Goal: Contribute content: Contribute content

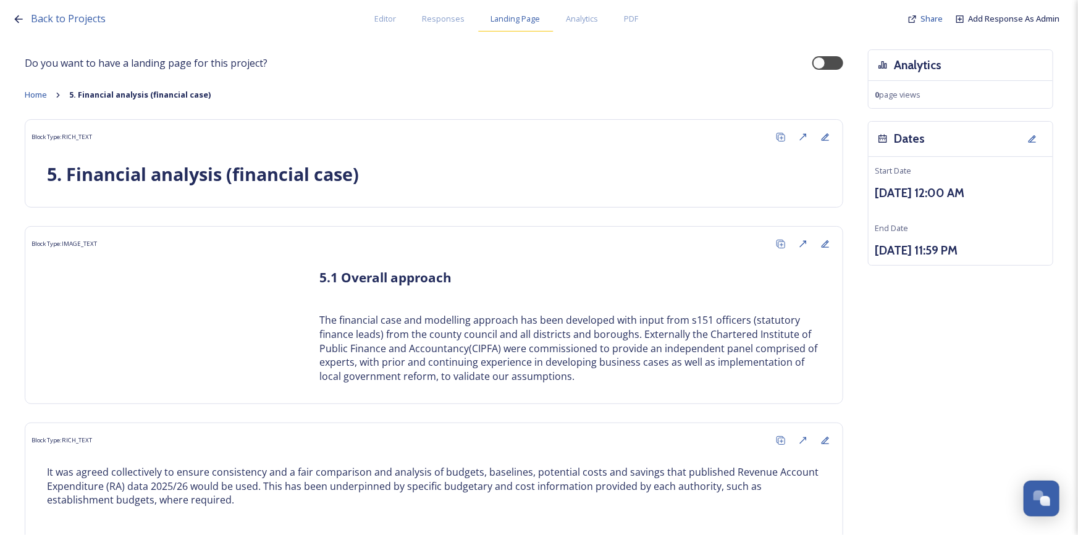
click at [505, 20] on span "Landing Page" at bounding box center [515, 19] width 49 height 12
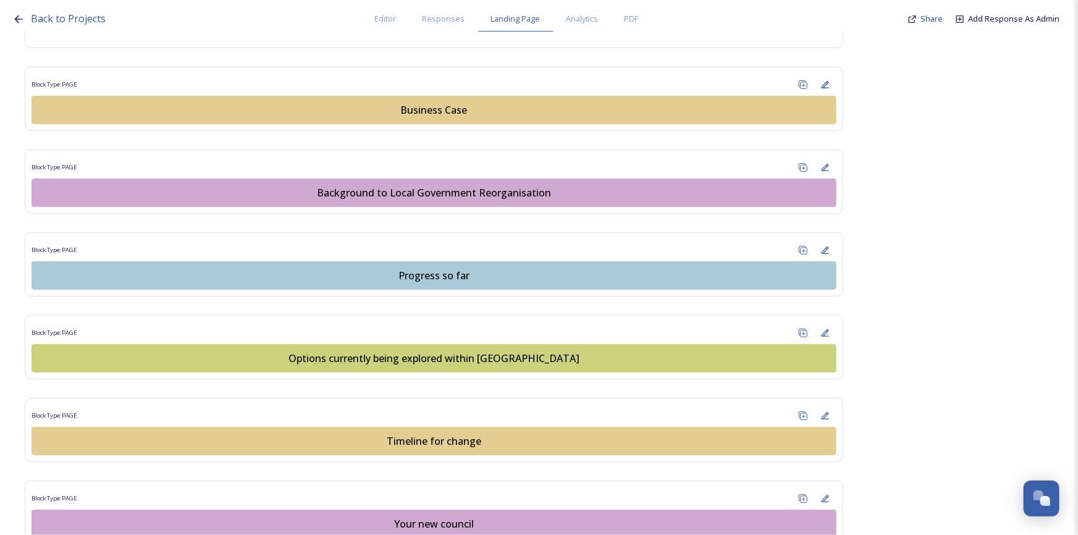
scroll to position [618, 0]
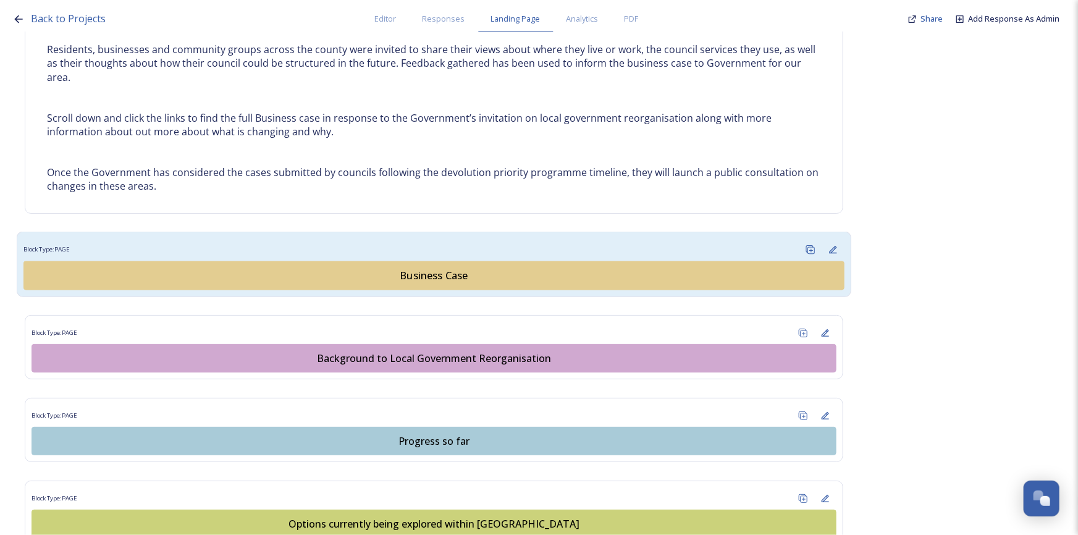
click at [440, 274] on div "Business Case" at bounding box center [434, 275] width 808 height 15
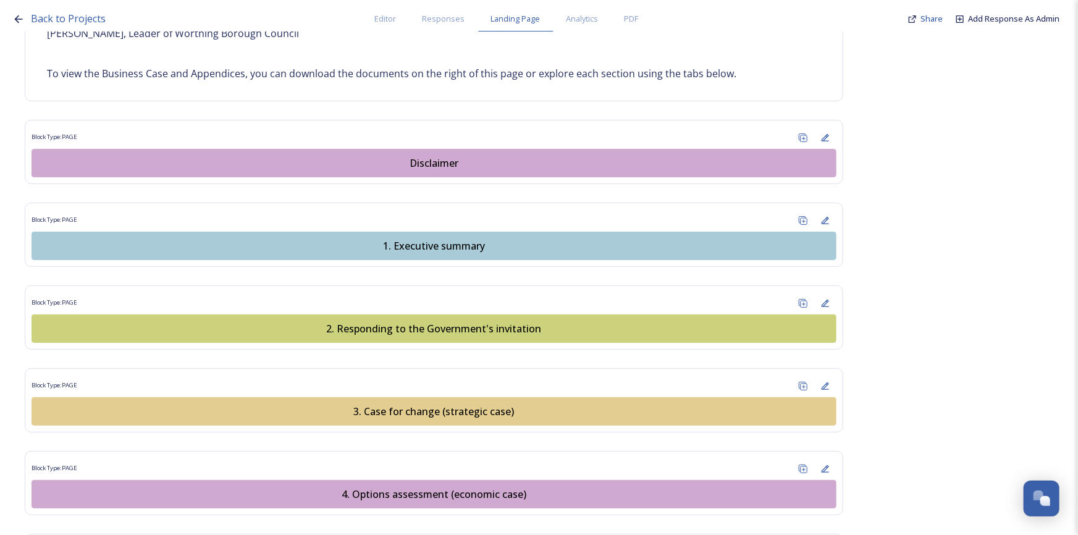
scroll to position [1123, 0]
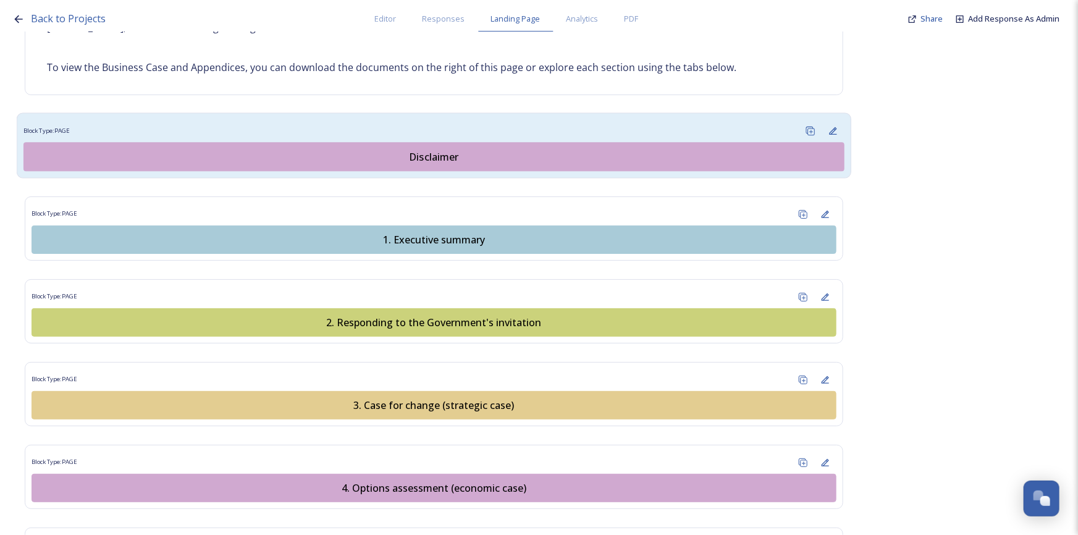
click at [349, 150] on div "Disclaimer" at bounding box center [434, 157] width 808 height 15
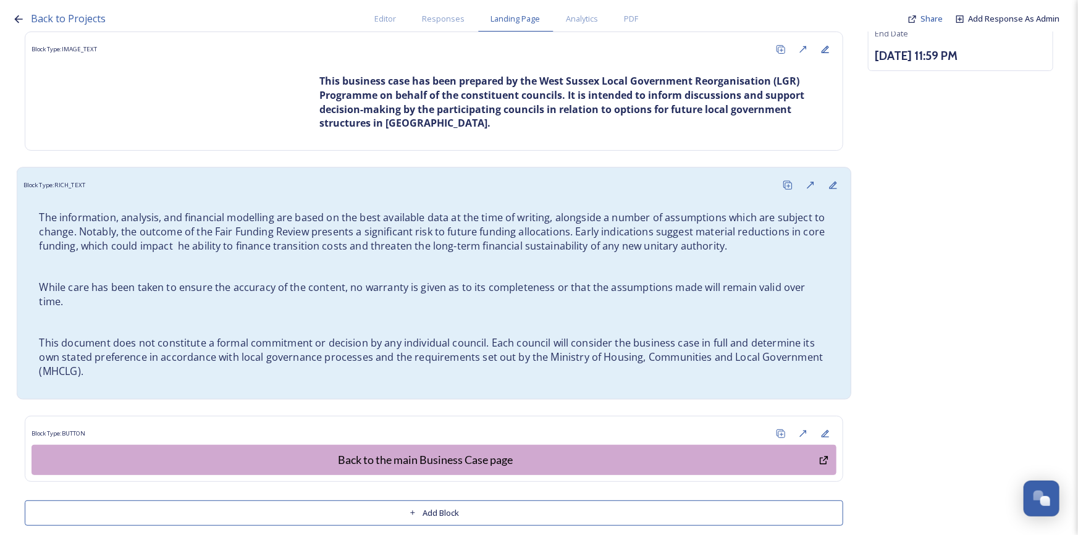
scroll to position [26, 0]
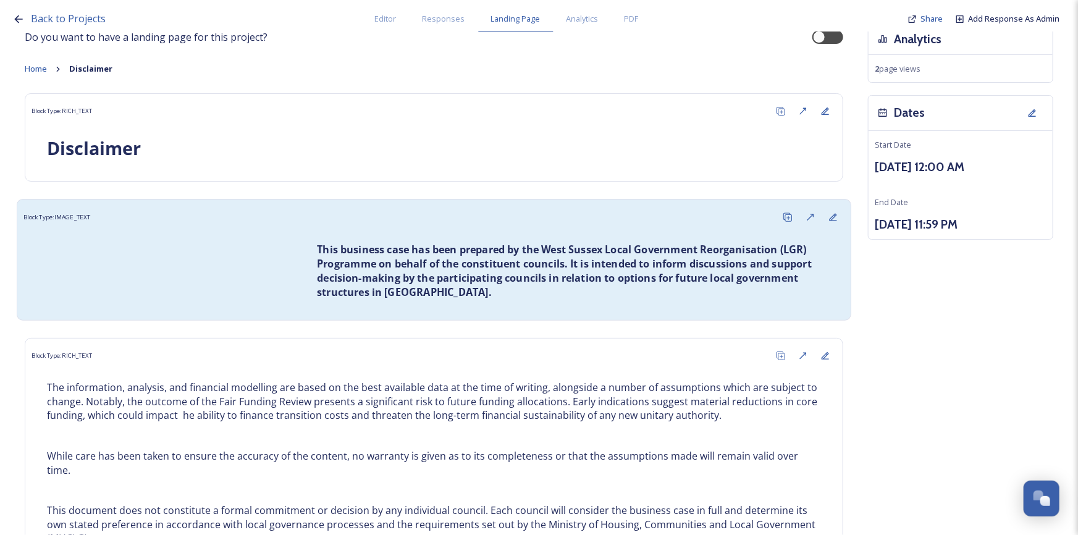
click at [201, 243] on div "This business case has been prepared by the West Sussex Local Government Reorga…" at bounding box center [433, 271] width 821 height 85
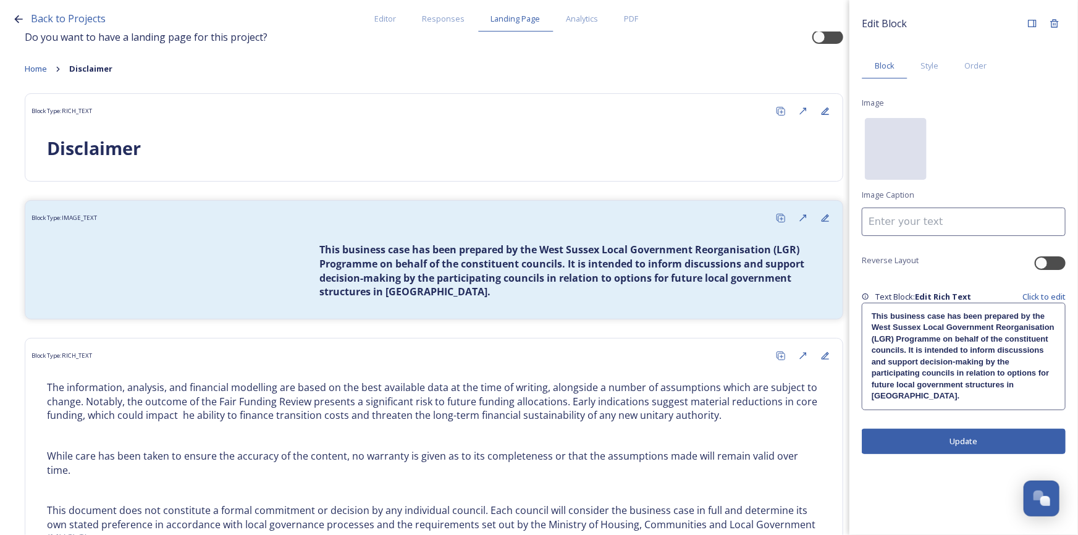
click at [898, 150] on div "No preview available for file of ." at bounding box center [896, 210] width 62 height 185
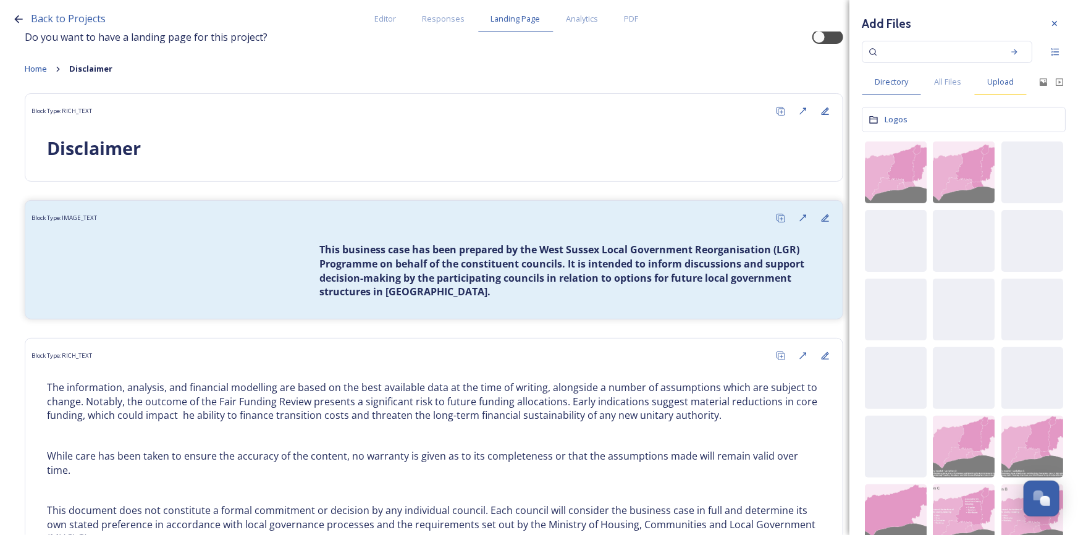
click at [996, 83] on span "Upload" at bounding box center [1000, 82] width 27 height 12
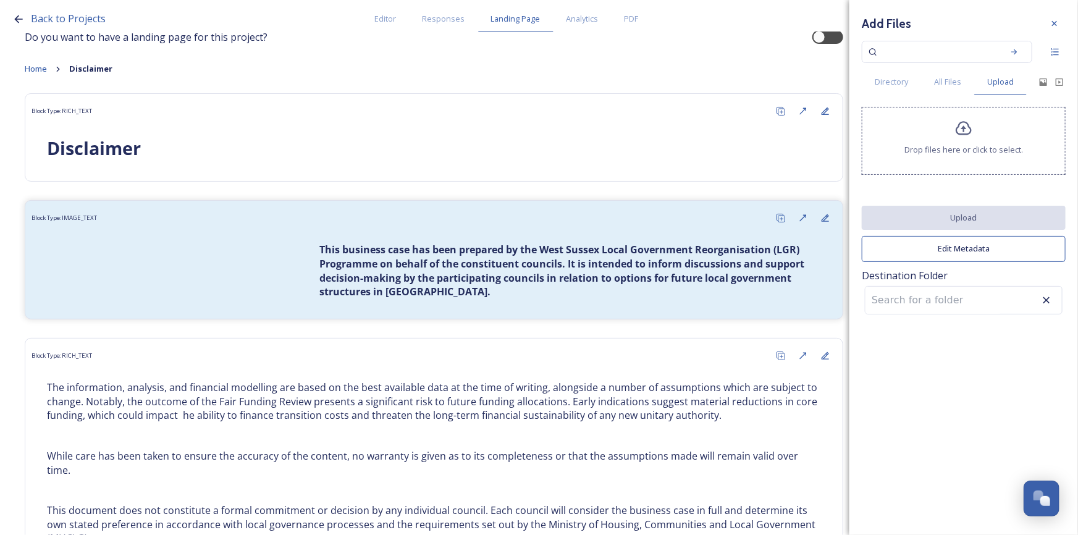
click at [972, 138] on div "Drop files here or click to select." at bounding box center [964, 141] width 204 height 68
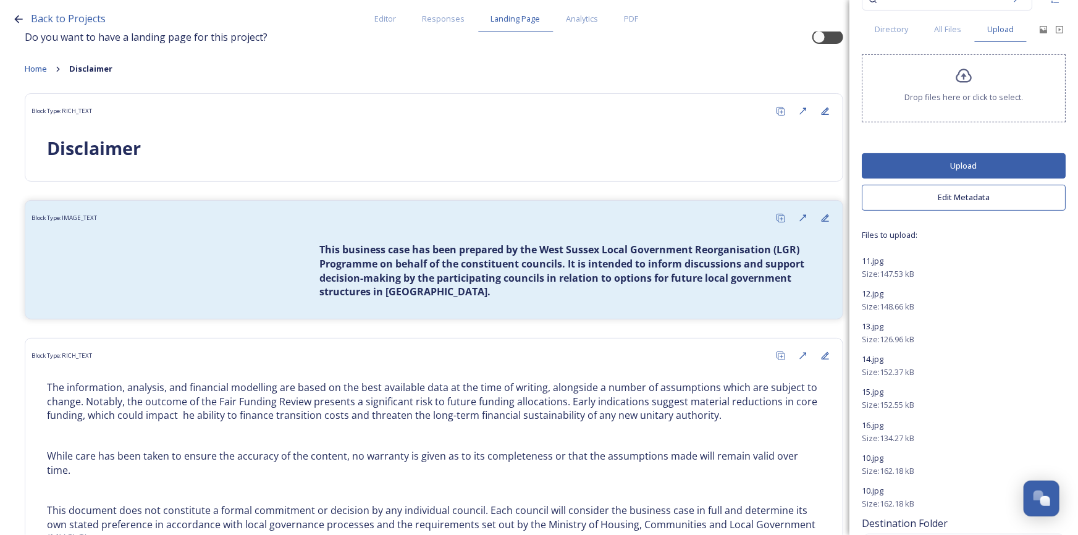
scroll to position [0, 0]
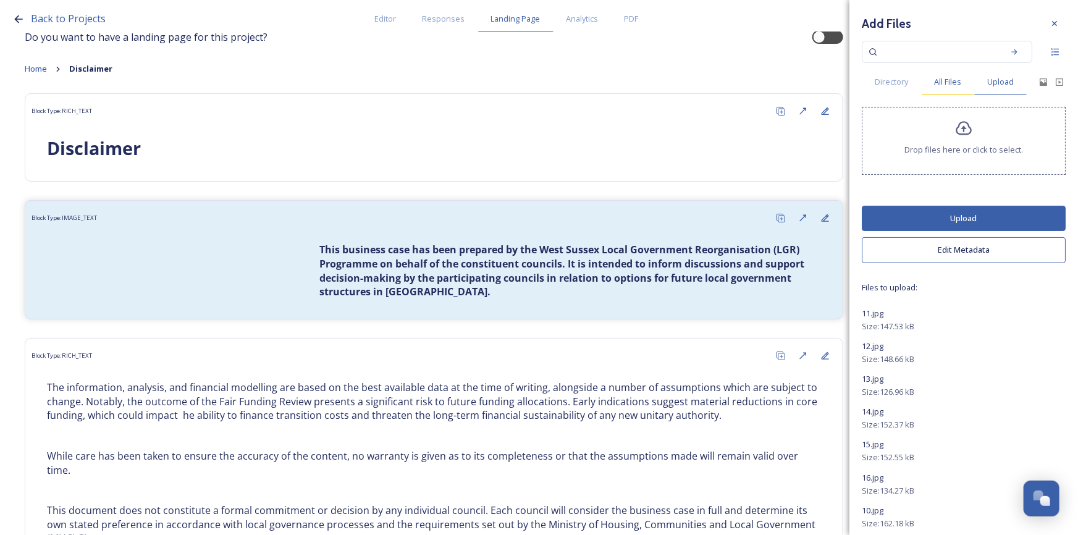
click at [946, 86] on span "All Files" at bounding box center [947, 82] width 27 height 12
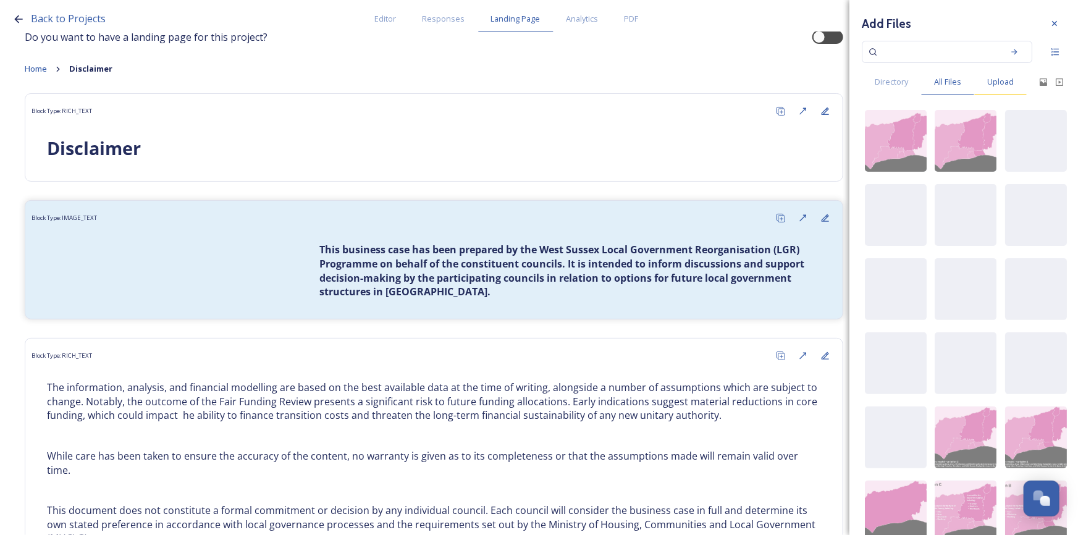
click at [1002, 82] on span "Upload" at bounding box center [1000, 82] width 27 height 12
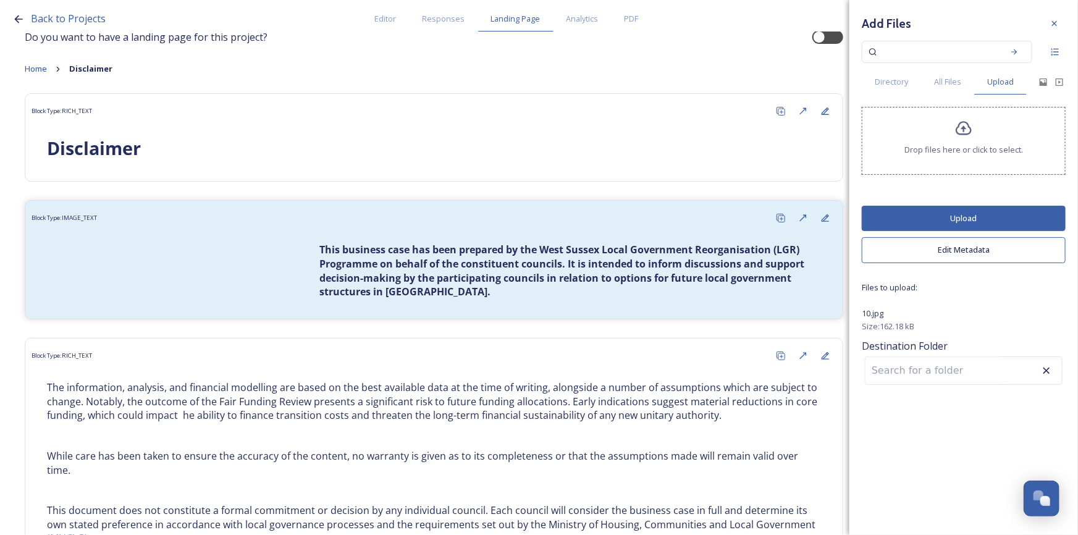
click at [976, 219] on button "Upload" at bounding box center [964, 218] width 204 height 25
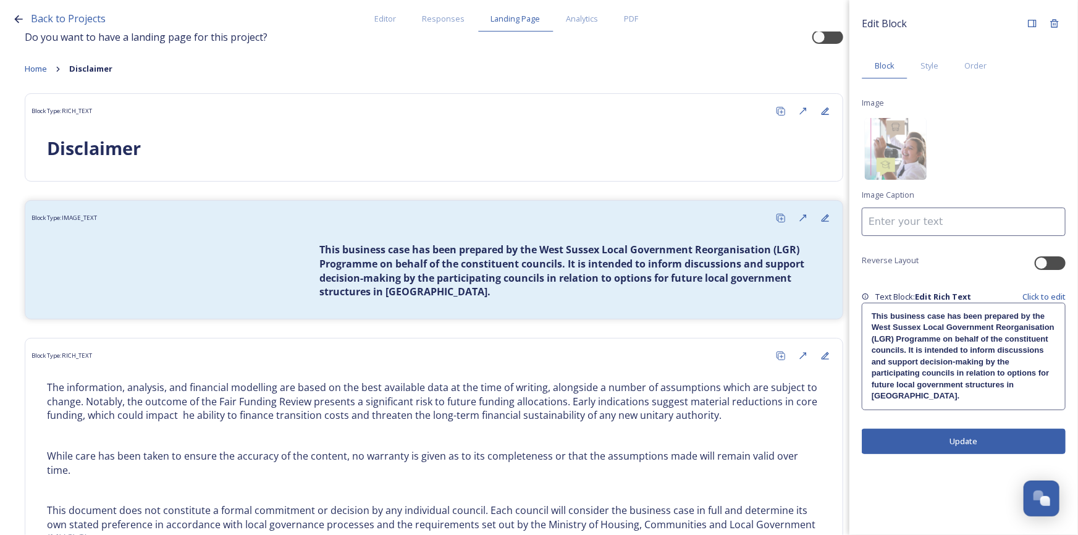
click at [977, 217] on input at bounding box center [964, 222] width 204 height 28
type input "I"
type input "S"
type input "D"
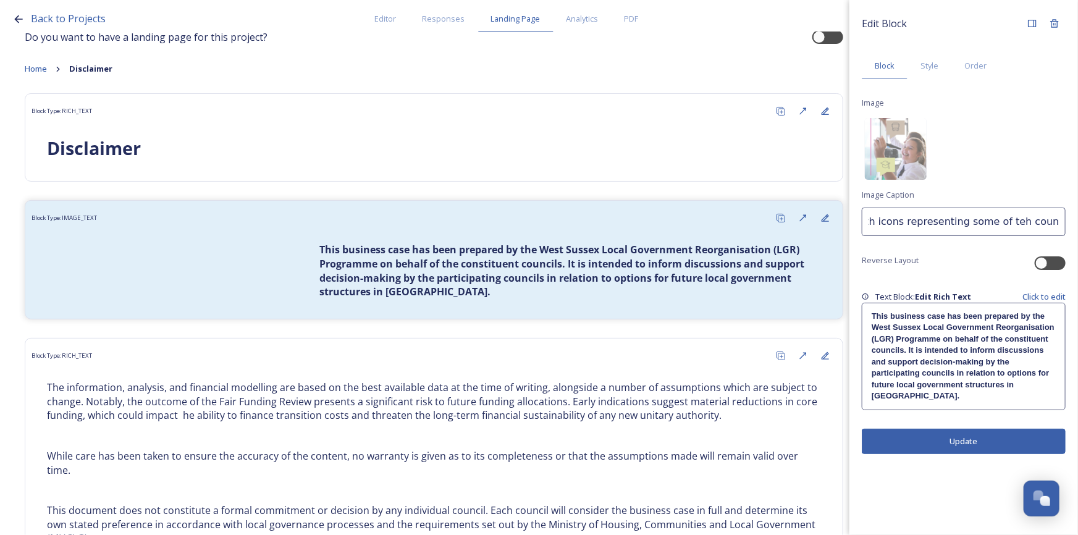
scroll to position [0, 163]
drag, startPoint x: 978, startPoint y: 214, endPoint x: 985, endPoint y: 224, distance: 12.5
click at [978, 215] on input "Stock image of school pupils with icons representing some of teh council servic…" at bounding box center [964, 222] width 204 height 28
drag, startPoint x: 992, startPoint y: 224, endPoint x: 798, endPoint y: 222, distance: 194.7
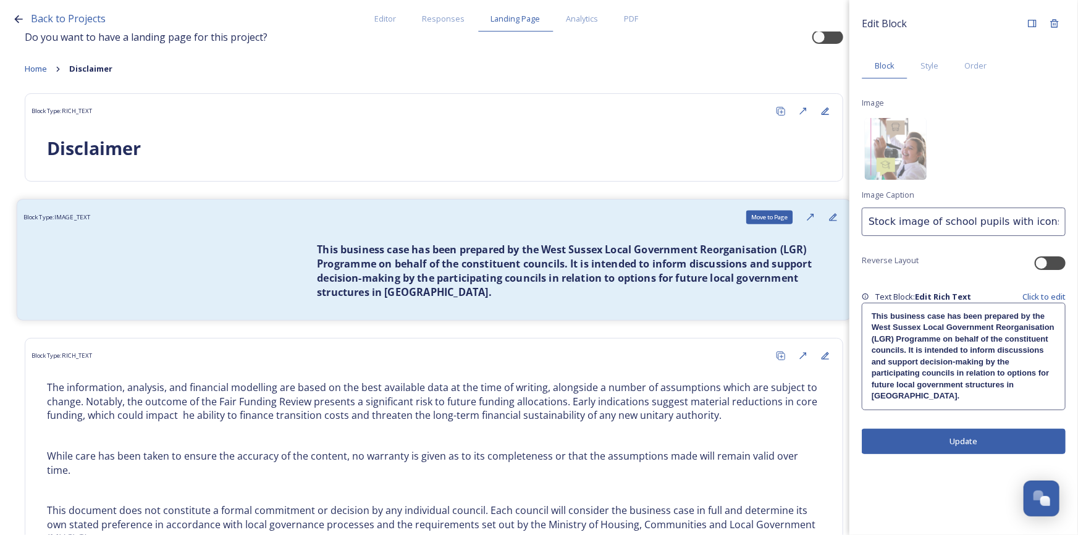
click at [798, 222] on div "Back to Projects Editor Responses Landing Page Analytics PDF Share Add Response…" at bounding box center [539, 267] width 1078 height 535
click at [1015, 216] on input "Stock image of school pupils with icons representing some of the council servic…" at bounding box center [964, 222] width 204 height 28
drag, startPoint x: 1038, startPoint y: 221, endPoint x: 927, endPoint y: 224, distance: 111.3
click at [927, 224] on input "Stock image of school pupils with icons representing some of the council servic…" at bounding box center [964, 222] width 204 height 28
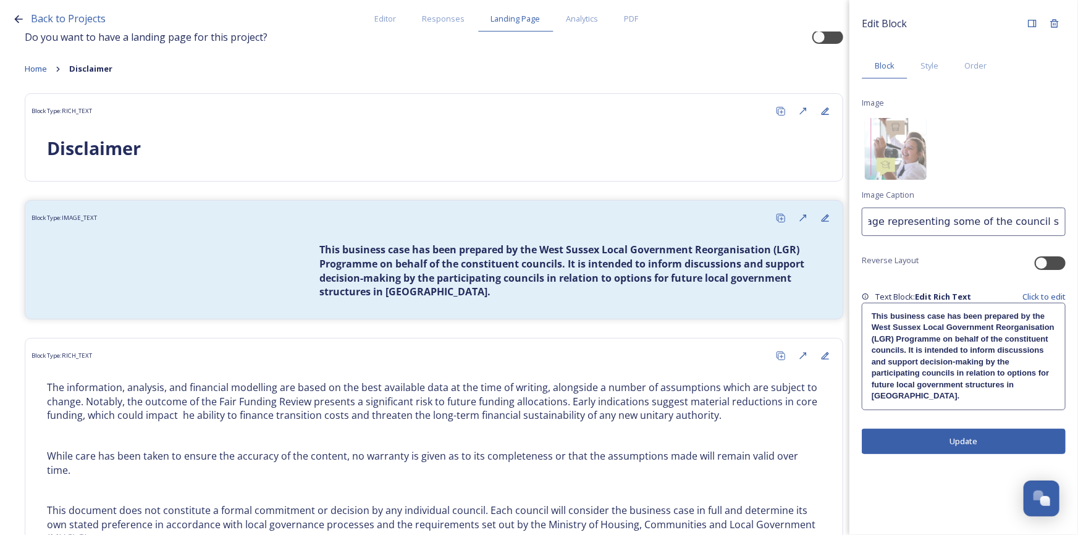
drag, startPoint x: 999, startPoint y: 223, endPoint x: 1068, endPoint y: 220, distance: 68.7
click at [1068, 220] on div "Edit Block Block Style Order Image Image Caption Stock image representing some …" at bounding box center [964, 233] width 229 height 467
click at [1027, 223] on input "Stock image representing some of the council services" at bounding box center [964, 222] width 204 height 28
click at [1063, 218] on input "Stock image representing some of the council services" at bounding box center [964, 222] width 204 height 28
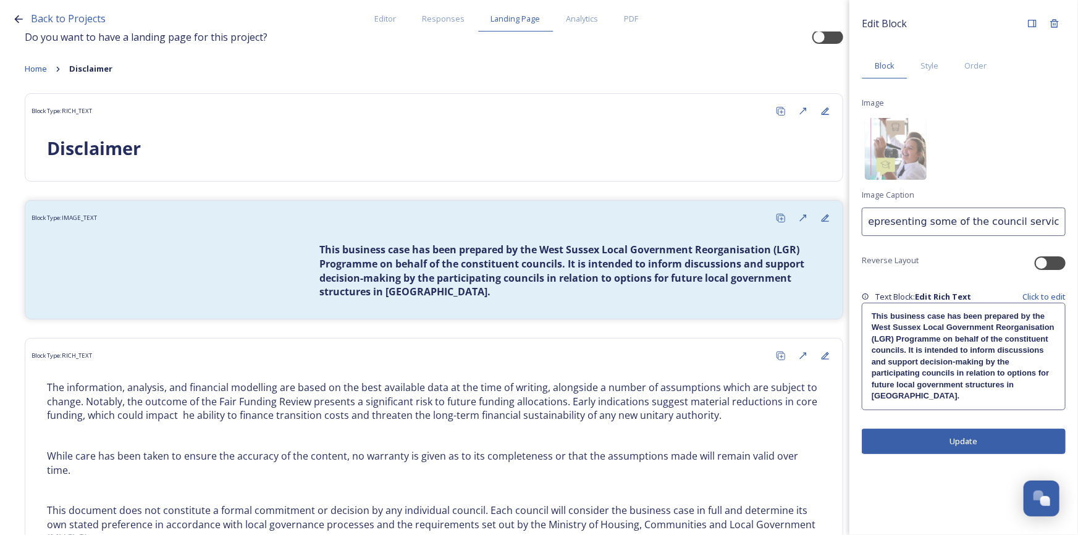
paste input "of school pupils with icons"
drag, startPoint x: 950, startPoint y: 222, endPoint x: 1000, endPoint y: 230, distance: 50.1
click at [1000, 230] on input "Stock image representing some of the council services with of school pupils wit…" at bounding box center [964, 222] width 204 height 28
click at [945, 221] on input "Stock image representing some of the council services with of school pupils wit…" at bounding box center [964, 222] width 204 height 28
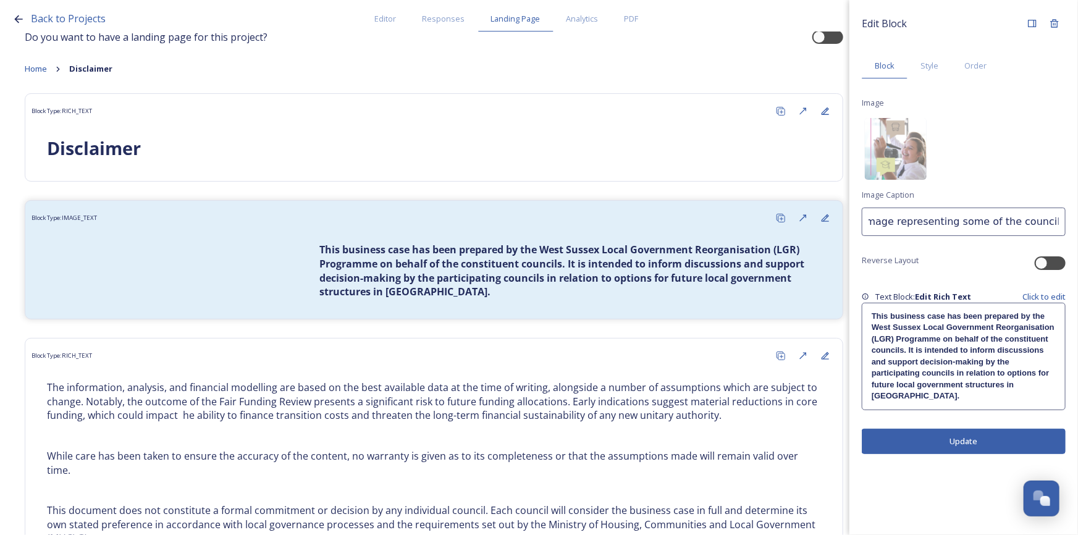
scroll to position [0, 0]
drag, startPoint x: 962, startPoint y: 222, endPoint x: 864, endPoint y: 221, distance: 97.6
click at [848, 221] on div "Back to Projects Editor Responses Landing Page Analytics PDF Share Add Response…" at bounding box center [539, 267] width 1078 height 535
click at [923, 221] on input "Stock image representing some of the council services with stock image of schoo…" at bounding box center [964, 222] width 204 height 28
click at [976, 222] on input "Stock image representing some of the council services with stock image of schoo…" at bounding box center [964, 222] width 204 height 28
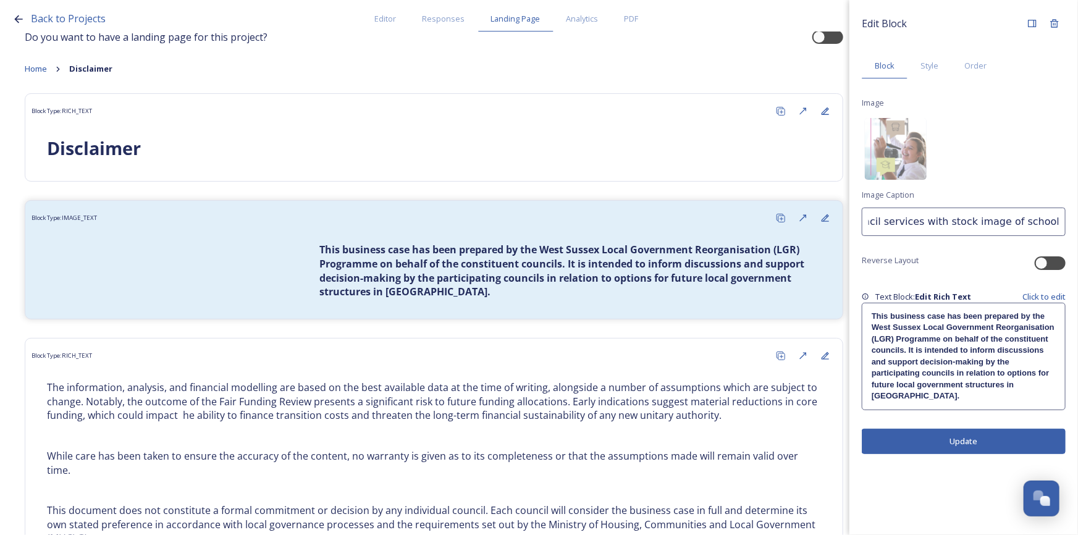
scroll to position [0, 240]
drag, startPoint x: 989, startPoint y: 222, endPoint x: 1011, endPoint y: 227, distance: 22.1
click at [1011, 227] on input "Stock image representing some of the council services with stock image of schoo…" at bounding box center [964, 222] width 204 height 28
click at [923, 227] on input "Stock image representing some of the council services with stock image of schoo…" at bounding box center [964, 222] width 204 height 28
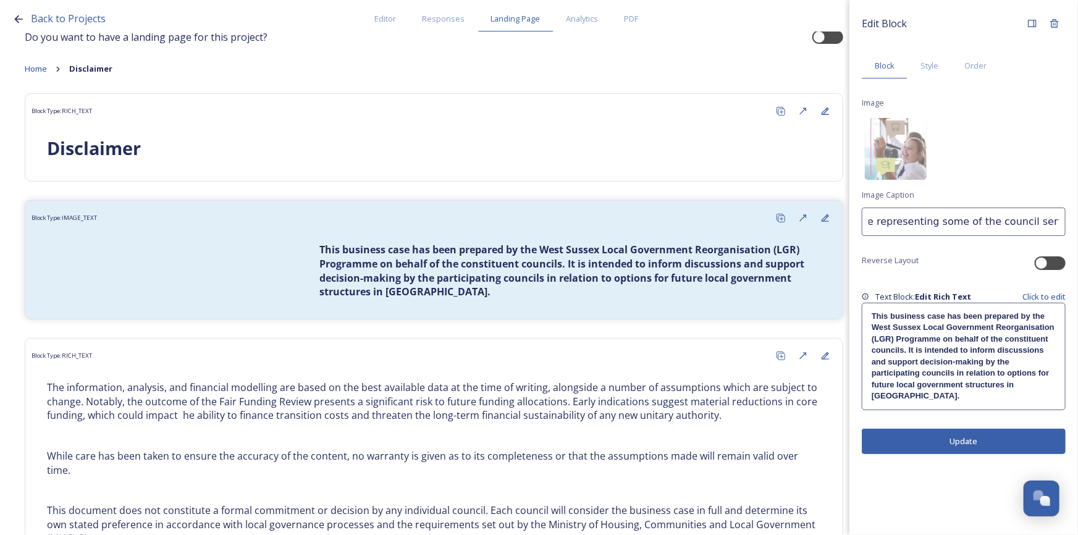
drag, startPoint x: 894, startPoint y: 220, endPoint x: 869, endPoint y: 220, distance: 25.3
click at [869, 220] on input "Stock image representing some of the council services with stock image of schoo…" at bounding box center [964, 222] width 204 height 28
click at [983, 229] on input "Stock image representing some of the council services with stock image of schoo…" at bounding box center [964, 222] width 204 height 28
click at [1017, 222] on input "Stock image representing some of the council services with stock image of schoo…" at bounding box center [964, 222] width 204 height 28
click at [1041, 222] on input "Stock image representing some of the council services with stock image of schoo…" at bounding box center [964, 222] width 204 height 28
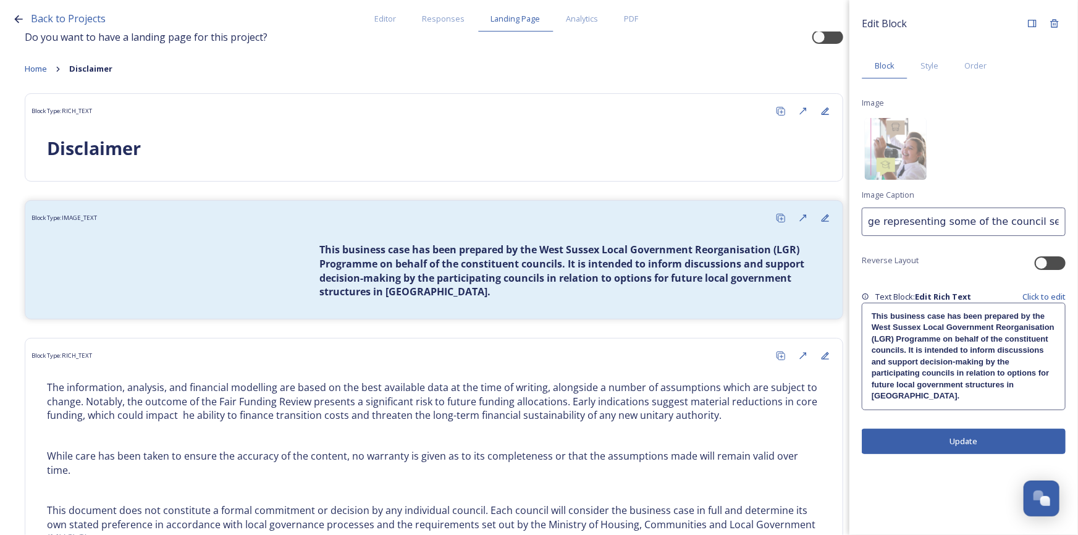
drag, startPoint x: 989, startPoint y: 222, endPoint x: 961, endPoint y: 219, distance: 28.0
click at [961, 219] on input "Stock image representing some of the council services with stock image of schoo…" at bounding box center [964, 222] width 204 height 28
drag, startPoint x: 1056, startPoint y: 224, endPoint x: 673, endPoint y: 216, distance: 383.2
click at [636, 216] on div "Back to Projects Editor Responses Landing Page Analytics PDF Share Add Response…" at bounding box center [539, 267] width 1078 height 535
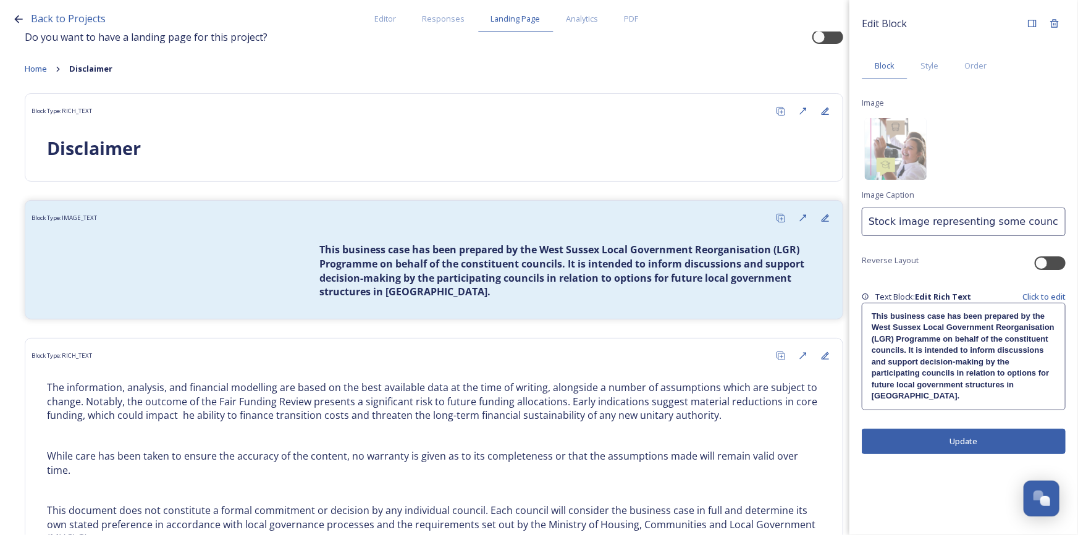
type input "Stock image representing some council services with stock image of school pupil…"
click at [968, 439] on button "Update" at bounding box center [964, 441] width 204 height 25
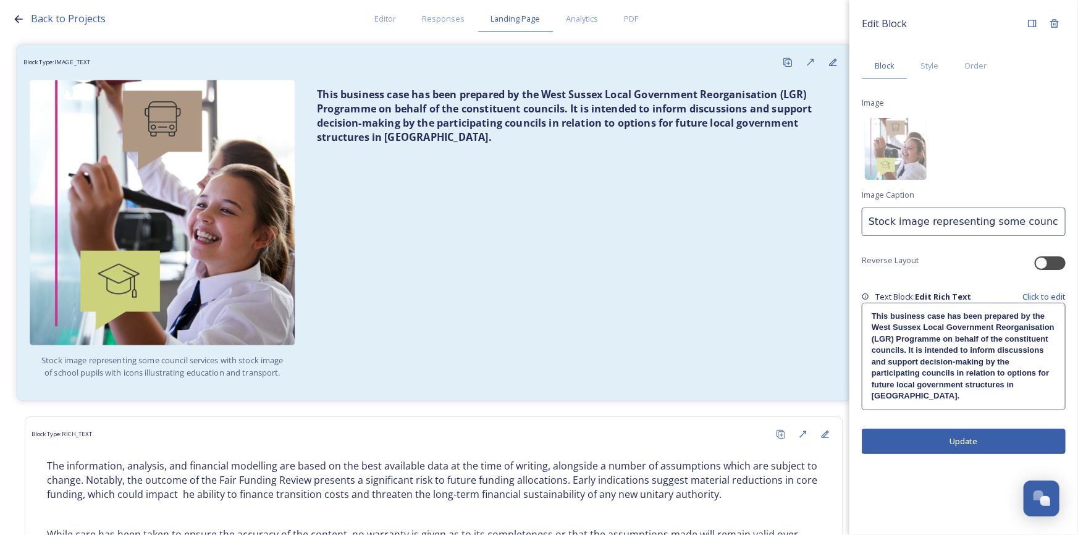
scroll to position [195, 0]
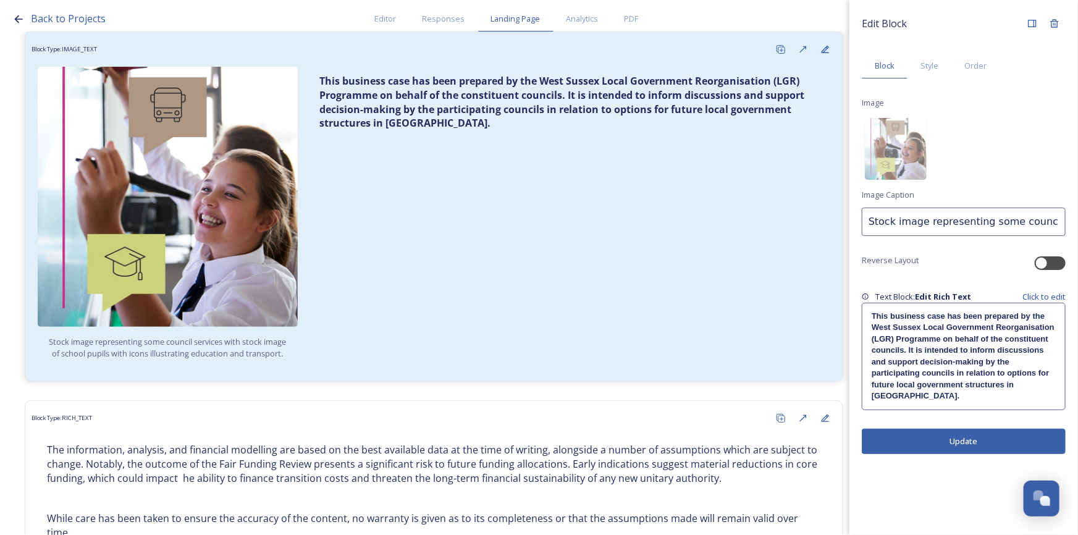
click at [933, 226] on input "Stock image representing some council services with stock image of school pupil…" at bounding box center [964, 222] width 204 height 28
drag, startPoint x: 866, startPoint y: 222, endPoint x: 1299, endPoint y: 221, distance: 432.6
click at [1078, 221] on html "Back to Projects Editor Responses Landing Page Analytics PDF Share Add Response…" at bounding box center [539, 267] width 1078 height 535
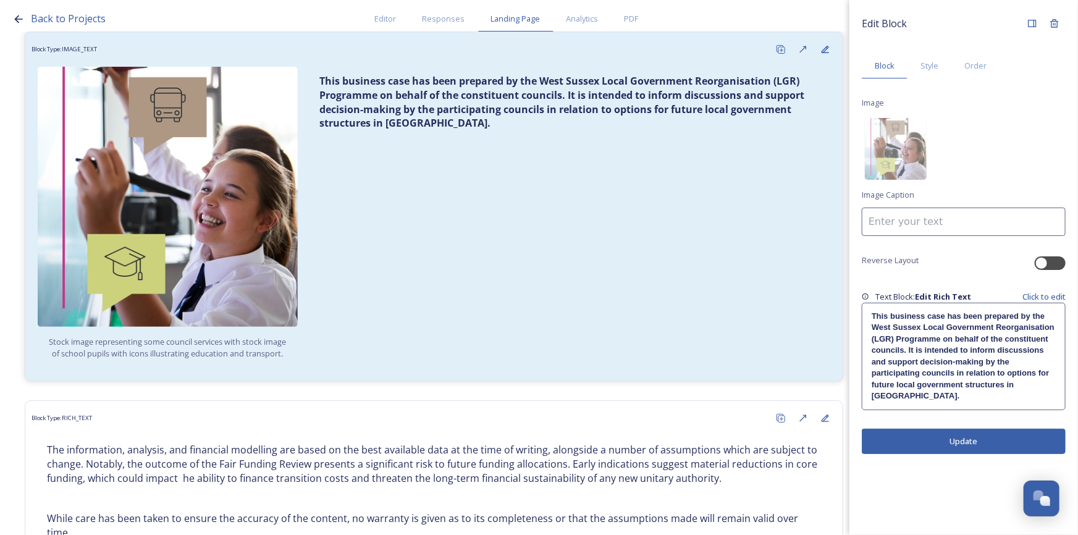
click at [968, 439] on button "Update" at bounding box center [964, 441] width 204 height 25
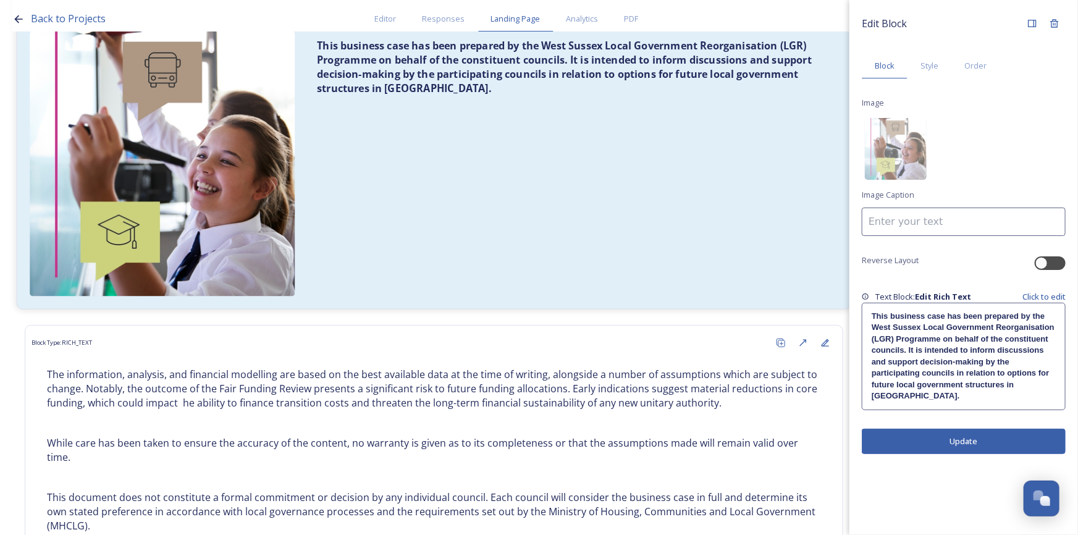
scroll to position [100, 0]
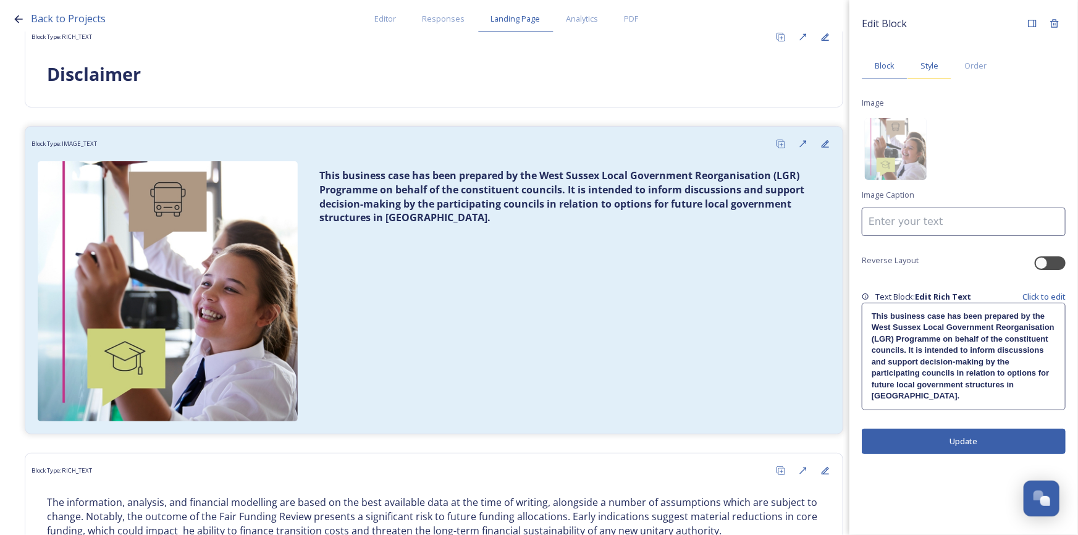
click at [929, 69] on span "Style" at bounding box center [930, 66] width 18 height 12
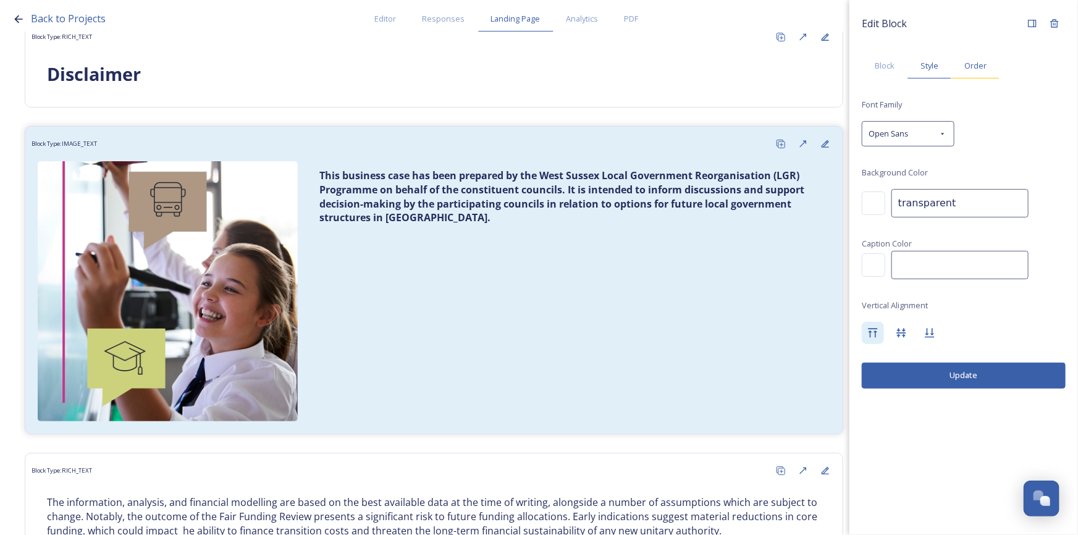
click at [965, 67] on span "Order" at bounding box center [976, 66] width 22 height 12
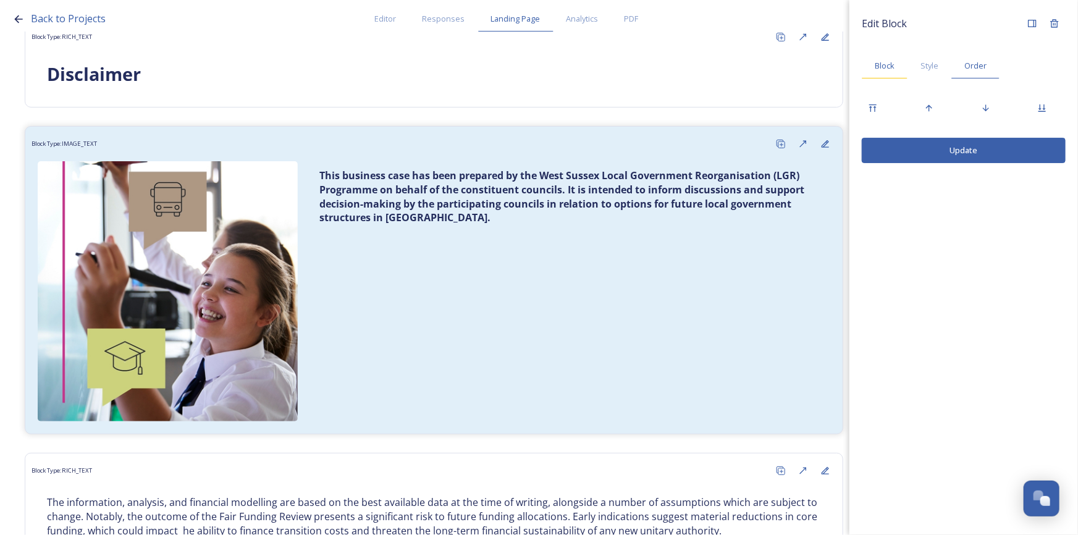
click at [886, 67] on span "Block" at bounding box center [885, 66] width 20 height 12
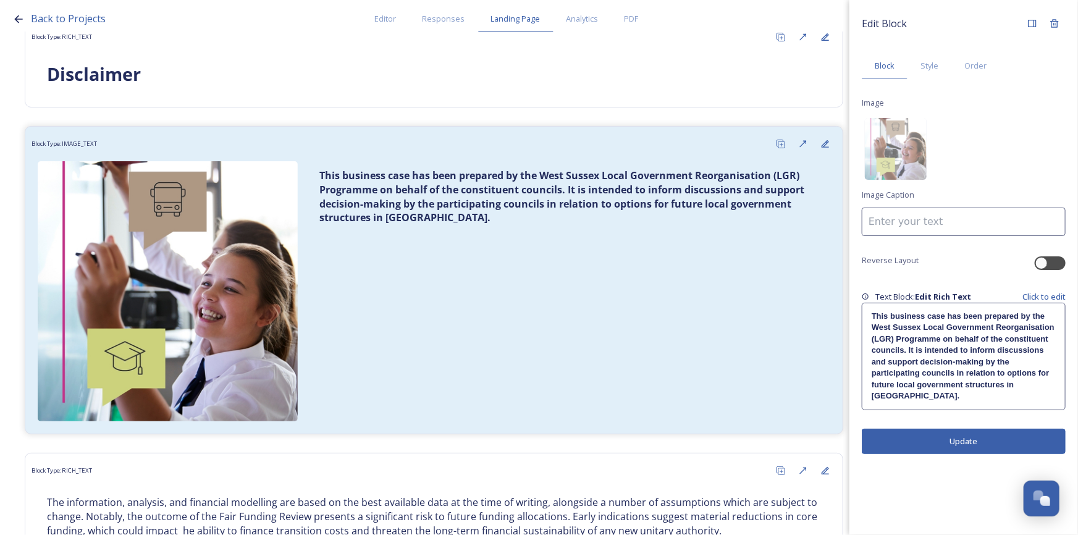
click at [957, 441] on button "Update" at bounding box center [964, 441] width 204 height 25
click at [907, 151] on img at bounding box center [896, 149] width 62 height 62
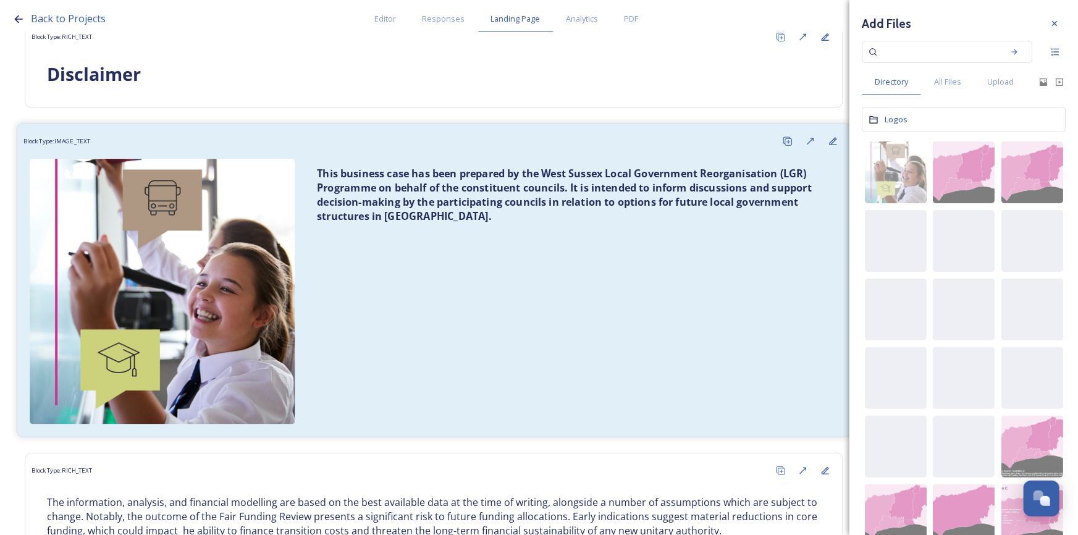
click at [537, 345] on div "This business case has been prepared by the West Sussex Local Government Reorga…" at bounding box center [433, 292] width 821 height 278
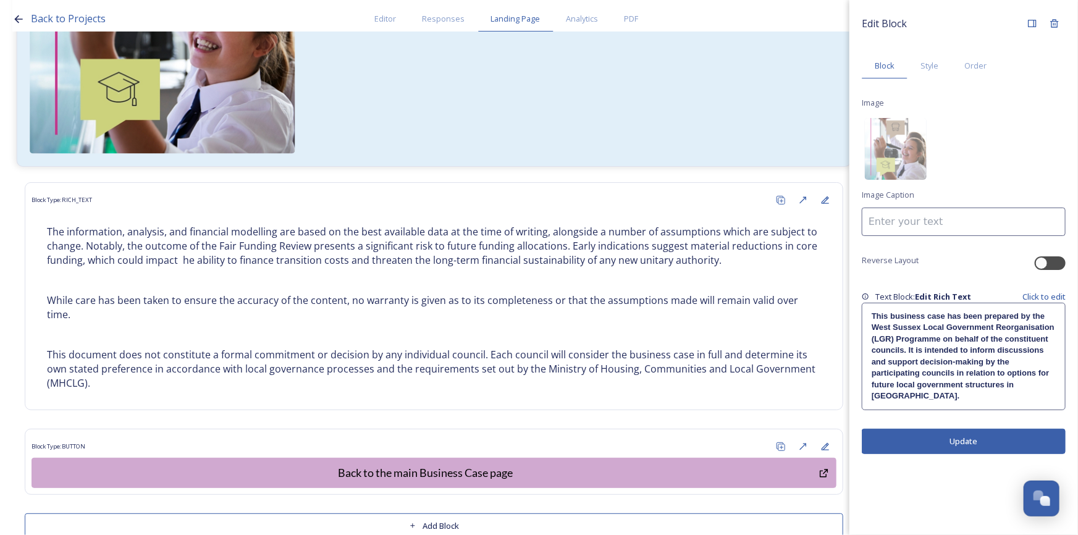
scroll to position [381, 0]
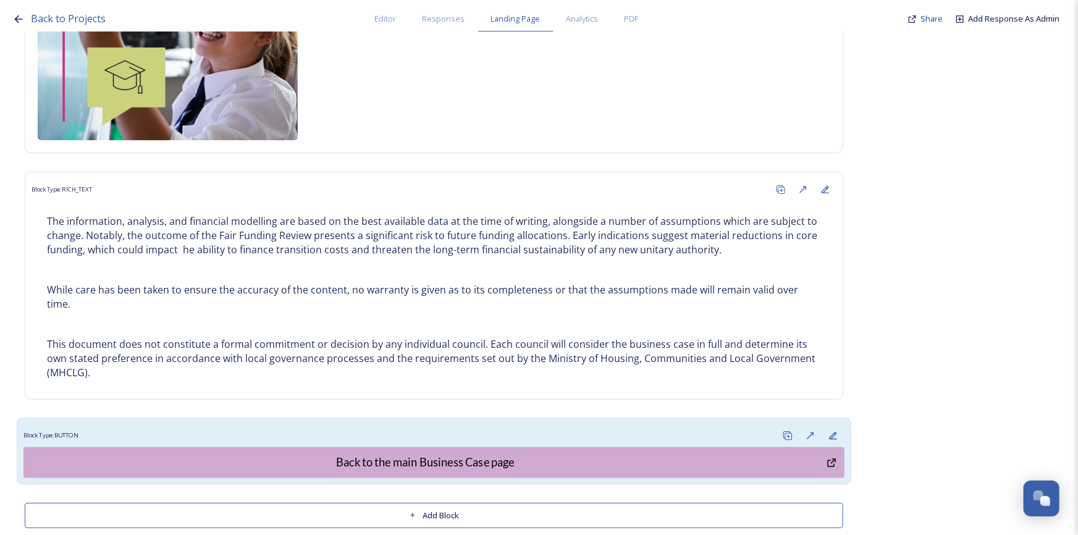
click at [459, 454] on div "Back to the main Business Case page" at bounding box center [425, 462] width 790 height 17
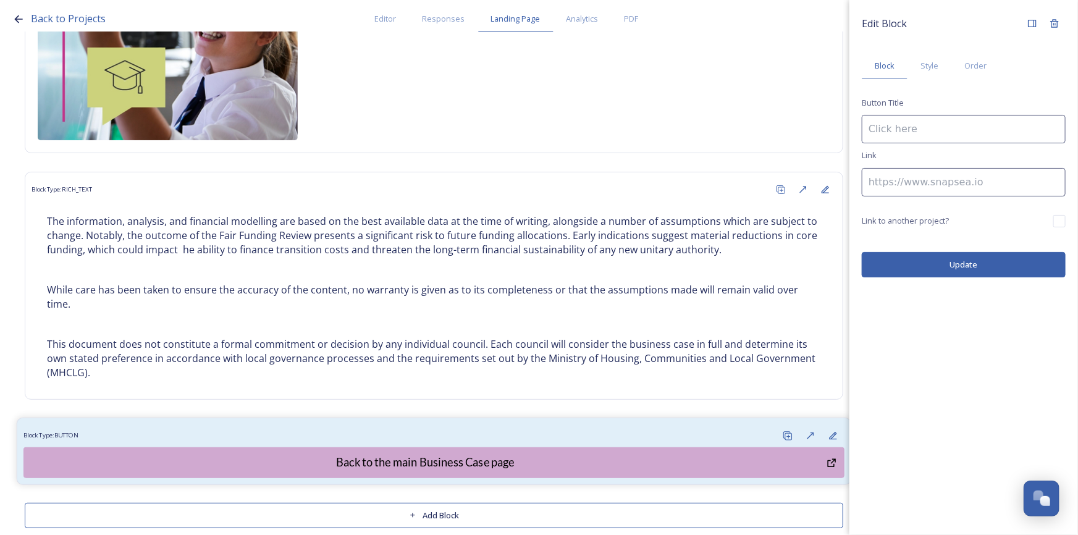
type input "Back to the main Business Case page"
type input "[URL][DOMAIN_NAME]"
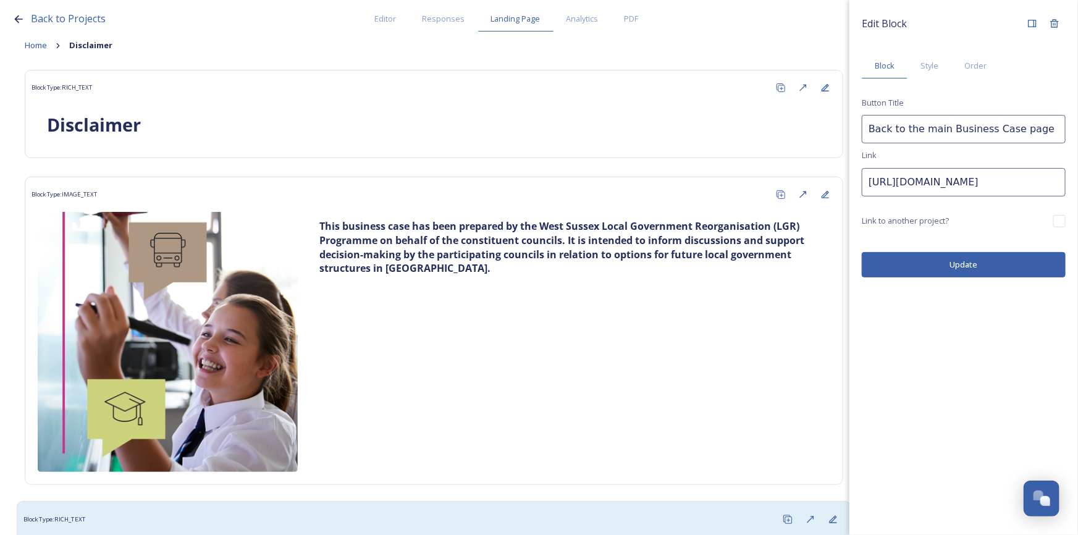
scroll to position [0, 0]
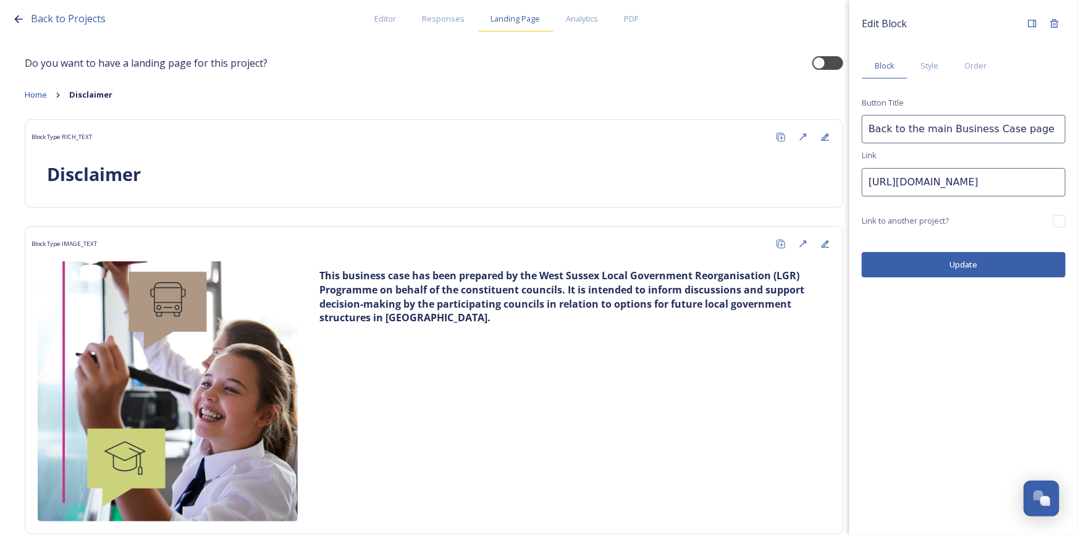
click at [514, 23] on span "Landing Page" at bounding box center [515, 19] width 49 height 12
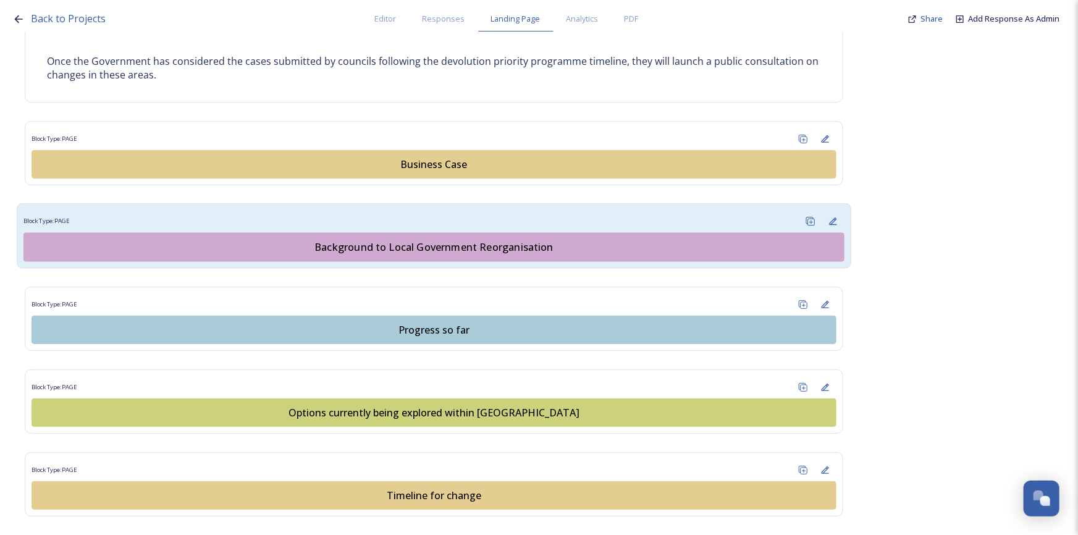
scroll to position [730, 0]
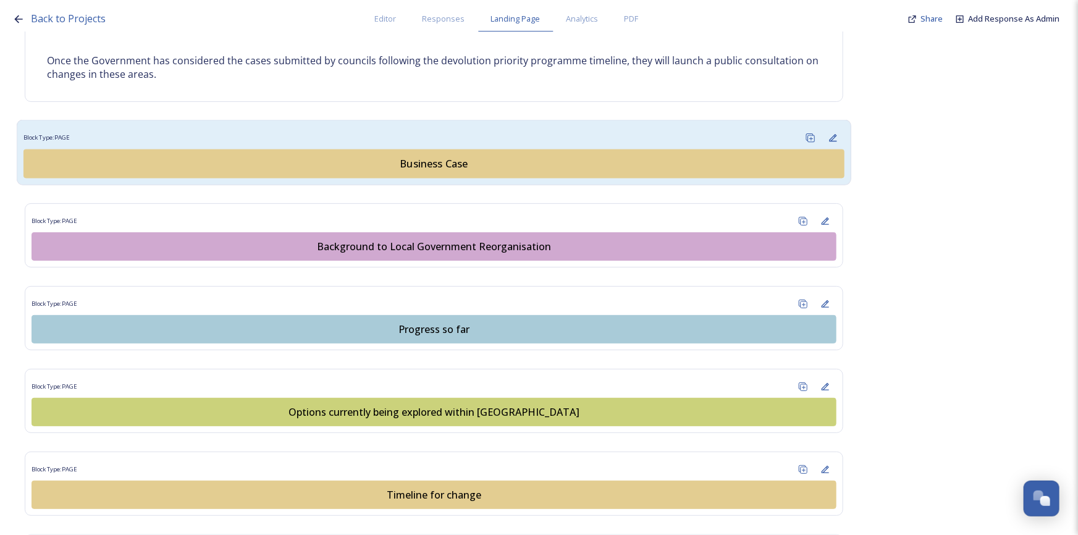
click at [420, 164] on div "Business Case" at bounding box center [434, 163] width 808 height 15
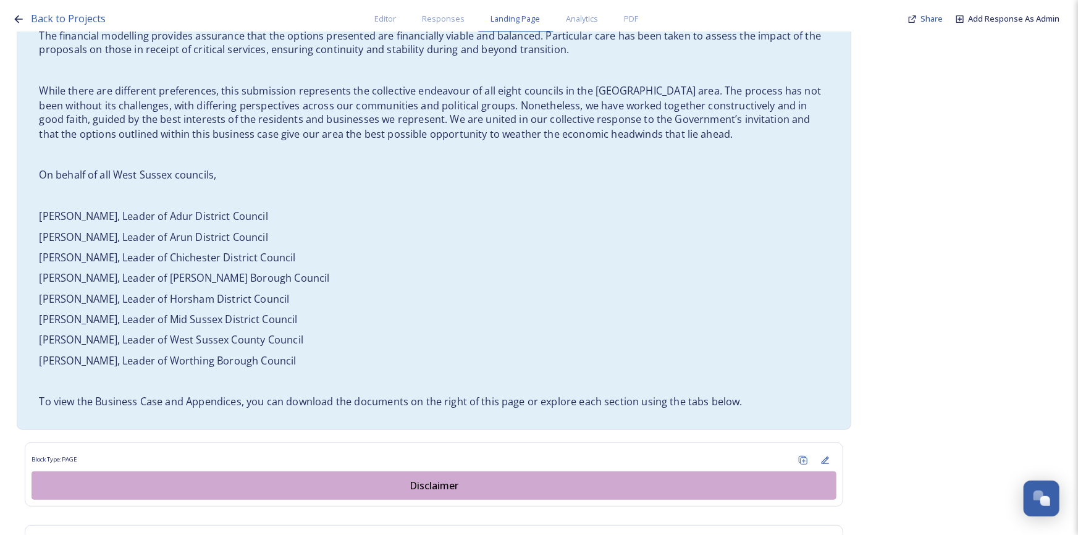
scroll to position [1067, 0]
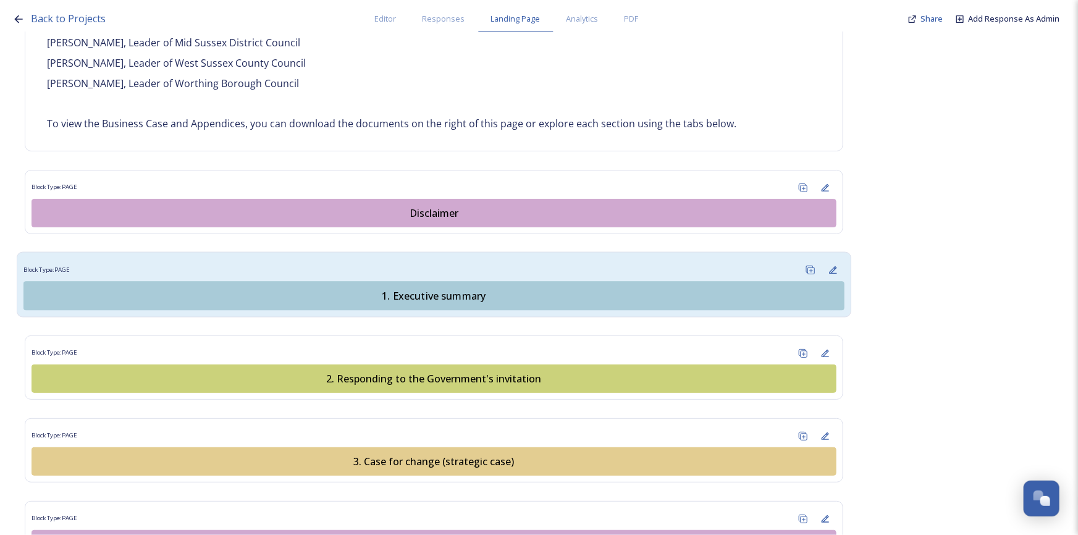
click at [444, 289] on div "1. Executive summary" at bounding box center [434, 296] width 808 height 15
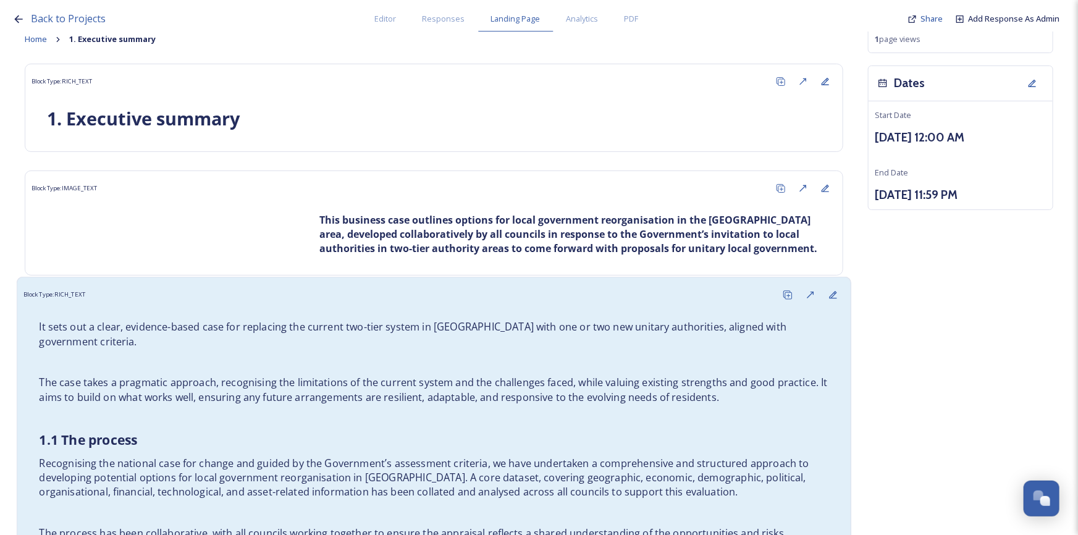
scroll to position [56, 0]
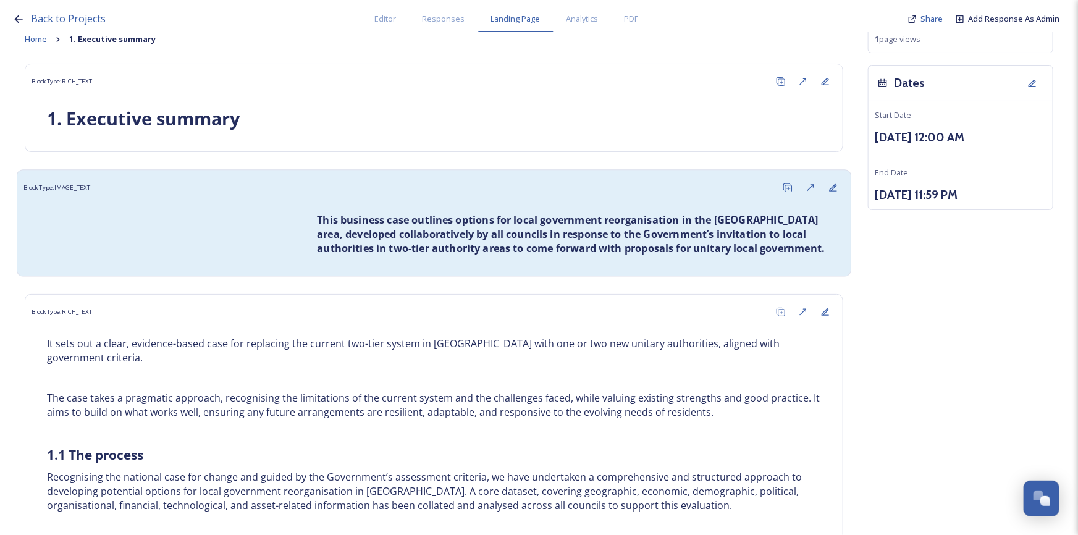
click at [148, 210] on div "This business case outlines options for local government reorganisation in the …" at bounding box center [433, 234] width 821 height 70
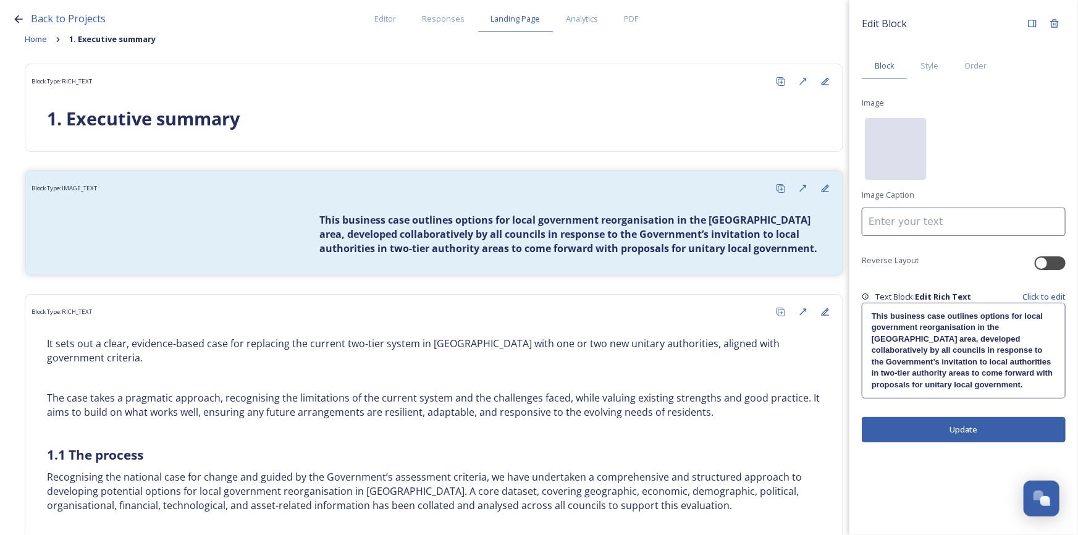
click at [914, 150] on div "No preview available for file of ." at bounding box center [896, 210] width 62 height 185
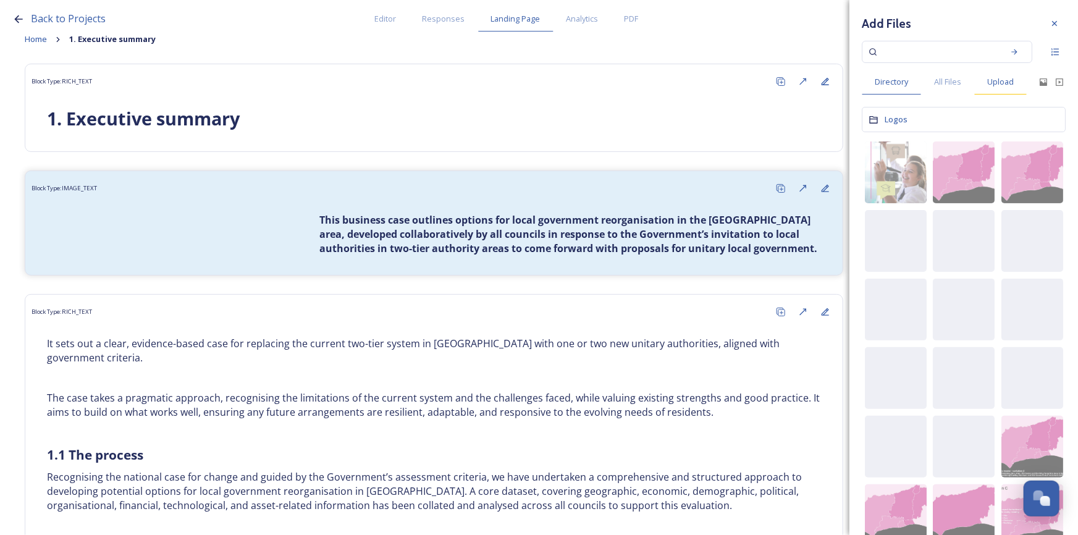
click at [995, 82] on span "Upload" at bounding box center [1000, 82] width 27 height 12
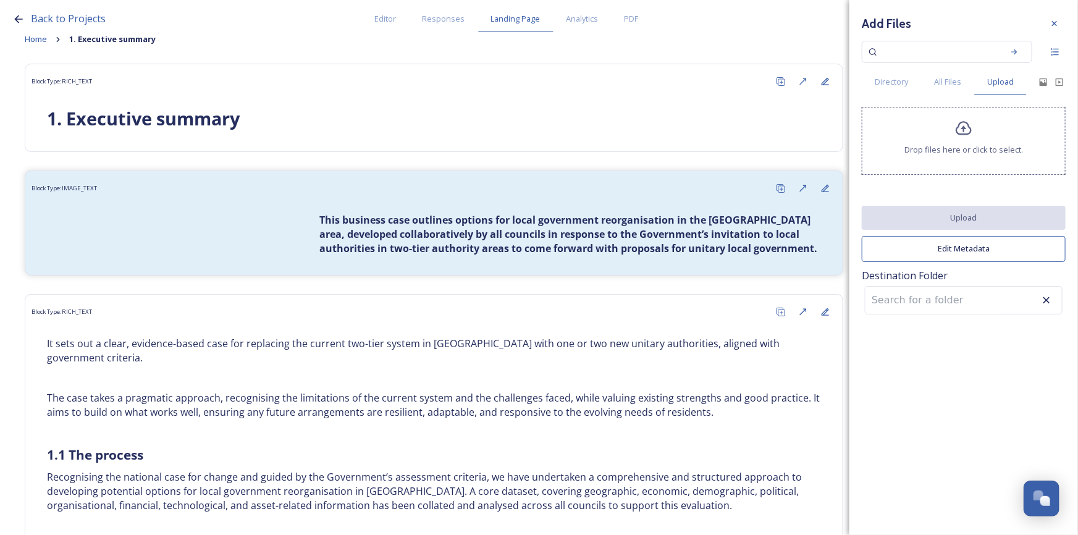
click at [983, 142] on div "Drop files here or click to select." at bounding box center [964, 141] width 204 height 68
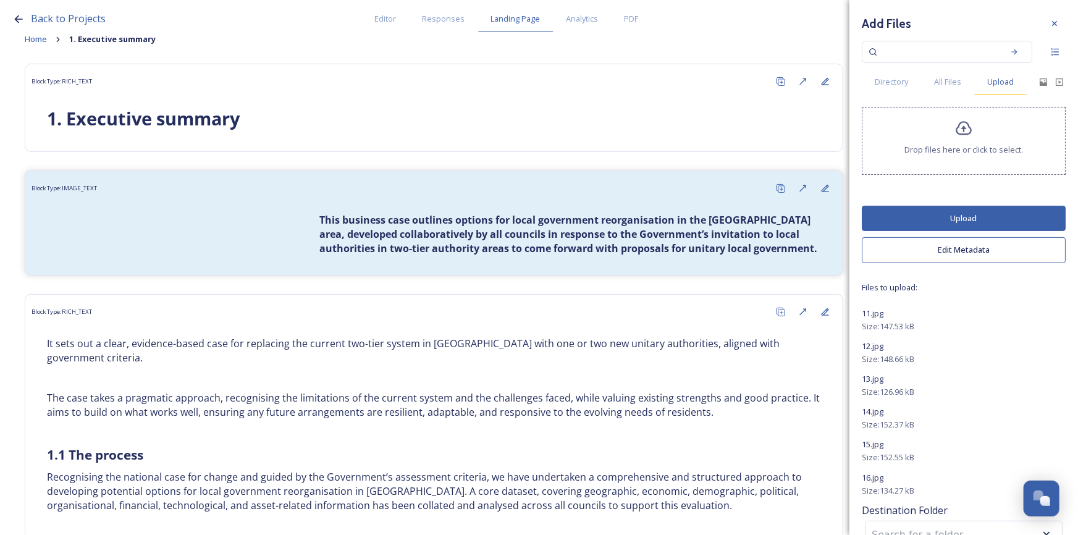
click at [999, 83] on span "Upload" at bounding box center [1000, 82] width 27 height 12
click at [950, 83] on span "All Files" at bounding box center [947, 82] width 27 height 12
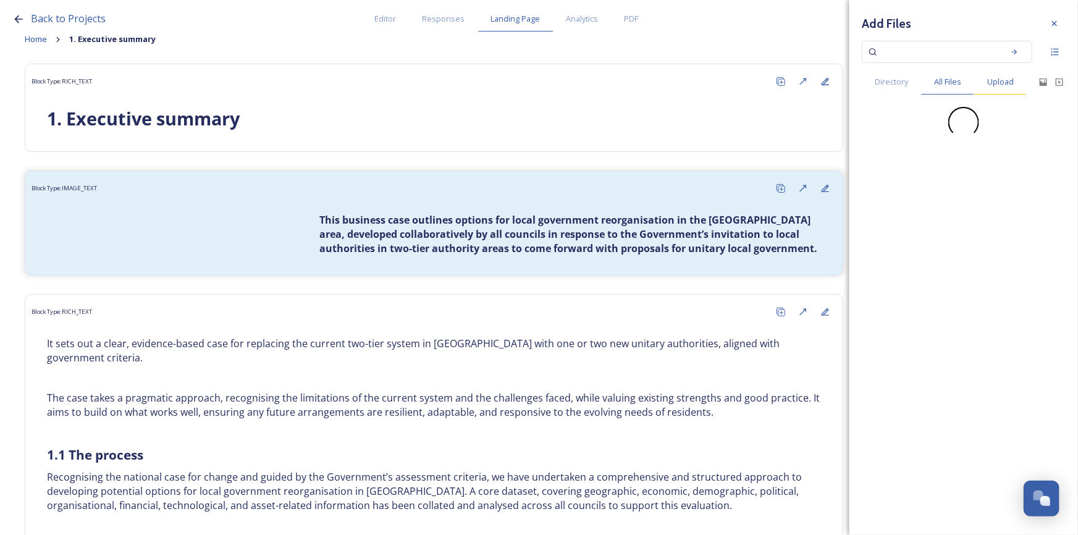
click at [1001, 83] on span "Upload" at bounding box center [1000, 82] width 27 height 12
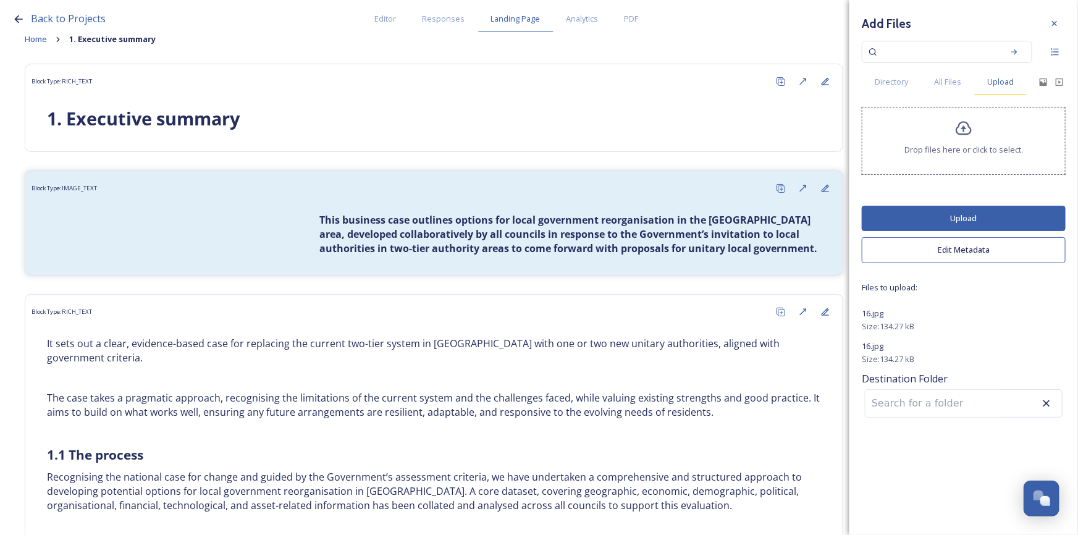
click at [1008, 86] on span "Upload" at bounding box center [1000, 82] width 27 height 12
click at [963, 84] on div "All Files" at bounding box center [947, 81] width 53 height 25
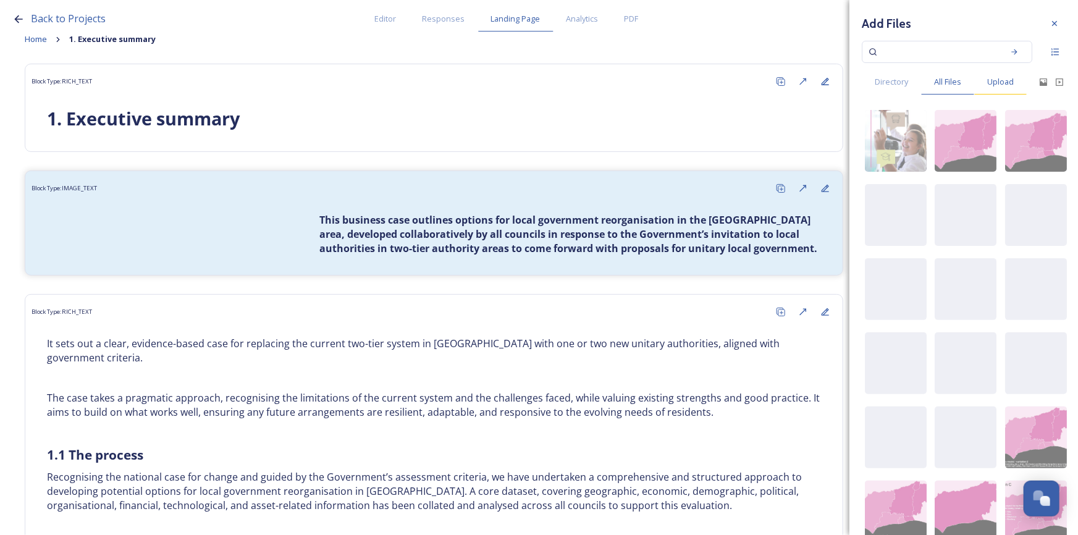
click at [1002, 84] on span "Upload" at bounding box center [1000, 82] width 27 height 12
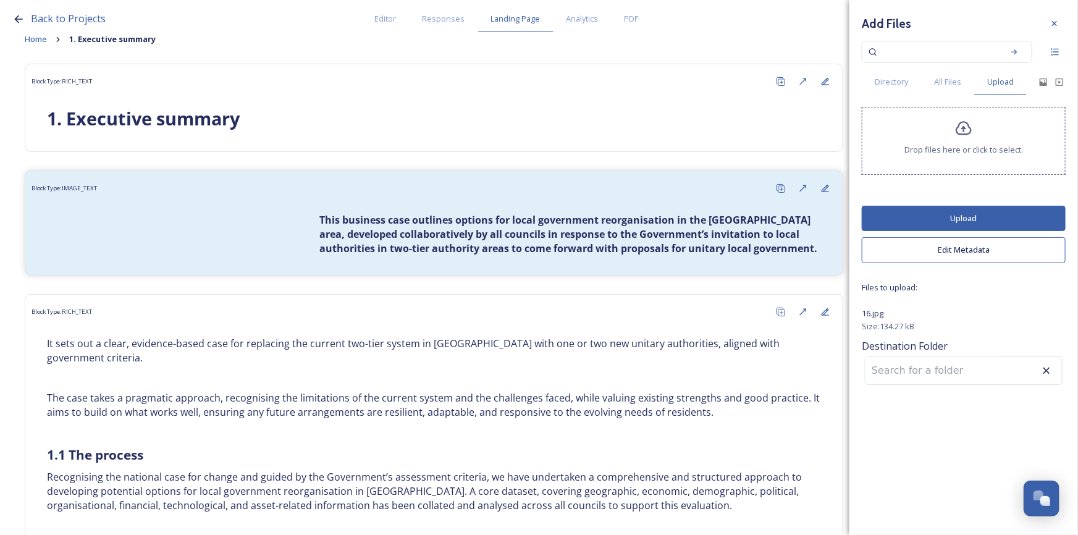
click at [960, 250] on button "Edit Metadata" at bounding box center [964, 249] width 204 height 25
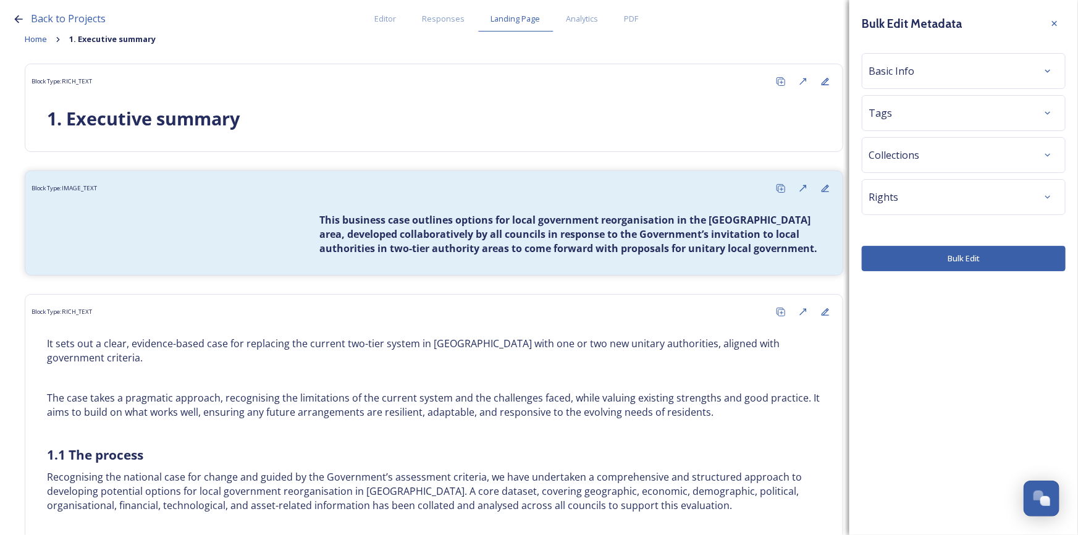
click at [981, 80] on div "Basic Info" at bounding box center [964, 71] width 190 height 22
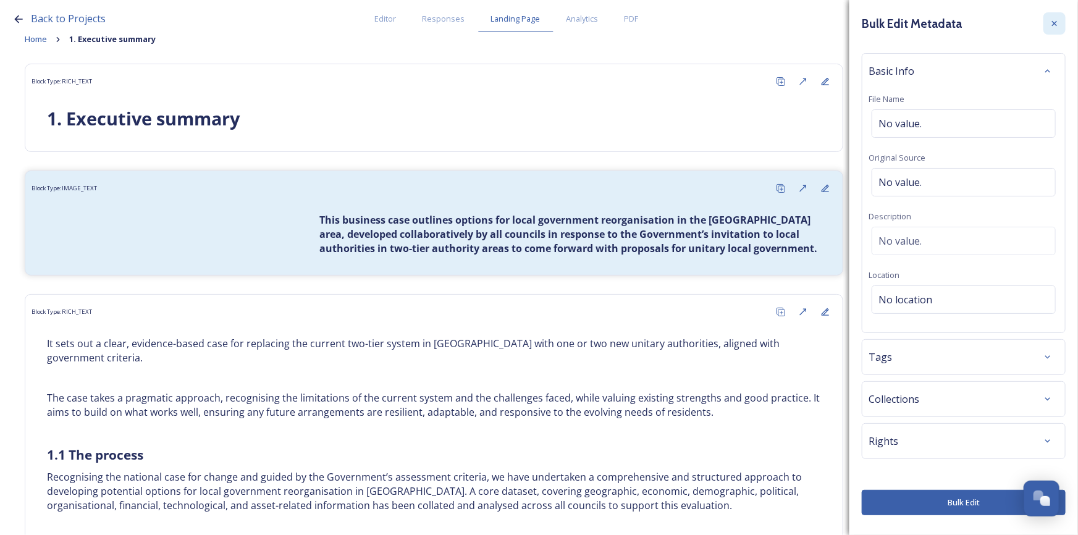
click at [1059, 27] on icon at bounding box center [1055, 24] width 10 height 10
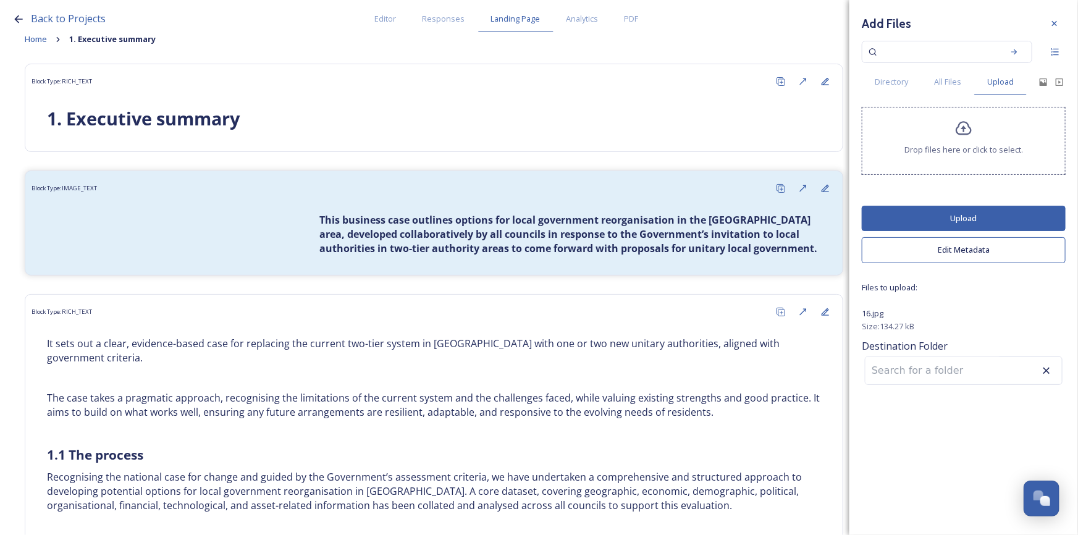
click at [959, 217] on button "Upload" at bounding box center [964, 218] width 204 height 25
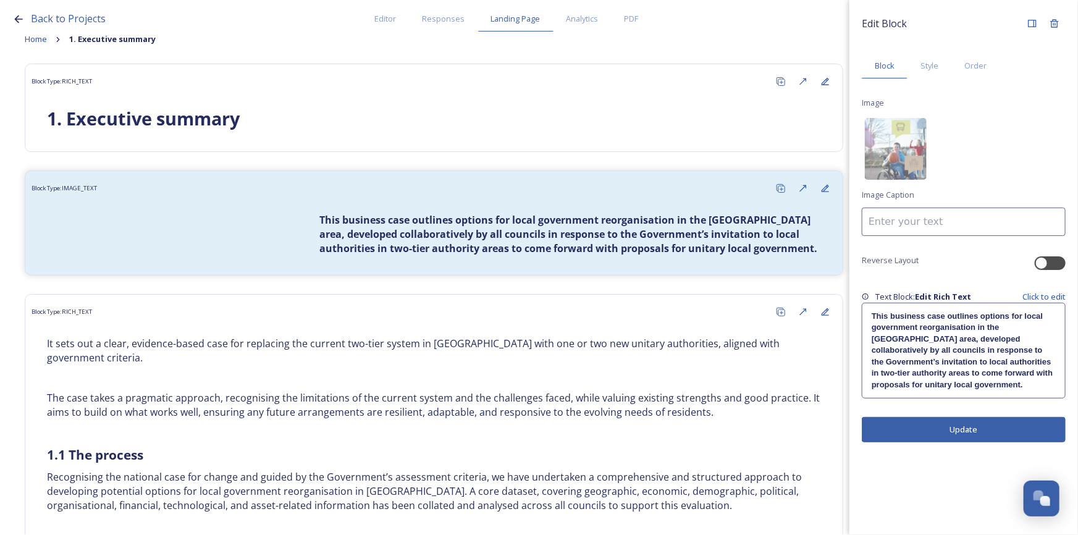
click at [915, 431] on button "Update" at bounding box center [964, 429] width 204 height 25
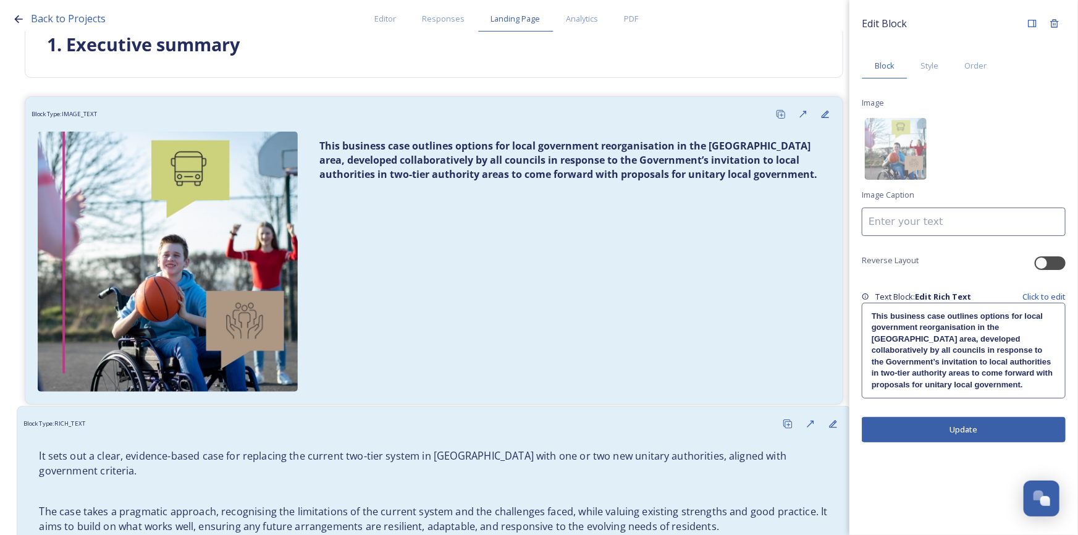
scroll to position [112, 0]
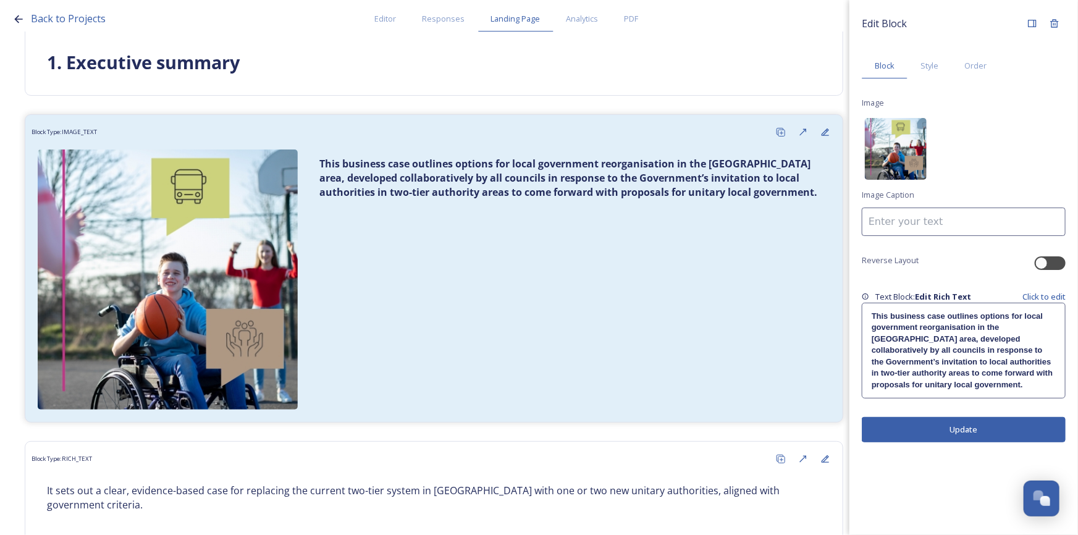
click at [911, 153] on img at bounding box center [896, 149] width 62 height 62
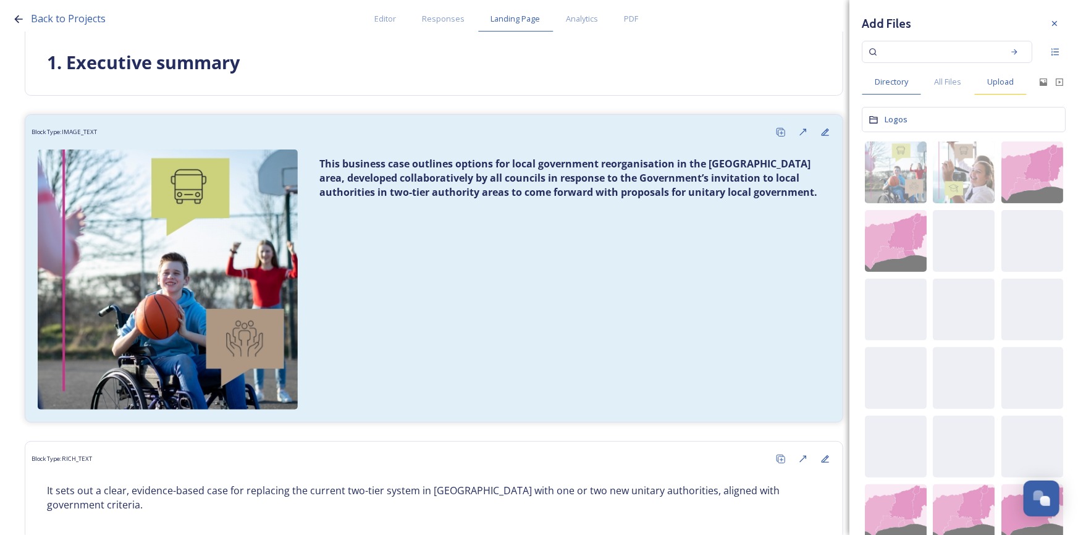
click at [993, 83] on span "Upload" at bounding box center [1000, 82] width 27 height 12
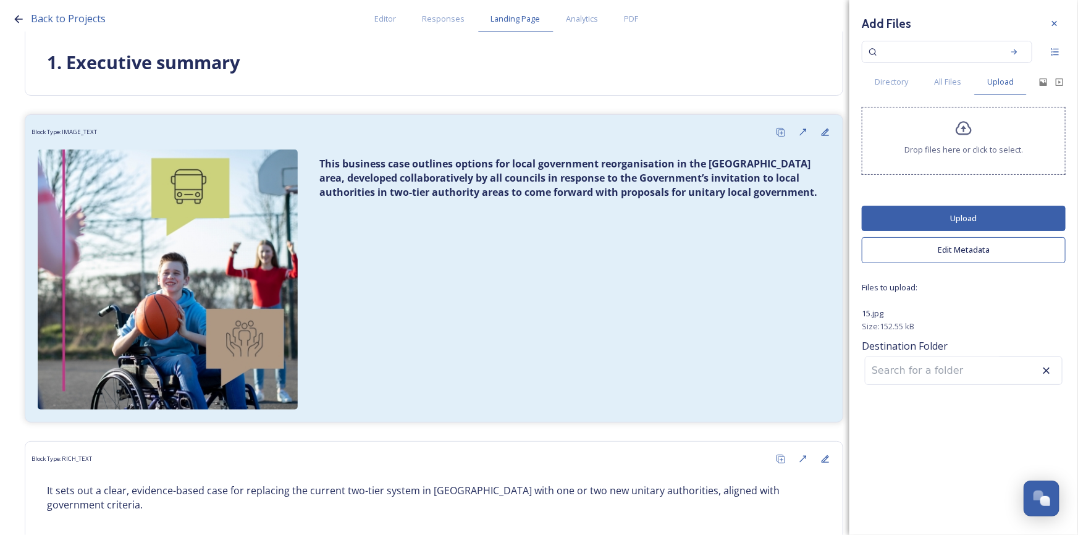
click at [980, 215] on button "Upload" at bounding box center [964, 218] width 204 height 25
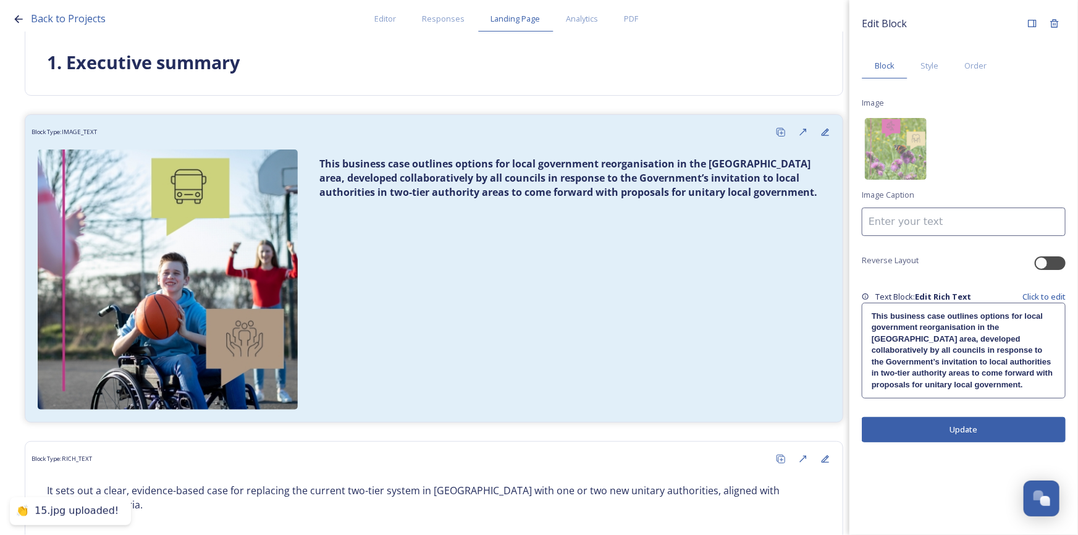
click at [949, 431] on button "Update" at bounding box center [964, 429] width 204 height 25
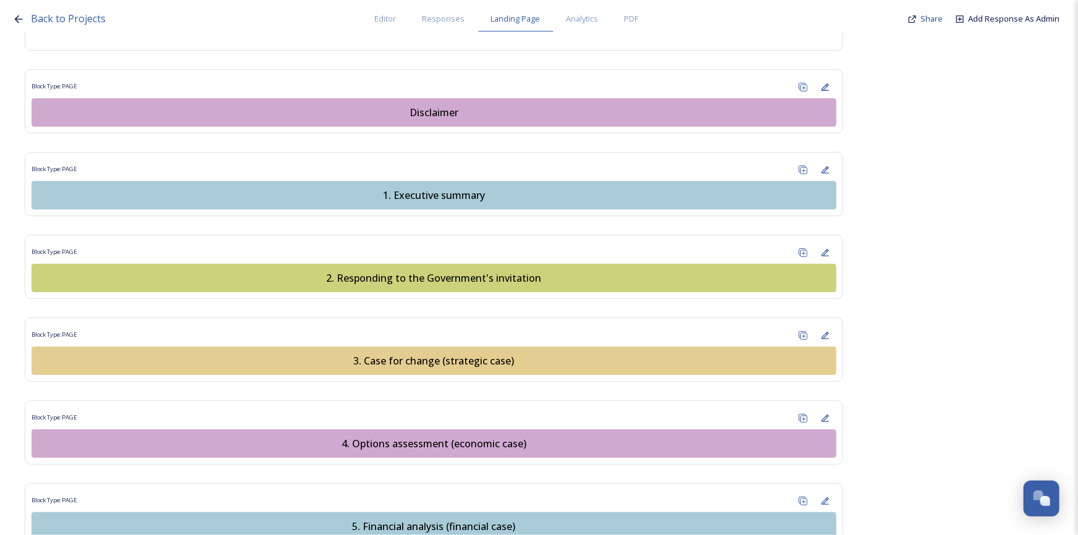
scroll to position [1180, 0]
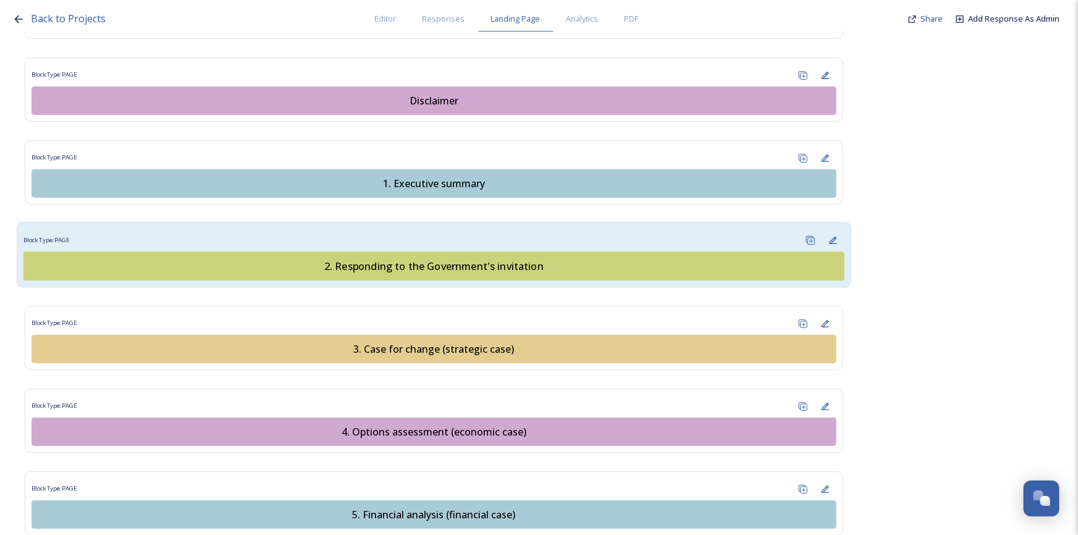
click at [439, 259] on div "2. Responding to the Government's invitation" at bounding box center [434, 266] width 808 height 15
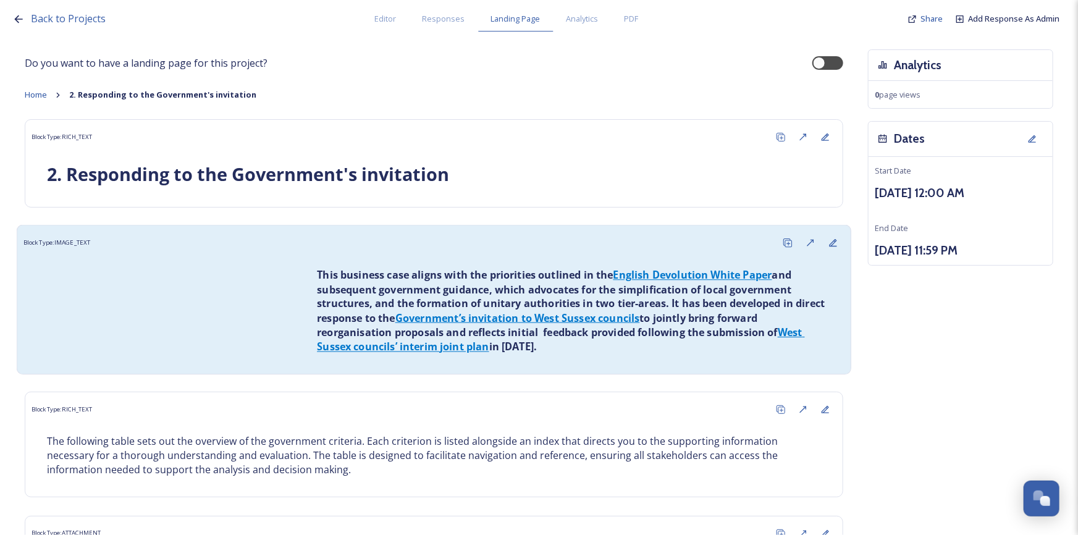
click at [137, 248] on div "Block Type: IMAGE_TEXT" at bounding box center [433, 243] width 821 height 23
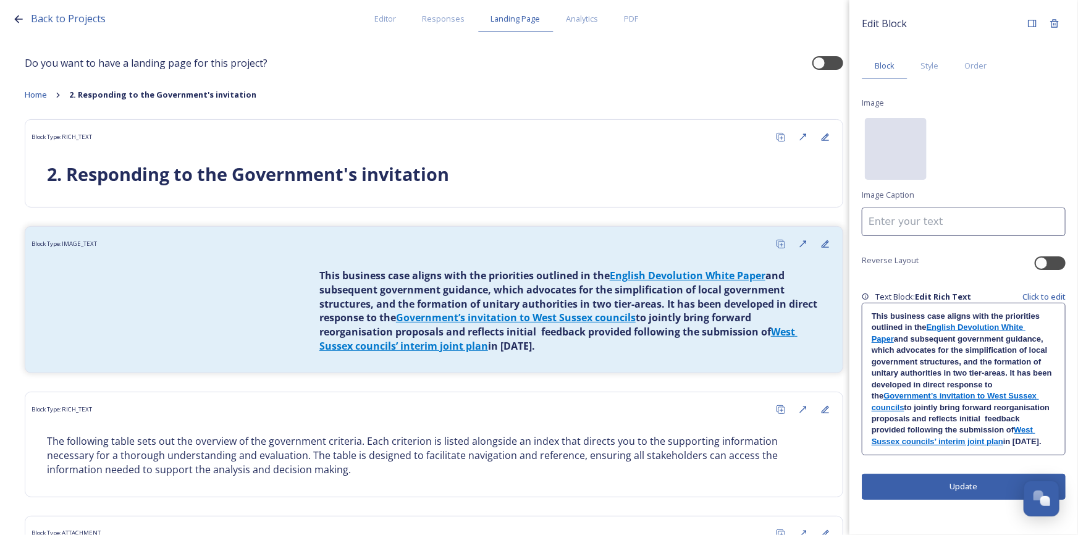
click at [901, 142] on div "No preview available for file of ." at bounding box center [896, 210] width 62 height 185
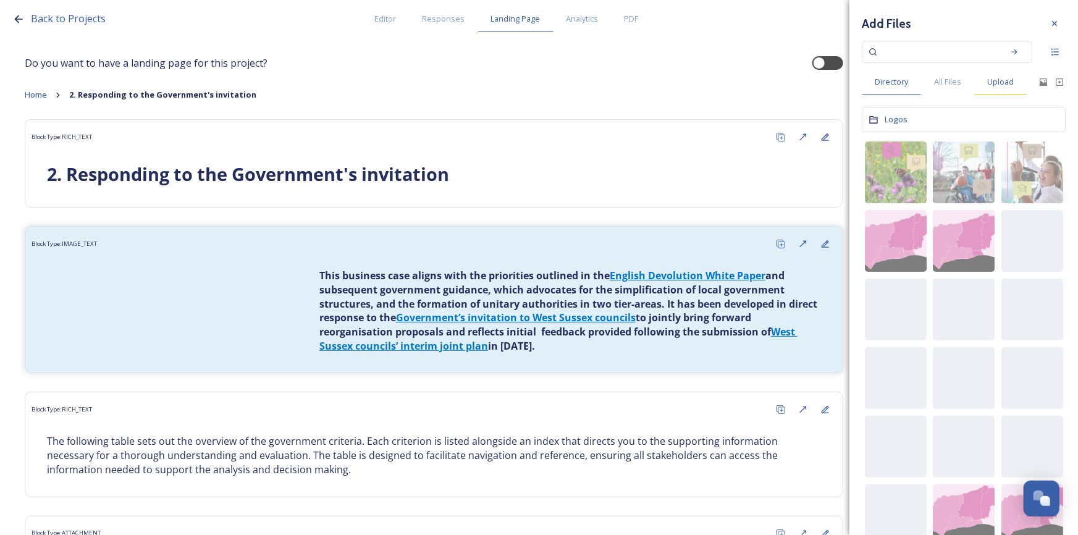
click at [1009, 79] on span "Upload" at bounding box center [1000, 82] width 27 height 12
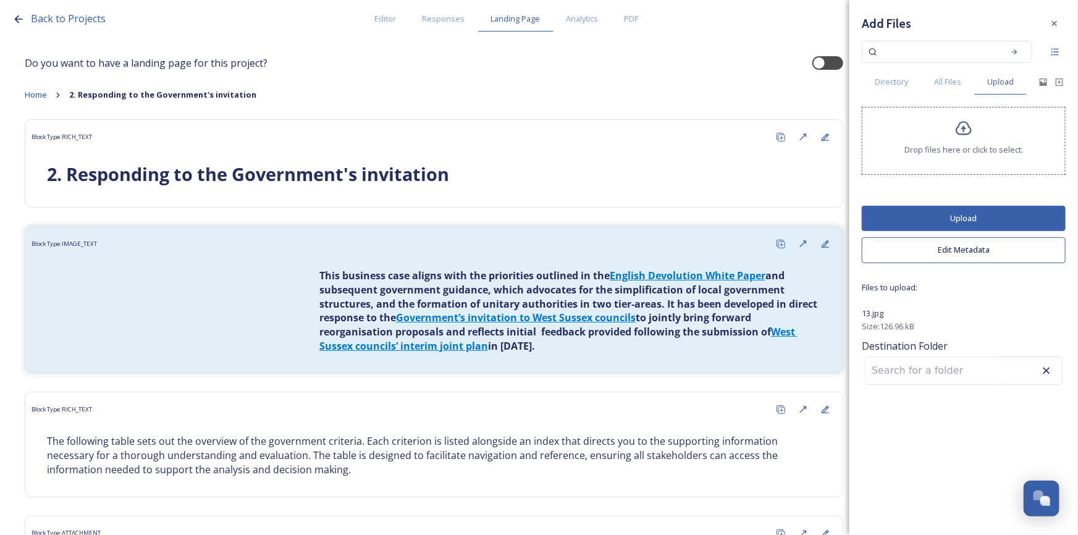
click at [990, 214] on button "Upload" at bounding box center [964, 218] width 204 height 25
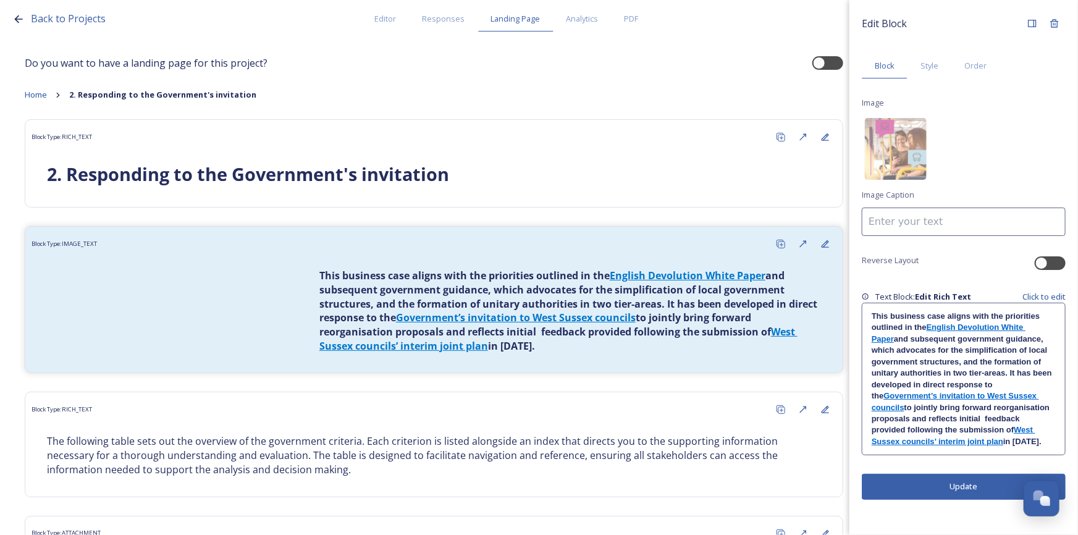
click at [964, 496] on button "Update" at bounding box center [964, 486] width 204 height 25
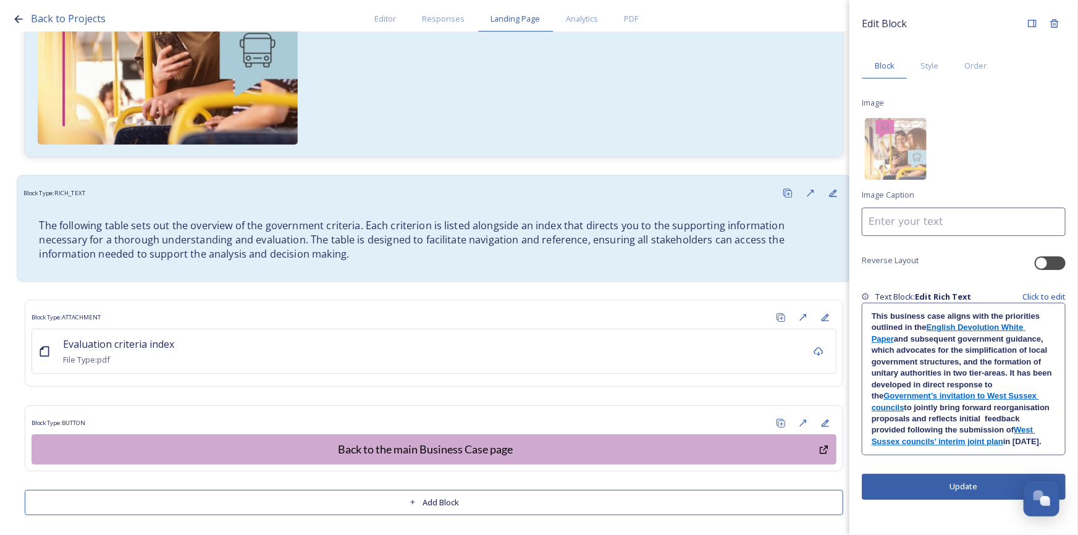
scroll to position [378, 0]
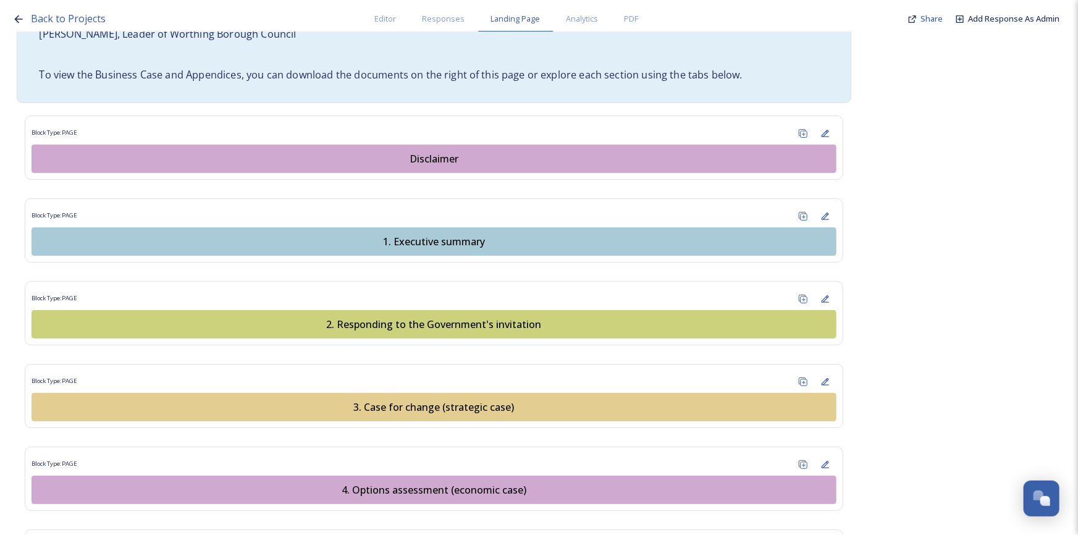
scroll to position [1123, 0]
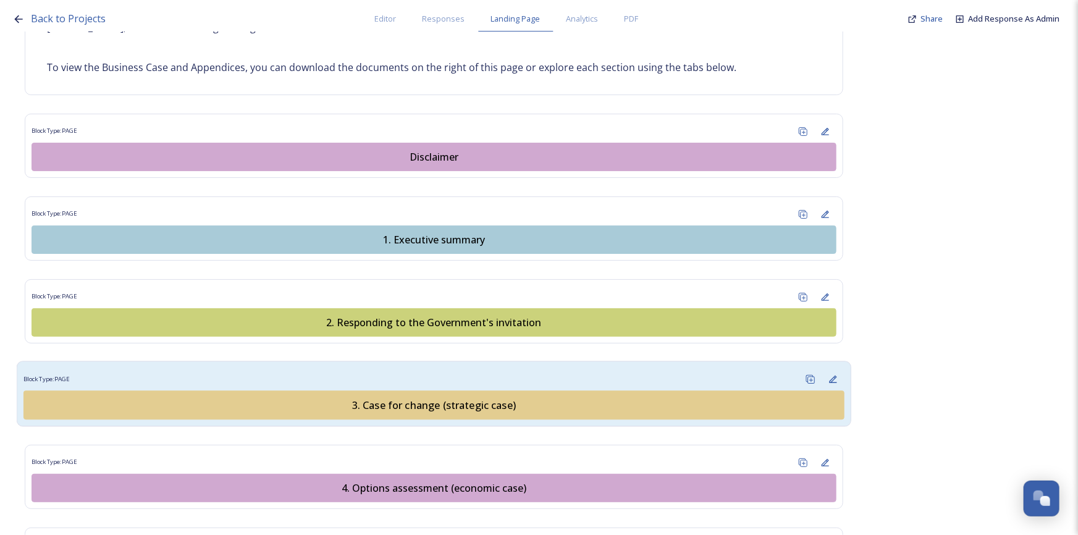
click at [503, 398] on div "3. Case for change (strategic case)" at bounding box center [434, 405] width 808 height 15
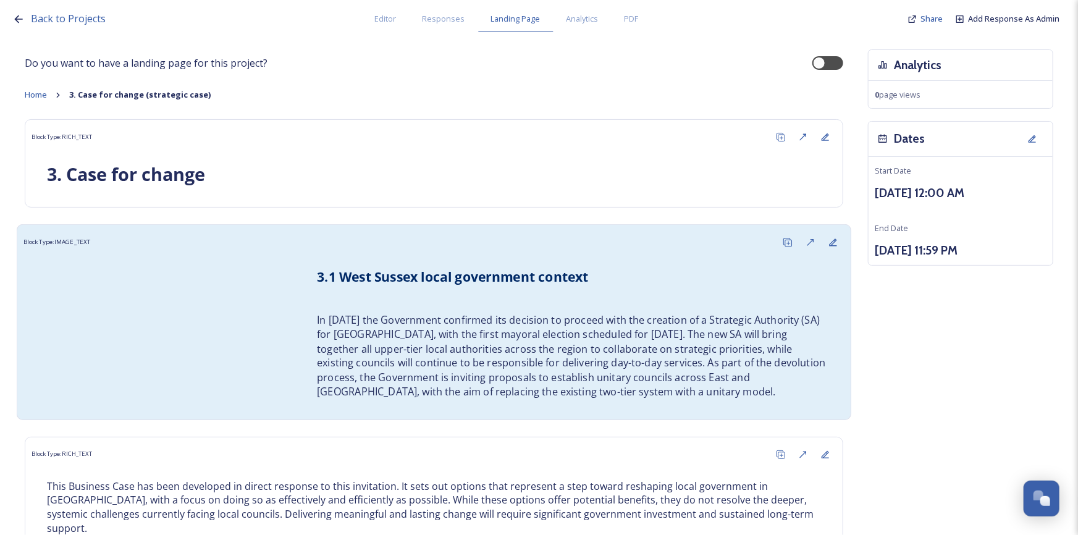
click at [158, 321] on div "3.1 ﻿West Sussex local government context In [DATE] the Government confirmed it…" at bounding box center [433, 333] width 821 height 159
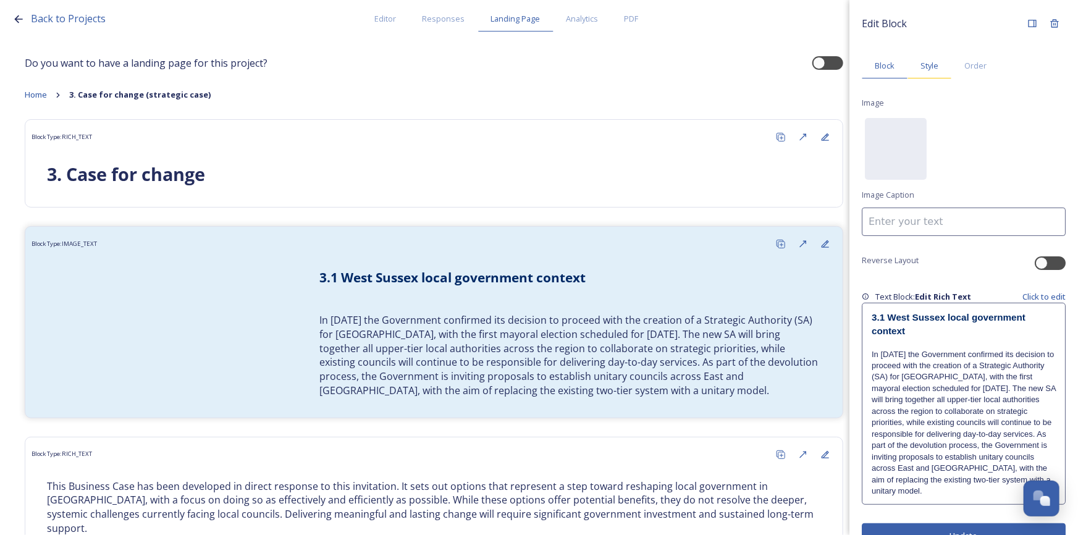
click at [931, 66] on span "Style" at bounding box center [930, 66] width 18 height 12
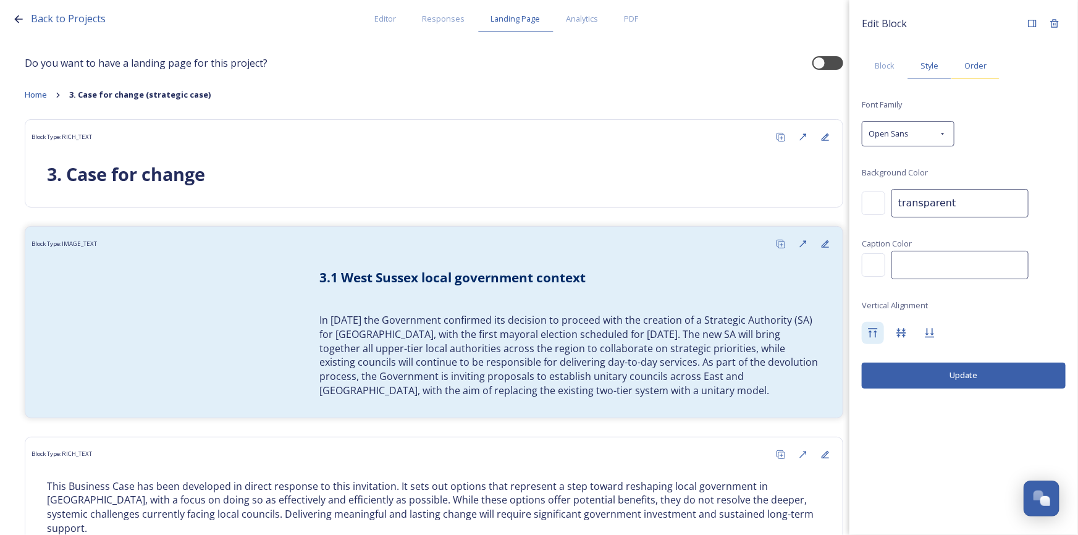
click at [973, 68] on span "Order" at bounding box center [976, 66] width 22 height 12
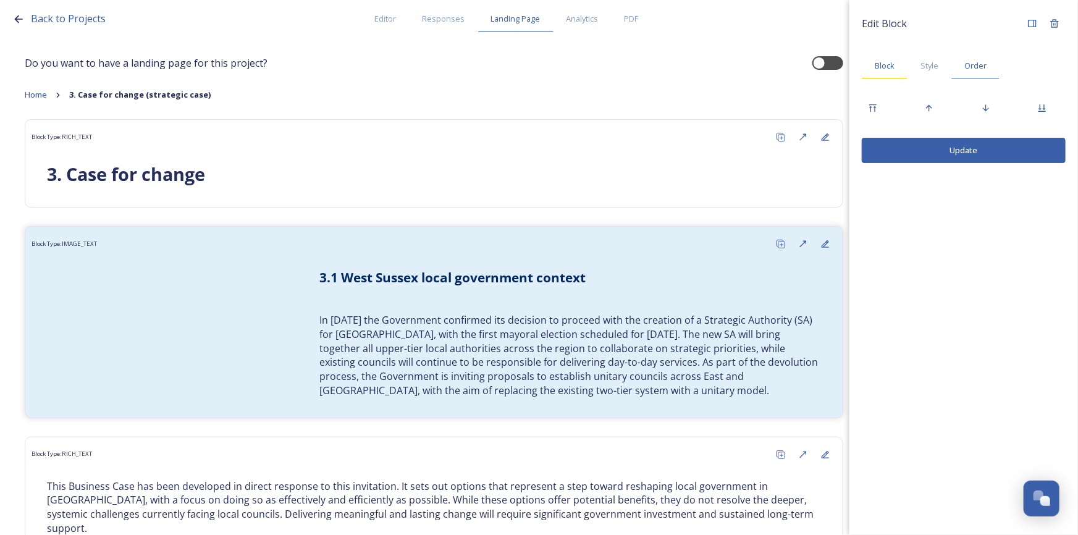
click at [891, 64] on span "Block" at bounding box center [885, 66] width 20 height 12
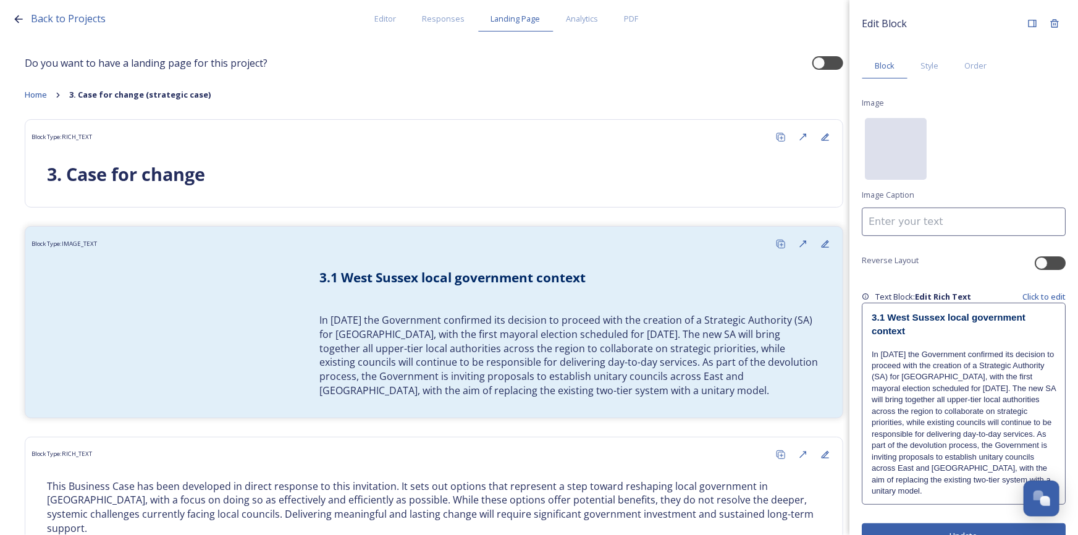
click at [894, 163] on div "No preview available for file of ." at bounding box center [896, 210] width 62 height 185
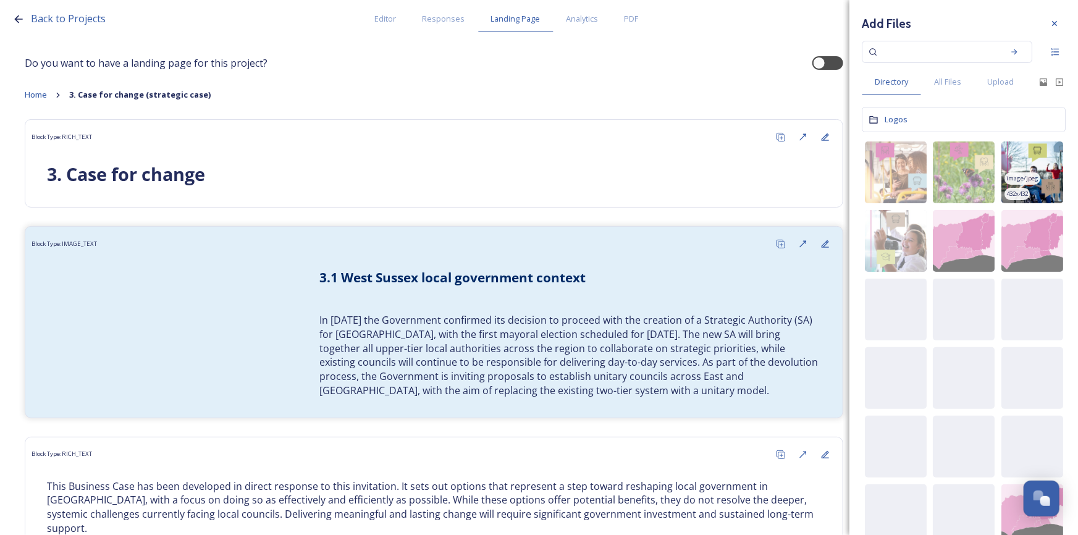
click at [1036, 163] on img at bounding box center [1033, 173] width 62 height 62
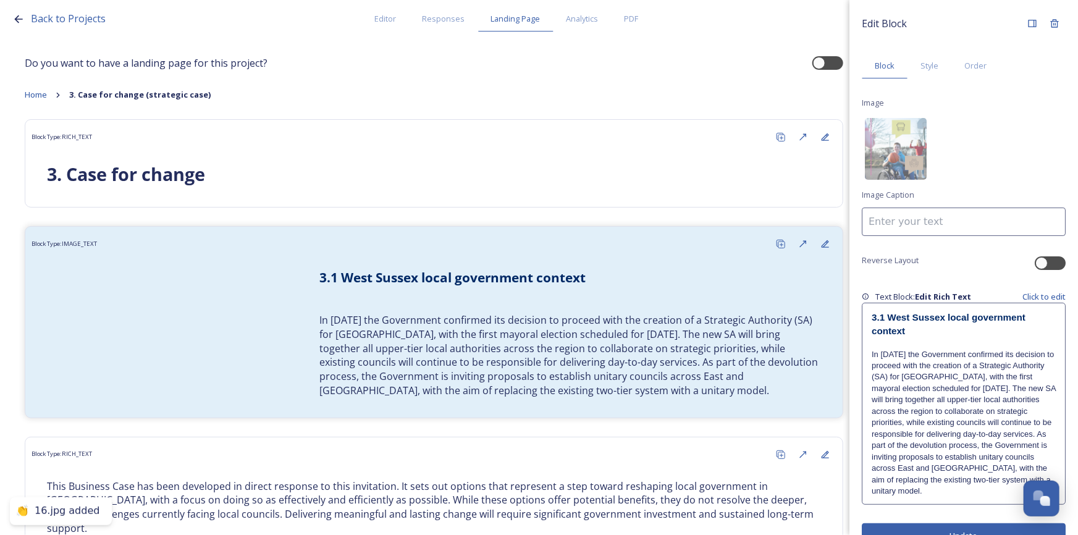
click at [993, 531] on button "Update" at bounding box center [964, 535] width 204 height 25
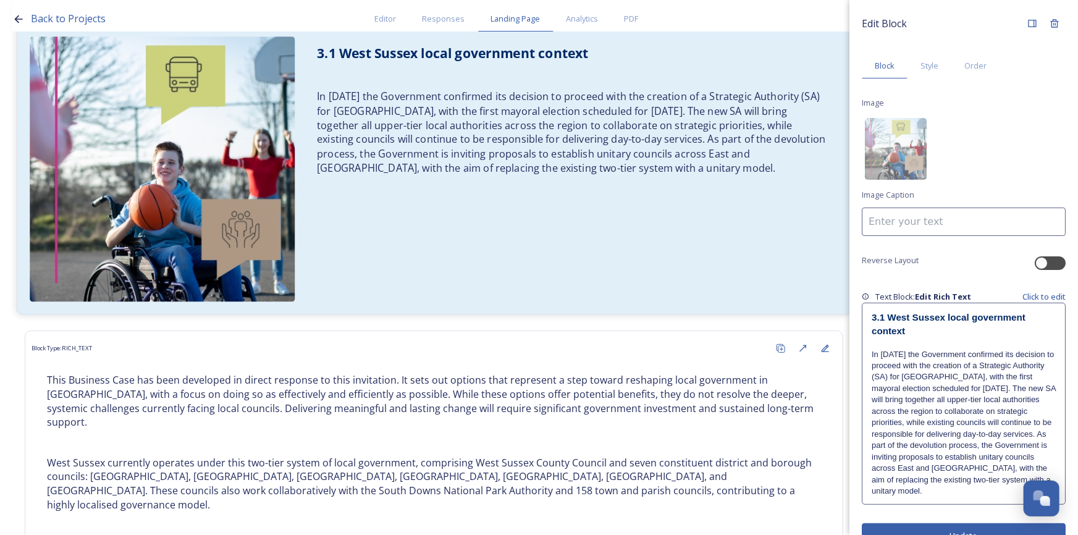
scroll to position [224, 0]
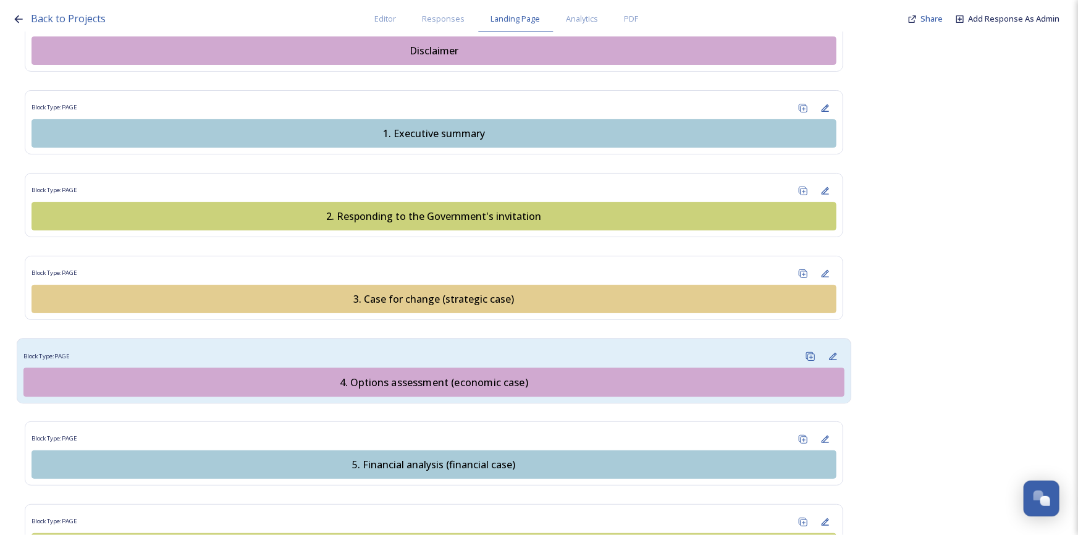
scroll to position [1236, 0]
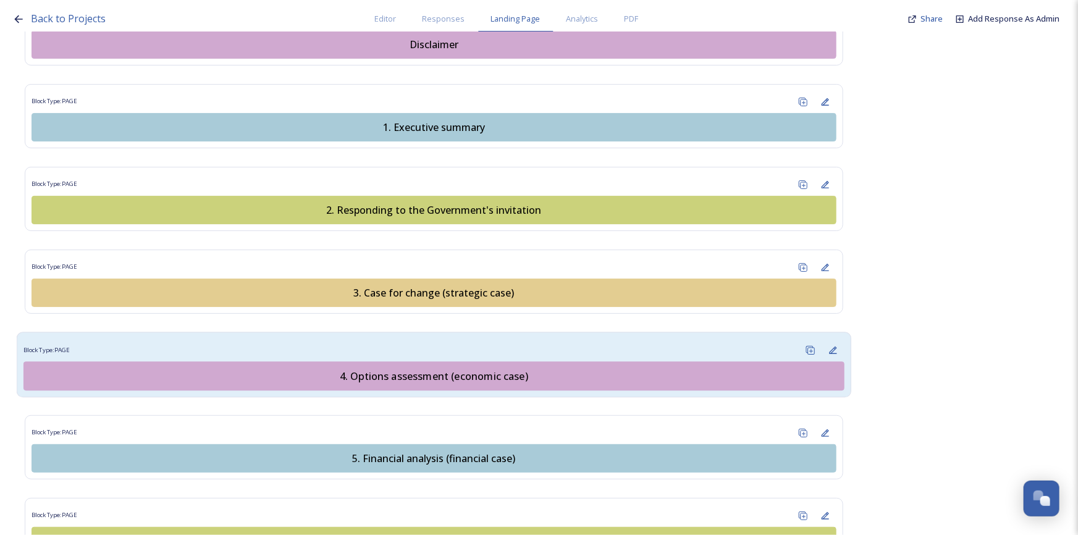
click at [420, 368] on div "4. Options assessment (economic case)" at bounding box center [434, 375] width 808 height 15
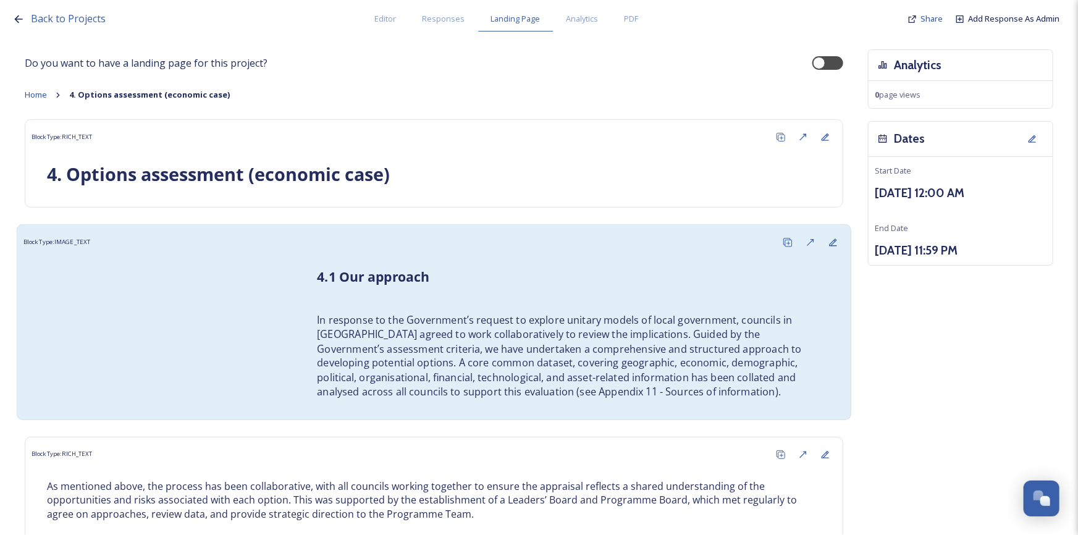
click at [179, 327] on div "4.1 Our approach In response to the Government’s request to explore unitary mod…" at bounding box center [433, 333] width 821 height 159
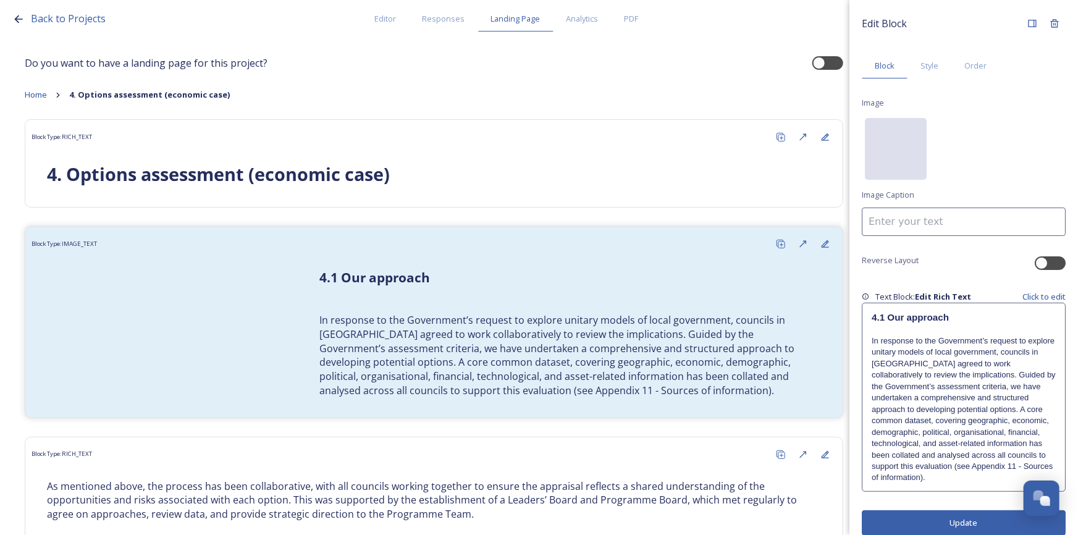
click at [907, 152] on div "No preview available for file of ." at bounding box center [896, 210] width 62 height 185
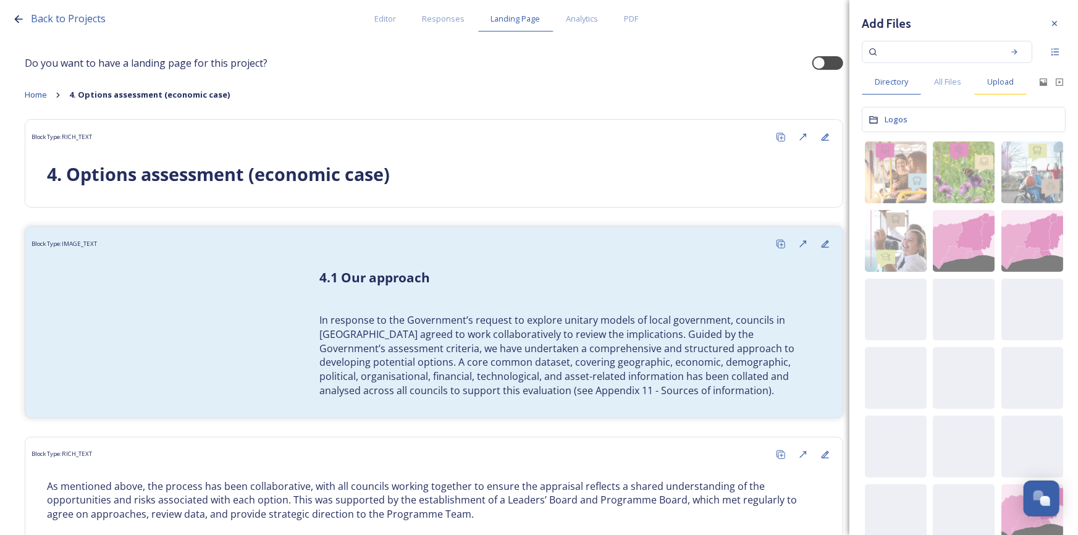
click at [995, 87] on span "Upload" at bounding box center [1000, 82] width 27 height 12
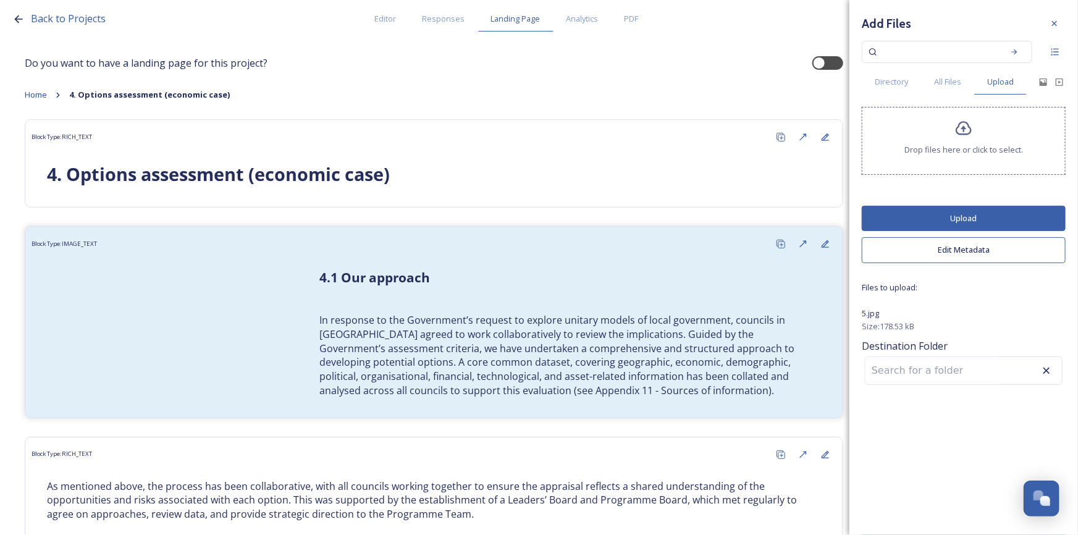
click at [955, 210] on button "Upload" at bounding box center [964, 218] width 204 height 25
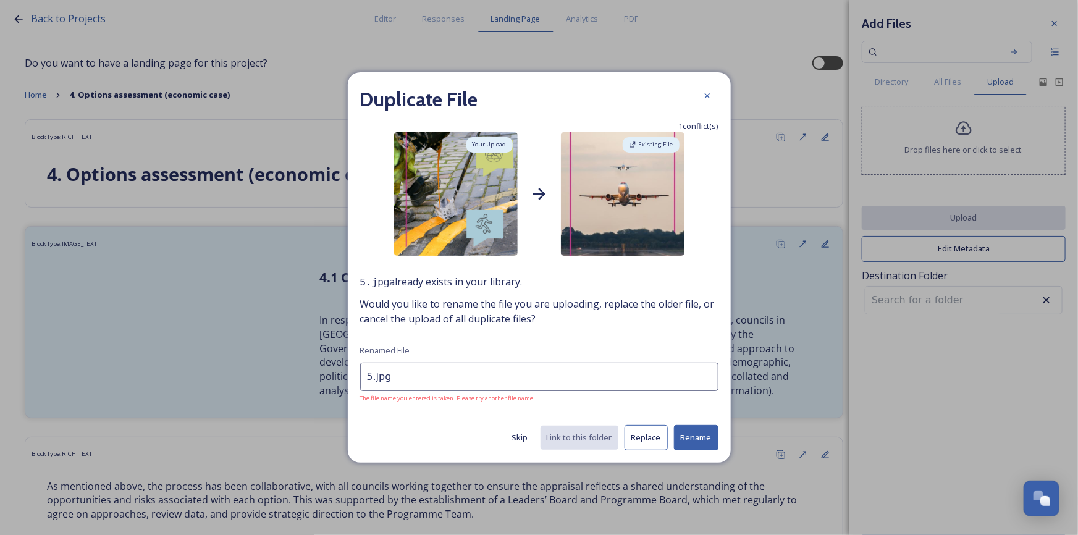
click at [370, 378] on input "5.jpg" at bounding box center [539, 377] width 358 height 28
type input "linepainting.jpg"
click at [645, 439] on button "Replace" at bounding box center [646, 437] width 43 height 25
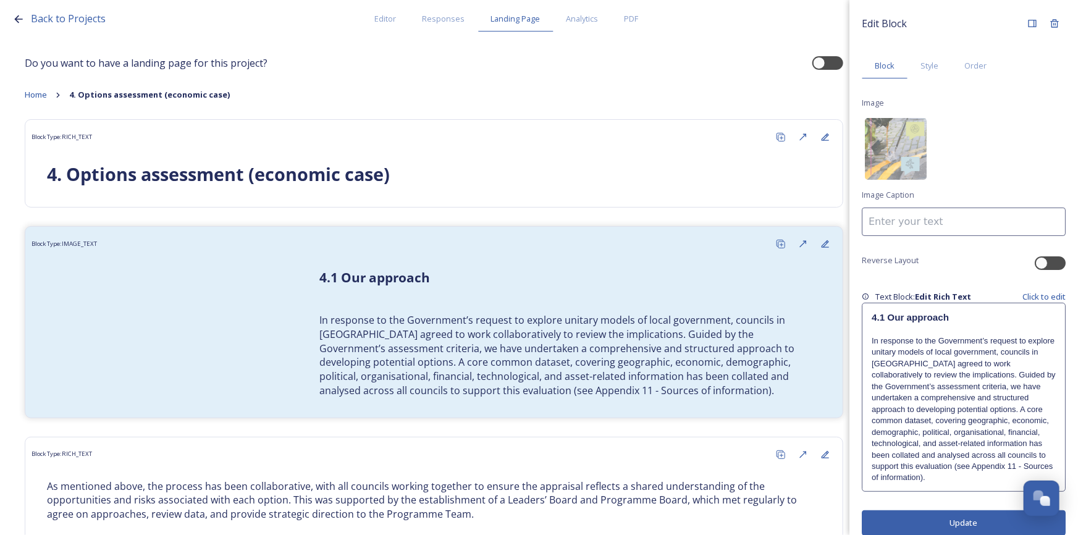
click at [1000, 531] on button "Update" at bounding box center [964, 522] width 204 height 25
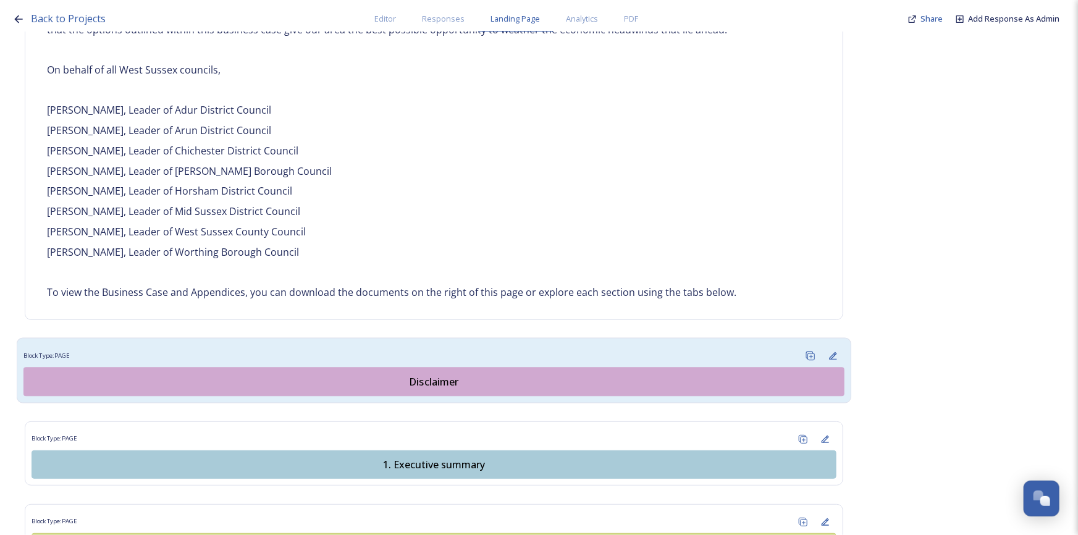
scroll to position [1292, 0]
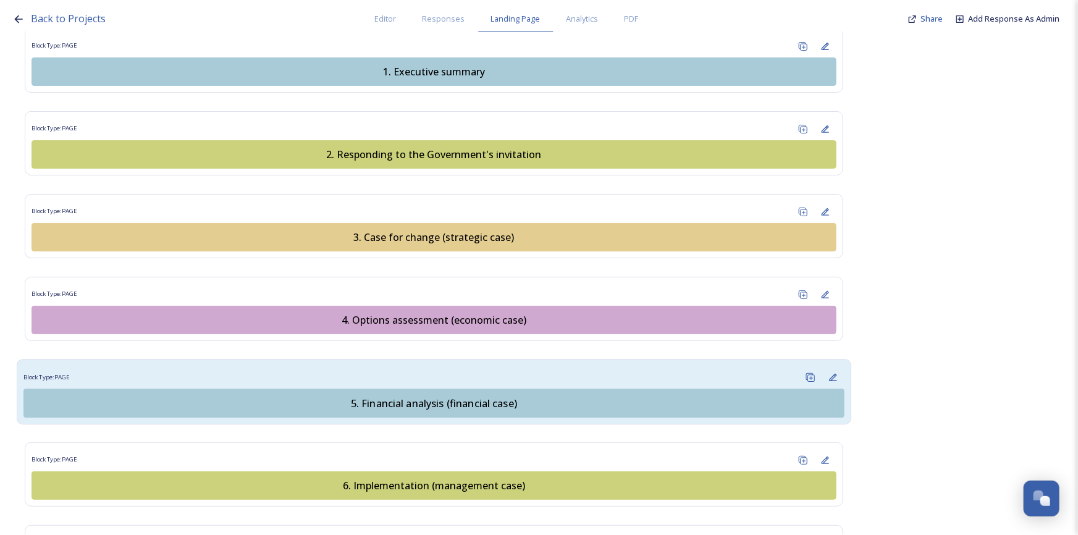
click at [436, 395] on div "5. Financial analysis (financial case)" at bounding box center [434, 402] width 808 height 15
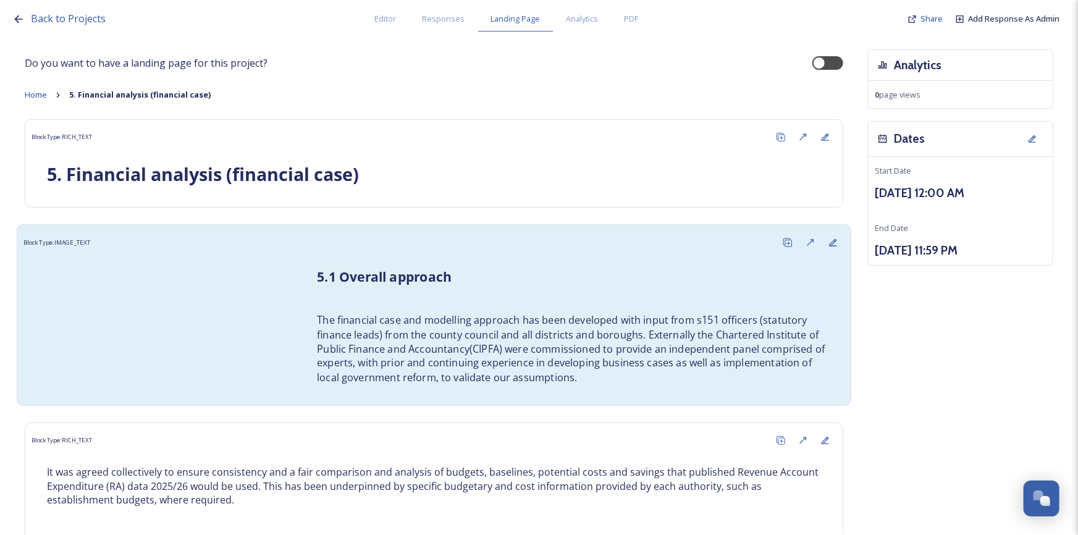
click at [106, 253] on div "Block Type: IMAGE_TEXT" at bounding box center [433, 242] width 821 height 23
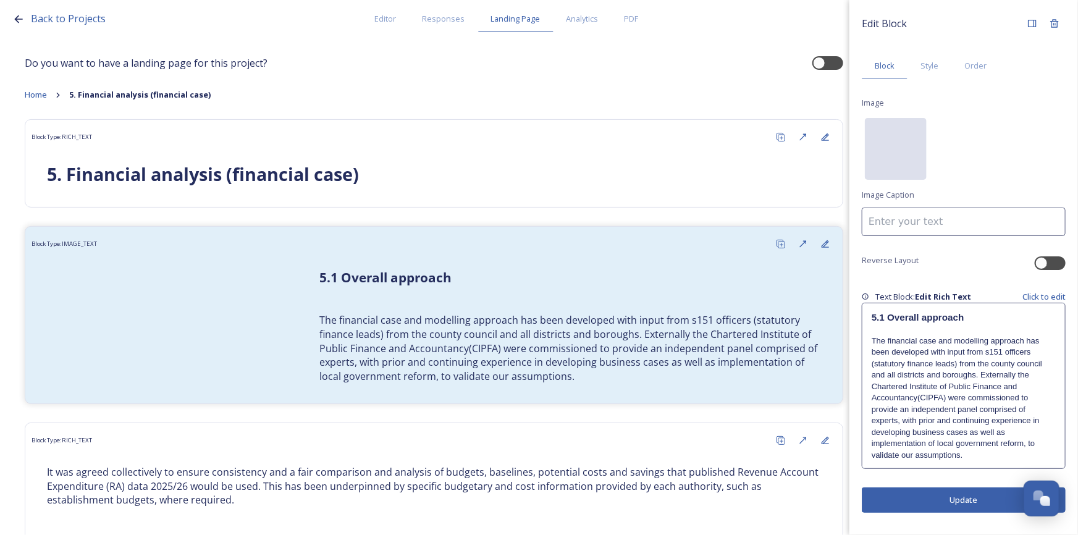
click at [905, 144] on div "No preview available for file of ." at bounding box center [896, 210] width 62 height 185
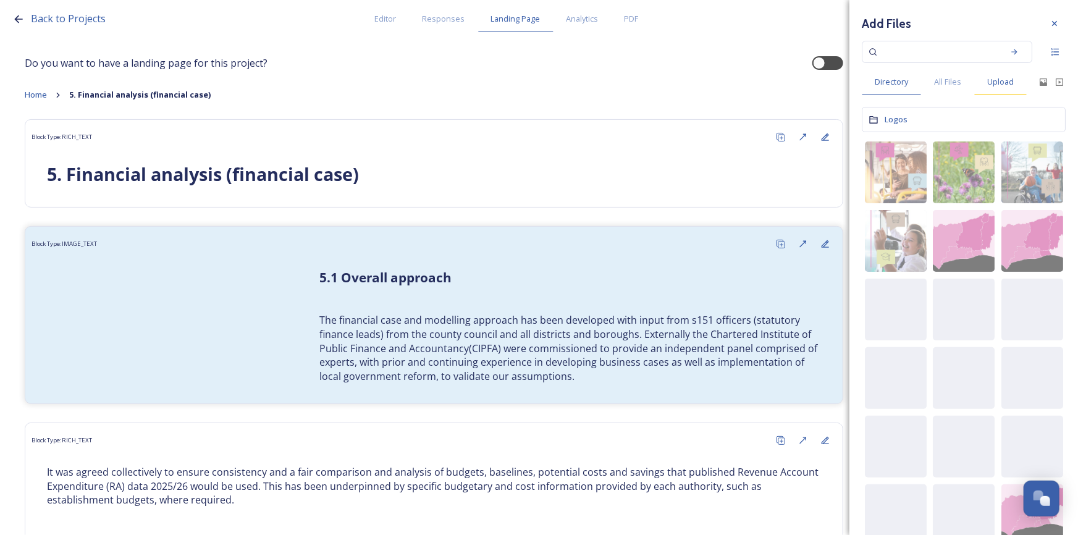
click at [992, 85] on span "Upload" at bounding box center [1000, 82] width 27 height 12
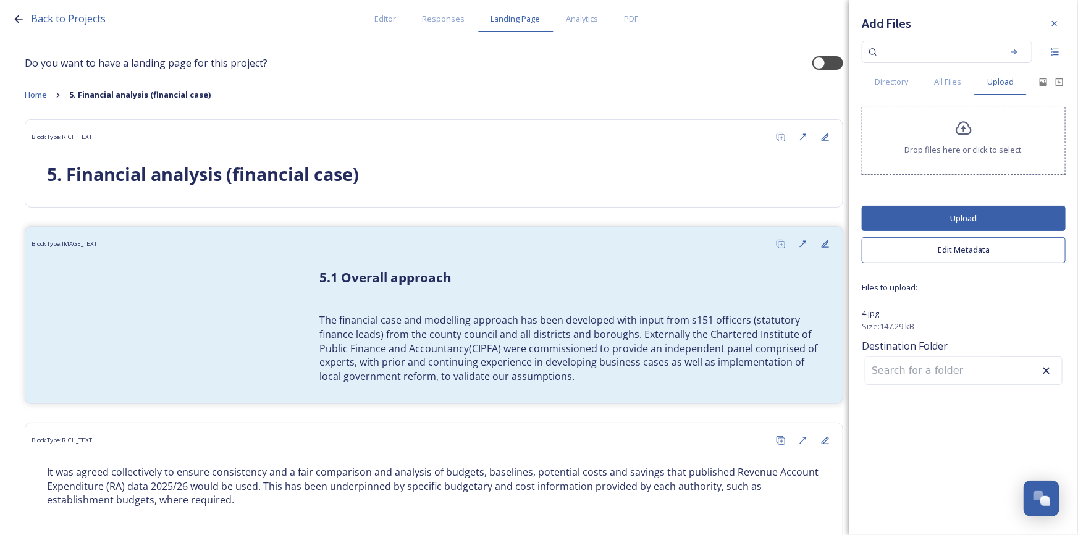
click at [979, 214] on button "Upload" at bounding box center [964, 218] width 204 height 25
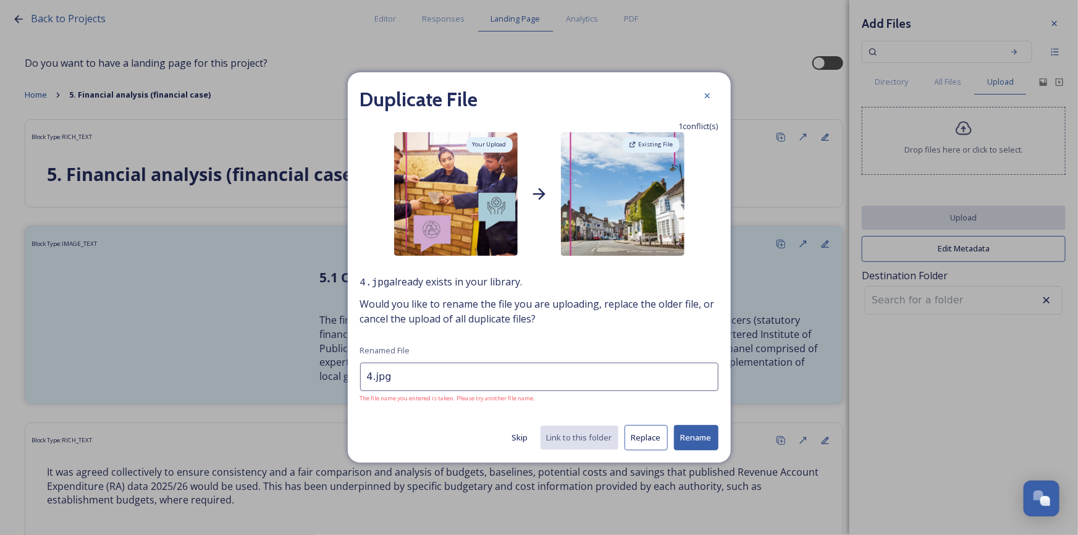
click at [369, 382] on input "4.jpg" at bounding box center [539, 377] width 358 height 28
click at [371, 380] on input "4.jpg" at bounding box center [539, 377] width 358 height 28
type input "post16education.jpg"
click at [648, 440] on button "Replace" at bounding box center [646, 437] width 43 height 25
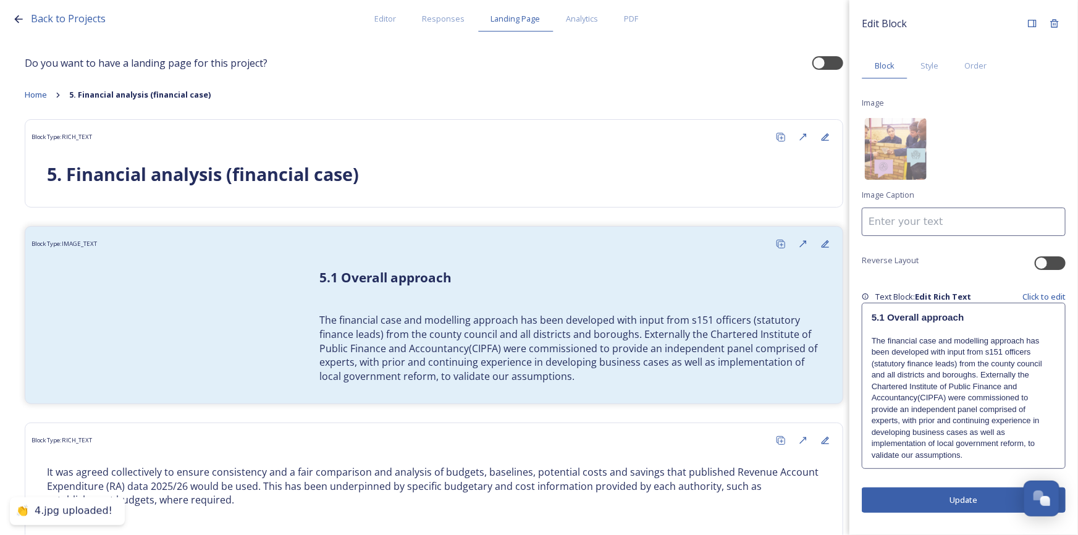
click at [964, 501] on button "Update" at bounding box center [964, 500] width 204 height 25
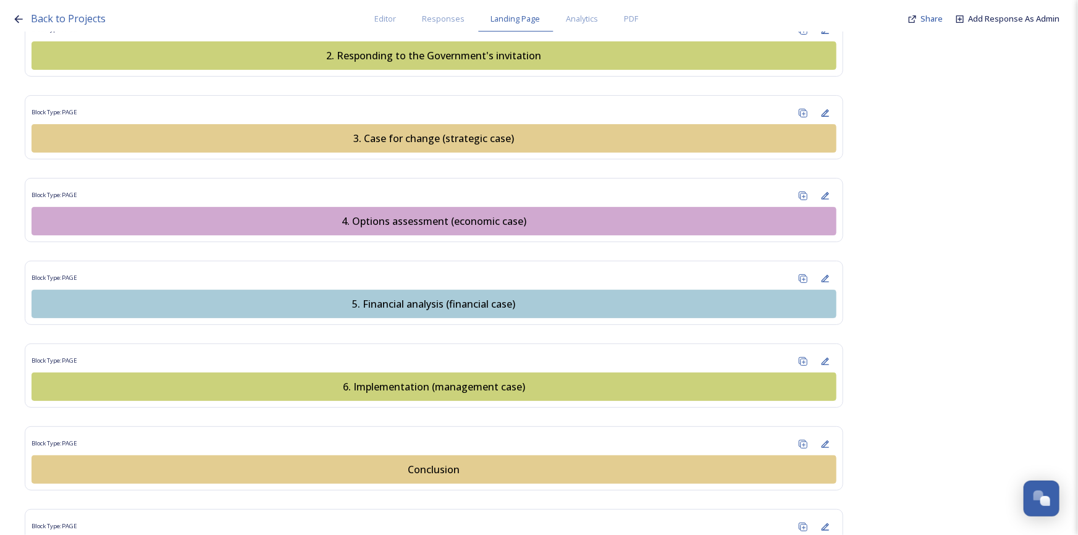
scroll to position [1404, 0]
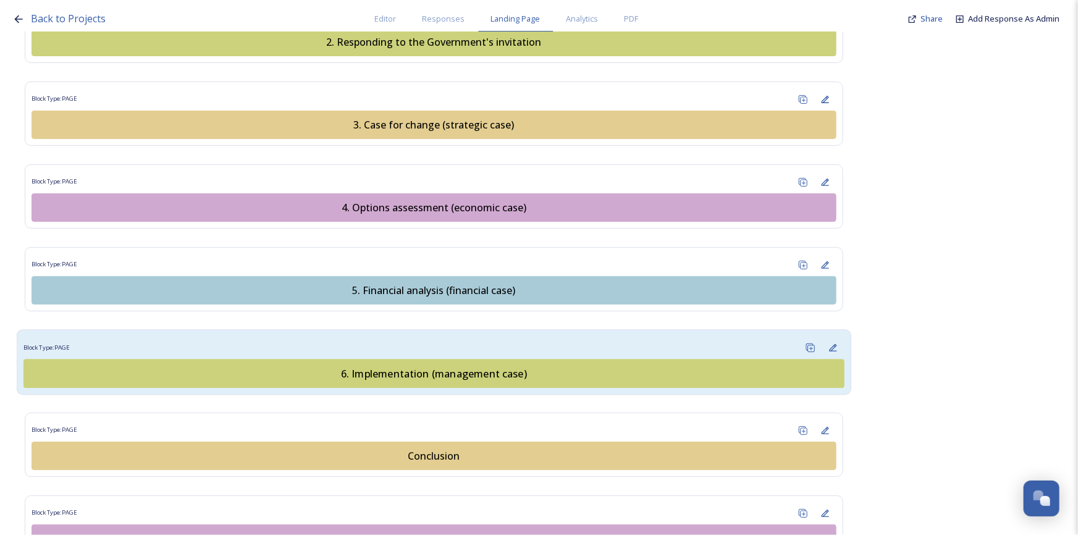
click at [409, 366] on div "6. Implementation (management case)" at bounding box center [434, 373] width 808 height 15
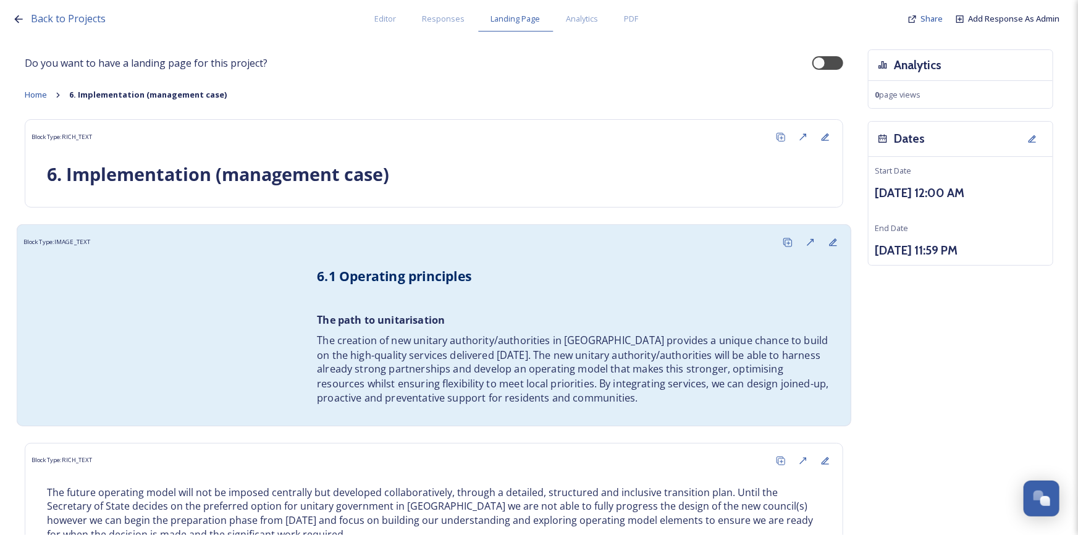
click at [177, 315] on div "6.1 Operating principles The path to unitarisation The creation of new unitary …" at bounding box center [433, 337] width 821 height 166
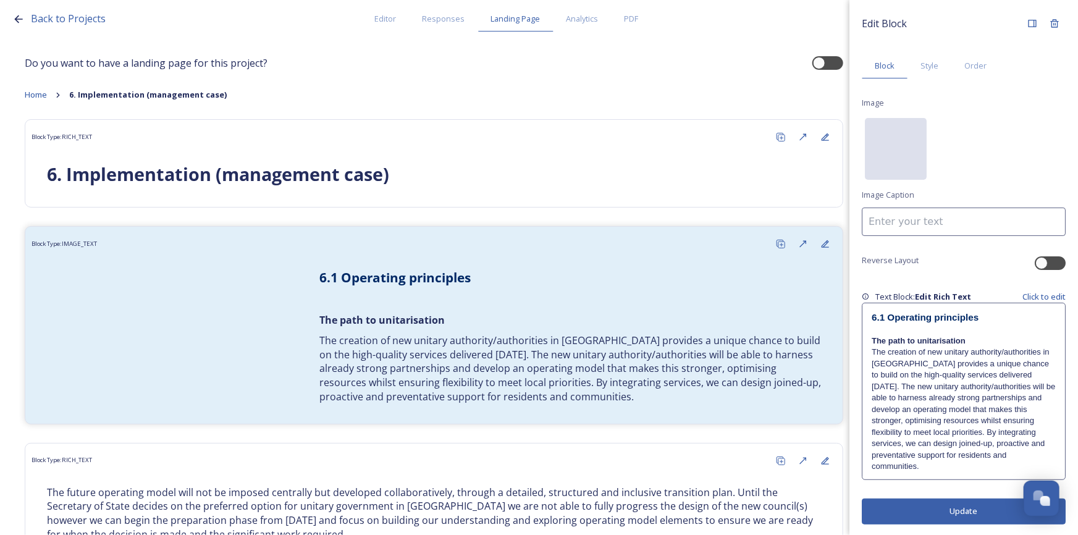
click at [890, 158] on div "No preview available for file of ." at bounding box center [896, 210] width 62 height 185
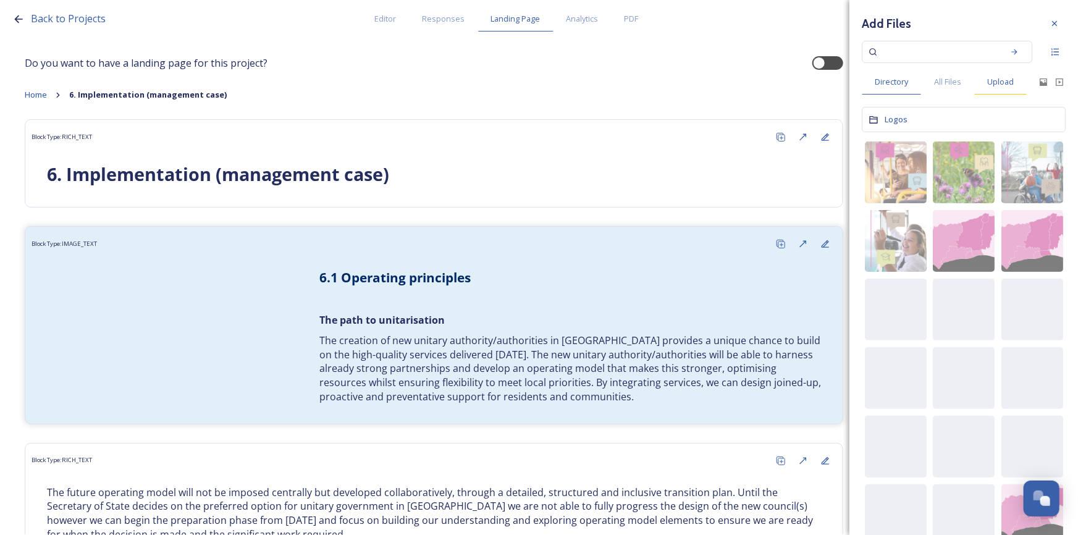
click at [995, 85] on span "Upload" at bounding box center [1000, 82] width 27 height 12
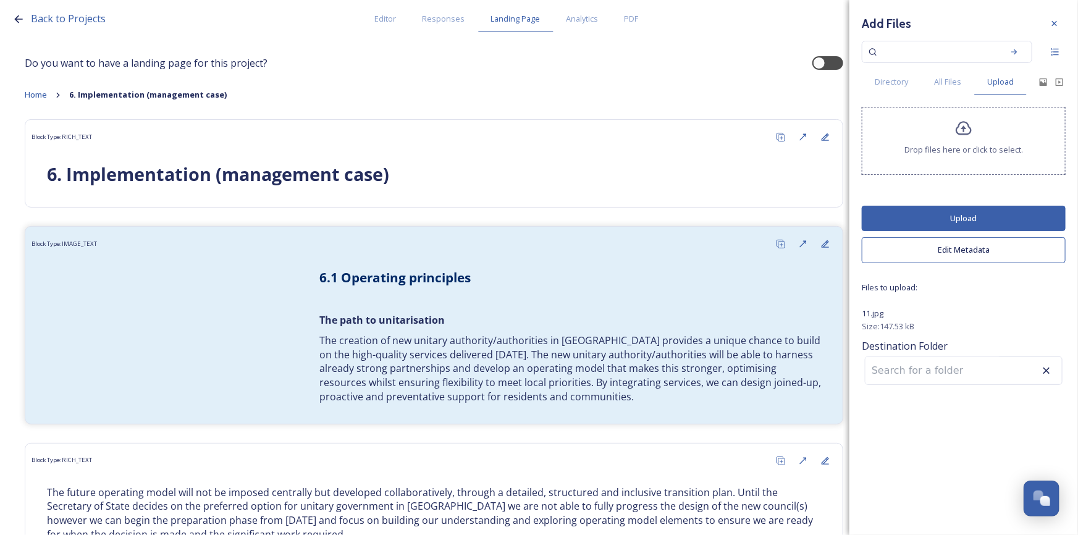
click at [999, 221] on button "Upload" at bounding box center [964, 218] width 204 height 25
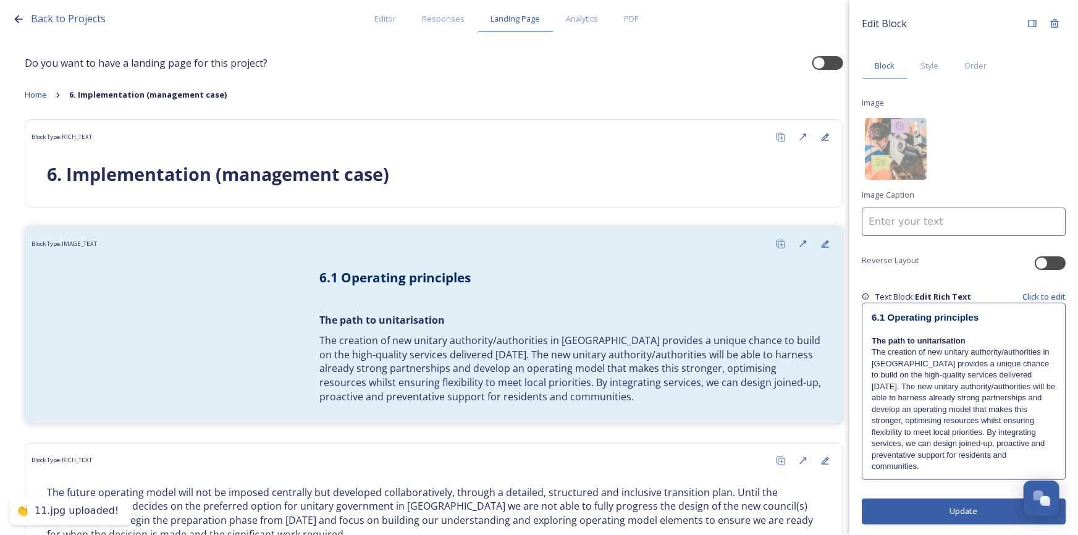
click at [986, 499] on button "Update" at bounding box center [964, 511] width 204 height 25
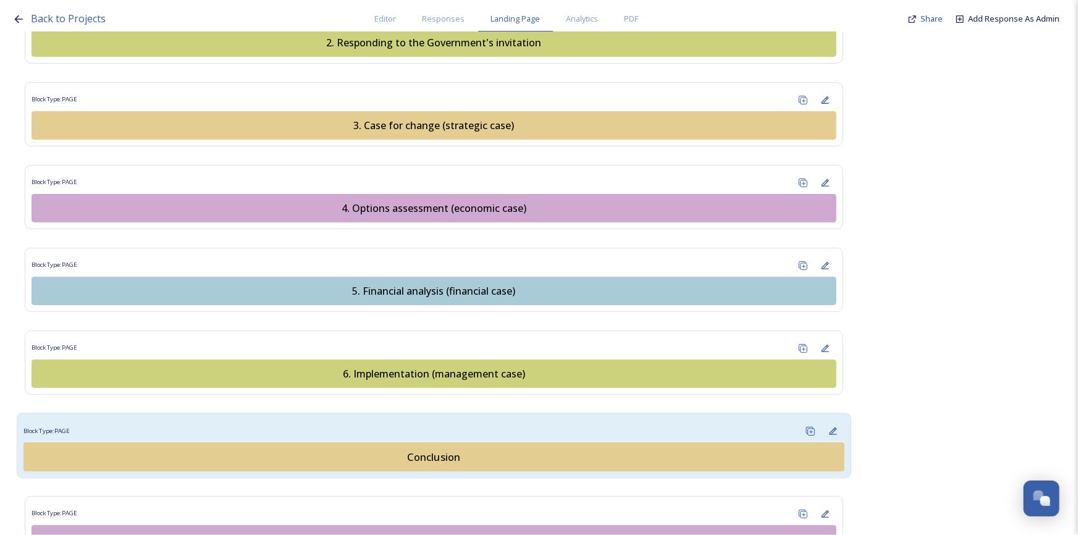
scroll to position [1404, 0]
click at [431, 449] on div "Conclusion" at bounding box center [434, 456] width 808 height 15
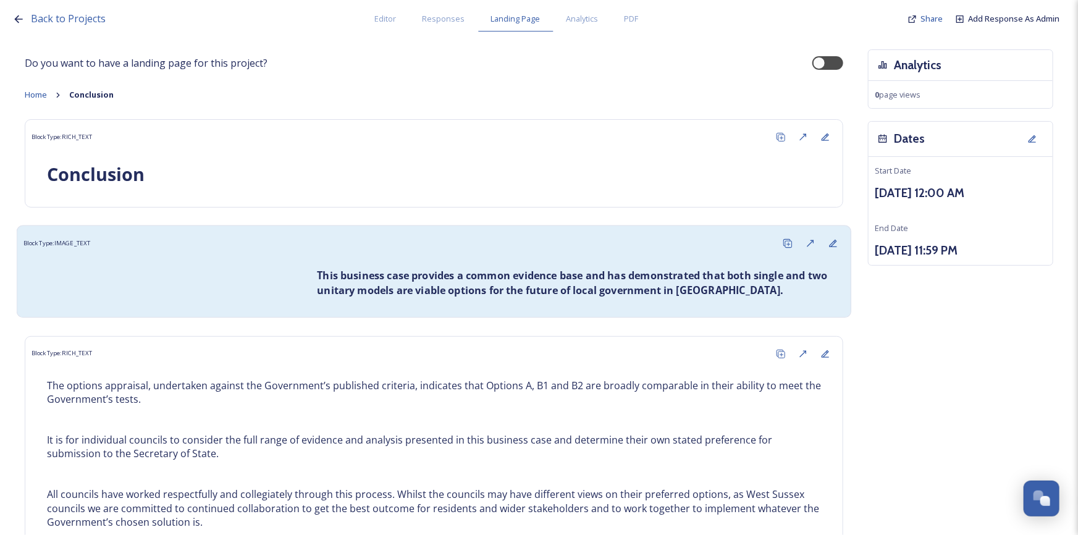
click at [151, 287] on div "This business case provides a common evidence base and has demonstrated that bo…" at bounding box center [433, 283] width 821 height 56
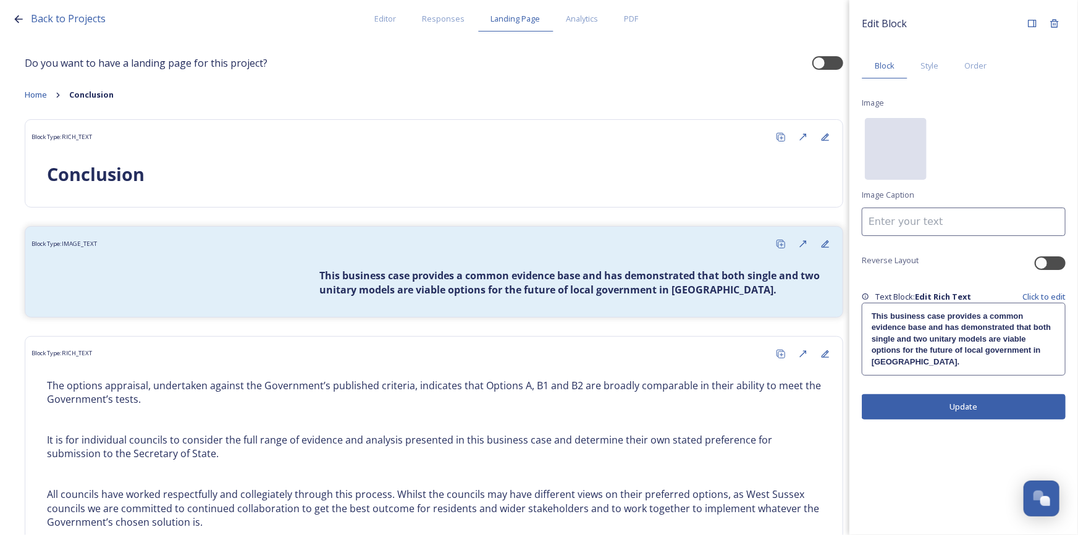
click at [902, 151] on div "No preview available for file of ." at bounding box center [896, 210] width 62 height 185
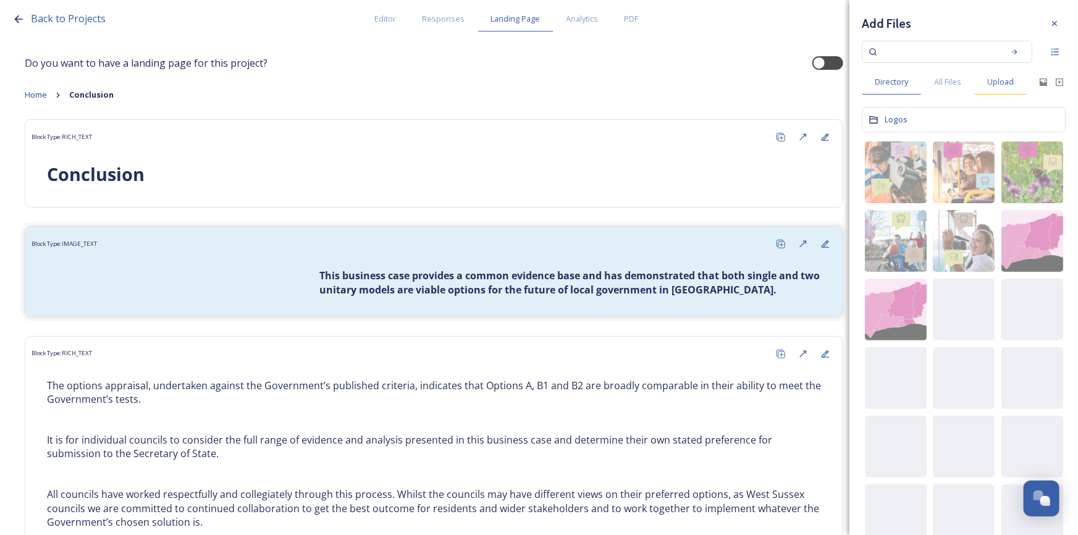
click at [1001, 82] on span "Upload" at bounding box center [1000, 82] width 27 height 12
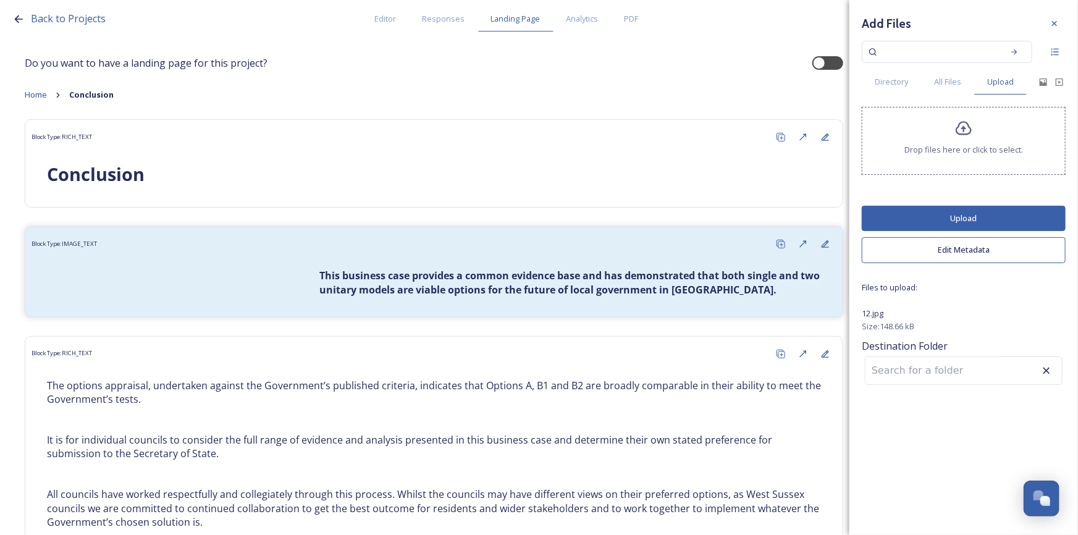
click at [983, 214] on button "Upload" at bounding box center [964, 218] width 204 height 25
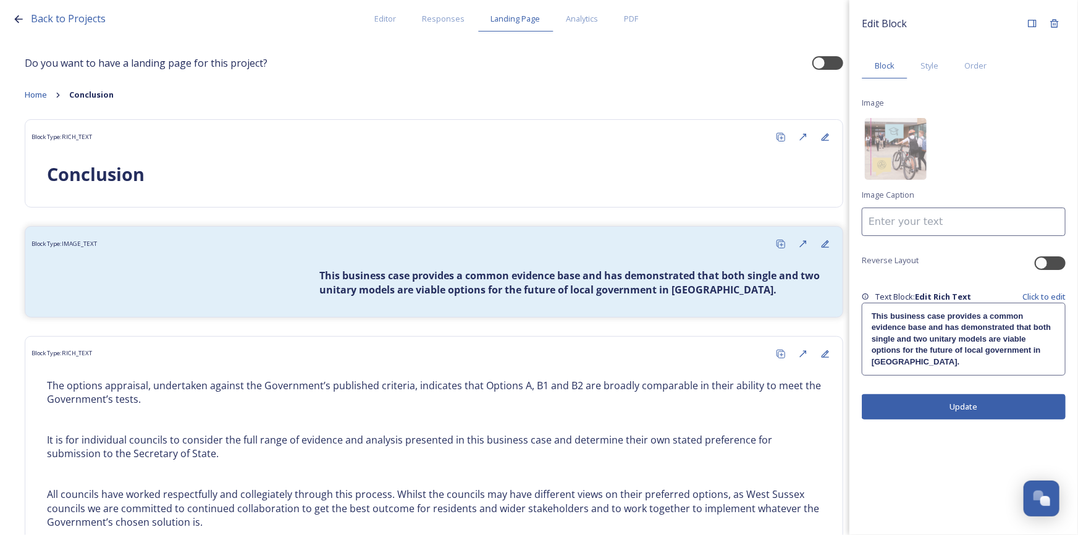
click at [971, 408] on button "Update" at bounding box center [964, 406] width 204 height 25
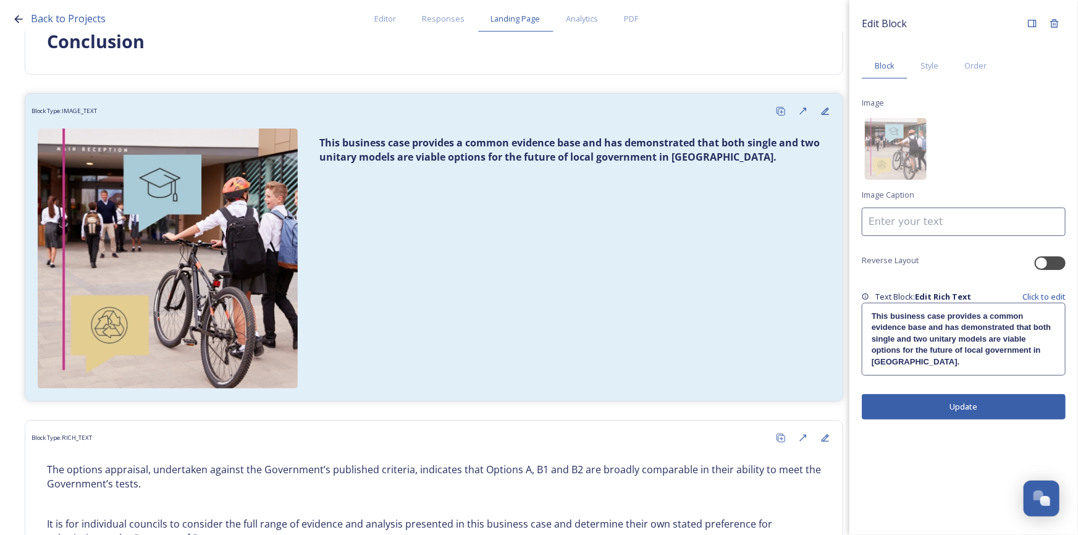
scroll to position [112, 0]
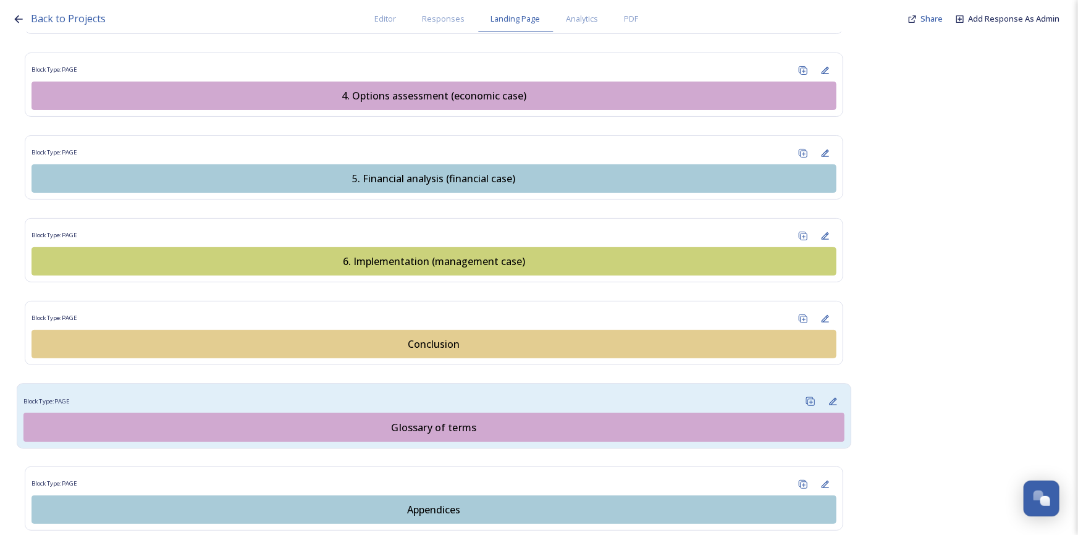
scroll to position [1516, 0]
click at [464, 419] on div "Glossary of terms" at bounding box center [434, 426] width 808 height 15
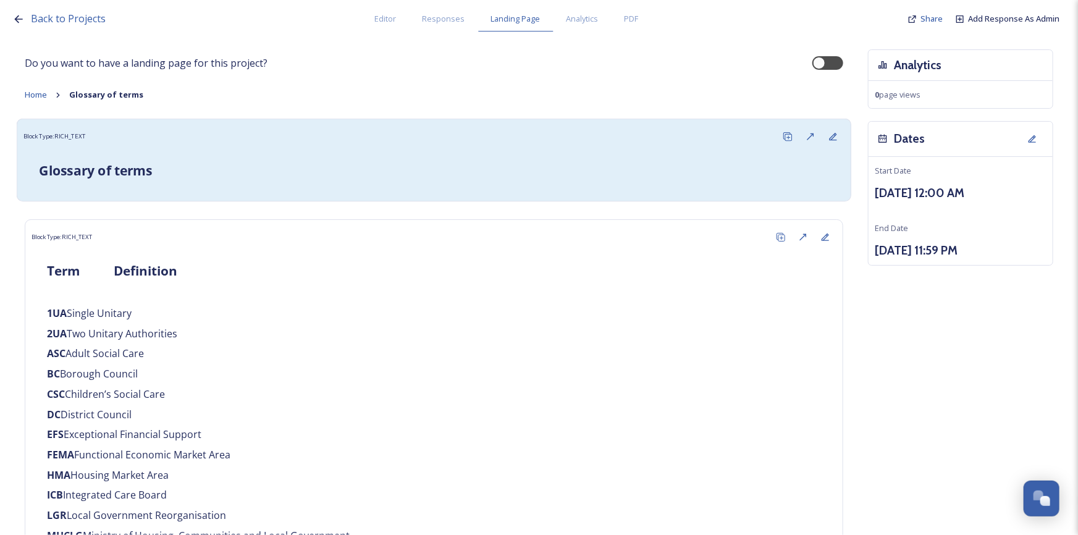
click at [178, 165] on h3 "Glossary of terms" at bounding box center [434, 171] width 790 height 19
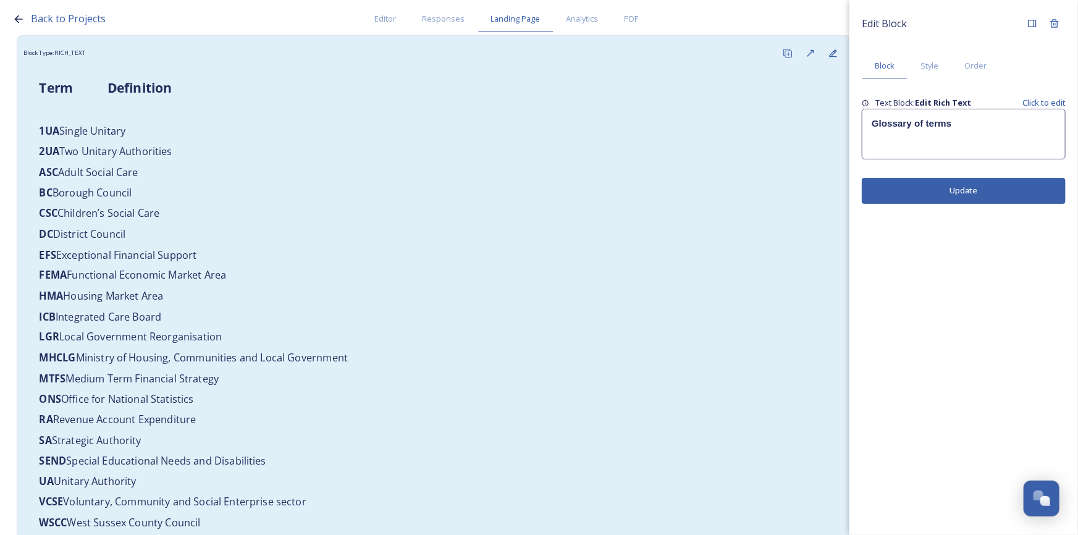
scroll to position [173, 0]
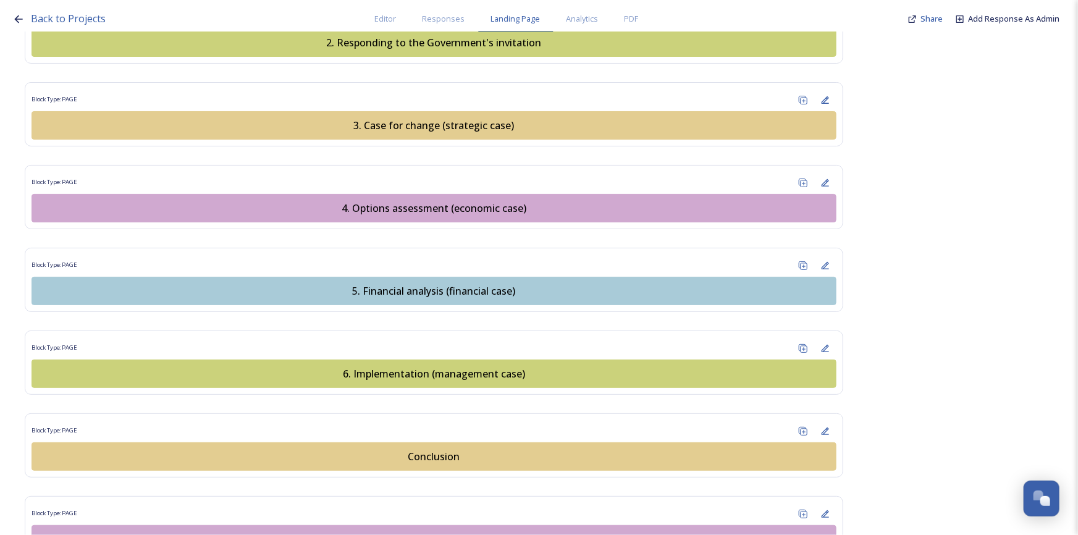
scroll to position [1560, 0]
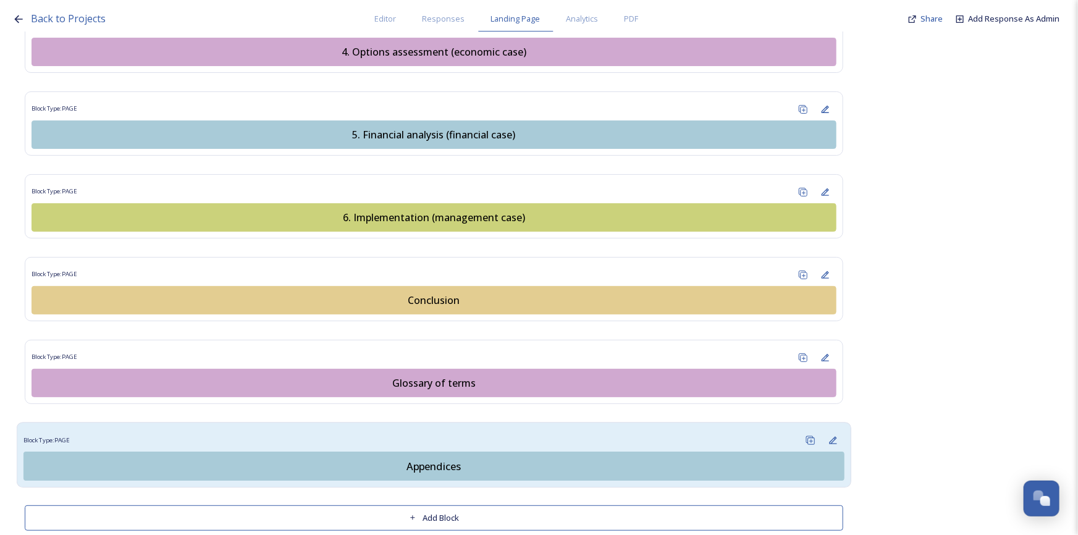
click at [442, 459] on div "Appendices" at bounding box center [434, 466] width 808 height 15
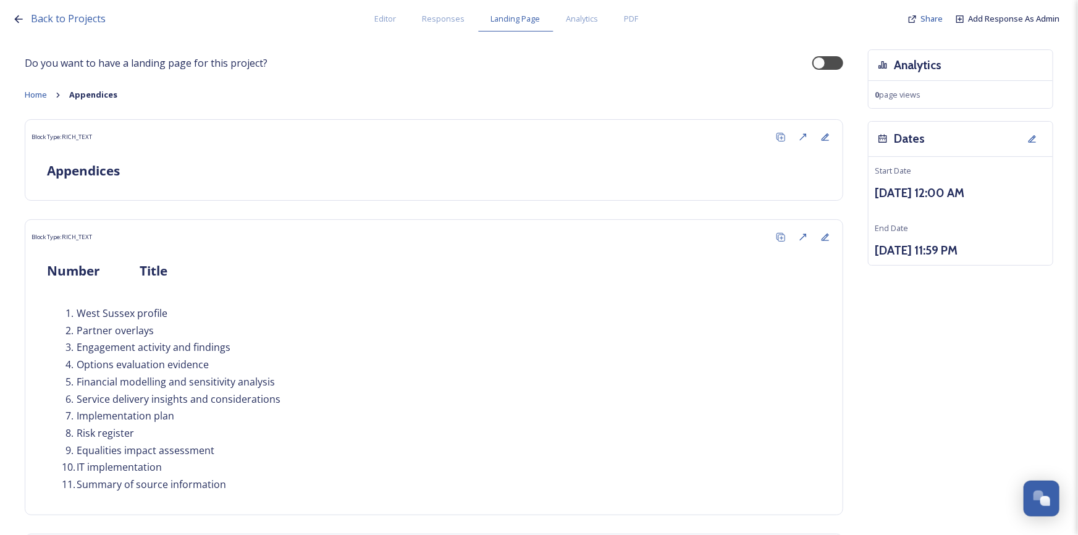
click at [19, 19] on icon at bounding box center [18, 19] width 12 height 12
click at [71, 27] on div "Back to Projects Editor Responses Landing Page Analytics PDF Share Add Response…" at bounding box center [542, 16] width 1060 height 32
click at [74, 19] on span "Back to Projects" at bounding box center [68, 19] width 75 height 14
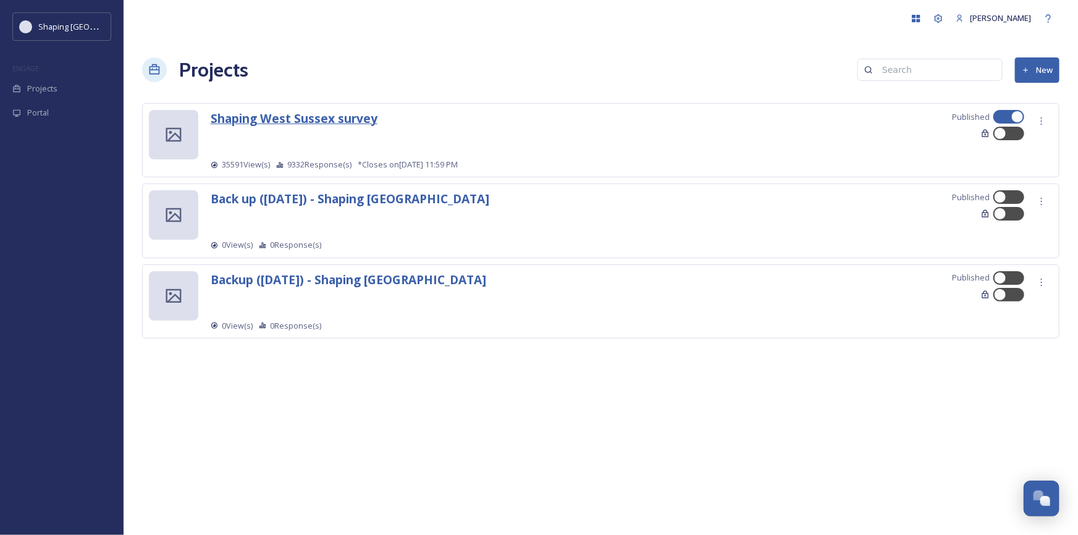
click at [293, 119] on strong "Shaping West Sussex survey" at bounding box center [294, 118] width 167 height 17
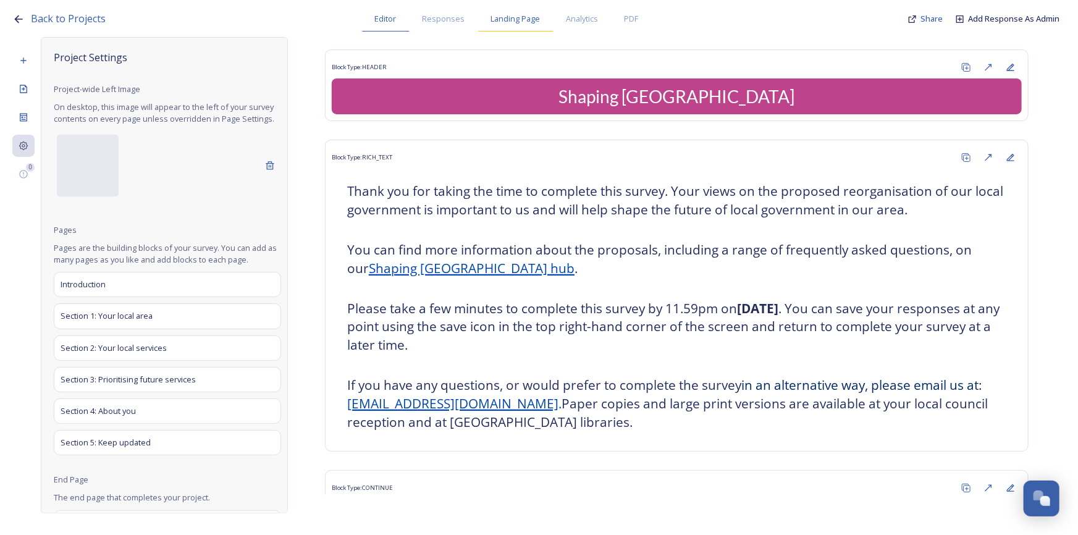
click at [512, 21] on span "Landing Page" at bounding box center [515, 19] width 49 height 12
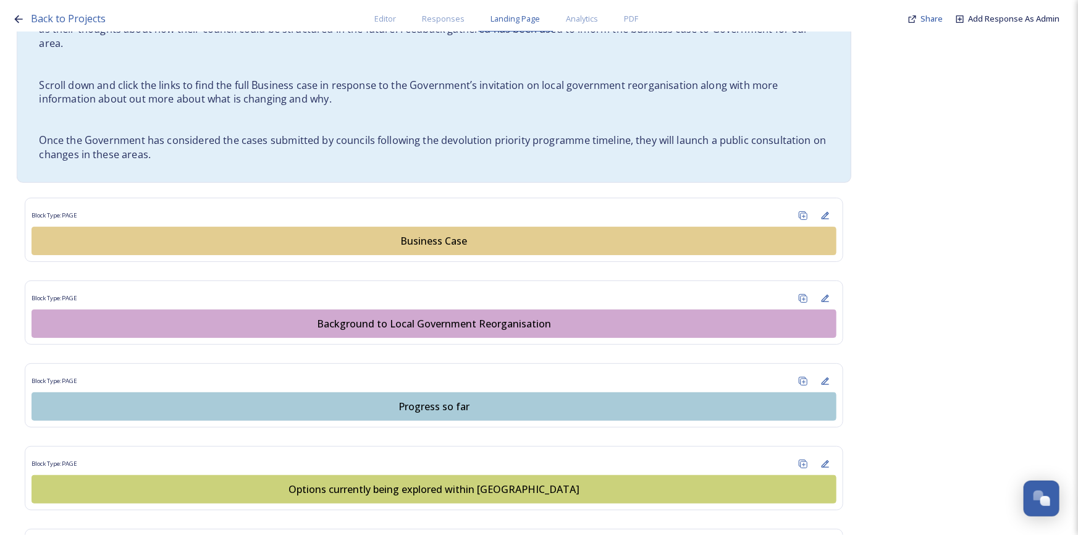
scroll to position [674, 0]
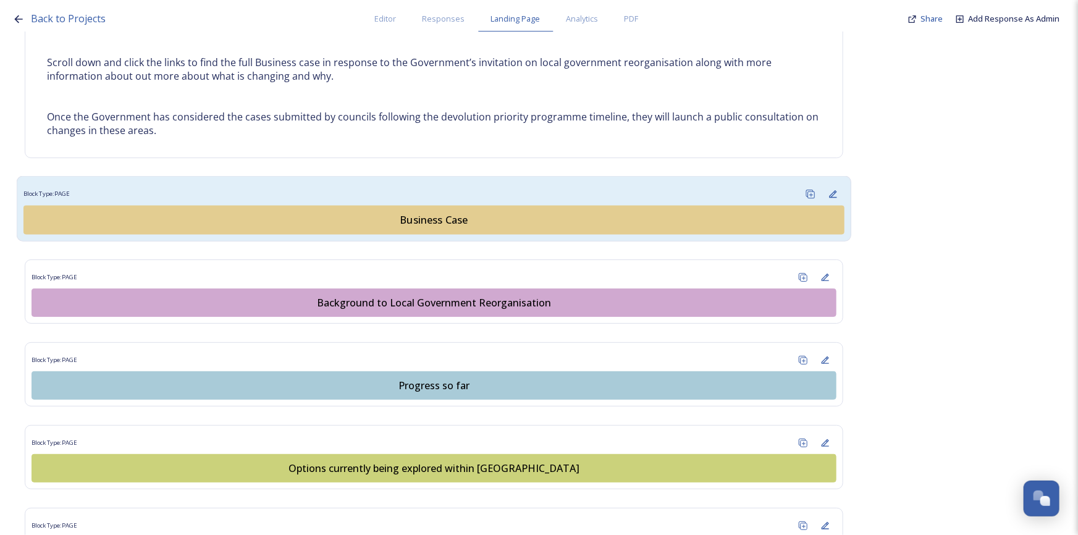
click at [440, 222] on div "Business Case" at bounding box center [434, 220] width 808 height 15
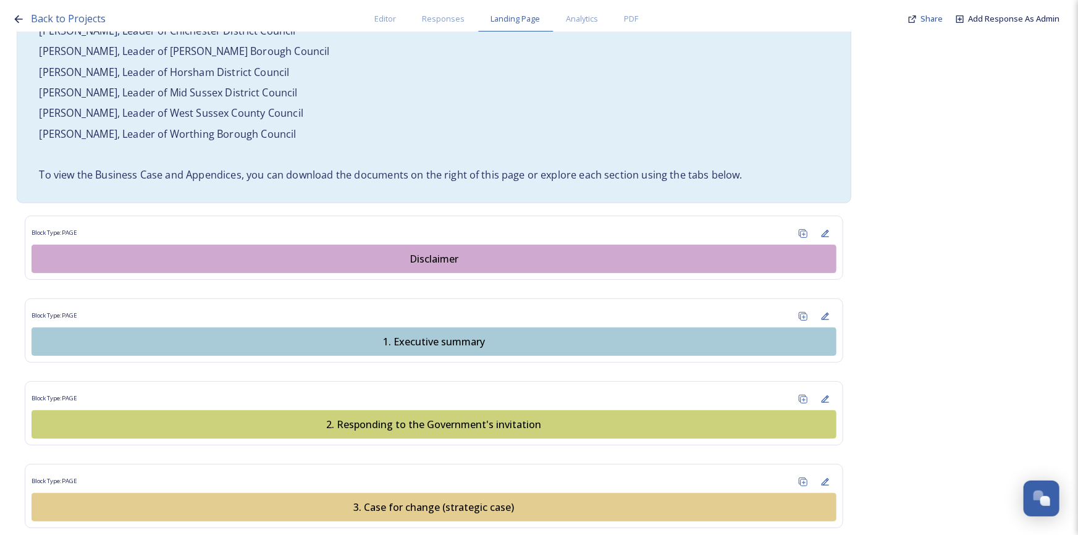
scroll to position [1067, 0]
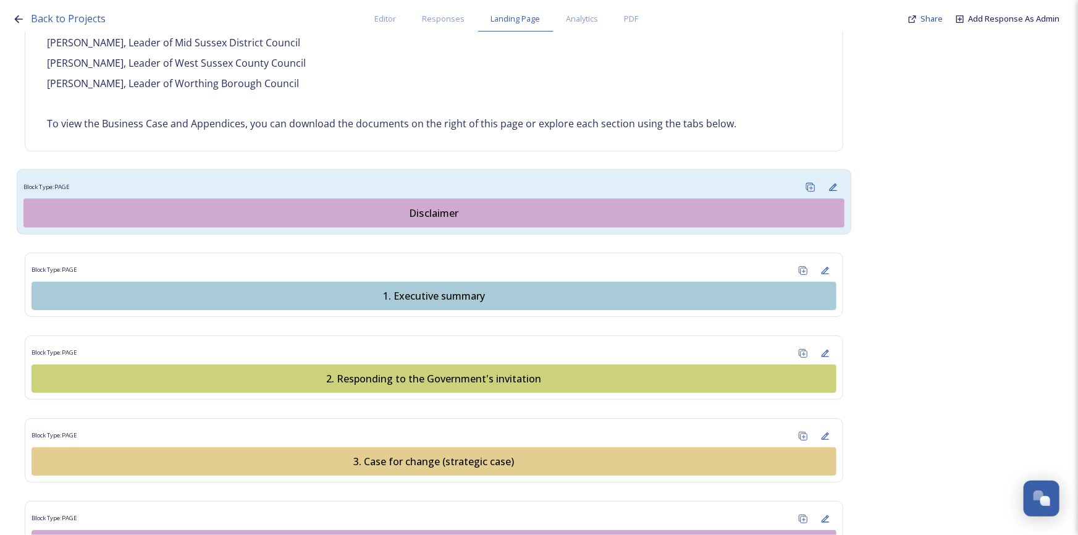
click at [446, 206] on div "Disclaimer" at bounding box center [434, 213] width 808 height 15
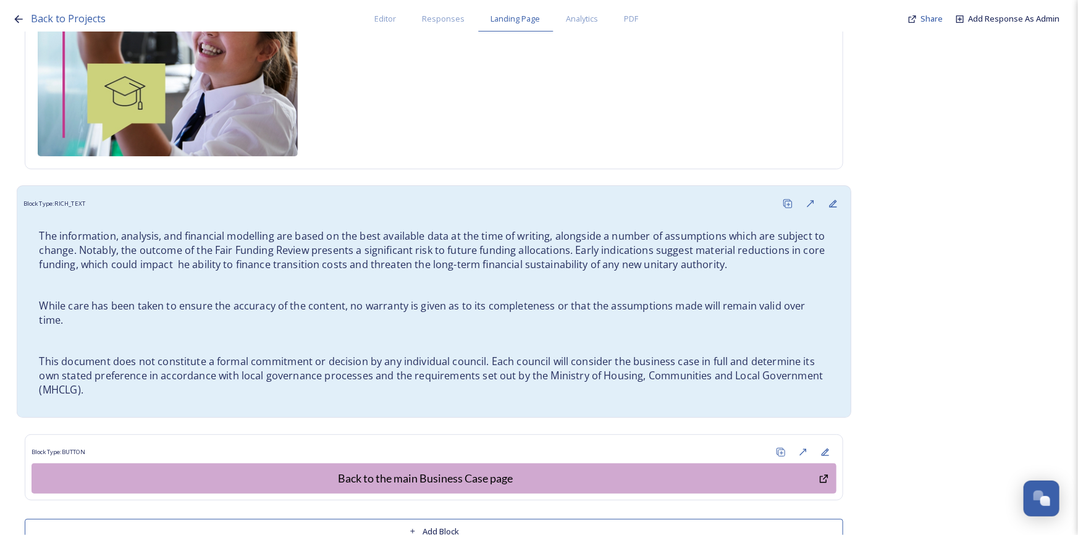
scroll to position [381, 0]
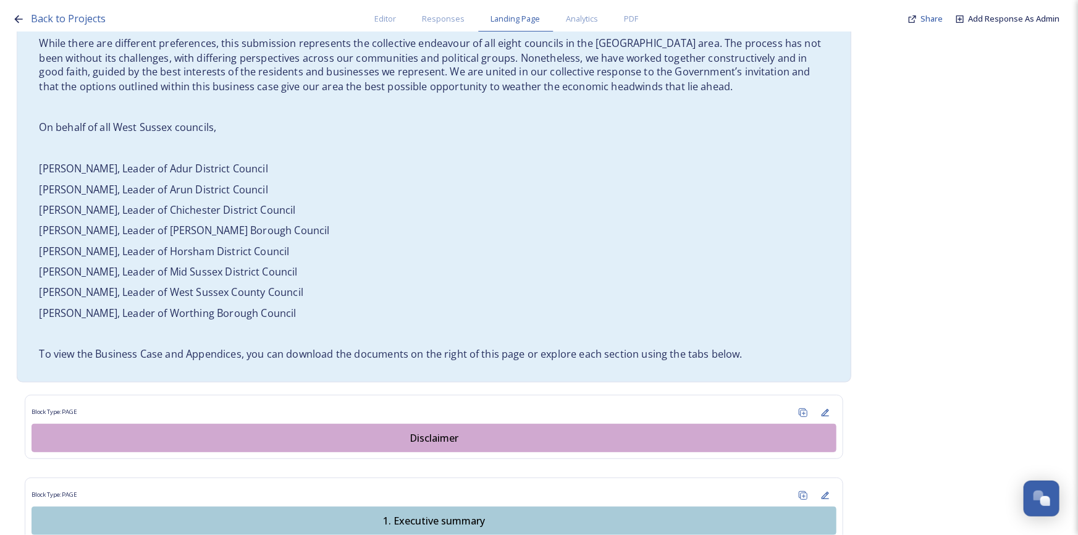
scroll to position [1123, 0]
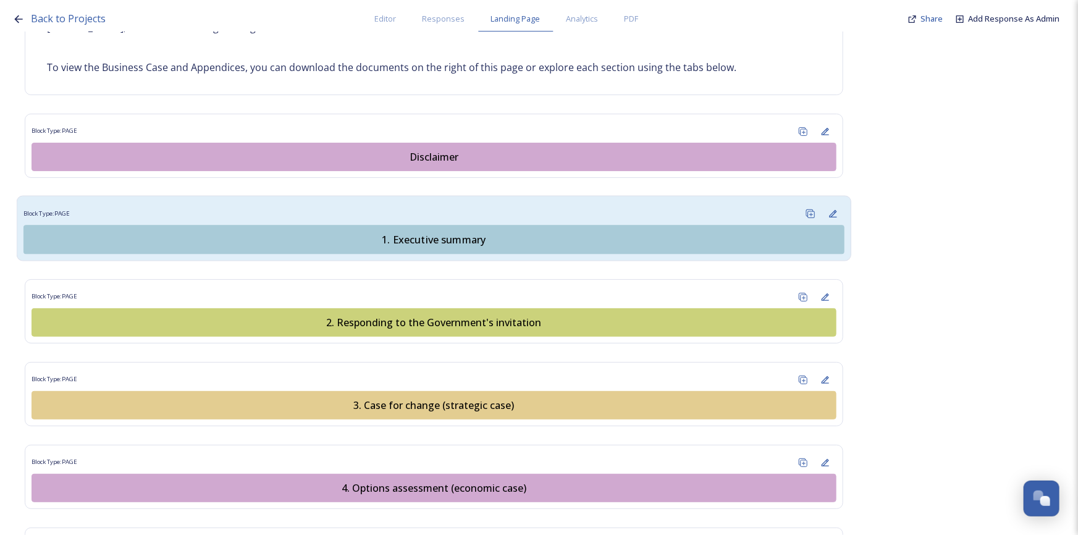
click at [421, 230] on button "1. Executive summary" at bounding box center [433, 240] width 821 height 29
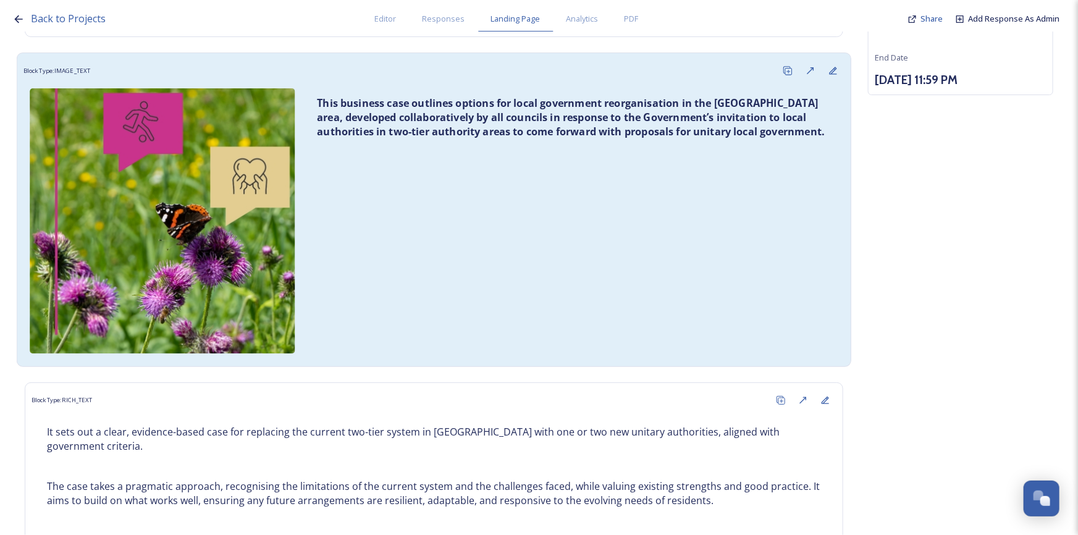
scroll to position [168, 0]
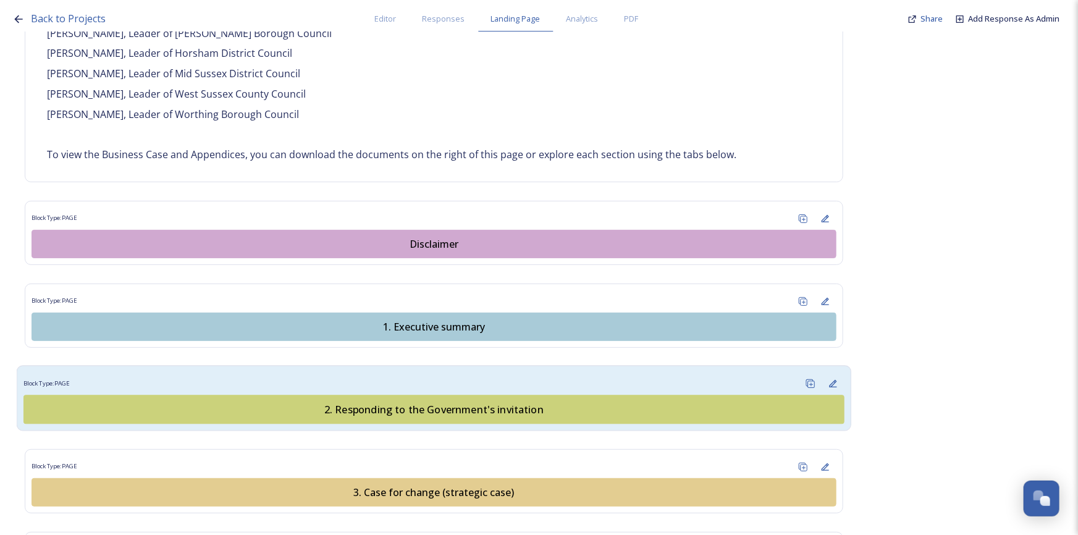
scroll to position [1067, 0]
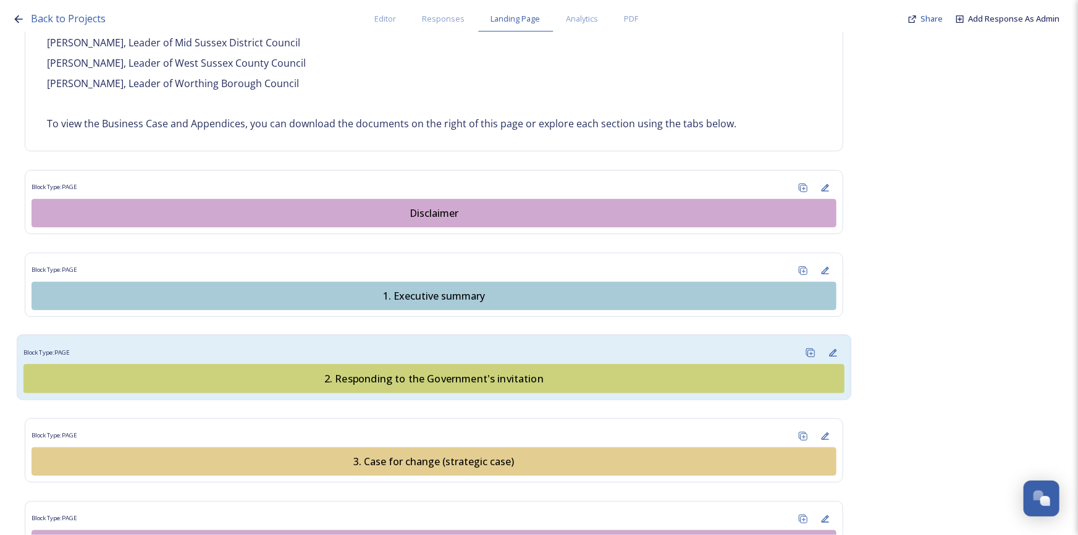
click at [425, 371] on div "2. Responding to the Government's invitation" at bounding box center [434, 378] width 808 height 15
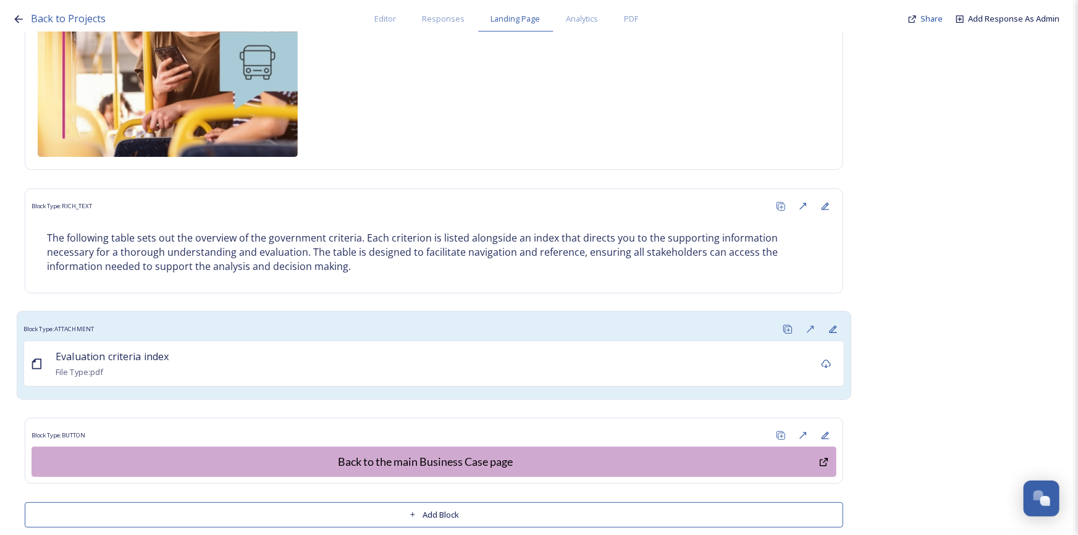
scroll to position [378, 0]
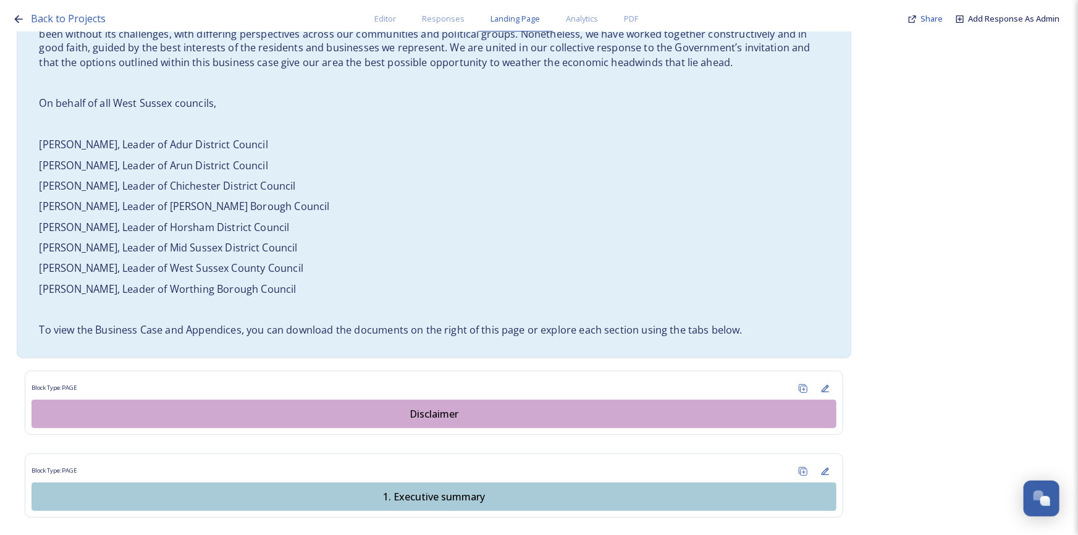
scroll to position [1180, 0]
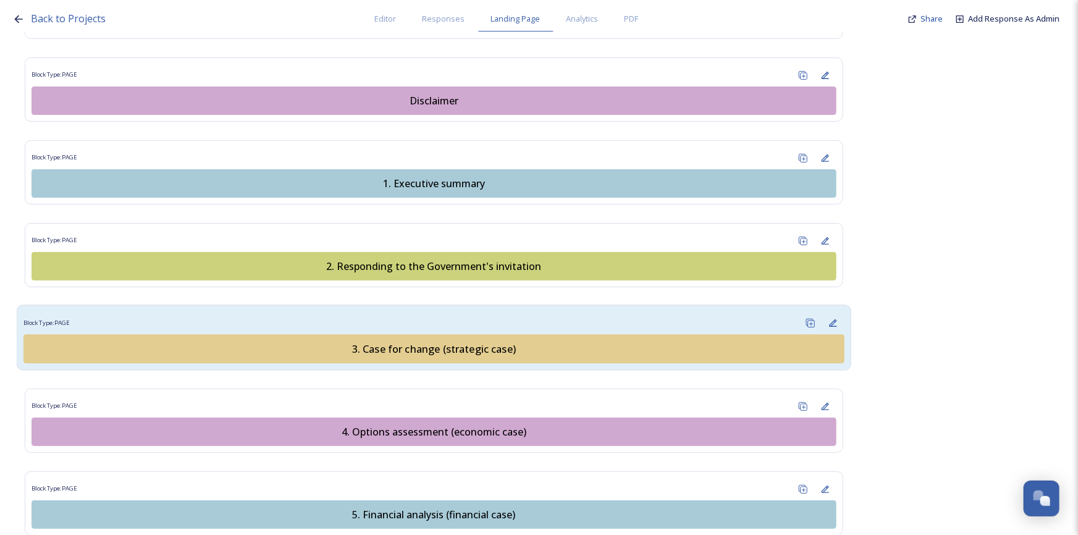
click at [460, 342] on div "3. Case for change (strategic case)" at bounding box center [434, 349] width 808 height 15
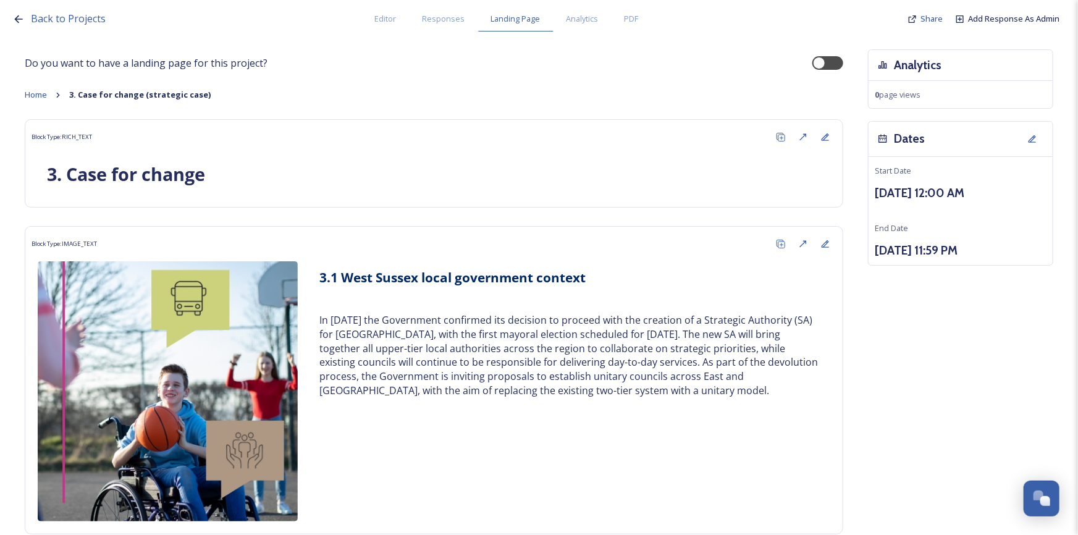
scroll to position [56, 0]
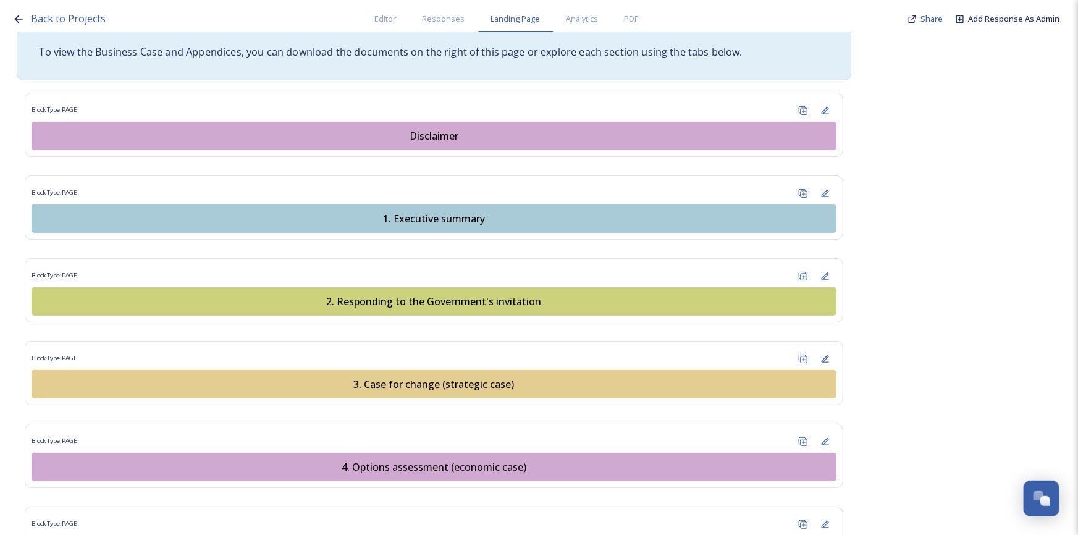
scroll to position [1180, 0]
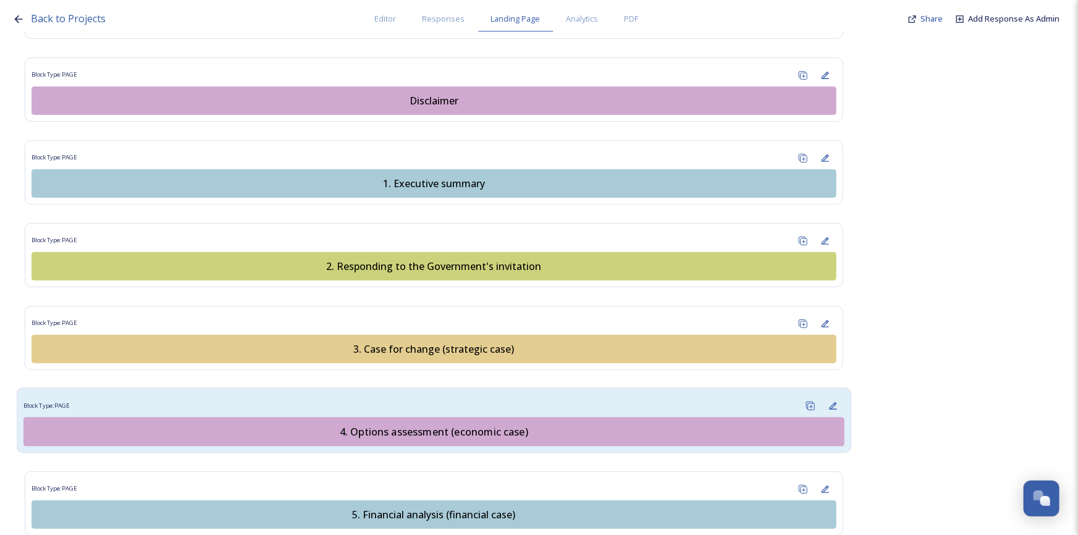
click at [481, 425] on div "4. Options assessment (economic case)" at bounding box center [434, 432] width 808 height 15
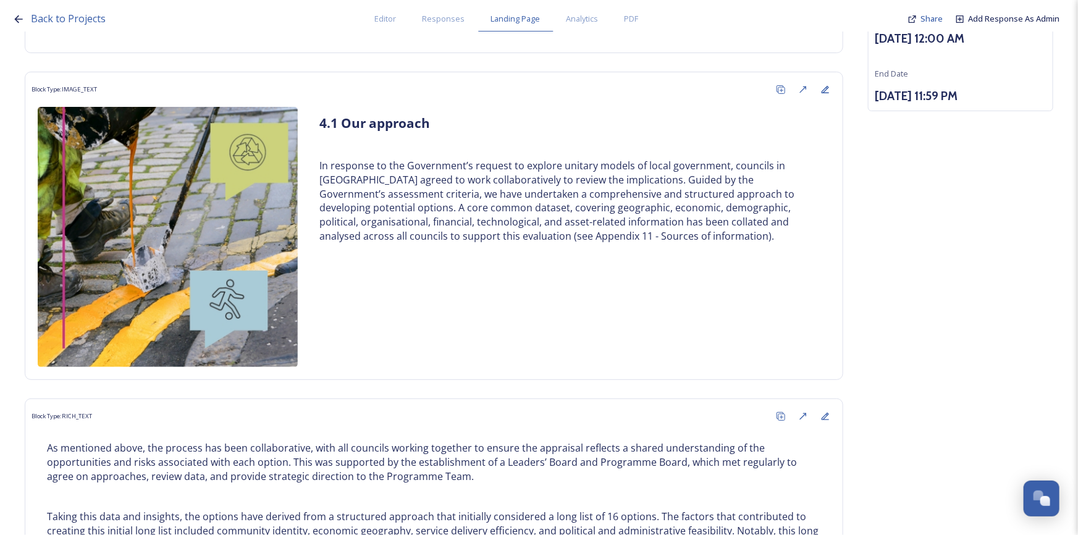
scroll to position [168, 0]
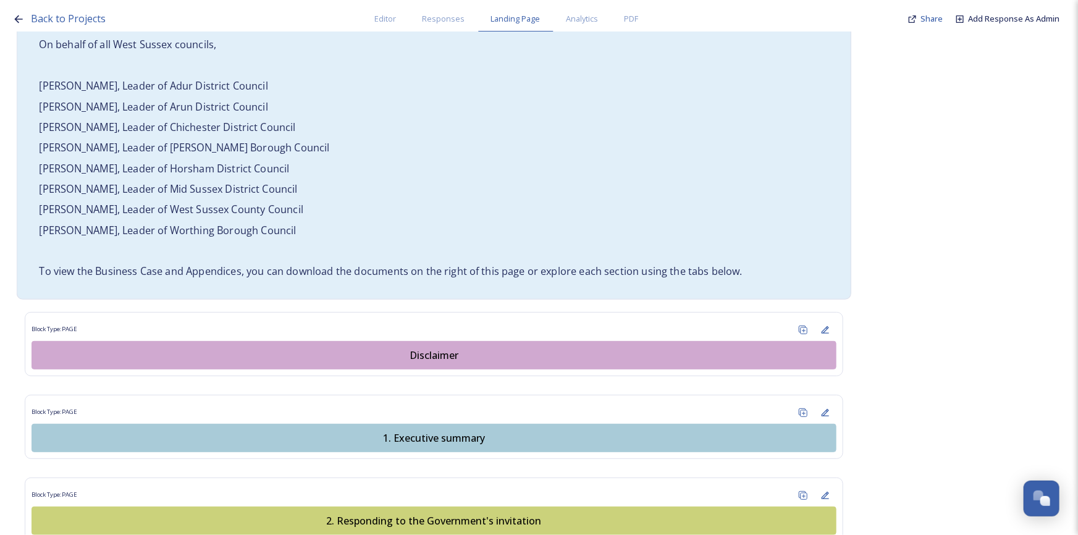
scroll to position [1180, 0]
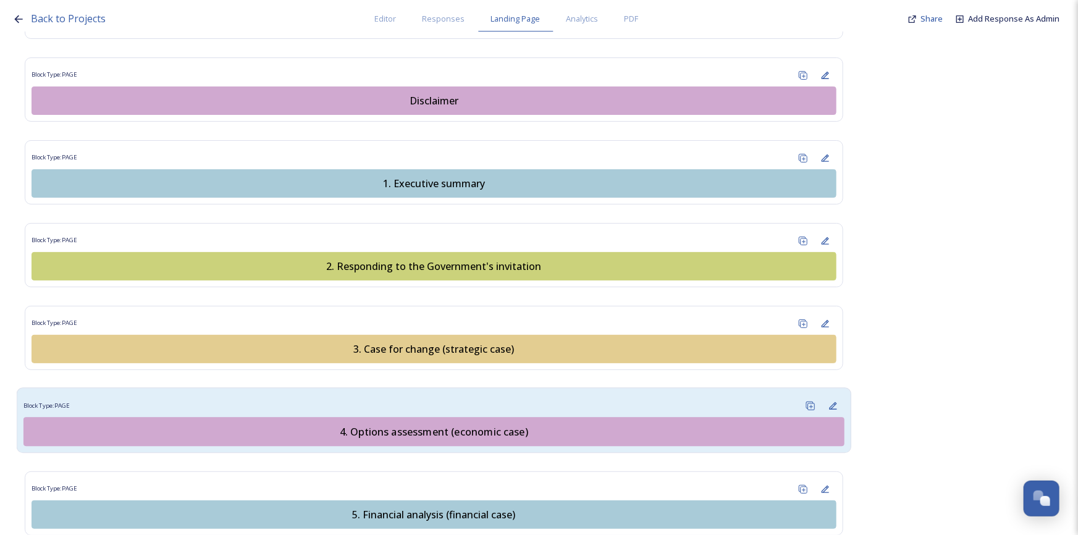
click at [467, 425] on div "4. Options assessment (economic case)" at bounding box center [434, 432] width 808 height 15
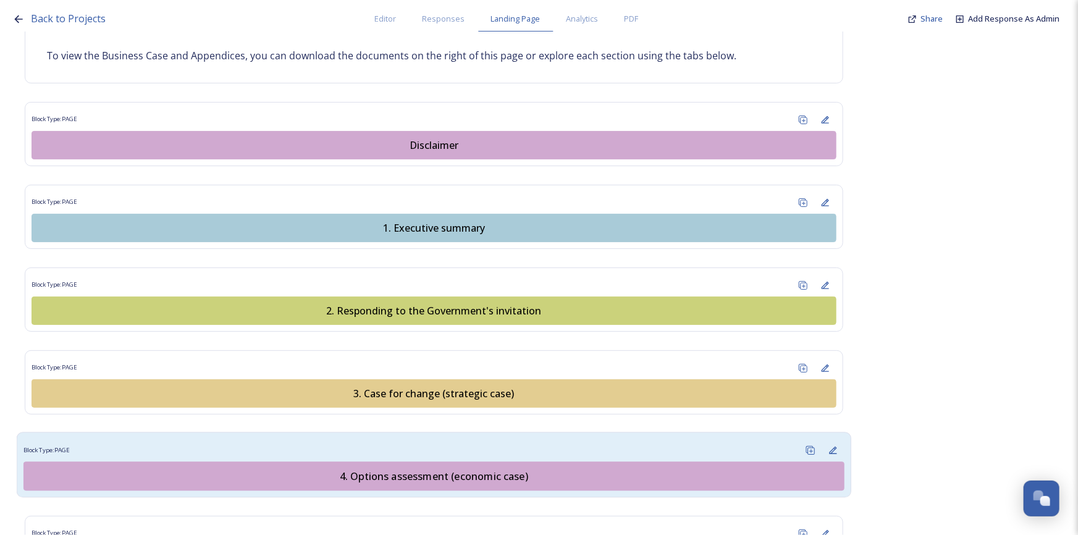
scroll to position [1180, 0]
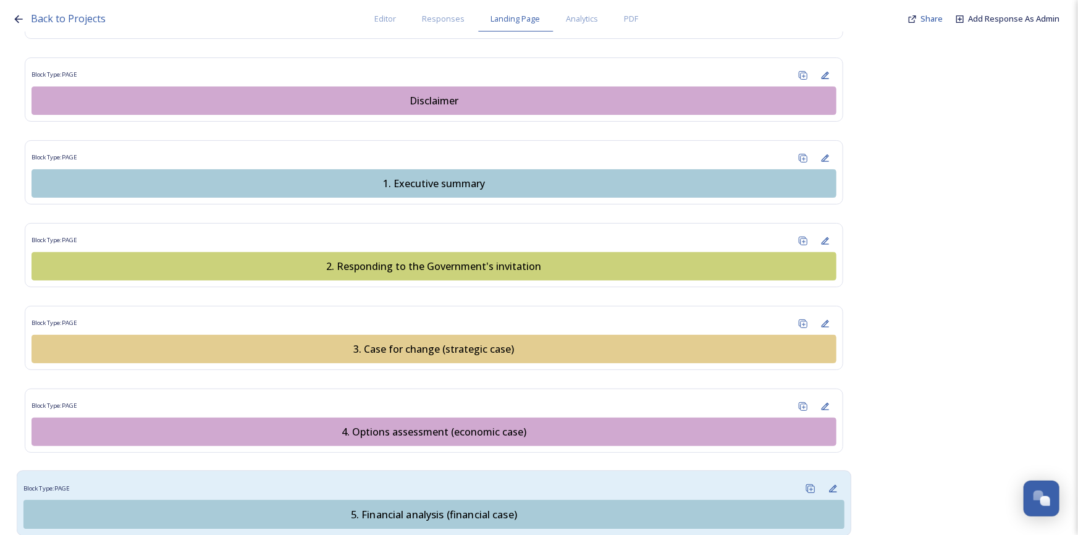
click at [499, 507] on div "5. Financial analysis (financial case)" at bounding box center [434, 514] width 808 height 15
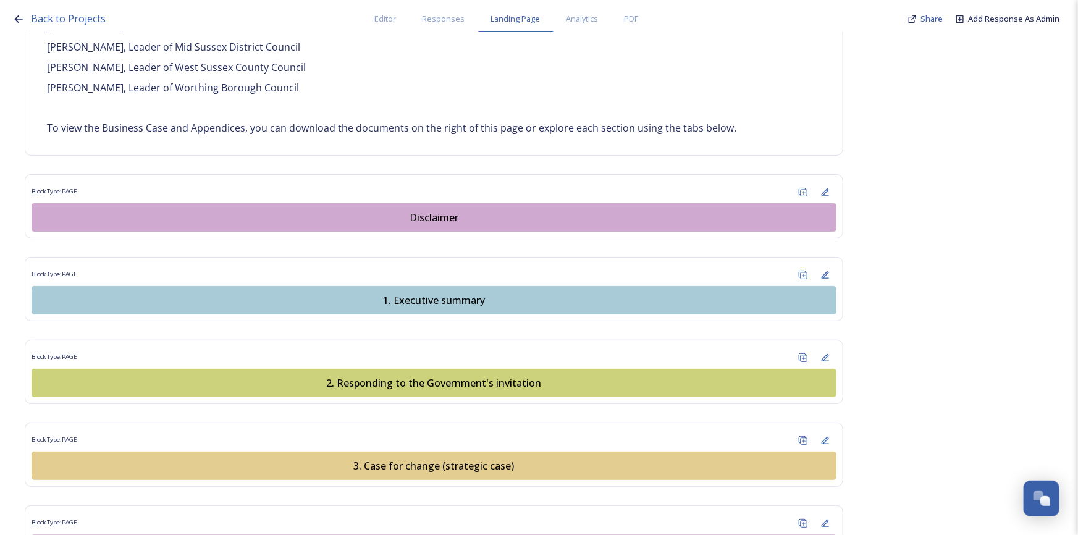
scroll to position [1292, 0]
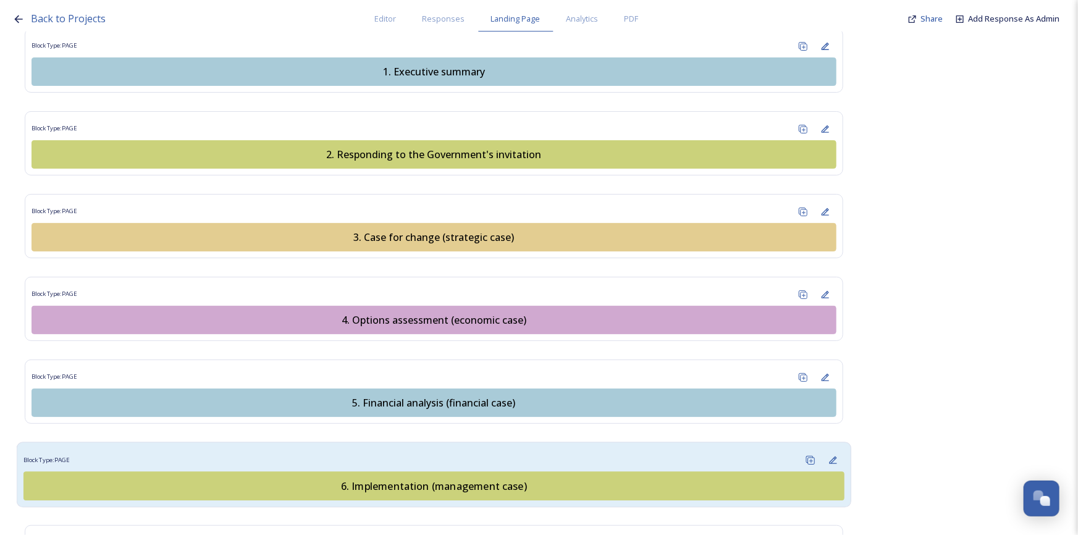
click at [510, 478] on div "6. Implementation (management case)" at bounding box center [434, 485] width 808 height 15
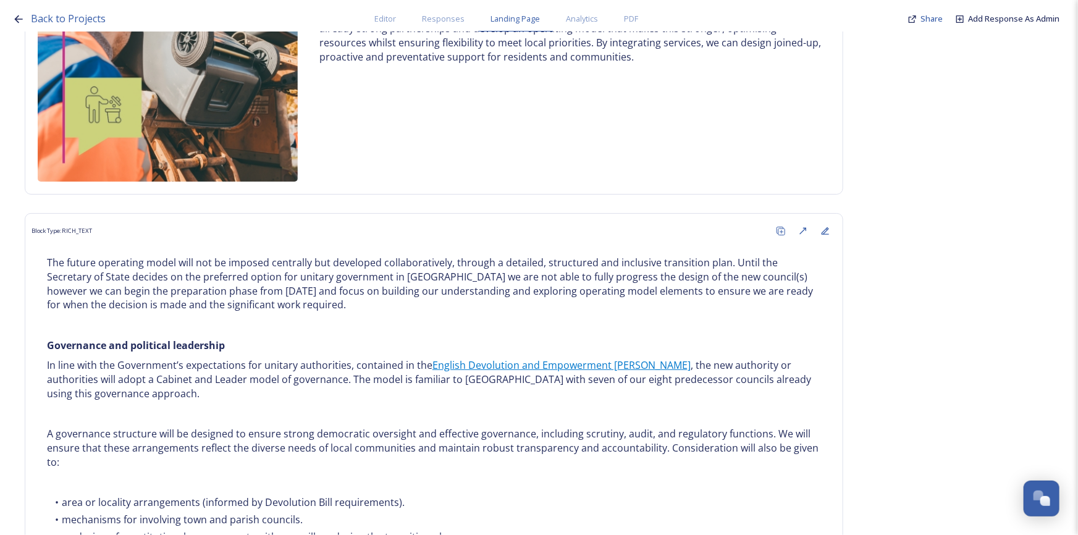
scroll to position [393, 0]
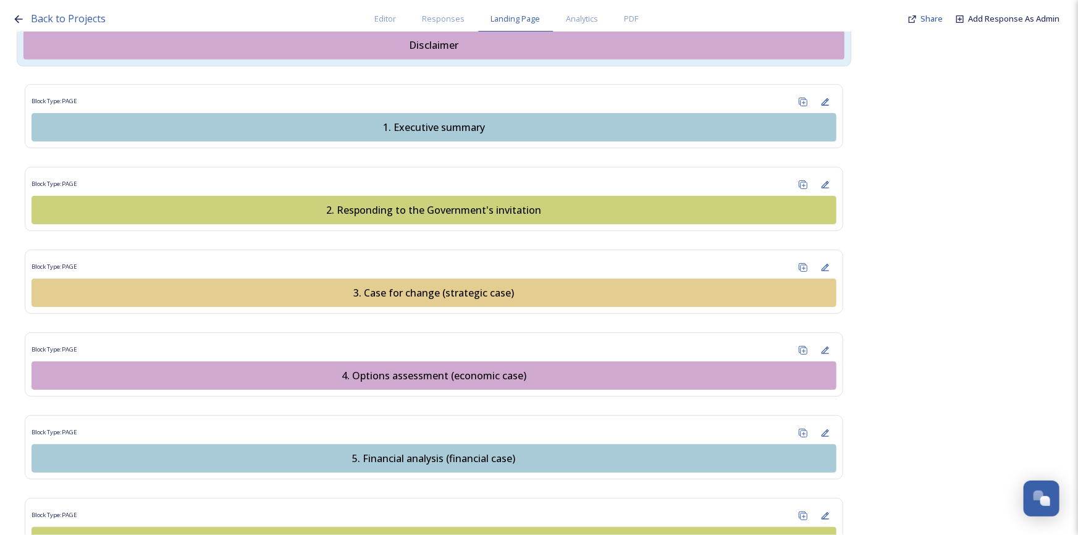
scroll to position [1560, 0]
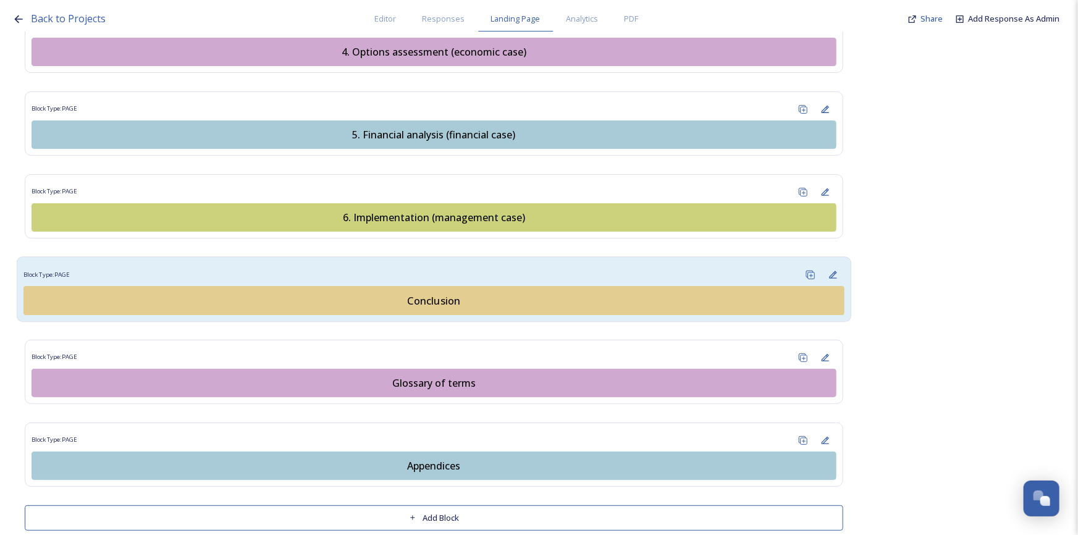
click at [409, 293] on div "Conclusion" at bounding box center [434, 300] width 808 height 15
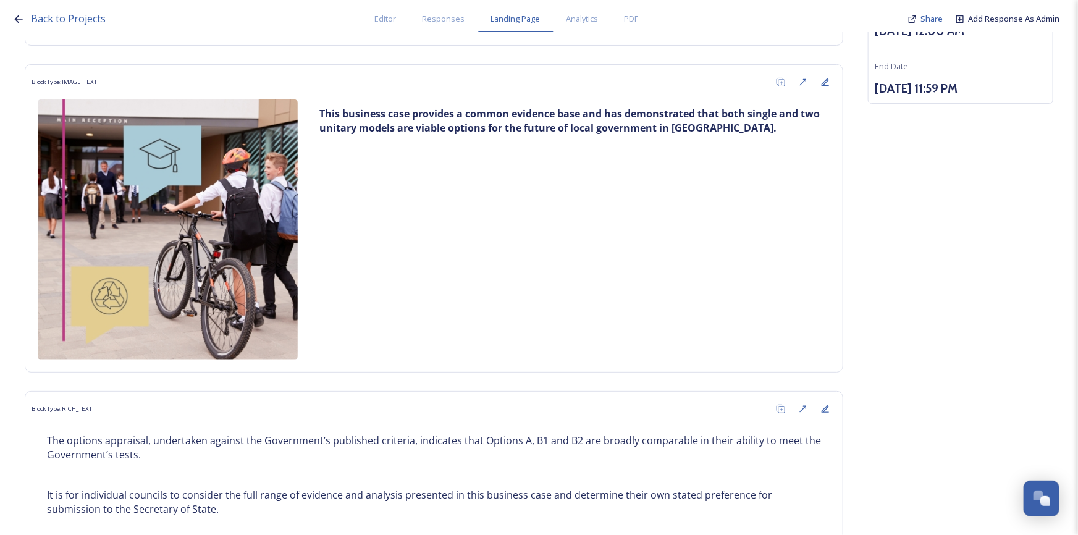
scroll to position [168, 0]
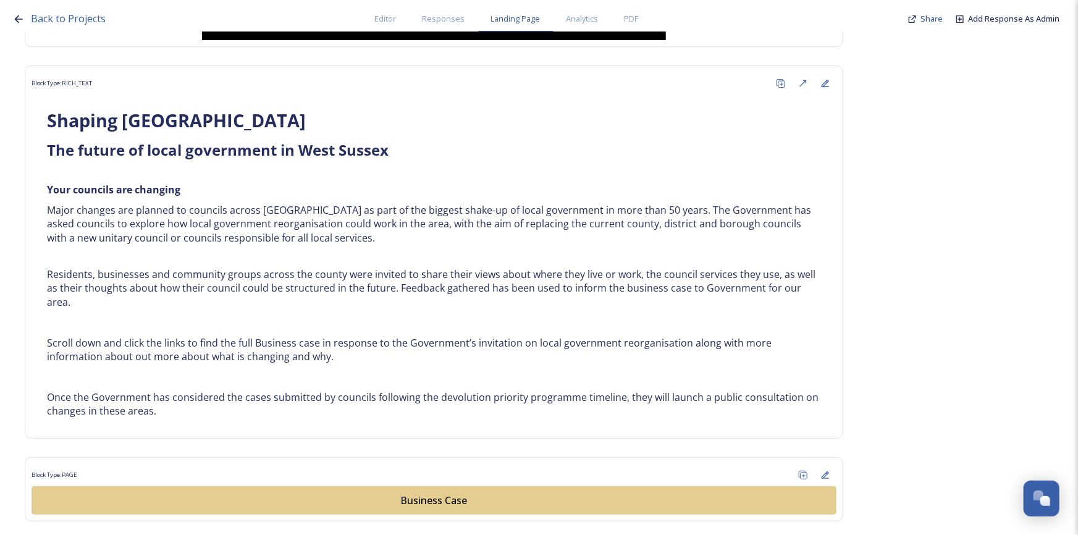
scroll to position [674, 0]
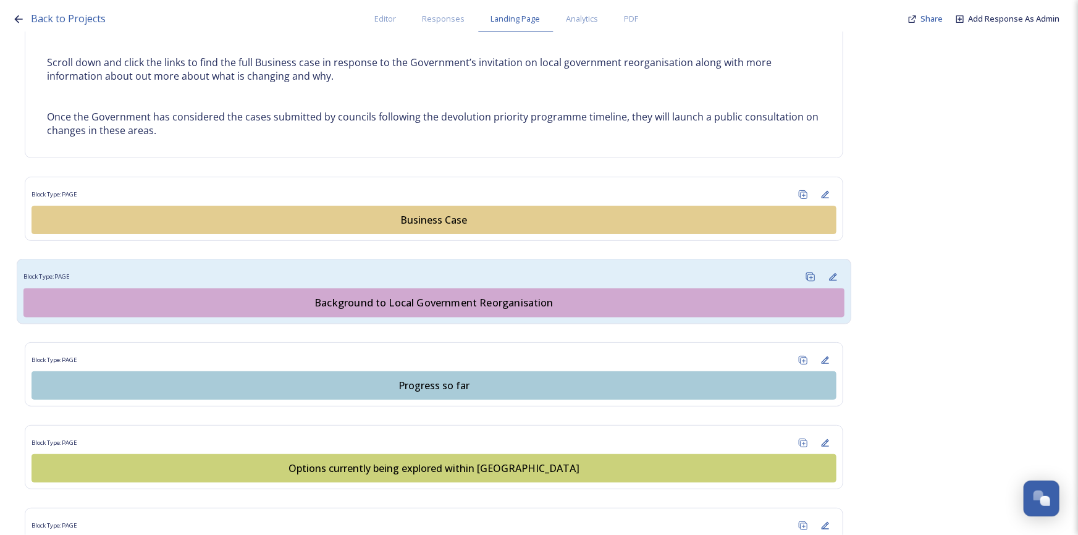
click at [490, 308] on div "Background to Local Government Reorganisation" at bounding box center [434, 302] width 808 height 15
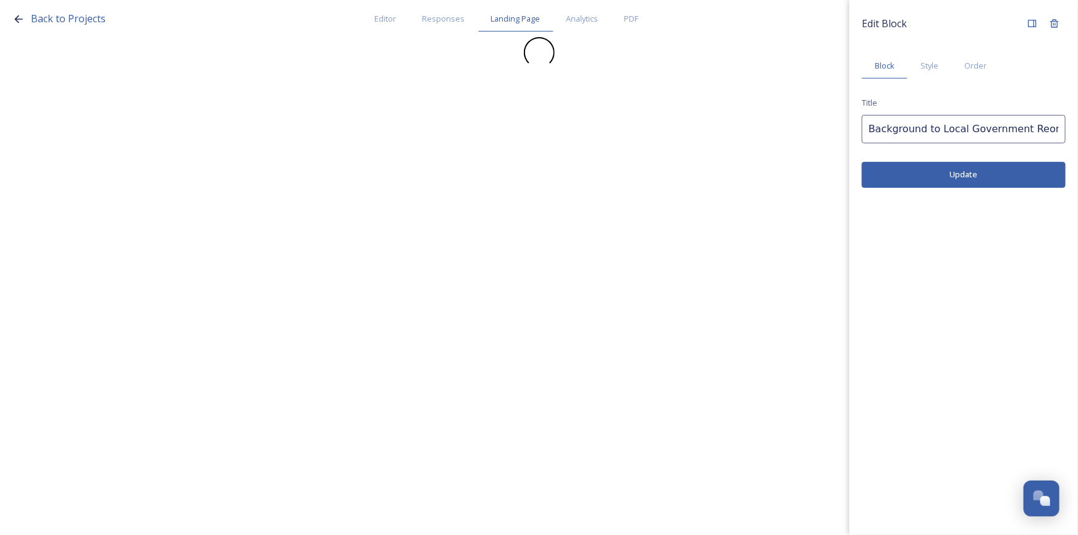
scroll to position [0, 0]
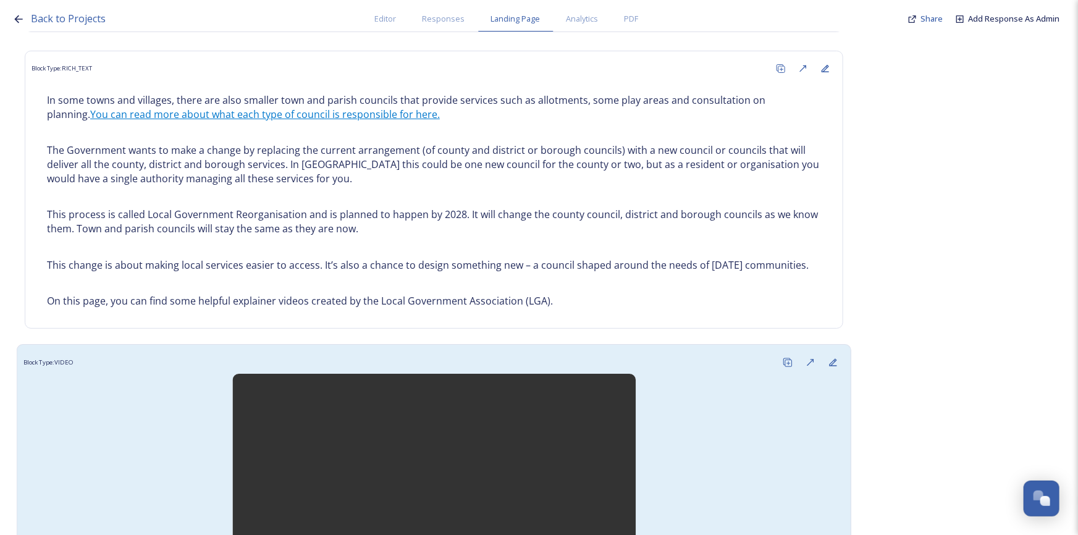
scroll to position [368, 0]
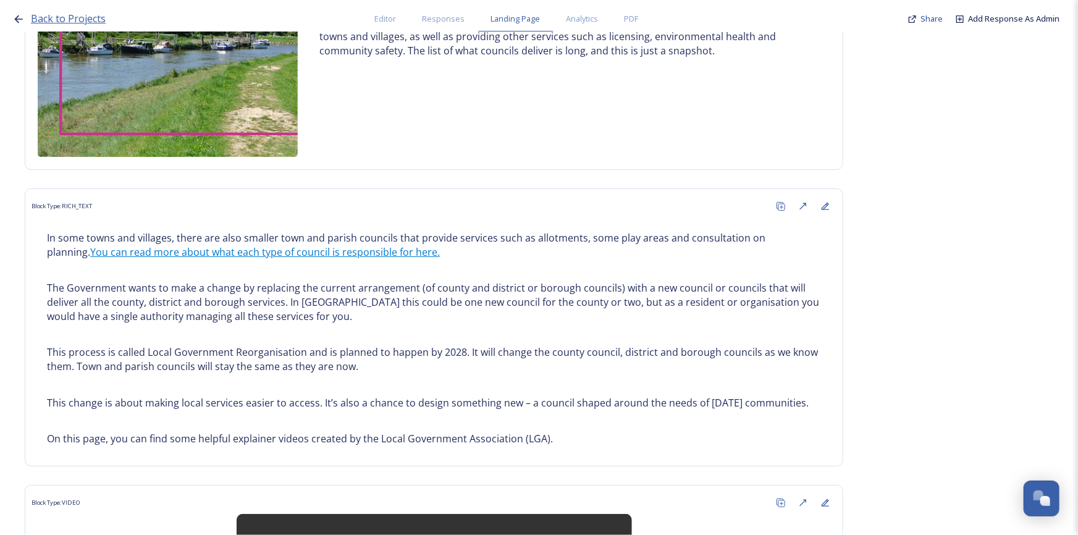
click at [54, 17] on span "Back to Projects" at bounding box center [68, 19] width 75 height 14
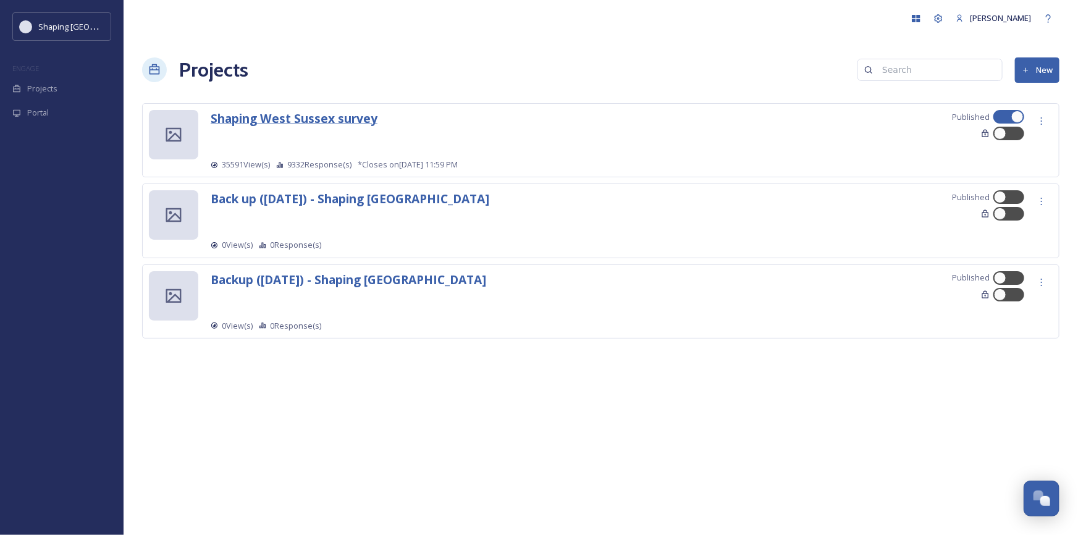
click at [287, 120] on strong "Shaping West Sussex survey" at bounding box center [294, 118] width 167 height 17
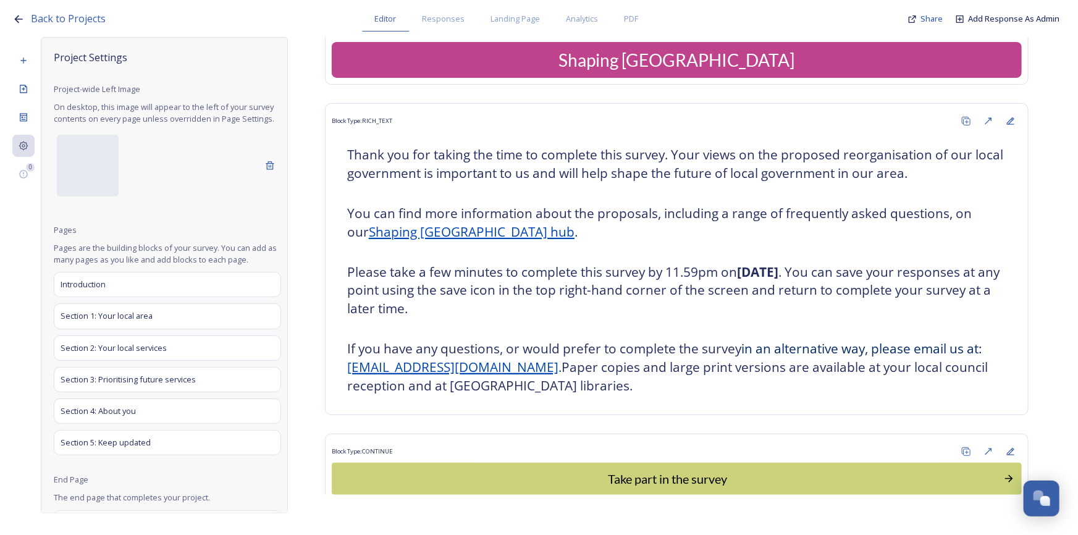
scroll to position [56, 0]
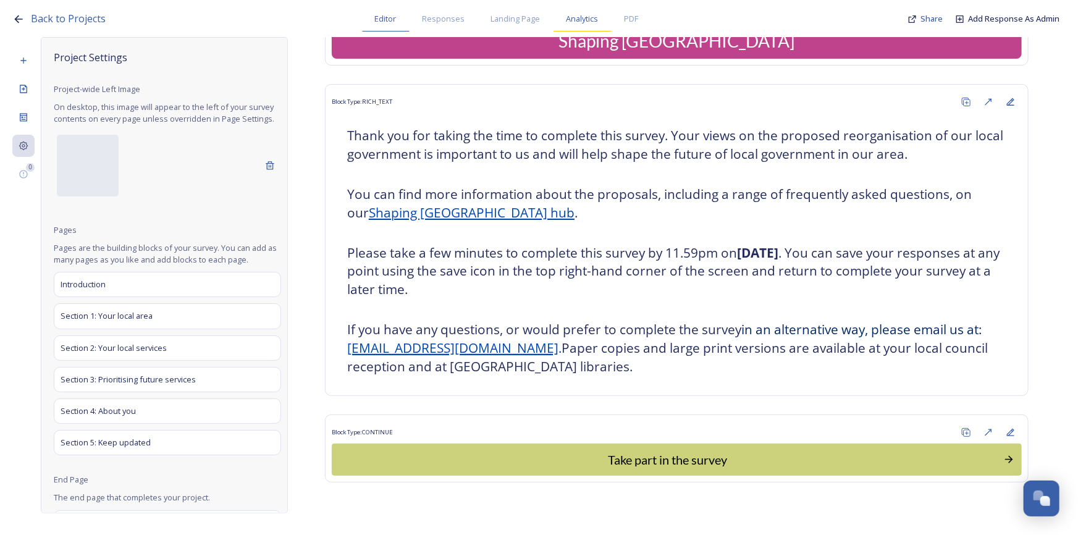
click at [580, 22] on span "Analytics" at bounding box center [583, 19] width 32 height 12
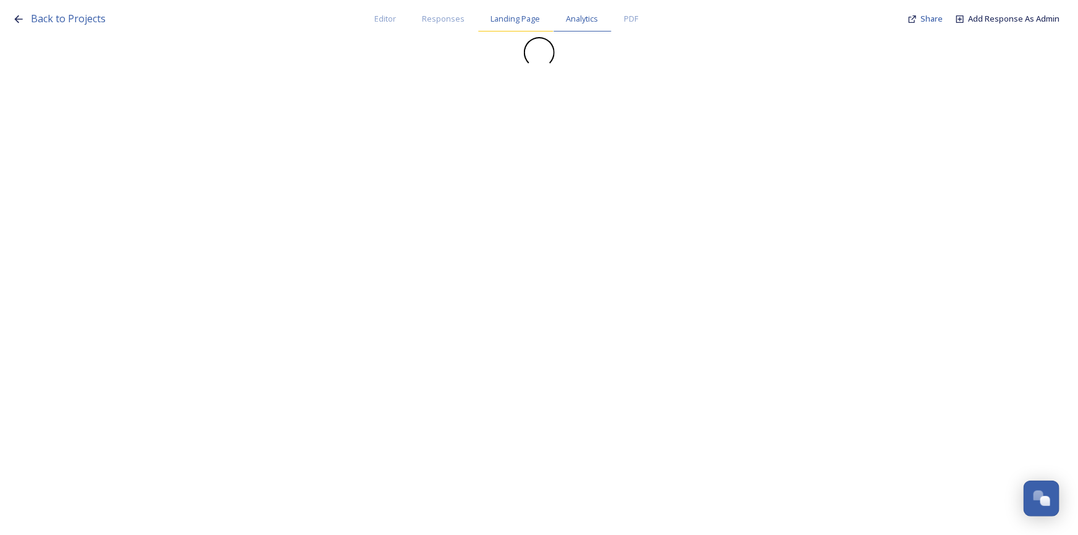
click at [539, 22] on div "Landing Page" at bounding box center [515, 18] width 75 height 25
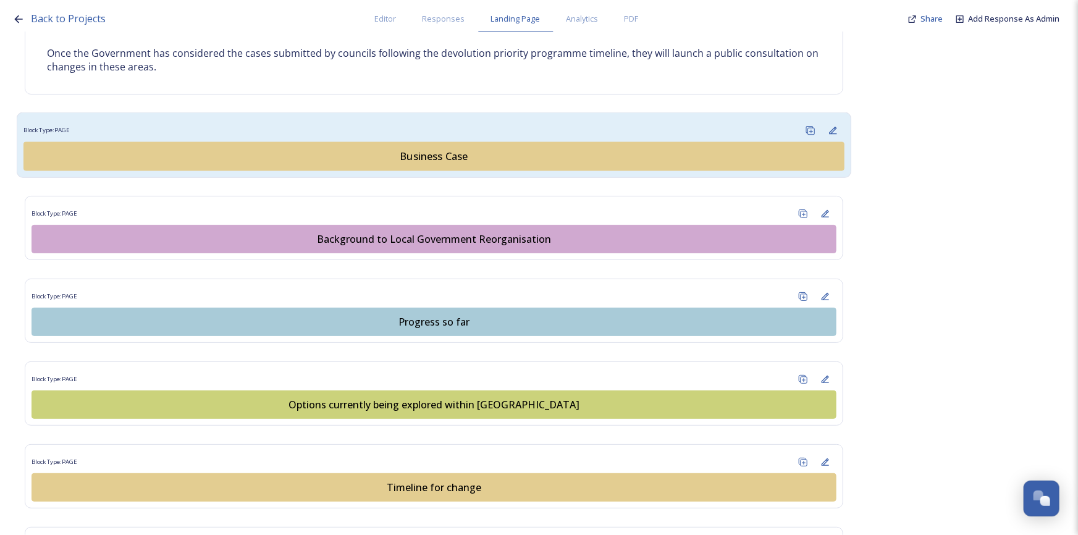
scroll to position [786, 0]
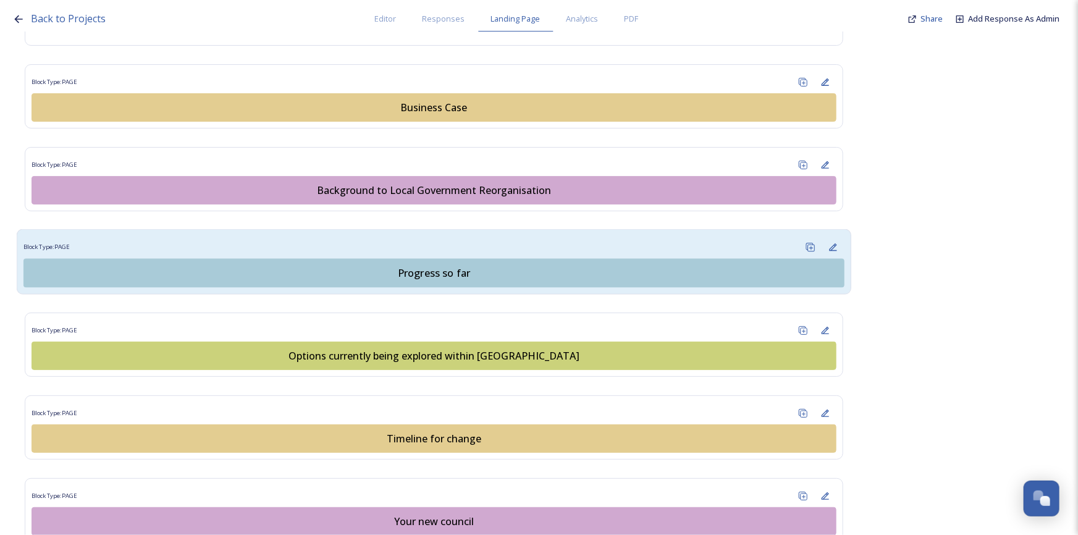
click at [426, 276] on div "Progress so far" at bounding box center [434, 273] width 808 height 15
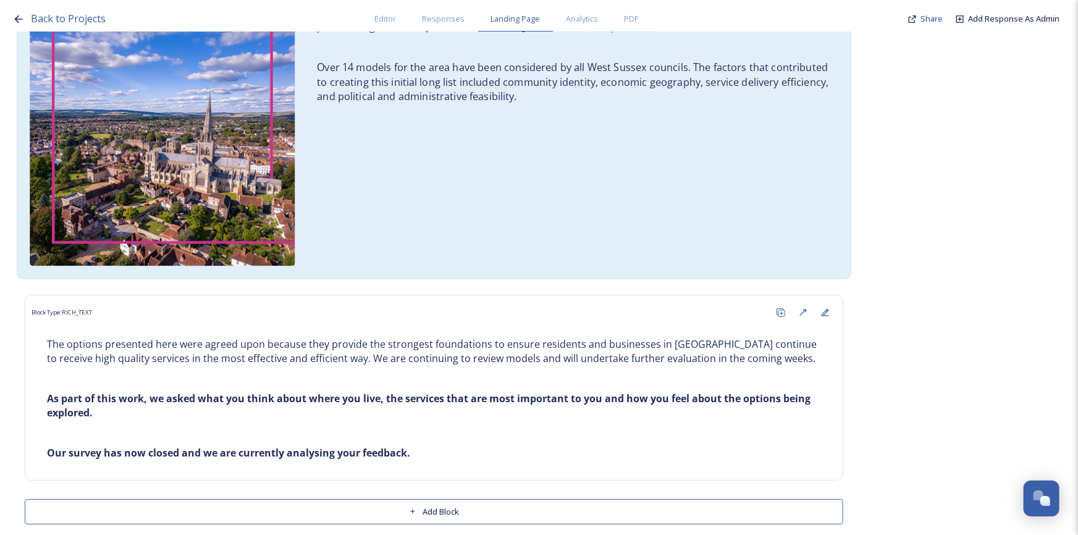
scroll to position [272, 0]
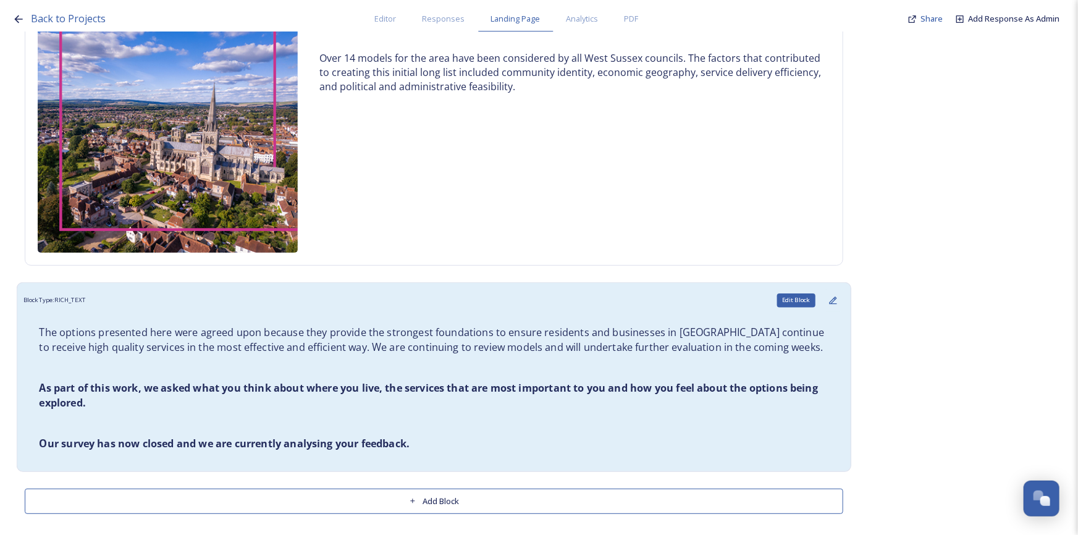
click at [829, 295] on icon at bounding box center [834, 300] width 10 height 10
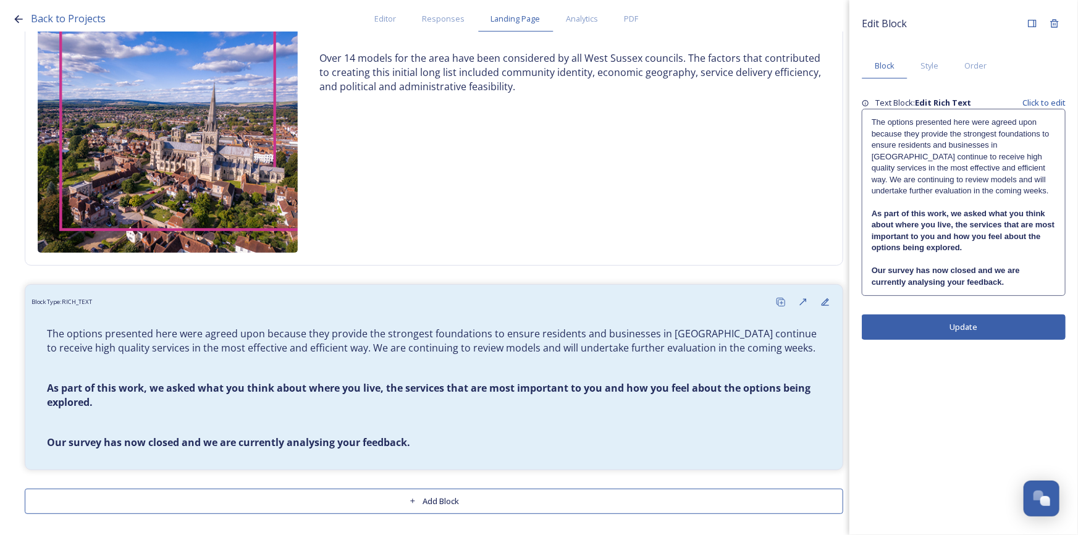
click at [936, 247] on strong "As part of this work, we asked what you think about where you live, the service…" at bounding box center [964, 230] width 185 height 43
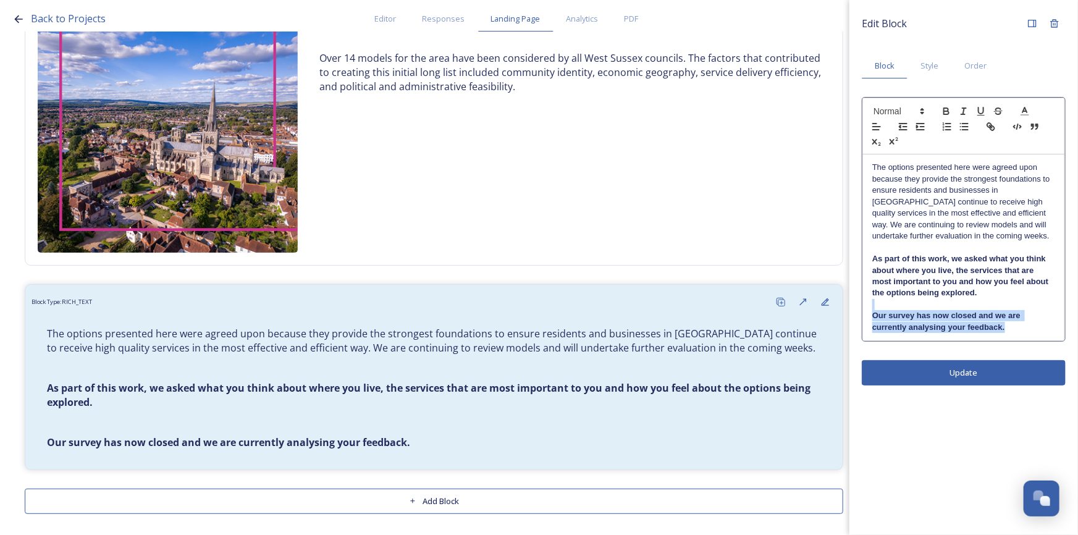
drag, startPoint x: 1016, startPoint y: 331, endPoint x: 867, endPoint y: 310, distance: 150.4
click at [867, 310] on div "The options presented here were agreed upon because they provide the strongest …" at bounding box center [963, 247] width 201 height 186
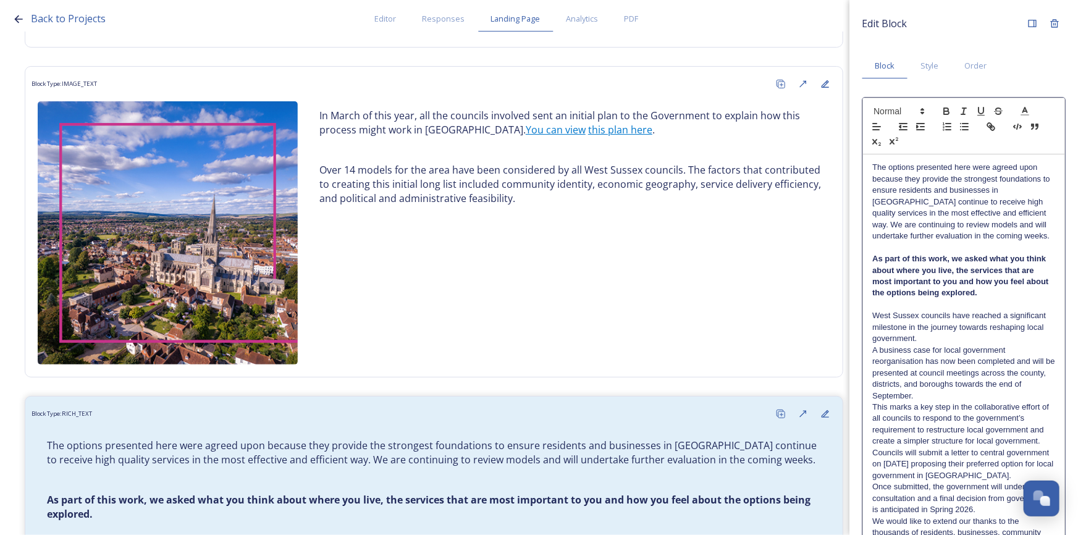
scroll to position [0, 0]
drag, startPoint x: 933, startPoint y: 340, endPoint x: 911, endPoint y: 338, distance: 21.8
click at [911, 338] on p "West Sussex councils have reached a significant milestone in the journey toward…" at bounding box center [964, 327] width 183 height 34
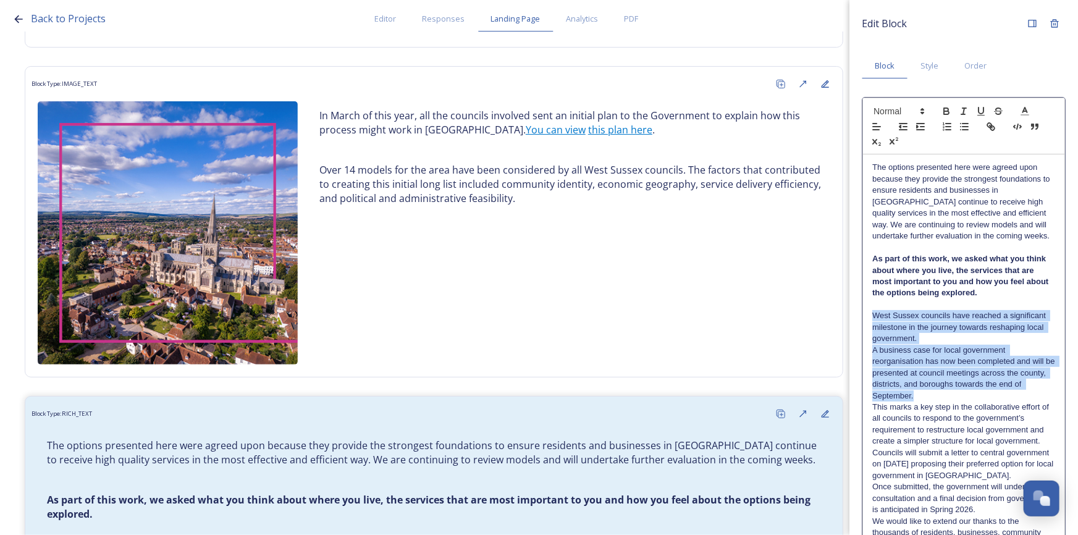
drag, startPoint x: 873, startPoint y: 315, endPoint x: 934, endPoint y: 401, distance: 105.6
click at [934, 401] on div "The options presented here were agreed upon because they provide the strongest …" at bounding box center [963, 378] width 201 height 448
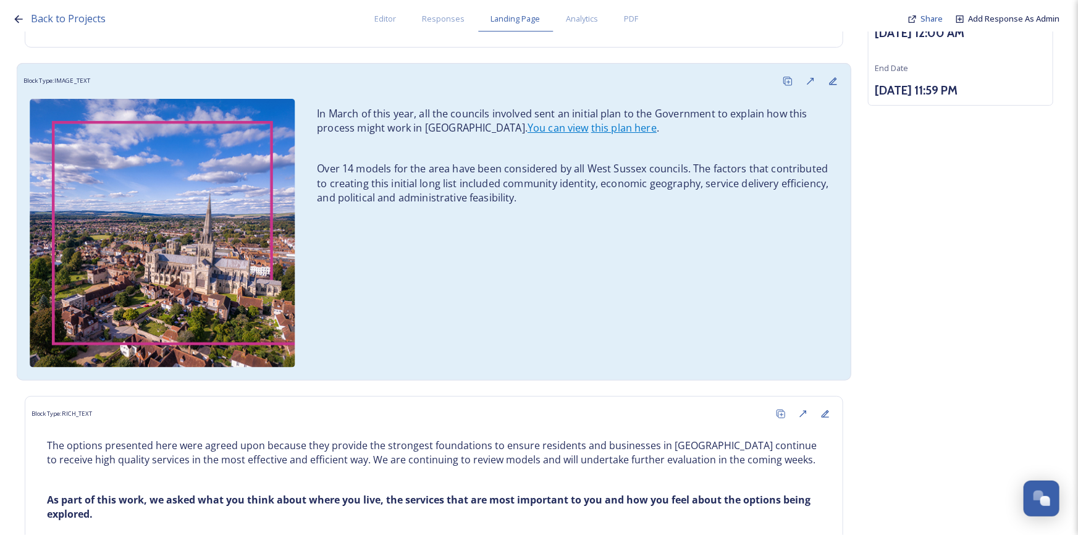
click at [492, 182] on p "Over 14 models for the area have been considered by all West Sussex councils. T…" at bounding box center [573, 183] width 512 height 43
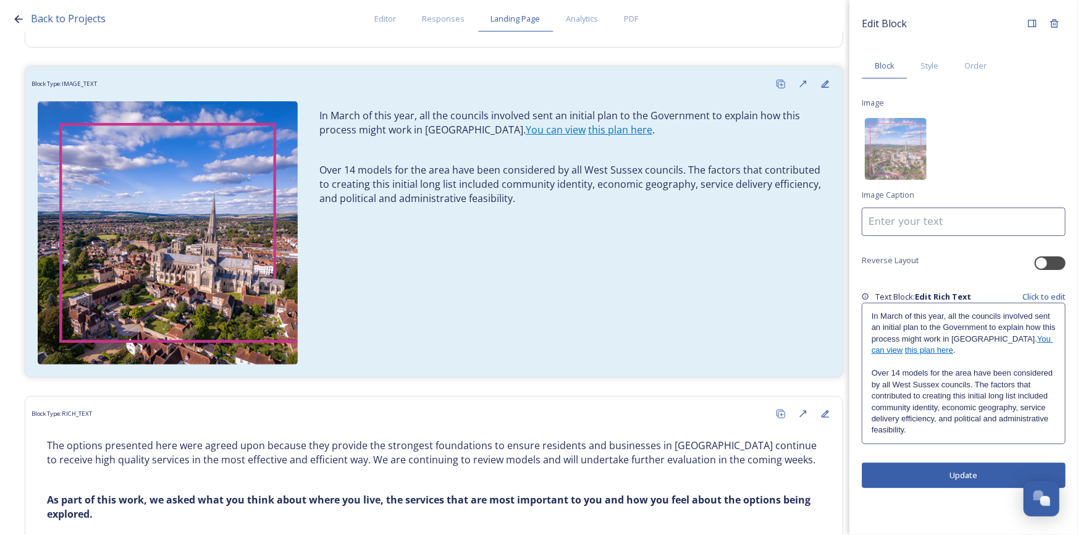
scroll to position [216, 0]
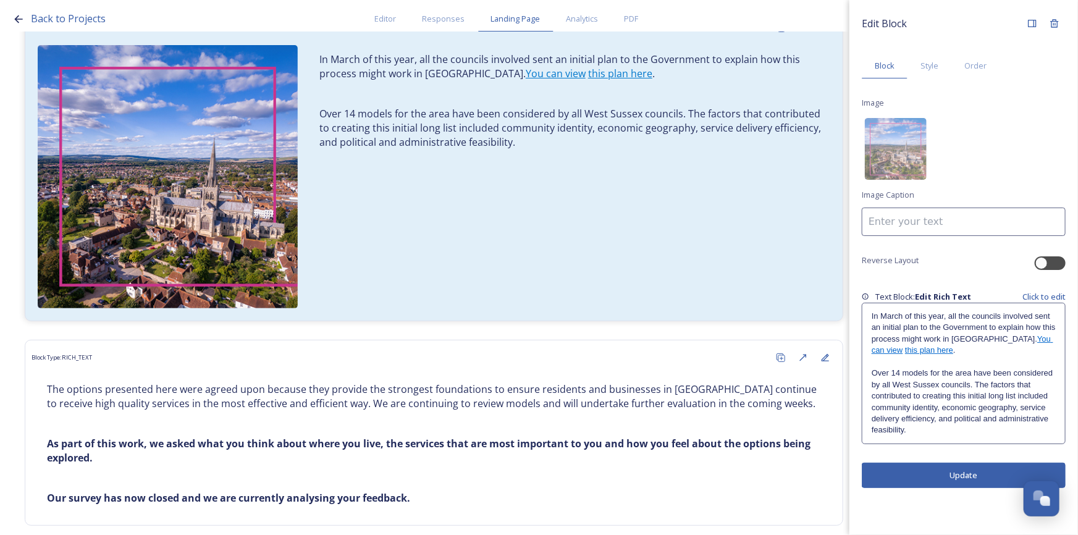
click at [923, 407] on p "Over 14 models for the area have been considered by all West Sussex councils. T…" at bounding box center [964, 402] width 184 height 69
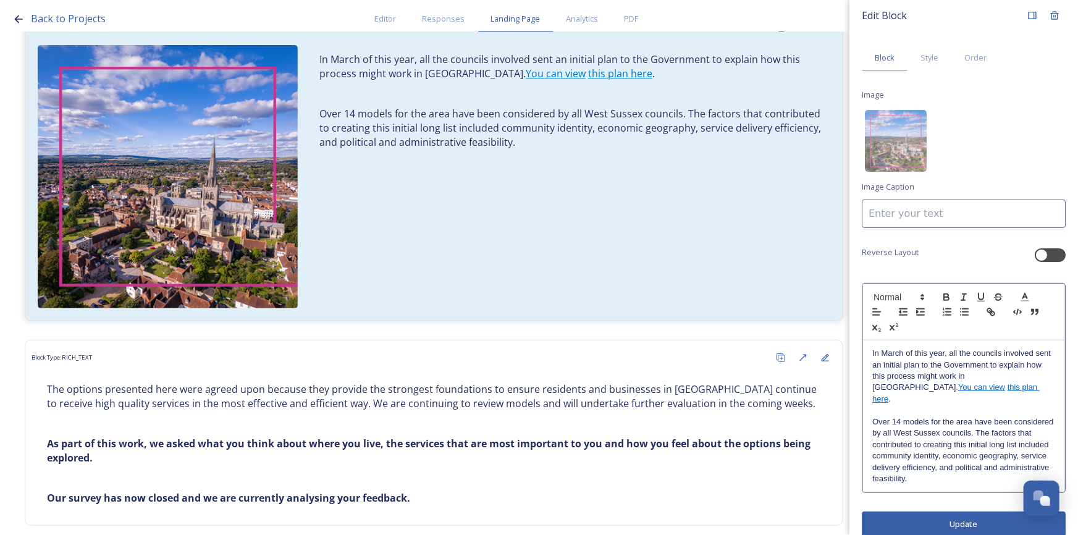
scroll to position [11, 0]
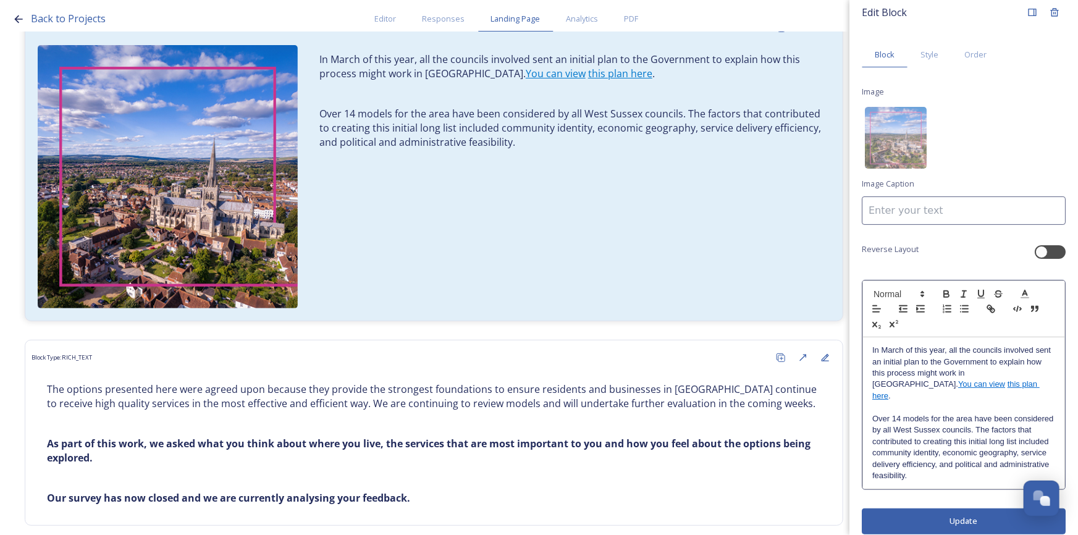
click at [1013, 465] on p "Over 14 models for the area have been considered by all West Sussex councils. T…" at bounding box center [964, 447] width 183 height 69
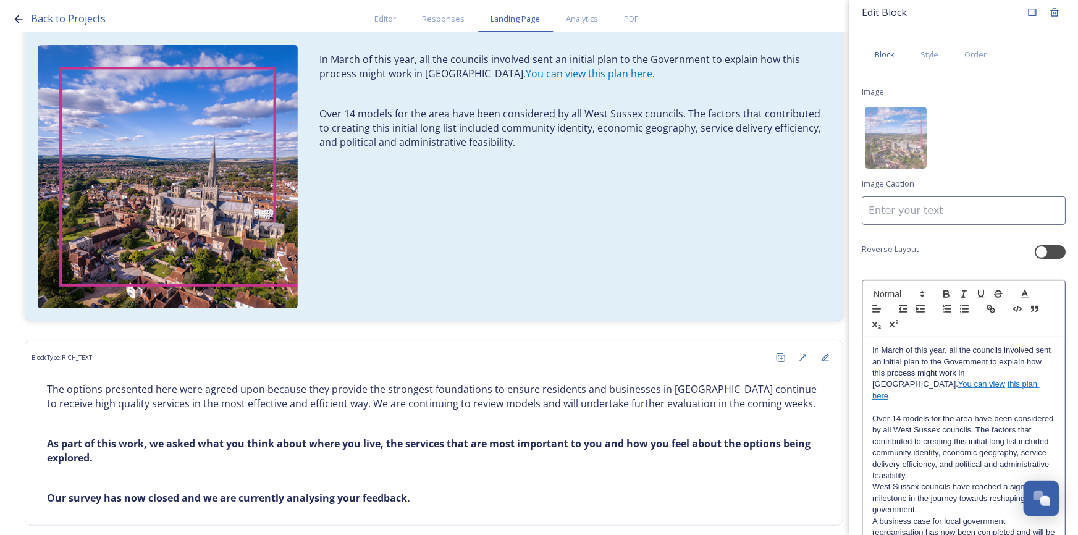
scroll to position [0, 0]
click at [1009, 481] on p "West Sussex councils have reached a significant milestone in the journey toward…" at bounding box center [964, 498] width 183 height 34
drag, startPoint x: 1004, startPoint y: 467, endPoint x: 1012, endPoint y: 463, distance: 8.6
click at [1005, 465] on p "Over 14 models for the area have been considered by all West Sussex councils. T…" at bounding box center [964, 447] width 183 height 69
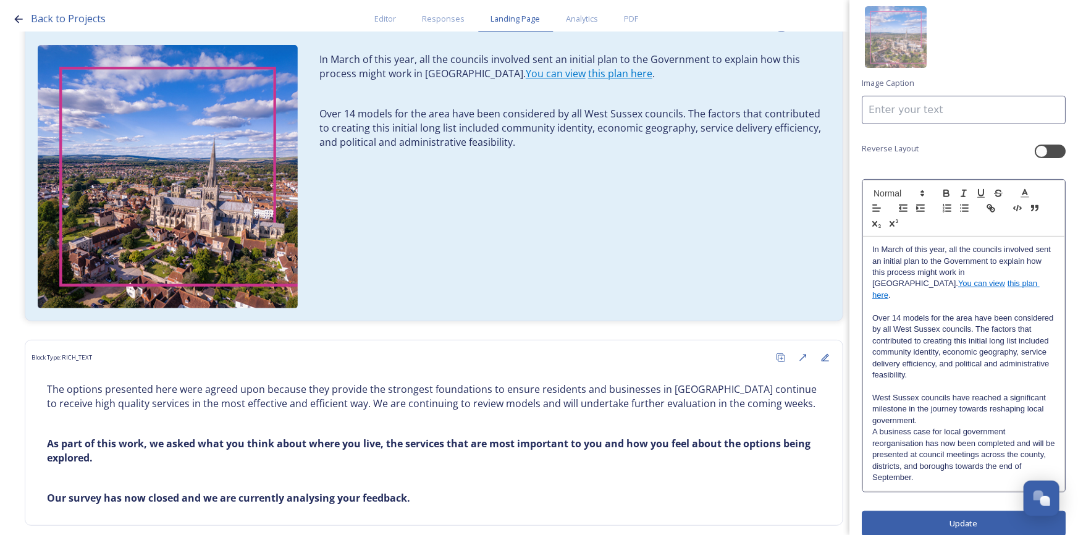
scroll to position [113, 0]
click at [976, 391] on p "West Sussex councils have reached a significant milestone in the journey toward…" at bounding box center [964, 408] width 183 height 34
click at [992, 405] on p "West Sussex councils have now reached a significant milestone in the journey to…" at bounding box center [964, 408] width 183 height 34
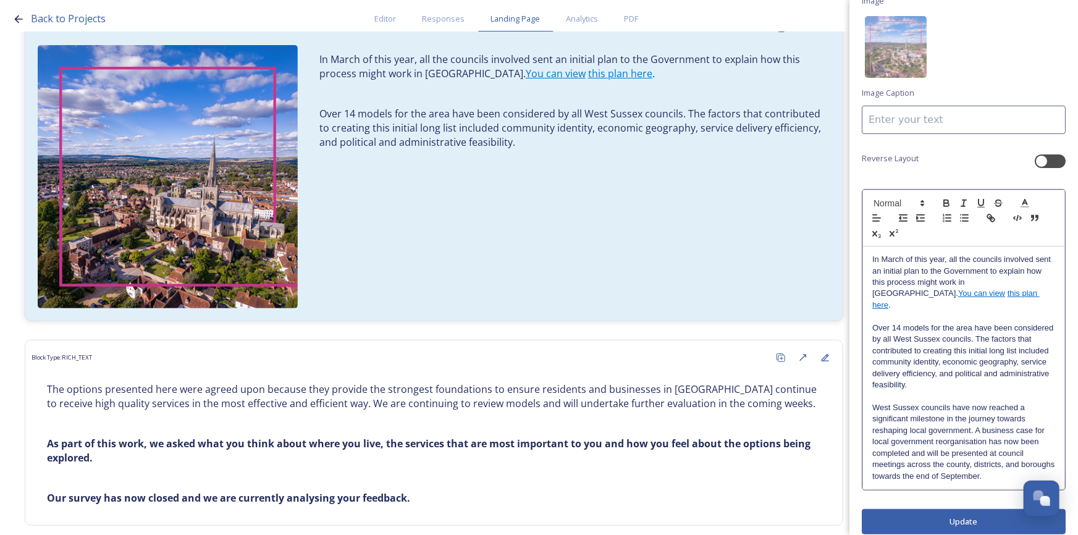
click at [1032, 465] on p "West Sussex councils have now reached a significant milestone in the journey to…" at bounding box center [964, 442] width 183 height 80
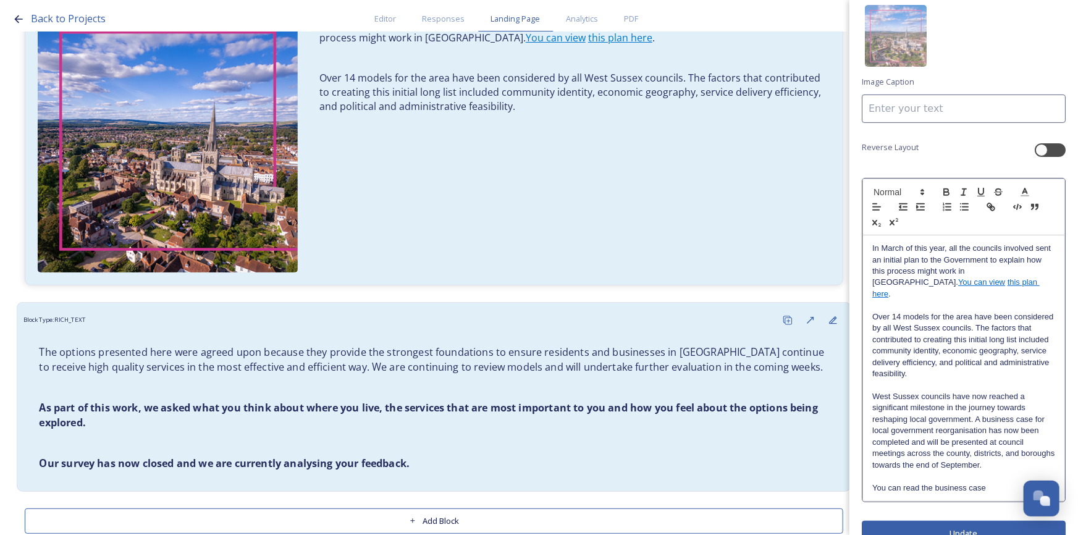
scroll to position [272, 0]
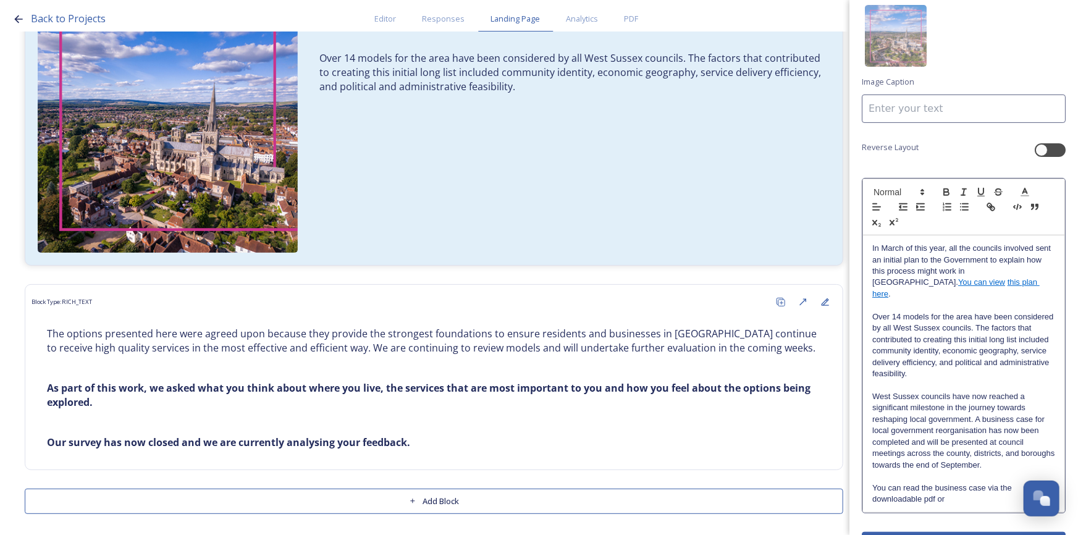
click at [949, 492] on p "You can read the business case via the downloadable pdf or" at bounding box center [964, 494] width 183 height 23
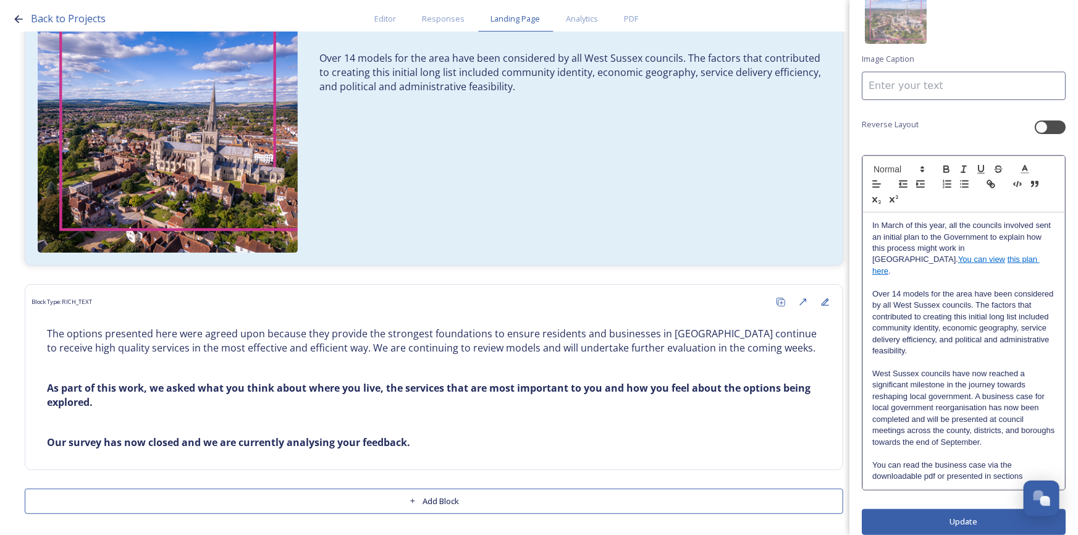
drag, startPoint x: 1030, startPoint y: 465, endPoint x: 955, endPoint y: 465, distance: 74.8
click at [954, 466] on p "You can read the business case via the downloadable pdf or presented in sections" at bounding box center [964, 471] width 183 height 23
click at [1025, 462] on p "You can read the business case via the downloadable pdf or presented in sections" at bounding box center [964, 471] width 183 height 23
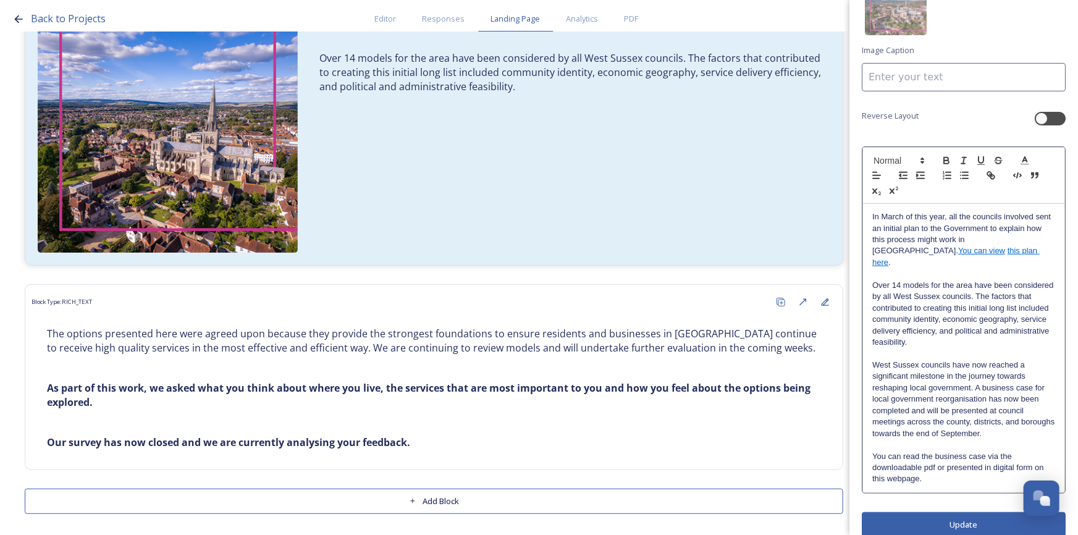
scroll to position [148, 0]
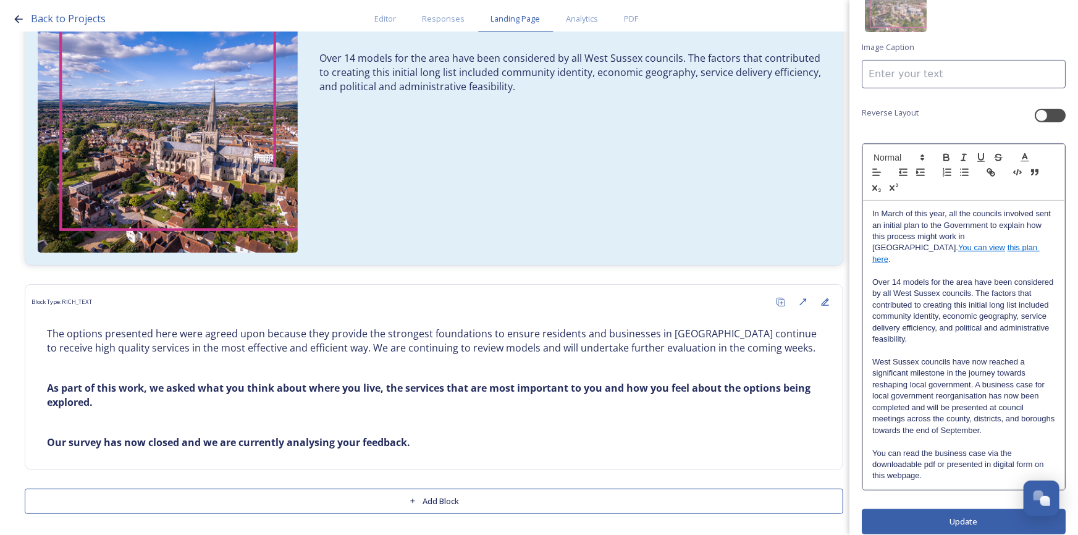
click at [988, 513] on div "Edit Block Block Style Order Image Image Caption Reverse Layout In March of thi…" at bounding box center [964, 200] width 204 height 670
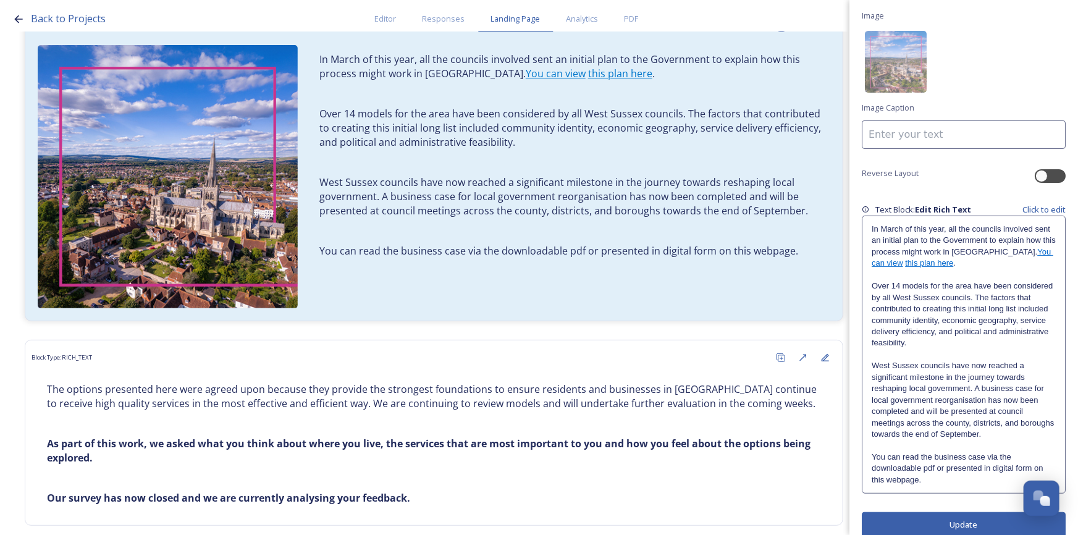
scroll to position [101, 0]
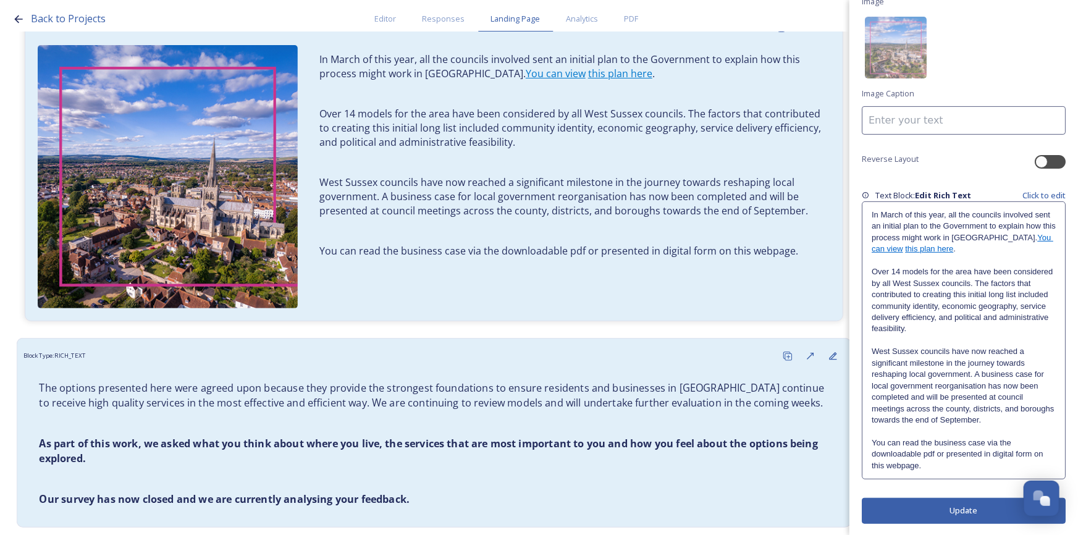
click at [718, 374] on div "The options presented here were agreed upon because they provide the strongest …" at bounding box center [434, 444] width 809 height 140
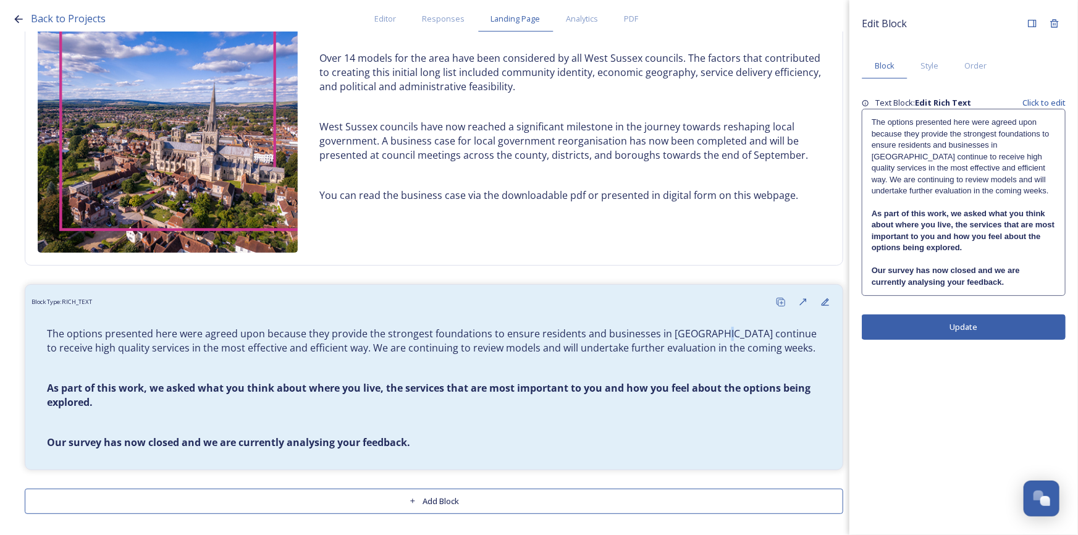
scroll to position [216, 0]
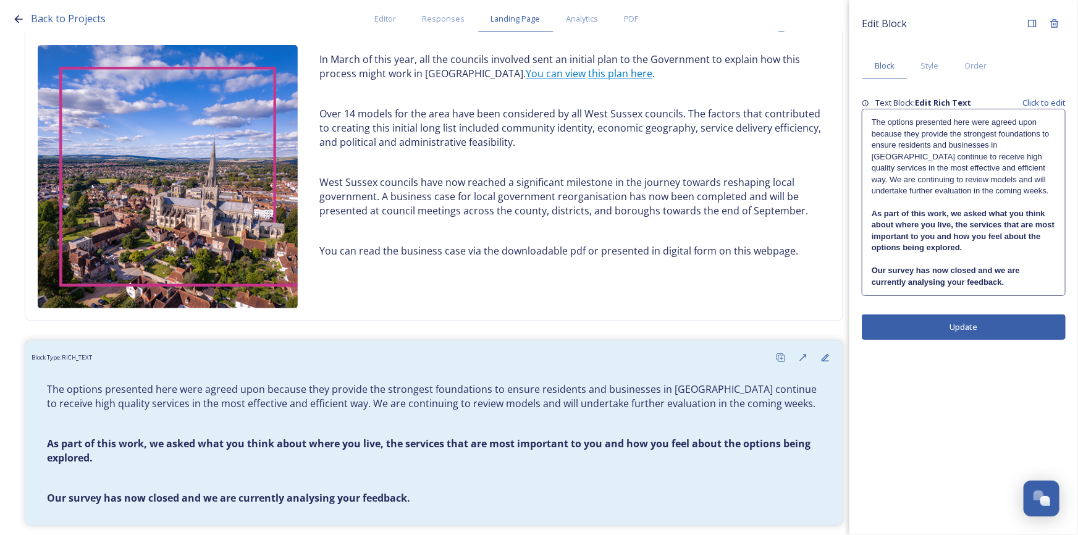
click at [963, 245] on p "As part of this work, we asked what you think about where you live, the service…" at bounding box center [964, 231] width 184 height 46
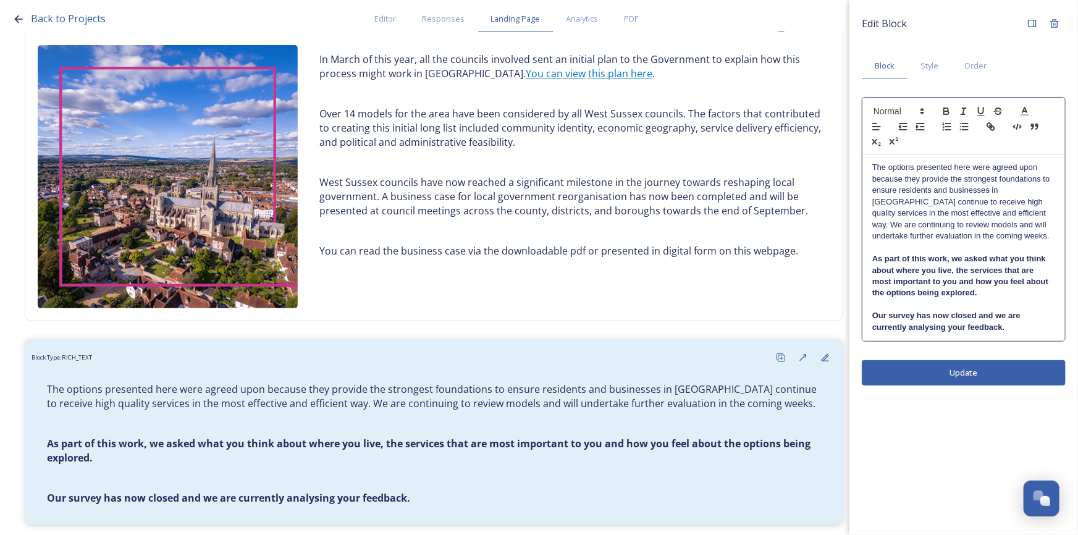
click at [1017, 334] on div "The options presented here were agreed upon because they provide the strongest …" at bounding box center [963, 247] width 201 height 186
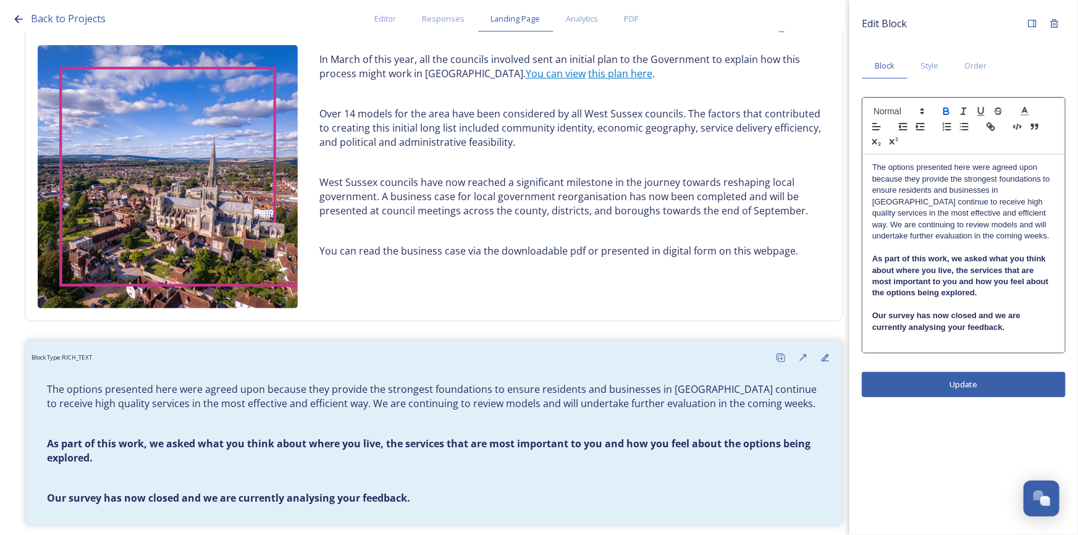
scroll to position [0, 0]
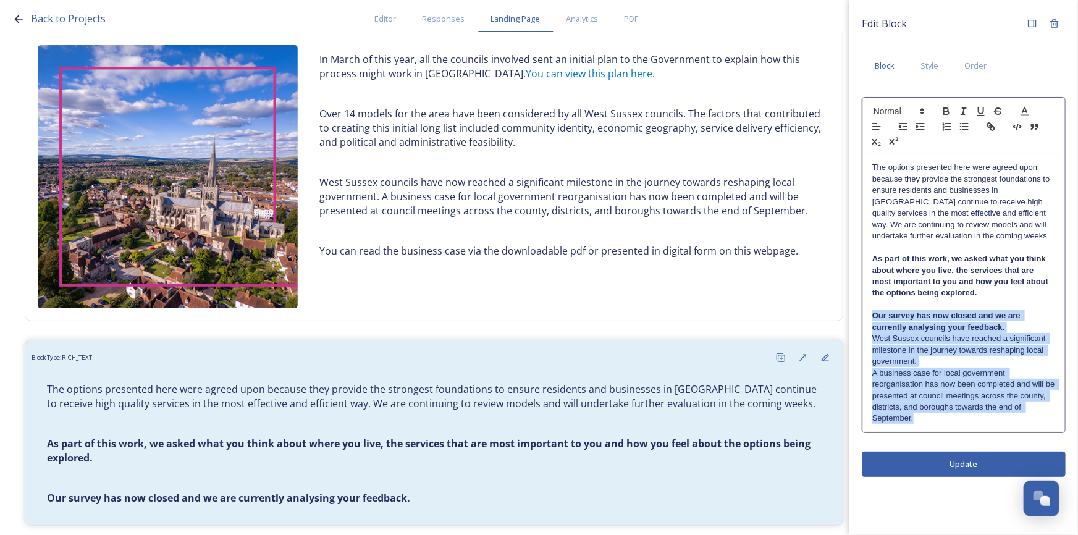
drag, startPoint x: 932, startPoint y: 423, endPoint x: 877, endPoint y: 315, distance: 121.6
click at [871, 313] on div "The options presented here were agreed upon because they provide the strongest …" at bounding box center [963, 292] width 201 height 277
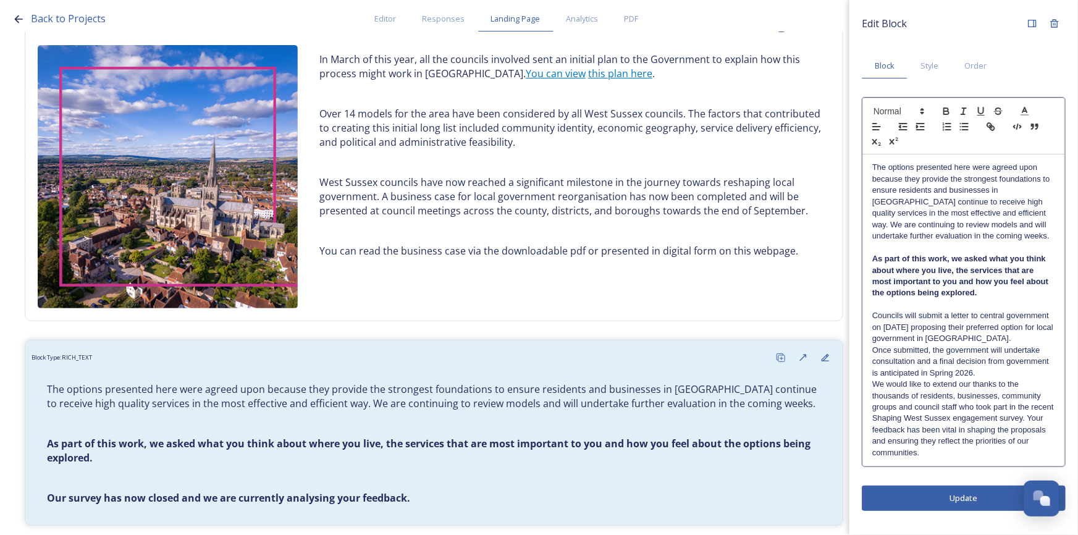
click at [1012, 342] on p "Councils will submit a letter to central government on [DATE] proposing their p…" at bounding box center [964, 327] width 183 height 34
click at [1007, 370] on p "Councils will submit a letter to central government on [DATE] proposing their p…" at bounding box center [964, 344] width 183 height 69
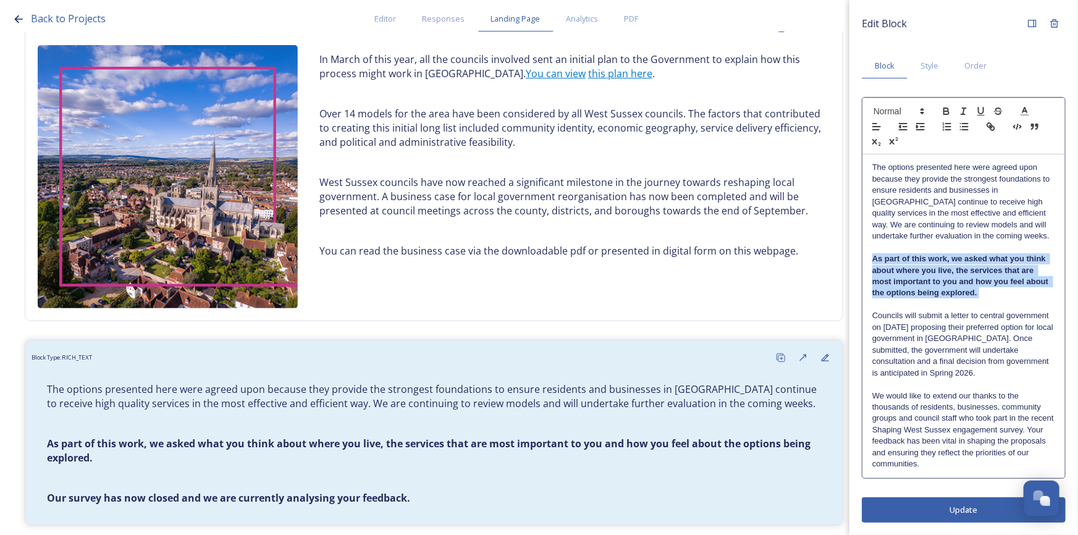
drag, startPoint x: 874, startPoint y: 258, endPoint x: 970, endPoint y: 294, distance: 103.1
click at [970, 294] on p "As part of this work, we asked what you think about where you live, the service…" at bounding box center [964, 276] width 183 height 46
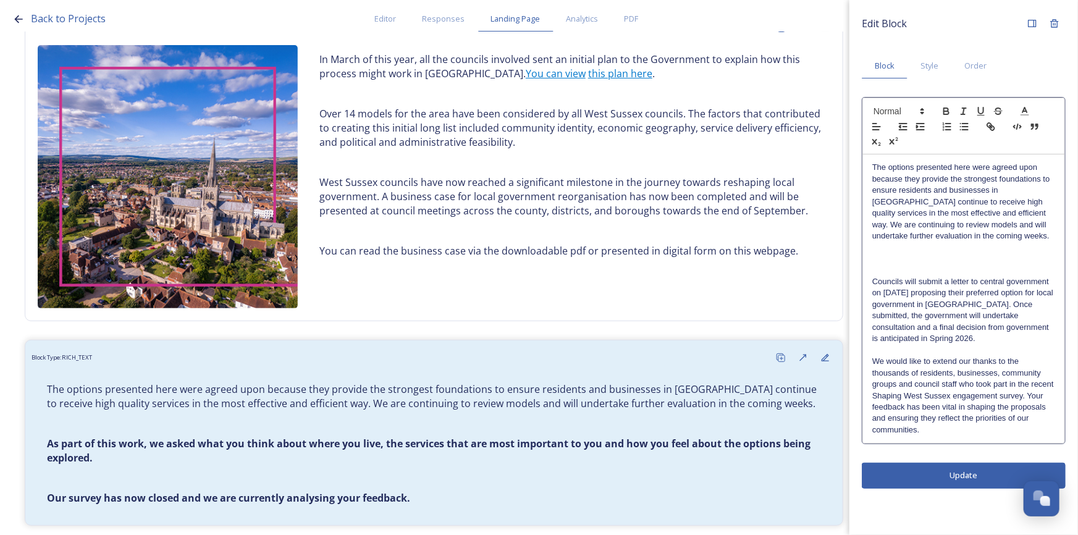
click at [874, 363] on p "We would like to extend our thanks to the thousands of residents, businesses, c…" at bounding box center [964, 396] width 183 height 80
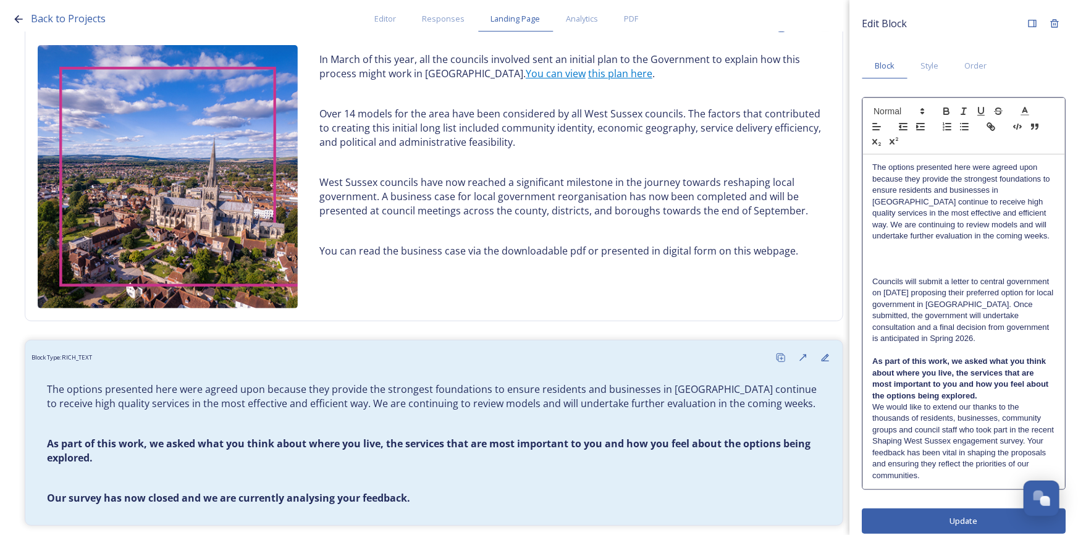
click at [966, 256] on p at bounding box center [964, 258] width 183 height 11
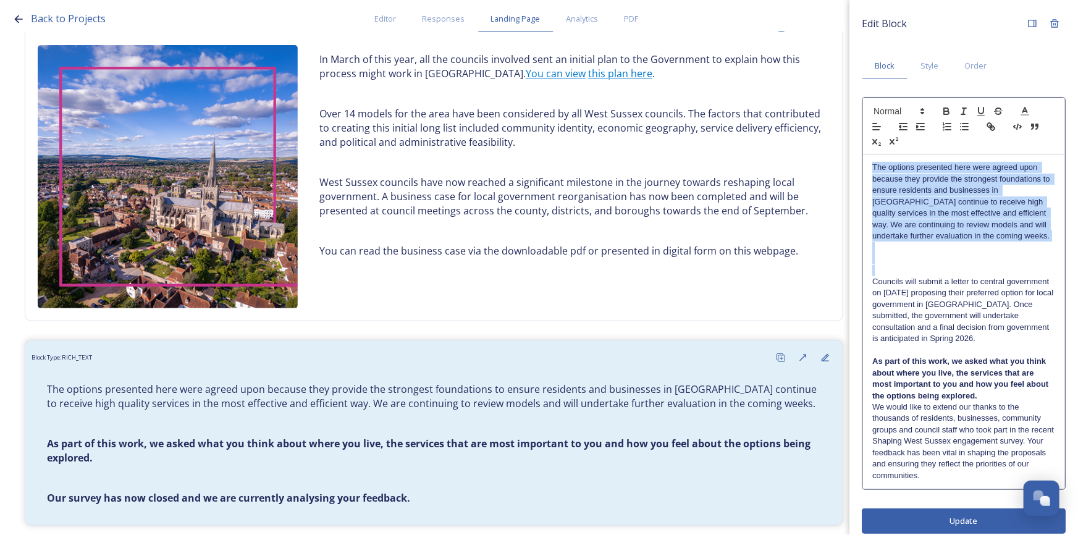
drag, startPoint x: 870, startPoint y: 281, endPoint x: 859, endPoint y: 159, distance: 122.9
click at [859, 159] on div "Edit Block Block Style Order The options presented here were agreed upon becaus…" at bounding box center [964, 273] width 229 height 546
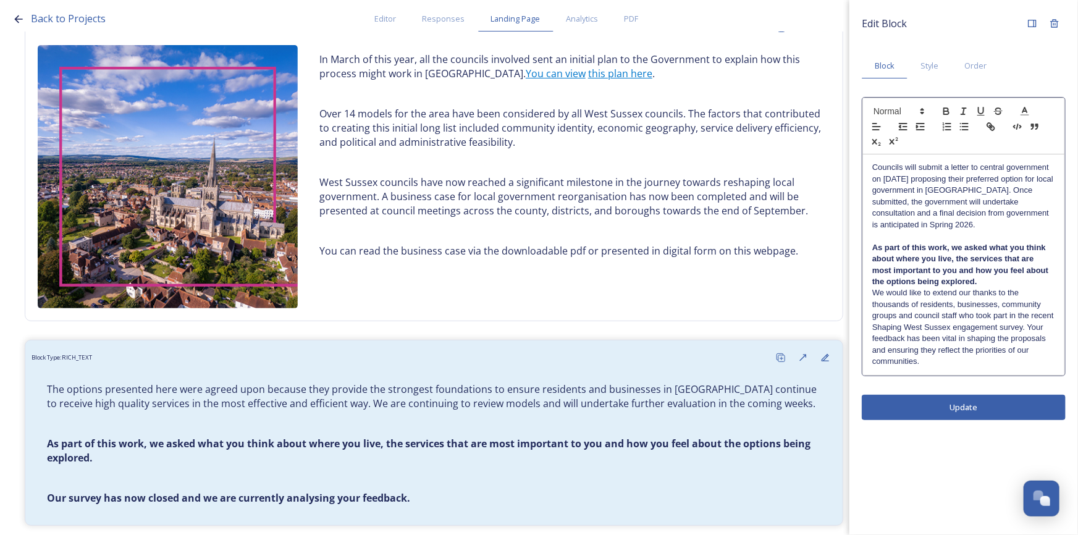
click at [971, 284] on p "As part of this work, we asked what you think about where you live, the service…" at bounding box center [964, 265] width 183 height 46
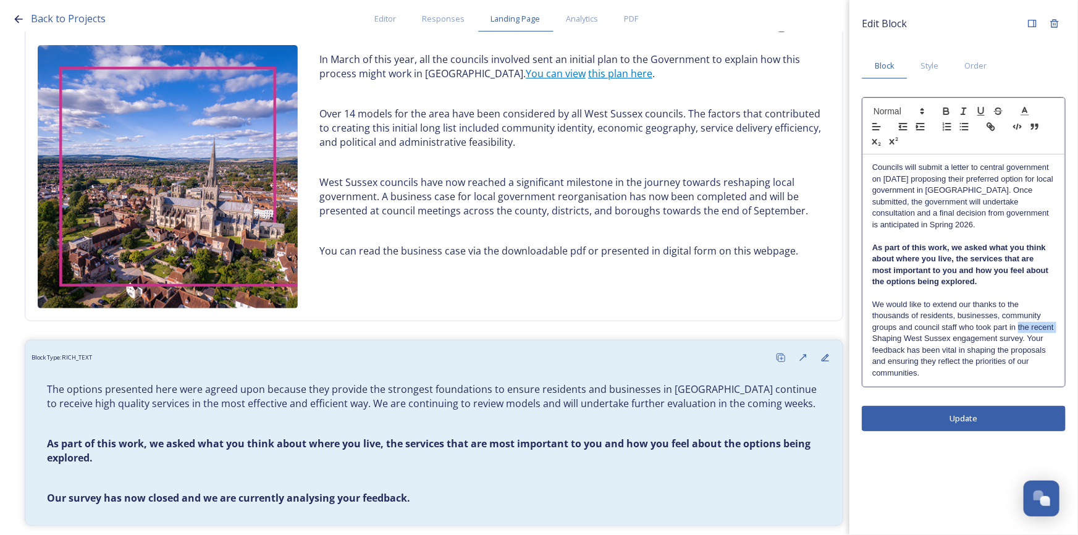
drag, startPoint x: 1055, startPoint y: 329, endPoint x: 1020, endPoint y: 325, distance: 36.0
click at [1020, 325] on p "We would like to extend our thanks to the thousands of residents, businesses, c…" at bounding box center [964, 339] width 183 height 80
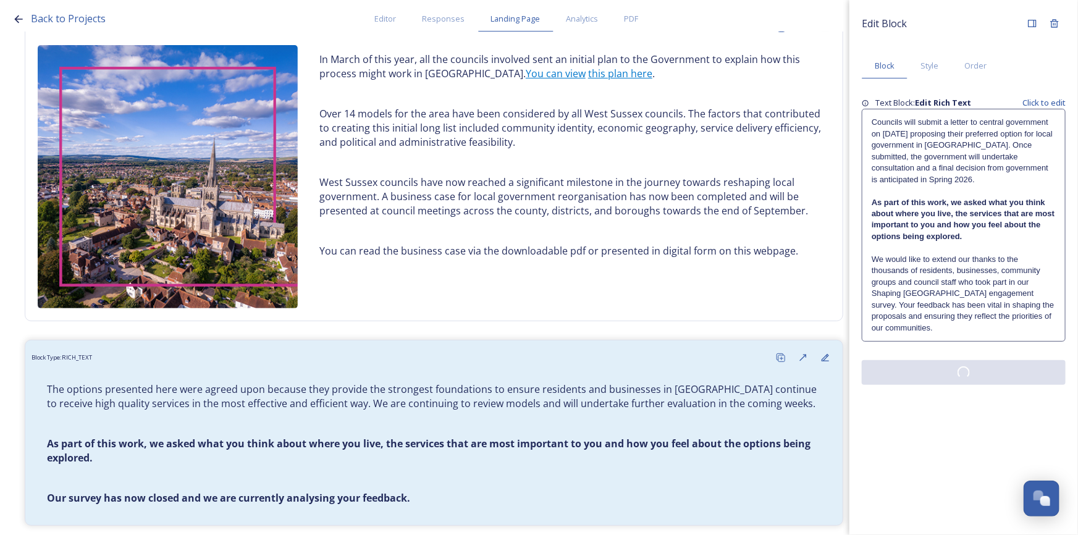
click at [991, 412] on div "Edit Block Block Style Order Text Block: Edit Rich Text Click to edit Councils …" at bounding box center [964, 267] width 229 height 535
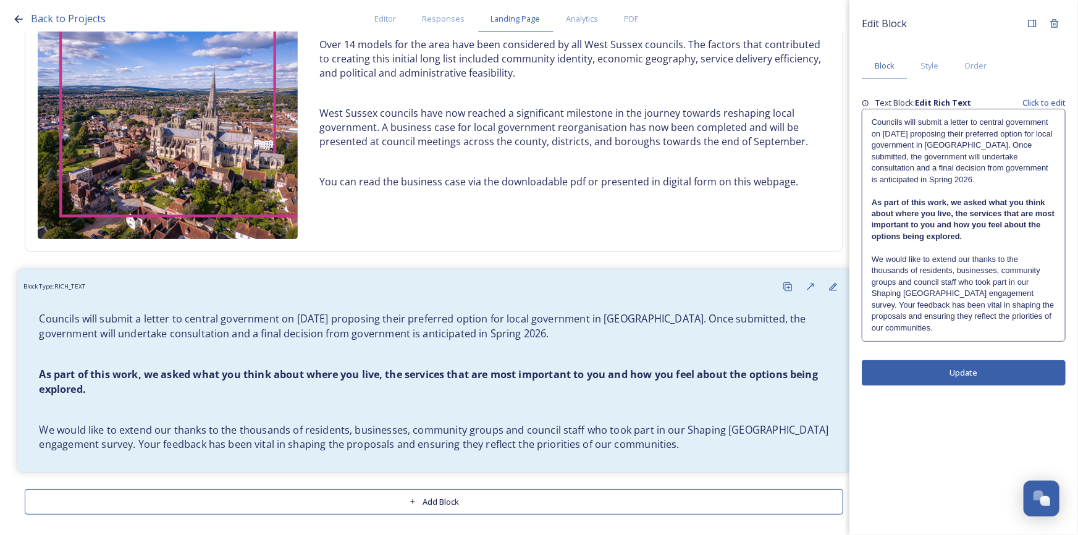
scroll to position [286, 0]
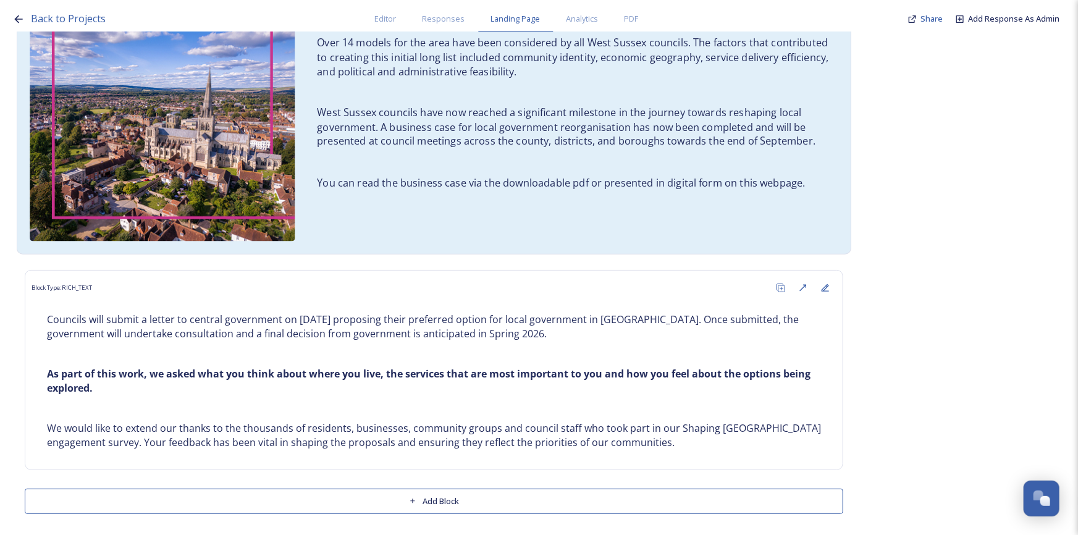
click at [677, 140] on p "West Sussex councils have now reached a significant milestone in the journey to…" at bounding box center [573, 127] width 512 height 43
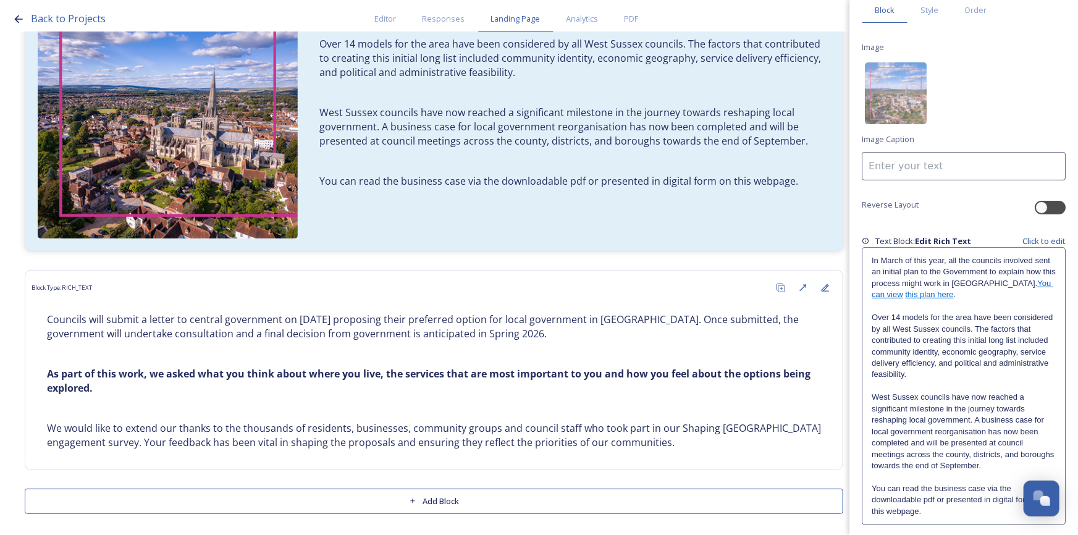
scroll to position [101, 0]
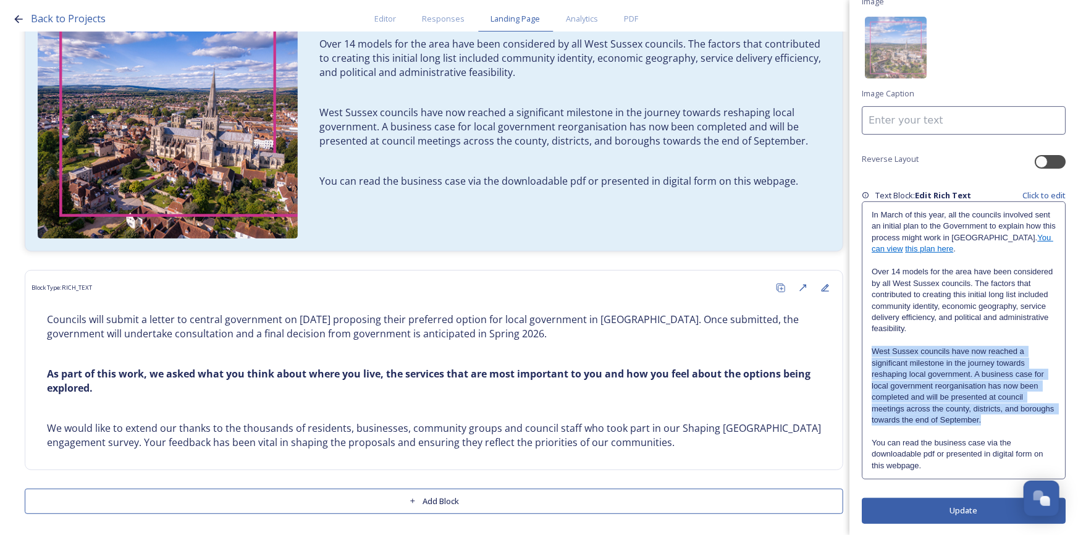
drag, startPoint x: 871, startPoint y: 352, endPoint x: 1026, endPoint y: 415, distance: 166.9
click at [1026, 415] on p "West Sussex councils have now reached a significant milestone in the journey to…" at bounding box center [964, 386] width 184 height 80
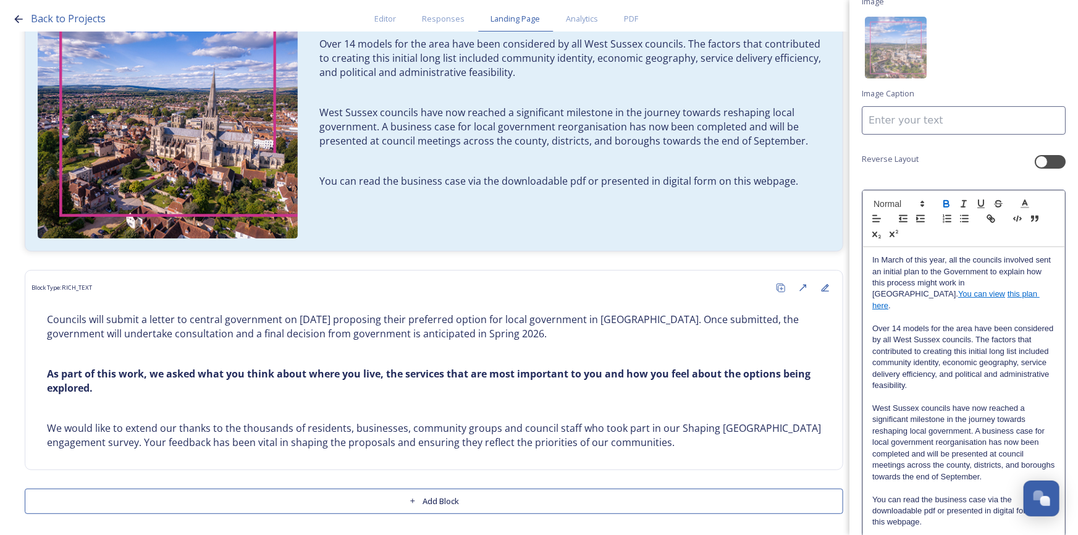
click at [947, 204] on icon "button" at bounding box center [946, 205] width 5 height 3
click at [1007, 407] on p "West Sussex councils have now reached a significant milestone in the journey to…" at bounding box center [964, 443] width 183 height 80
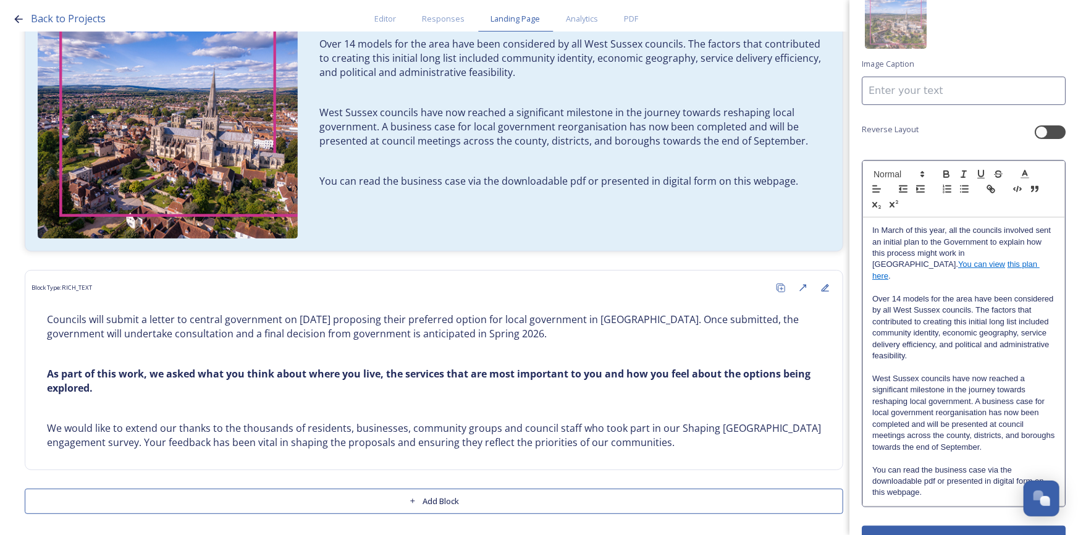
scroll to position [148, 0]
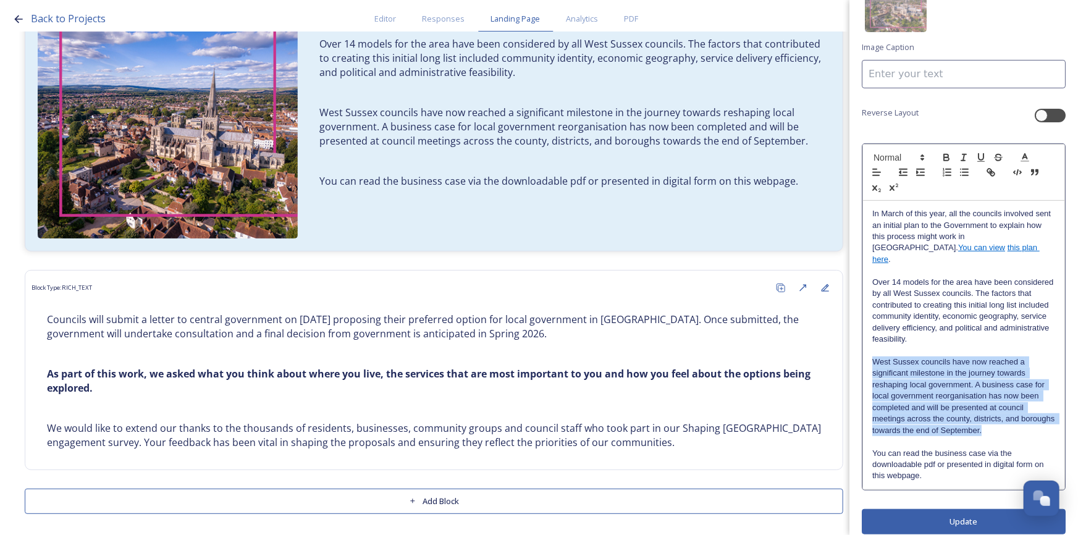
drag, startPoint x: 1018, startPoint y: 414, endPoint x: 871, endPoint y: 349, distance: 160.2
click at [871, 349] on div "In March of this year, all the councils involved sent an initial plan to the Go…" at bounding box center [963, 345] width 201 height 289
click at [945, 159] on icon "button" at bounding box center [946, 157] width 11 height 11
click at [983, 399] on strong "West Sussex councils have now reached a significant milestone in the journey to…" at bounding box center [961, 396] width 176 height 78
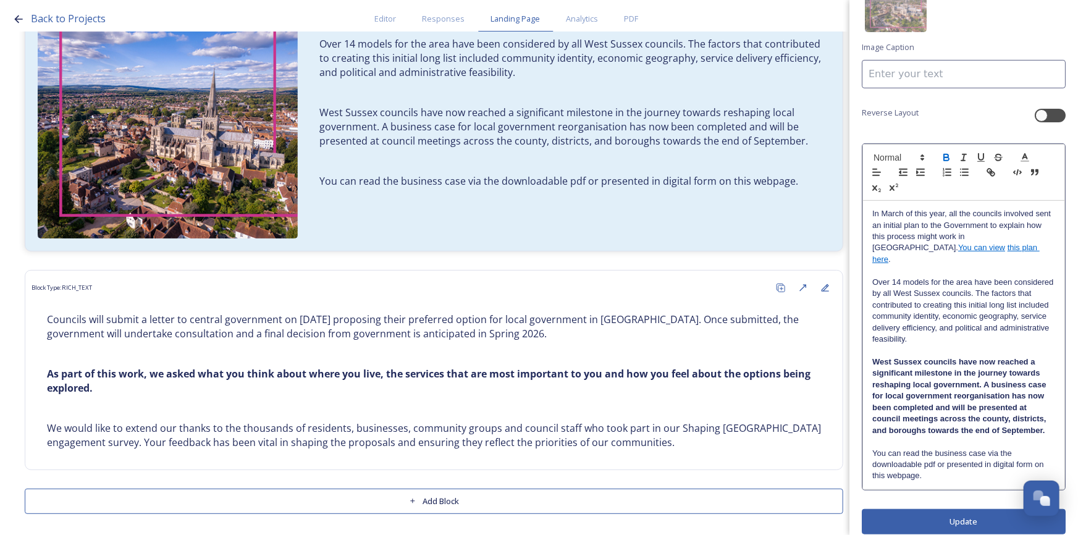
click at [965, 510] on div "Edit Block Block Style Order Image Image Caption Reverse Layout In March of thi…" at bounding box center [964, 200] width 204 height 670
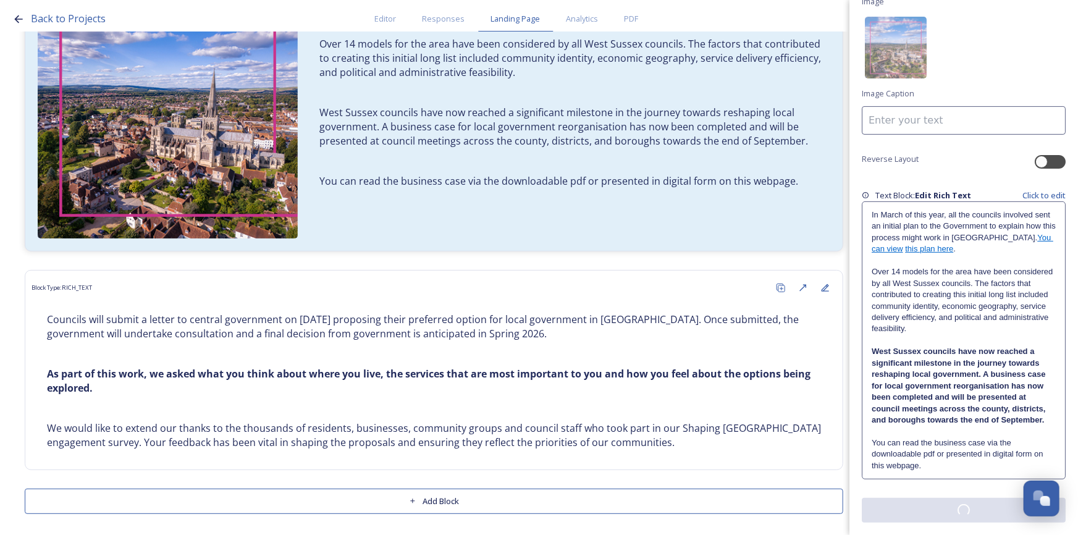
scroll to position [0, 0]
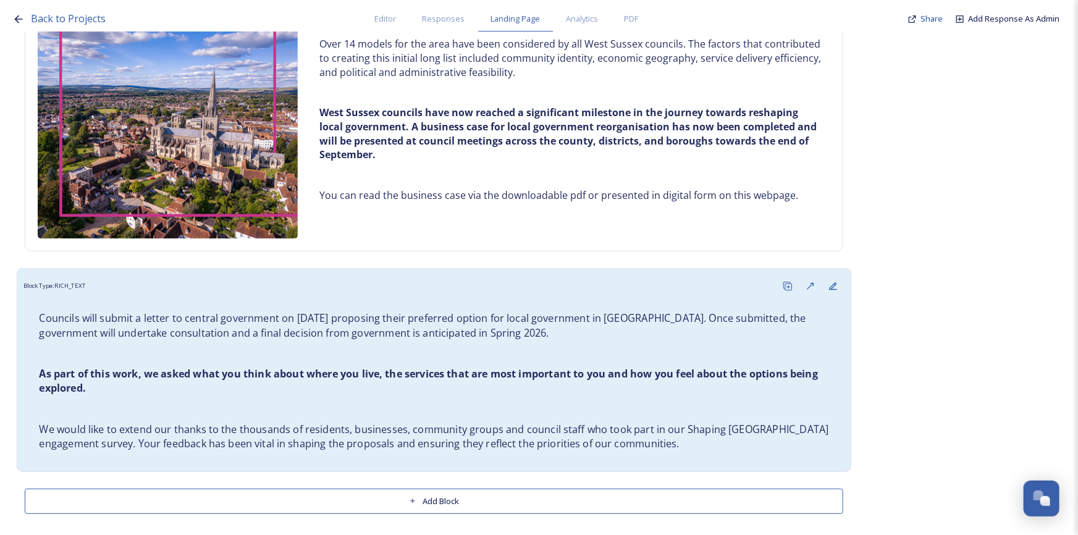
click at [551, 311] on p "Councils will submit a letter to central government on [DATE] proposing their p…" at bounding box center [434, 325] width 790 height 28
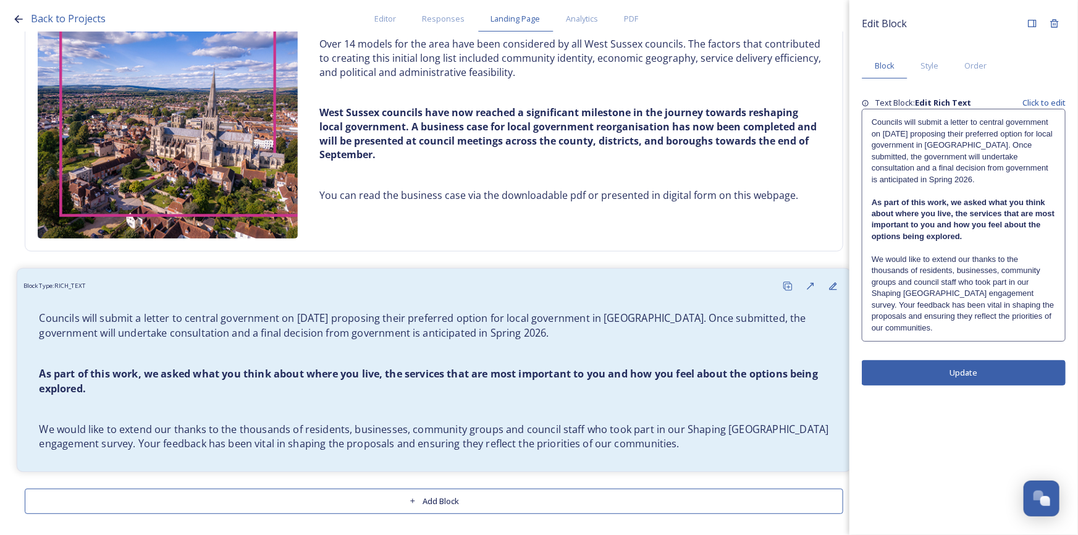
click at [666, 374] on strong "As part of this work, we asked what you think about where you live, the service…" at bounding box center [430, 381] width 782 height 28
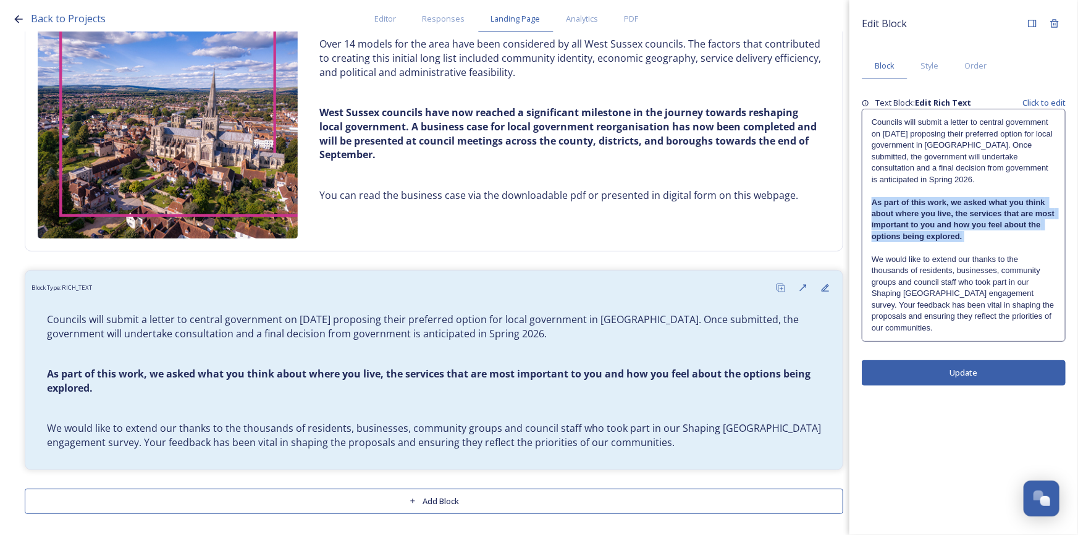
drag, startPoint x: 945, startPoint y: 236, endPoint x: 855, endPoint y: 202, distance: 97.0
click at [855, 202] on div "Edit Block Block Style Order Text Block: Edit Rich Text Click to edit Councils …" at bounding box center [964, 199] width 229 height 398
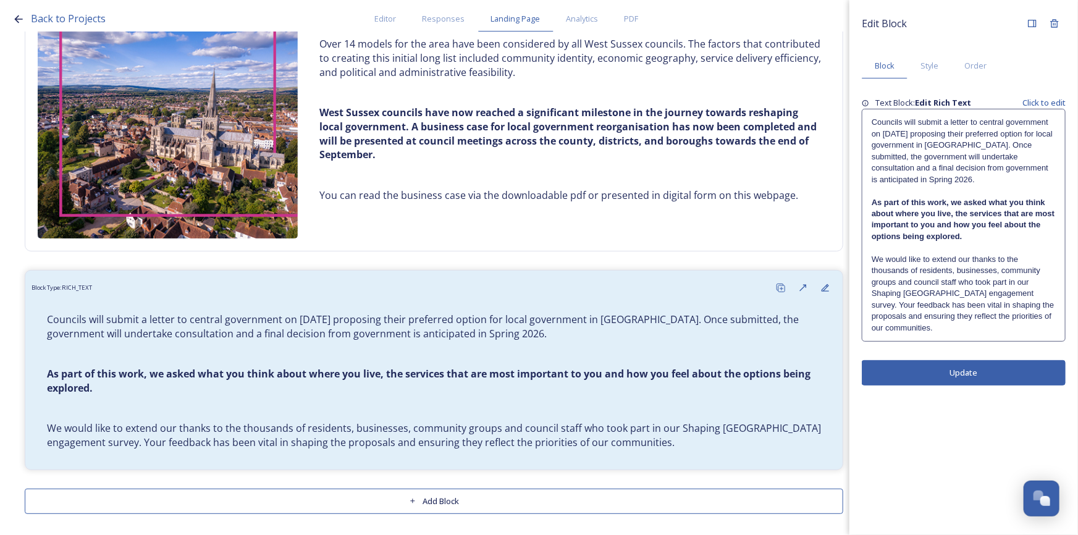
click at [943, 159] on p "Councils will submit a letter to central government on [DATE] proposing their p…" at bounding box center [964, 151] width 184 height 69
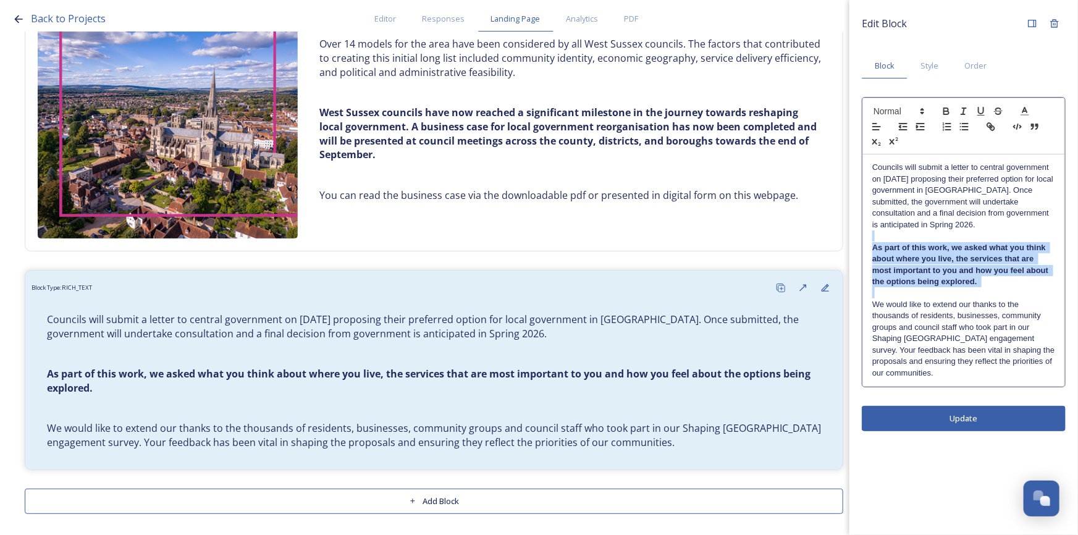
drag, startPoint x: 965, startPoint y: 288, endPoint x: 874, endPoint y: 209, distance: 120.9
click at [865, 235] on div "Councils will submit a letter to central government on [DATE] proposing their p…" at bounding box center [963, 270] width 201 height 232
click at [942, 111] on icon "button" at bounding box center [946, 111] width 11 height 11
click at [945, 111] on icon "button" at bounding box center [946, 112] width 5 height 3
drag, startPoint x: 983, startPoint y: 274, endPoint x: 997, endPoint y: 402, distance: 128.8
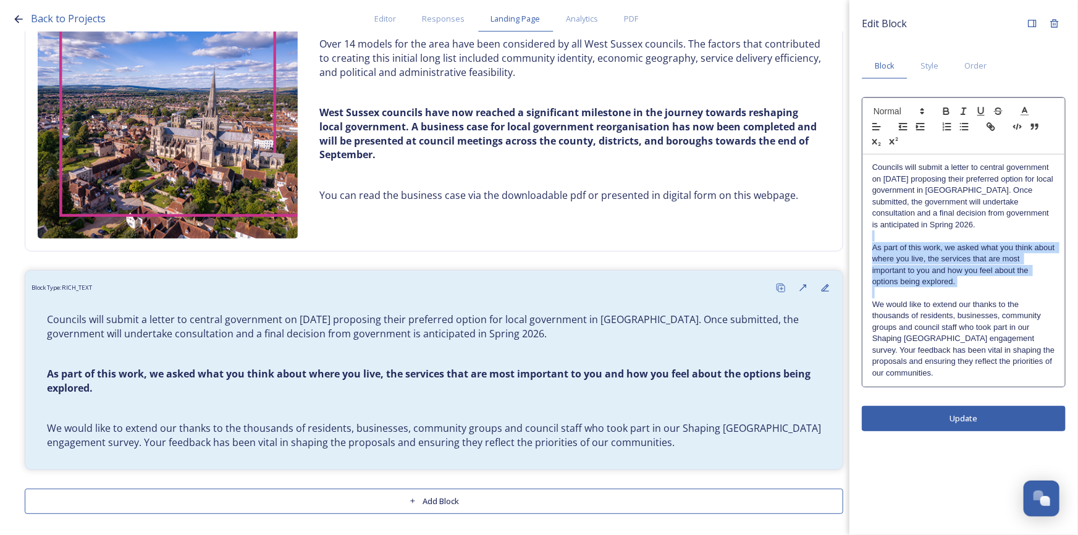
click at [983, 275] on p "As part of this work, we asked what you think about where you live, the service…" at bounding box center [964, 265] width 183 height 46
click at [994, 420] on div "Edit Block Block Style Order Councils will submit a letter to central governmen…" at bounding box center [964, 267] width 229 height 535
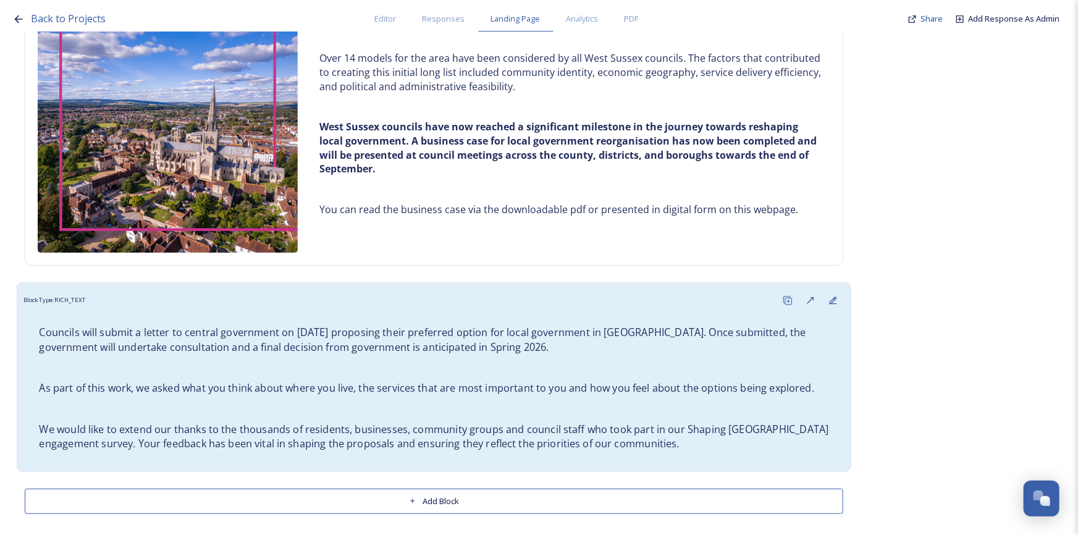
click at [594, 394] on div "Councils will submit a letter to central government on [DATE] proposing their p…" at bounding box center [434, 388] width 809 height 140
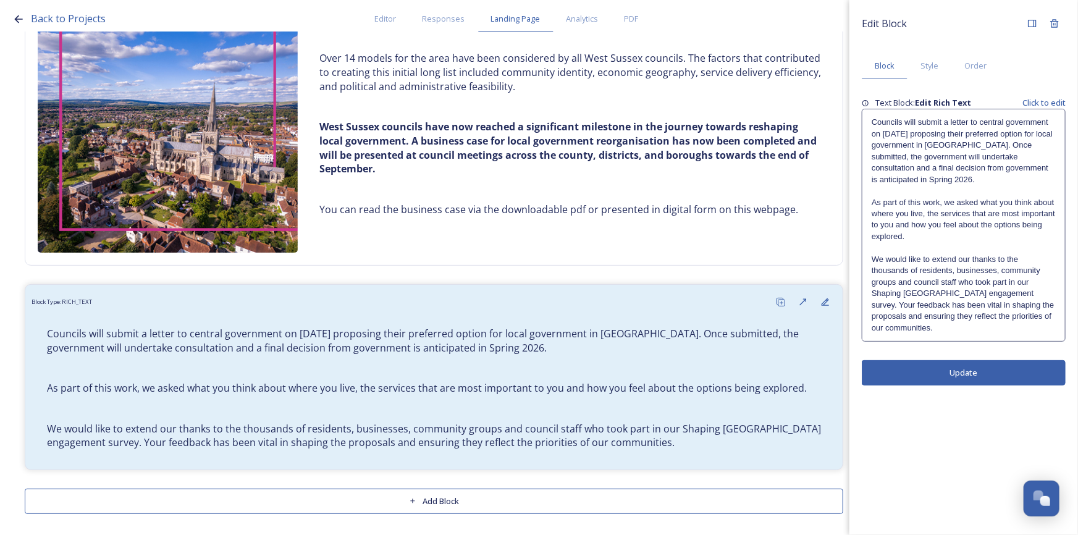
click at [937, 467] on div "Edit Block Block Style Order Text Block: Edit Rich Text Click to edit Councils …" at bounding box center [964, 267] width 229 height 535
click at [933, 371] on button "Update" at bounding box center [964, 372] width 204 height 25
click at [965, 456] on div "Edit Block Block Style Order Text Block: Edit Rich Text Click to edit Councils …" at bounding box center [964, 267] width 229 height 535
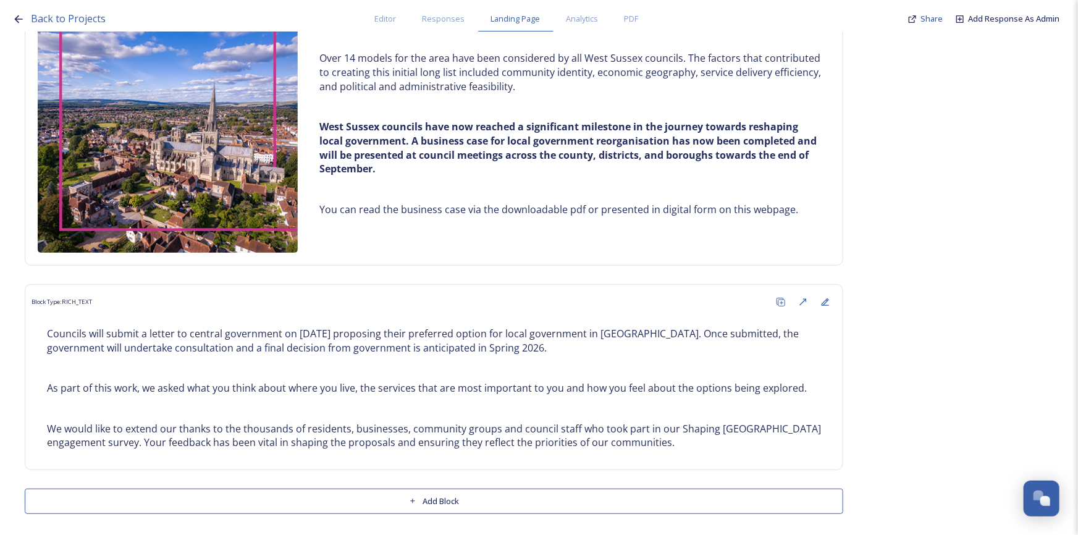
click at [449, 504] on button "Add Block" at bounding box center [434, 501] width 819 height 25
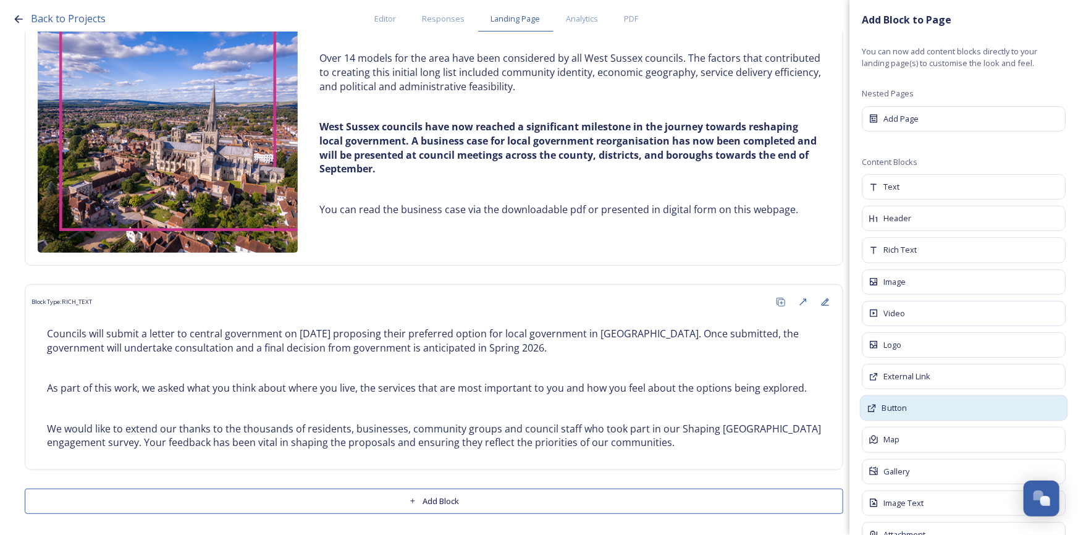
click at [917, 415] on div "Button" at bounding box center [964, 408] width 208 height 26
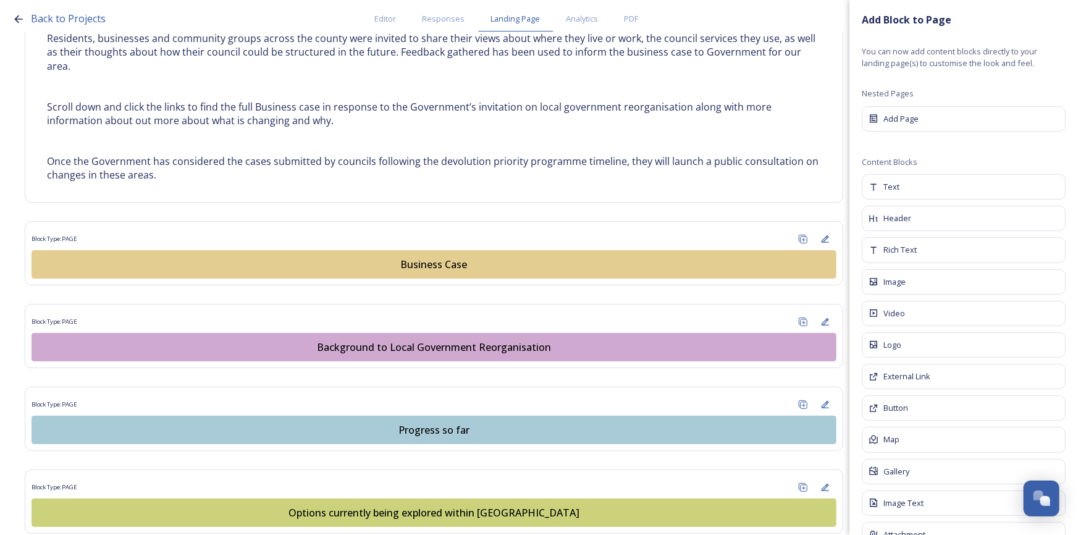
scroll to position [609, 0]
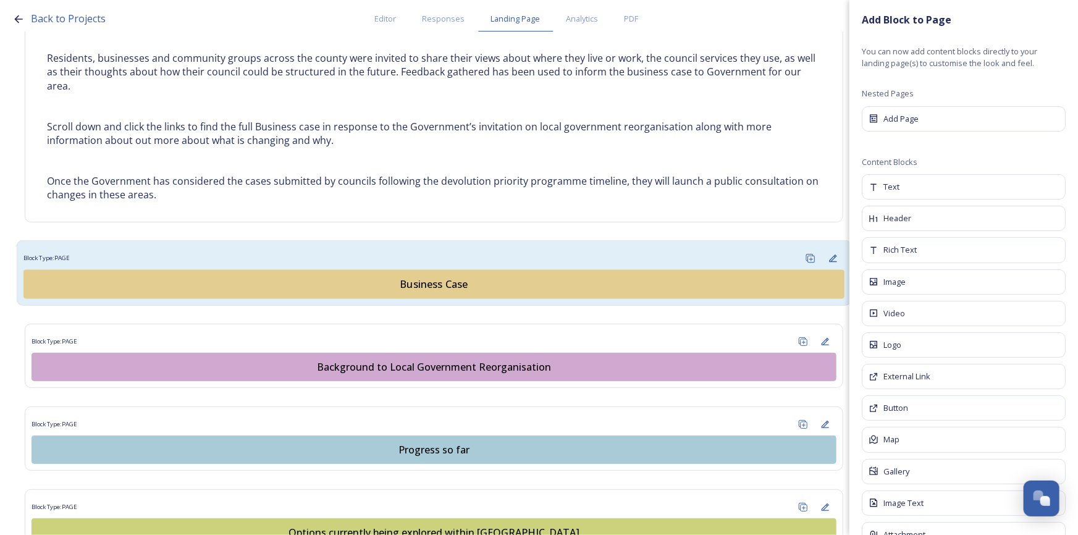
click at [405, 284] on div "Business Case" at bounding box center [434, 284] width 808 height 15
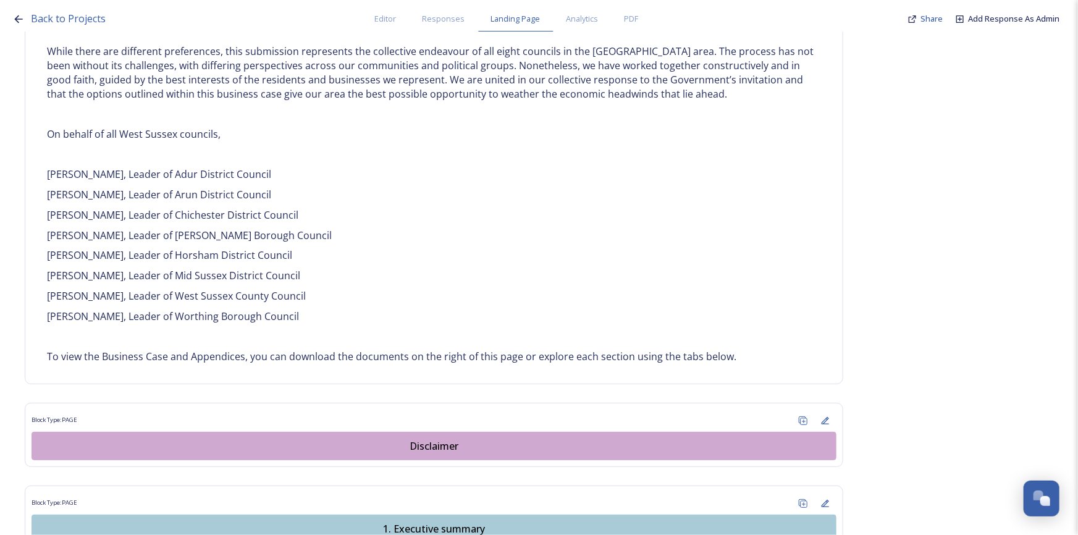
scroll to position [829, 0]
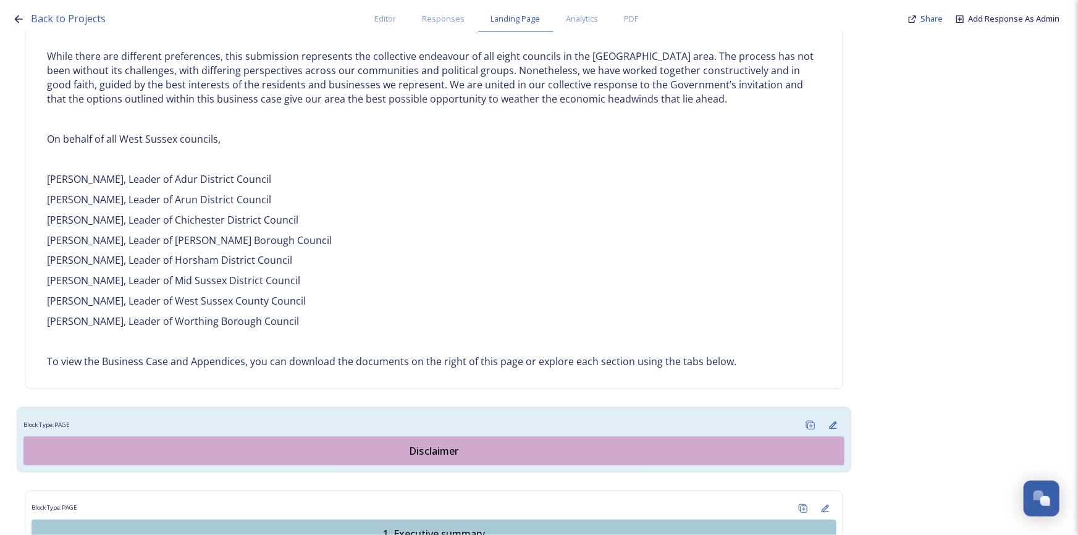
click at [426, 444] on div "Disclaimer" at bounding box center [434, 451] width 808 height 15
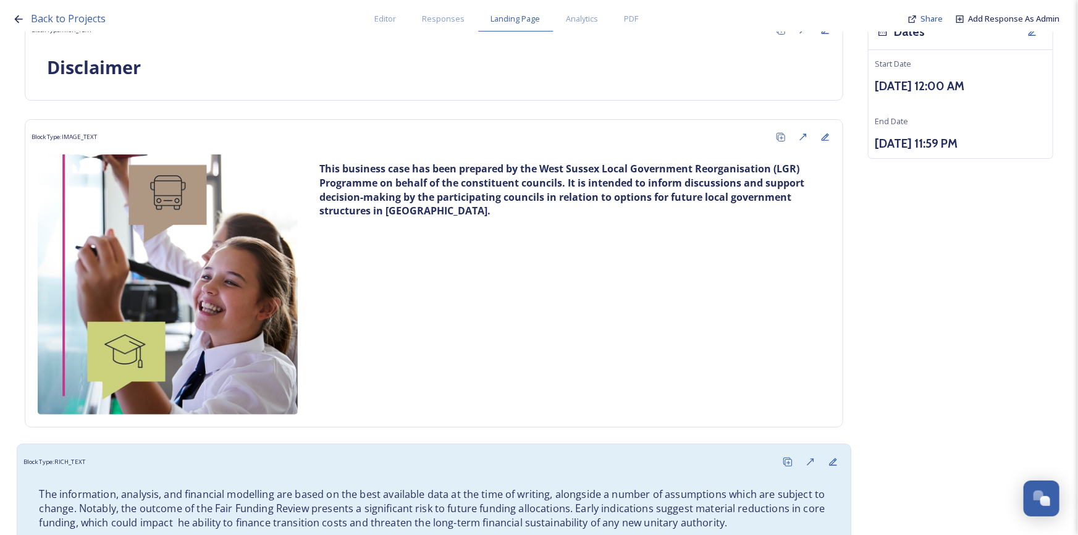
scroll to position [381, 0]
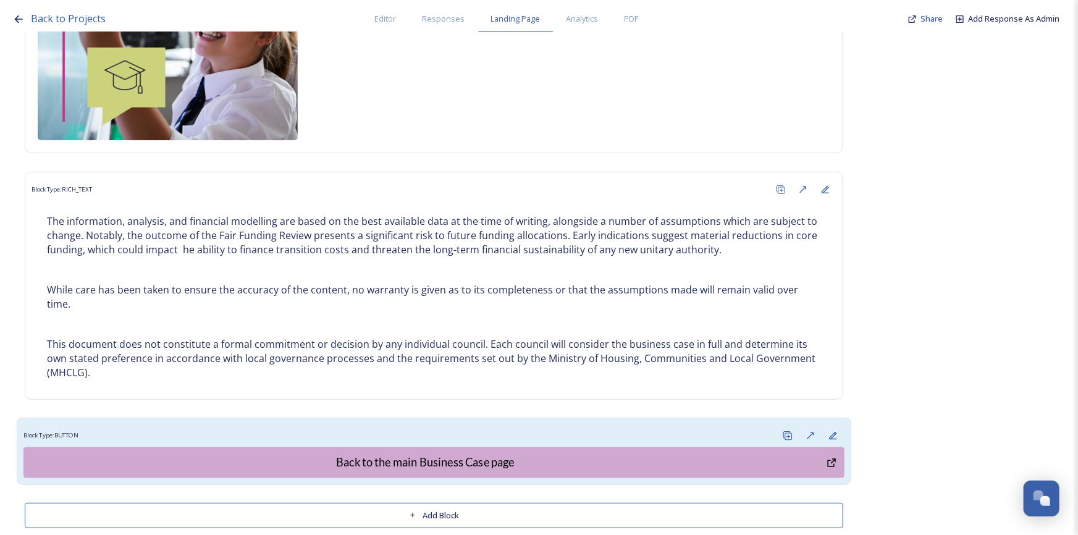
click at [489, 454] on div "Back to the main Business Case page" at bounding box center [425, 462] width 790 height 17
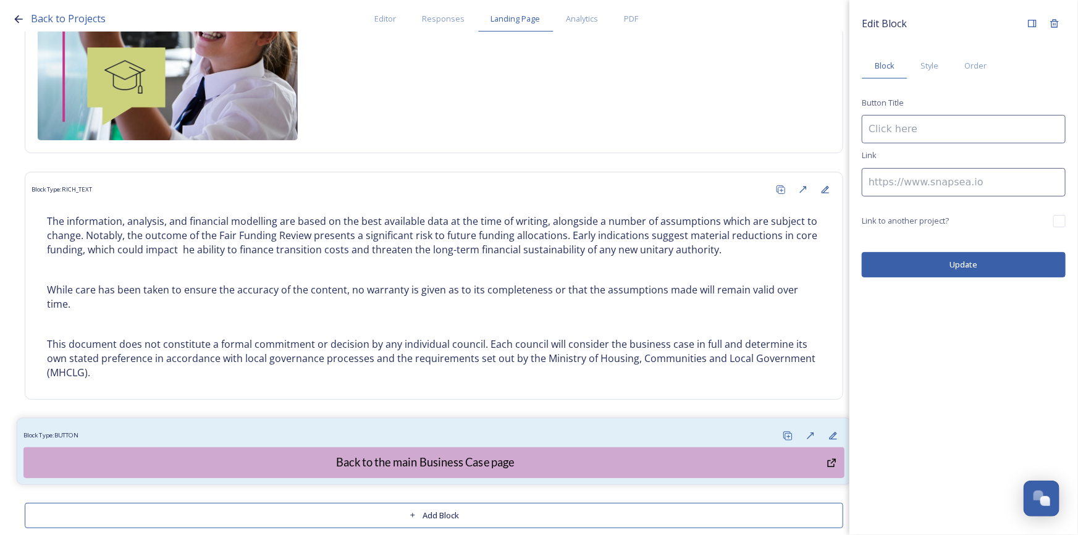
type input "Back to the main Business Case page"
type input "[URL][DOMAIN_NAME]"
drag, startPoint x: 867, startPoint y: 183, endPoint x: 1332, endPoint y: 205, distance: 465.2
click at [1078, 205] on html "Back to Projects Editor Responses Landing Page Analytics PDF Share Add Response…" at bounding box center [539, 267] width 1078 height 535
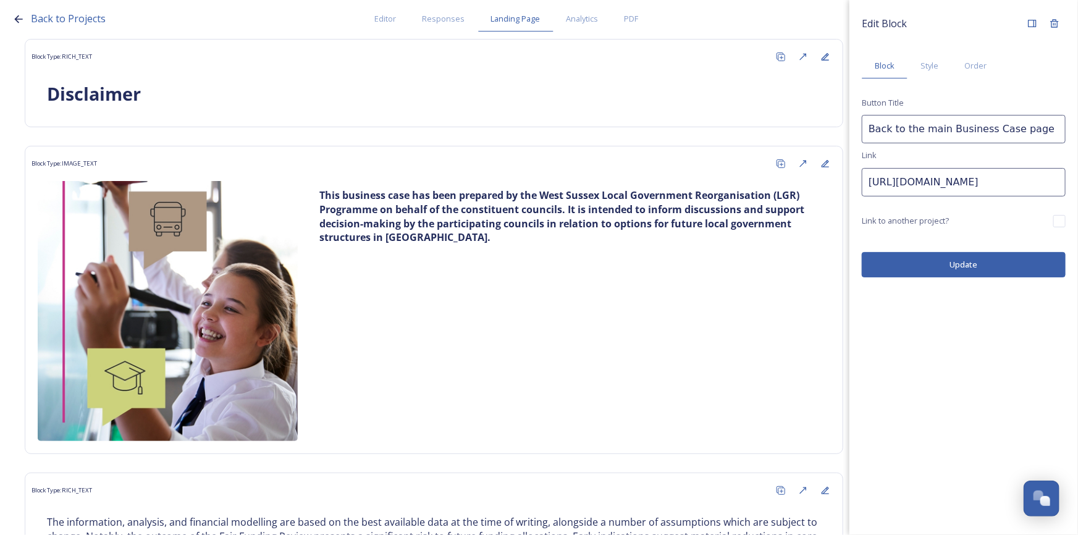
scroll to position [0, 0]
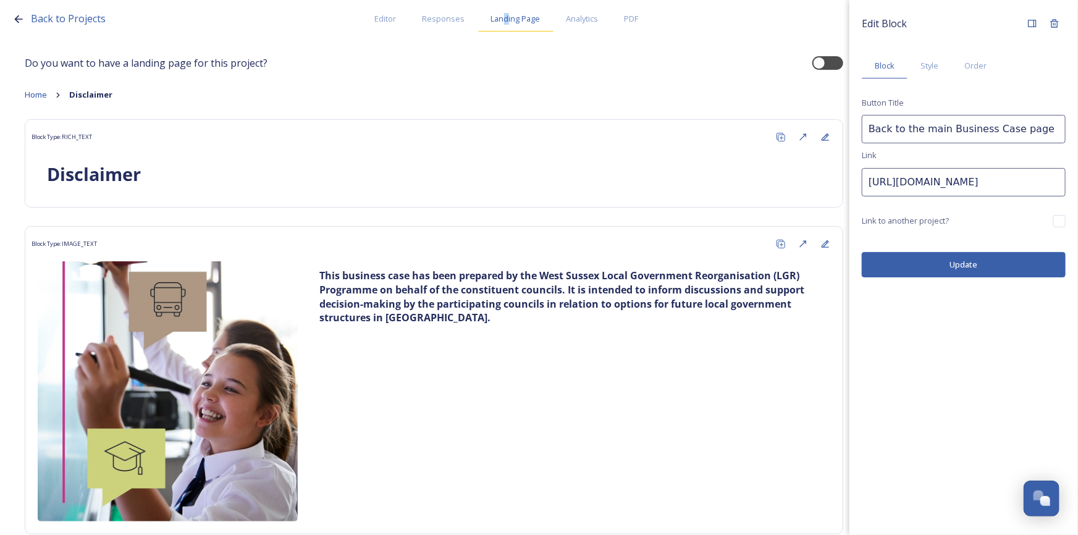
click at [505, 20] on span "Landing Page" at bounding box center [515, 19] width 49 height 12
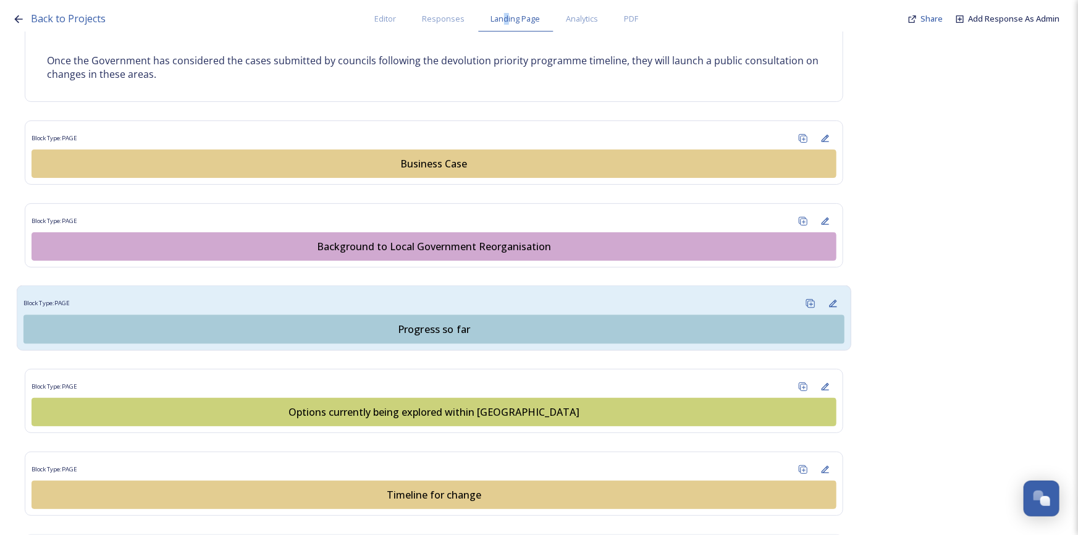
scroll to position [786, 0]
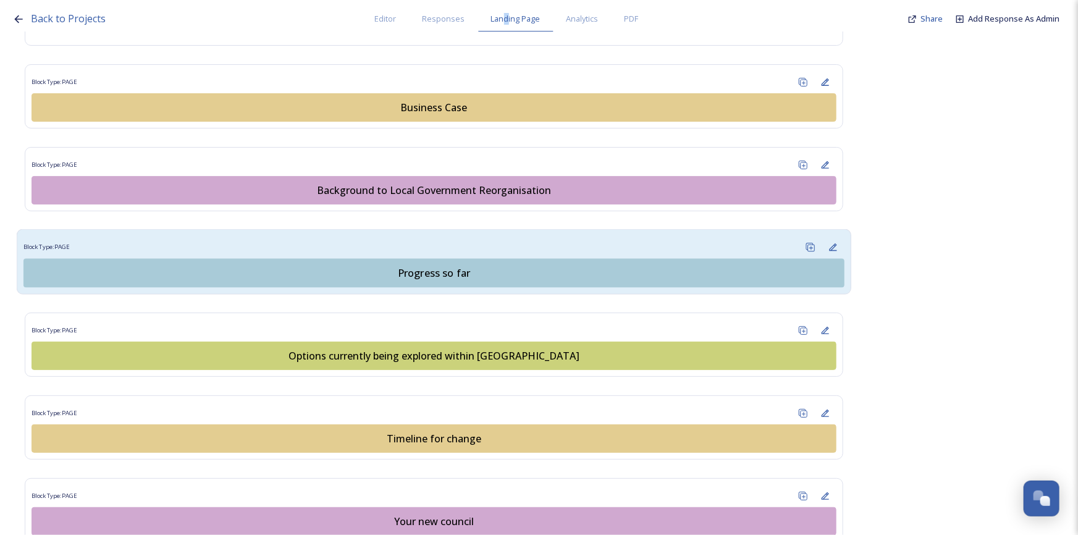
click at [467, 277] on div "Progress so far" at bounding box center [434, 273] width 808 height 15
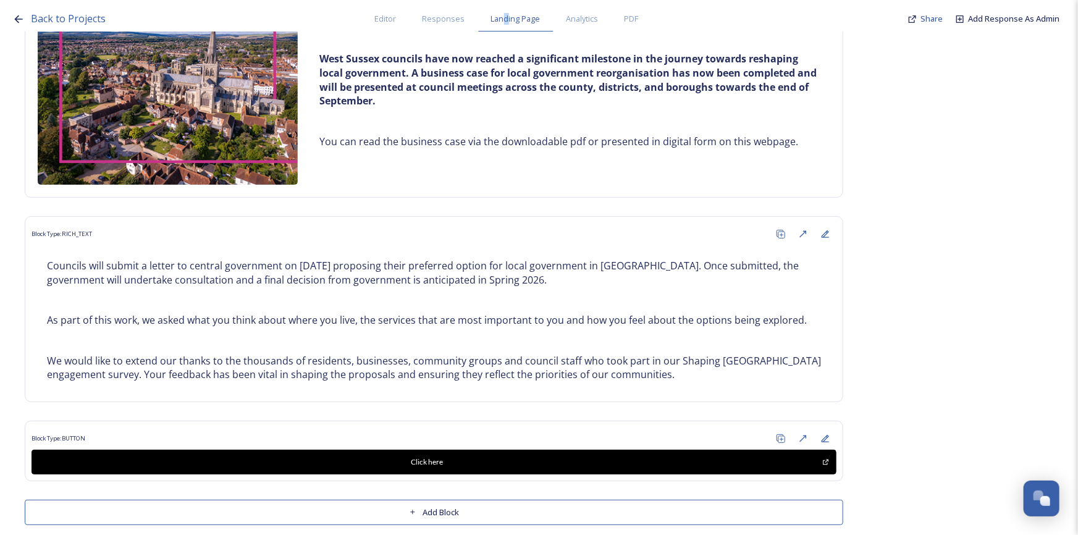
scroll to position [351, 0]
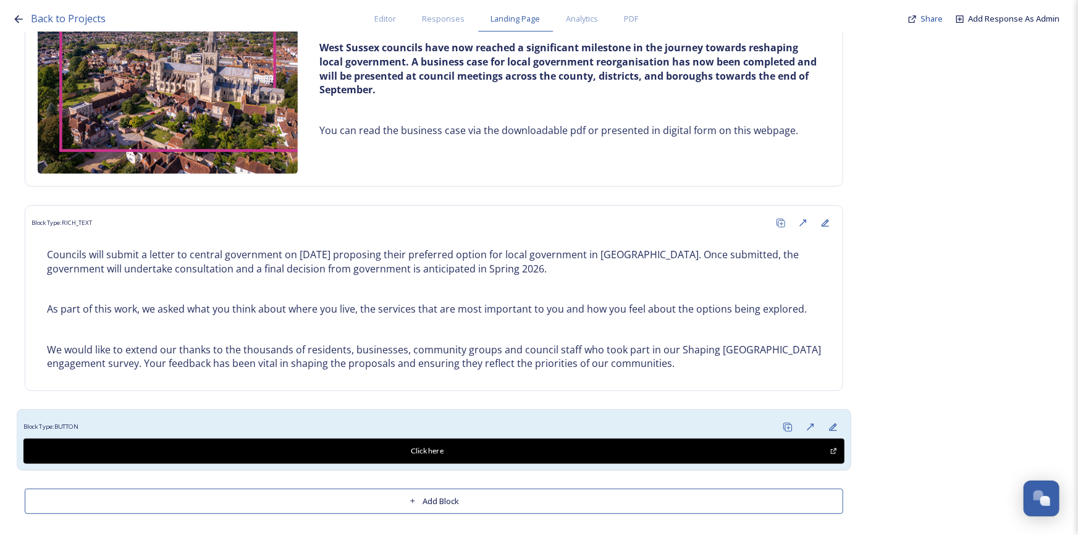
click at [472, 416] on div "Block Type: BUTTON" at bounding box center [433, 427] width 821 height 23
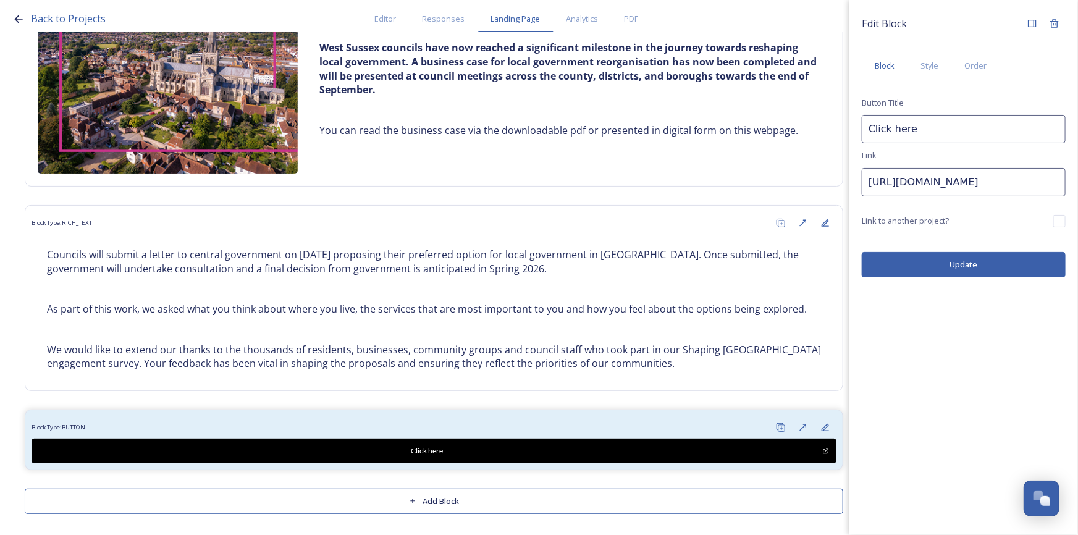
drag, startPoint x: 958, startPoint y: 178, endPoint x: 837, endPoint y: 180, distance: 121.1
click at [837, 180] on div "Back to Projects Editor Responses Landing Page Analytics PDF Share Add Response…" at bounding box center [539, 267] width 1078 height 535
paste input "[URL][DOMAIN_NAME]"
type input "https://[URL][DOMAIN_NAME]"
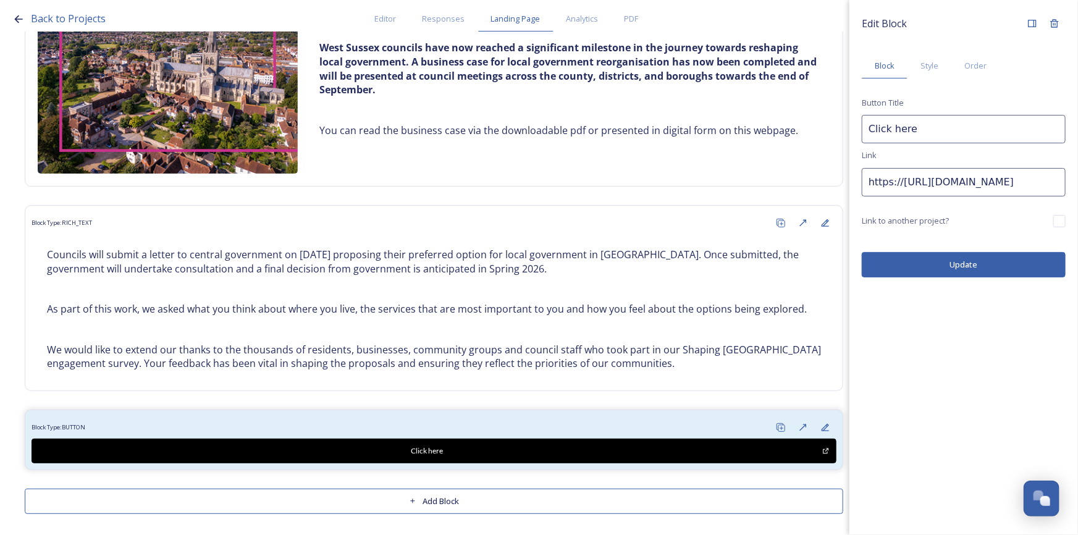
click at [950, 132] on input "Click here" at bounding box center [964, 129] width 204 height 28
drag, startPoint x: 954, startPoint y: 127, endPoint x: 871, endPoint y: 122, distance: 83.5
click at [871, 122] on input "Click here" at bounding box center [964, 129] width 204 height 28
type input "F"
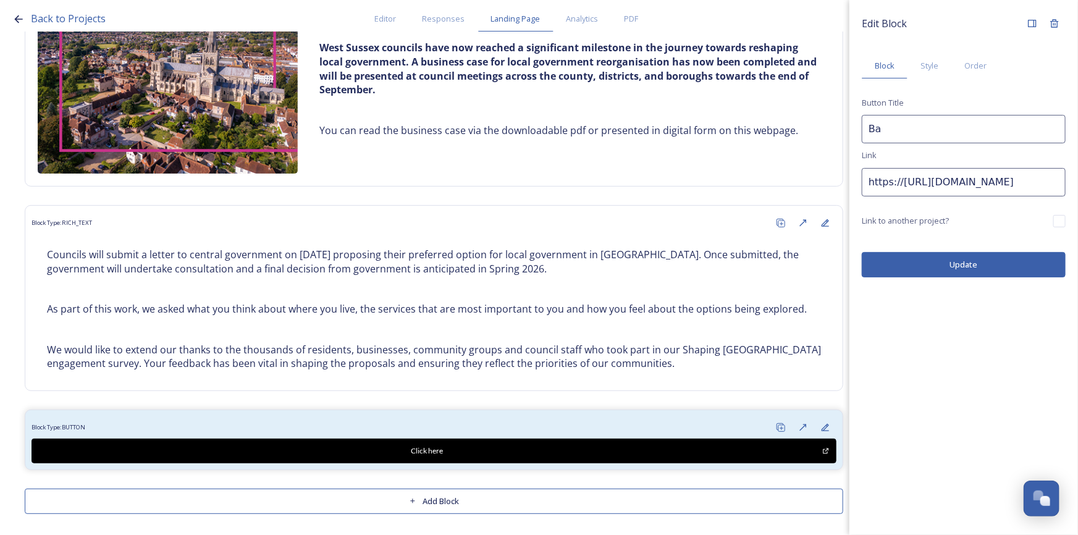
type input "B"
type input "C"
type input "Read the business case here"
click at [937, 68] on span "Style" at bounding box center [930, 66] width 18 height 12
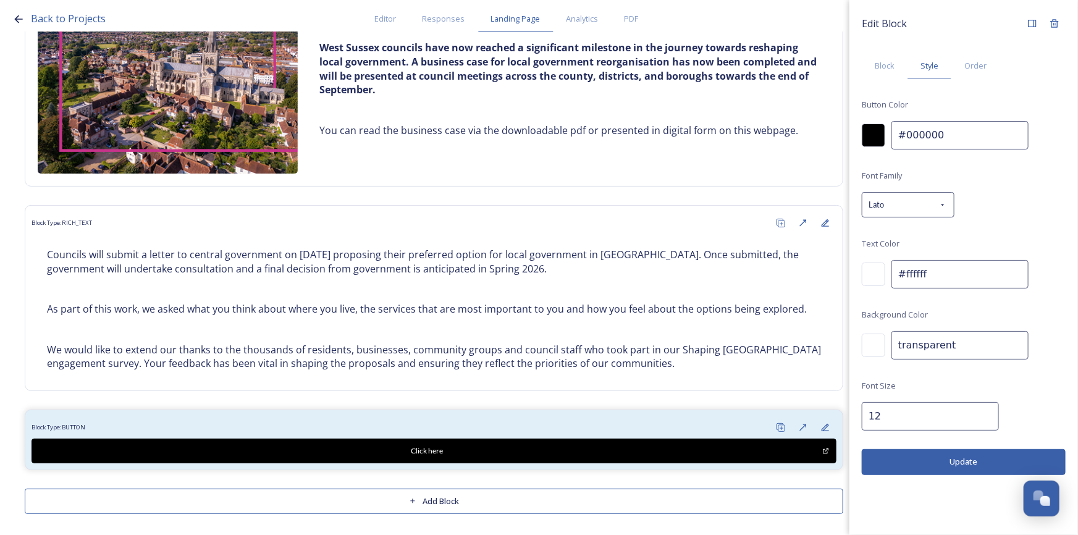
click at [871, 134] on div at bounding box center [873, 135] width 23 height 23
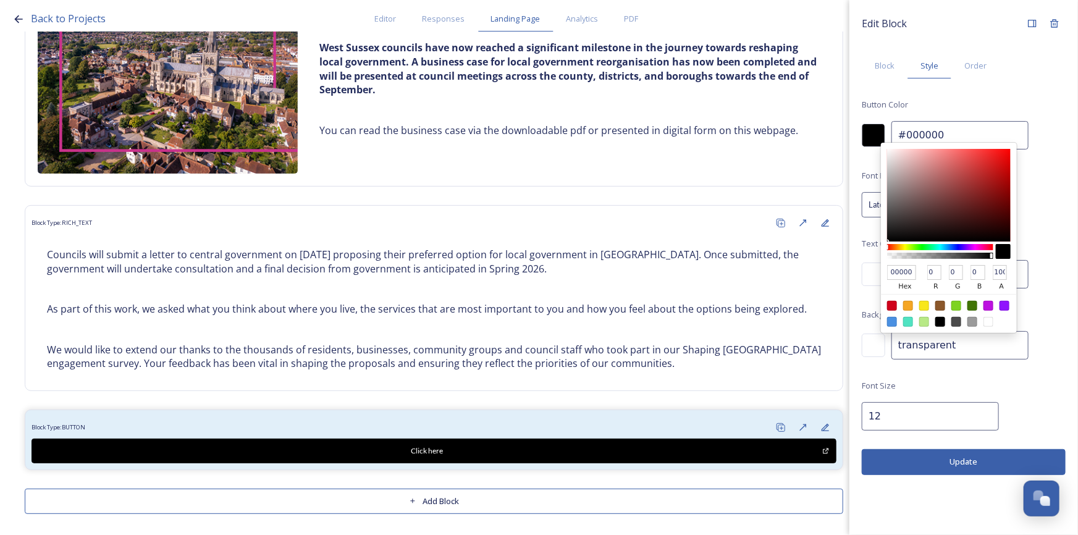
click at [1068, 300] on div "Edit Block Block Style Order Button Color 000000 hex 0 r 0 g 0 b 100 a #000000 …" at bounding box center [964, 244] width 229 height 488
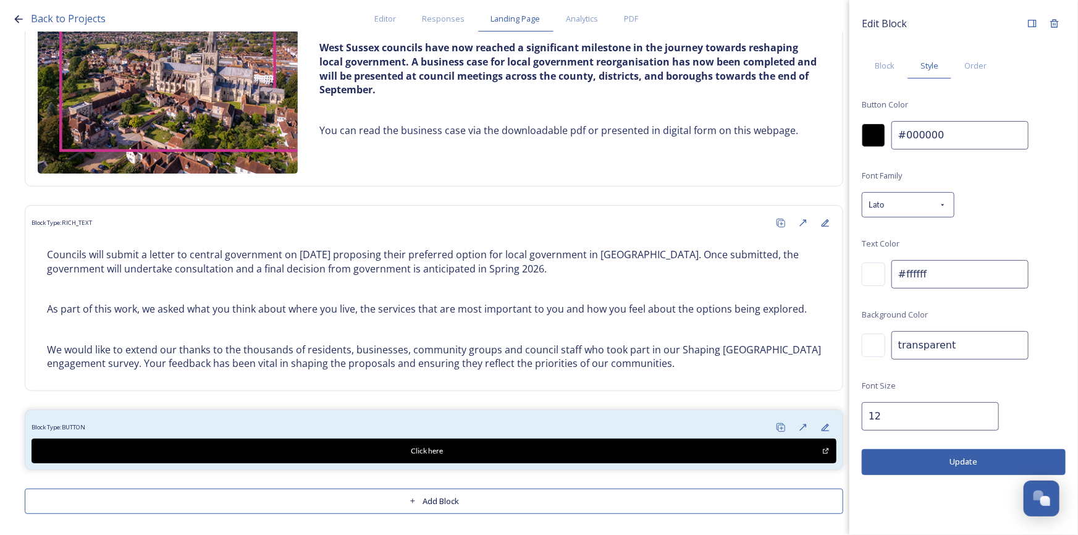
click at [982, 461] on button "Update" at bounding box center [964, 461] width 204 height 25
click at [510, 22] on span "Landing Page" at bounding box center [515, 19] width 49 height 12
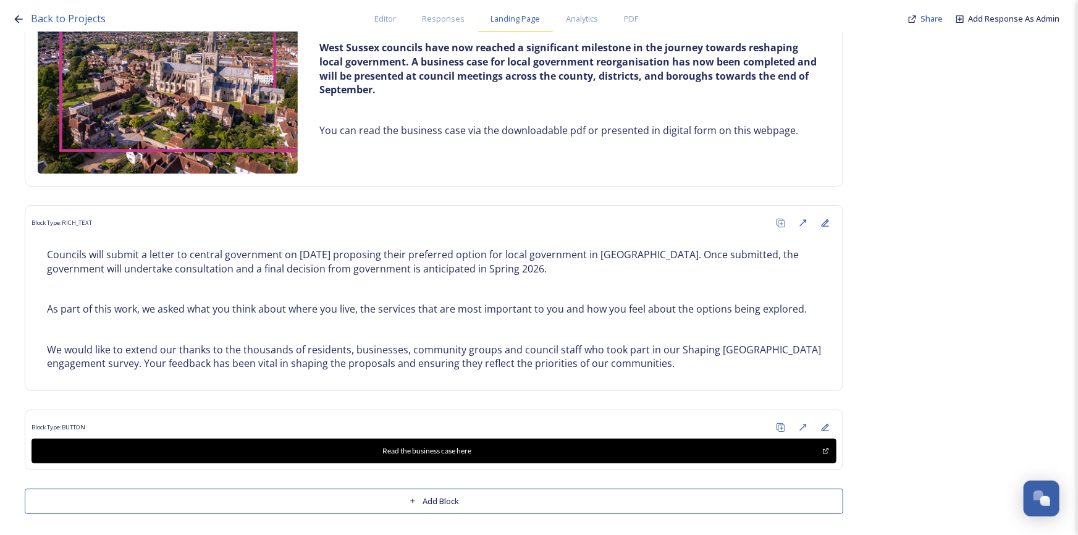
scroll to position [1025, 0]
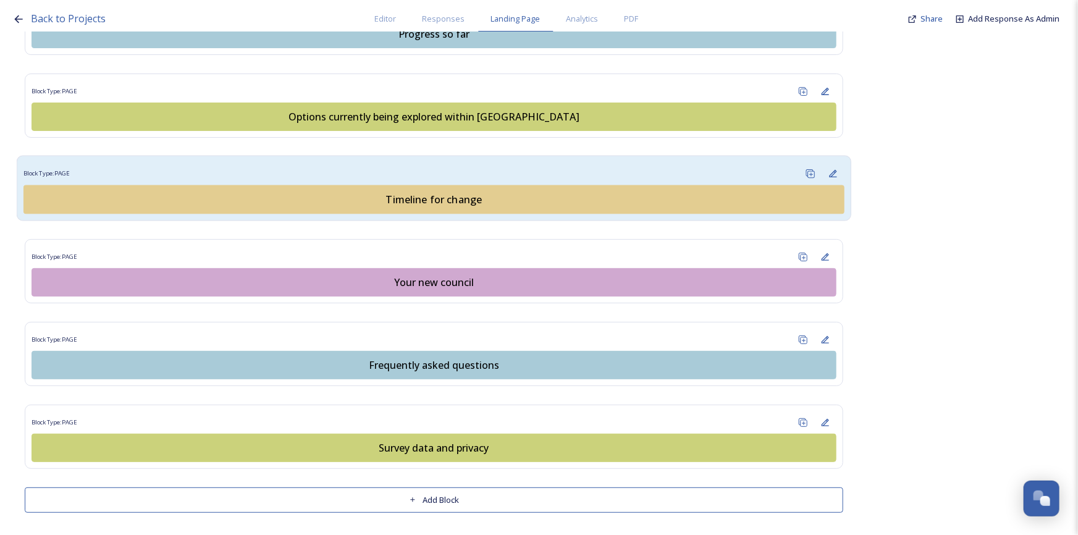
click at [434, 198] on div "Timeline for change" at bounding box center [434, 199] width 808 height 15
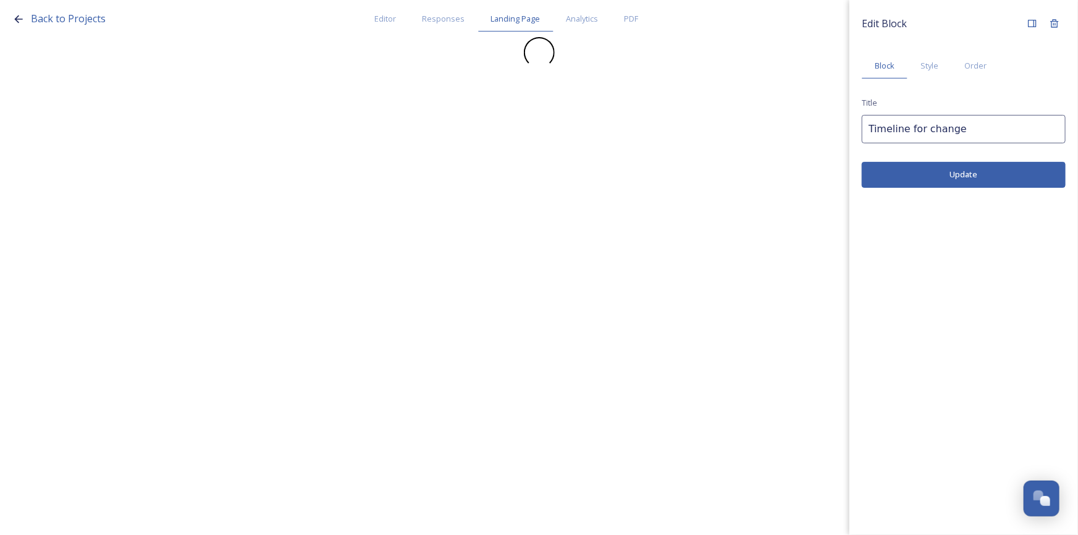
scroll to position [0, 0]
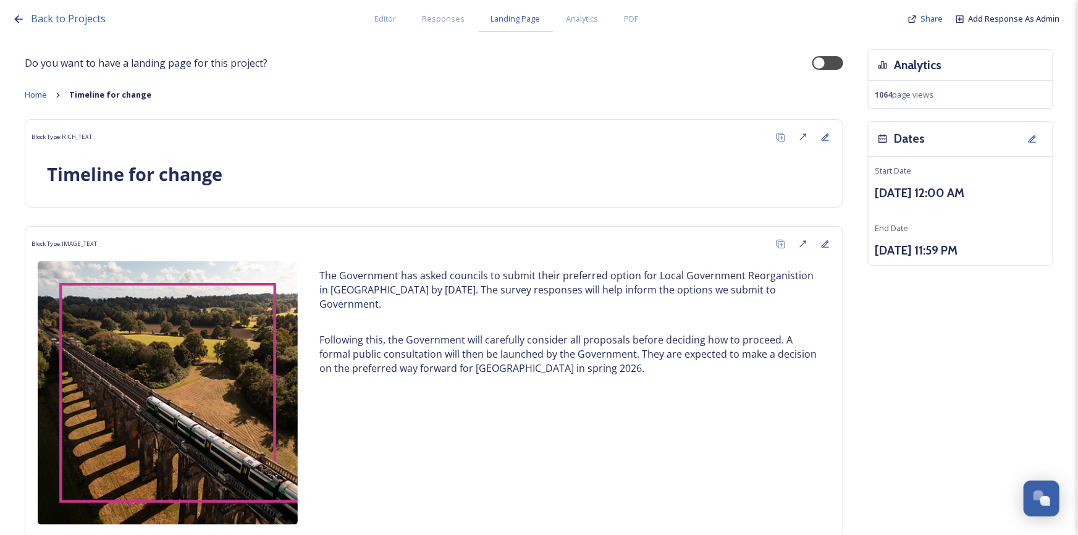
click at [508, 18] on span "Landing Page" at bounding box center [515, 19] width 49 height 12
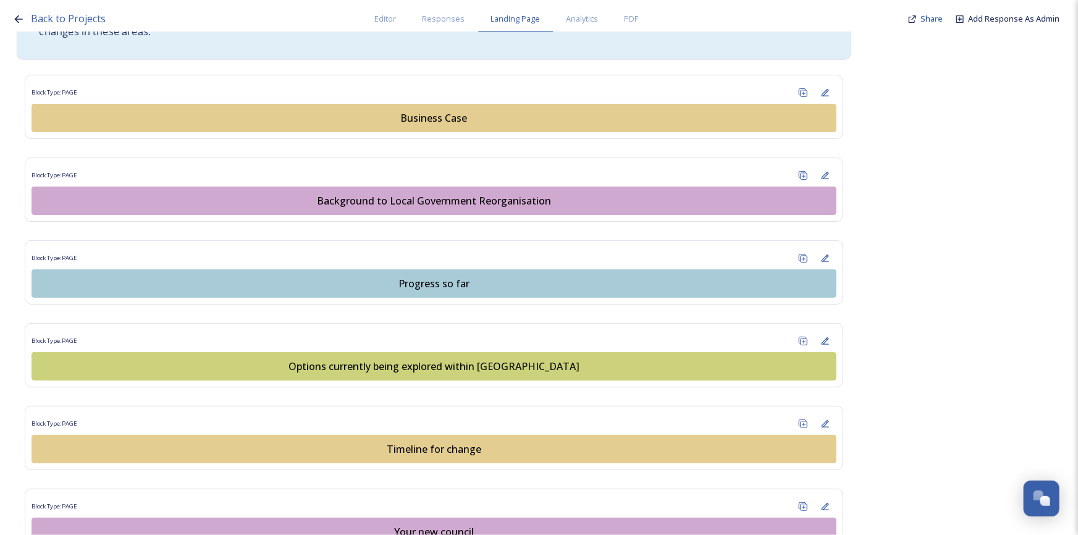
scroll to position [842, 0]
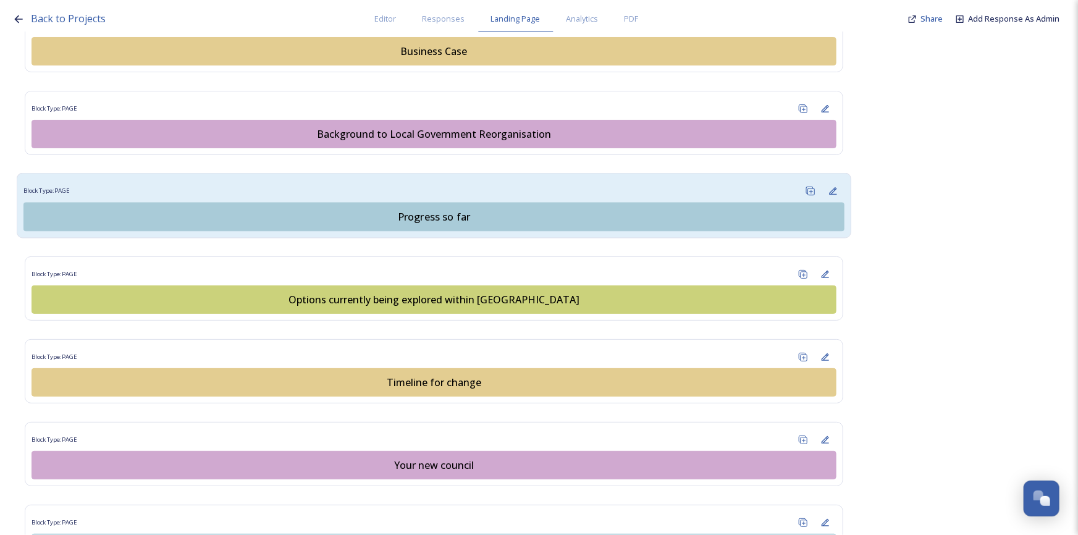
click at [465, 213] on div "Progress so far" at bounding box center [434, 216] width 808 height 15
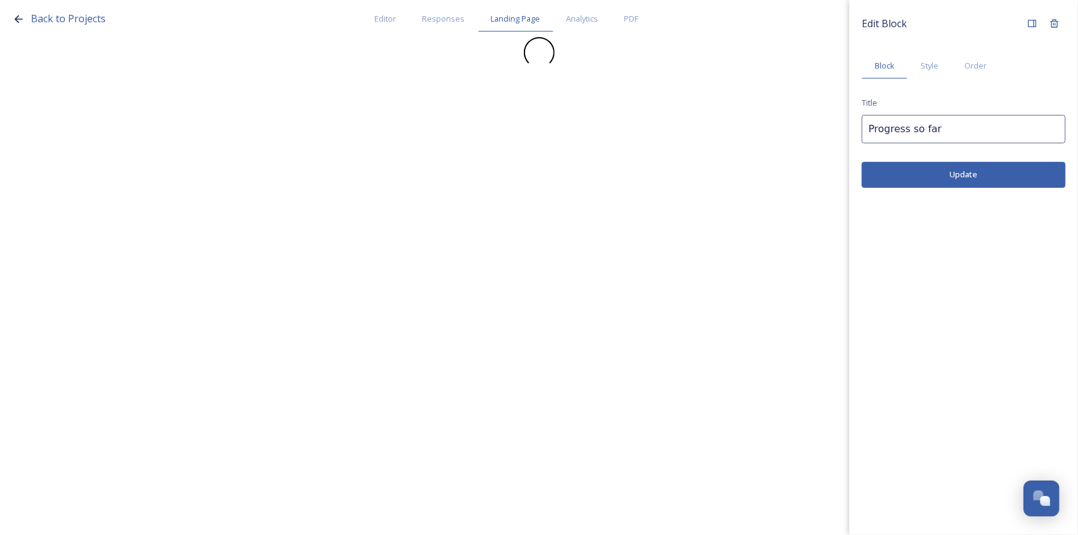
scroll to position [0, 0]
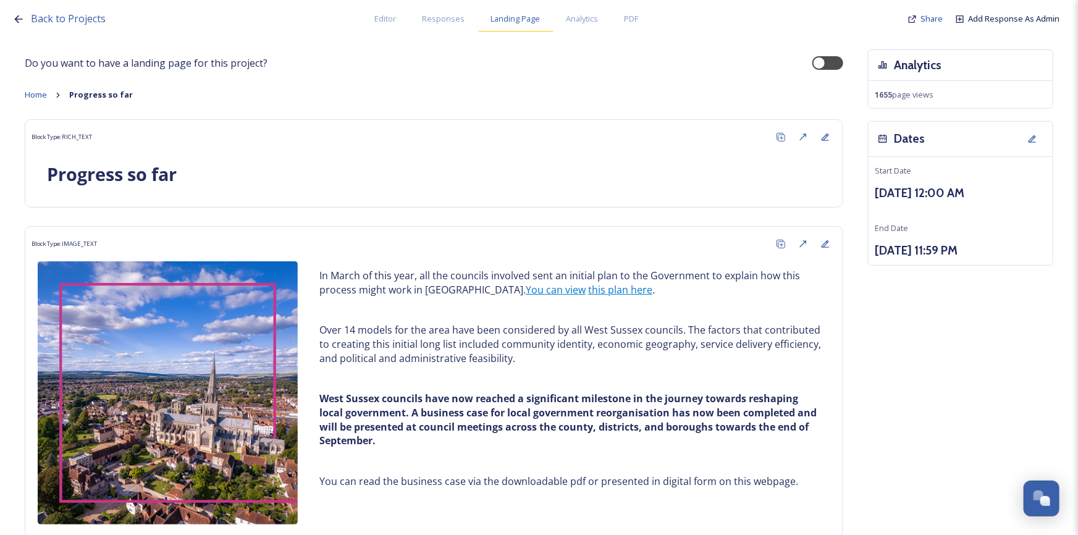
click at [522, 20] on span "Landing Page" at bounding box center [515, 19] width 49 height 12
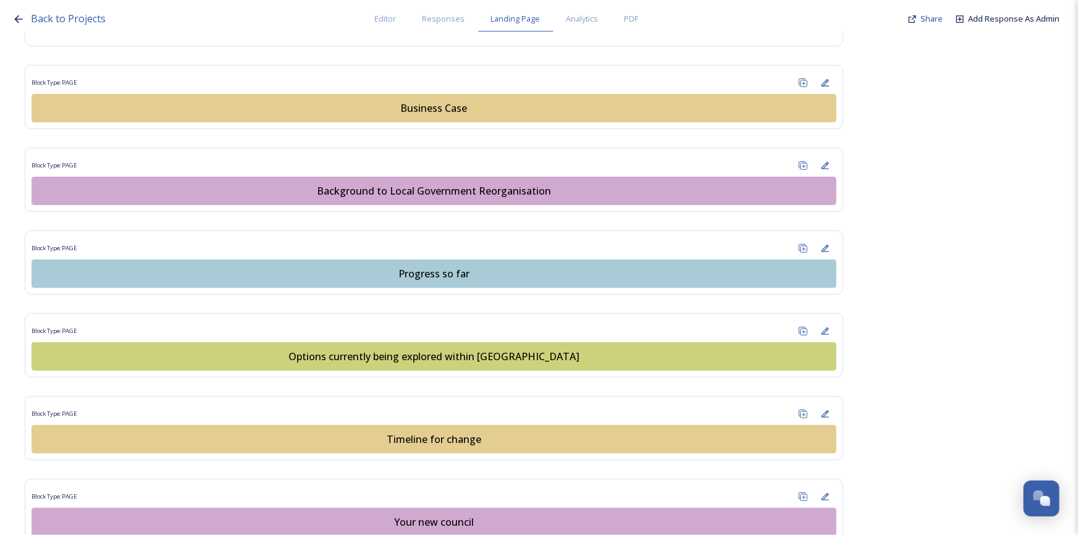
scroll to position [786, 0]
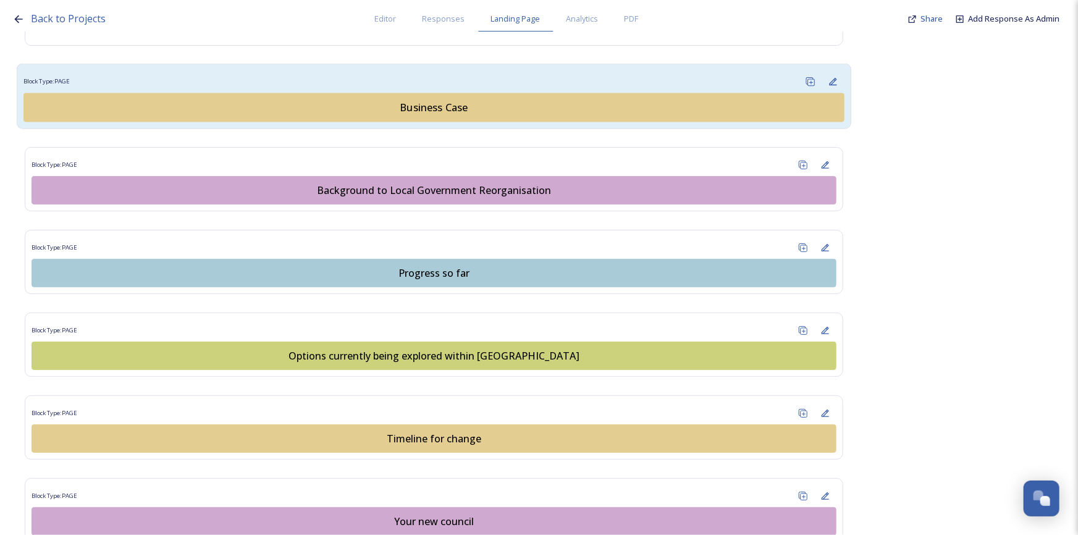
click at [434, 109] on div "Business Case" at bounding box center [434, 107] width 808 height 15
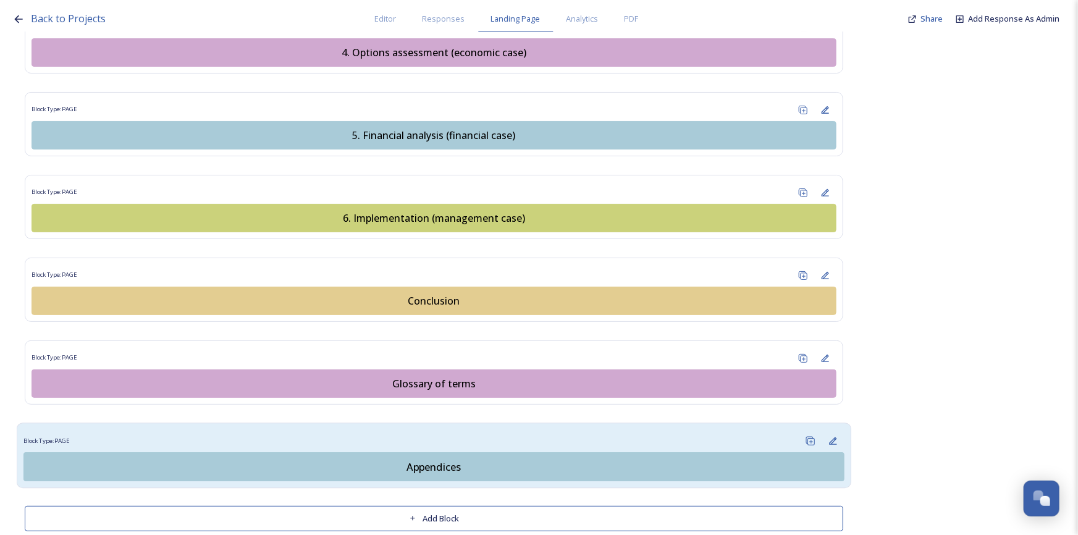
scroll to position [1560, 0]
click at [494, 459] on div "Appendices" at bounding box center [434, 466] width 808 height 15
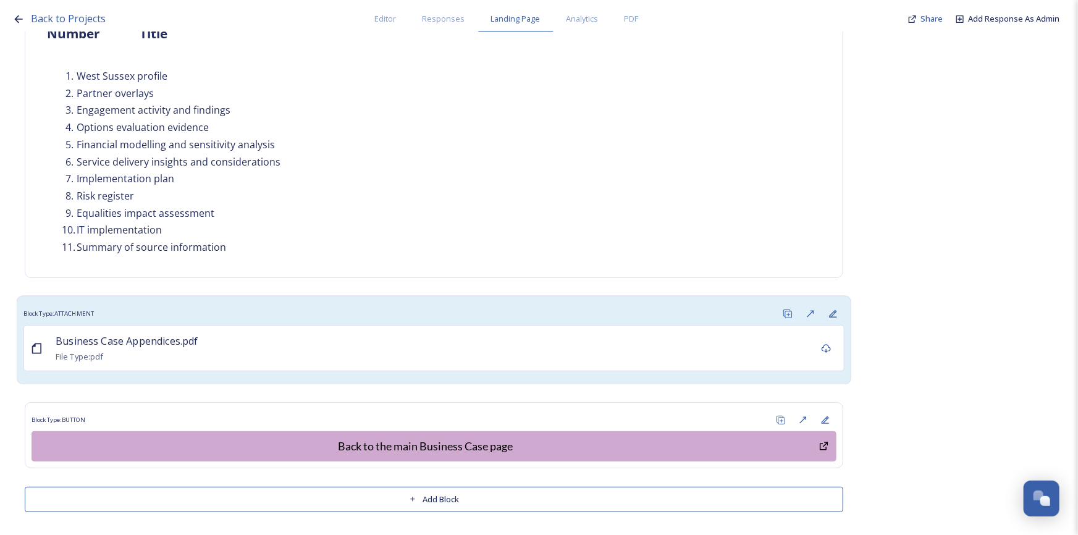
scroll to position [238, 0]
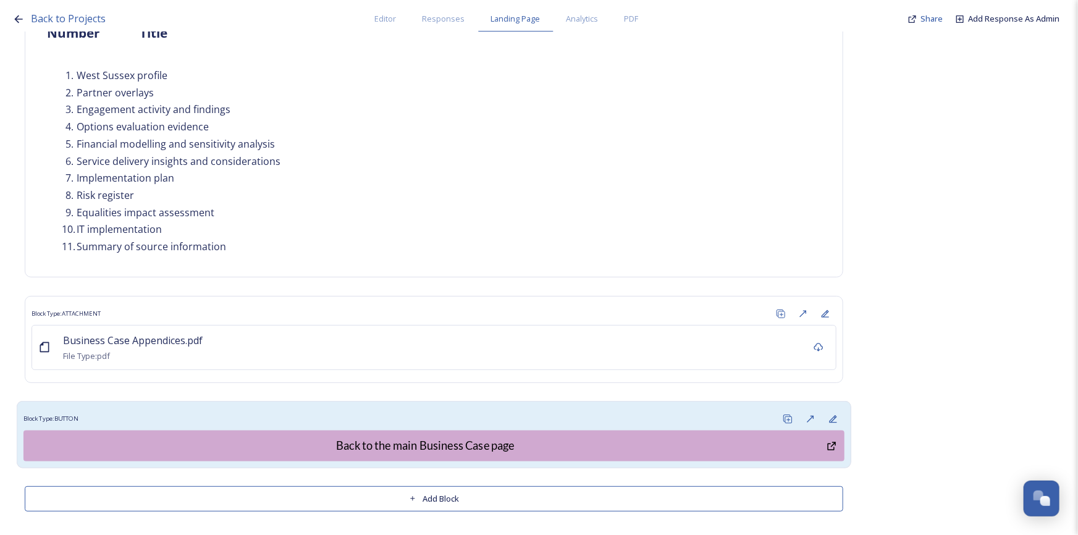
click at [687, 412] on div "Block Type: BUTTON" at bounding box center [433, 419] width 821 height 23
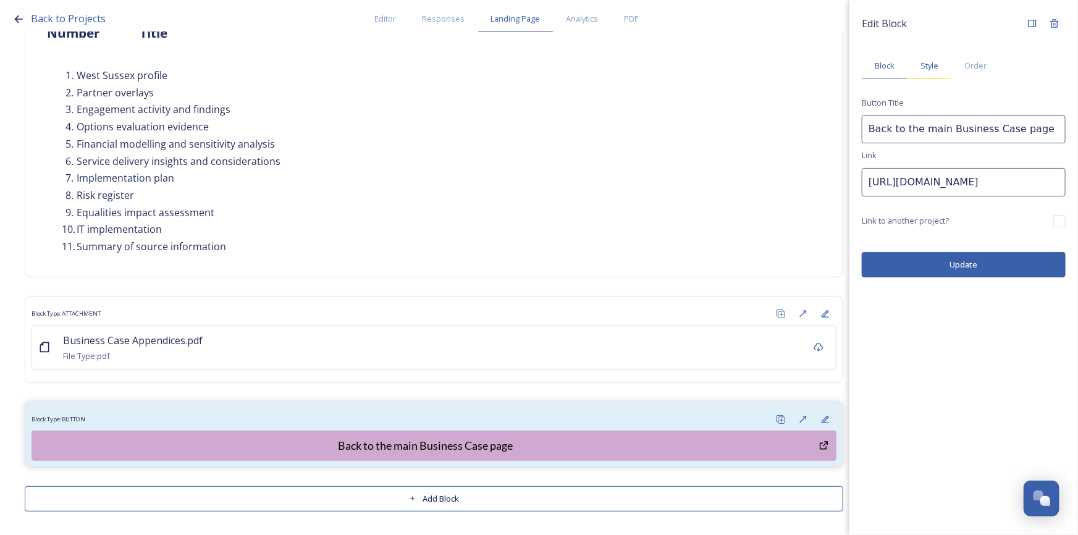
click at [936, 66] on span "Style" at bounding box center [930, 66] width 18 height 12
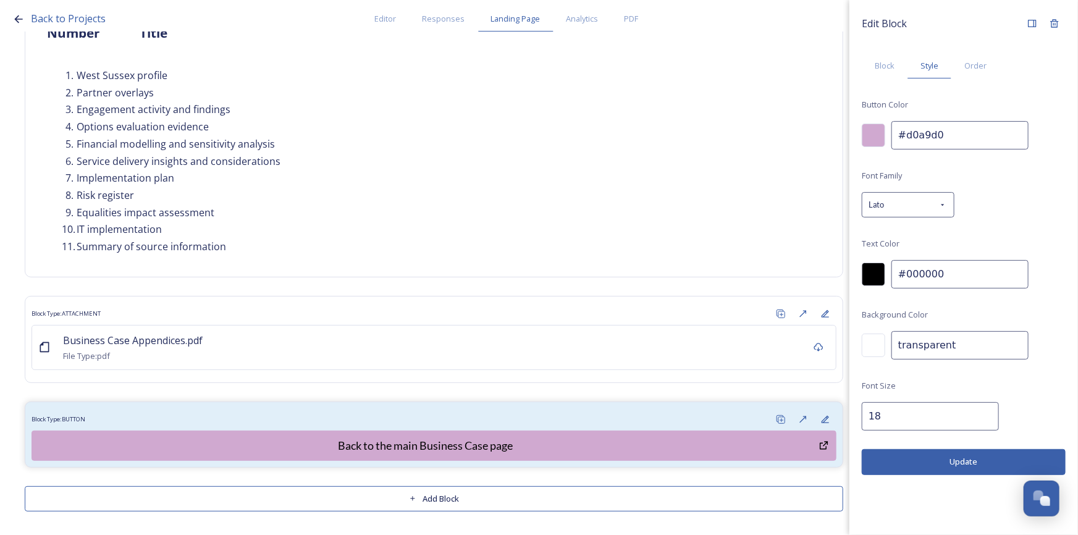
drag, startPoint x: 949, startPoint y: 136, endPoint x: 876, endPoint y: 130, distance: 73.1
click at [876, 130] on div "#d0a9d0" at bounding box center [964, 135] width 204 height 28
click at [525, 20] on span "Landing Page" at bounding box center [515, 19] width 49 height 12
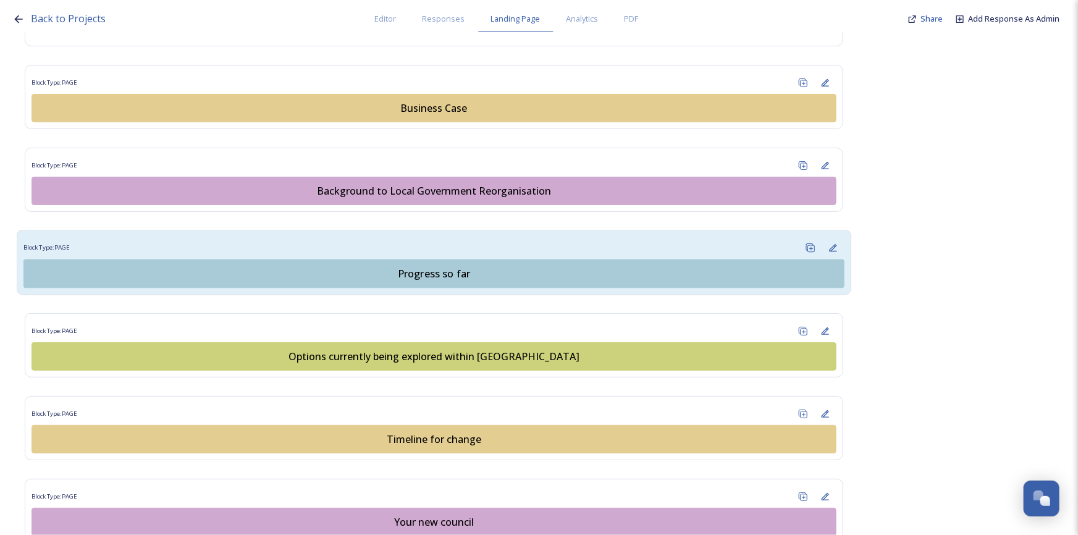
scroll to position [786, 0]
click at [459, 274] on div "Progress so far" at bounding box center [434, 273] width 808 height 15
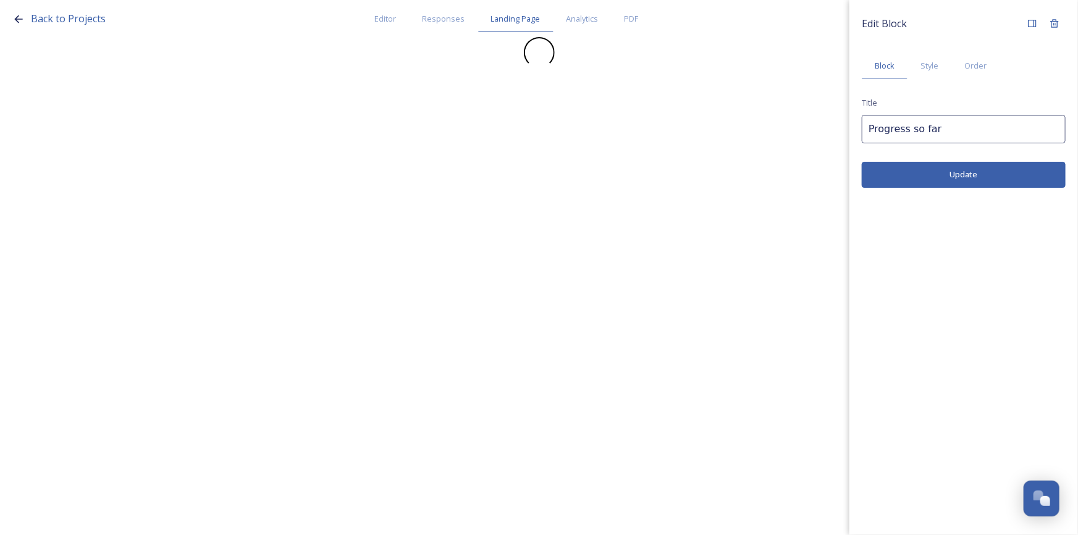
scroll to position [0, 0]
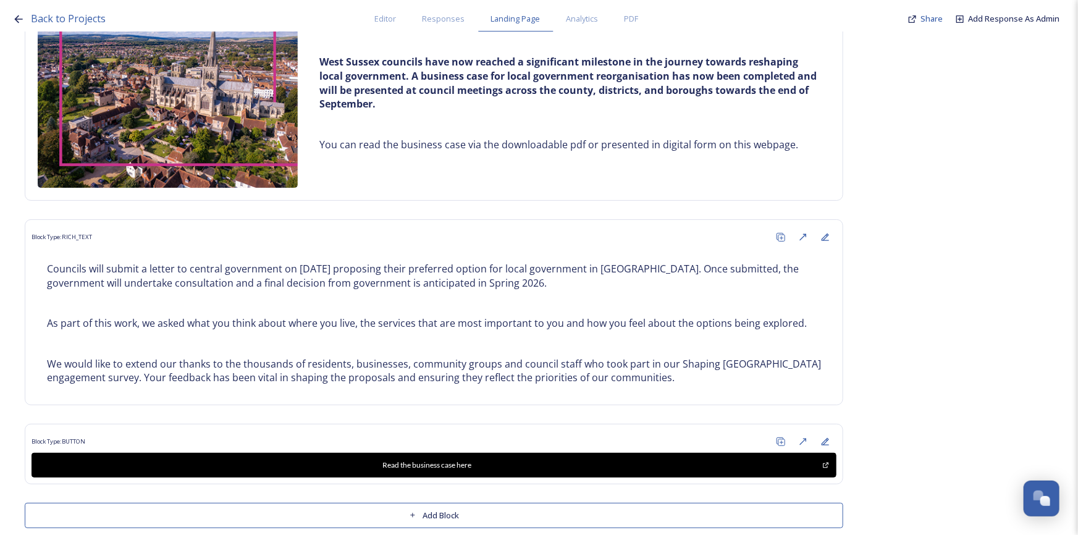
scroll to position [351, 0]
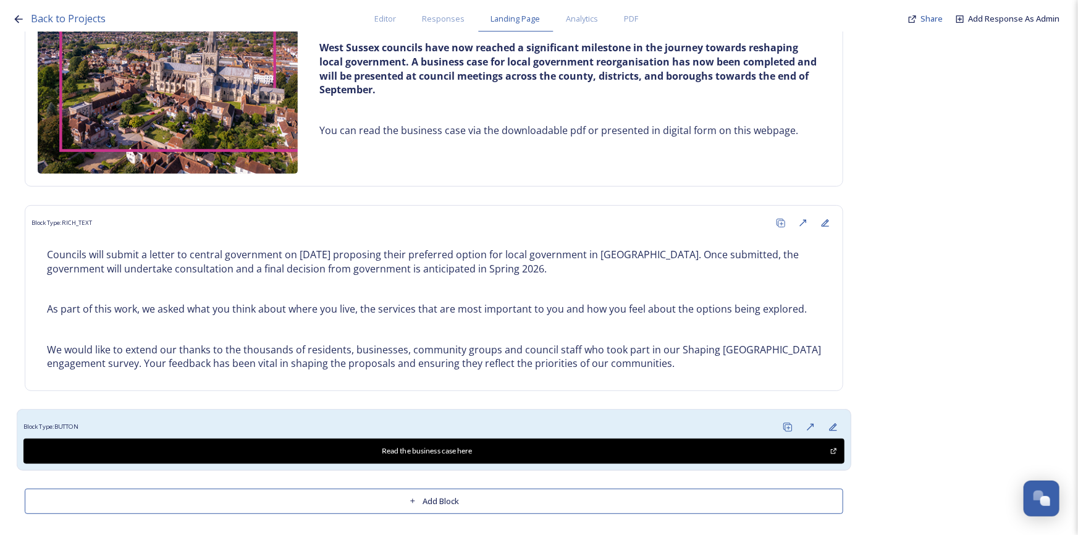
click at [614, 418] on div "Block Type: BUTTON" at bounding box center [433, 427] width 821 height 23
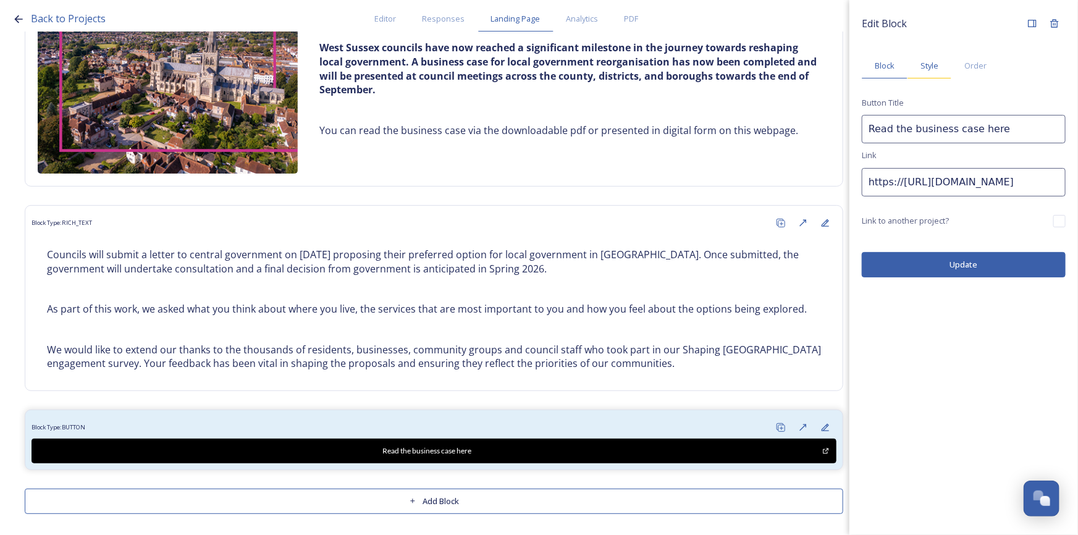
click at [924, 66] on span "Style" at bounding box center [930, 66] width 18 height 12
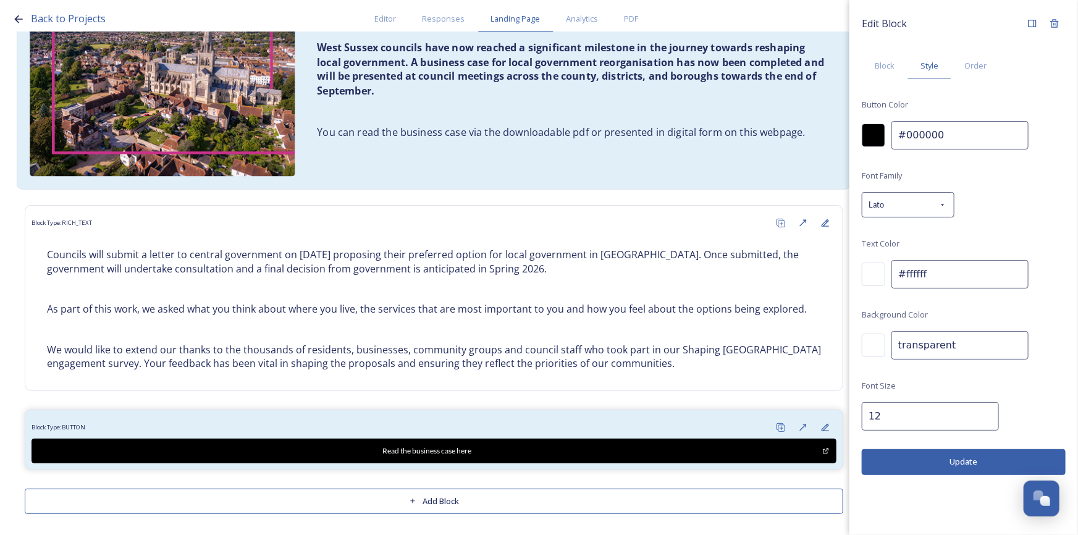
drag, startPoint x: 945, startPoint y: 132, endPoint x: 831, endPoint y: 135, distance: 115.0
click at [831, 135] on div "Back to Projects Editor Responses Landing Page Analytics PDF Share Add Response…" at bounding box center [539, 267] width 1078 height 535
paste input "d0a9d"
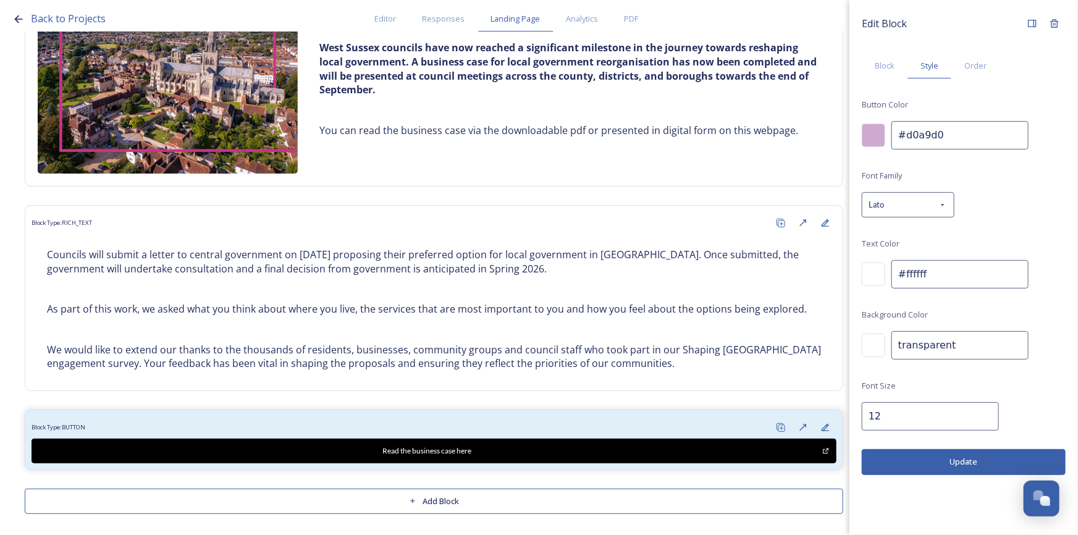
type input "#d0a9d0"
click at [932, 402] on input "12" at bounding box center [930, 416] width 137 height 28
type input "18"
click at [968, 459] on button "Update" at bounding box center [964, 461] width 204 height 25
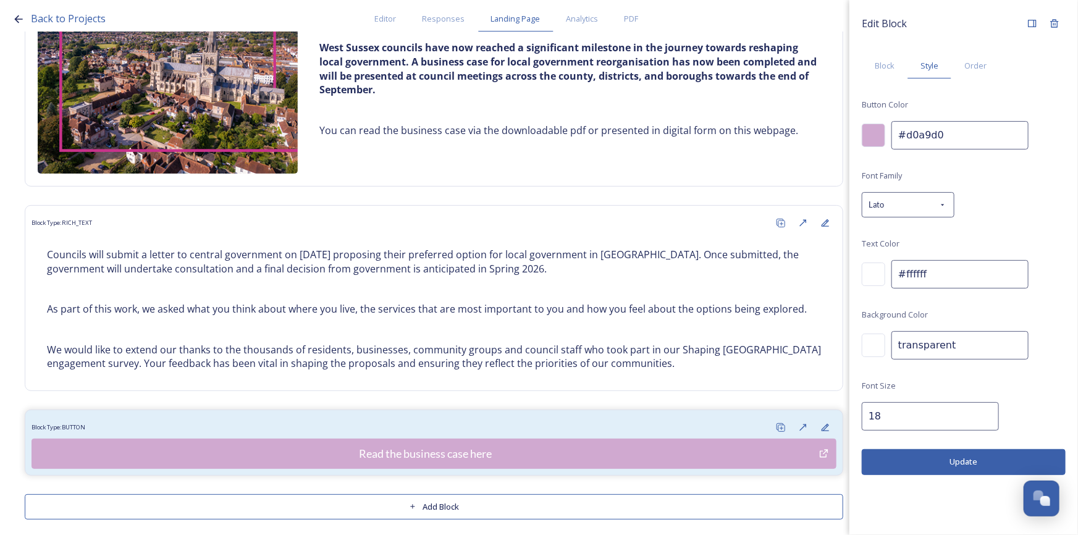
click at [871, 273] on div at bounding box center [873, 274] width 23 height 23
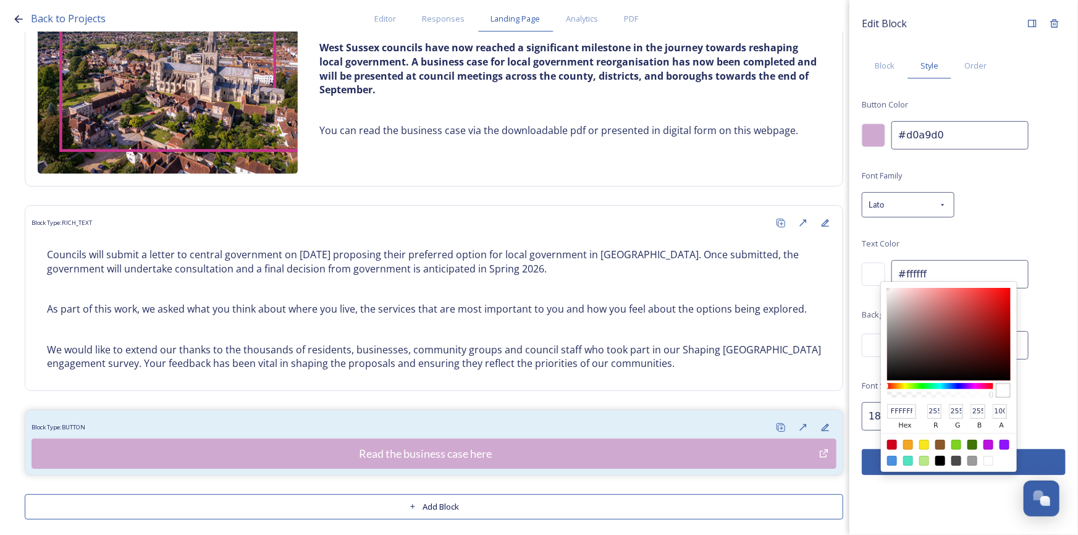
click at [939, 460] on div at bounding box center [941, 461] width 10 height 10
type input "#000000"
type input "000000"
type input "0"
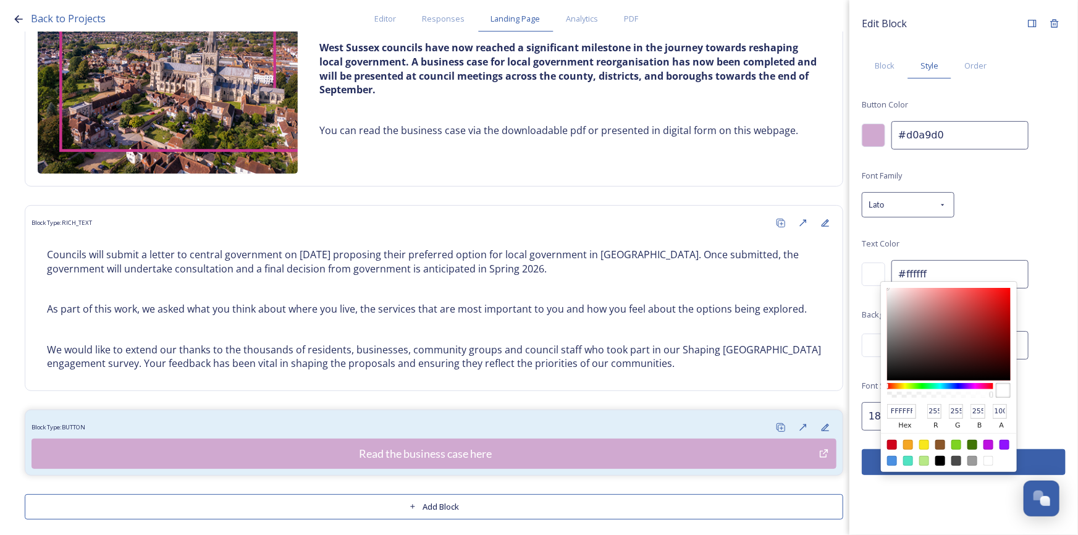
type input "0"
click at [1041, 405] on div "Font Family Lato Text Color 000000 hex 0 r 0 g 0 b 100 a #000000 Background Col…" at bounding box center [964, 299] width 204 height 263
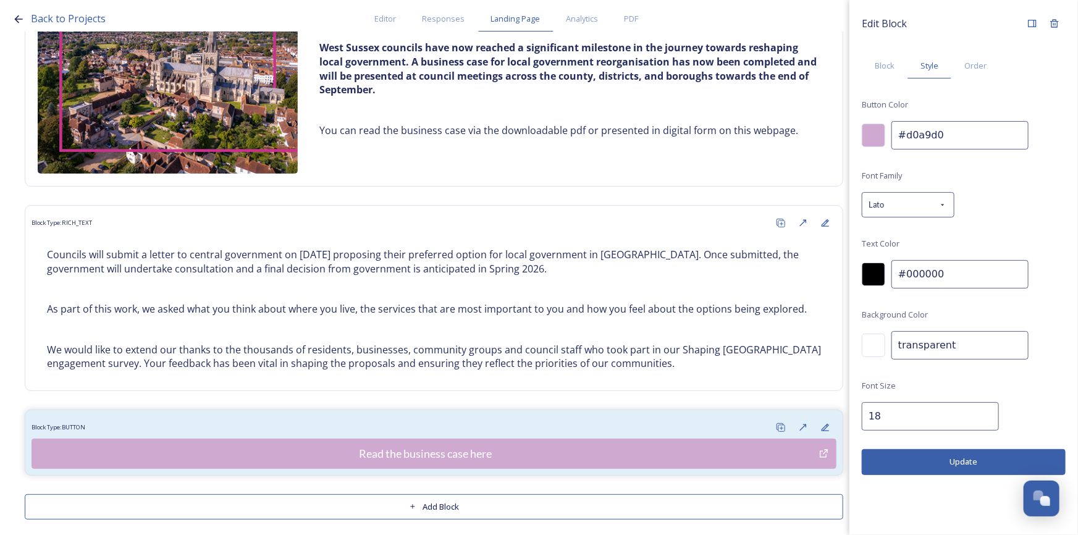
click at [1012, 462] on button "Update" at bounding box center [964, 461] width 204 height 25
click at [931, 463] on button "Update" at bounding box center [964, 461] width 204 height 25
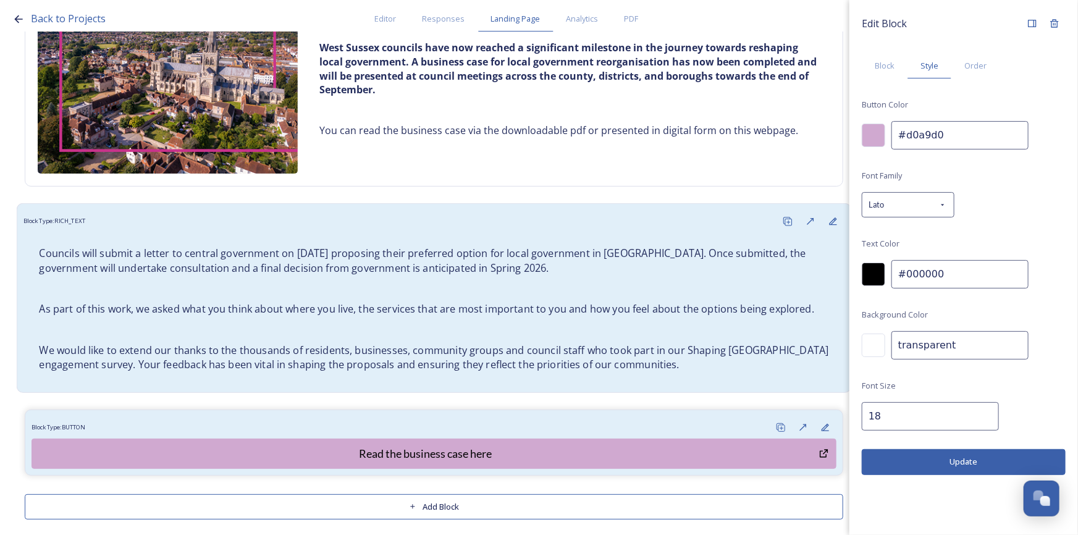
click at [745, 308] on p "As part of this work, we asked what you think about where you live, the service…" at bounding box center [434, 309] width 790 height 14
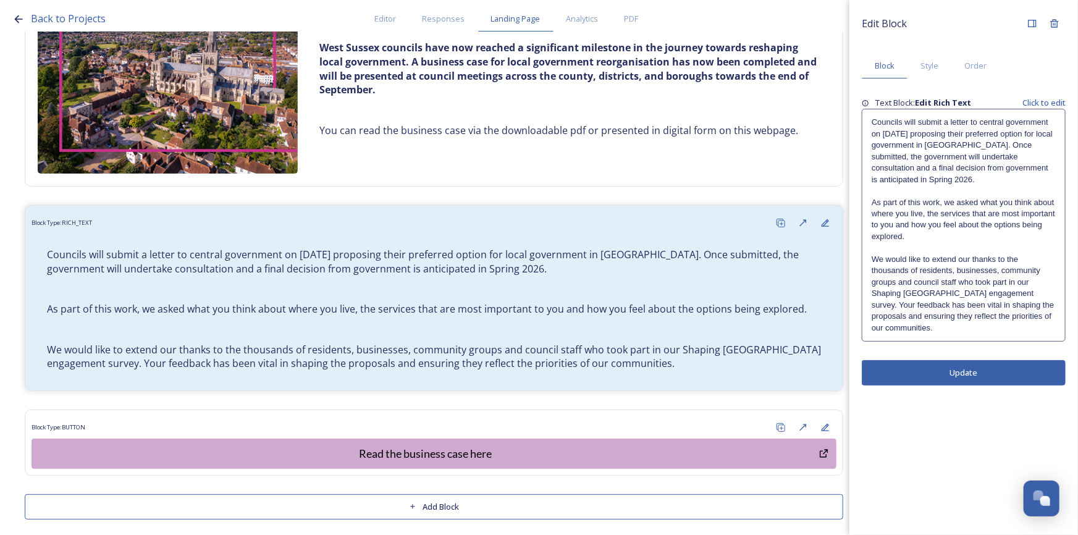
click at [939, 247] on p at bounding box center [964, 247] width 184 height 11
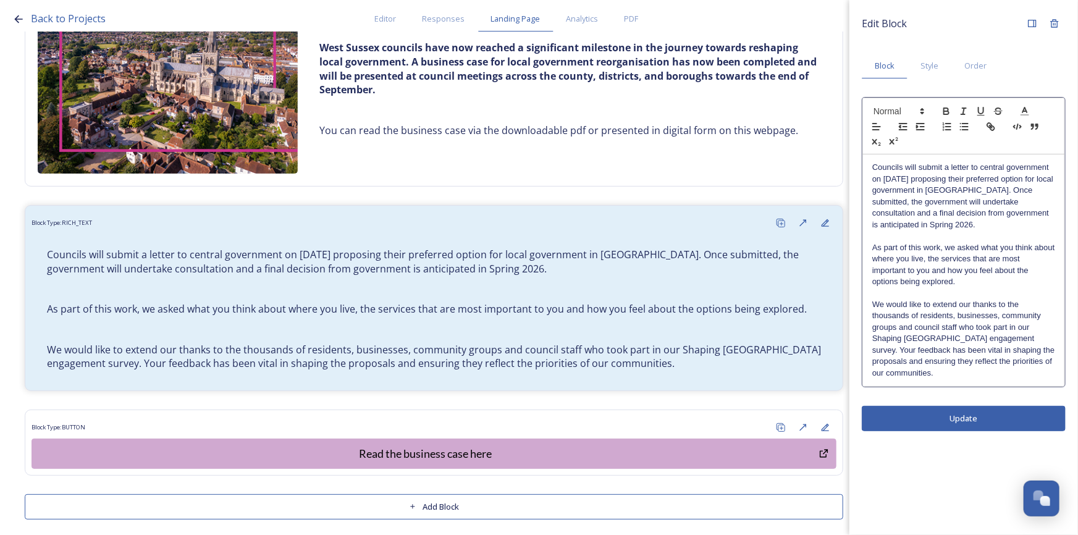
click at [991, 284] on p "As part of this work, we asked what you think about where you live, the service…" at bounding box center [964, 265] width 183 height 46
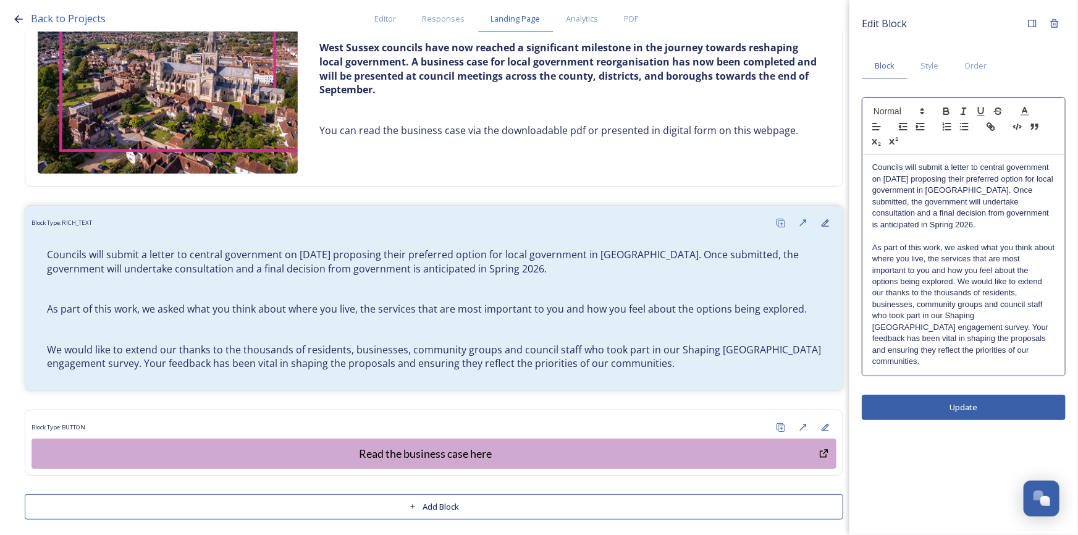
click at [1013, 354] on p "As part of this work, we asked what you think about where you live, the service…" at bounding box center [964, 304] width 183 height 125
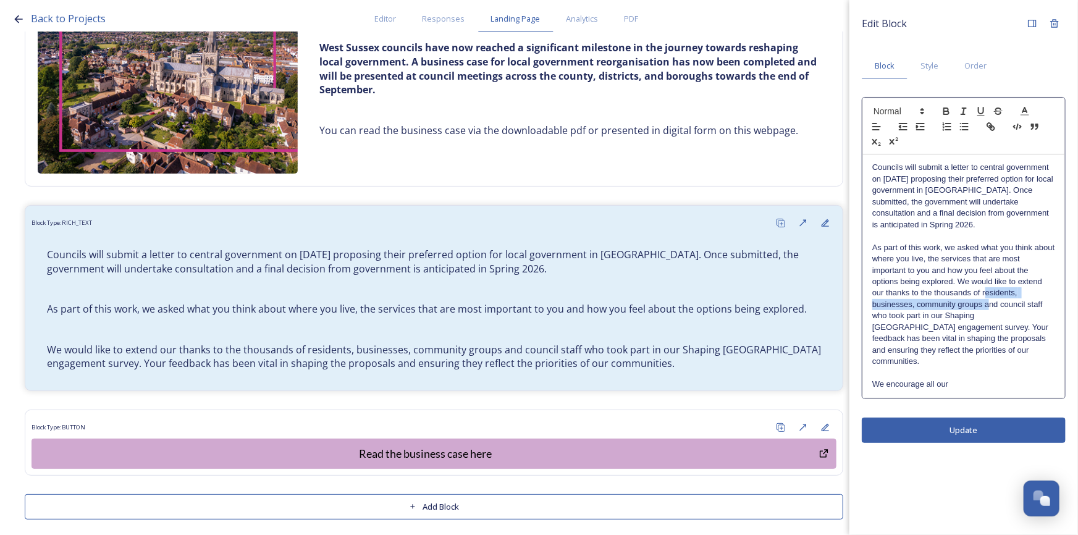
drag, startPoint x: 985, startPoint y: 294, endPoint x: 989, endPoint y: 306, distance: 13.1
click at [989, 306] on p "As part of this work, we asked what you think about where you live, the service…" at bounding box center [964, 304] width 183 height 125
click at [982, 292] on p "As part of this work, we asked what you think about where you live, the service…" at bounding box center [964, 304] width 183 height 125
drag, startPoint x: 983, startPoint y: 294, endPoint x: 1049, endPoint y: 308, distance: 67.6
click at [1049, 308] on p "As part of this work, we asked what you think about where you live, the service…" at bounding box center [964, 304] width 183 height 125
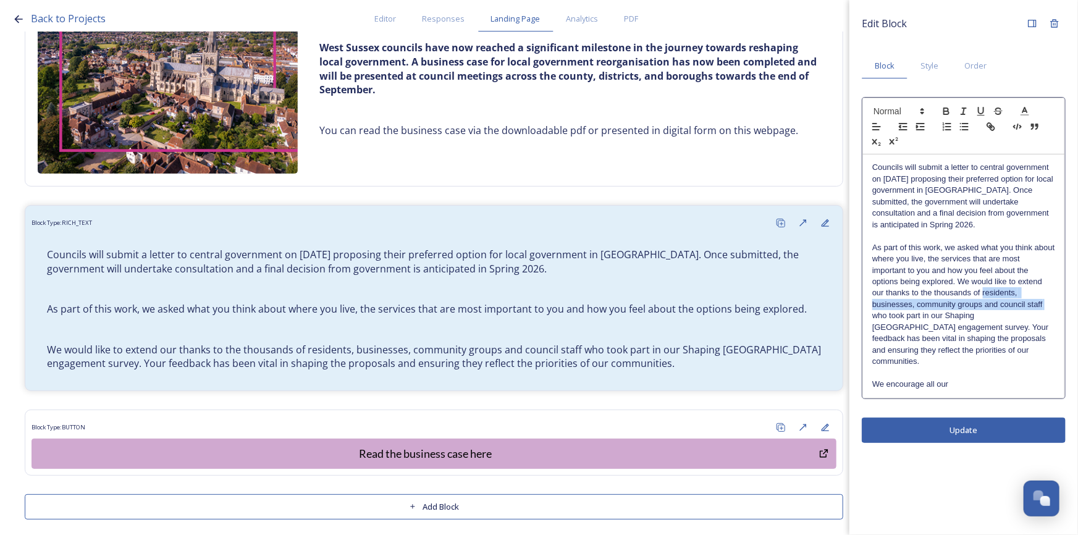
copy p "residents, businesses, community groups and council staff"
click at [975, 379] on p "We encourage all our" at bounding box center [964, 384] width 183 height 11
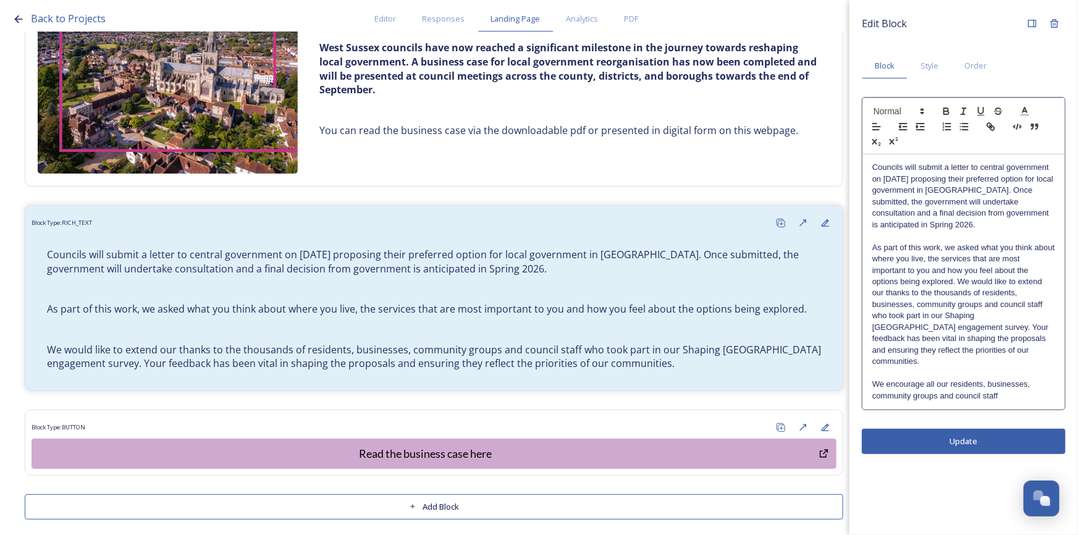
click at [947, 379] on p "We encourage all our residents, businesses, community groups and council staff" at bounding box center [964, 390] width 183 height 23
click at [952, 379] on p "We encourage all our residents, businesses, community groups and council staff" at bounding box center [964, 390] width 183 height 23
drag, startPoint x: 1024, startPoint y: 383, endPoint x: 997, endPoint y: 371, distance: 29.6
click at [997, 379] on p "We encourage all our stakeholders inresidents, businesses, community groups and…" at bounding box center [964, 390] width 183 height 23
click at [1007, 214] on p "Councils will submit a letter to central government on [DATE] proposing their p…" at bounding box center [964, 196] width 183 height 69
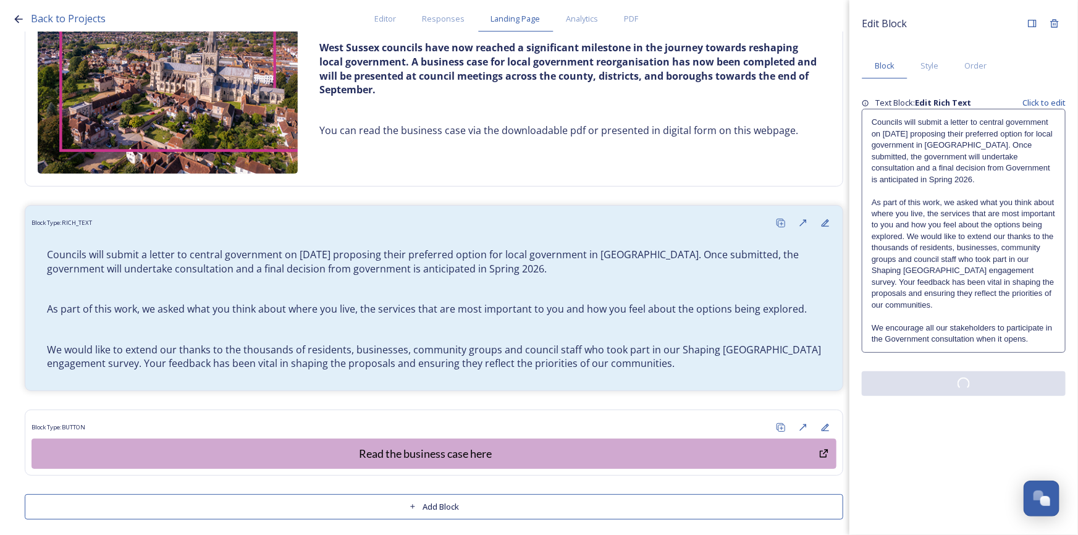
click at [1001, 433] on div "Edit Block Block Style Order Text Block: Edit Rich Text Click to edit Councils …" at bounding box center [964, 267] width 229 height 535
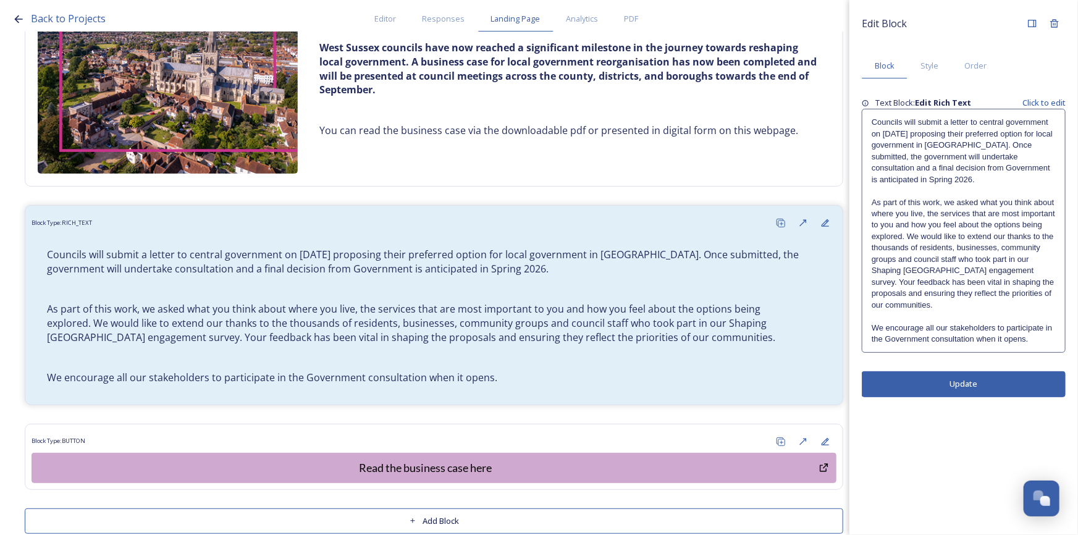
click at [1022, 342] on p "We encourage all our stakeholders to participate in the Government consultation…" at bounding box center [964, 334] width 184 height 23
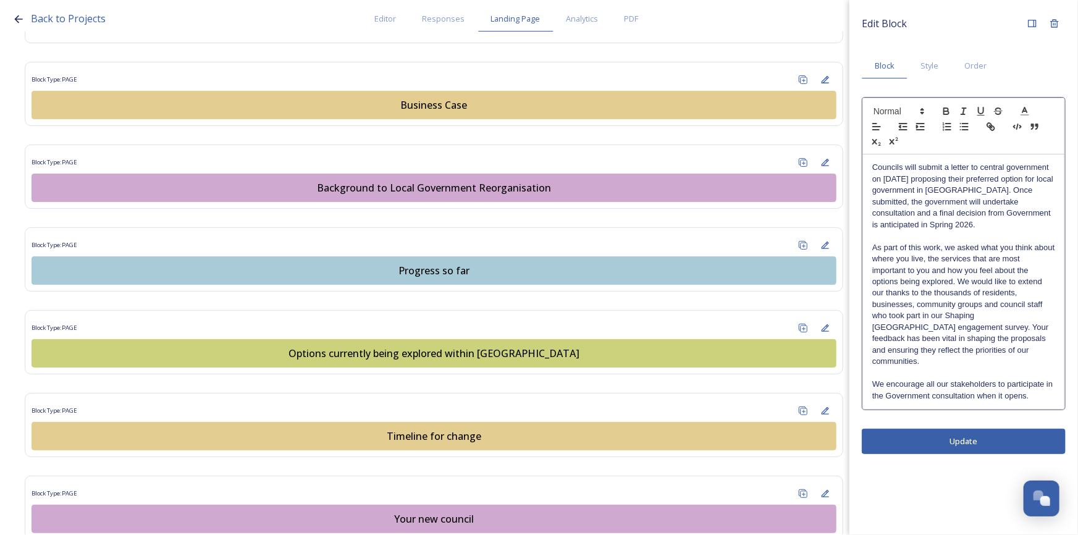
scroll to position [842, 0]
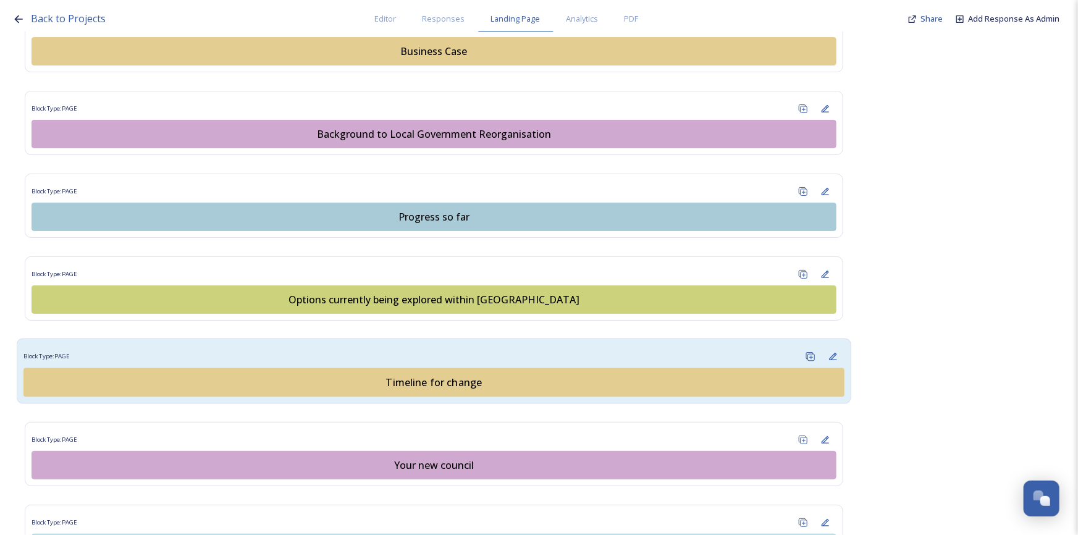
click at [448, 385] on div "Timeline for change" at bounding box center [434, 382] width 808 height 15
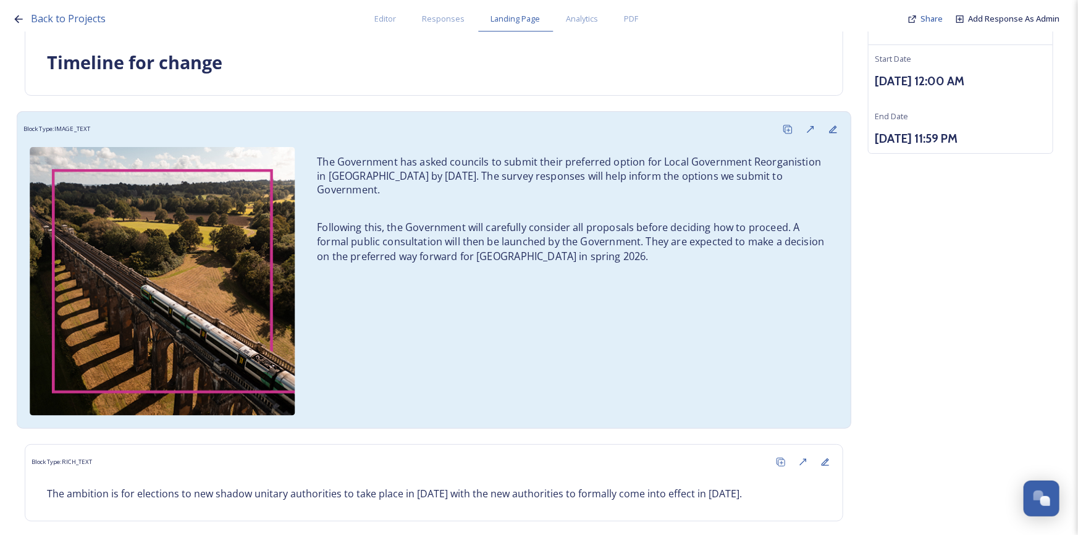
scroll to position [163, 0]
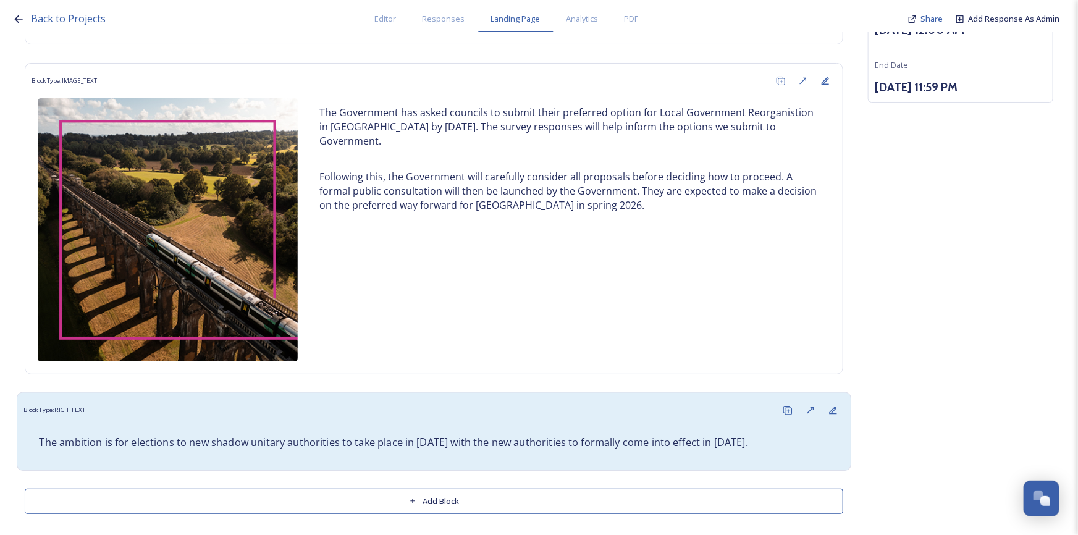
drag, startPoint x: 785, startPoint y: 439, endPoint x: 23, endPoint y: 439, distance: 761.9
click at [23, 439] on div "The ambition is for elections to new shadow unitary authorities to take place i…" at bounding box center [433, 443] width 821 height 42
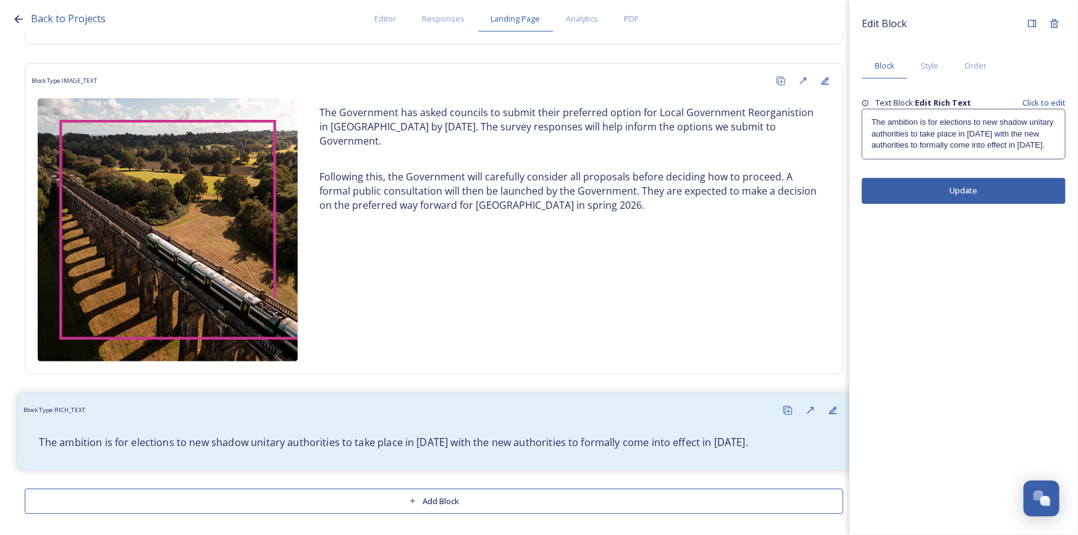
copy p "The ambition is for elections to new shadow unitary authorities to take place i…"
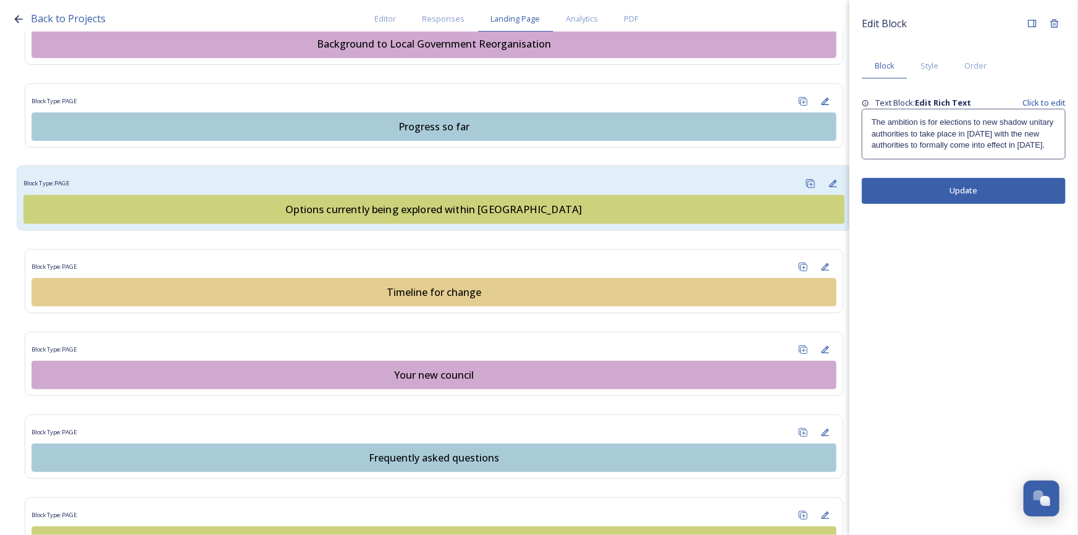
scroll to position [913, 0]
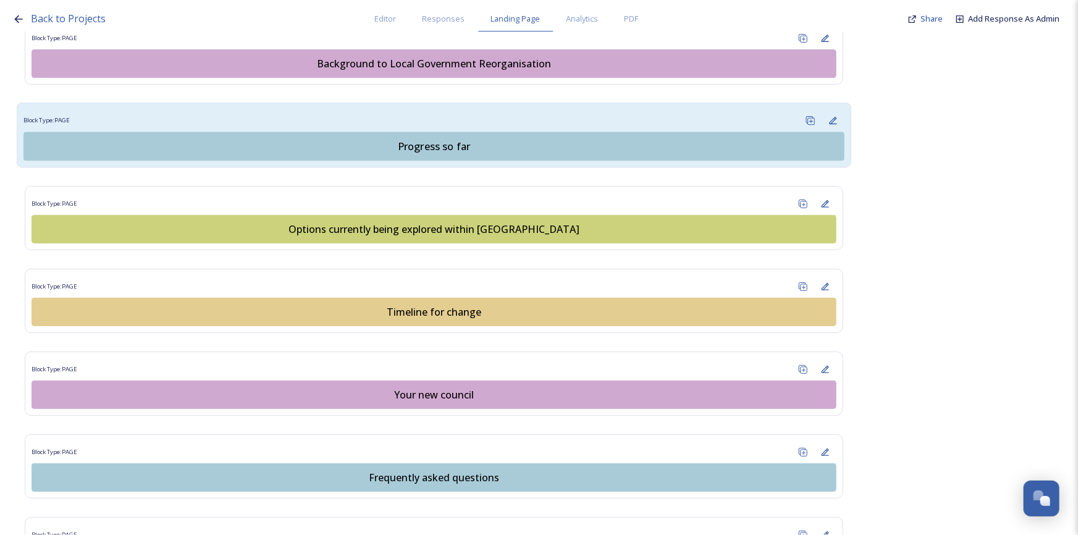
click at [411, 146] on div "Progress so far" at bounding box center [434, 146] width 808 height 15
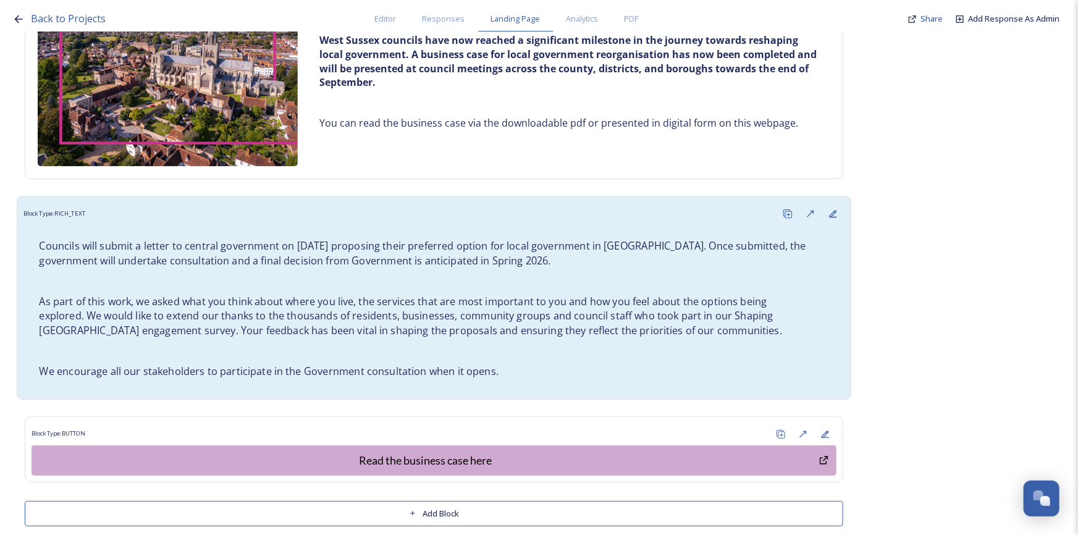
scroll to position [371, 0]
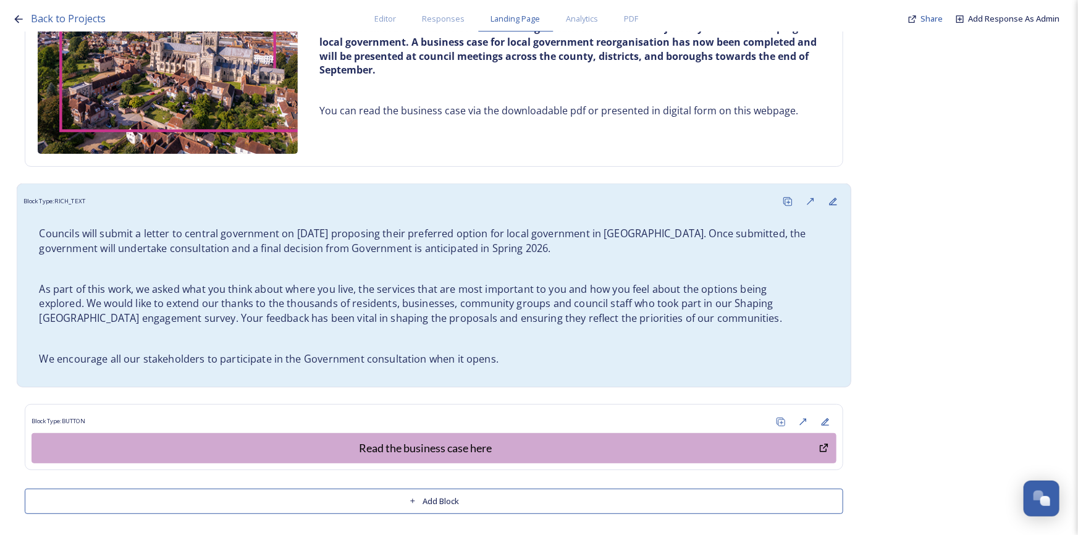
click at [505, 357] on p "We encourage all our stakeholders to participate in the Government consultation…" at bounding box center [434, 359] width 790 height 14
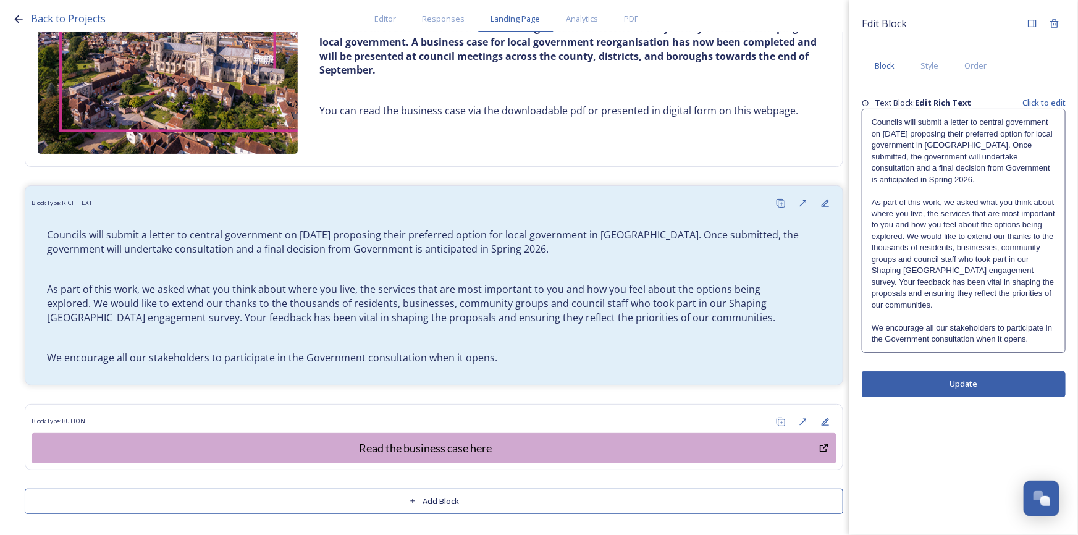
click at [950, 311] on p at bounding box center [964, 316] width 184 height 11
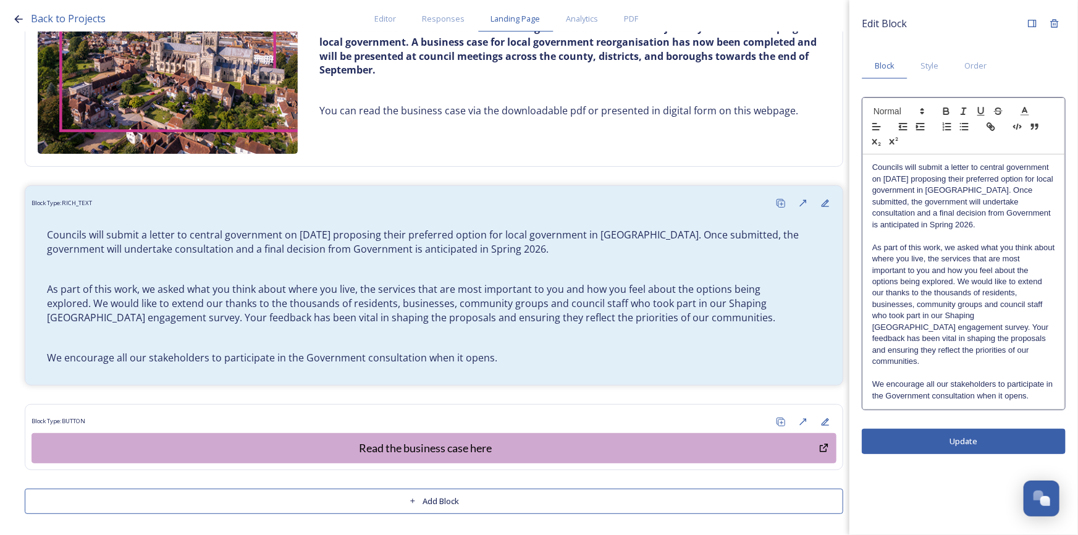
click at [1012, 350] on p "As part of this work, we asked what you think about where you live, the service…" at bounding box center [964, 304] width 183 height 125
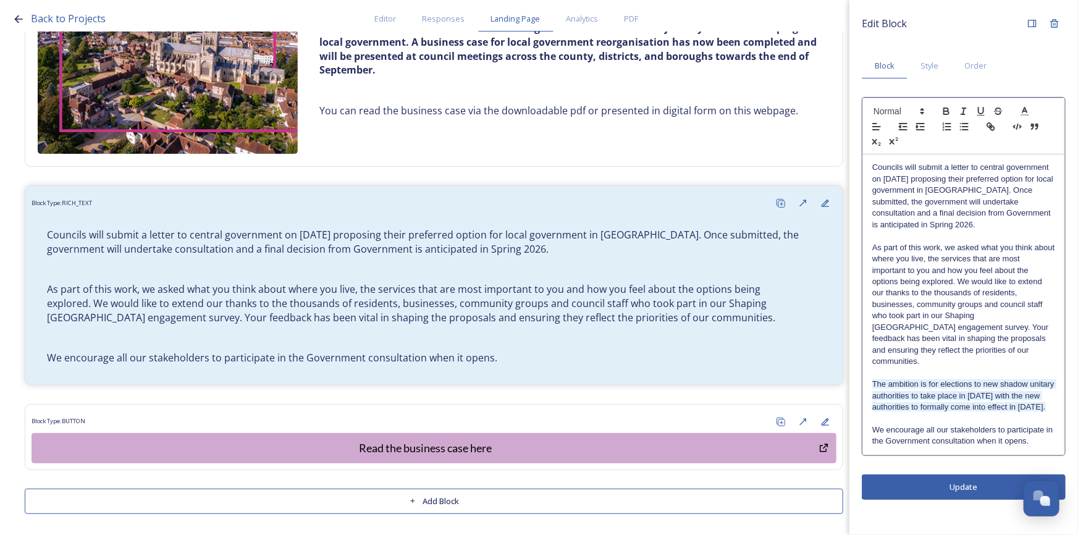
click at [1000, 379] on span "The ambition is for elections to new shadow unitary authorities to take place i…" at bounding box center [965, 395] width 184 height 32
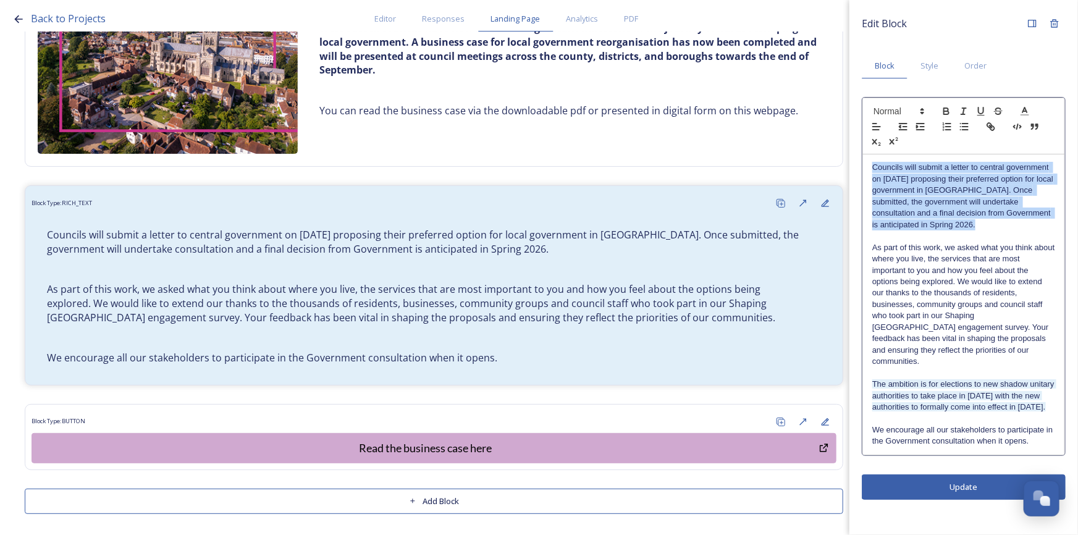
drag, startPoint x: 983, startPoint y: 227, endPoint x: 861, endPoint y: 165, distance: 136.5
click at [861, 165] on div "Edit Block Block Style Order Councils will submit a letter to central governmen…" at bounding box center [964, 256] width 229 height 512
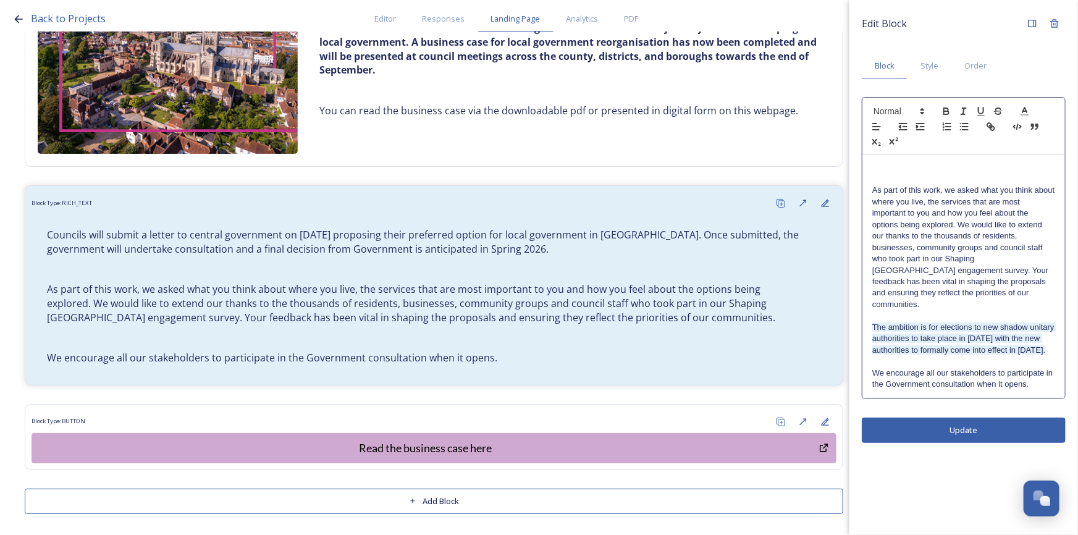
click at [873, 192] on p "As part of this work, we asked what you think about where you live, the service…" at bounding box center [964, 247] width 183 height 125
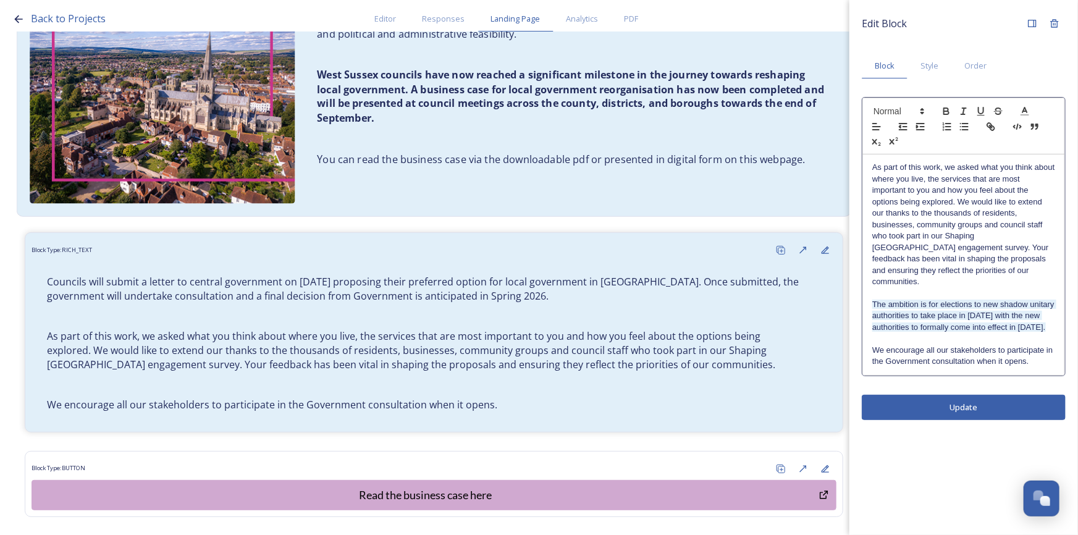
scroll to position [258, 0]
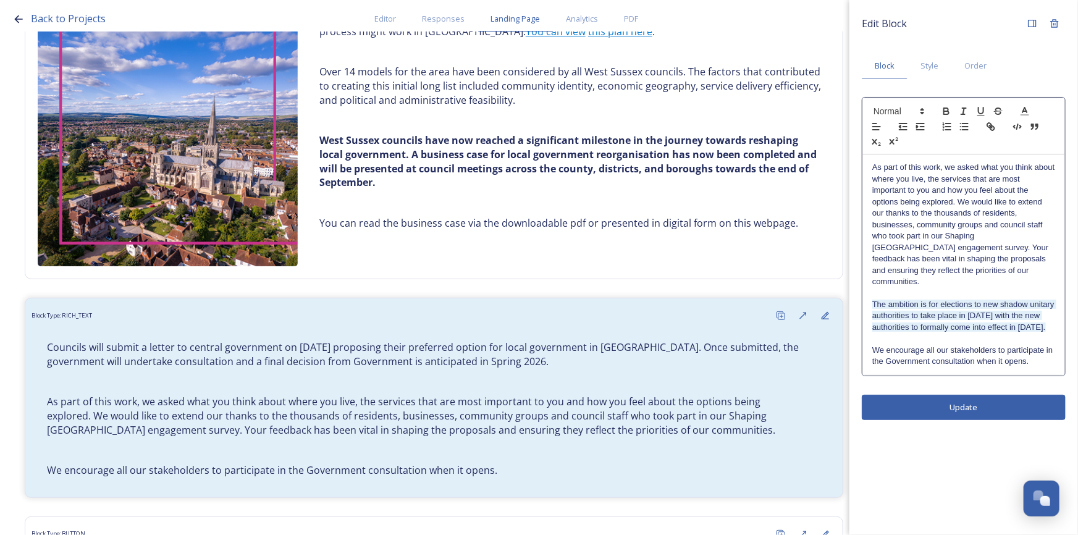
click at [1002, 275] on p "As part of this work, we asked what you think about where you live, the service…" at bounding box center [964, 224] width 183 height 125
click at [935, 328] on p "The ambition is for elections to new shadow unitary authorities to take place i…" at bounding box center [964, 316] width 183 height 34
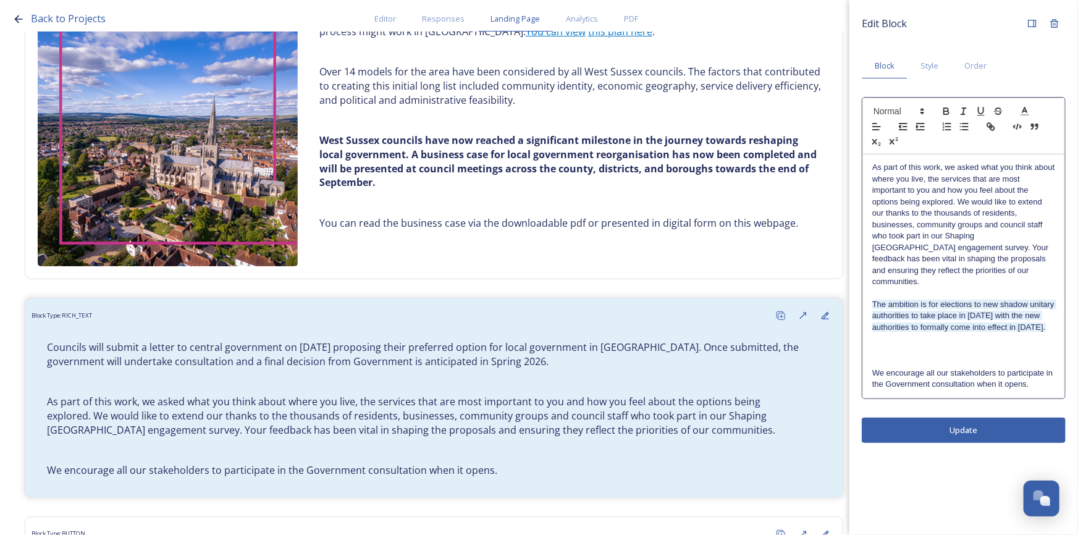
scroll to position [0, 0]
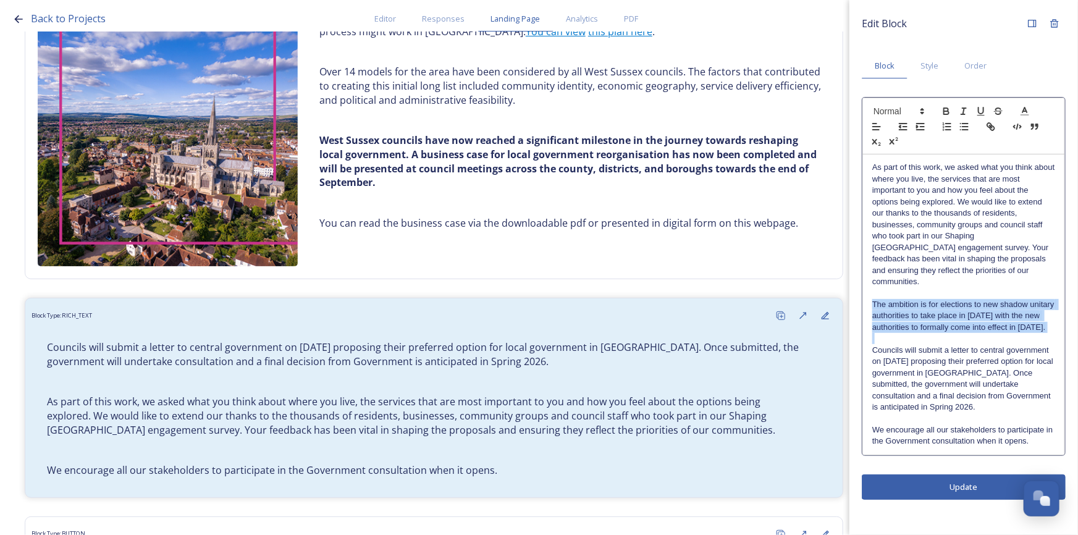
drag, startPoint x: 908, startPoint y: 336, endPoint x: 866, endPoint y: 294, distance: 60.3
click at [866, 294] on div "As part of this work, we asked what you think about where you live, the service…" at bounding box center [963, 304] width 201 height 300
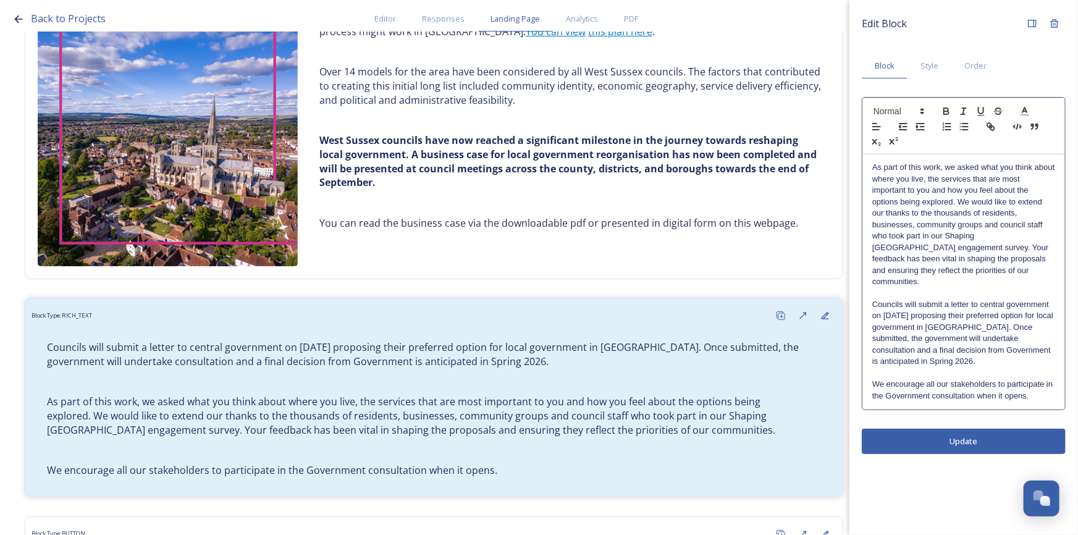
click at [1012, 368] on p at bounding box center [964, 373] width 183 height 11
click at [1038, 384] on p "We encourage all our stakeholders to participate in the Government consultation…" at bounding box center [964, 390] width 183 height 23
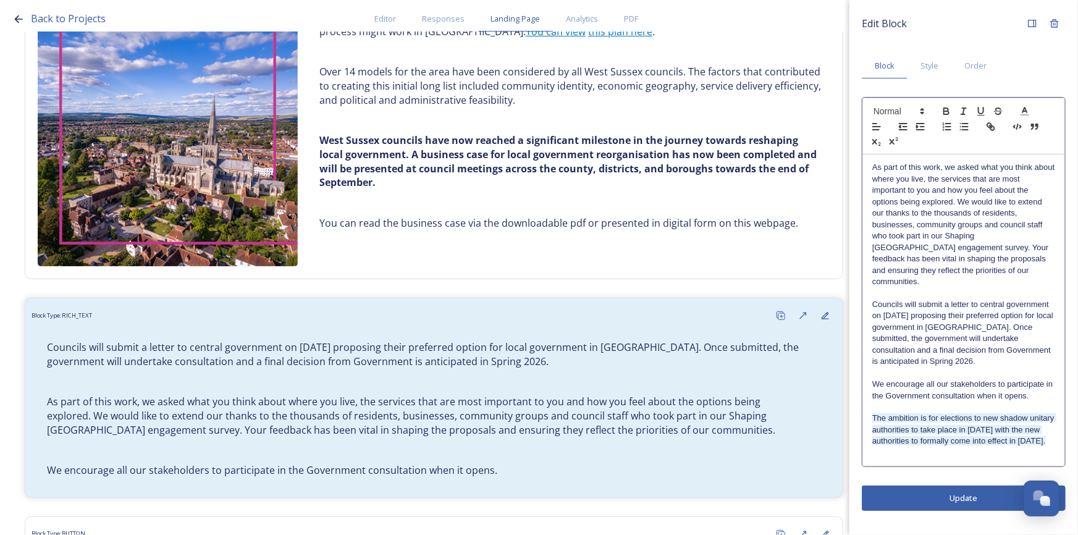
click at [922, 440] on p "The ambition is for elections to new shadow unitary authorities to take place i…" at bounding box center [964, 430] width 183 height 34
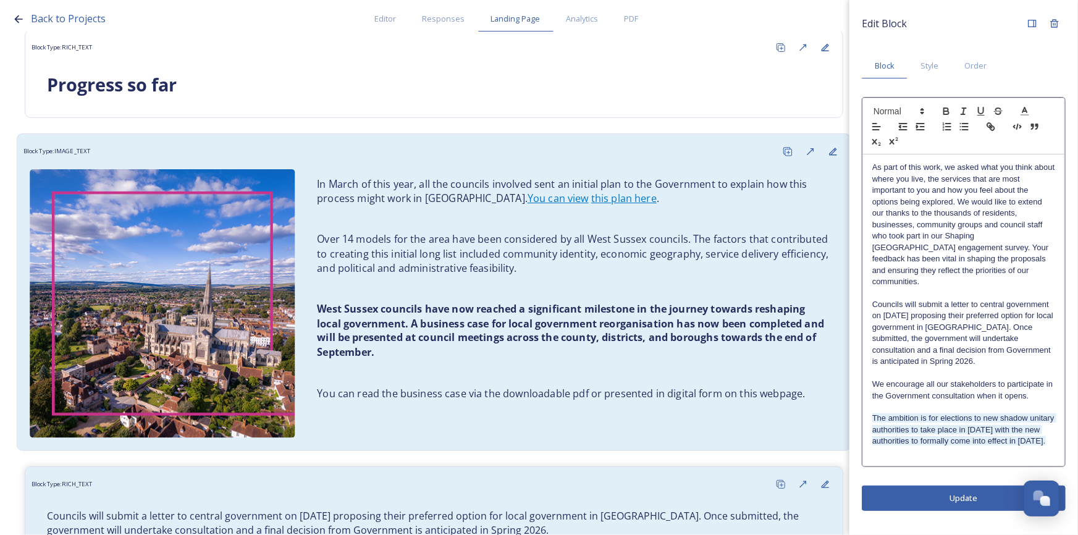
scroll to position [146, 0]
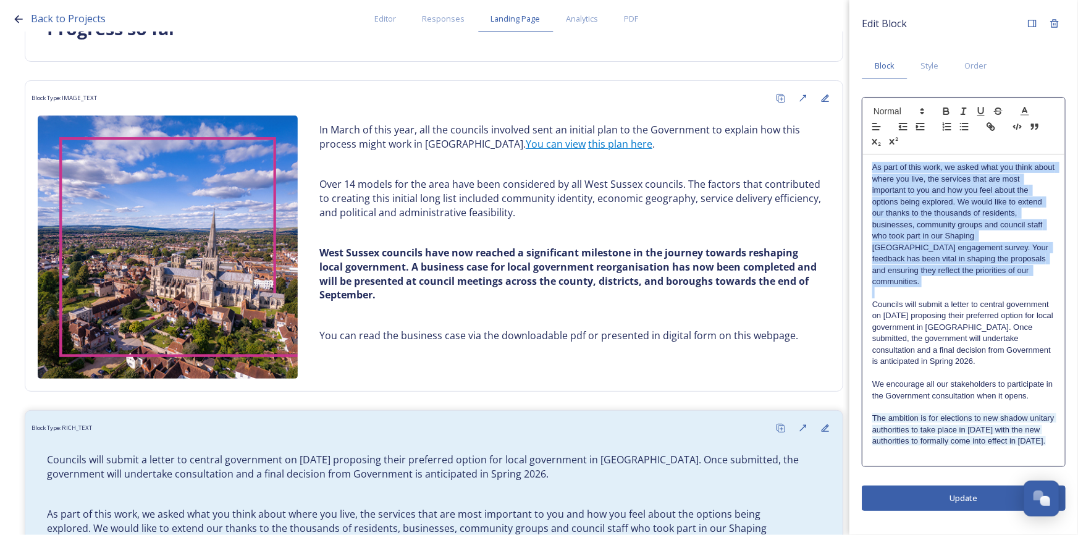
drag, startPoint x: 871, startPoint y: 166, endPoint x: 1000, endPoint y: 284, distance: 174.5
click at [1000, 284] on div "As part of this work, we asked what you think about where you live, the service…" at bounding box center [963, 309] width 201 height 311
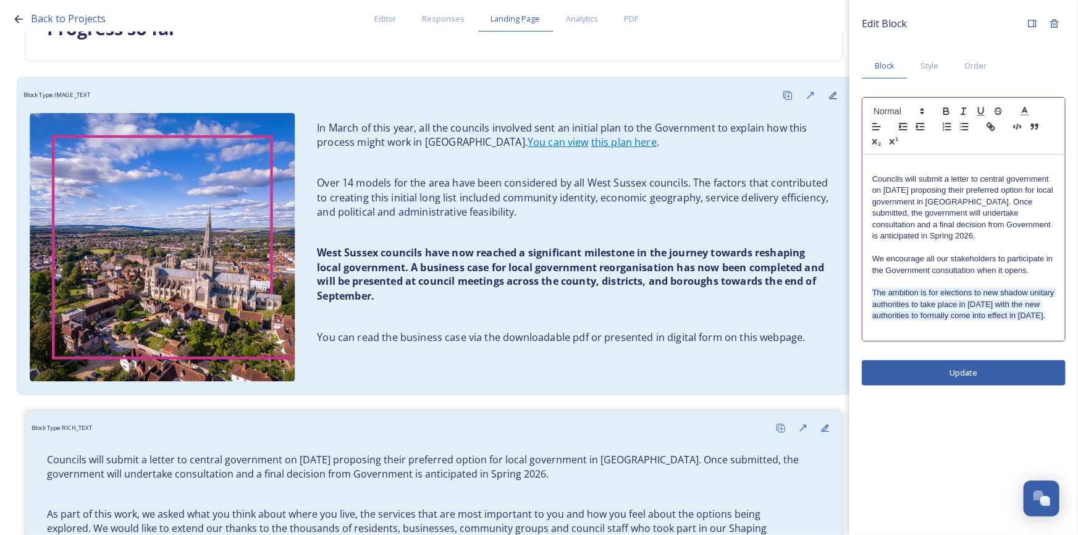
click at [541, 250] on strong "West Sussex councils have now reached a significant milestone in the journey to…" at bounding box center [572, 274] width 510 height 57
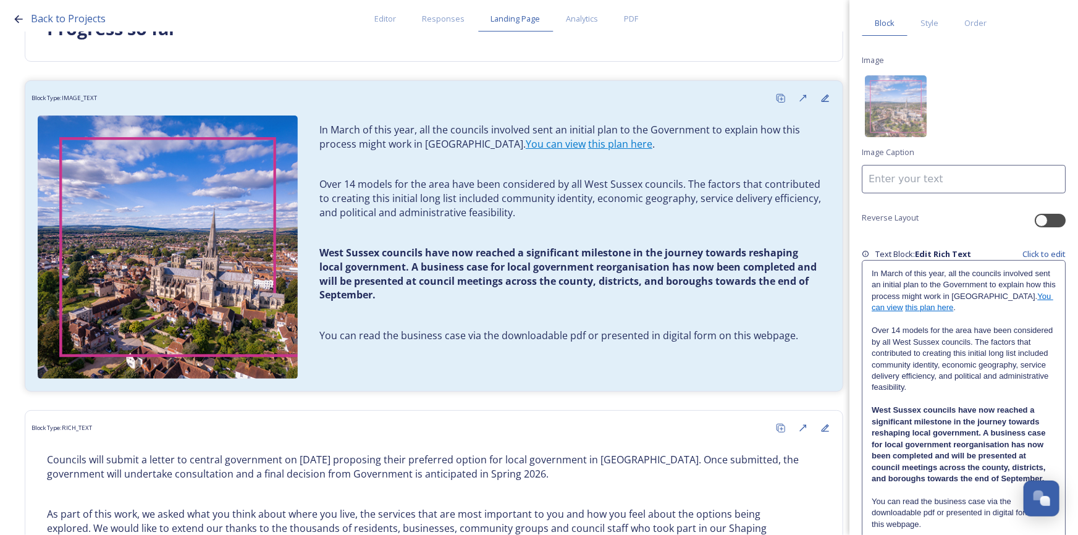
scroll to position [101, 0]
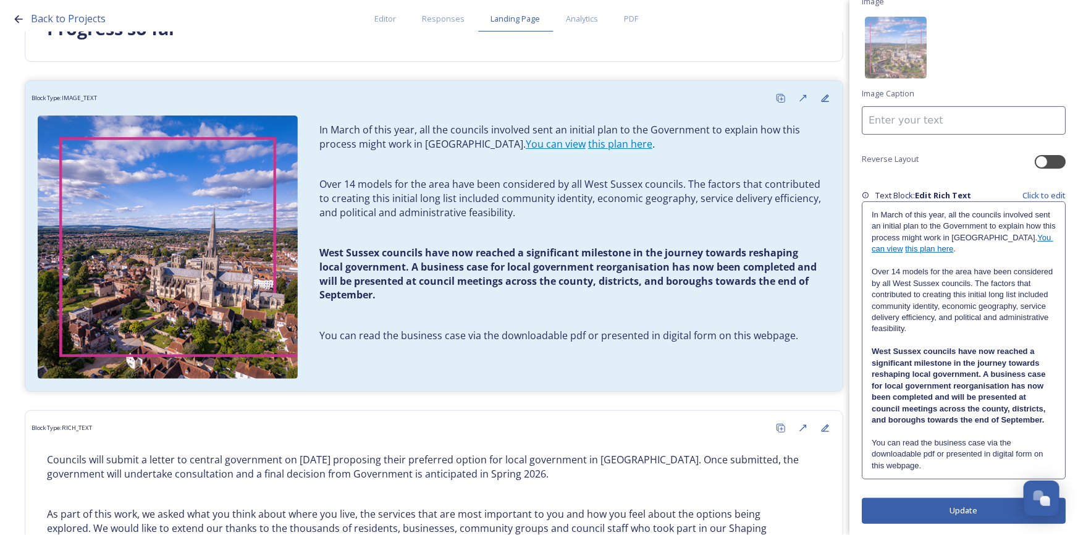
click at [1047, 421] on p "West Sussex councils have now reached a significant milestone in the journey to…" at bounding box center [964, 386] width 184 height 80
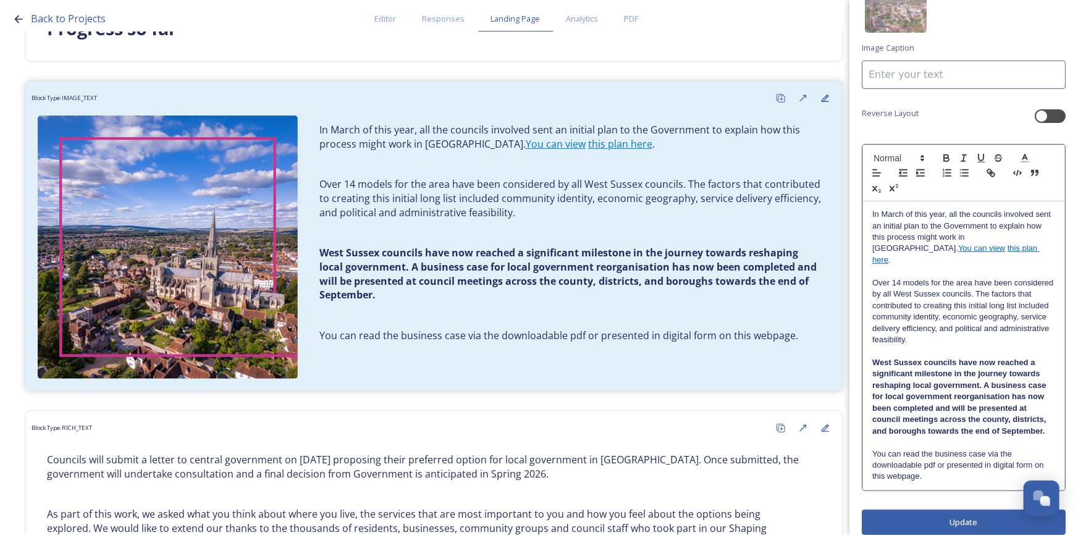
scroll to position [148, 0]
click at [874, 448] on p "You can read the business case via the downloadable pdf or presented in digital…" at bounding box center [964, 465] width 183 height 34
paste div
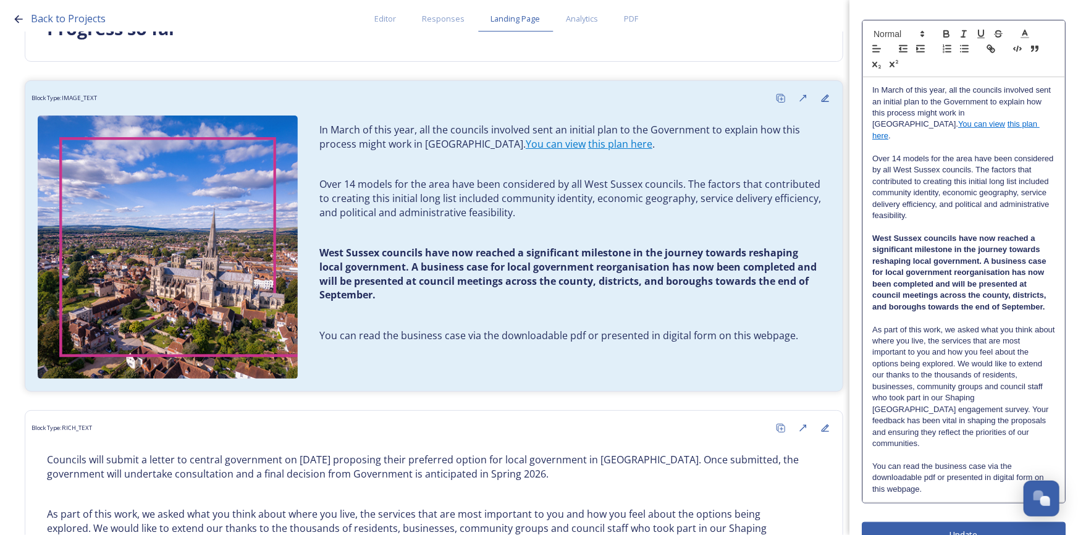
scroll to position [273, 0]
click at [983, 467] on p "You can read the business case via the downloadable pdf or presented in digital…" at bounding box center [964, 477] width 183 height 34
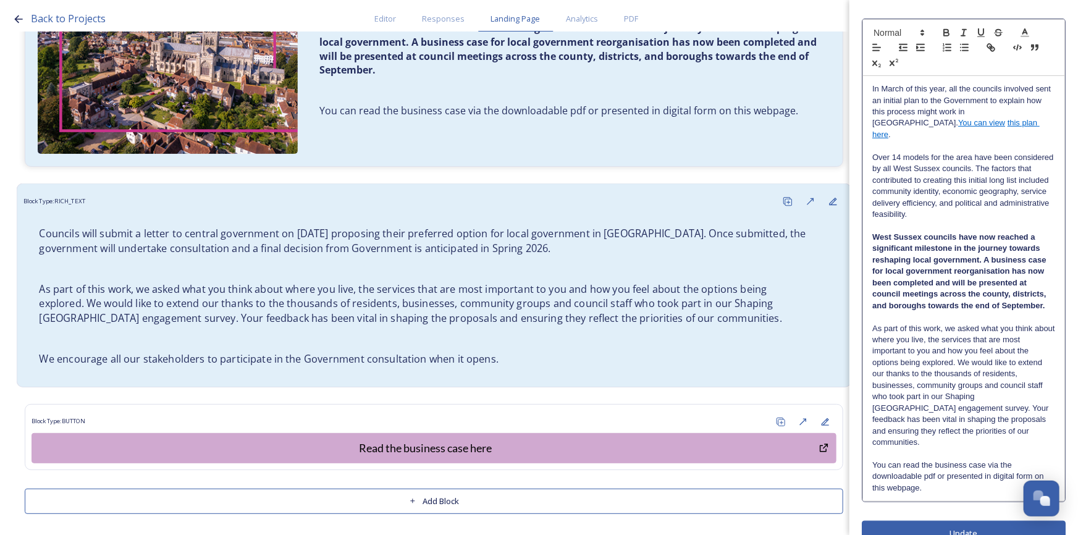
scroll to position [315, 0]
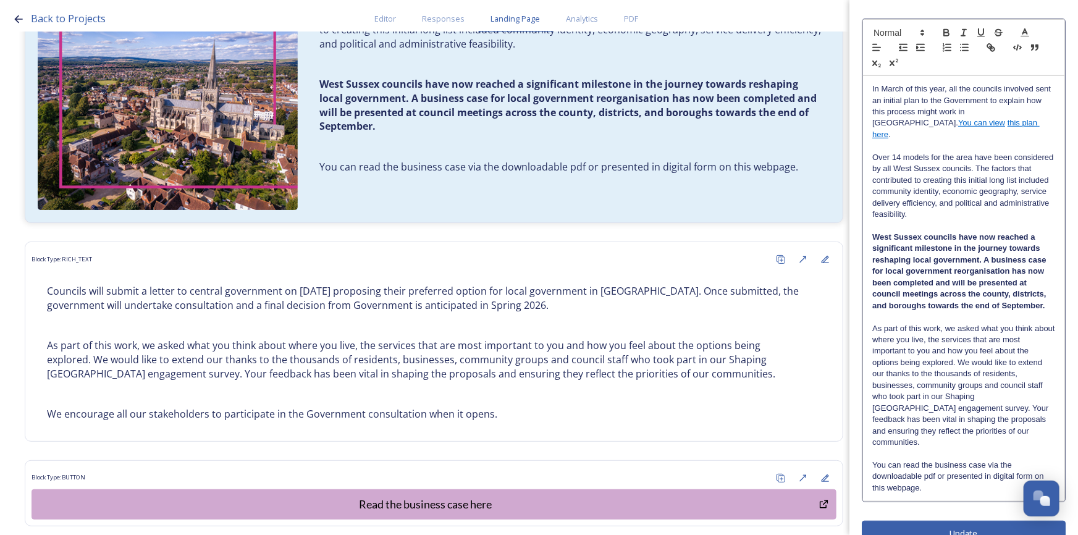
click at [974, 505] on div "Edit Block Block Style Order Image Image Caption Reverse Layout In March of thi…" at bounding box center [964, 143] width 204 height 807
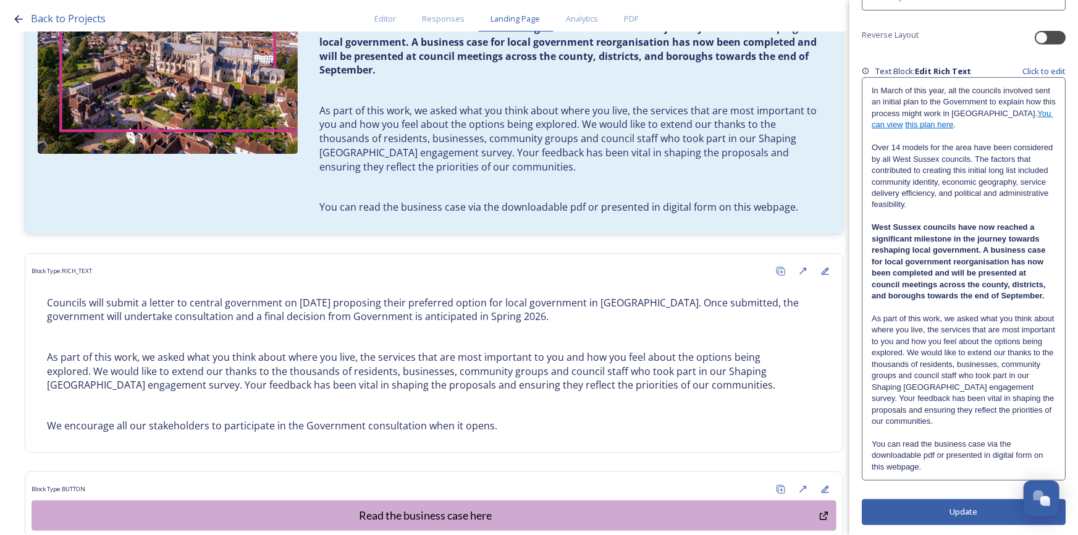
scroll to position [227, 0]
drag, startPoint x: 873, startPoint y: 432, endPoint x: 941, endPoint y: 470, distance: 77.2
click at [941, 470] on div "In March of this year, all the councils involved sent an initial plan to the Go…" at bounding box center [964, 278] width 203 height 402
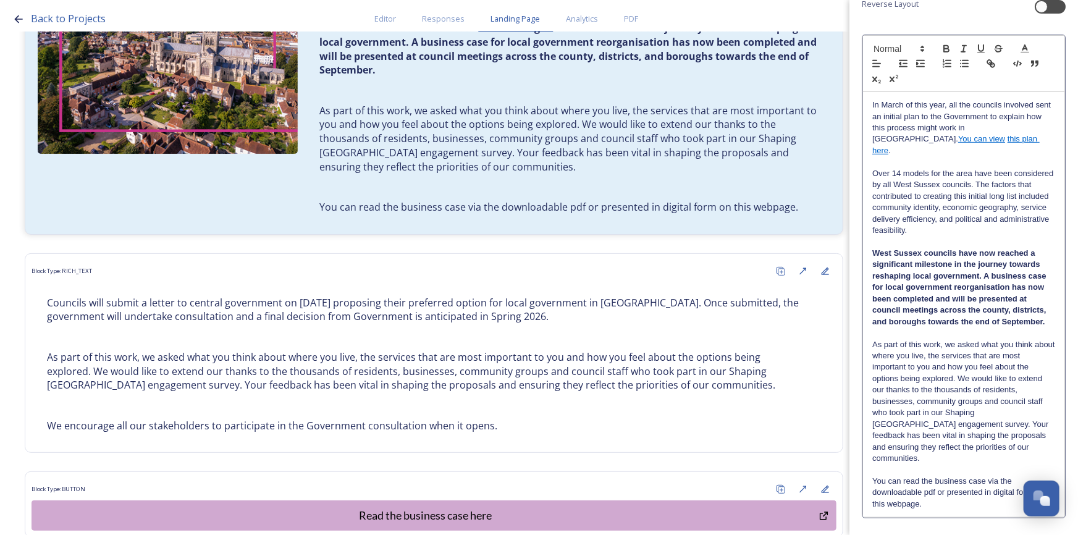
scroll to position [273, 0]
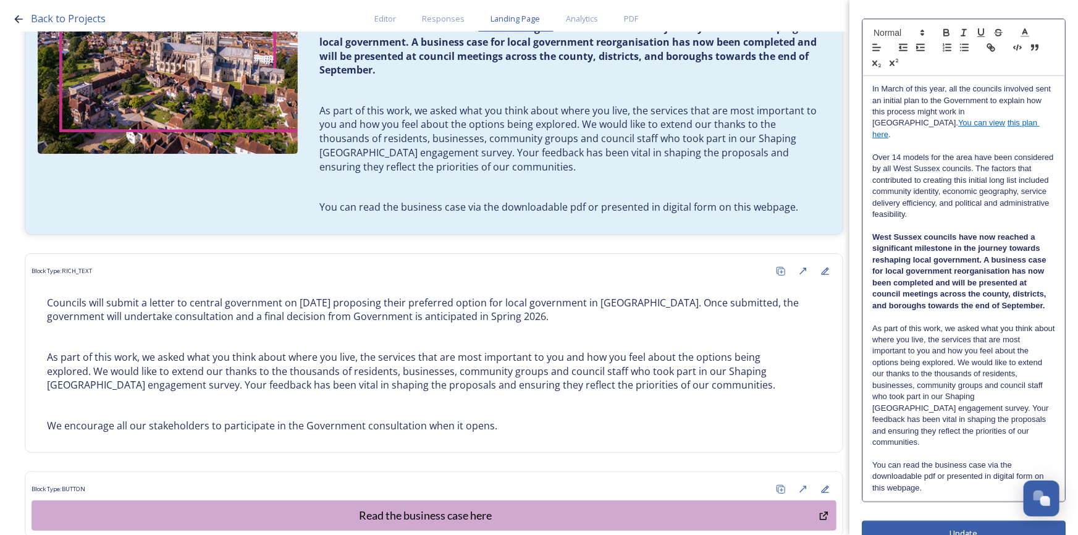
click at [934, 475] on div "In March of this year, all the councils involved sent an initial plan to the Go…" at bounding box center [963, 288] width 201 height 425
drag, startPoint x: 925, startPoint y: 472, endPoint x: 871, endPoint y: 433, distance: 66.7
click at [871, 433] on div "In March of this year, all the councils involved sent an initial plan to the Go…" at bounding box center [963, 288] width 201 height 425
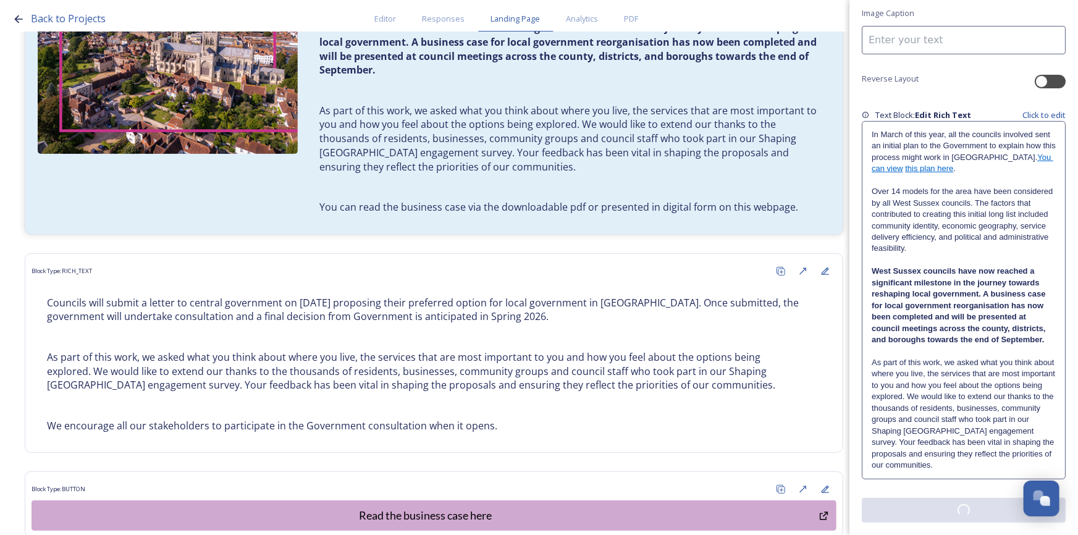
click at [933, 499] on div "Edit Block Block Style Order Image Image Caption Reverse Layout Text Block: Edi…" at bounding box center [964, 177] width 204 height 692
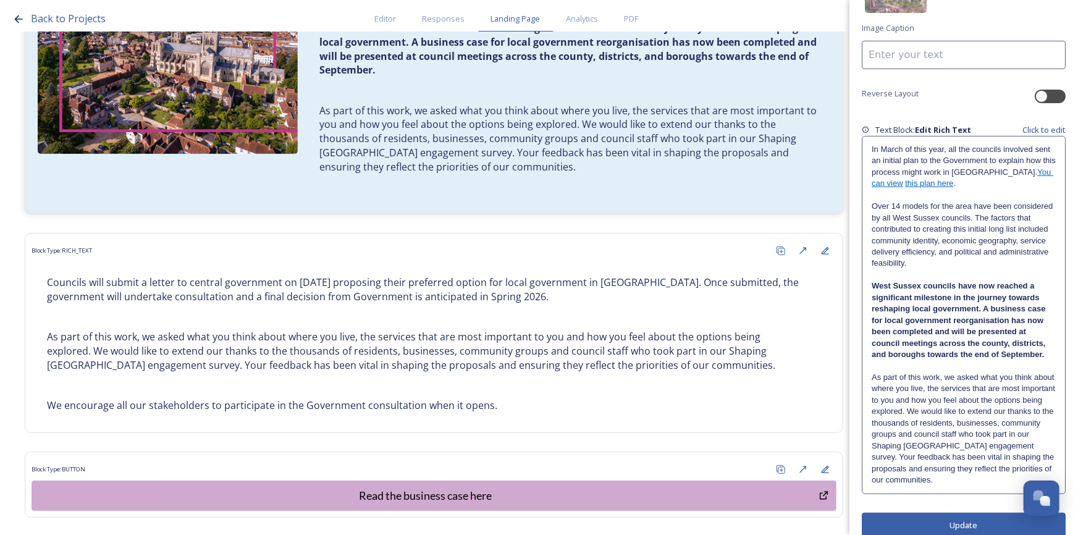
scroll to position [181, 0]
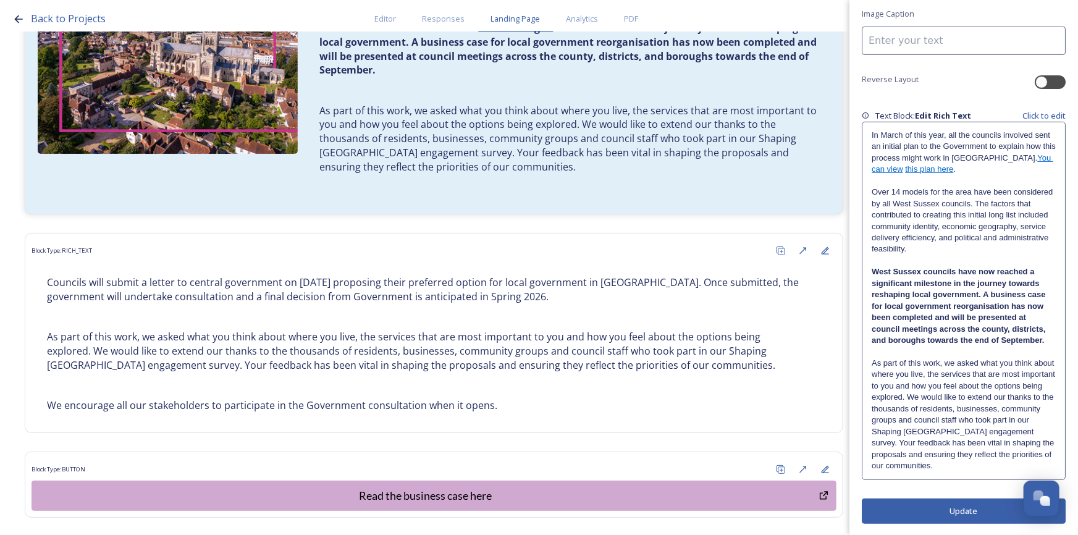
click at [1031, 466] on p "As part of this work, we asked what you think about where you live, the service…" at bounding box center [964, 415] width 184 height 114
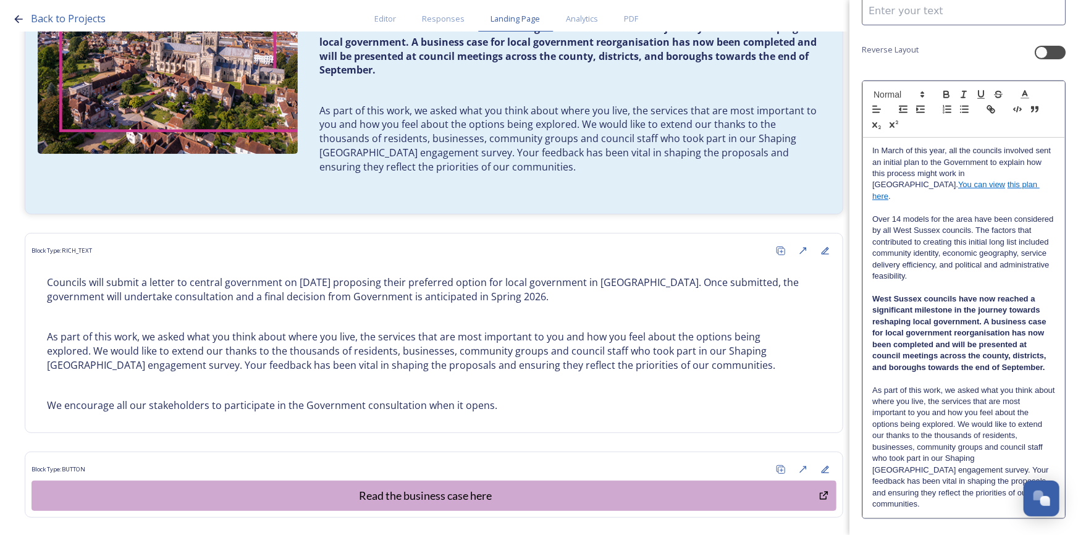
scroll to position [227, 0]
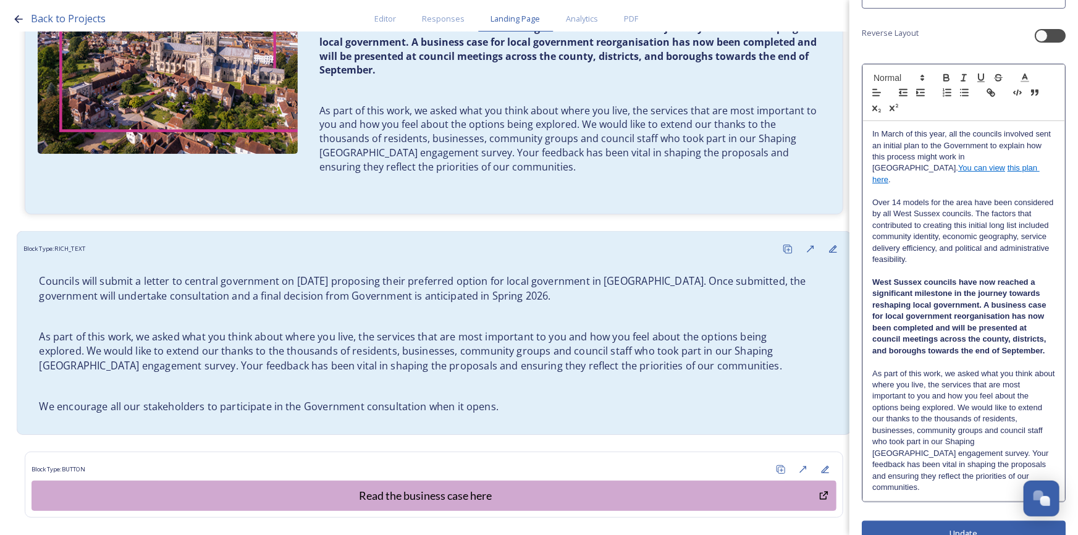
click at [442, 317] on p at bounding box center [434, 317] width 790 height 14
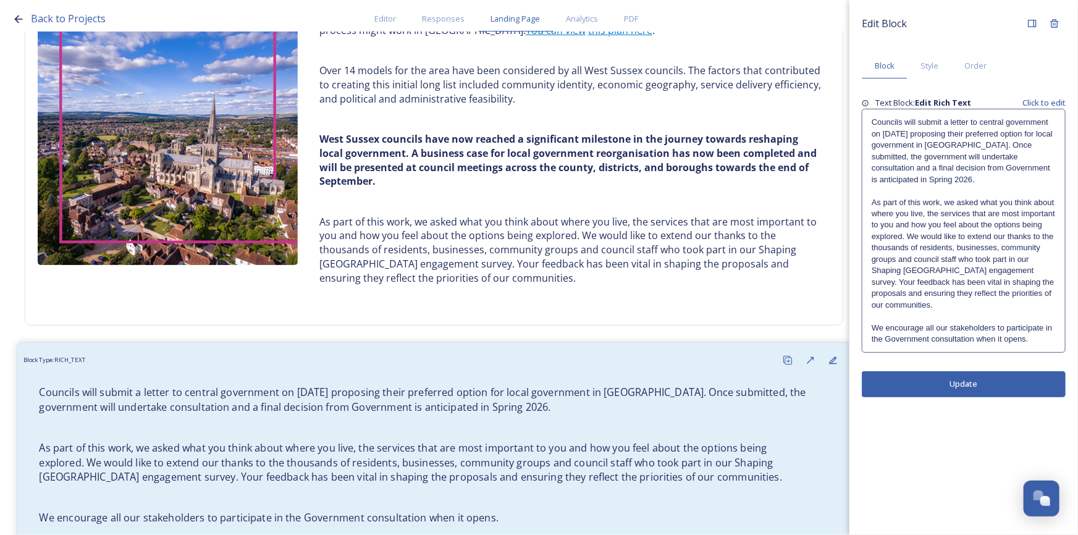
scroll to position [258, 0]
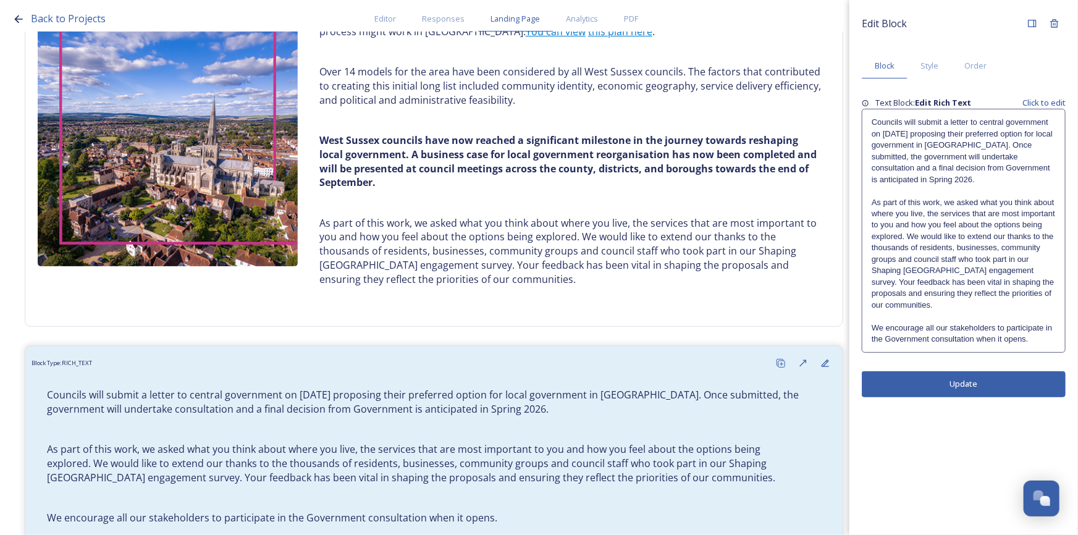
click at [872, 124] on p "Councils will submit a letter to central government on [DATE] proposing their p…" at bounding box center [964, 151] width 184 height 69
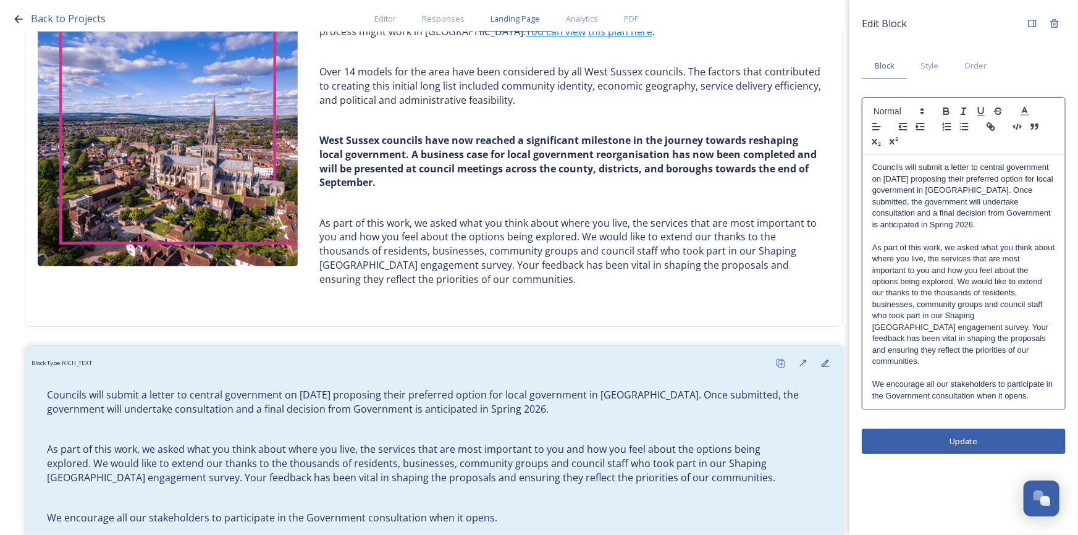
scroll to position [146, 0]
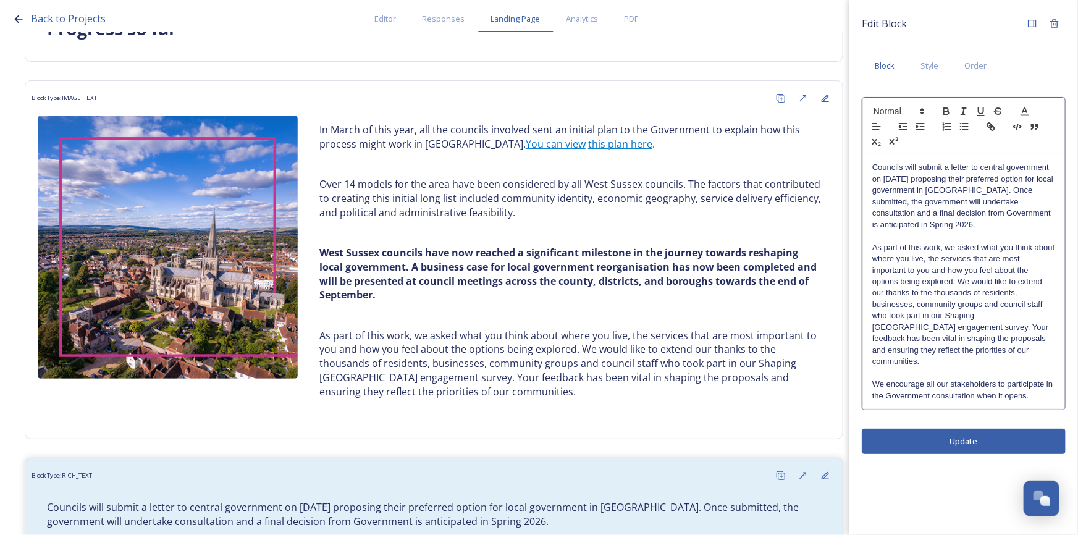
click at [876, 169] on p "Councils will submit a letter to central government on [DATE] proposing their p…" at bounding box center [964, 196] width 183 height 69
drag, startPoint x: 874, startPoint y: 167, endPoint x: 910, endPoint y: 185, distance: 40.1
click at [875, 167] on p "Councils will submit a letter to central government on [DATE] proposing their p…" at bounding box center [964, 196] width 183 height 69
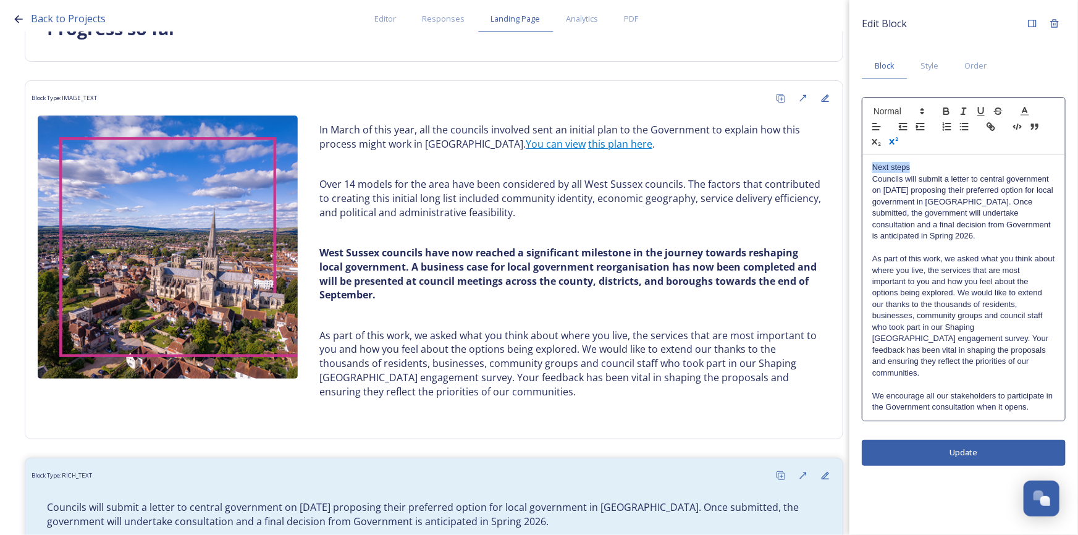
drag, startPoint x: 929, startPoint y: 164, endPoint x: 890, endPoint y: 148, distance: 42.4
click at [861, 156] on div "Edit Block Block Style Order Next steps Councils will submit a letter to centra…" at bounding box center [964, 239] width 229 height 478
click at [943, 112] on icon "button" at bounding box center [946, 111] width 11 height 11
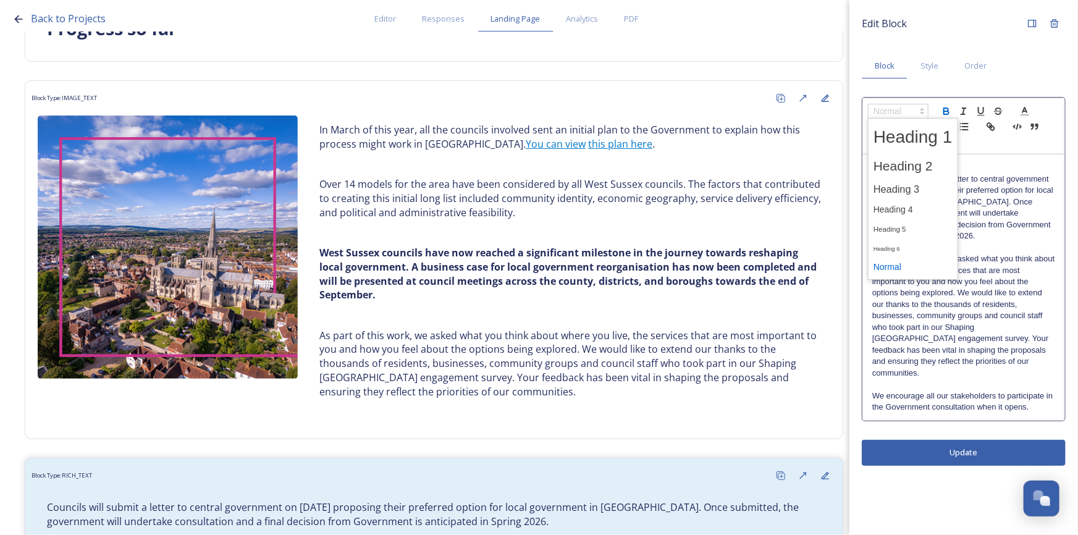
click at [903, 111] on span at bounding box center [898, 111] width 61 height 15
click at [928, 183] on span at bounding box center [913, 190] width 79 height 22
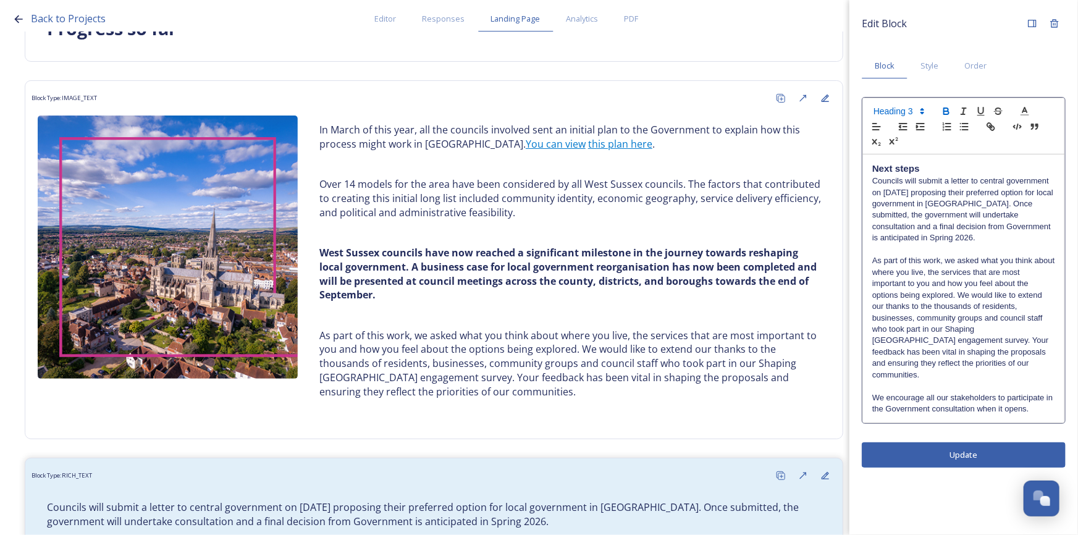
click at [952, 185] on p "Councils will submit a letter to central government on [DATE] proposing their p…" at bounding box center [964, 209] width 183 height 69
click at [934, 439] on div "Edit Block Block Style Order Next steps Councils will submit a letter to centra…" at bounding box center [964, 267] width 229 height 535
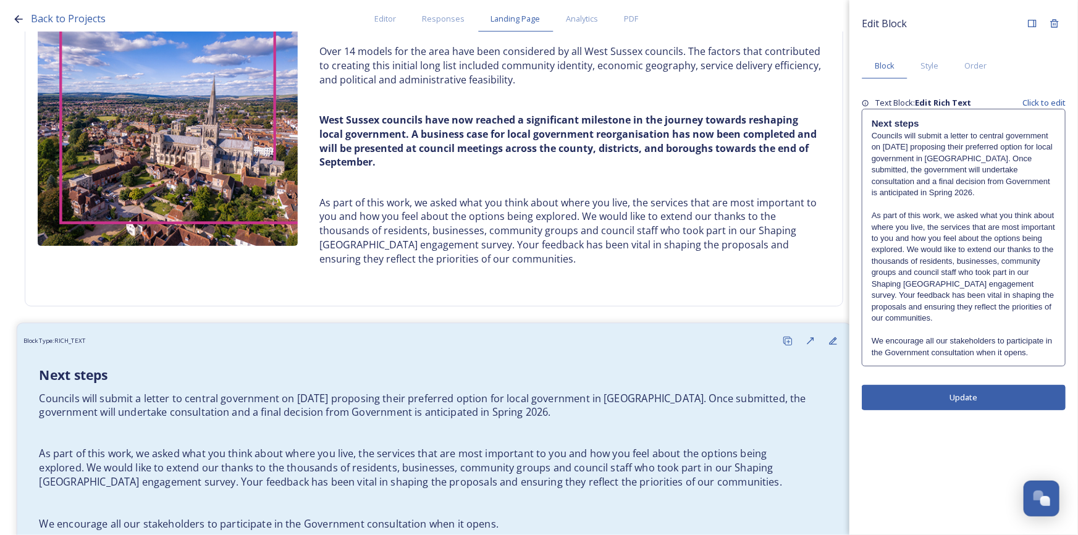
scroll to position [371, 0]
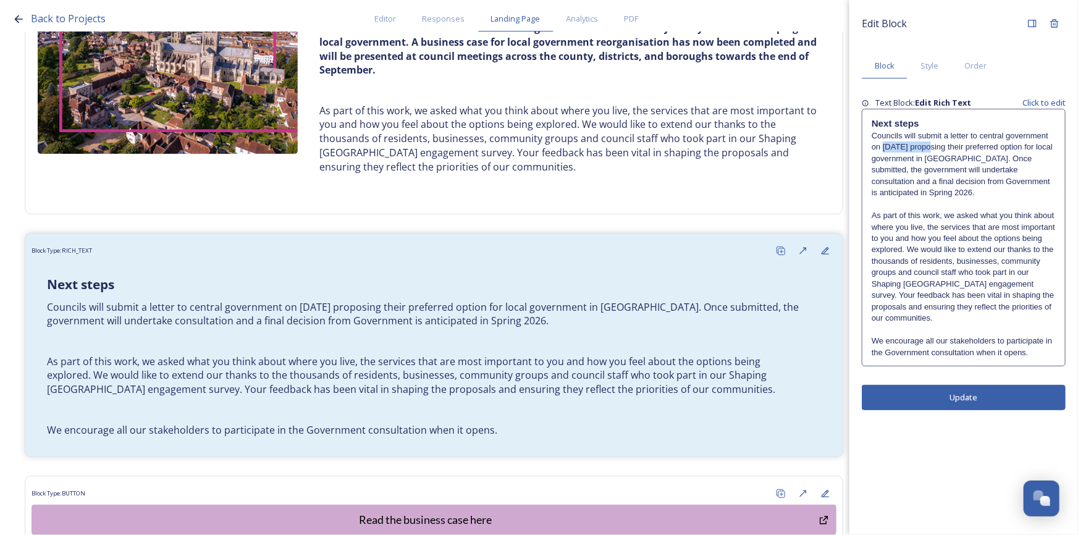
drag, startPoint x: 906, startPoint y: 147, endPoint x: 934, endPoint y: 148, distance: 27.8
click at [934, 148] on p "Councils will submit a letter to central government on [DATE] proposing their p…" at bounding box center [964, 164] width 184 height 69
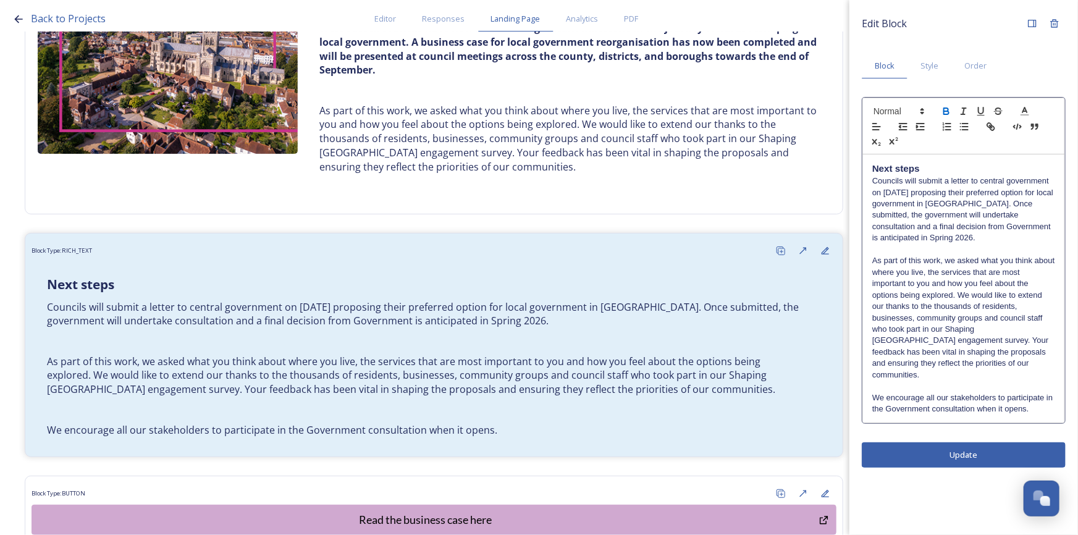
click at [945, 109] on icon "button" at bounding box center [946, 111] width 11 height 11
click at [975, 229] on p "Councils will submit a letter to central government on [DATE] proposing their p…" at bounding box center [964, 209] width 183 height 69
drag, startPoint x: 933, startPoint y: 195, endPoint x: 886, endPoint y: 194, distance: 47.6
click at [886, 194] on p "Councils will submit a letter to central government on [DATE] proposing their p…" at bounding box center [964, 209] width 183 height 69
click at [945, 111] on icon "button" at bounding box center [946, 112] width 5 height 3
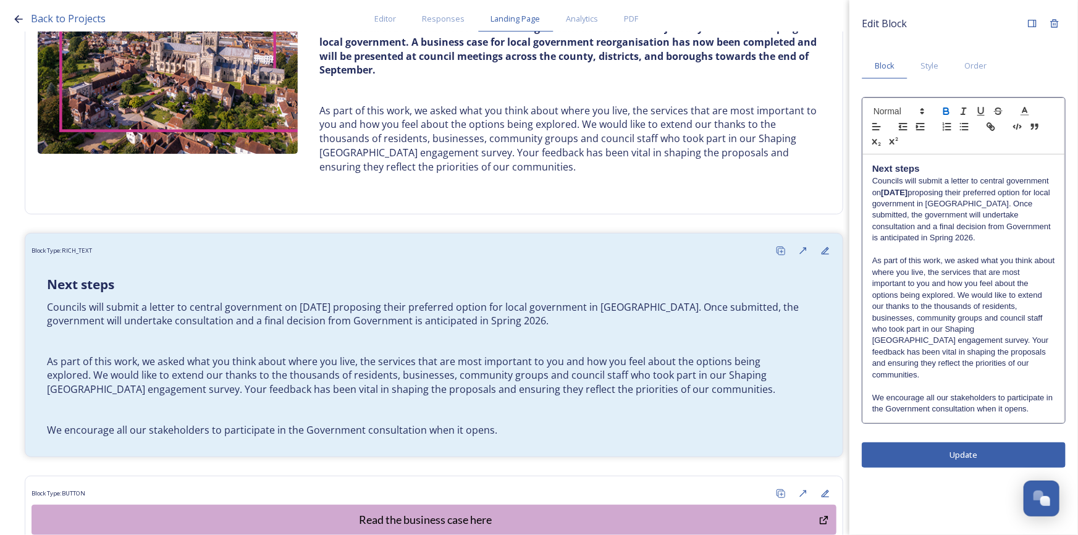
click at [986, 241] on p "Councils will submit a letter to central government on [DATE] proposing their p…" at bounding box center [964, 209] width 183 height 69
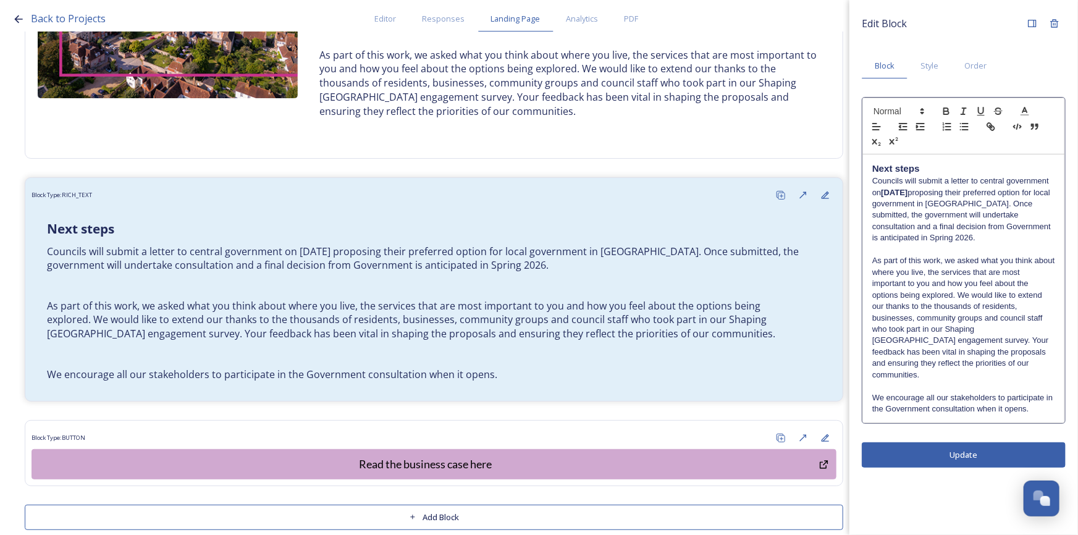
click at [976, 178] on p "Councils will submit a letter to central government on [DATE] proposing their p…" at bounding box center [964, 209] width 183 height 69
click at [952, 179] on p "Councils will submit a letter to central government on [DATE] proposing their p…" at bounding box center [964, 209] width 183 height 69
click at [962, 183] on p "Councils will submit letter to central government on [DATE] proposing their pre…" at bounding box center [964, 209] width 183 height 69
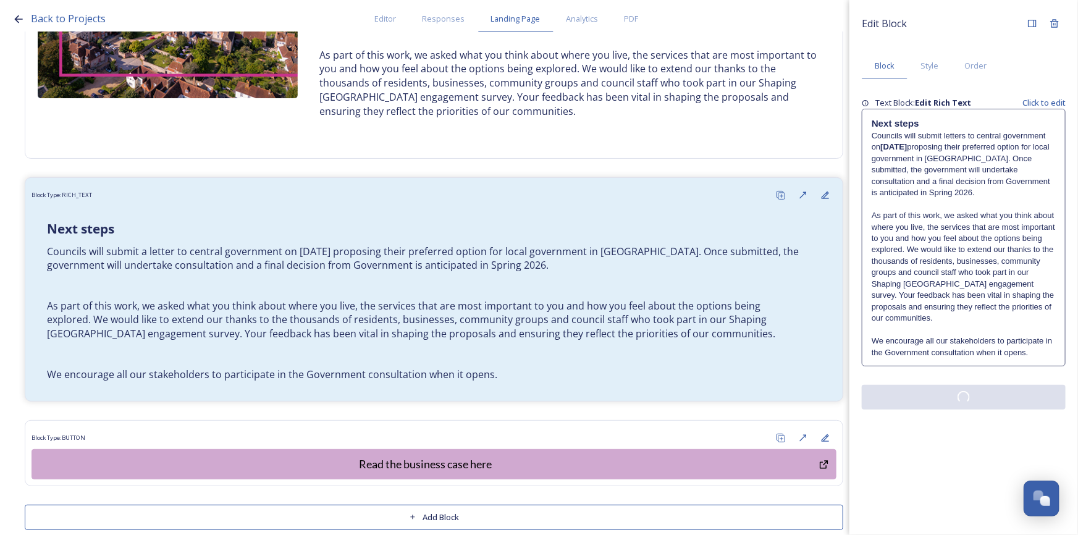
click at [1014, 438] on div "Edit Block Block Style Order Text Block: Edit Rich Text Click to edit Next step…" at bounding box center [964, 267] width 229 height 535
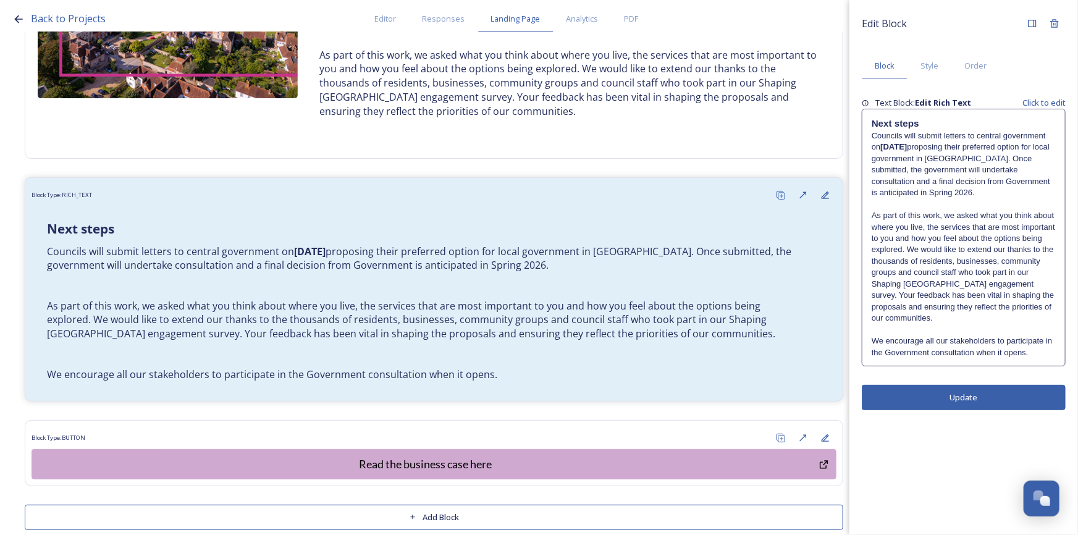
click at [926, 170] on p "Councils will submit letters to central government on [DATE] proposing their pr…" at bounding box center [964, 164] width 184 height 69
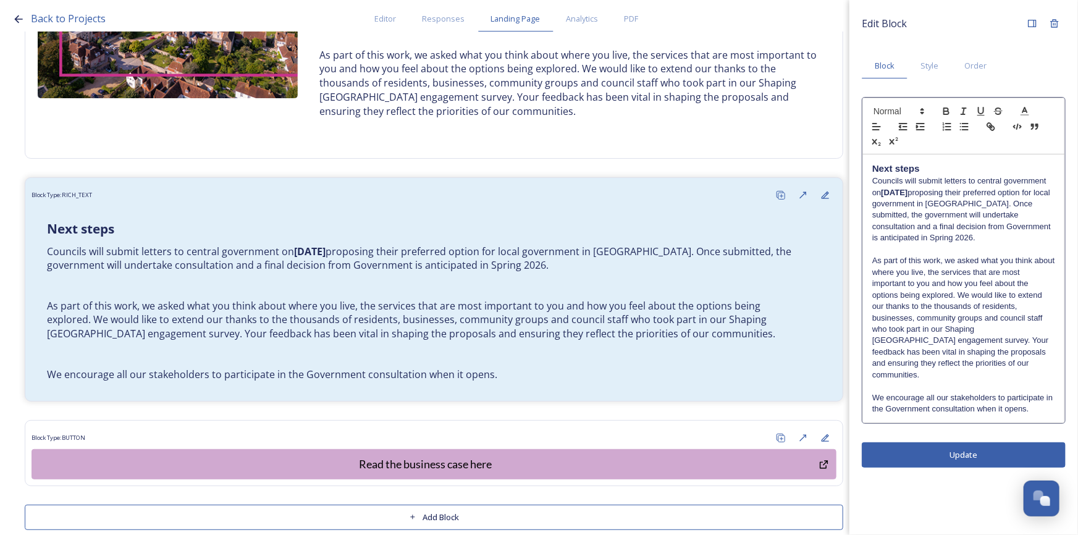
click at [928, 217] on p "Councils will submit letters to central government on [DATE] proposing their pr…" at bounding box center [964, 209] width 183 height 69
click at [1010, 205] on p "Councils will submit letters to central government on [DATE] proposing their pr…" at bounding box center [964, 209] width 183 height 69
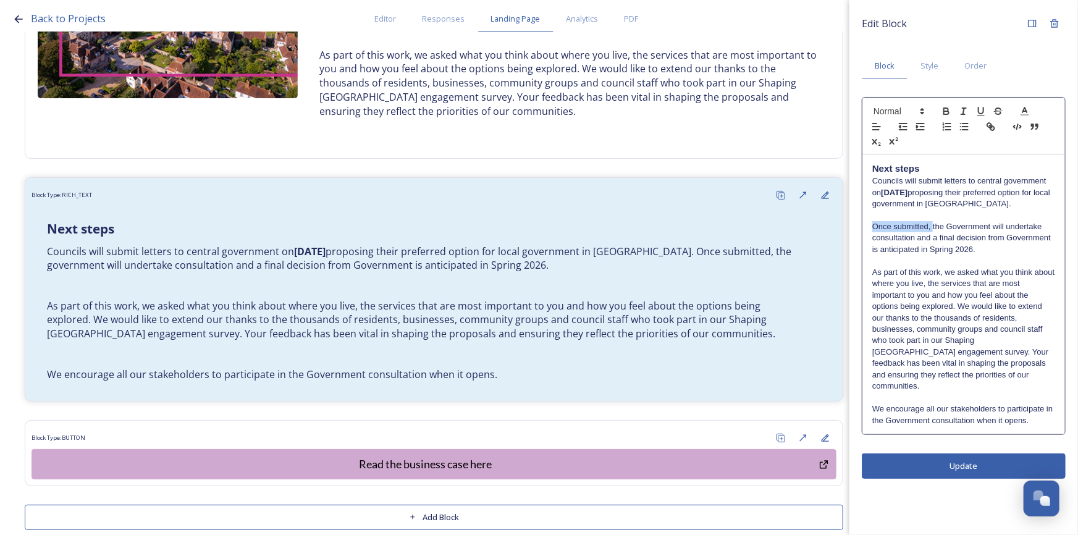
drag, startPoint x: 933, startPoint y: 231, endPoint x: 863, endPoint y: 229, distance: 70.5
click at [863, 229] on pre "Next steps Councils will submit letters to central government on [DATE] proposi…" at bounding box center [964, 294] width 203 height 280
drag, startPoint x: 988, startPoint y: 237, endPoint x: 1059, endPoint y: 255, distance: 72.5
click at [1047, 242] on p "Following this, Government will undertake consultation and a final decision fro…" at bounding box center [964, 238] width 183 height 34
click at [935, 239] on p "Following this, Government will undertake consultation and a final decision is …" at bounding box center [964, 238] width 183 height 34
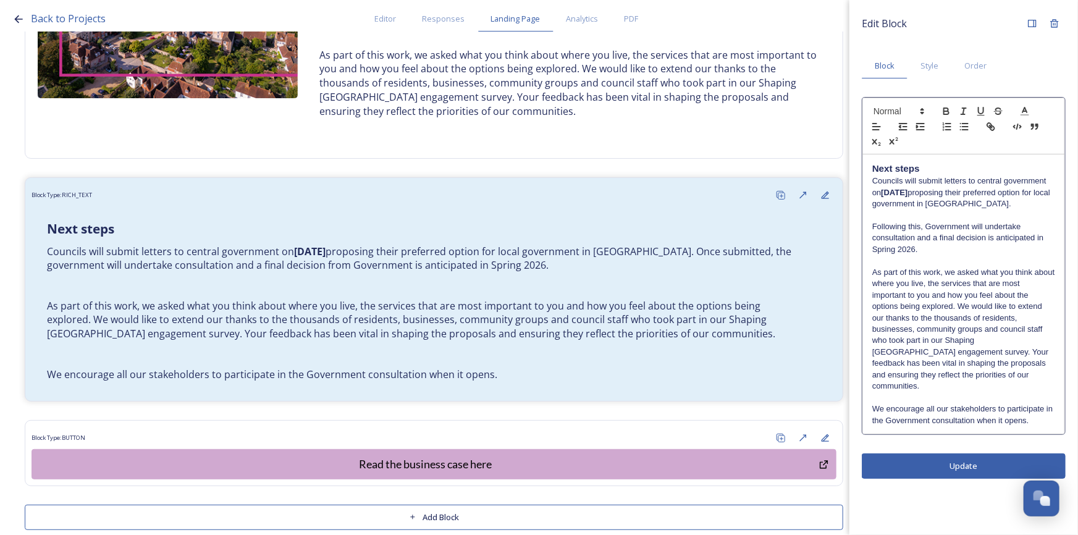
click at [988, 242] on p "Following this, Government will undertake consultation and a final decision is …" at bounding box center [964, 238] width 183 height 34
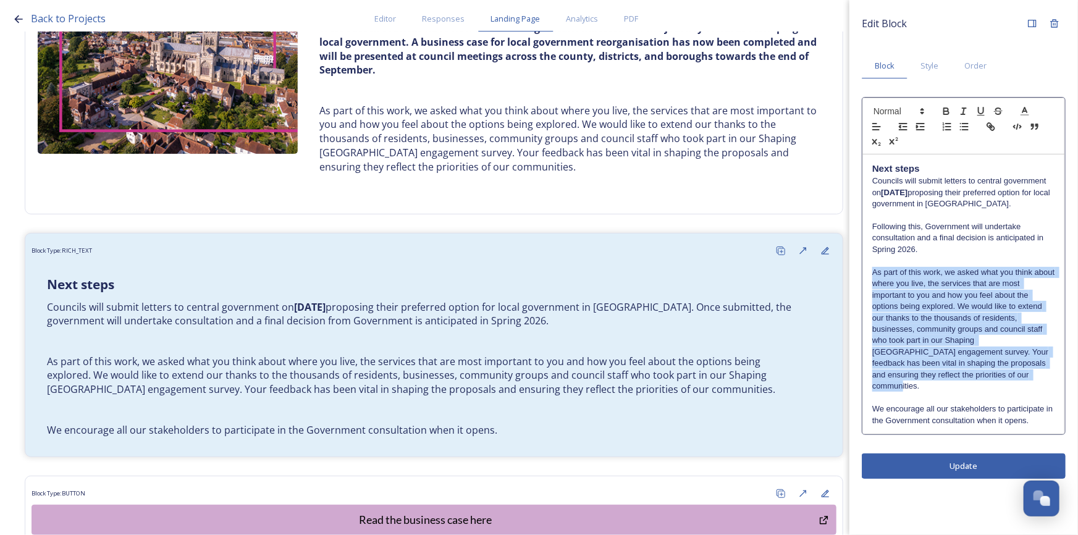
drag, startPoint x: 872, startPoint y: 271, endPoint x: 1014, endPoint y: 375, distance: 176.4
click at [1014, 375] on p "As part of this work, we asked what you think about where you live, the service…" at bounding box center [964, 329] width 183 height 125
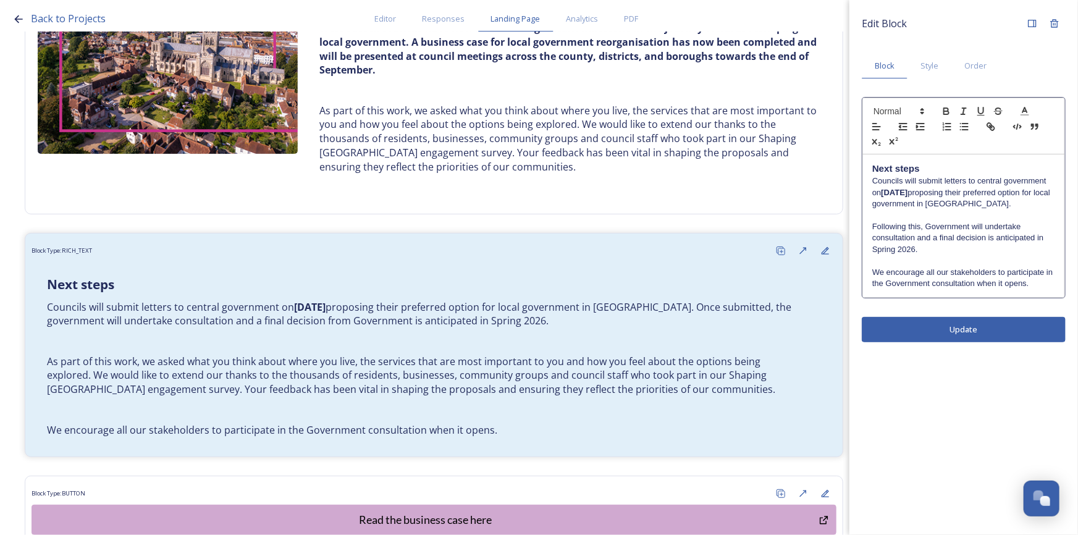
click at [973, 336] on div "Edit Block Block Style Order Next steps Councils will submit letters to central…" at bounding box center [964, 267] width 229 height 535
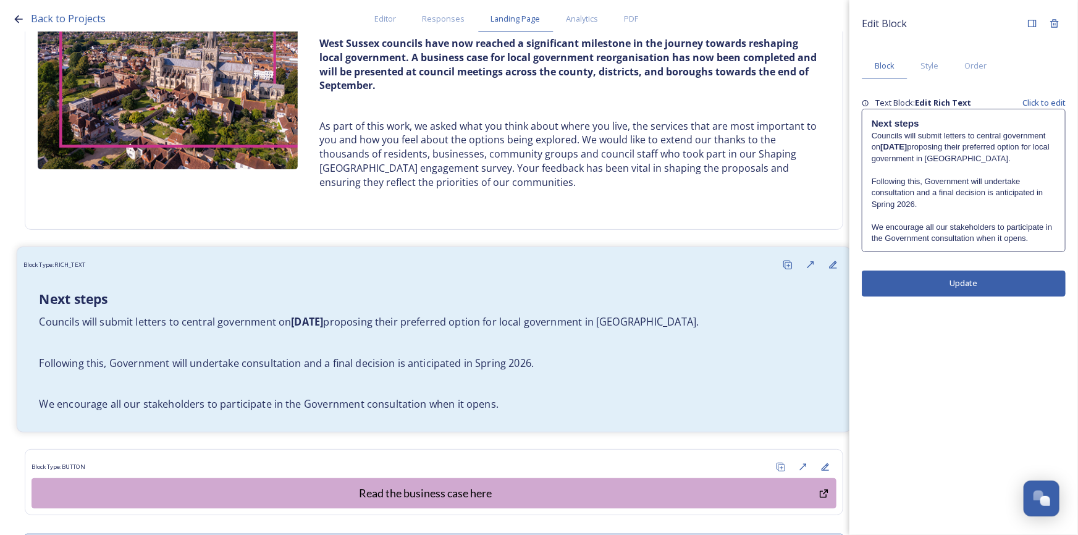
scroll to position [403, 0]
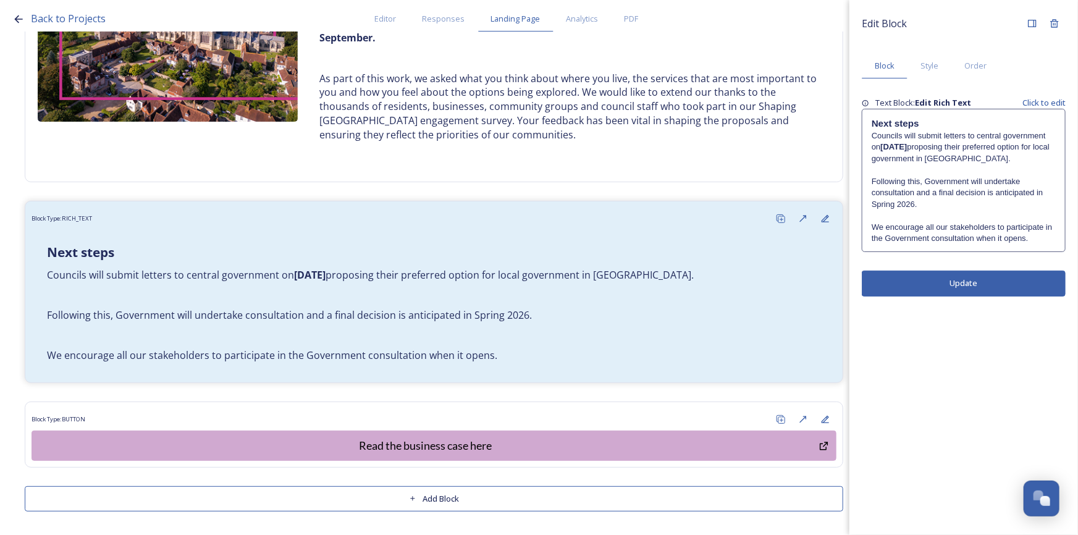
click at [921, 192] on p "Following this, Government will undertake consultation and a final decision is …" at bounding box center [964, 193] width 184 height 34
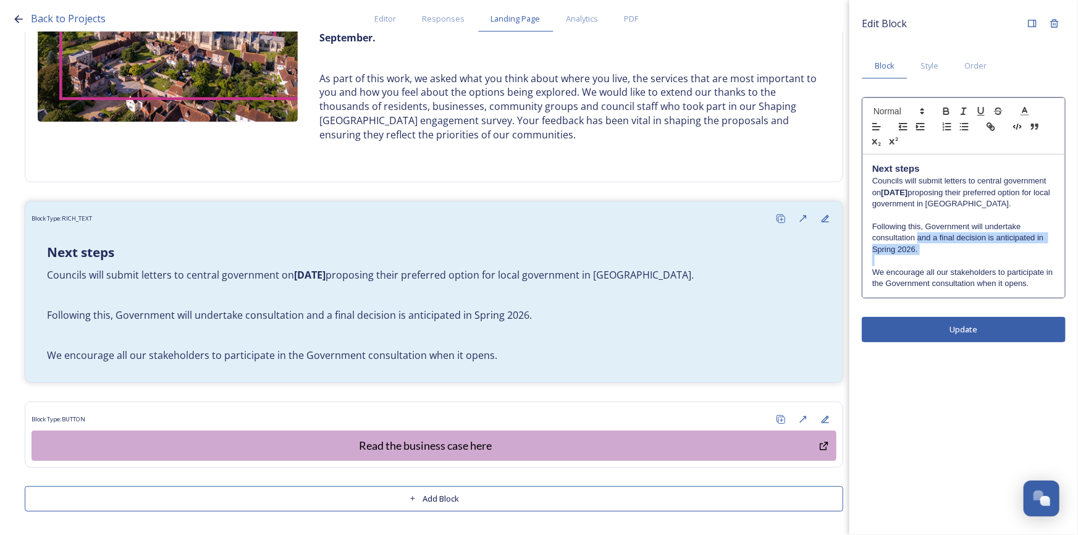
drag, startPoint x: 919, startPoint y: 239, endPoint x: 933, endPoint y: 256, distance: 21.9
click at [933, 256] on div "Next steps Councils will submit letters to central government on [DATE] proposi…" at bounding box center [963, 225] width 201 height 142
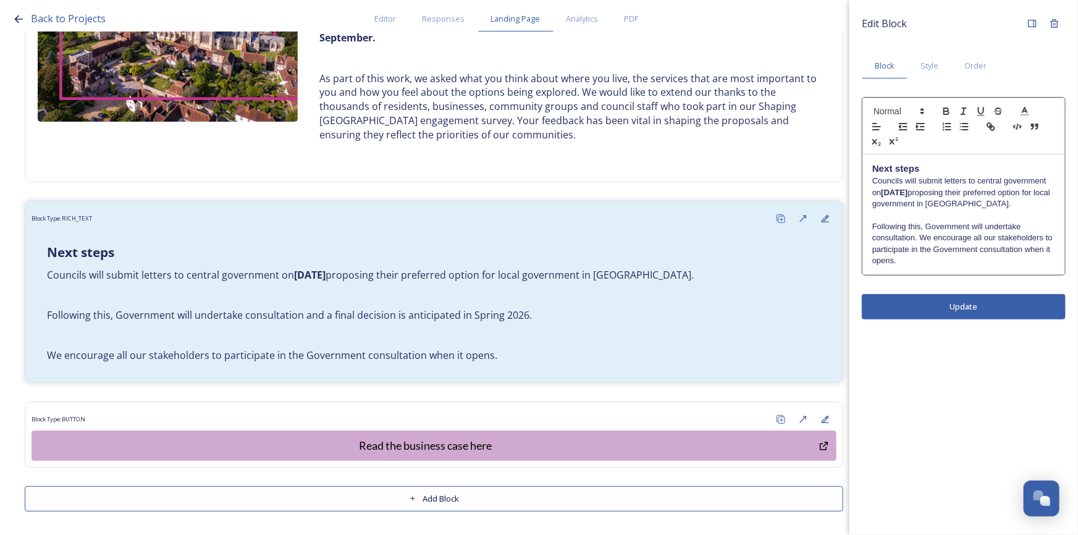
click at [941, 268] on div "Next steps Councils will submit letters to central government on [DATE] proposi…" at bounding box center [963, 213] width 201 height 119
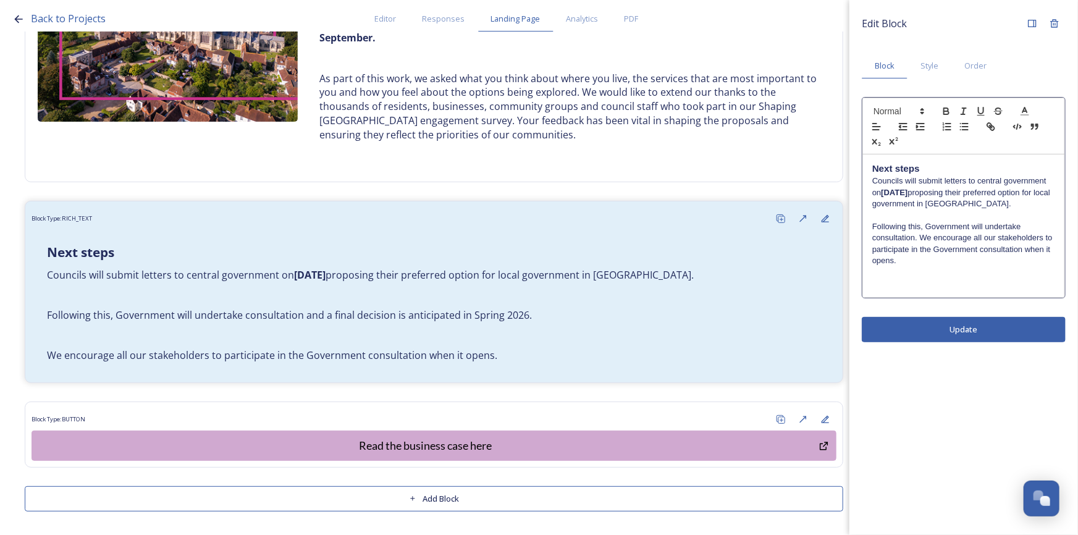
scroll to position [0, 0]
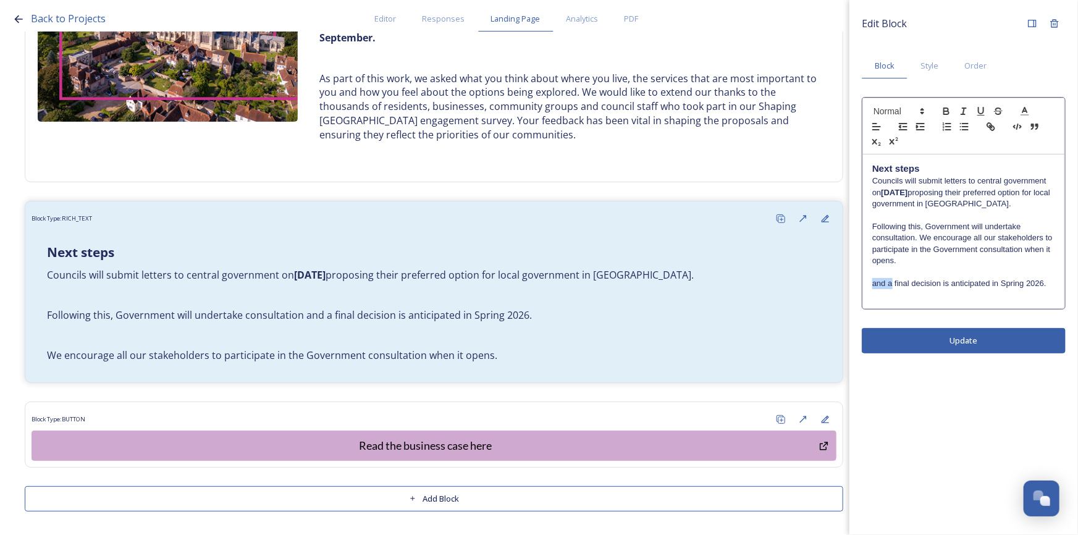
drag, startPoint x: 893, startPoint y: 286, endPoint x: 855, endPoint y: 287, distance: 37.7
click at [856, 286] on div "Edit Block Block Style Order Next steps Councils will submit letters to central…" at bounding box center [964, 183] width 229 height 366
drag, startPoint x: 976, startPoint y: 285, endPoint x: 1002, endPoint y: 290, distance: 25.9
click at [980, 285] on p "A final decision is anticipated in Spring 2026." at bounding box center [964, 283] width 183 height 11
click at [960, 287] on p "A final decision is anticipated in Spring 2026." at bounding box center [964, 283] width 183 height 11
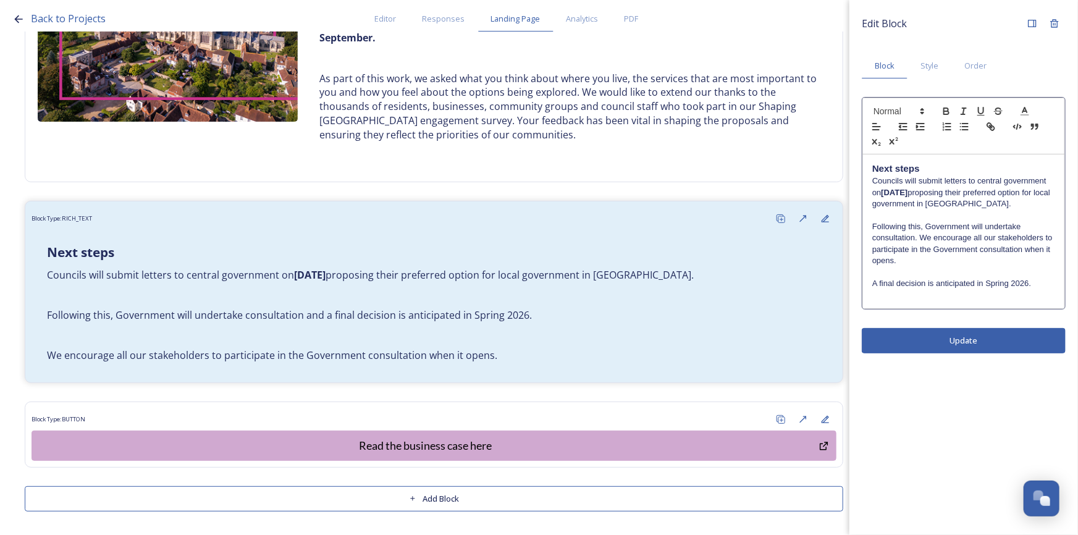
click at [975, 281] on p "A final decision is anticipated in Spring 2026." at bounding box center [964, 283] width 183 height 11
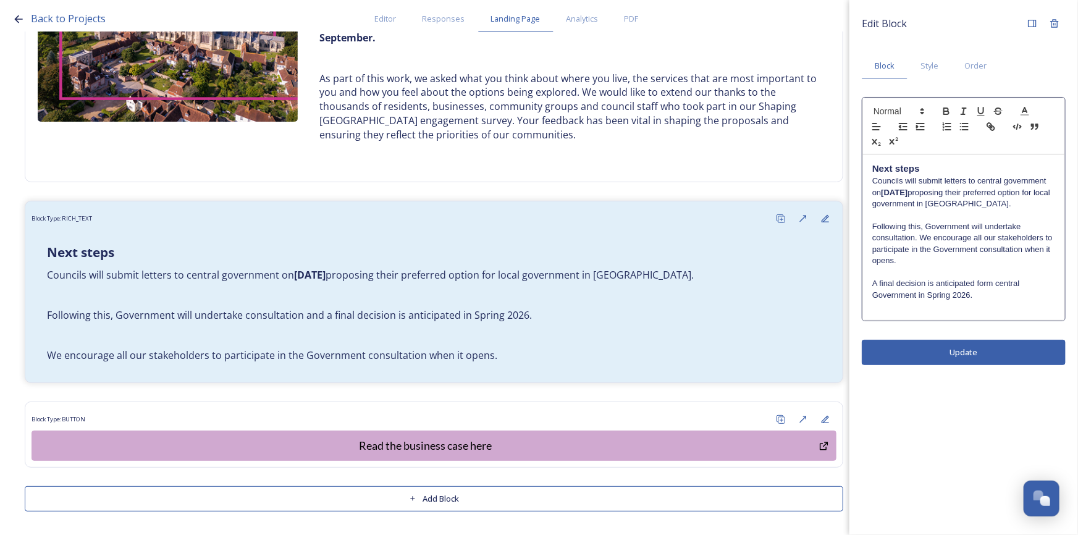
click at [988, 300] on p "A final decision is anticipated form central Government in Spring 2026." at bounding box center [964, 289] width 183 height 23
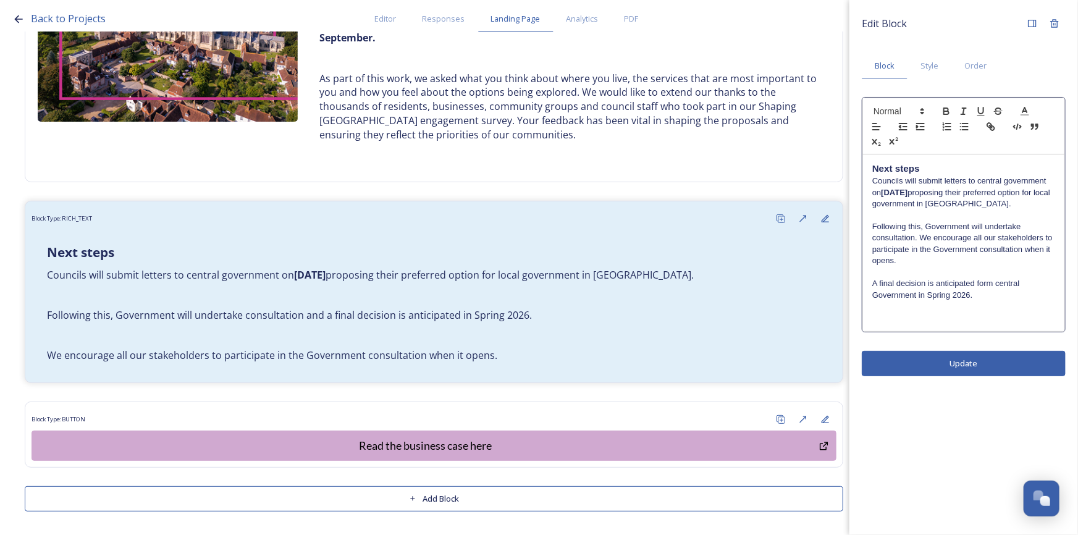
click at [949, 358] on div "Edit Block Block Style Order Next steps Councils will submit letters to central…" at bounding box center [964, 267] width 229 height 535
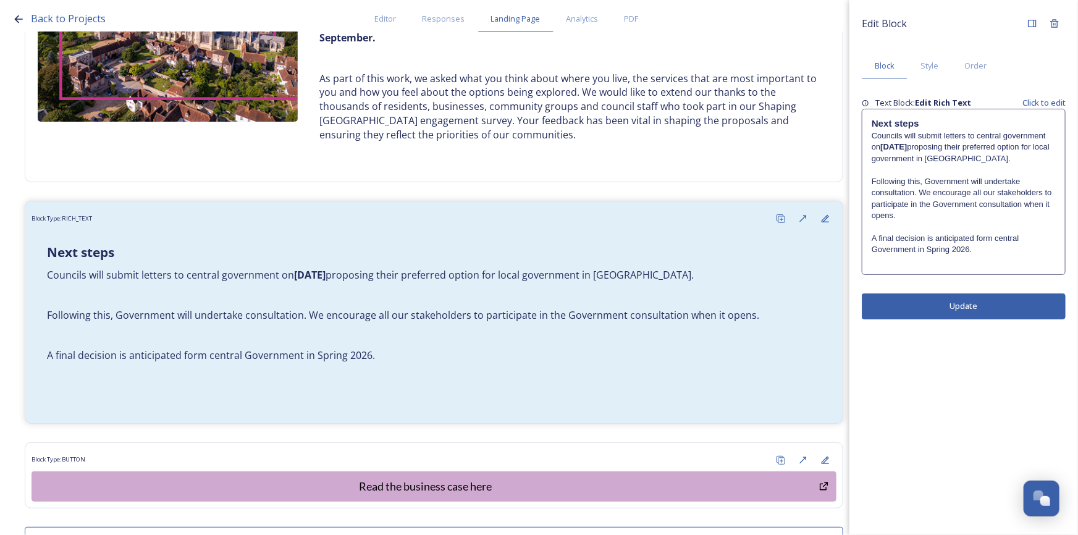
click at [989, 237] on p "A final decision is anticipated form central Government in Spring 2026." at bounding box center [964, 244] width 184 height 23
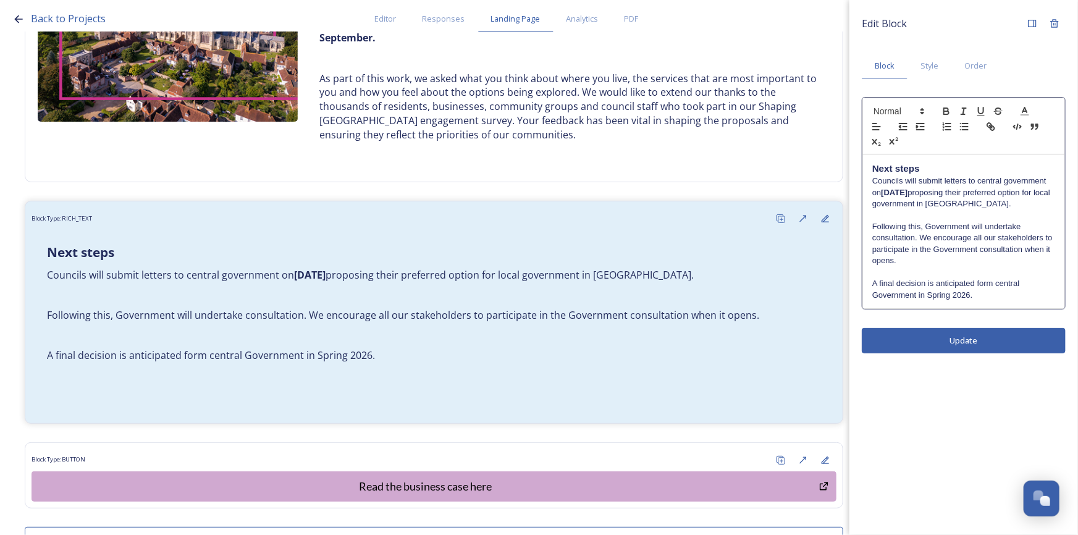
click at [984, 287] on p "A final decision is anticipated form central Government in Spring 2026." at bounding box center [964, 289] width 183 height 23
click at [1001, 340] on div "Edit Block Block Style Order Next steps Councils will submit letters to central…" at bounding box center [964, 267] width 229 height 535
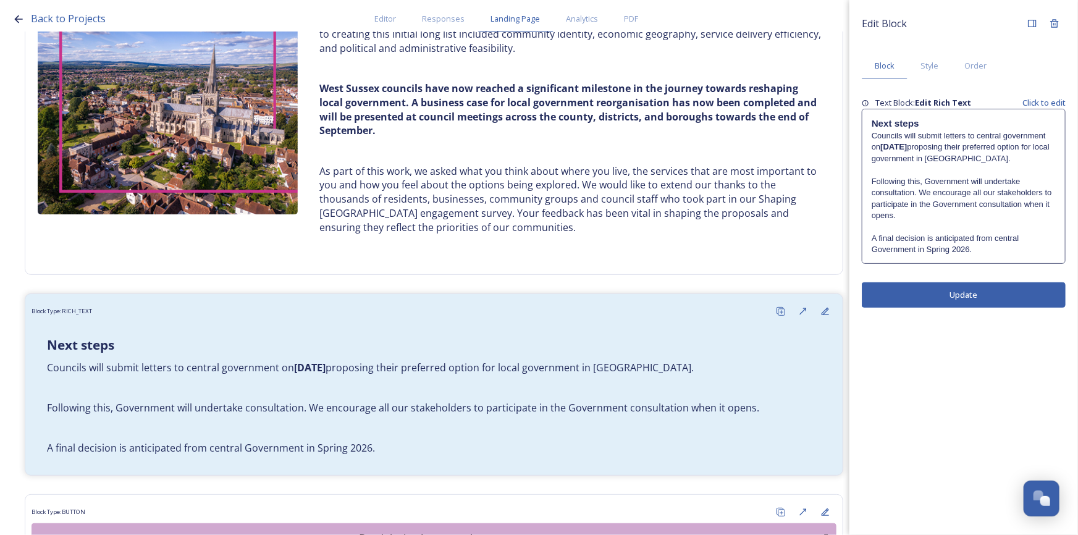
scroll to position [290, 0]
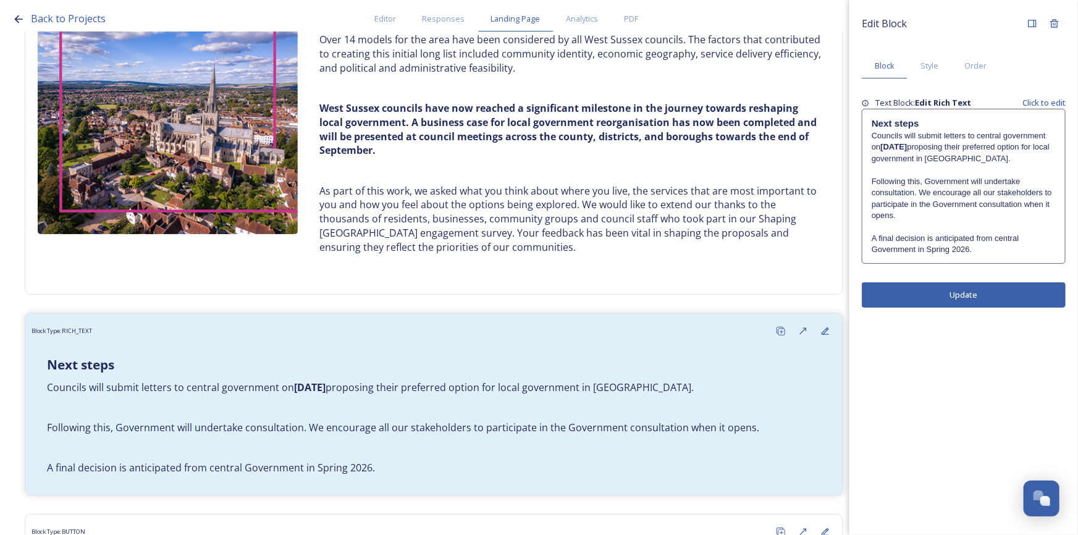
click at [920, 196] on p "Following this, Government will undertake consultation. We encourage all our st…" at bounding box center [964, 199] width 184 height 46
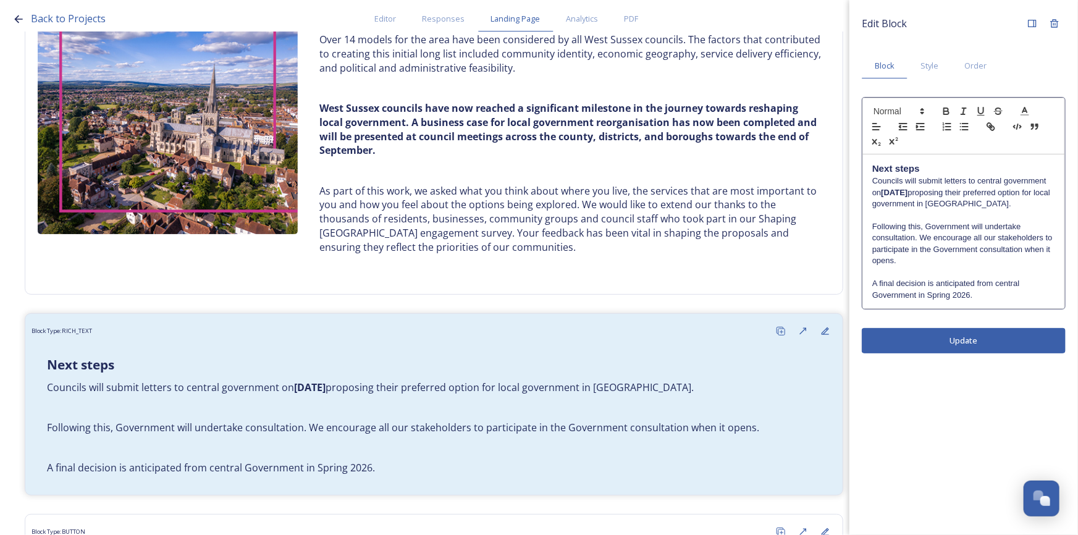
click at [921, 240] on p "Following this, Government will undertake consultation. We encourage all our st…" at bounding box center [964, 244] width 183 height 46
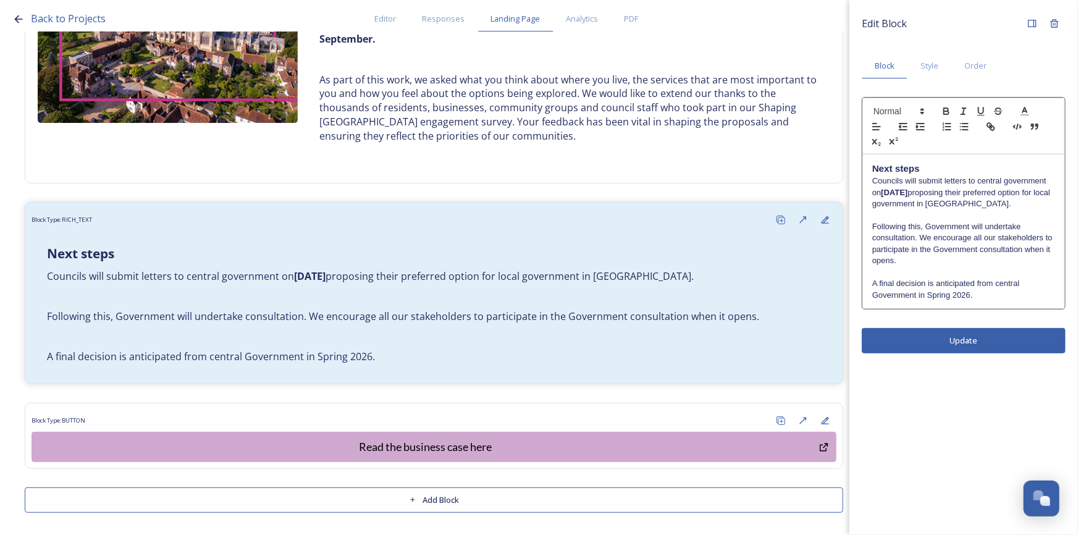
scroll to position [403, 0]
click at [990, 301] on p "A final decision is anticipated from central Government in Spring 2026." at bounding box center [964, 289] width 183 height 23
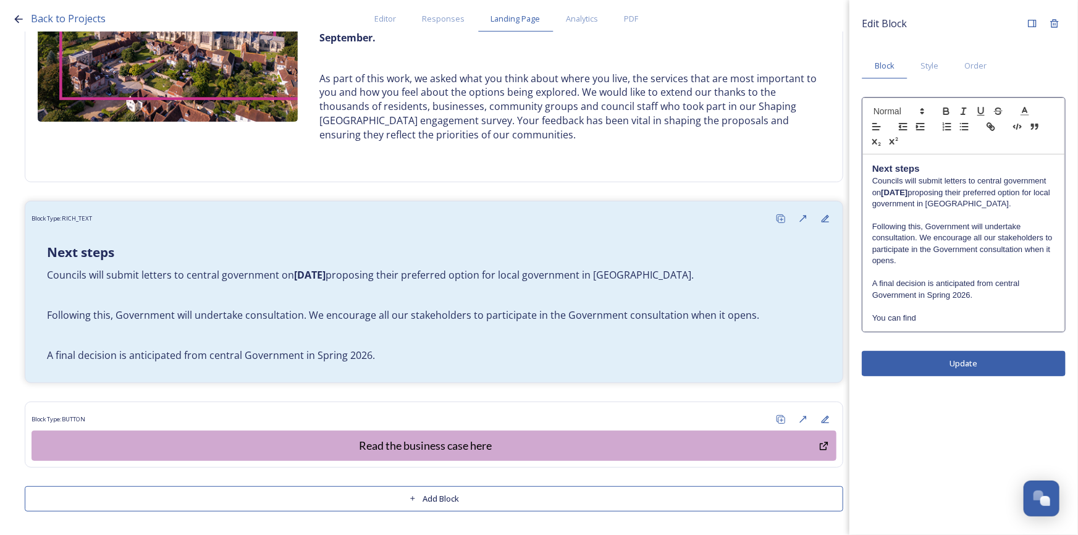
click at [938, 315] on p "You can find" at bounding box center [964, 318] width 183 height 11
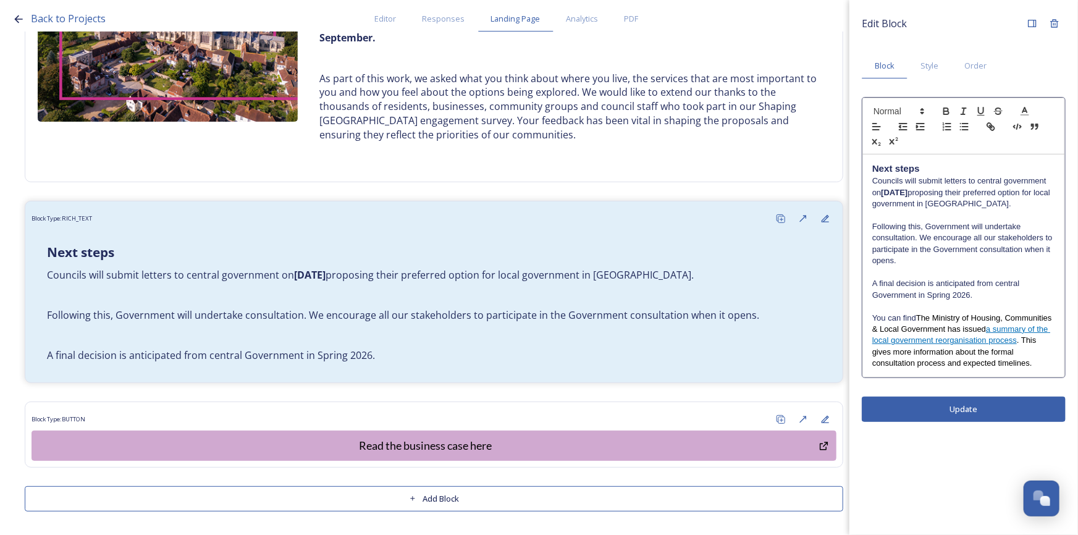
drag, startPoint x: 920, startPoint y: 317, endPoint x: 839, endPoint y: 318, distance: 81.0
click at [839, 318] on div "Back to Projects Editor Responses Landing Page Analytics PDF Share Add Response…" at bounding box center [539, 267] width 1078 height 535
click at [1007, 406] on div "Edit Block Block Style Order Next steps Councils will submit letters to central…" at bounding box center [964, 267] width 229 height 535
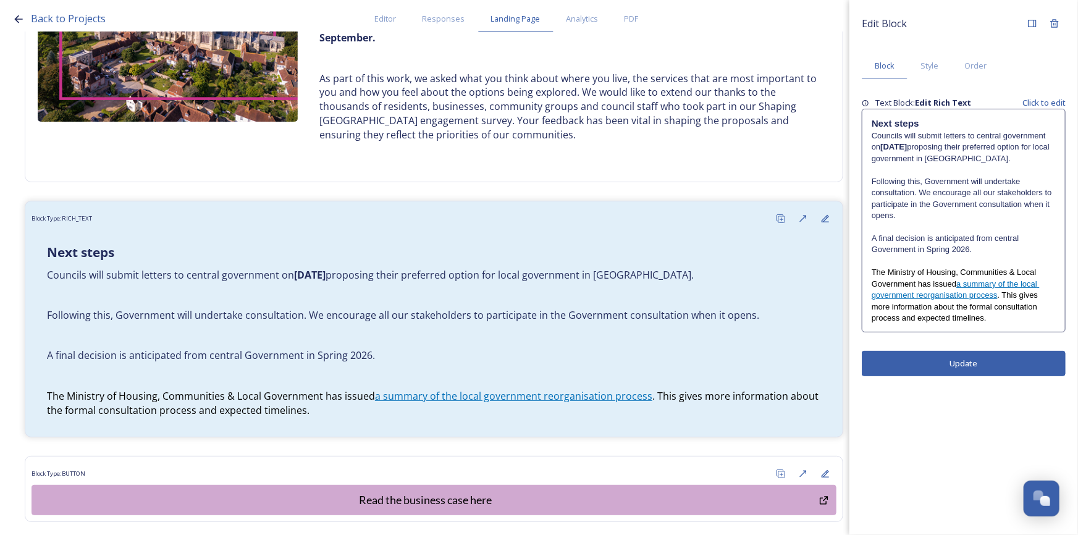
click at [939, 247] on p "A final decision is anticipated from central Government in Spring 2026." at bounding box center [964, 244] width 184 height 23
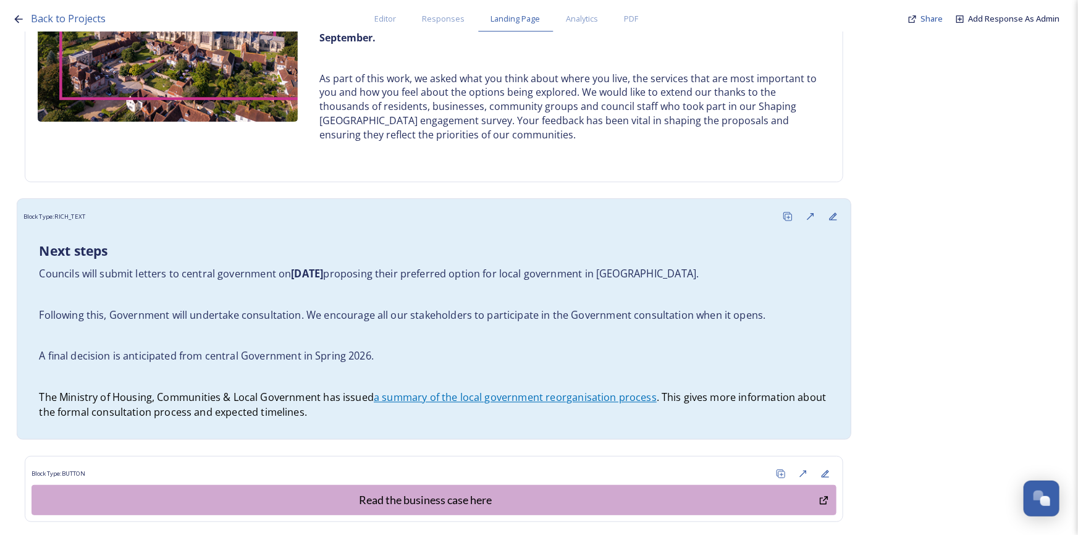
click at [273, 358] on p "A final decision is anticipated from central Government in Spring 2026." at bounding box center [434, 356] width 790 height 14
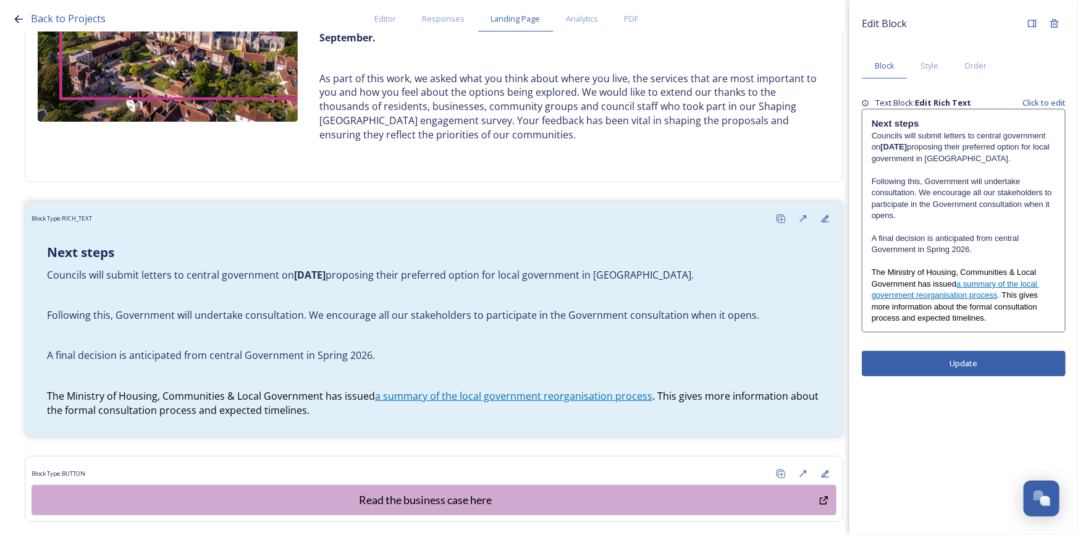
click at [941, 216] on p "Following this, Government will undertake consultation. We encourage all our st…" at bounding box center [964, 199] width 184 height 46
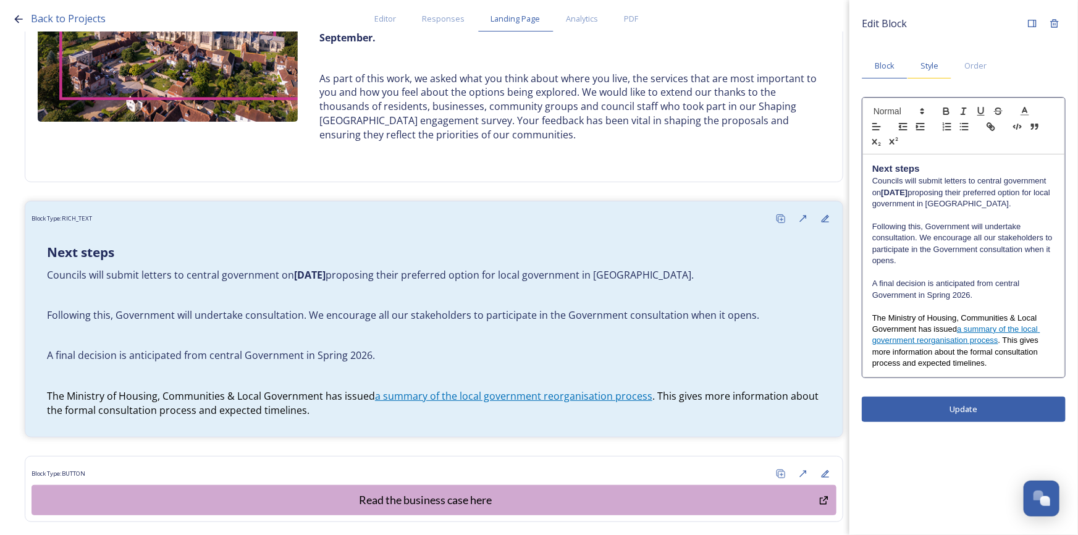
click at [928, 65] on span "Style" at bounding box center [930, 66] width 18 height 12
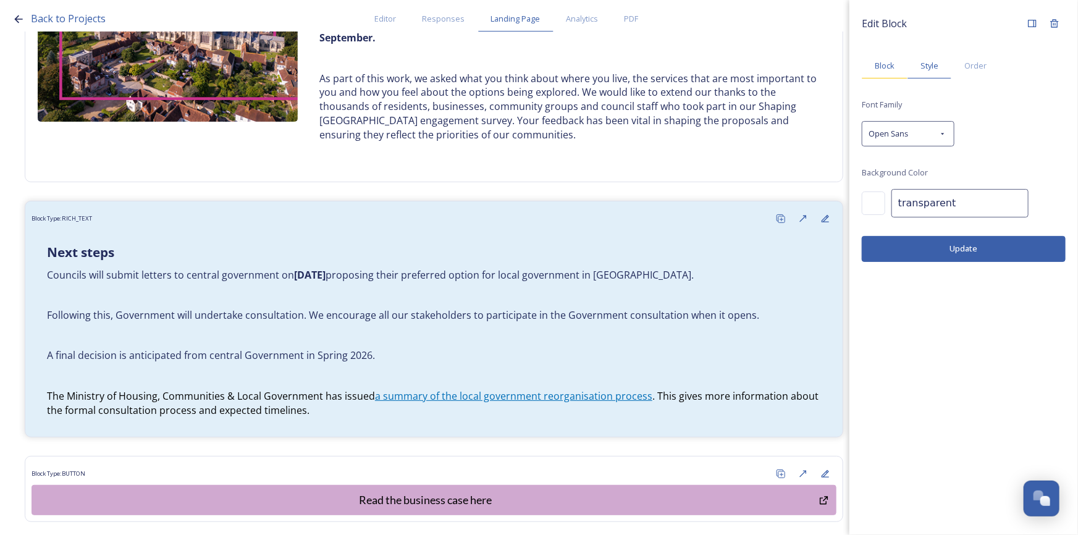
click at [888, 67] on span "Block" at bounding box center [885, 66] width 20 height 12
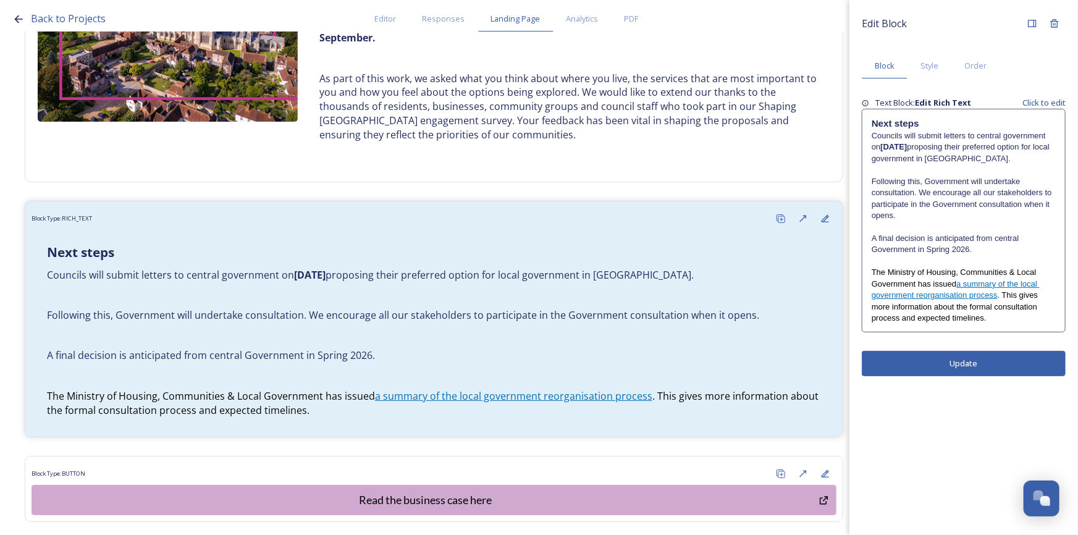
click at [956, 161] on p "Councils will submit letters to central government on [DATE] proposing their pr…" at bounding box center [964, 147] width 184 height 34
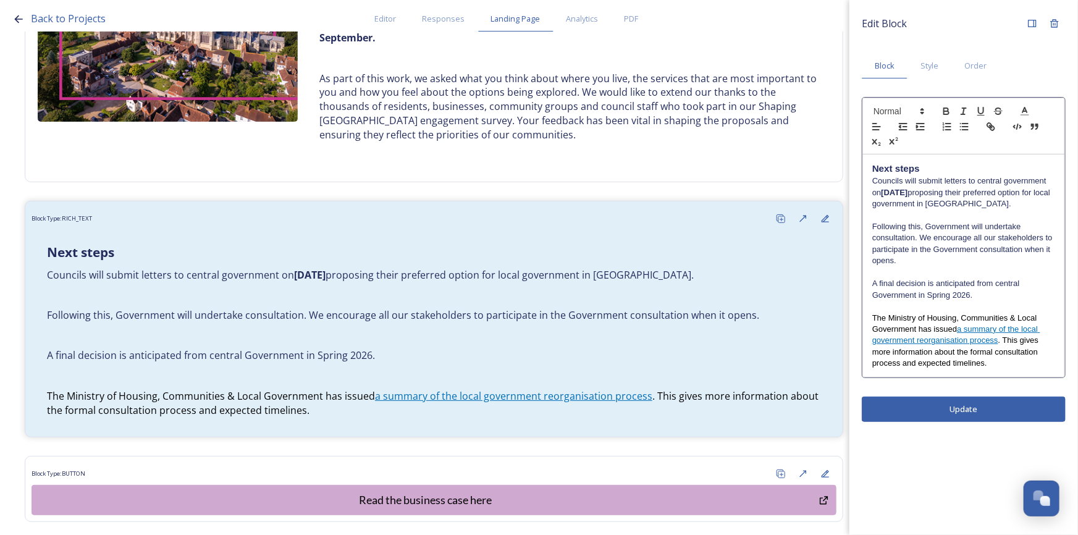
click at [945, 245] on p "Following this, Government will undertake consultation. We encourage all our st…" at bounding box center [964, 244] width 183 height 46
drag, startPoint x: 956, startPoint y: 327, endPoint x: 865, endPoint y: 307, distance: 93.0
click at [860, 312] on div "Edit Block Block Style Order Next steps Councils will submit letters to central…" at bounding box center [964, 217] width 229 height 434
click at [1023, 111] on icon at bounding box center [1025, 111] width 11 height 11
click at [963, 255] on p "Following this, Government will undertake consultation. We encourage all our st…" at bounding box center [964, 244] width 183 height 46
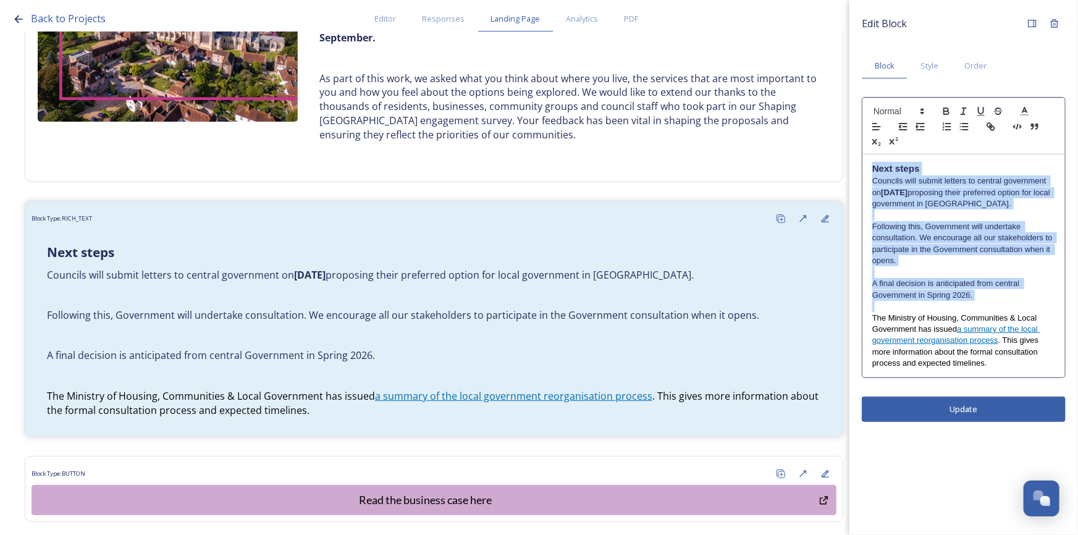
drag, startPoint x: 983, startPoint y: 300, endPoint x: 861, endPoint y: 159, distance: 186.2
click at [861, 159] on div "Edit Block Block Style Order Next steps Councils will submit letters to central…" at bounding box center [964, 217] width 229 height 434
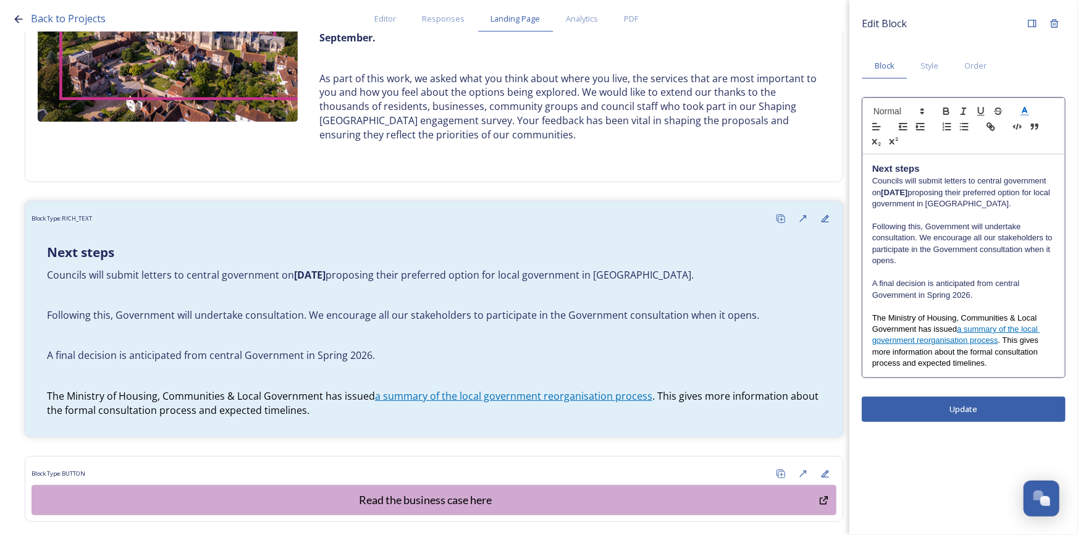
click at [1025, 110] on polyline at bounding box center [1025, 110] width 4 height 5
click at [1028, 125] on span at bounding box center [1026, 127] width 10 height 10
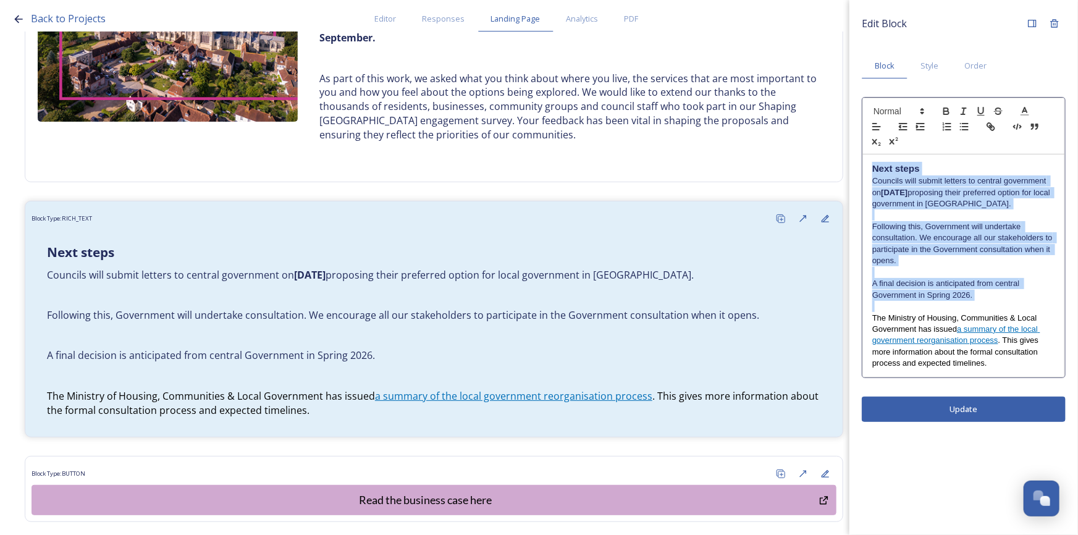
drag, startPoint x: 1002, startPoint y: 234, endPoint x: 1008, endPoint y: 242, distance: 10.5
click at [1002, 234] on p "Following this, Government will undertake consultation. We encourage all our st…" at bounding box center [964, 244] width 183 height 46
click at [1017, 308] on p at bounding box center [964, 306] width 183 height 11
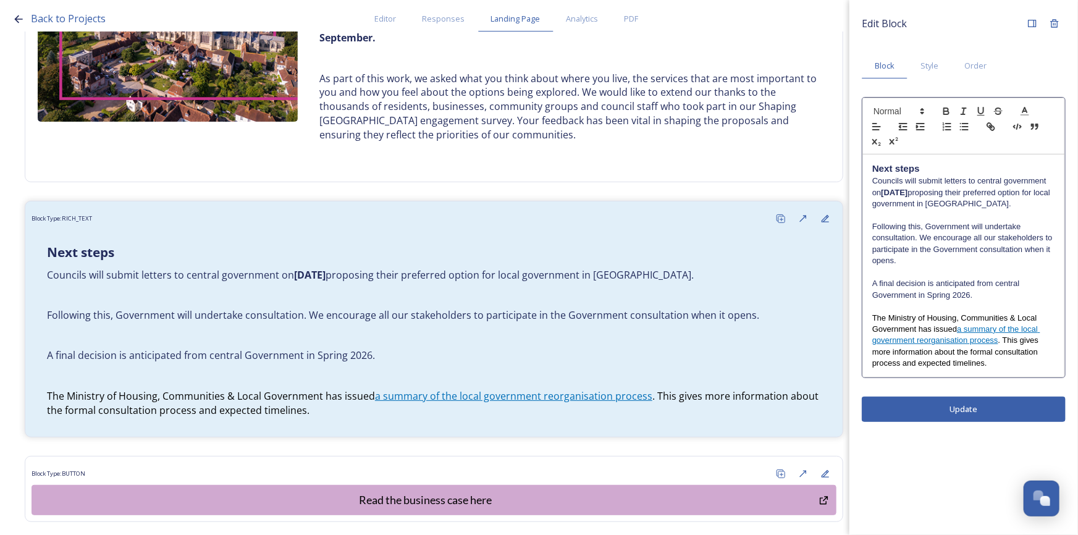
click at [1012, 410] on div "Edit Block Block Style Order Next steps Councils will submit letters to central…" at bounding box center [964, 267] width 229 height 535
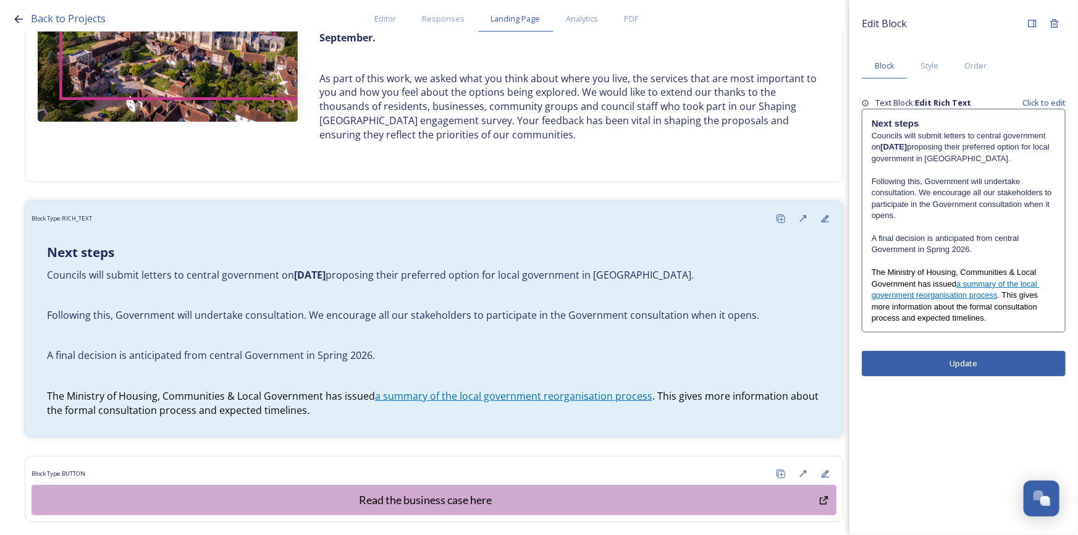
click at [1025, 184] on p "Following this, Government will undertake consultation. We encourage all our st…" at bounding box center [964, 199] width 184 height 46
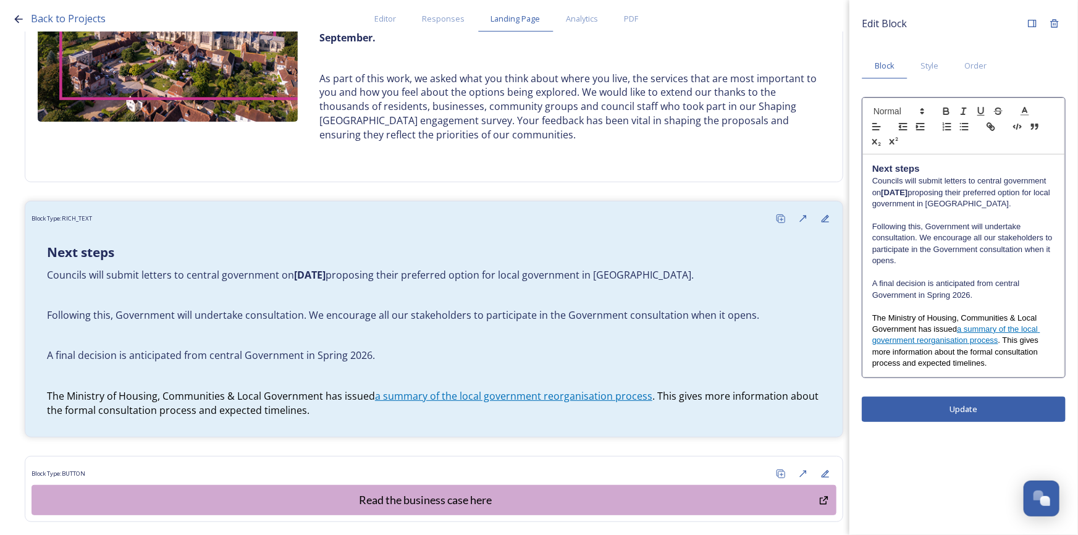
drag, startPoint x: 1032, startPoint y: 234, endPoint x: 1028, endPoint y: 227, distance: 7.2
click at [1032, 232] on p "Following this, Government will undertake consultation. We encourage all our st…" at bounding box center [964, 244] width 183 height 46
click at [1028, 227] on p "Following this, Government will undertake consultation. We encourage all our st…" at bounding box center [964, 244] width 183 height 46
click at [968, 408] on div "Edit Block Block Style Order Next steps Councils will submit letters to central…" at bounding box center [964, 267] width 229 height 535
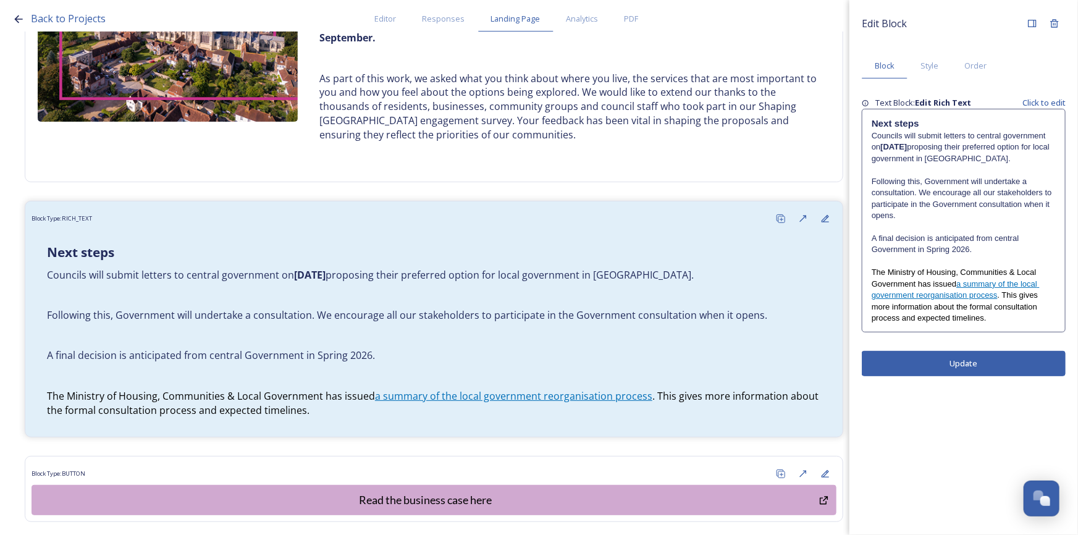
click at [998, 364] on button "Update" at bounding box center [964, 363] width 204 height 25
click at [955, 270] on span "The Ministry of Housing, Communities & Local Government has issued" at bounding box center [955, 278] width 167 height 20
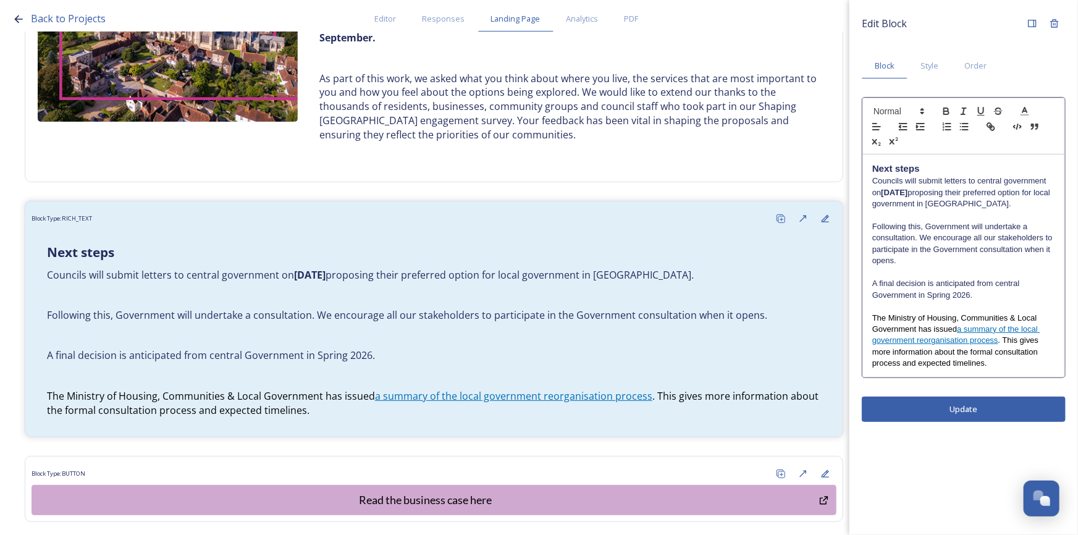
click at [1012, 368] on p "The Ministry of Housing, Communities & Local Government has issued a summary of…" at bounding box center [964, 341] width 183 height 57
drag, startPoint x: 968, startPoint y: 366, endPoint x: 994, endPoint y: 369, distance: 25.5
click at [978, 368] on span ". This gives more information about the formal consultation process and expecte…" at bounding box center [957, 352] width 169 height 32
click at [1002, 367] on p "The Ministry of Housing, Communities & Local Government has issued a summary of…" at bounding box center [964, 341] width 183 height 57
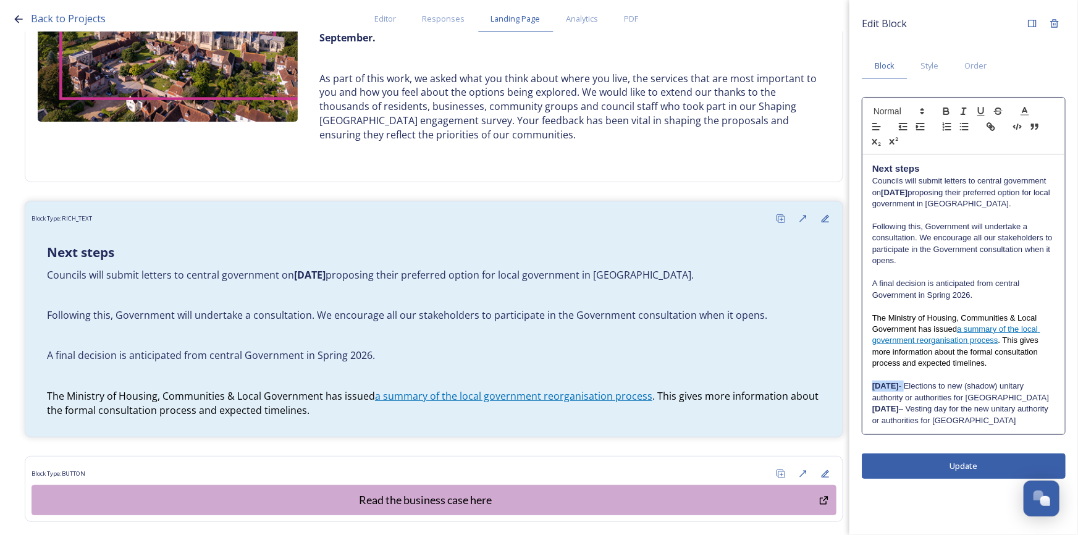
drag, startPoint x: 915, startPoint y: 383, endPoint x: 854, endPoint y: 386, distance: 60.6
click at [854, 386] on div "Edit Block Block Style Order Next steps Councils will submit letters to central…" at bounding box center [964, 245] width 229 height 491
drag, startPoint x: 944, startPoint y: 390, endPoint x: 866, endPoint y: 389, distance: 77.9
click at [866, 389] on div "Next steps Councils will submit letters to central government on [DATE] proposi…" at bounding box center [963, 293] width 201 height 279
click at [1019, 395] on p "We anticipate elections to new (shadow) unitary authority or authorities for [G…" at bounding box center [964, 392] width 183 height 23
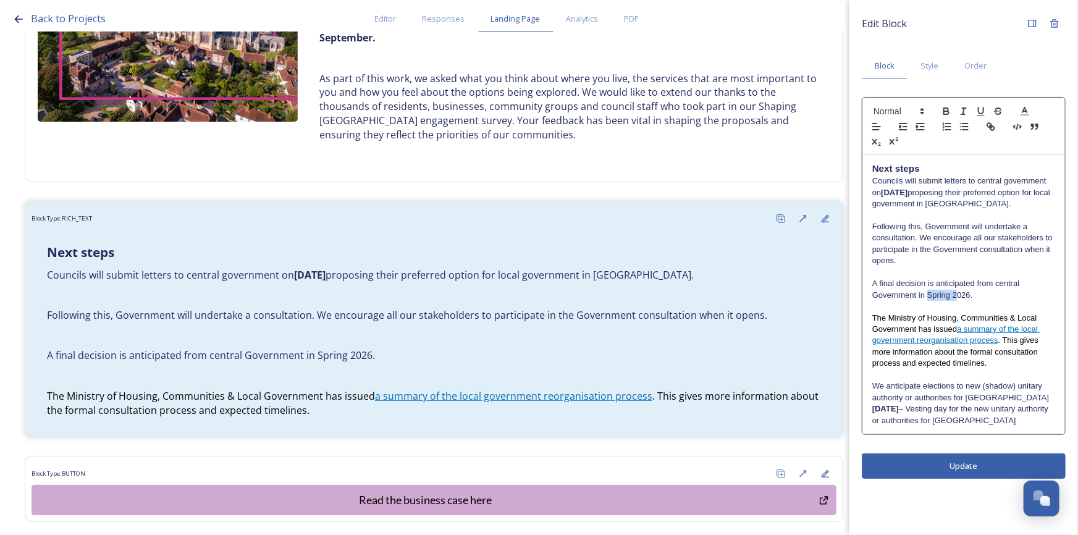
drag, startPoint x: 939, startPoint y: 292, endPoint x: 928, endPoint y: 292, distance: 10.5
click at [928, 292] on p "A final decision is anticipated from central Government in Spring 2026." at bounding box center [964, 289] width 183 height 23
click at [979, 283] on p "A final decision is anticipated from central Government in Spring 2026." at bounding box center [964, 289] width 183 height 23
click at [986, 294] on p "A final decision is anticipated from central Government in Spring 2026." at bounding box center [964, 289] width 183 height 23
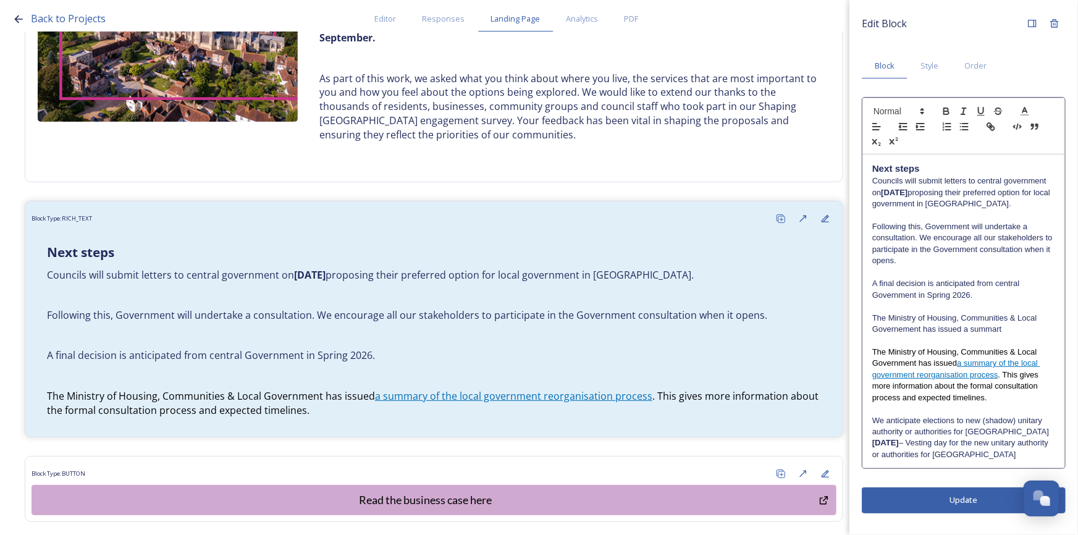
click at [1010, 163] on h3 "Next steps" at bounding box center [964, 169] width 183 height 14
drag, startPoint x: 987, startPoint y: 334, endPoint x: 955, endPoint y: 347, distance: 33.9
click at [1027, 339] on p at bounding box center [964, 340] width 183 height 11
drag, startPoint x: 871, startPoint y: 352, endPoint x: 869, endPoint y: 322, distance: 30.3
click at [869, 322] on div "Next steps Councils will submit letters to central government on [DATE] proposi…" at bounding box center [963, 310] width 201 height 313
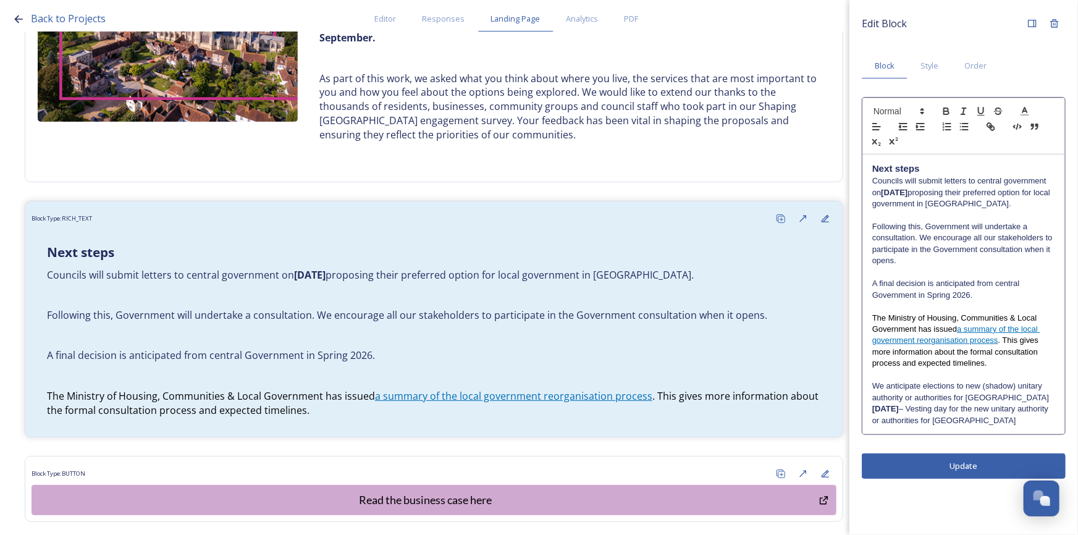
click at [936, 378] on p at bounding box center [964, 375] width 183 height 11
click at [911, 293] on p "A final decision is anticipated from central Government in Spring 2026." at bounding box center [964, 289] width 183 height 23
click at [1028, 115] on line at bounding box center [1024, 115] width 7 height 0
click at [1026, 127] on span at bounding box center [1026, 127] width 10 height 10
click at [951, 305] on p at bounding box center [964, 306] width 183 height 11
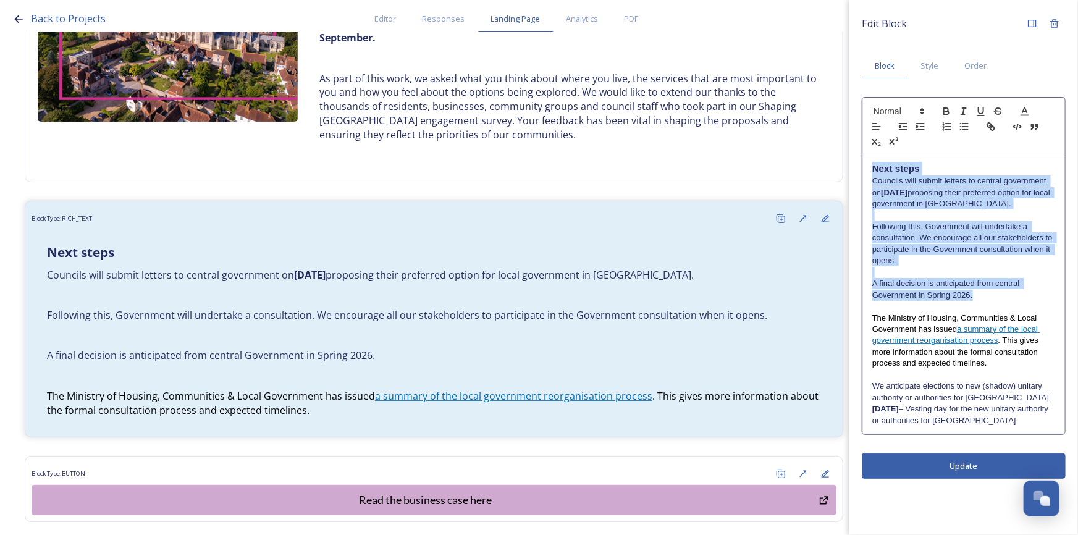
drag, startPoint x: 976, startPoint y: 297, endPoint x: 855, endPoint y: 160, distance: 182.5
click at [855, 160] on div "Edit Block Block Style Order Next steps Councils will submit letters to central…" at bounding box center [964, 245] width 229 height 491
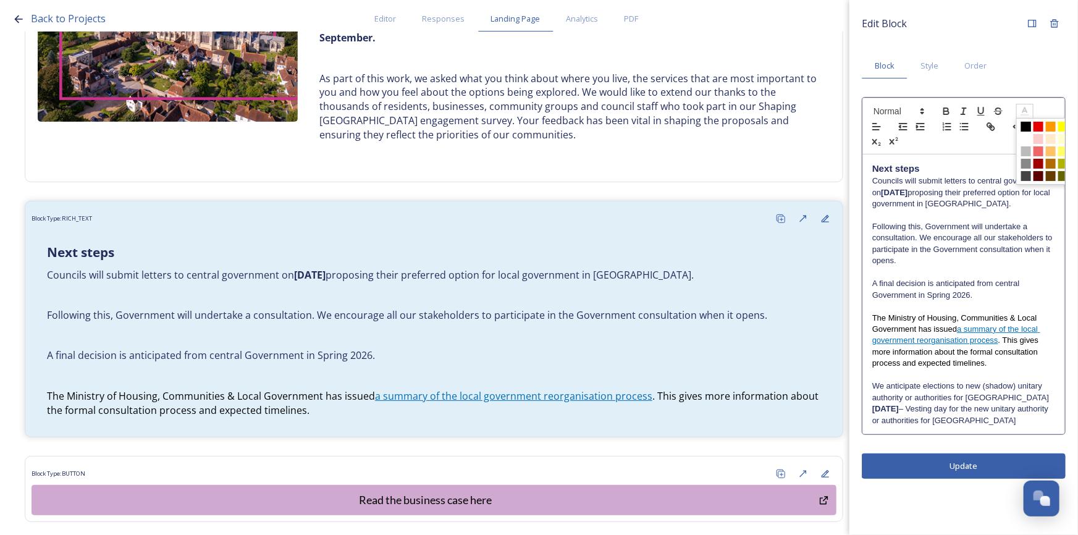
click at [1023, 111] on icon at bounding box center [1025, 111] width 11 height 11
click at [1026, 127] on span at bounding box center [1026, 127] width 10 height 10
click at [957, 239] on p "Following this, Government will undertake a consultation. We encourage all our …" at bounding box center [964, 244] width 183 height 46
drag, startPoint x: 973, startPoint y: 347, endPoint x: 983, endPoint y: 360, distance: 15.9
click at [976, 351] on p "The Ministry of Housing, Communities & Local Government has issued a summary of…" at bounding box center [964, 341] width 183 height 57
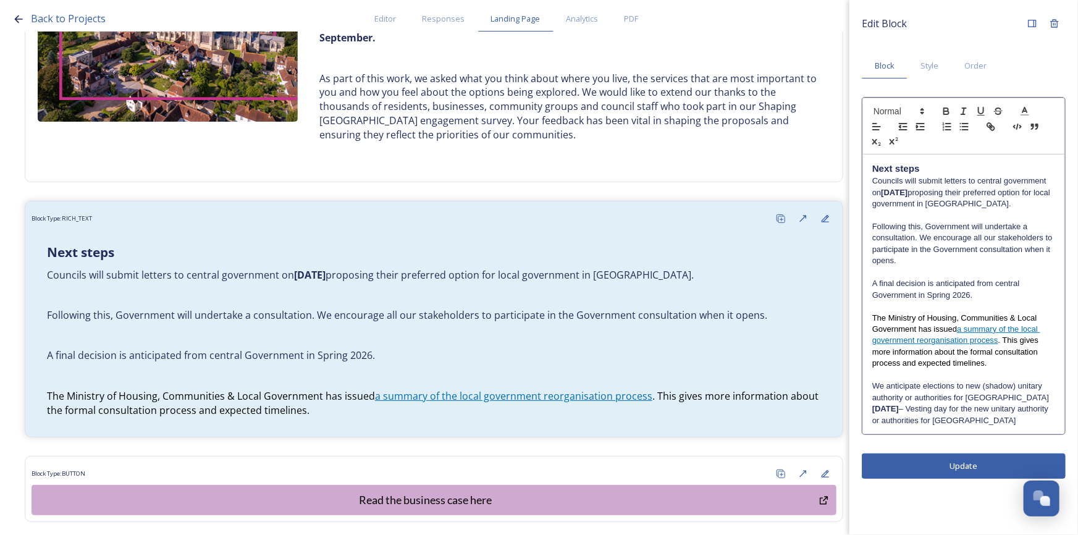
click at [988, 410] on p "[DATE] – Vesting day for the new unitary authority or authorities for [GEOGRAPH…" at bounding box center [964, 415] width 183 height 23
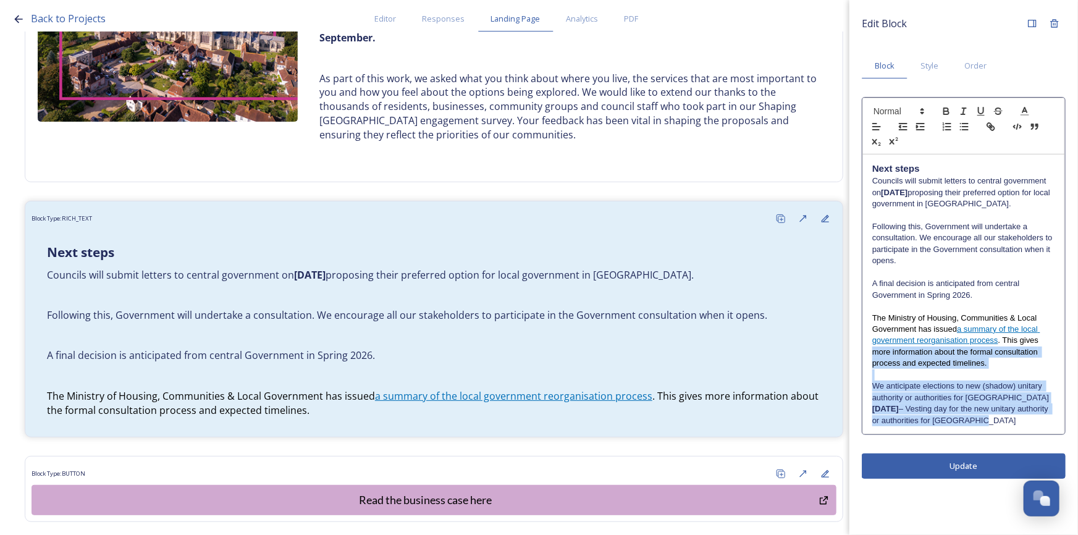
drag, startPoint x: 1023, startPoint y: 428, endPoint x: 859, endPoint y: 351, distance: 180.8
click at [859, 351] on div "Edit Block Block Style Order Next steps Councils will submit letters to central…" at bounding box center [964, 245] width 229 height 491
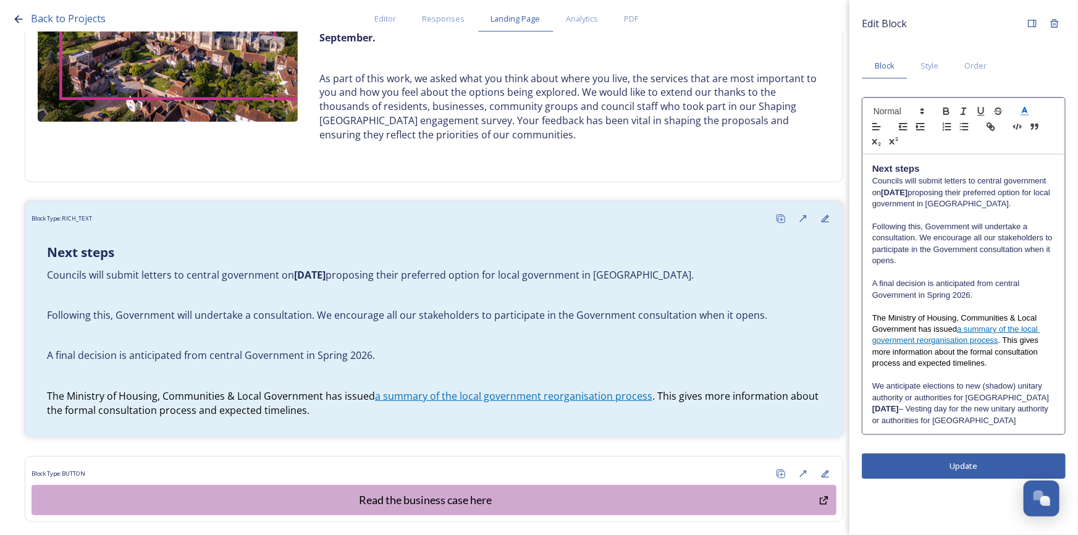
click at [1022, 104] on span at bounding box center [1025, 111] width 17 height 15
click at [1027, 123] on span at bounding box center [1026, 127] width 10 height 10
drag, startPoint x: 973, startPoint y: 277, endPoint x: 968, endPoint y: 307, distance: 30.1
click at [973, 278] on div "Next steps Councils will submit letters to central government on [DATE] proposi…" at bounding box center [963, 293] width 201 height 279
drag, startPoint x: 1041, startPoint y: 342, endPoint x: 1000, endPoint y: 340, distance: 40.8
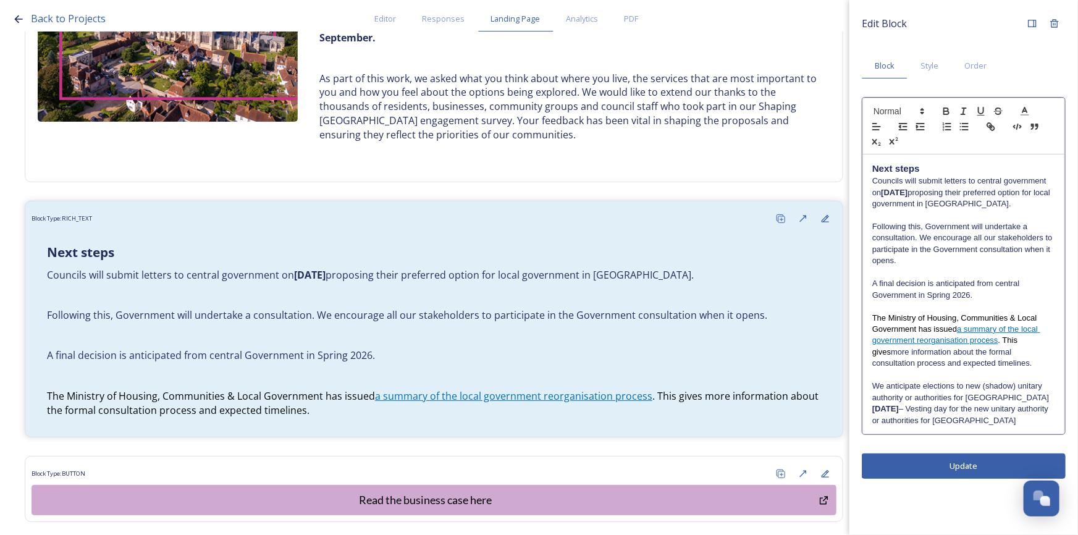
click at [1000, 340] on span ". This gives" at bounding box center [947, 346] width 148 height 20
click at [1025, 106] on icon at bounding box center [1025, 111] width 11 height 11
click at [1028, 122] on span at bounding box center [1026, 127] width 10 height 10
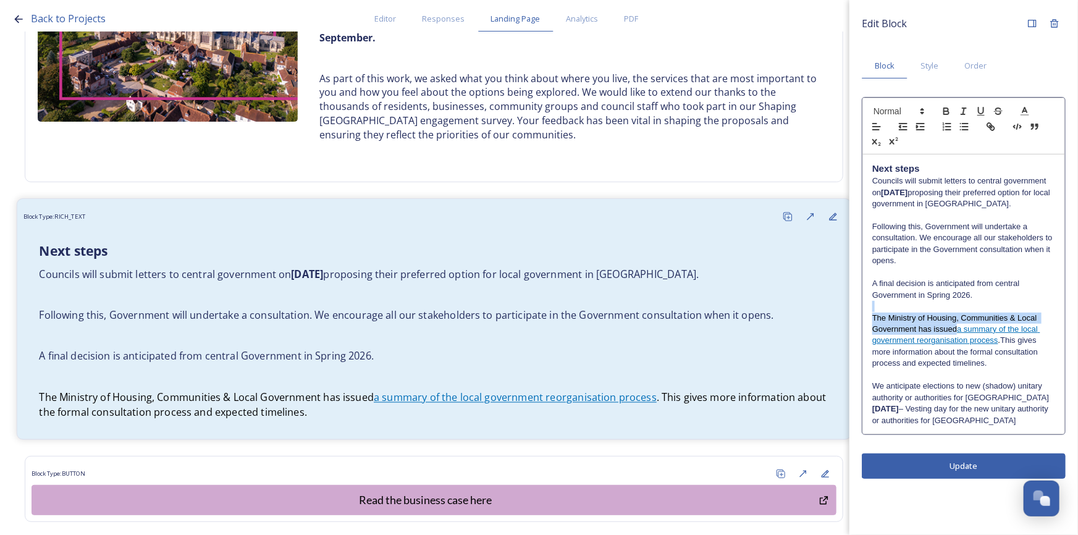
drag, startPoint x: 958, startPoint y: 332, endPoint x: 834, endPoint y: 306, distance: 126.3
click at [834, 307] on div "Back to Projects Editor Responses Landing Page Analytics PDF Share Add Response…" at bounding box center [539, 267] width 1078 height 535
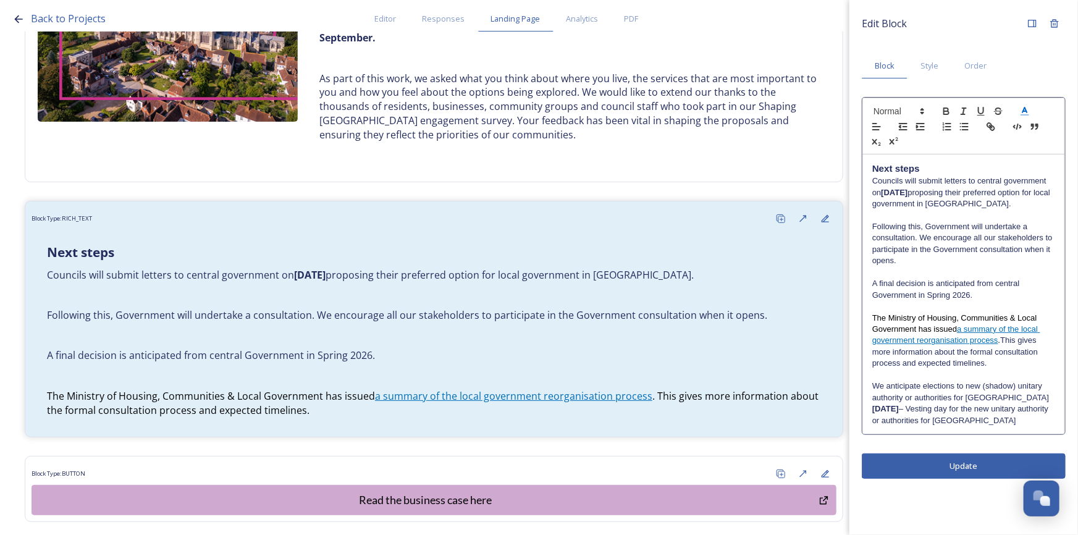
click at [1021, 111] on icon at bounding box center [1025, 111] width 11 height 11
click at [1026, 127] on span at bounding box center [1026, 127] width 10 height 10
click at [1027, 138] on div at bounding box center [964, 126] width 203 height 57
drag, startPoint x: 995, startPoint y: 255, endPoint x: 1020, endPoint y: 371, distance: 118.3
click at [1003, 263] on p "Following this, Government will undertake a consultation. We encourage all our …" at bounding box center [964, 244] width 183 height 46
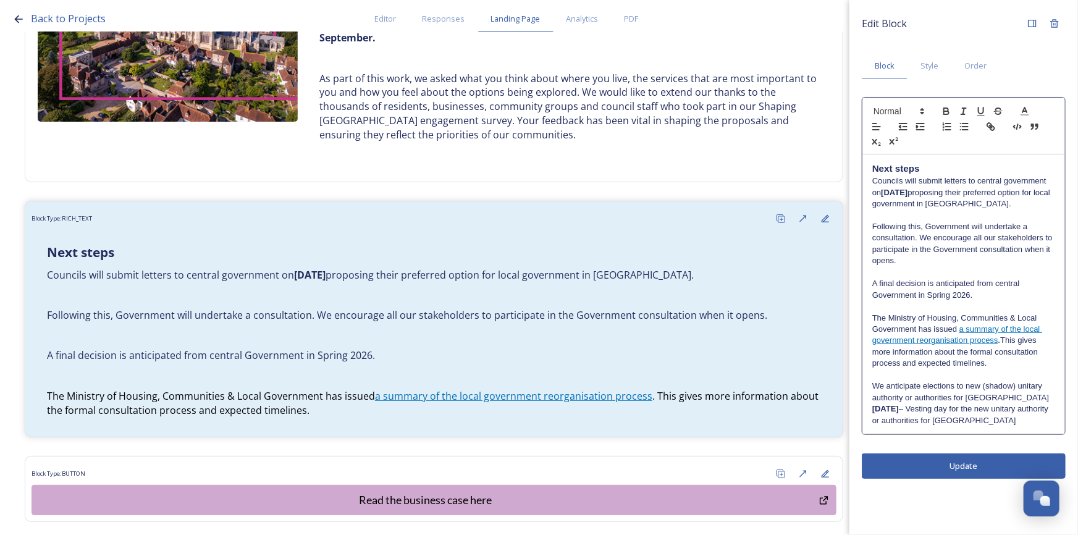
click at [1007, 467] on div "Edit Block Block Style Order Next steps Councils will submit letters to central…" at bounding box center [964, 267] width 229 height 535
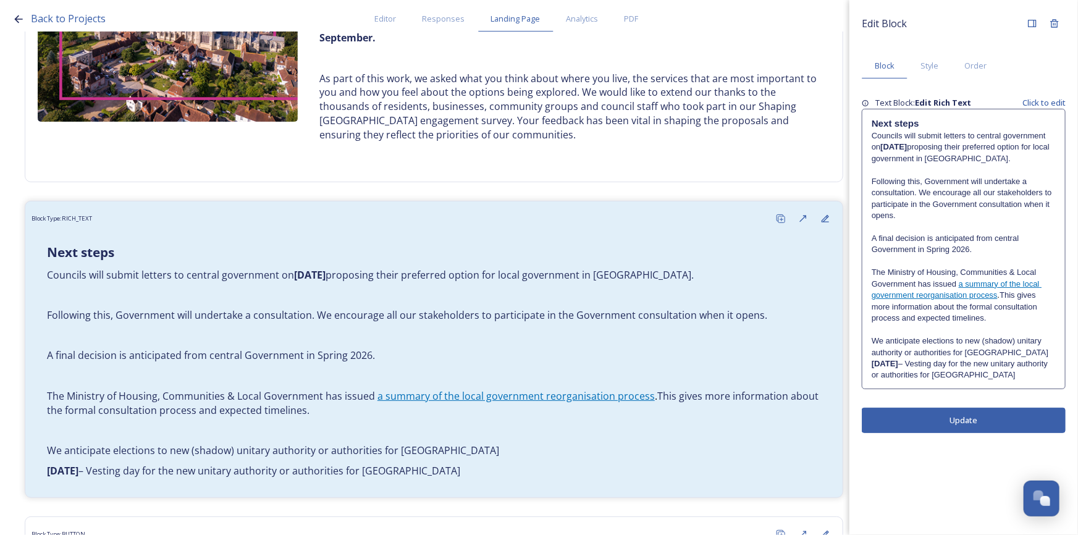
click at [1025, 353] on p "We anticipate elections to new (shadow) unitary authority or authorities for [G…" at bounding box center [964, 347] width 184 height 23
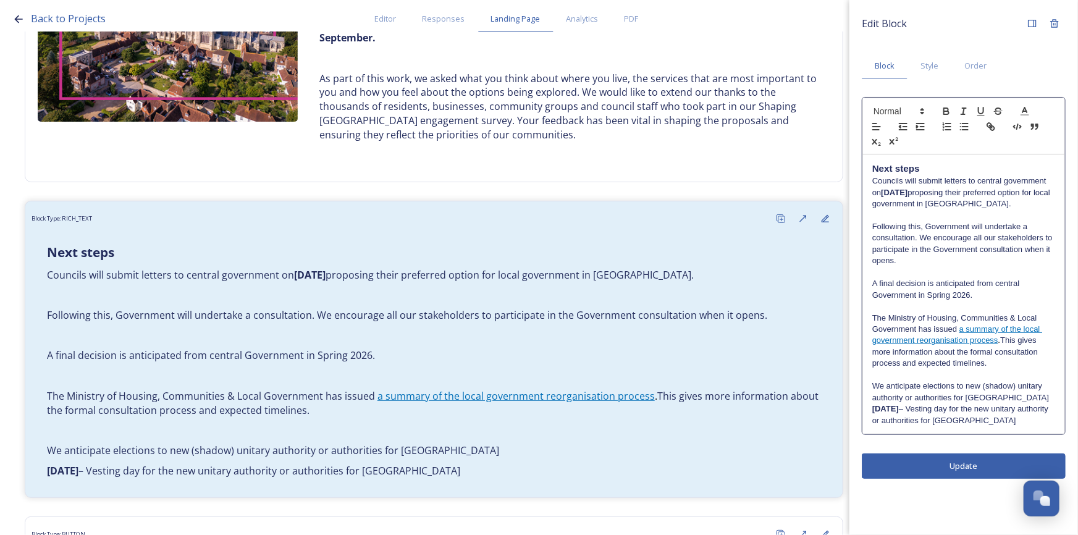
click at [1022, 399] on p "We anticipate elections to new (shadow) unitary authority or authorities for [G…" at bounding box center [964, 392] width 183 height 23
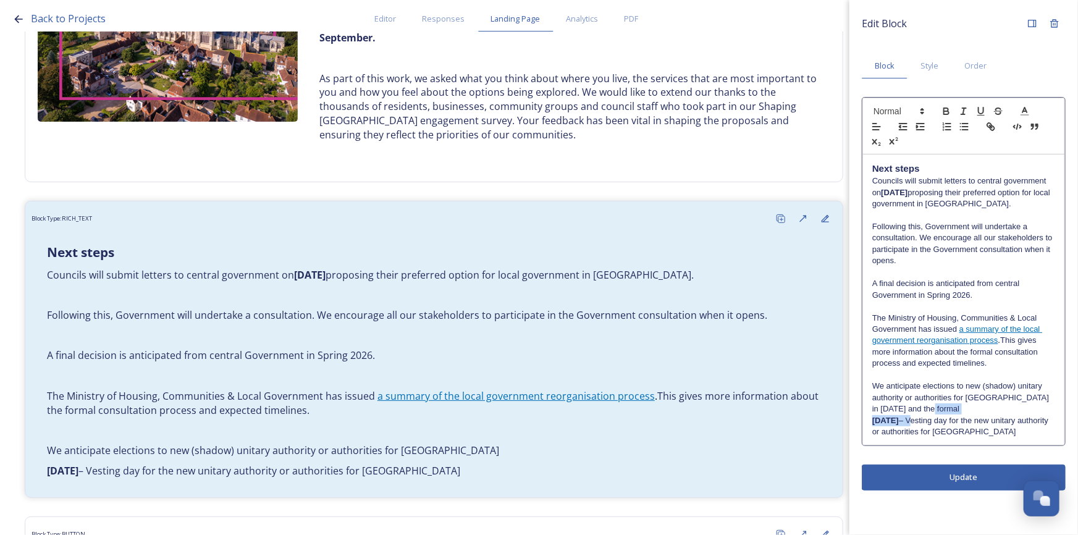
drag, startPoint x: 933, startPoint y: 419, endPoint x: 933, endPoint y: 410, distance: 9.3
click at [933, 410] on div "Next steps Councils will submit letters to central government on [DATE] proposi…" at bounding box center [963, 299] width 201 height 290
click at [1036, 423] on p "We anticipate elections to new (shadow) unitary authority or authorities for [G…" at bounding box center [964, 409] width 183 height 57
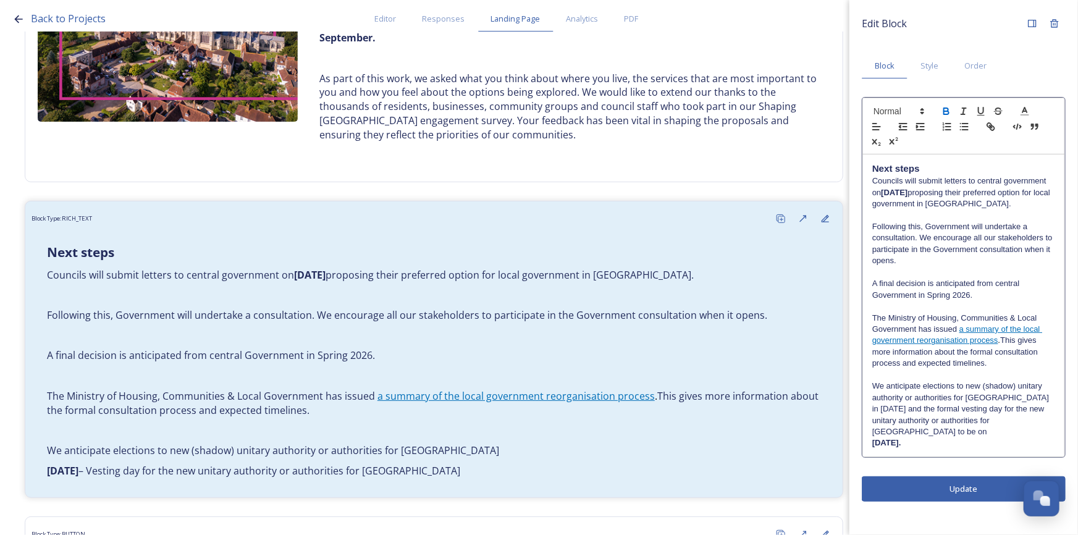
click at [1023, 405] on p "We anticipate elections to new (shadow) unitary authority or authorities for [G…" at bounding box center [964, 409] width 183 height 57
click at [1023, 402] on p "We anticipate elections to new (shadow) unitary authority or authorities for [G…" at bounding box center [964, 409] width 183 height 57
click at [1047, 438] on p "[DATE]." at bounding box center [964, 443] width 183 height 11
drag, startPoint x: 923, startPoint y: 434, endPoint x: 863, endPoint y: 436, distance: 60.0
click at [863, 436] on div "Next steps Councils will submit letters to central government on [DATE] proposi…" at bounding box center [963, 305] width 201 height 302
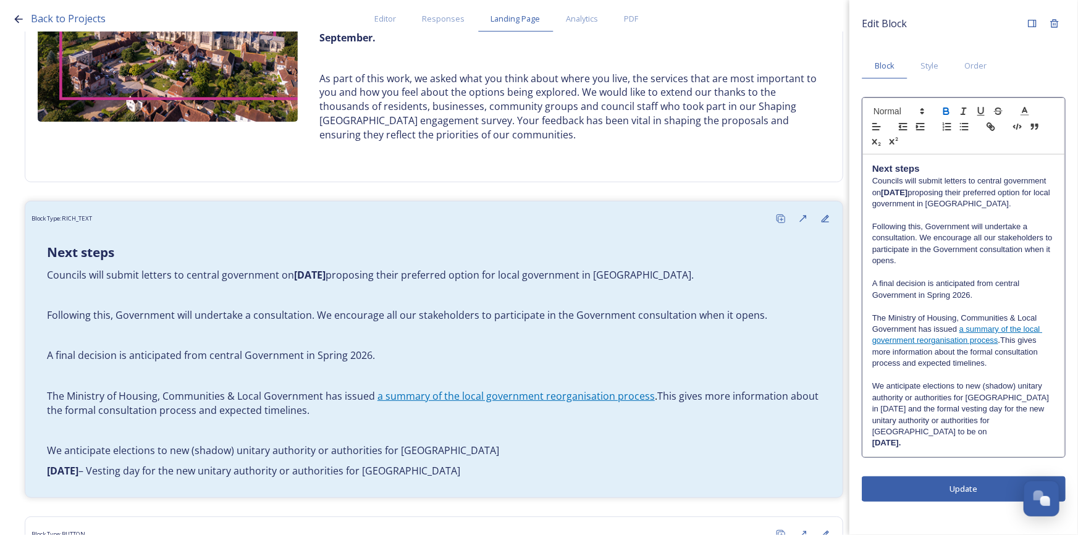
click at [991, 438] on p "[DATE]." at bounding box center [964, 443] width 183 height 11
drag, startPoint x: 1026, startPoint y: 396, endPoint x: 890, endPoint y: 408, distance: 136.5
click at [890, 408] on p "We anticipate elections to new (shadow) unitary authority or authorities for [G…" at bounding box center [964, 409] width 183 height 57
click at [944, 108] on icon "button" at bounding box center [946, 109] width 4 height 3
click at [1017, 438] on p "[DATE]." at bounding box center [964, 443] width 183 height 11
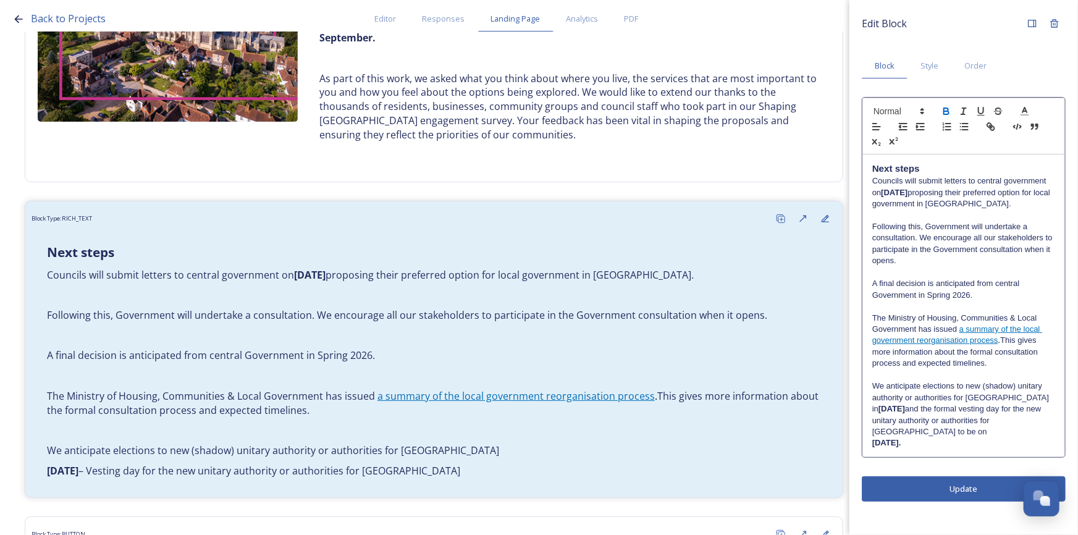
click at [993, 482] on div "Edit Block Block Style Order Next steps Councils will submit letters to central…" at bounding box center [964, 267] width 229 height 535
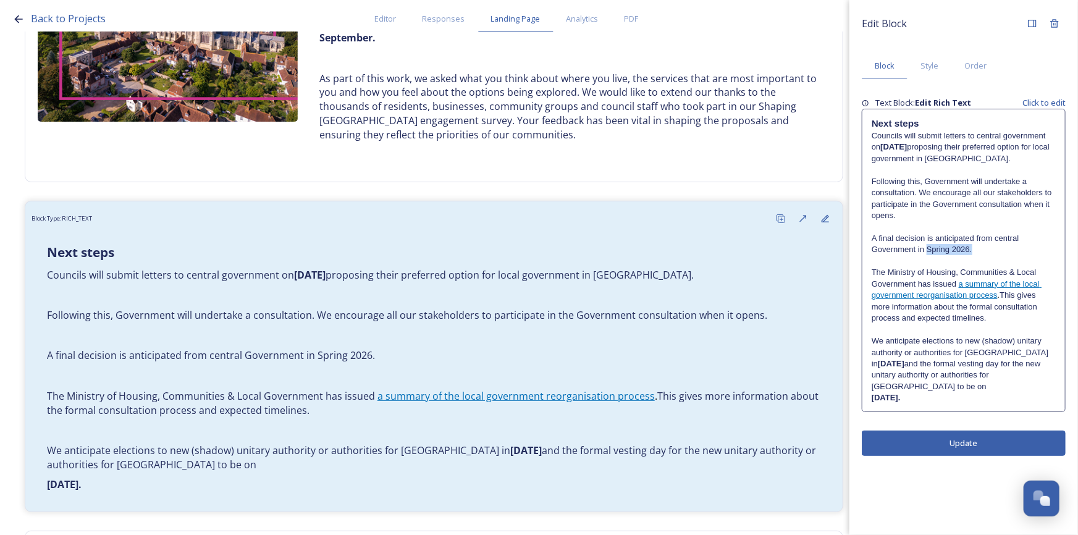
drag, startPoint x: 971, startPoint y: 249, endPoint x: 929, endPoint y: 247, distance: 42.7
click at [929, 247] on p "A final decision is anticipated from central Government in Spring 2026." at bounding box center [964, 244] width 184 height 23
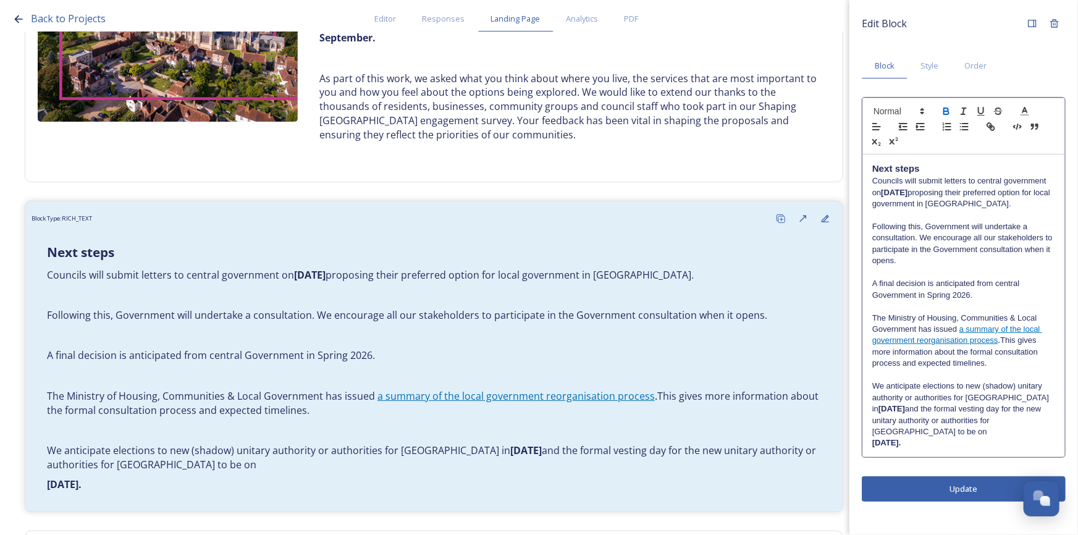
click at [944, 109] on icon "button" at bounding box center [946, 109] width 4 height 3
drag, startPoint x: 955, startPoint y: 296, endPoint x: 937, endPoint y: 277, distance: 25.8
click at [929, 294] on p "A final decision is anticipated from central Government in Spring 2026." at bounding box center [964, 289] width 183 height 23
click at [950, 114] on icon "button" at bounding box center [946, 111] width 11 height 11
drag, startPoint x: 1002, startPoint y: 288, endPoint x: 1037, endPoint y: 374, distance: 93.4
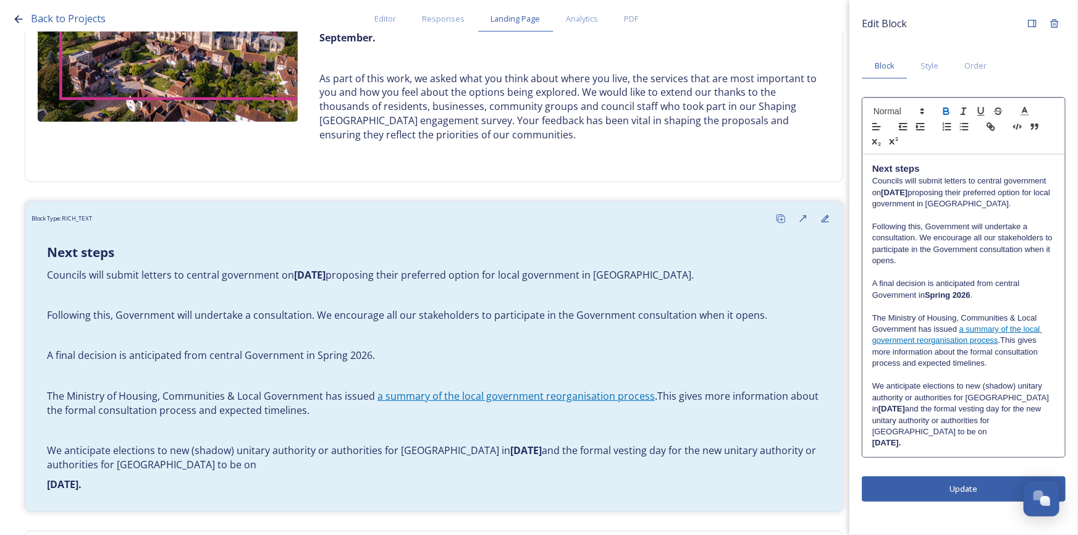
click at [1003, 290] on p "A final decision is anticipated from central Government in Spring 2026 ." at bounding box center [964, 289] width 183 height 23
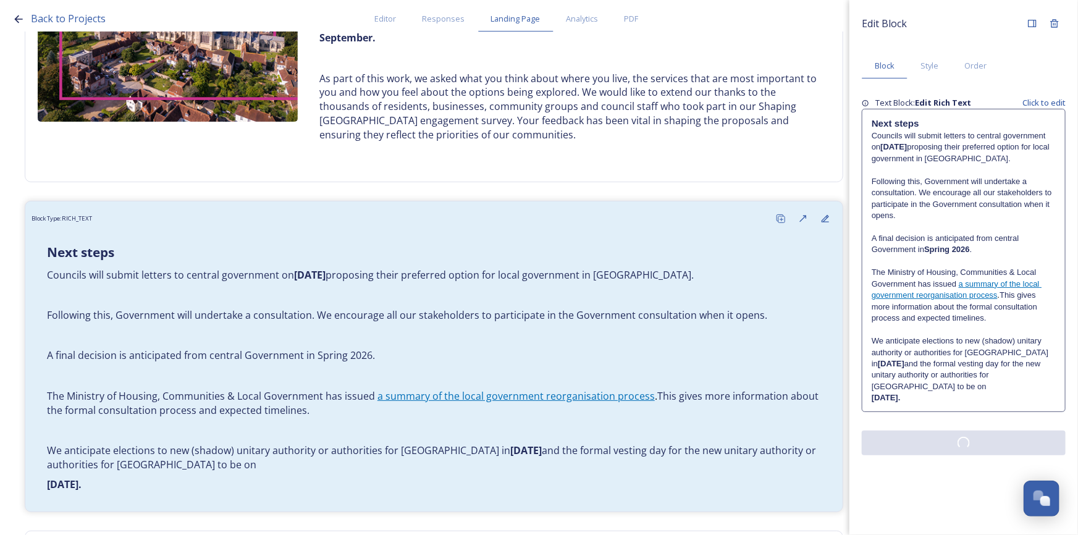
click at [985, 483] on div "Edit Block Block Style Order Text Block: Edit Rich Text Click to edit ﻿Next ste…" at bounding box center [964, 267] width 229 height 535
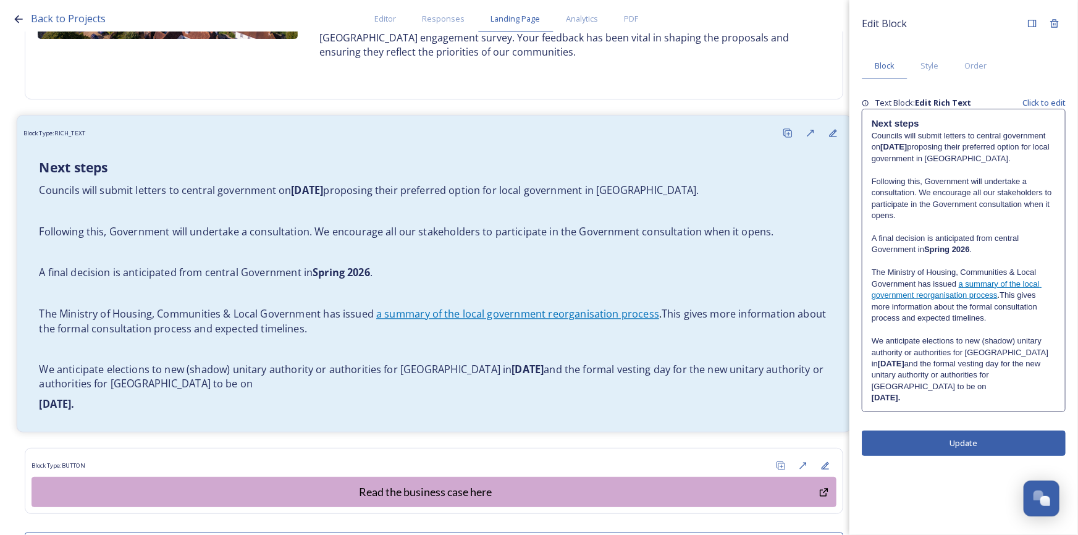
scroll to position [505, 0]
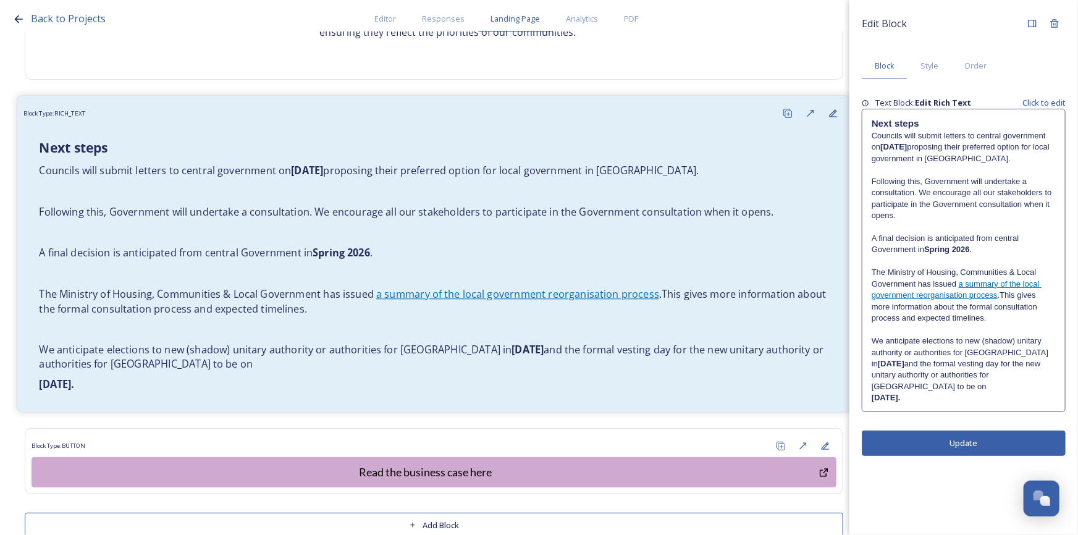
click at [389, 296] on link "a summary of the local government reorganisation process" at bounding box center [517, 294] width 283 height 14
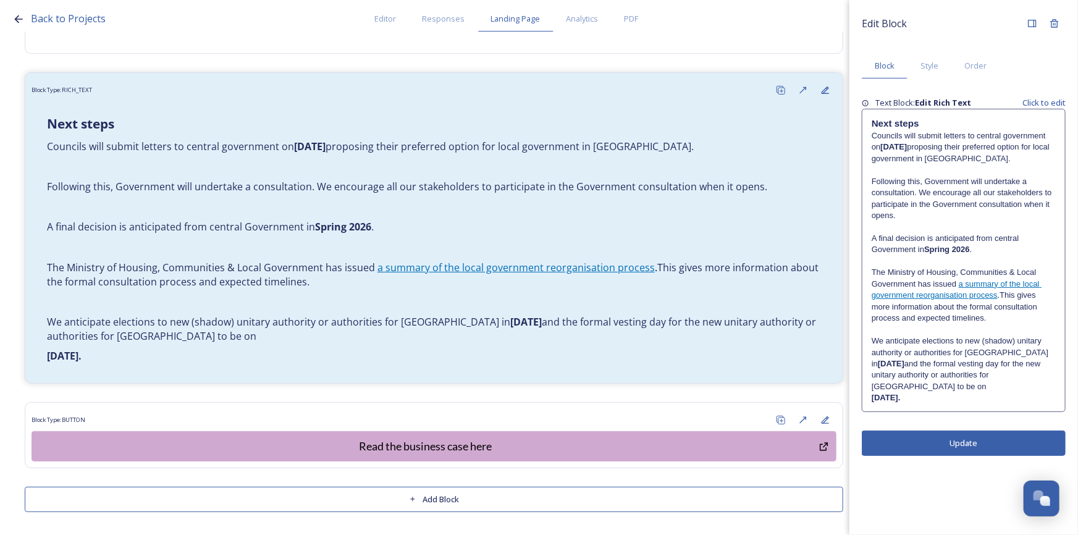
click at [1044, 376] on p "We anticipate elections to new (shadow) unitary authority or authorities for [G…" at bounding box center [964, 364] width 184 height 57
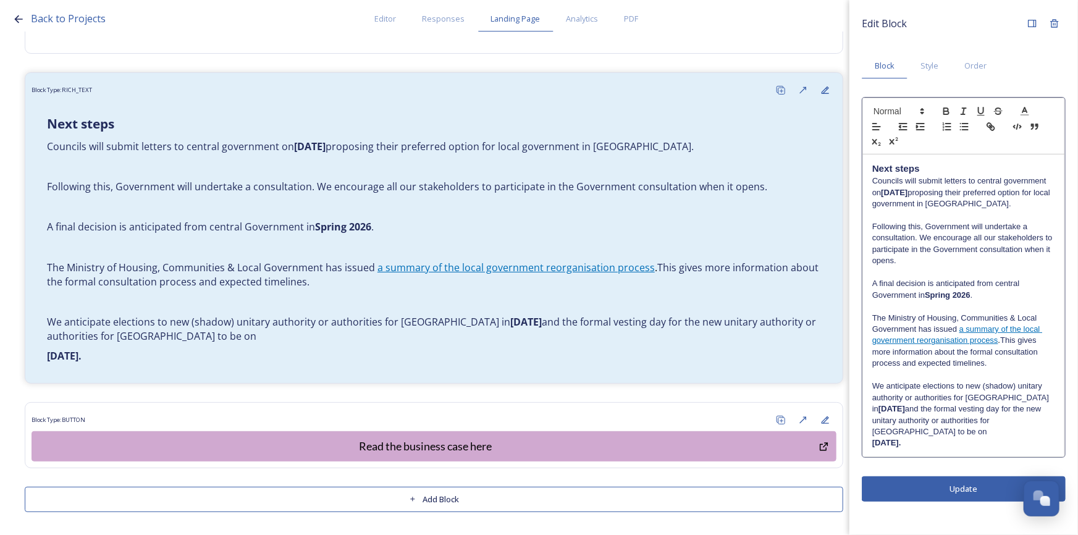
click at [1051, 438] on p "[DATE]." at bounding box center [964, 443] width 183 height 11
click at [1051, 423] on p "We anticipate elections to new (shadow) unitary authority or authorities for [G…" at bounding box center [964, 409] width 183 height 57
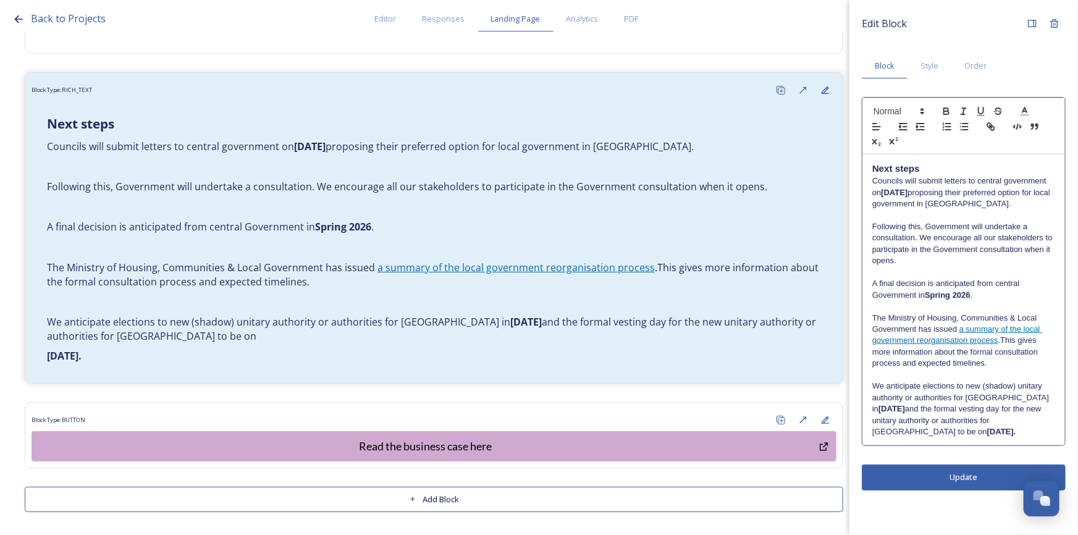
click at [965, 478] on div "Edit Block Block Style Order ﻿Next steps Councils will submit letters to centra…" at bounding box center [964, 267] width 229 height 535
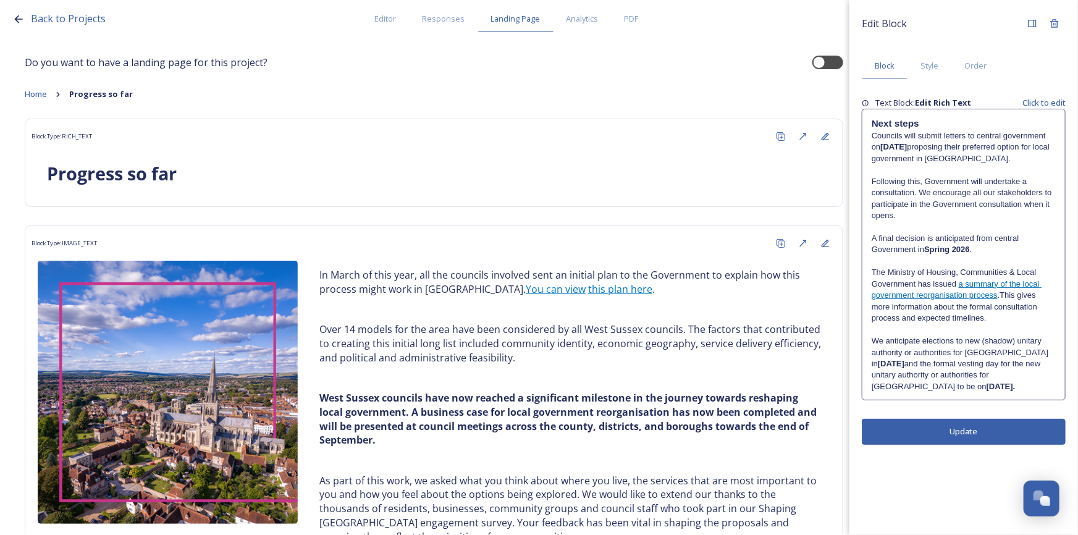
scroll to position [0, 0]
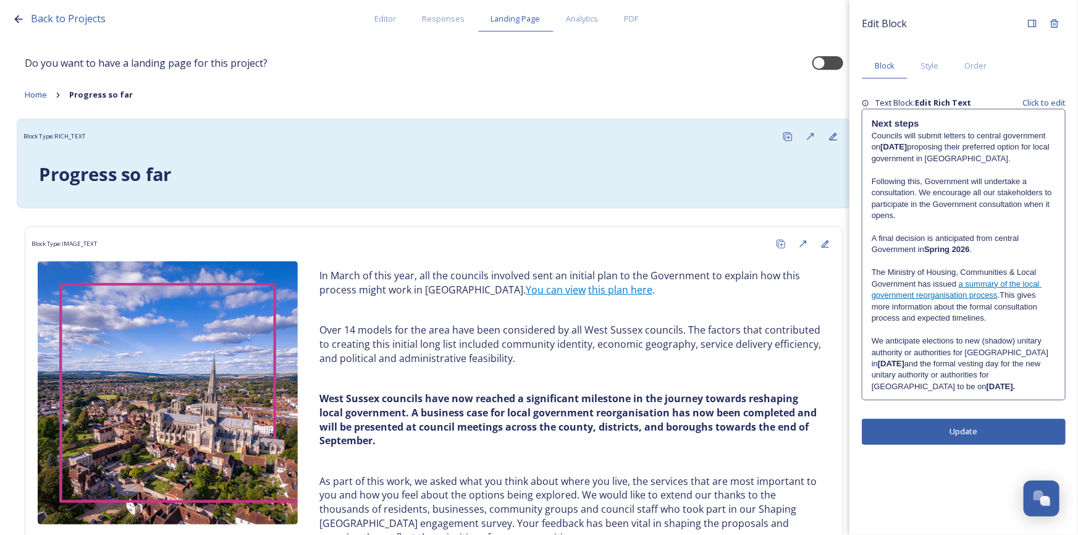
click at [177, 167] on h1 "Progress so far" at bounding box center [434, 175] width 790 height 26
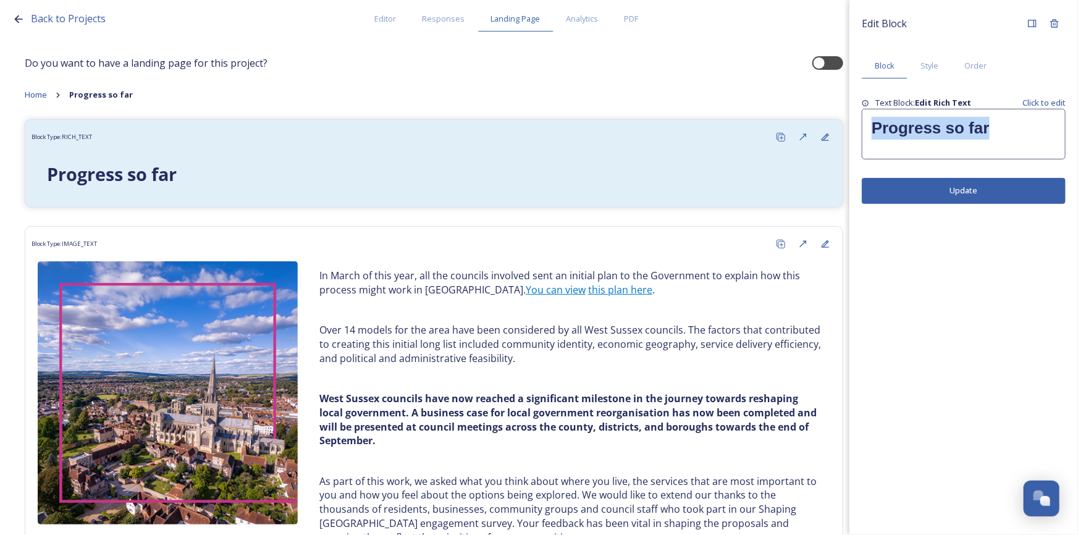
drag, startPoint x: 996, startPoint y: 130, endPoint x: 855, endPoint y: 131, distance: 141.5
click at [855, 131] on div "Edit Block Block Style Order Text Block: Edit Rich Text Click to edit Progress …" at bounding box center [964, 108] width 229 height 216
click at [970, 129] on strong "Progress so far" at bounding box center [931, 128] width 118 height 19
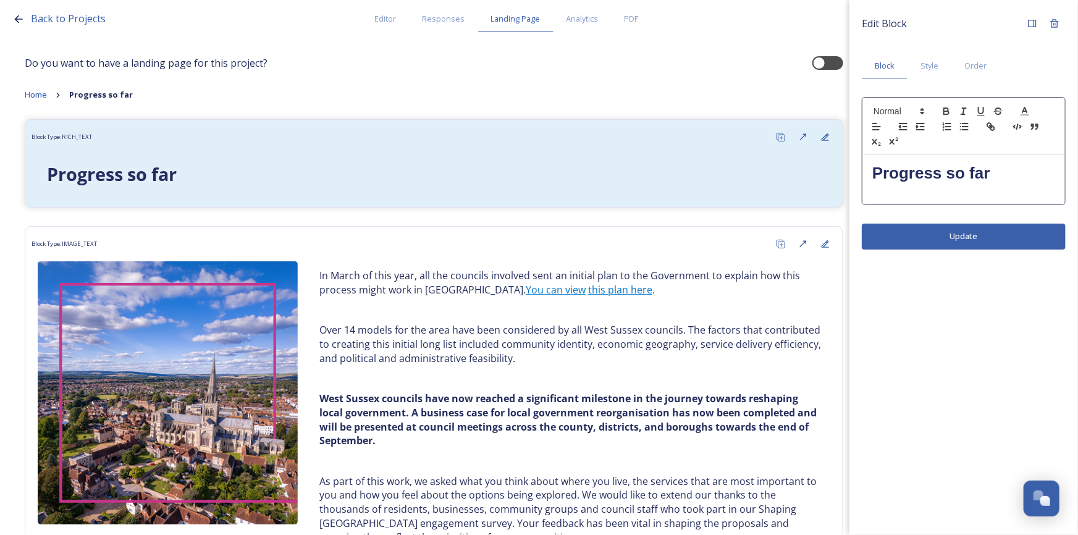
drag, startPoint x: 996, startPoint y: 174, endPoint x: 1001, endPoint y: 185, distance: 12.7
click at [997, 177] on h1 "Progress so far" at bounding box center [964, 173] width 183 height 23
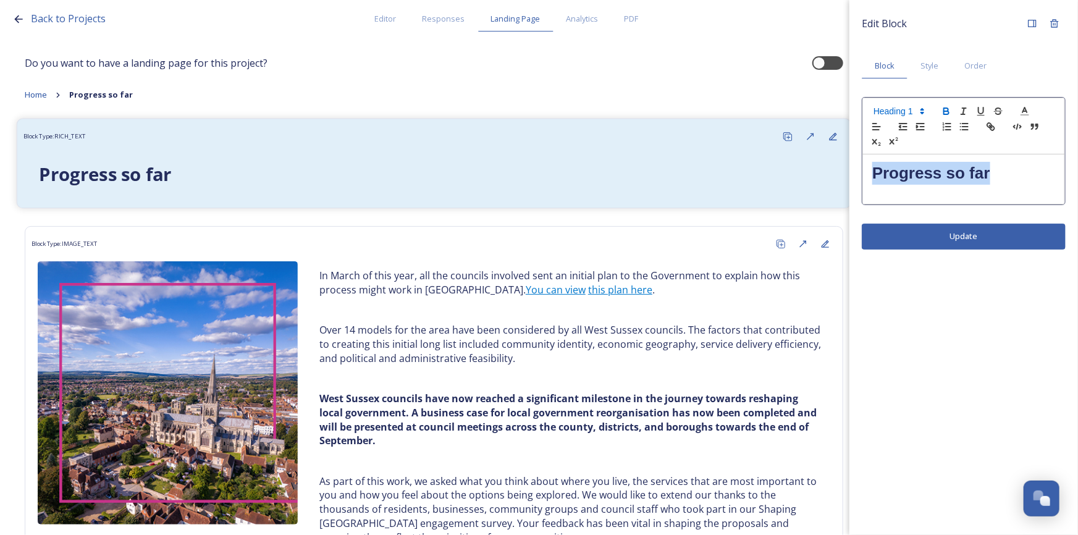
drag, startPoint x: 1008, startPoint y: 179, endPoint x: 774, endPoint y: 168, distance: 234.5
click at [774, 168] on div "Back to Projects Editor Responses Landing Page Analytics PDF Share Add Response…" at bounding box center [539, 267] width 1078 height 535
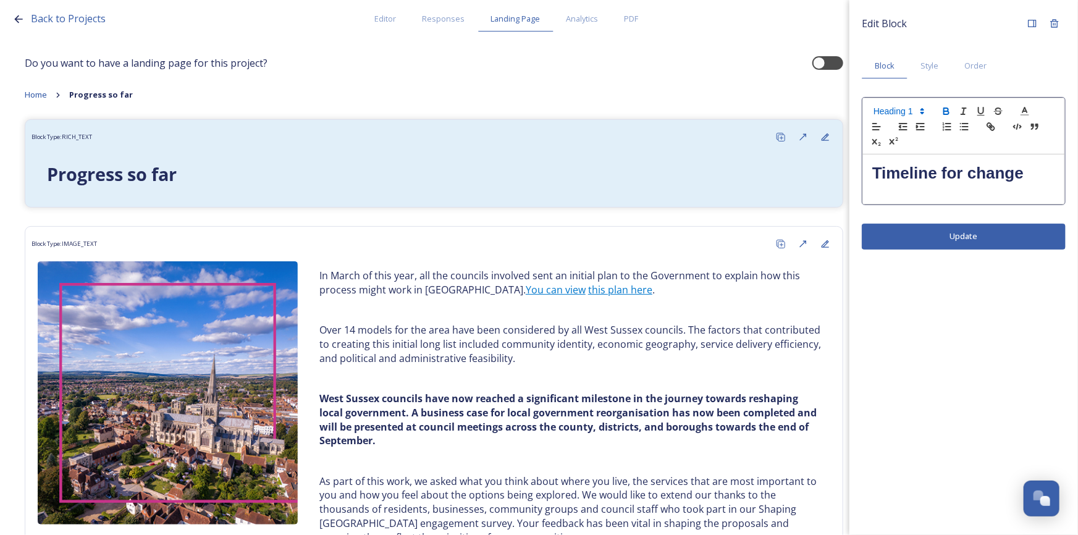
click at [1031, 240] on div "Edit Block Block Style Order Timeline for change Update" at bounding box center [964, 267] width 229 height 535
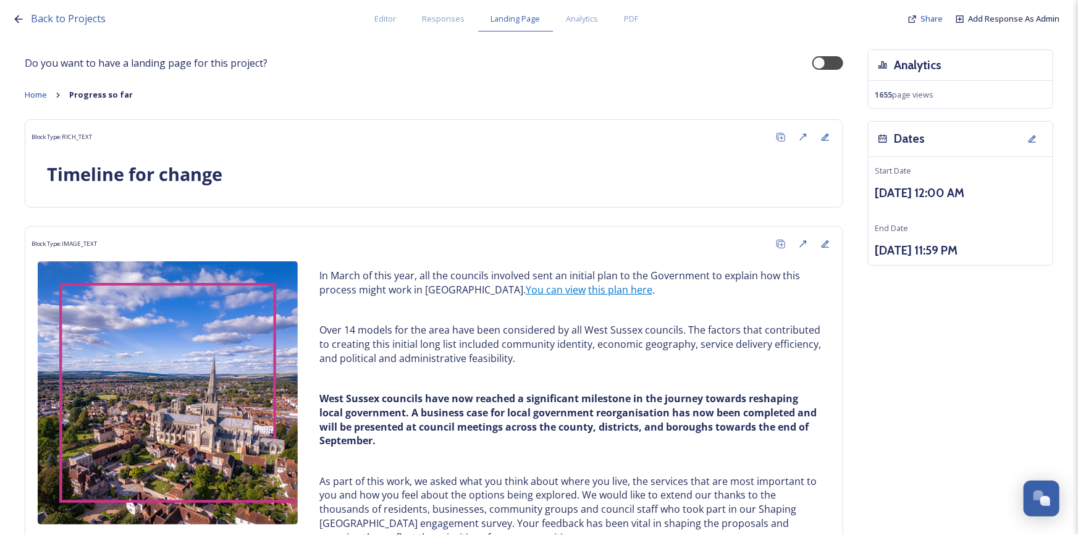
click at [570, 70] on div "Do you want to have a landing page for this project? Home Progress so far Block…" at bounding box center [434, 536] width 819 height 975
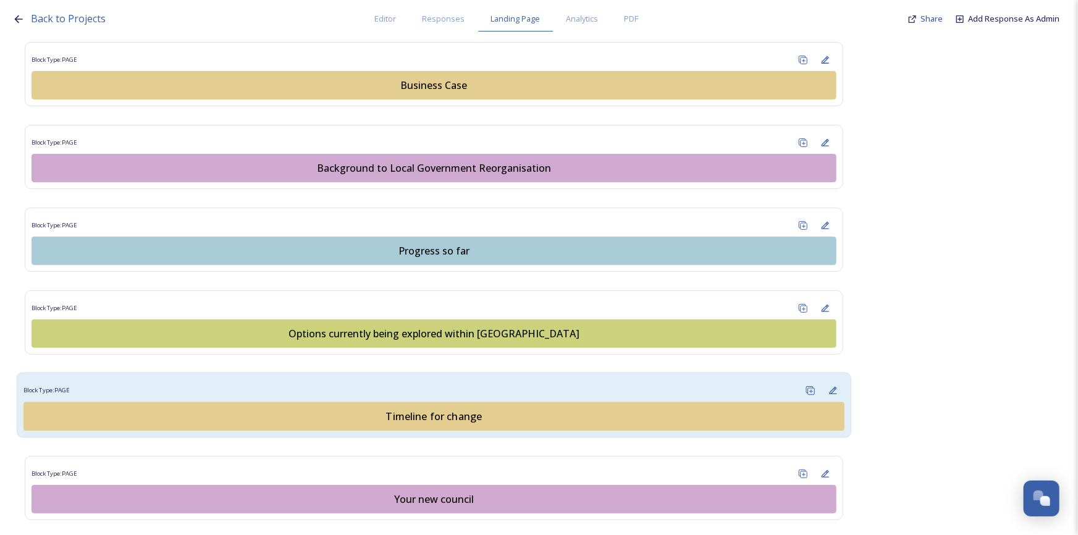
scroll to position [842, 0]
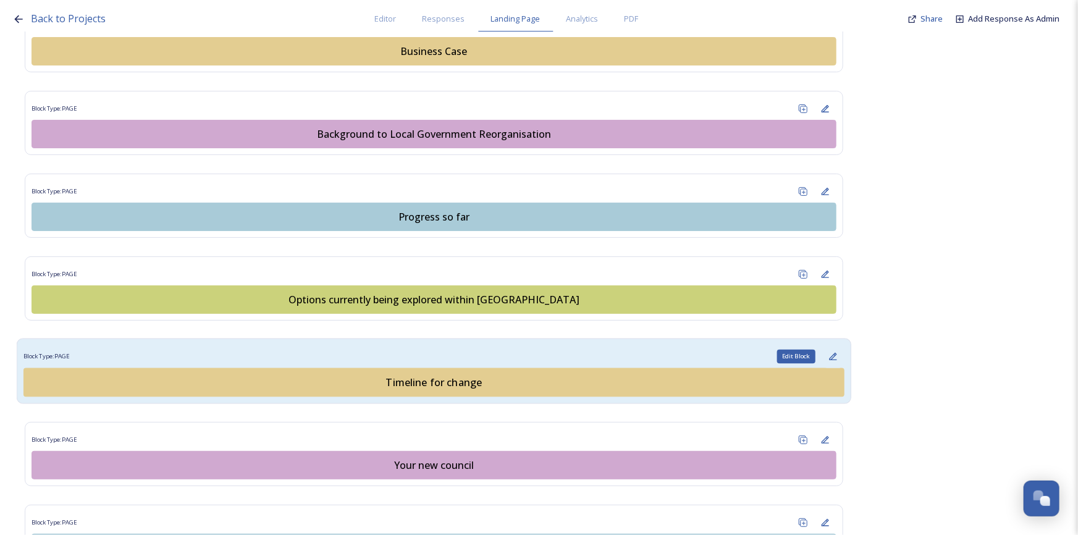
click at [830, 357] on icon at bounding box center [833, 356] width 7 height 7
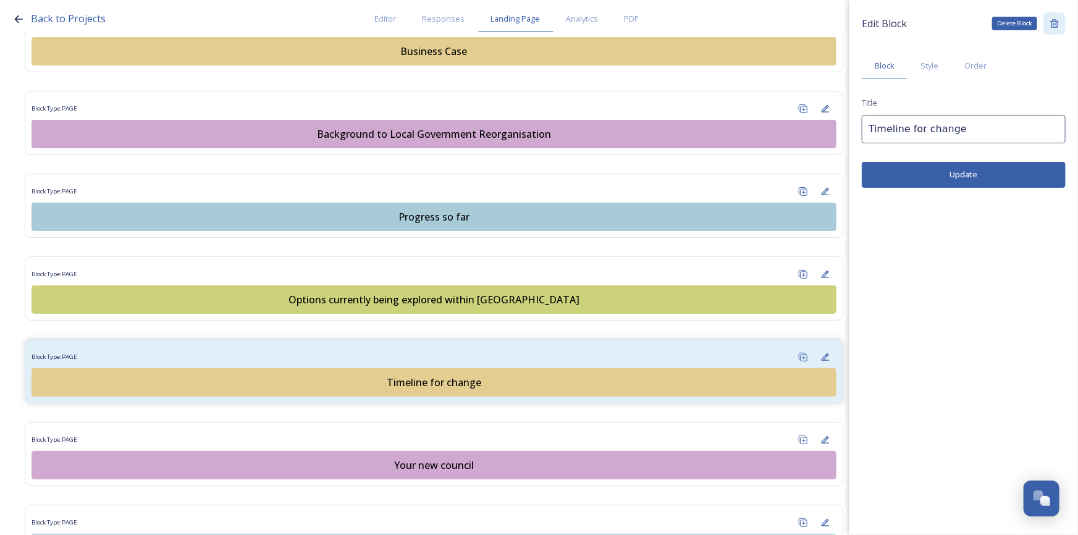
click at [1053, 25] on icon at bounding box center [1055, 24] width 10 height 10
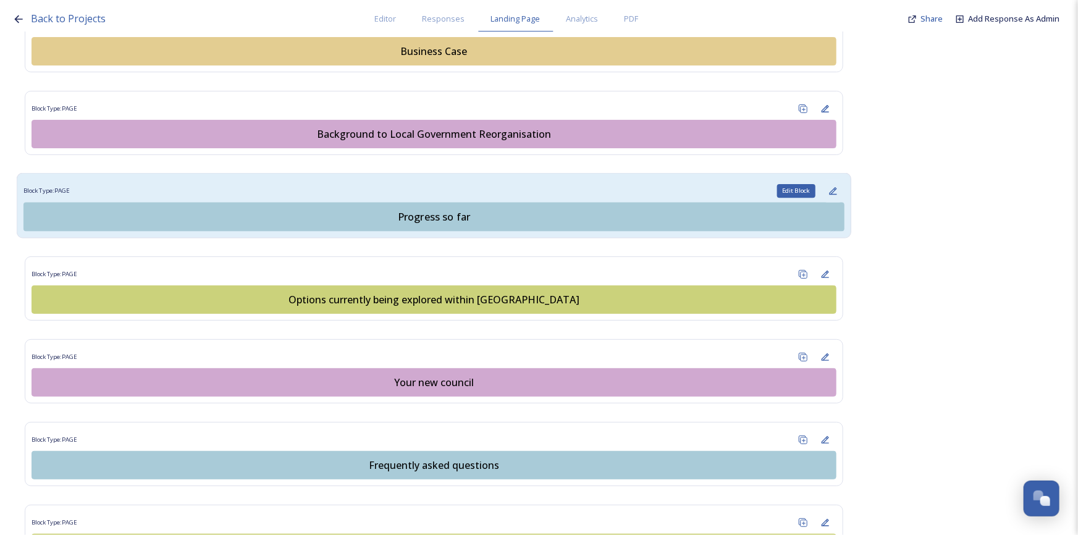
click at [833, 191] on div "Edit Block" at bounding box center [833, 191] width 23 height 23
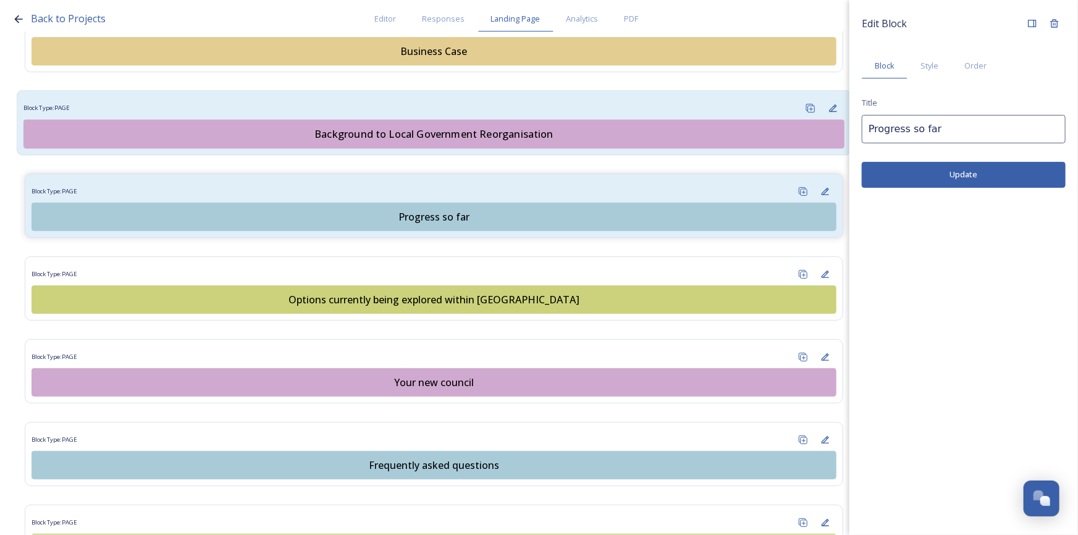
drag, startPoint x: 939, startPoint y: 136, endPoint x: 821, endPoint y: 124, distance: 119.2
click at [821, 125] on div "Back to Projects Editor Responses Landing Page Analytics PDF Share Add Response…" at bounding box center [539, 267] width 1078 height 535
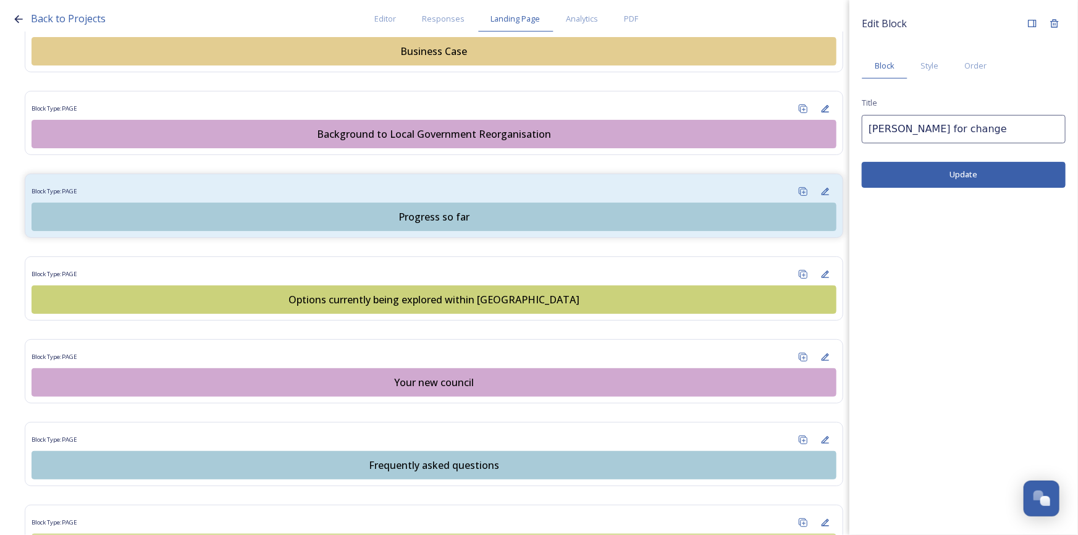
click at [889, 127] on input "[PERSON_NAME] for change" at bounding box center [964, 129] width 204 height 28
type input "Timeline for change"
click at [986, 175] on button "Update" at bounding box center [964, 174] width 204 height 25
click at [1062, 364] on div "Edit Block Block Style Order Title Timeline for change Update" at bounding box center [964, 267] width 229 height 535
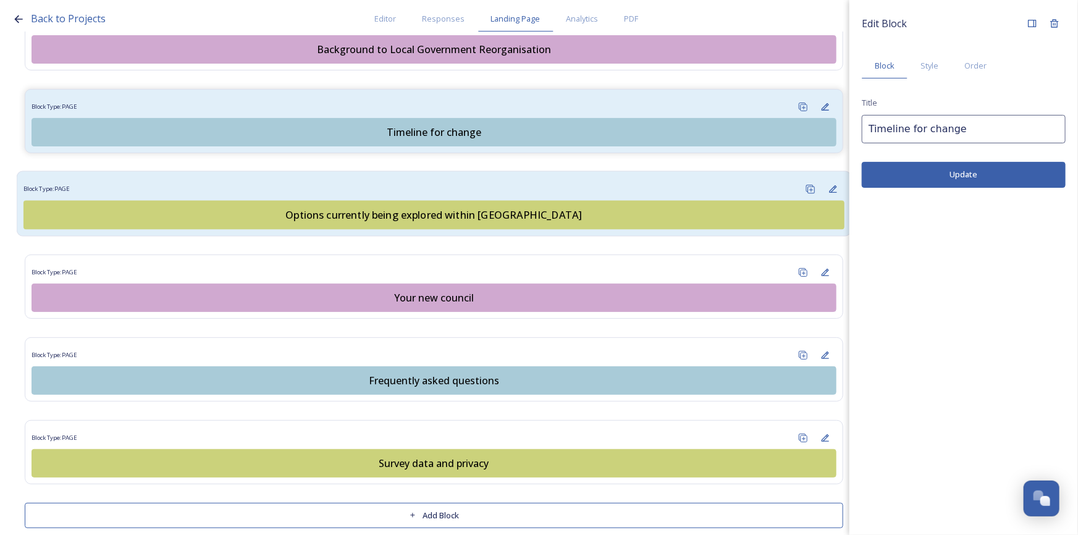
scroll to position [942, 0]
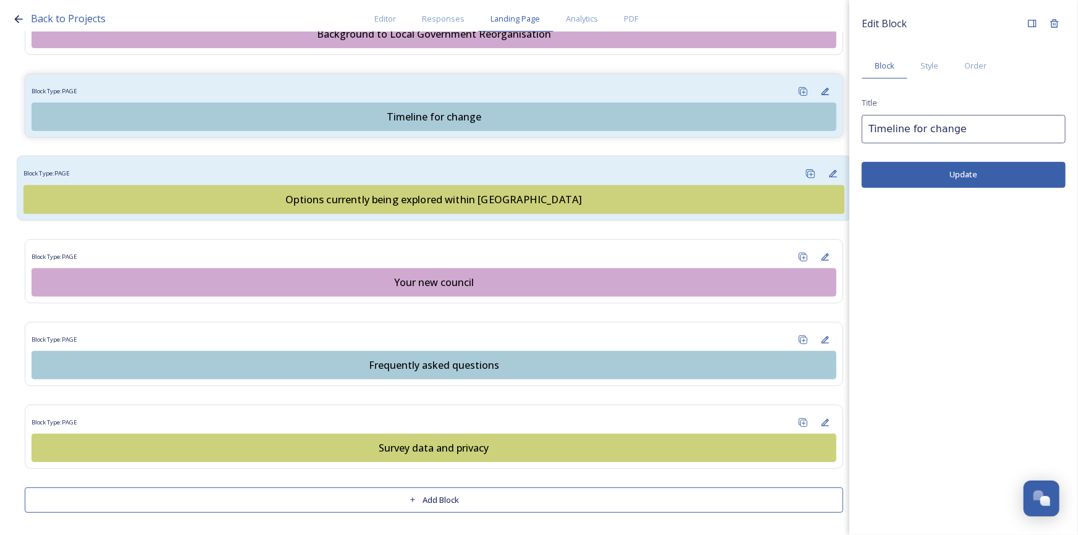
click at [591, 206] on button "Options currently being explored within [GEOGRAPHIC_DATA]" at bounding box center [433, 199] width 821 height 29
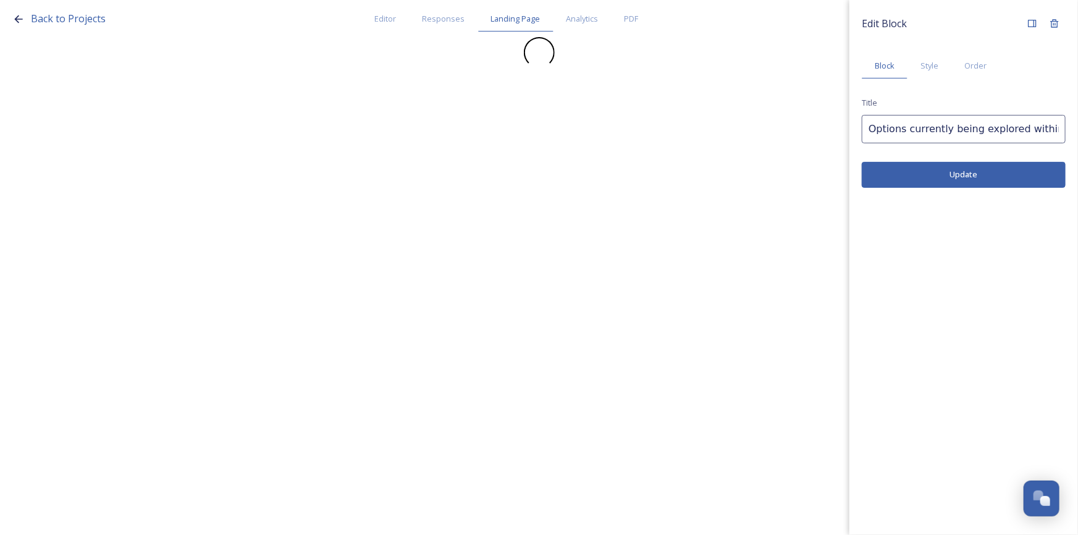
scroll to position [0, 0]
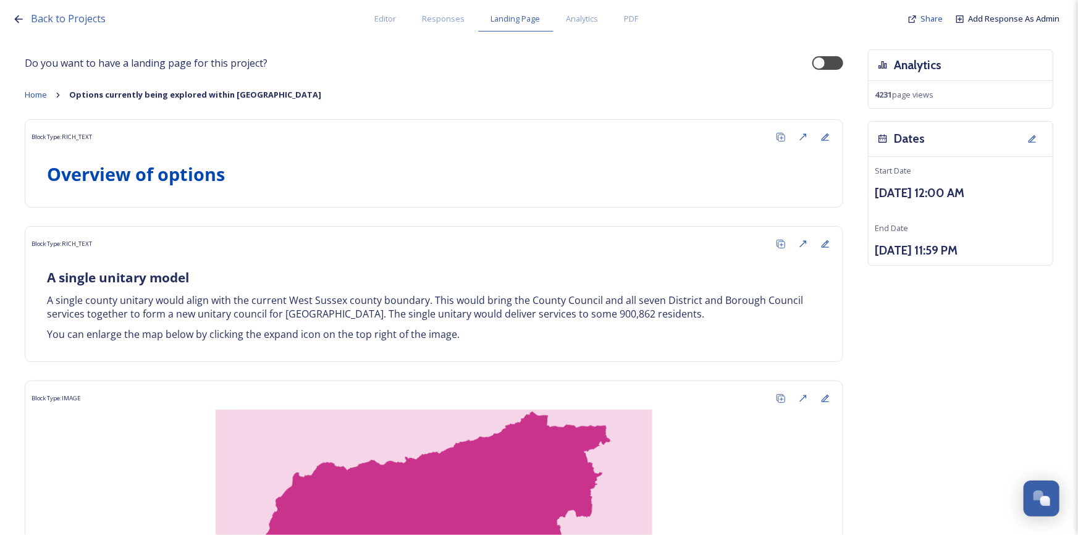
click at [15, 20] on icon at bounding box center [18, 19] width 12 height 12
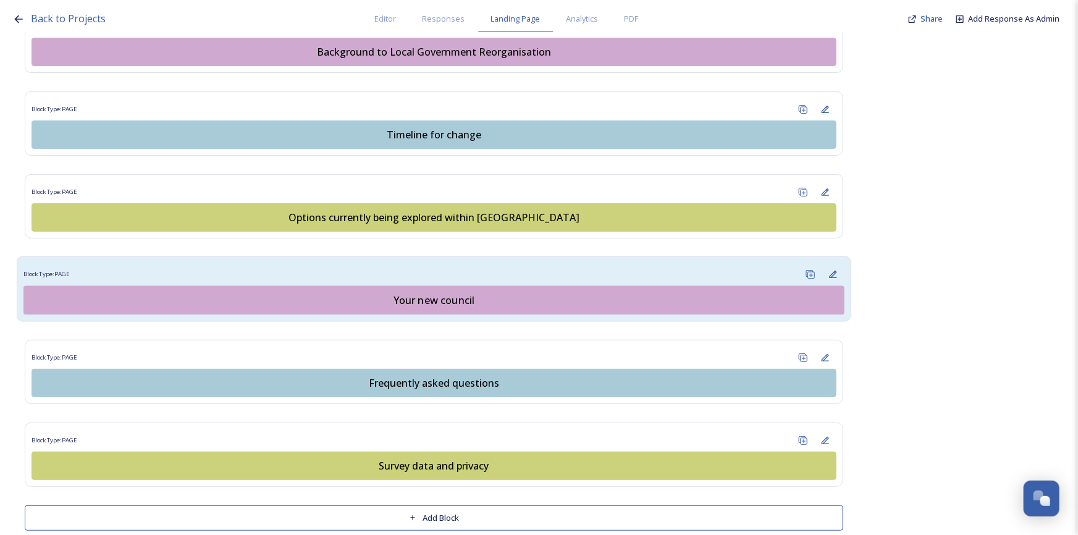
scroll to position [942, 0]
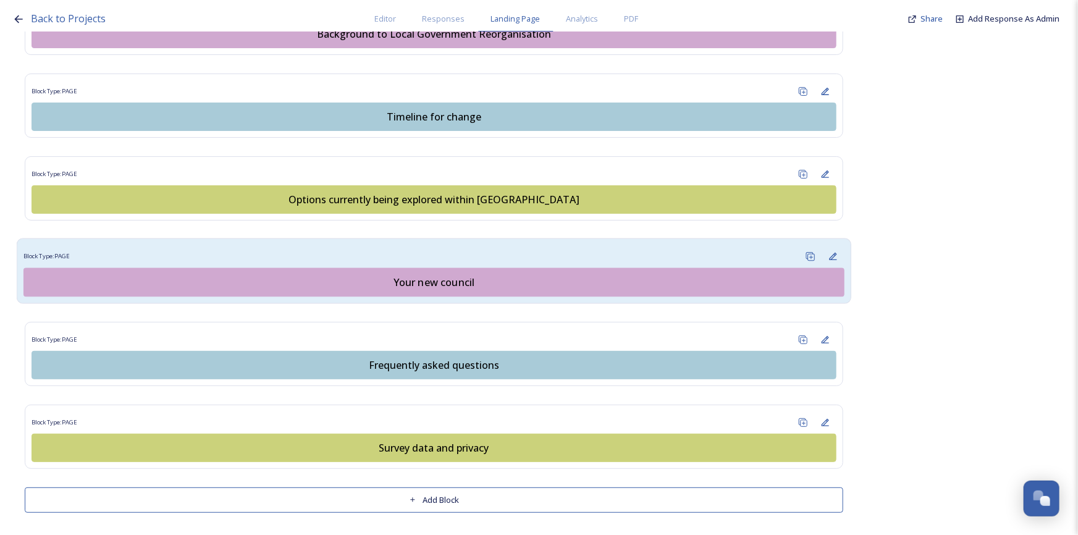
click at [428, 282] on div "Your new council" at bounding box center [434, 282] width 808 height 15
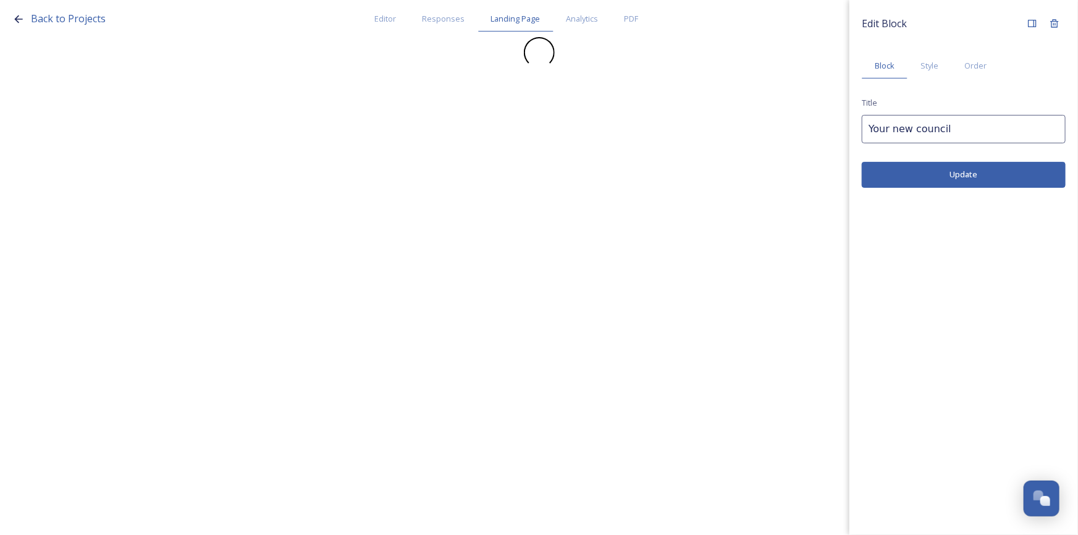
scroll to position [0, 0]
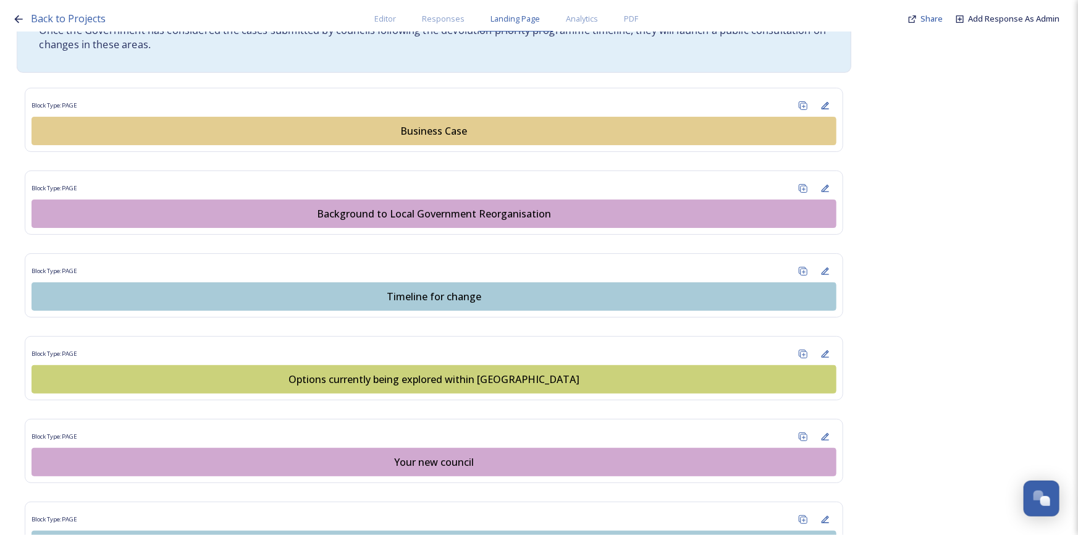
scroll to position [942, 0]
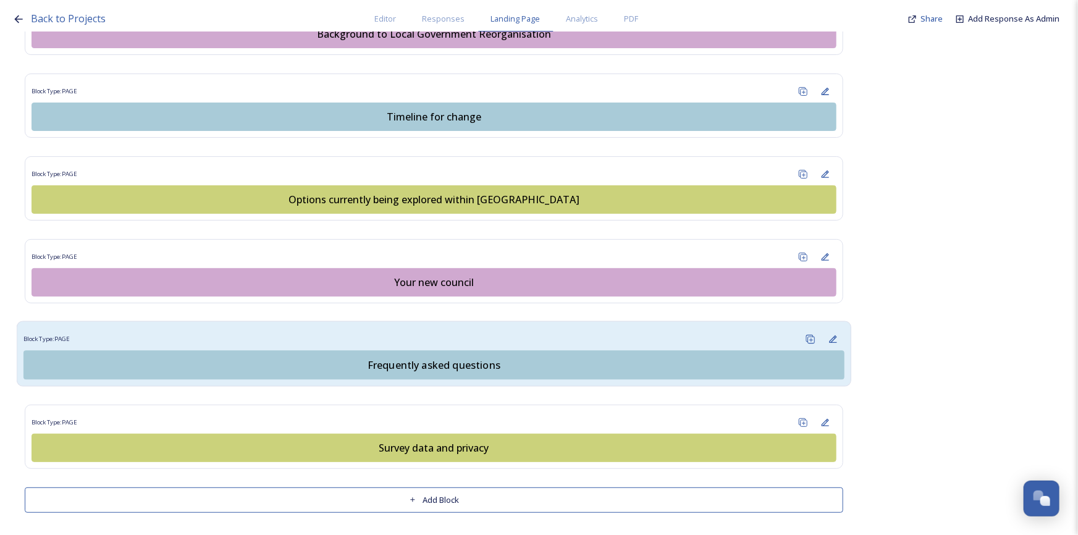
click at [488, 366] on div "Frequently asked questions" at bounding box center [434, 365] width 808 height 15
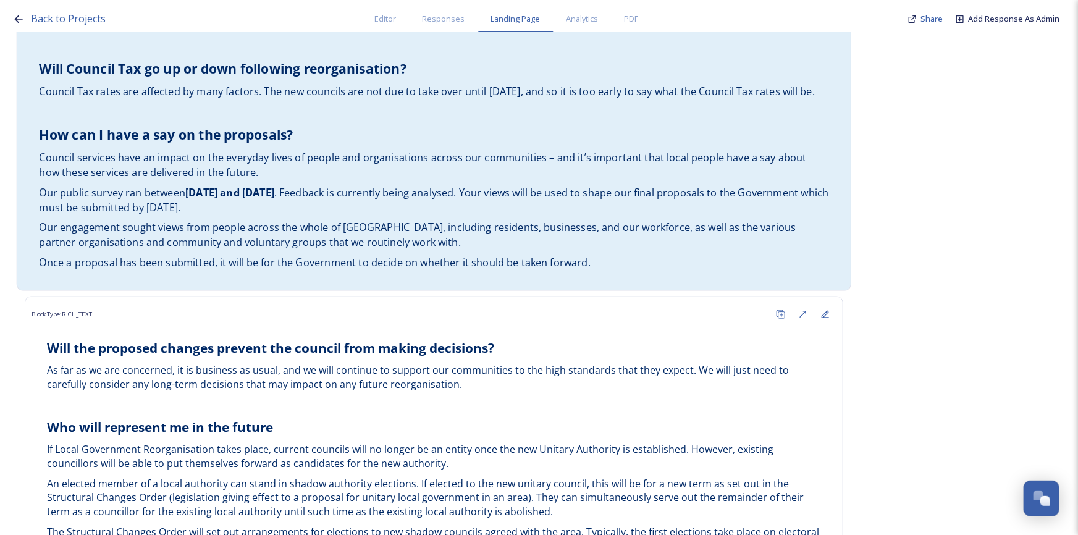
scroll to position [2977, 0]
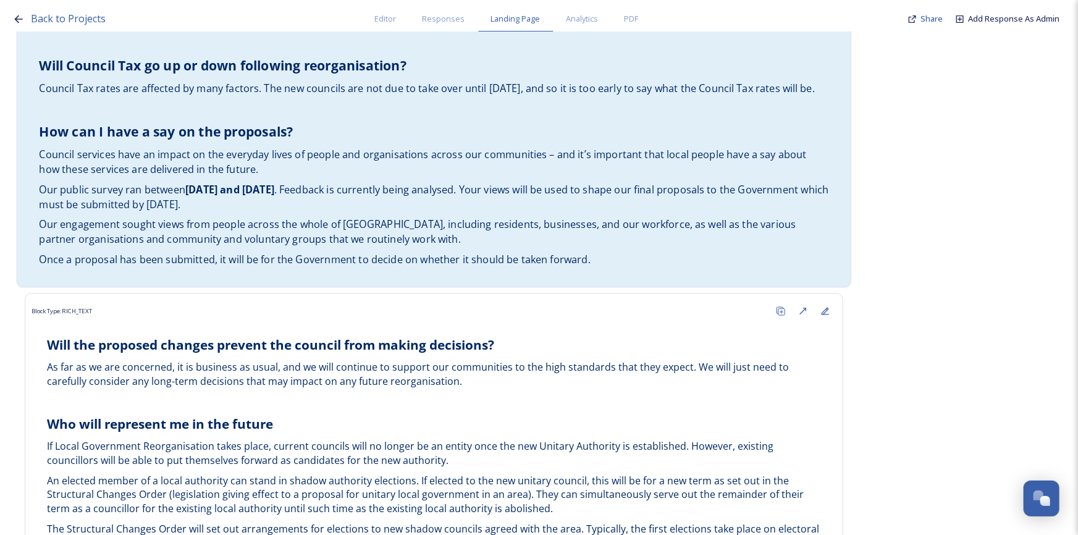
click at [209, 209] on span ". Feedback is currently being analysed. Your views will be used to shape our fi…" at bounding box center [435, 198] width 792 height 28
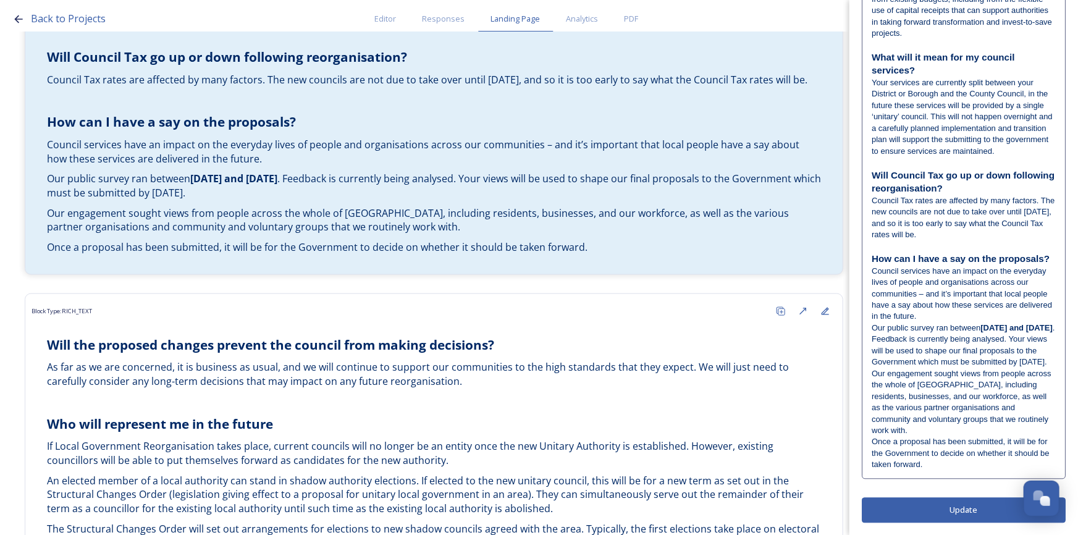
scroll to position [1283, 0]
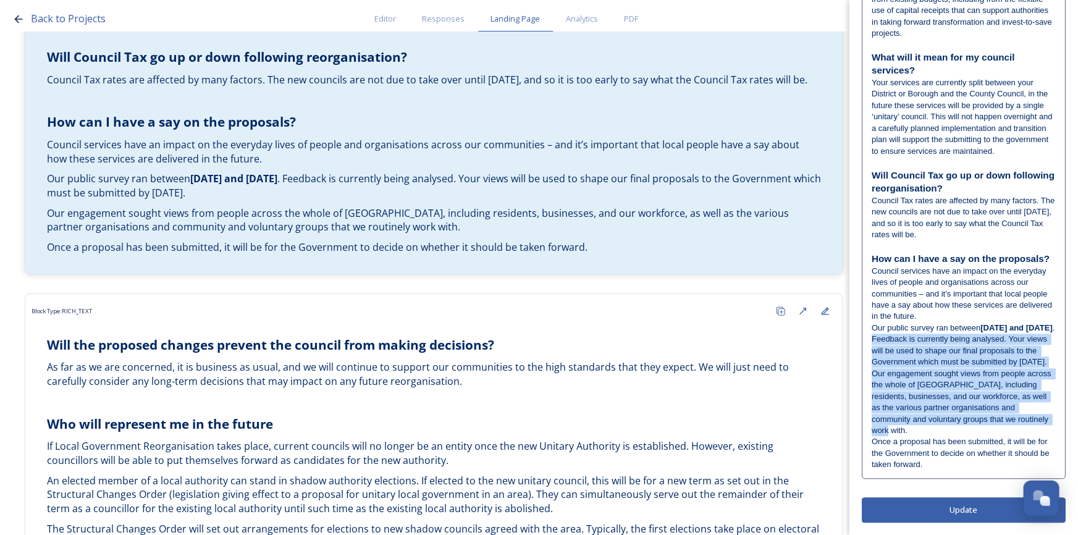
drag, startPoint x: 925, startPoint y: 328, endPoint x: 973, endPoint y: 428, distance: 111.1
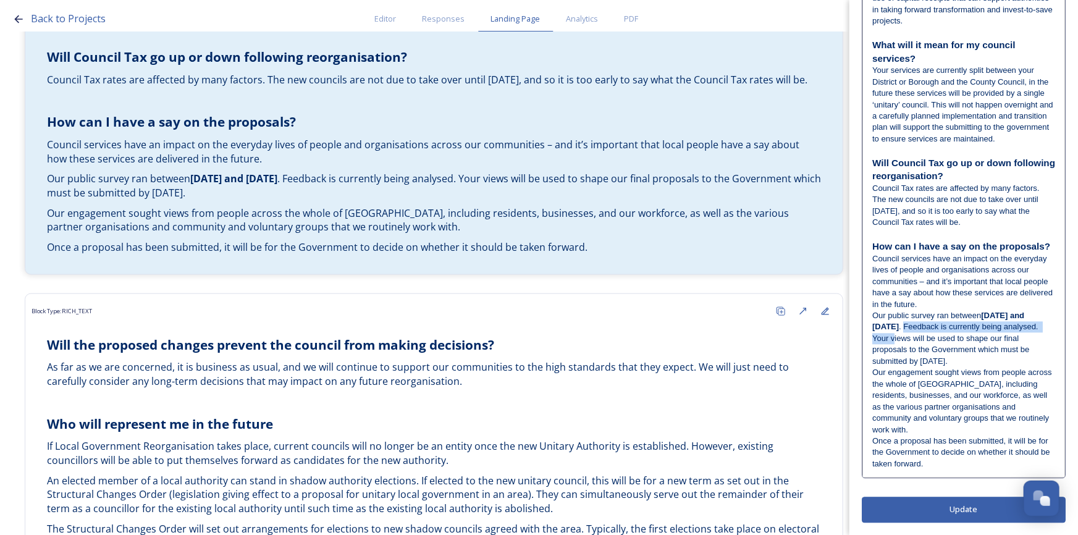
drag, startPoint x: 925, startPoint y: 373, endPoint x: 931, endPoint y: 384, distance: 12.2
click at [931, 365] on span ". Feedback is currently being analysed. Your views will be used to shape our fi…" at bounding box center [957, 343] width 168 height 43
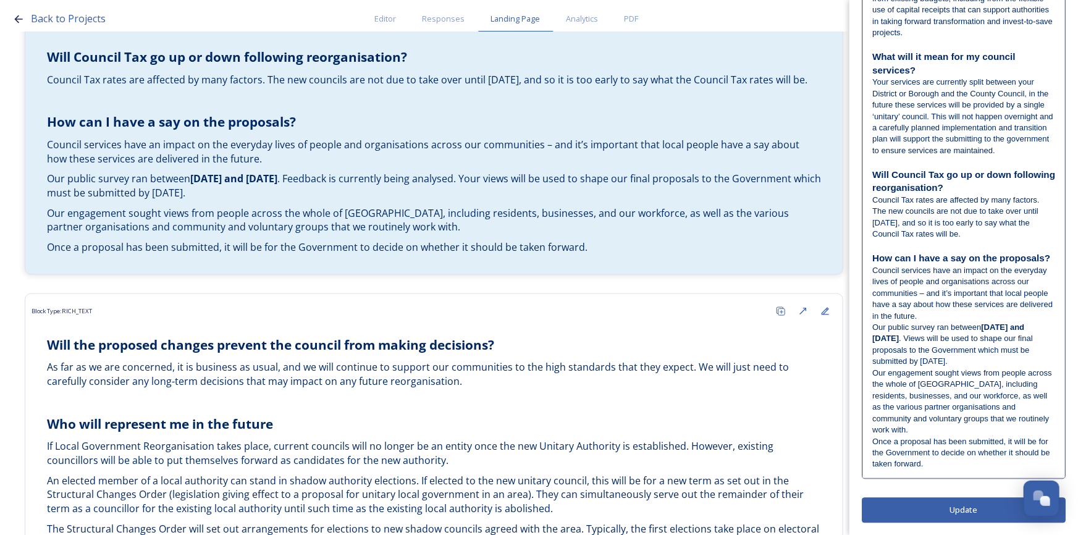
click at [955, 368] on p "Our public survey ran between [DATE] and [DATE] . Views will be used to shape o…" at bounding box center [964, 345] width 183 height 46
click at [950, 366] on span ". Views will be used to shape our final proposals to the Government which must …" at bounding box center [954, 350] width 163 height 32
drag, startPoint x: 911, startPoint y: 386, endPoint x: 1031, endPoint y: 373, distance: 120.0
click at [1031, 366] on span ". Views gathered were used to will be used to shape our final proposals to the …" at bounding box center [960, 350] width 175 height 32
click at [973, 366] on span ". Views gathered were used to shape our final proposals to the Government which…" at bounding box center [962, 350] width 179 height 32
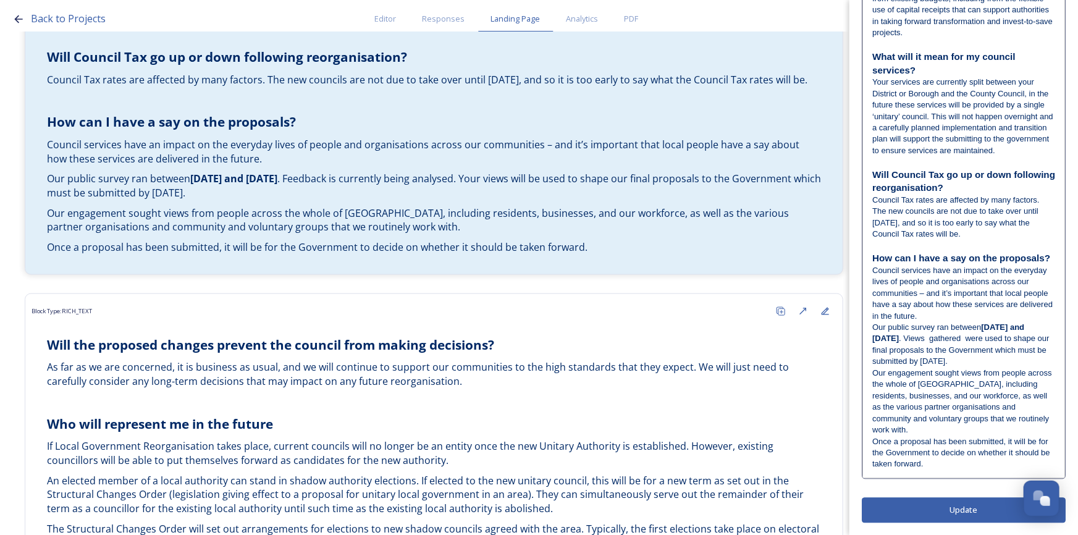
click at [1033, 366] on span ". Views gathered were used to shape our final proposals to the Government which…" at bounding box center [962, 350] width 179 height 32
click at [907, 366] on span ". Views gathered were used to shape our final proposals to the Government which…" at bounding box center [962, 350] width 179 height 32
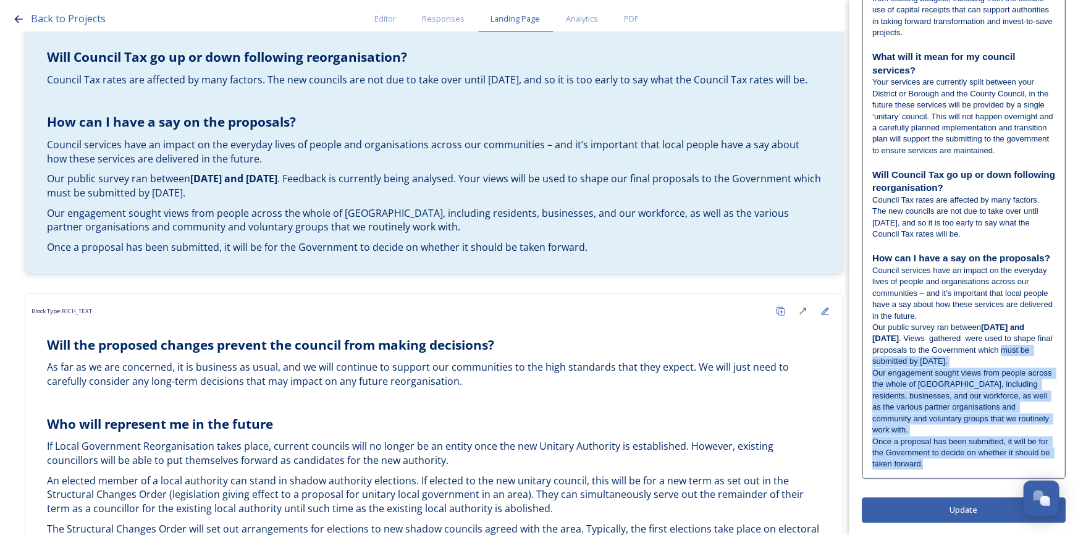
drag, startPoint x: 873, startPoint y: 396, endPoint x: 998, endPoint y: 500, distance: 162.4
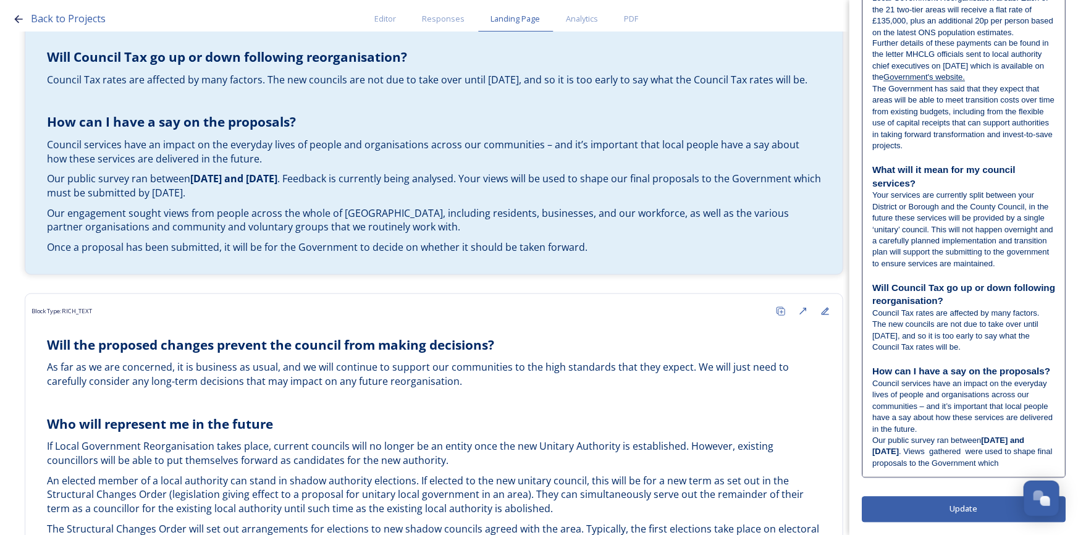
scroll to position [1204, 0]
click at [986, 398] on span "Council services have an impact on the everyday lives of people and organisatio…" at bounding box center [964, 406] width 183 height 55
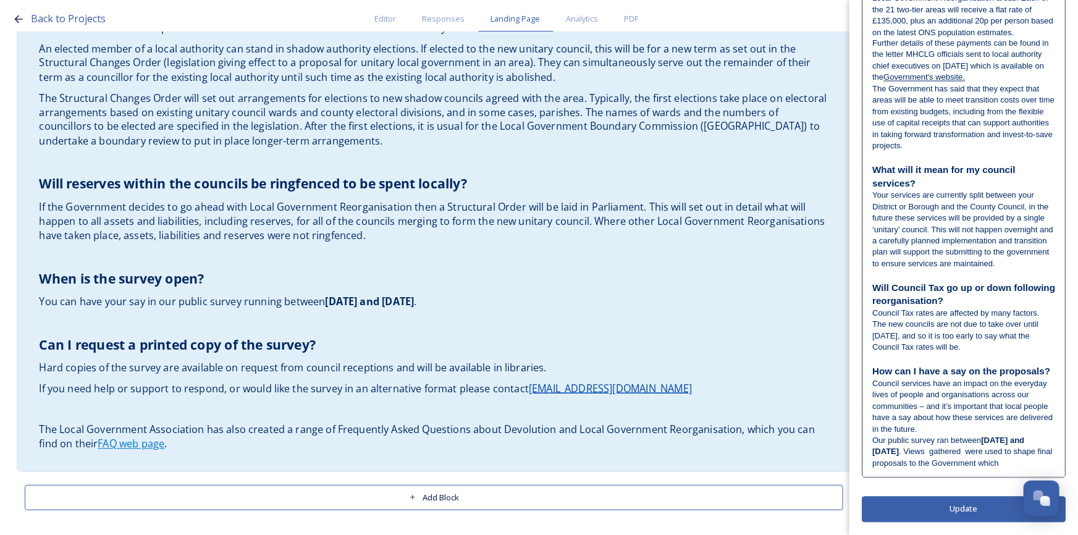
scroll to position [3415, 0]
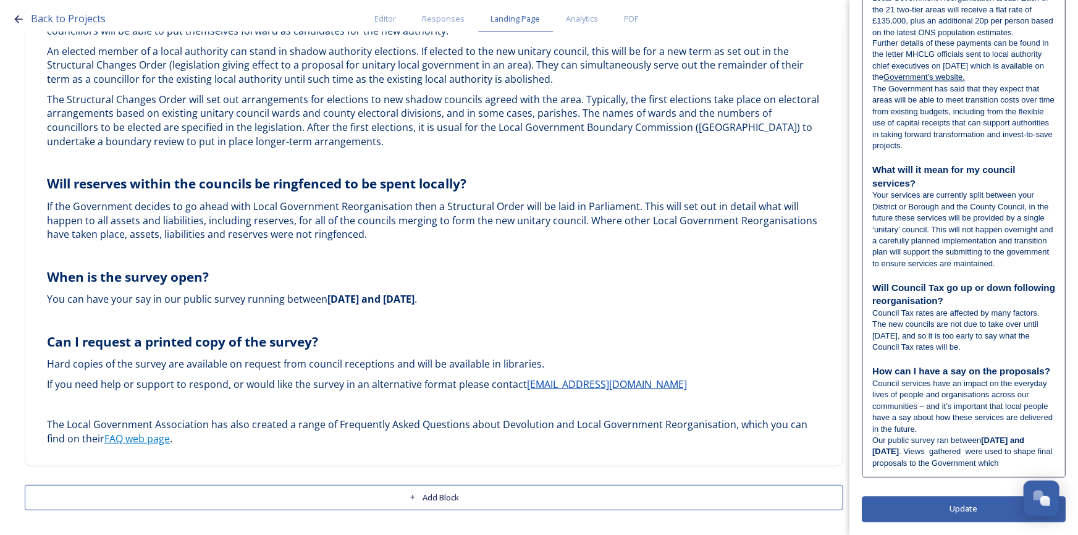
click at [959, 390] on p "Council services have an impact on the everyday lives of people and organisatio…" at bounding box center [964, 407] width 183 height 57
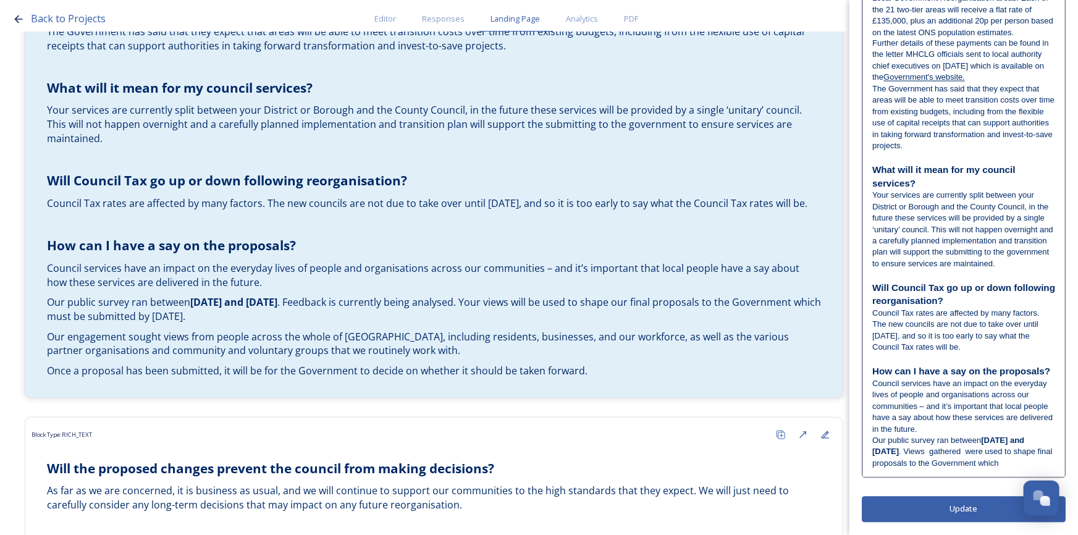
scroll to position [1204, 0]
drag, startPoint x: 1038, startPoint y: 459, endPoint x: 1052, endPoint y: 465, distance: 14.9
click at [1038, 459] on p "Our public survey ran between [DATE] and [DATE] . Views gathered were used to s…" at bounding box center [964, 453] width 183 height 34
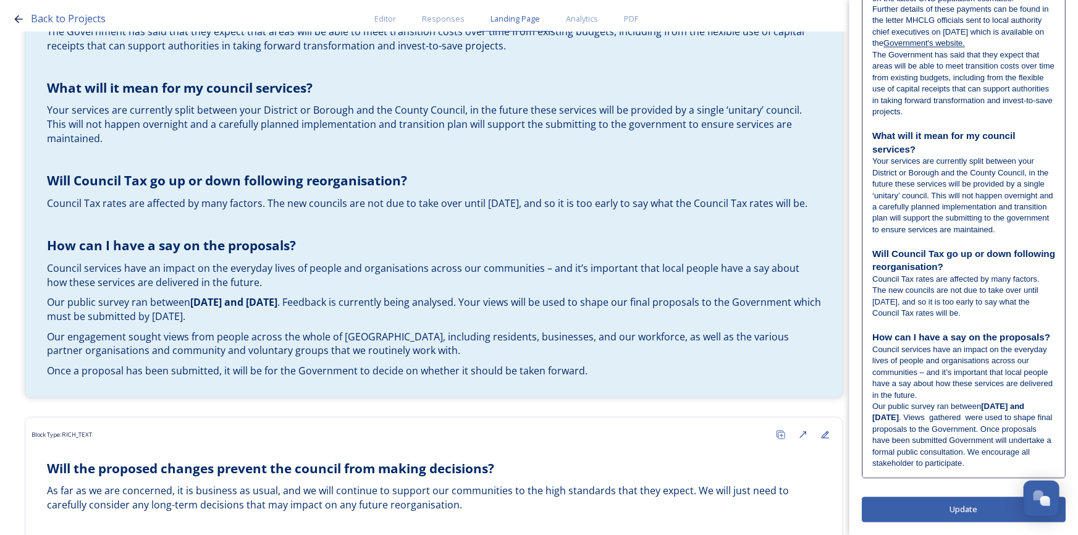
scroll to position [1238, 0]
drag, startPoint x: 961, startPoint y: 462, endPoint x: 971, endPoint y: 467, distance: 11.6
click at [962, 462] on span ". Views gathered were used to shape final proposals to the Government. Once pro…" at bounding box center [964, 440] width 182 height 55
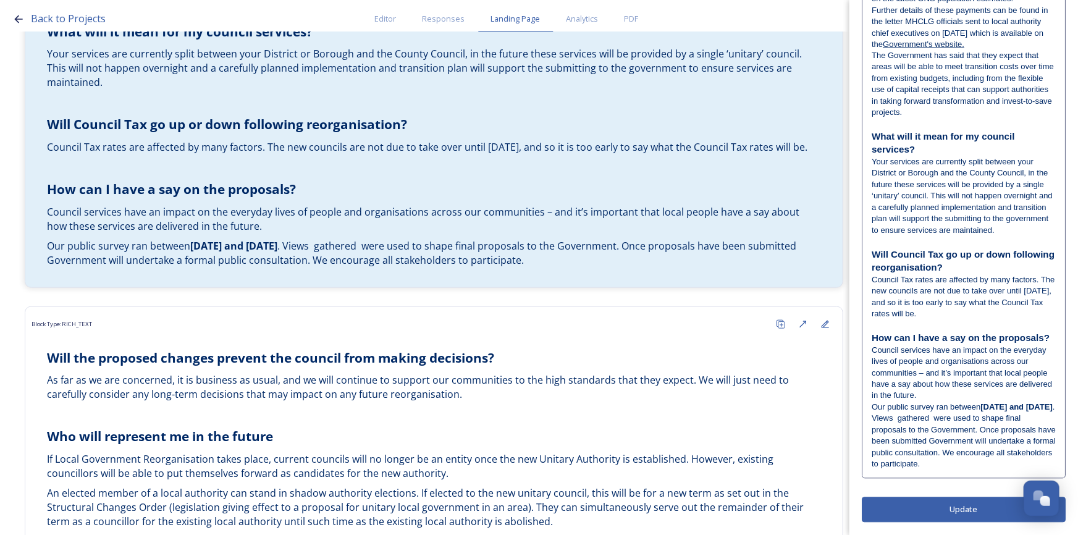
scroll to position [1192, 0]
click at [983, 444] on span ". Views gathered were used to shape final proposals to the Government. Once pro…" at bounding box center [965, 436] width 186 height 66
click at [988, 443] on span ". Views gathered were used to shape final proposals to the Government. Once pro…" at bounding box center [964, 440] width 182 height 55
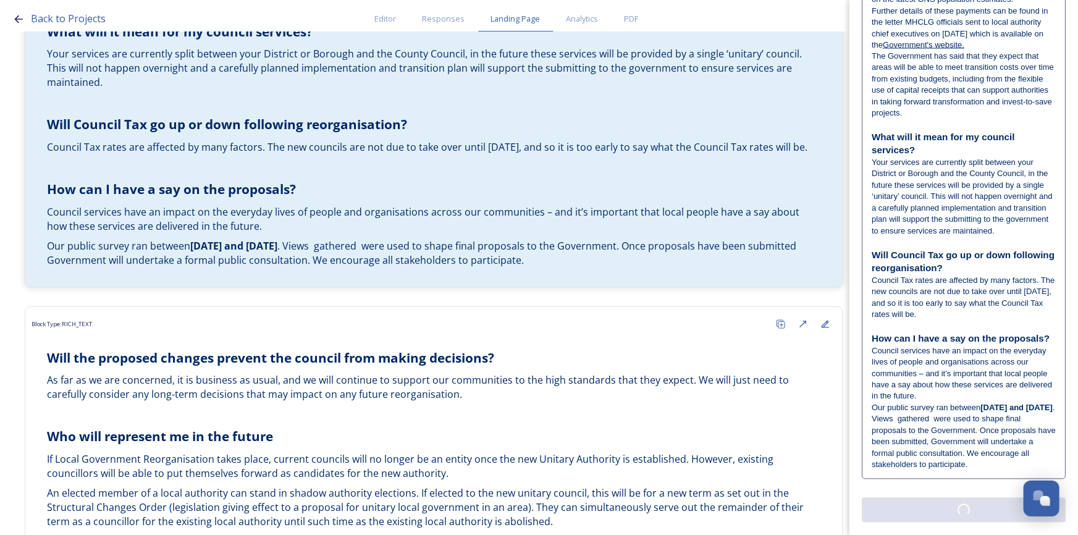
scroll to position [0, 0]
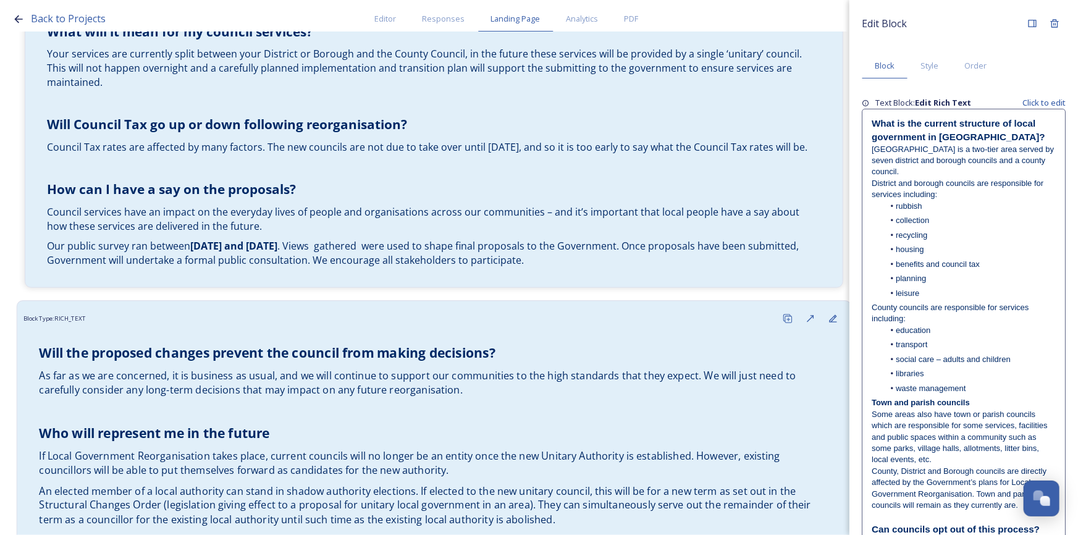
click at [517, 396] on p "As far as we are concerned, it is business as usual, and we will continue to su…" at bounding box center [434, 383] width 790 height 28
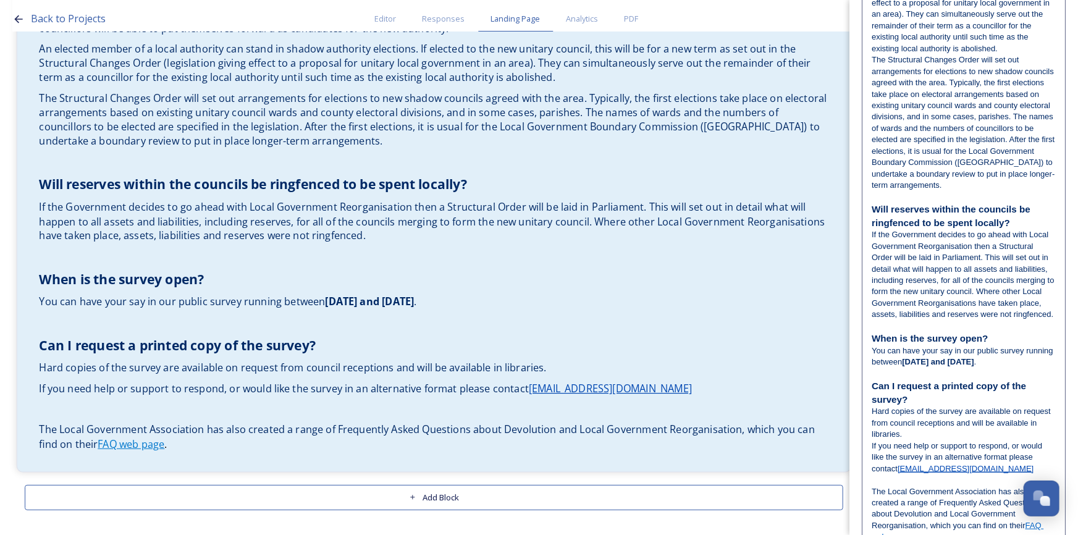
scroll to position [393, 0]
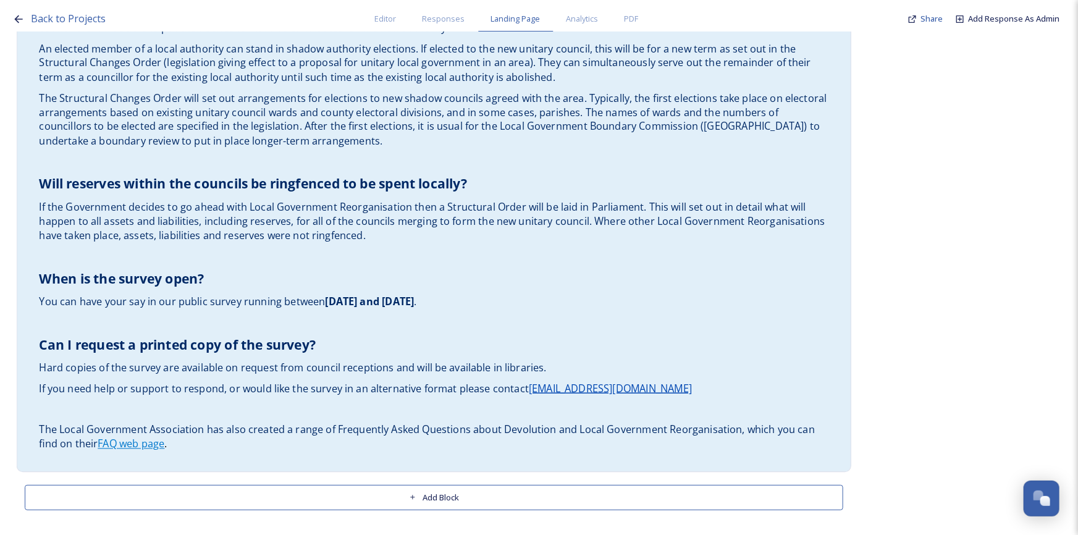
click at [387, 289] on h3 "When is the survey open?" at bounding box center [434, 279] width 790 height 19
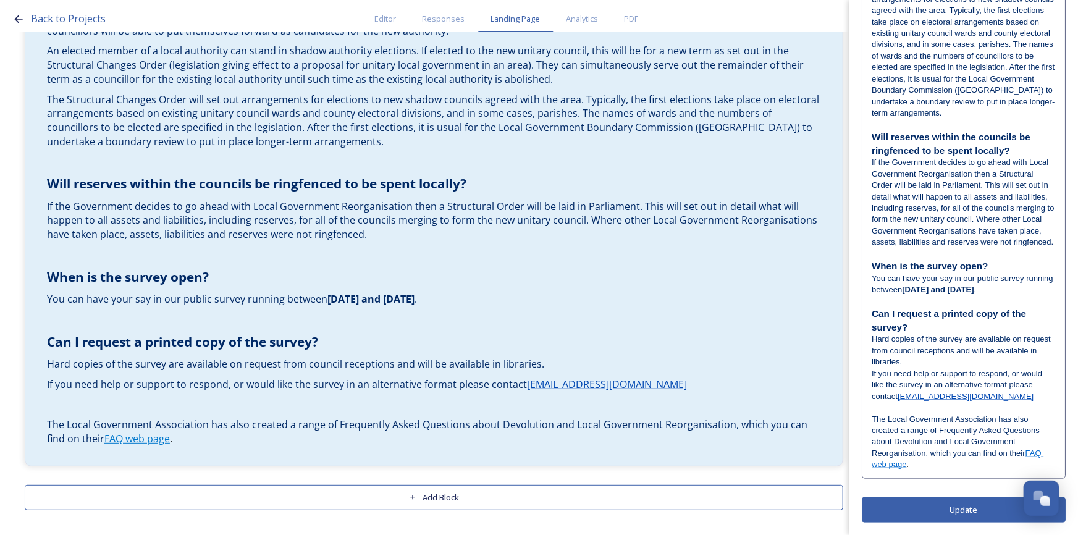
scroll to position [447, 0]
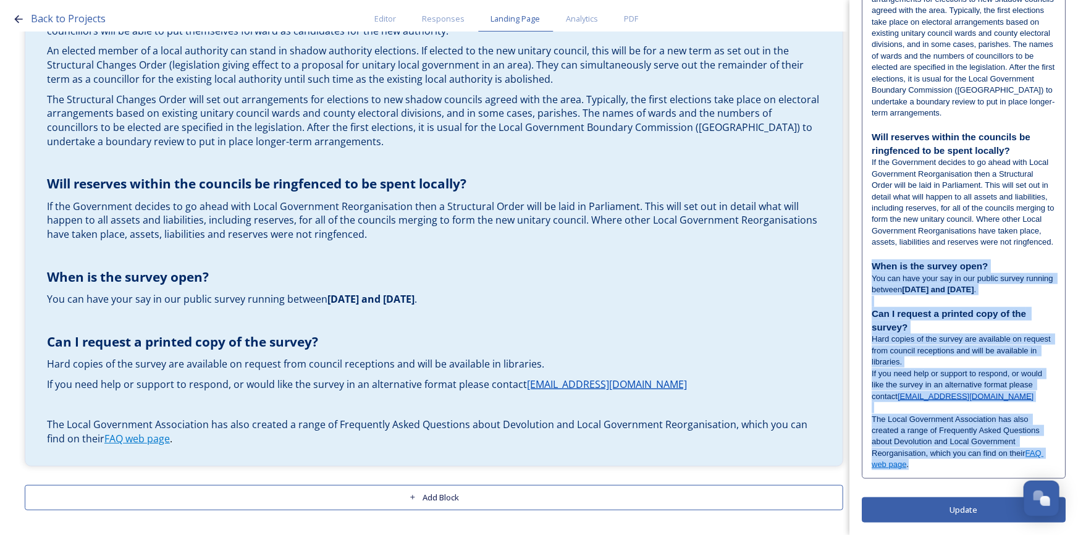
drag, startPoint x: 872, startPoint y: 264, endPoint x: 955, endPoint y: 470, distance: 222.6
click at [955, 470] on div "Will the proposed changes prevent the council from making decisions? As far as …" at bounding box center [964, 91] width 203 height 771
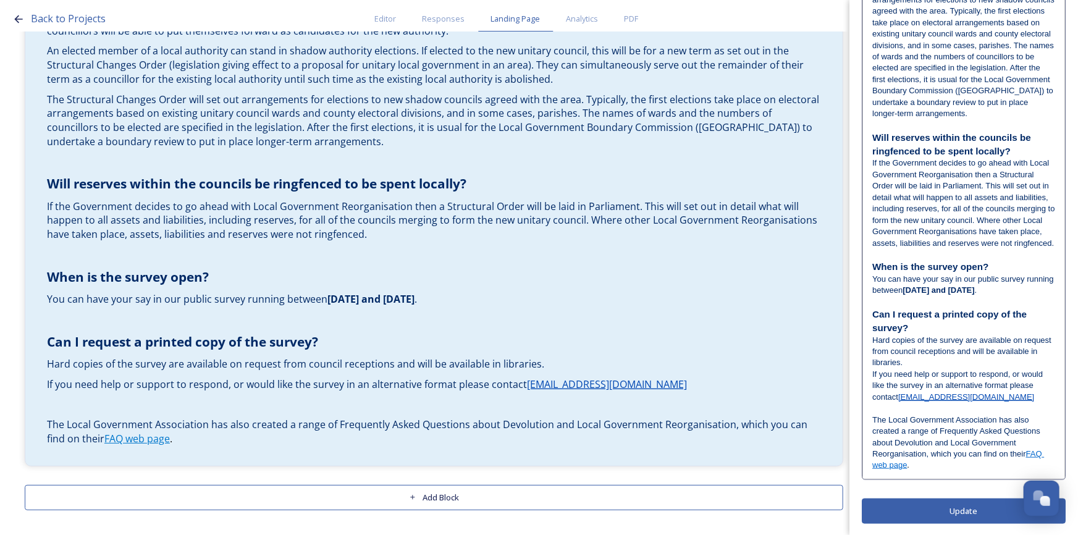
click at [1010, 414] on p at bounding box center [964, 408] width 183 height 11
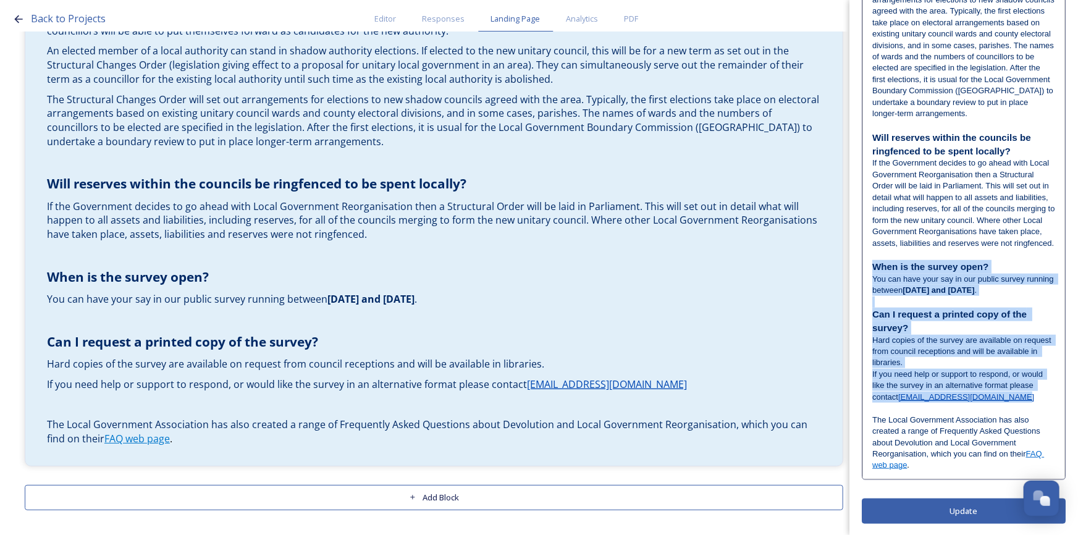
drag, startPoint x: 1022, startPoint y: 445, endPoint x: 874, endPoint y: 314, distance: 197.4
click at [874, 314] on div "Will the proposed changes prevent the council from making decisions? As far as …" at bounding box center [963, 92] width 201 height 771
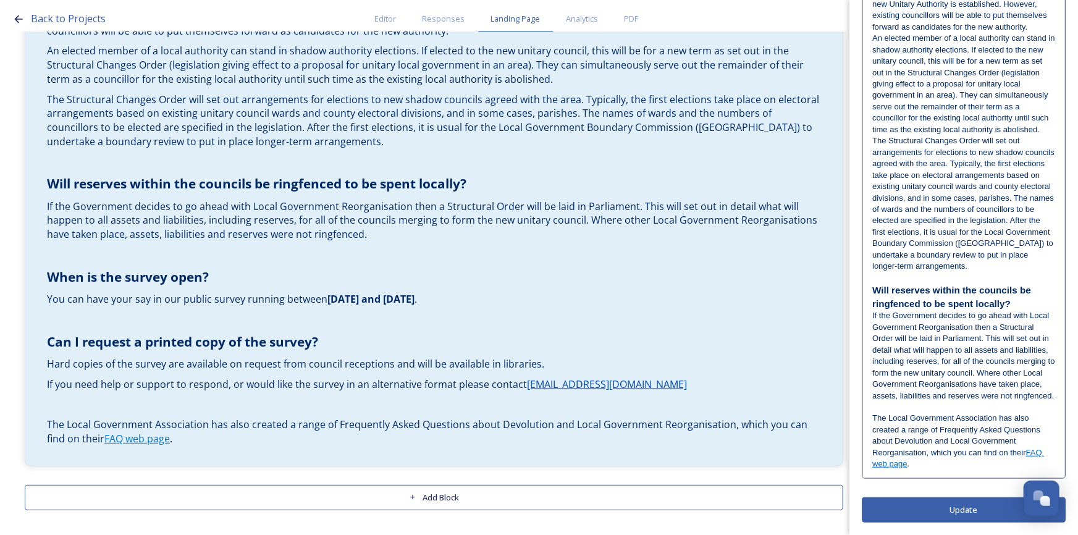
scroll to position [340, 0]
click at [952, 290] on strong "Will reserves within the councils be ringfenced to be spent locally?" at bounding box center [953, 297] width 161 height 24
click at [874, 420] on span "The Local Government Association has also created a range of Frequently Asked Q…" at bounding box center [958, 434] width 170 height 43
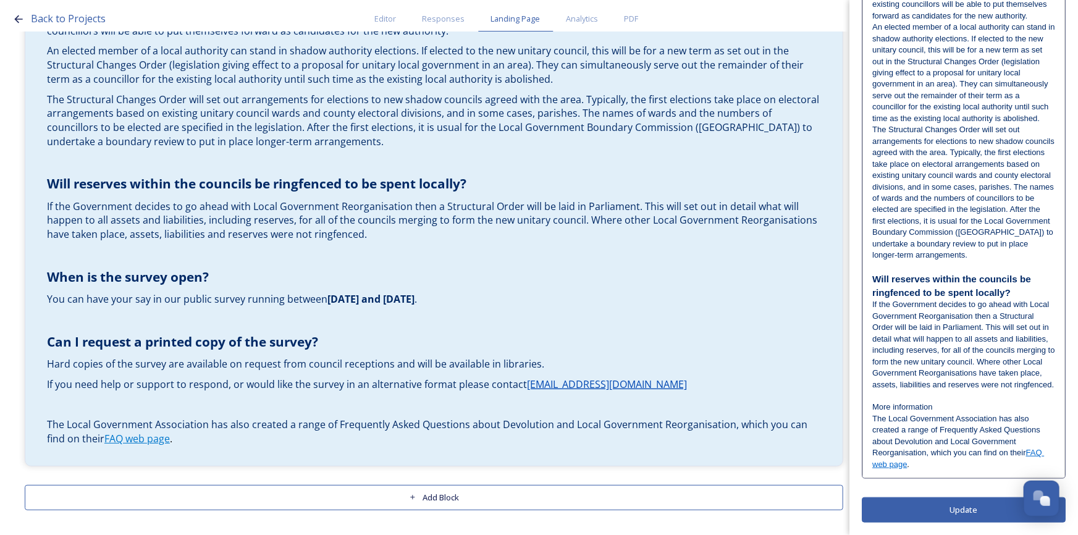
scroll to position [352, 0]
drag, startPoint x: 945, startPoint y: 406, endPoint x: 861, endPoint y: 405, distance: 84.1
click at [861, 405] on div "Edit Block Block Style Order Will the proposed changes prevent the council from…" at bounding box center [964, 114] width 229 height 841
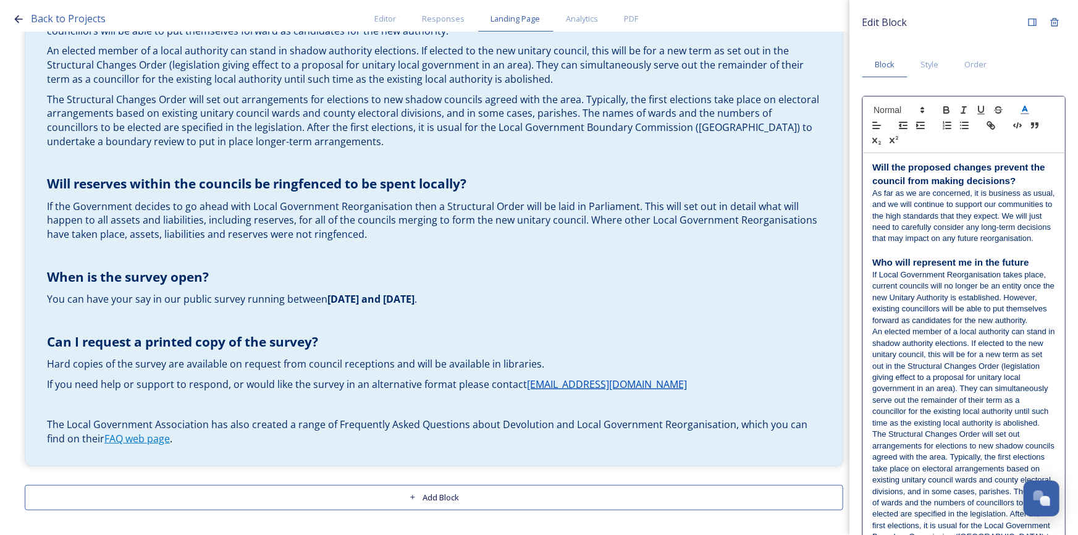
scroll to position [0, 0]
click at [898, 105] on span at bounding box center [898, 111] width 61 height 15
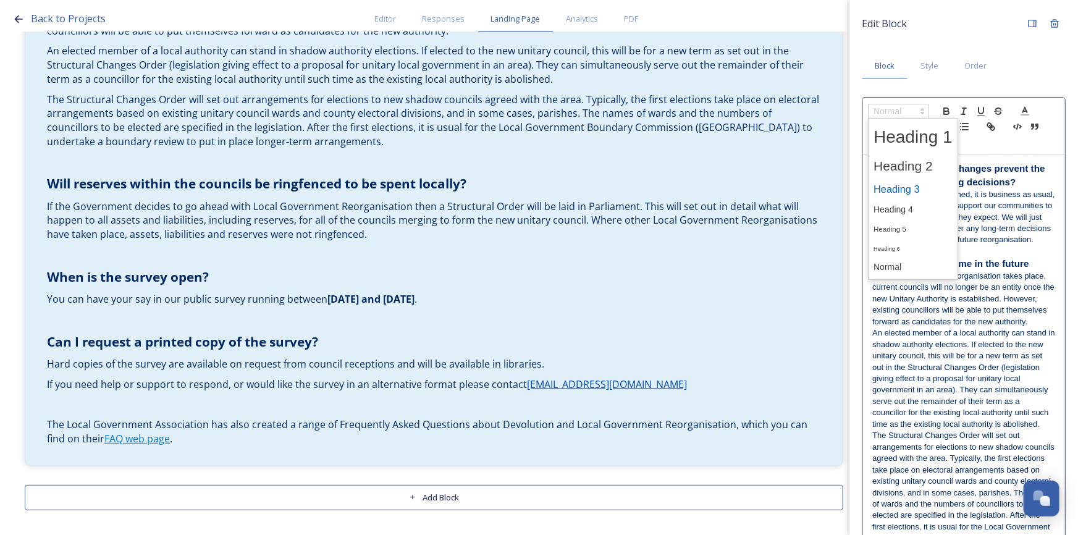
click at [912, 182] on span at bounding box center [913, 190] width 79 height 22
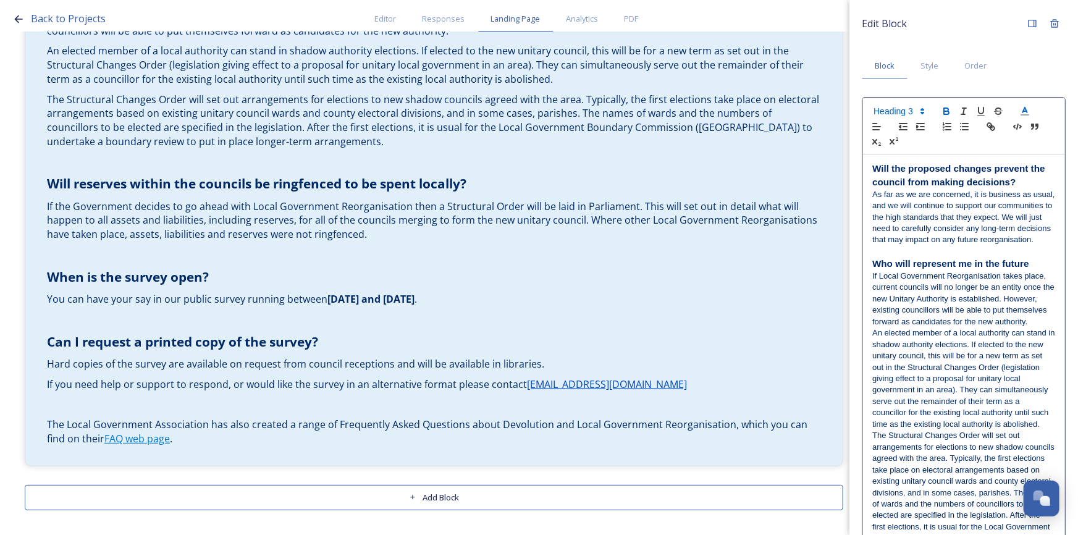
click at [949, 111] on icon "button" at bounding box center [946, 112] width 5 height 3
click at [947, 112] on icon "button" at bounding box center [946, 111] width 11 height 11
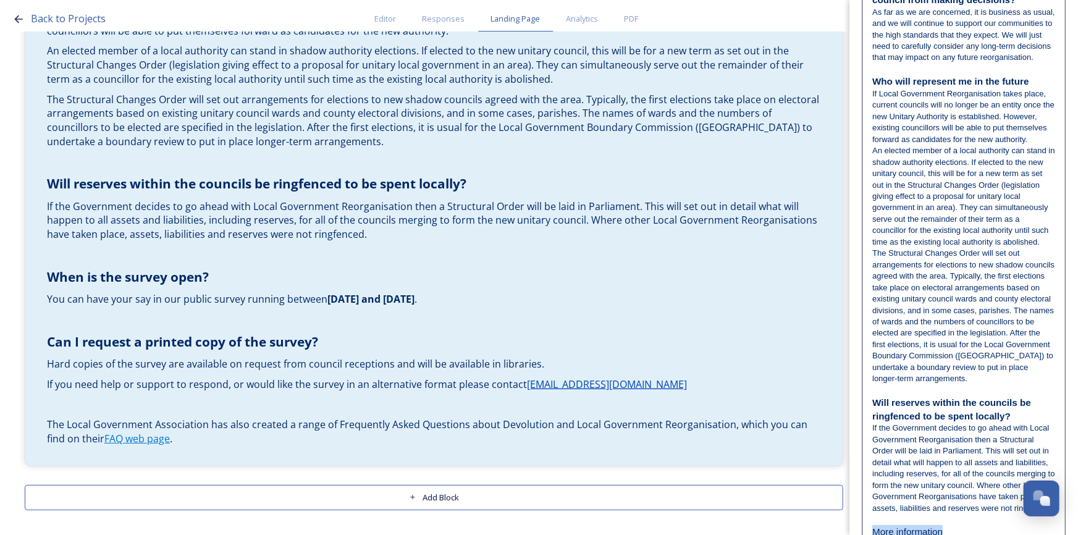
scroll to position [16, 0]
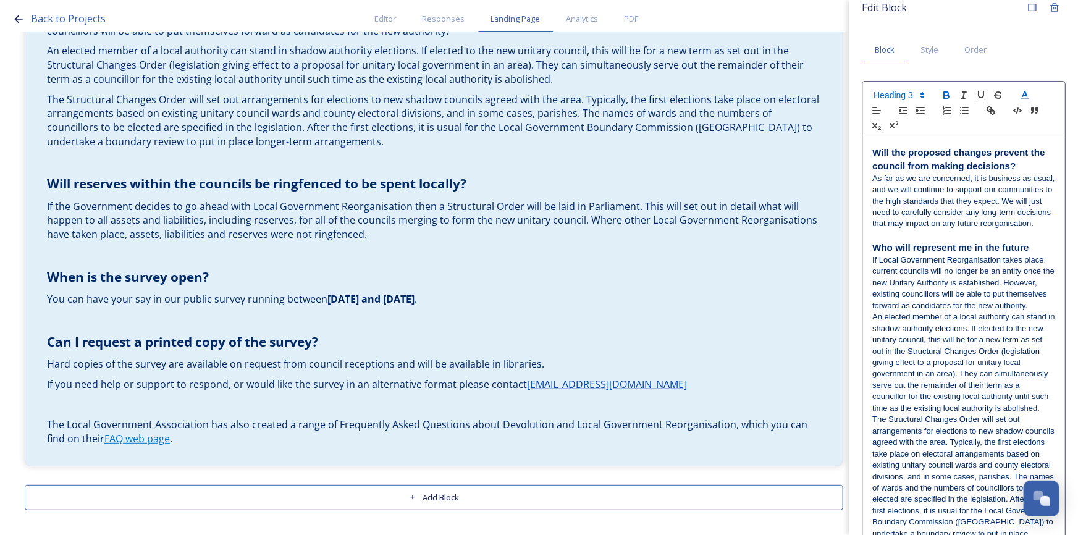
click at [948, 96] on icon "button" at bounding box center [946, 95] width 11 height 11
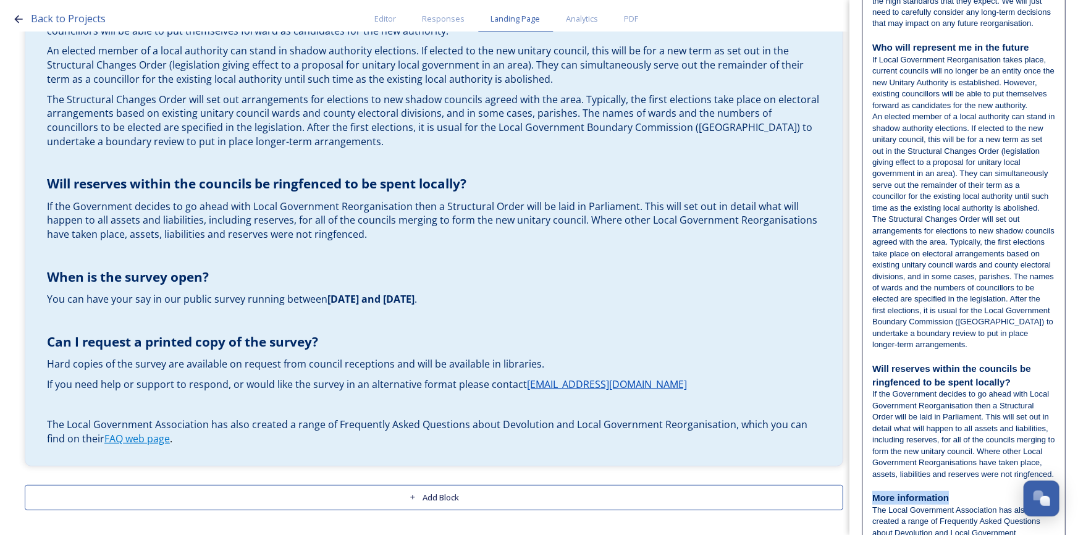
scroll to position [353, 0]
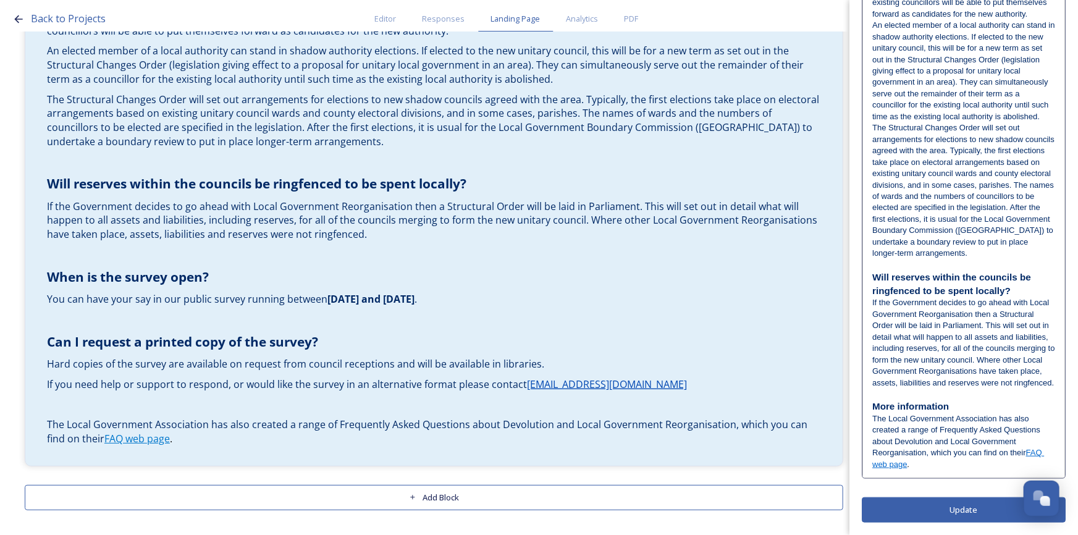
click at [987, 413] on p "﻿ The Local Government Association has also created a range of Frequently Asked…" at bounding box center [964, 441] width 183 height 57
click at [961, 510] on div "Edit Block Block Style Order Will the proposed changes prevent the council from…" at bounding box center [964, 114] width 204 height 818
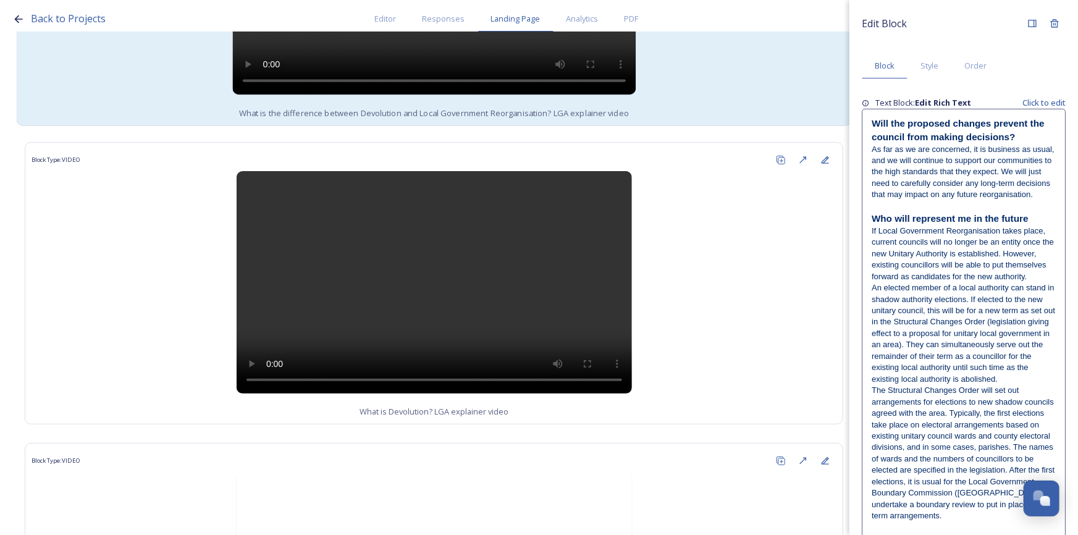
scroll to position [1156, 0]
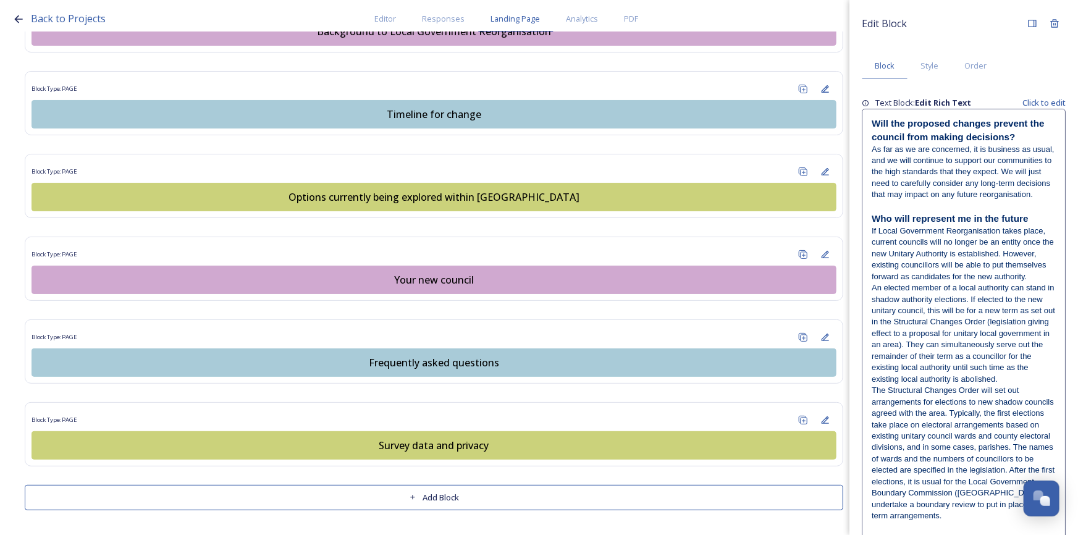
scroll to position [942, 0]
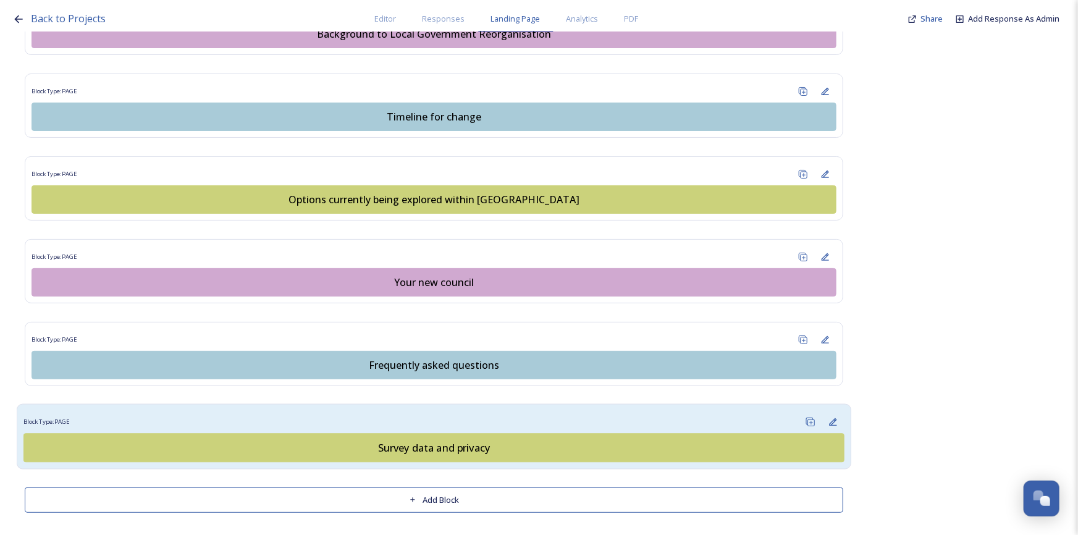
click at [507, 446] on div "Survey data and privacy" at bounding box center [434, 448] width 808 height 15
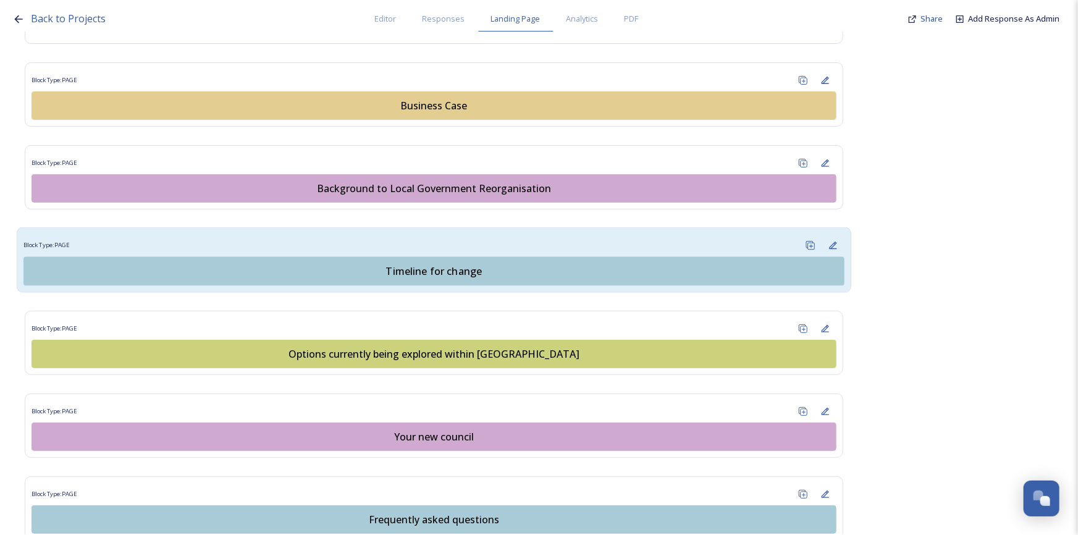
scroll to position [842, 0]
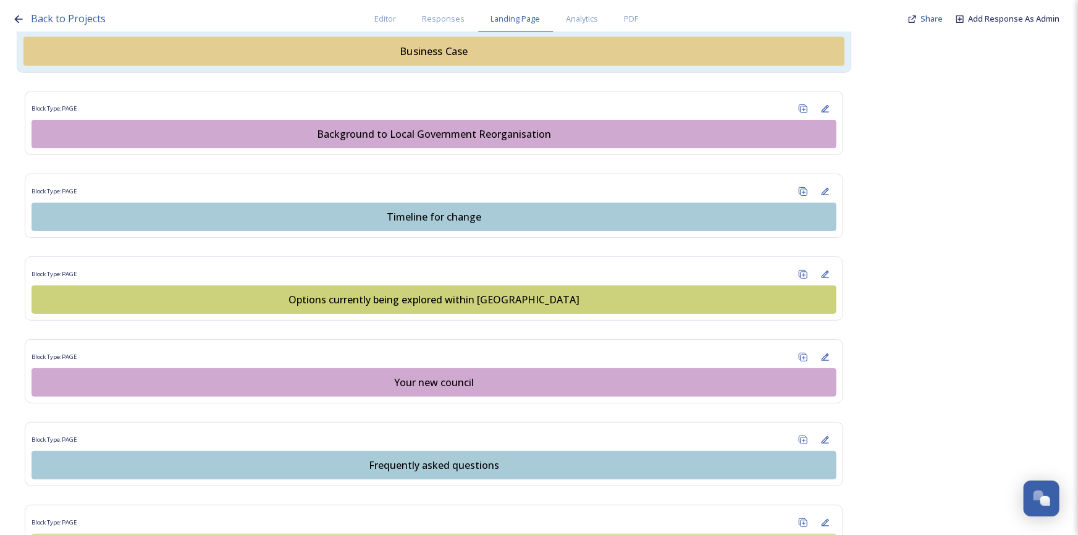
click at [430, 57] on div "Business Case" at bounding box center [434, 51] width 808 height 15
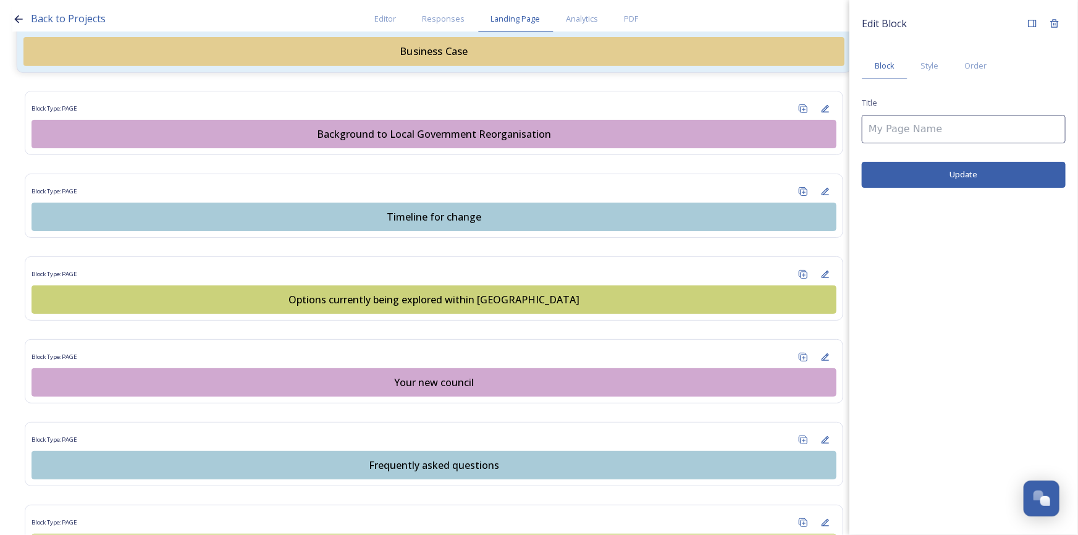
type input "Business Case"
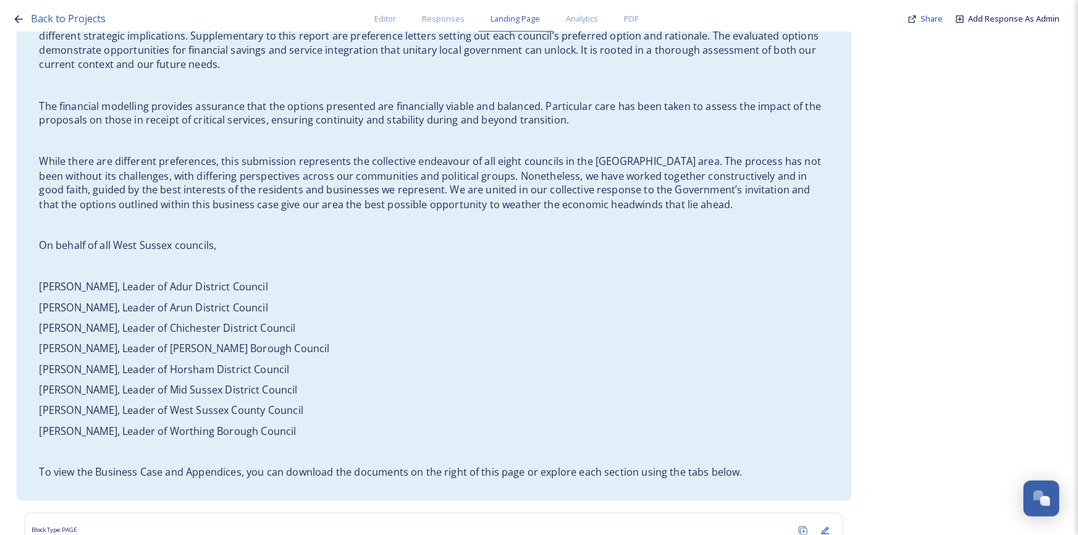
scroll to position [786, 0]
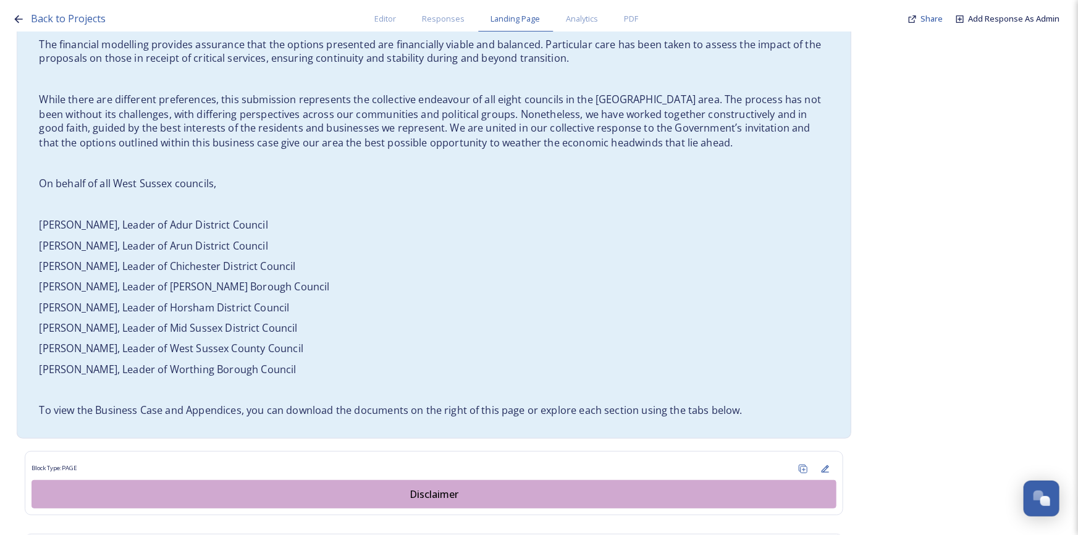
click at [246, 321] on p "[PERSON_NAME], Leader of Mid Sussex District Council" at bounding box center [434, 328] width 790 height 14
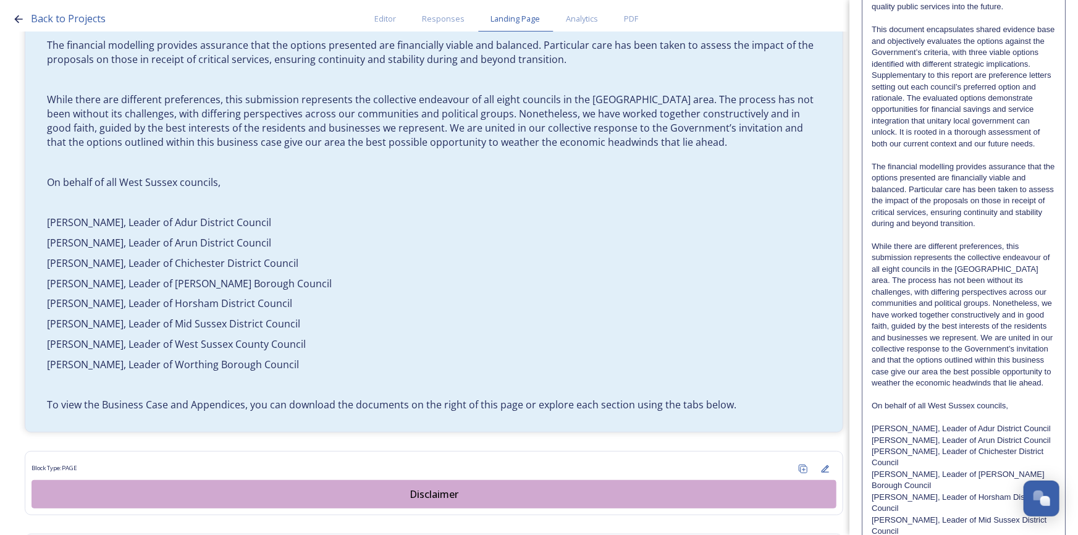
scroll to position [420, 0]
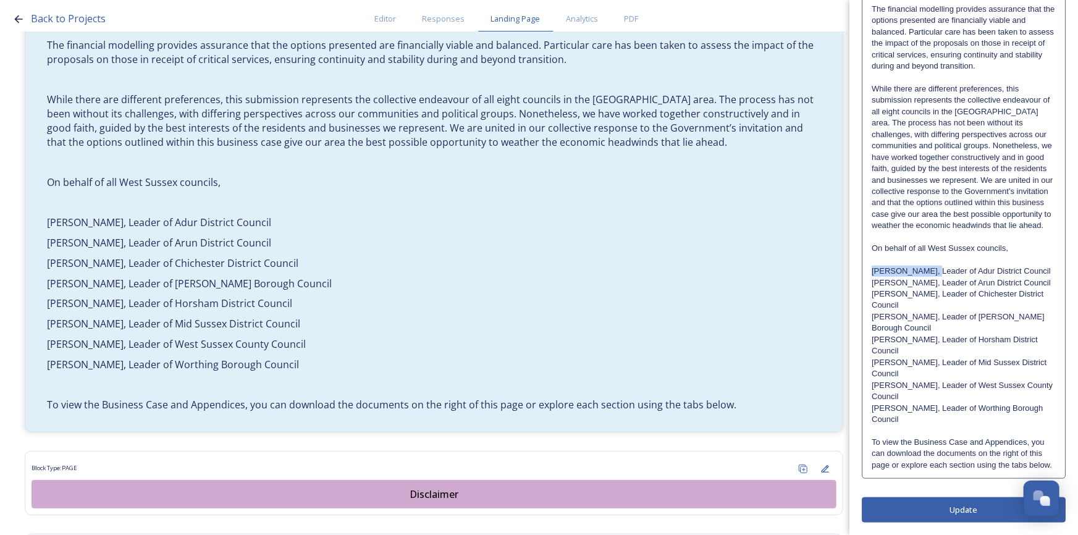
drag, startPoint x: 873, startPoint y: 281, endPoint x: 932, endPoint y: 281, distance: 59.9
click at [932, 277] on p "[PERSON_NAME], Leader of Adur District Council" at bounding box center [964, 271] width 184 height 11
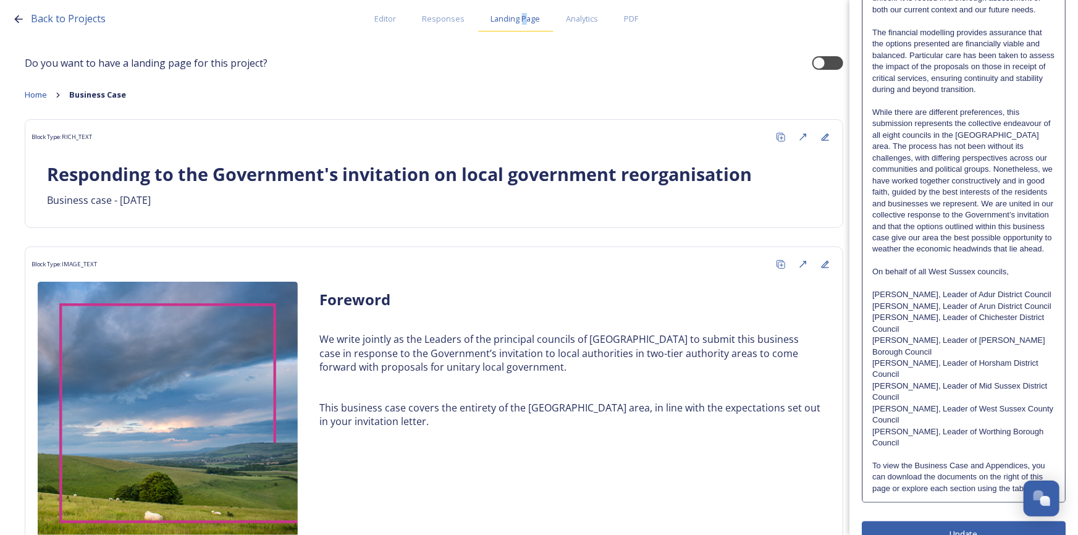
scroll to position [29, 0]
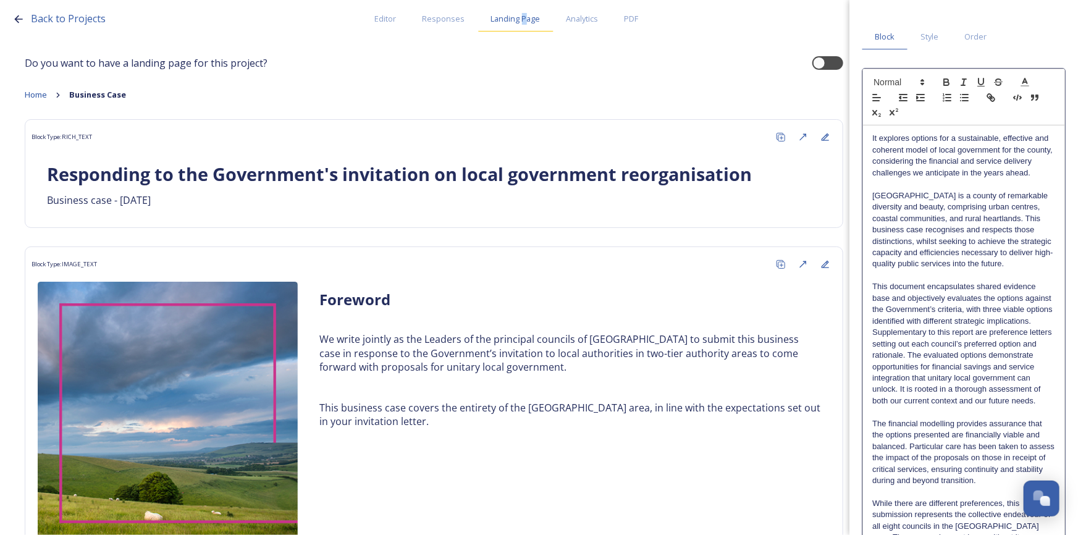
click at [524, 23] on span "Landing Page" at bounding box center [515, 19] width 49 height 12
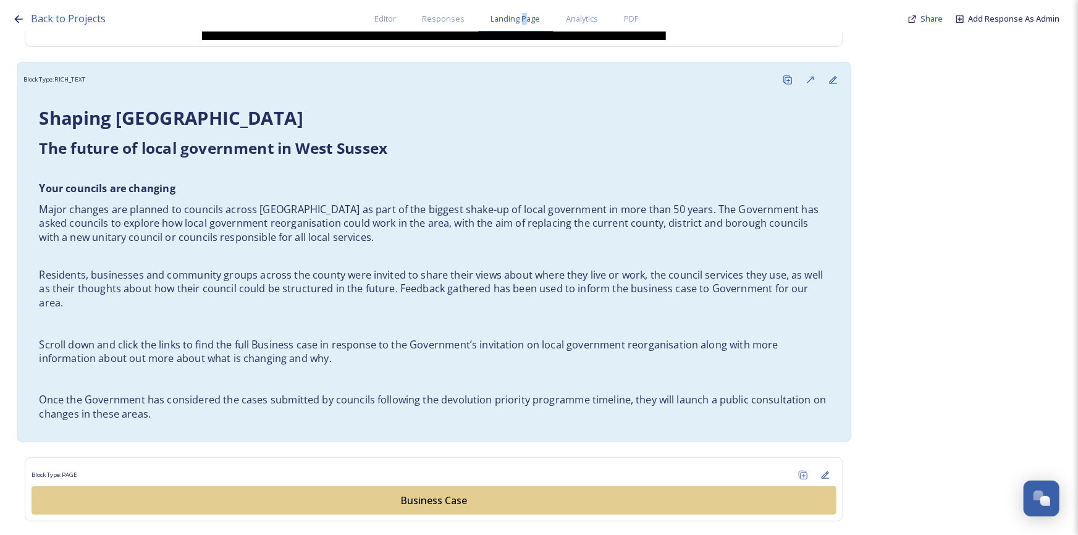
scroll to position [730, 0]
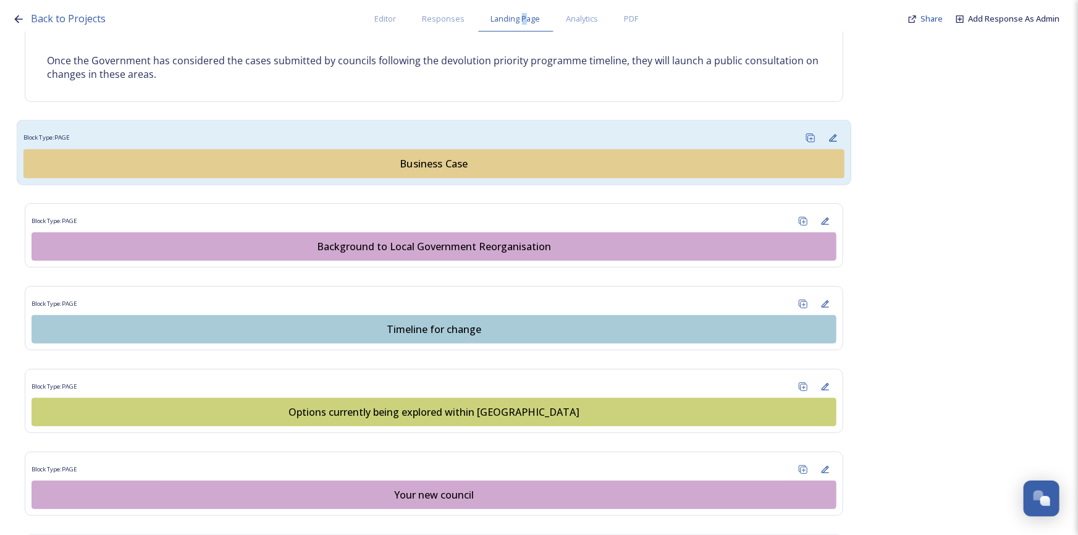
click at [430, 167] on div "Business Case" at bounding box center [434, 163] width 808 height 15
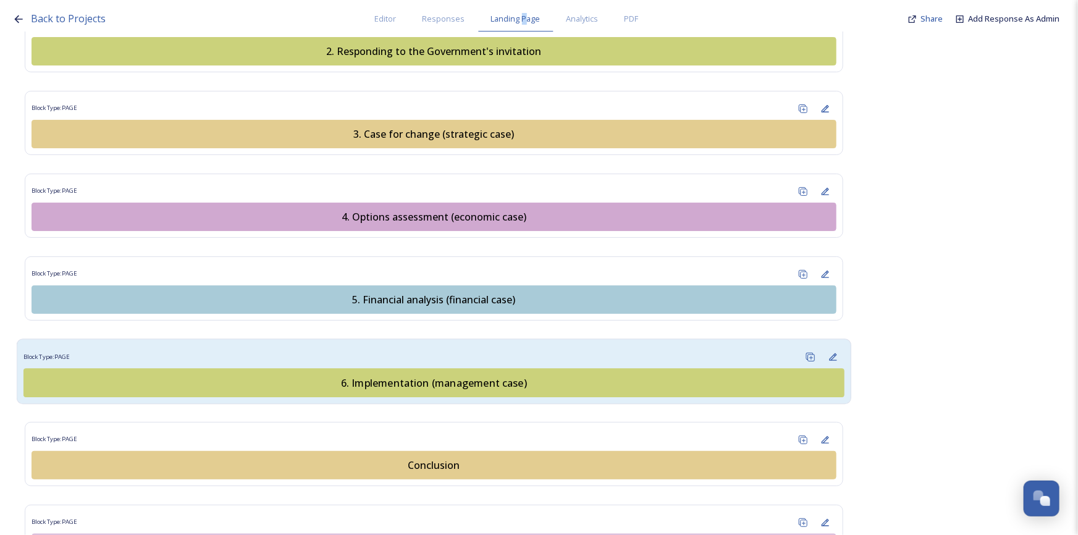
scroll to position [1404, 0]
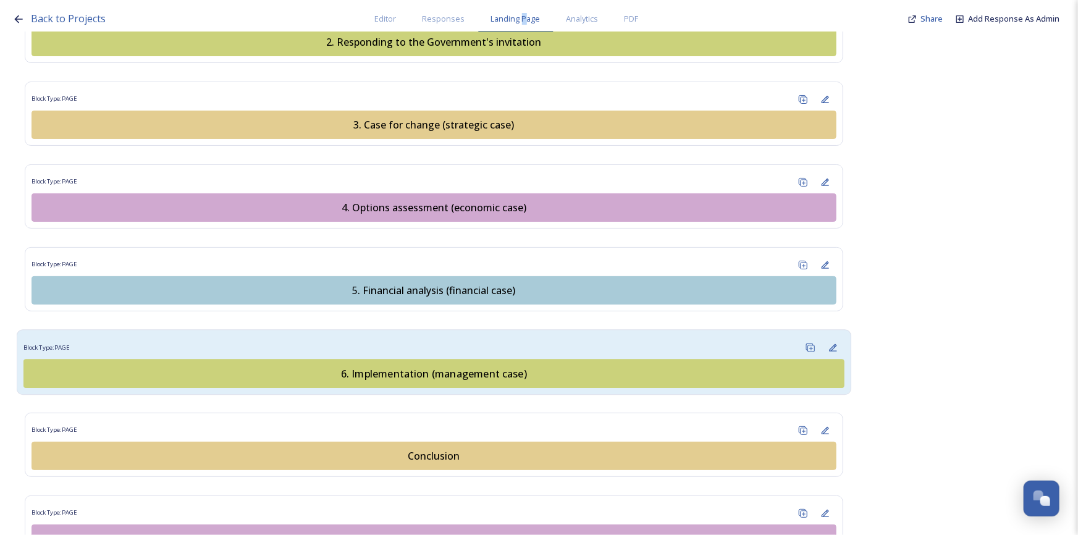
click at [477, 366] on div "6. Implementation (management case)" at bounding box center [434, 373] width 808 height 15
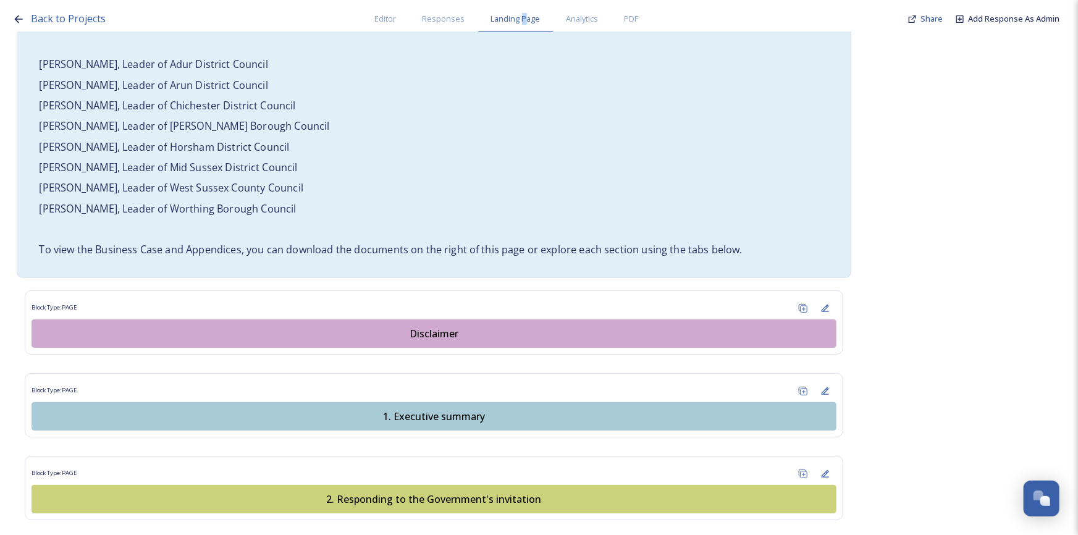
scroll to position [955, 0]
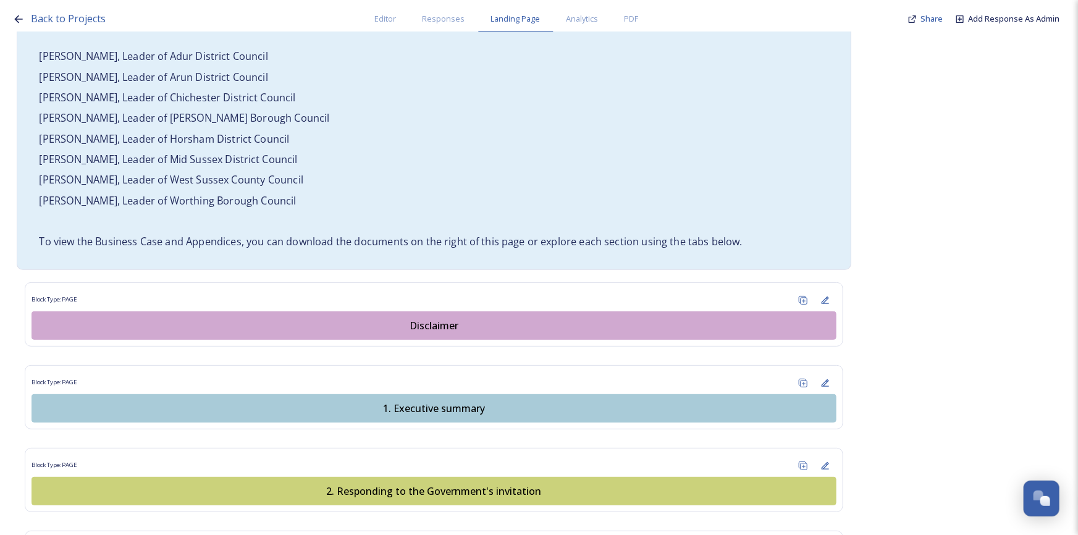
click at [421, 235] on p "To view the Business Case and Appendices, you can download the documents on the…" at bounding box center [434, 242] width 790 height 14
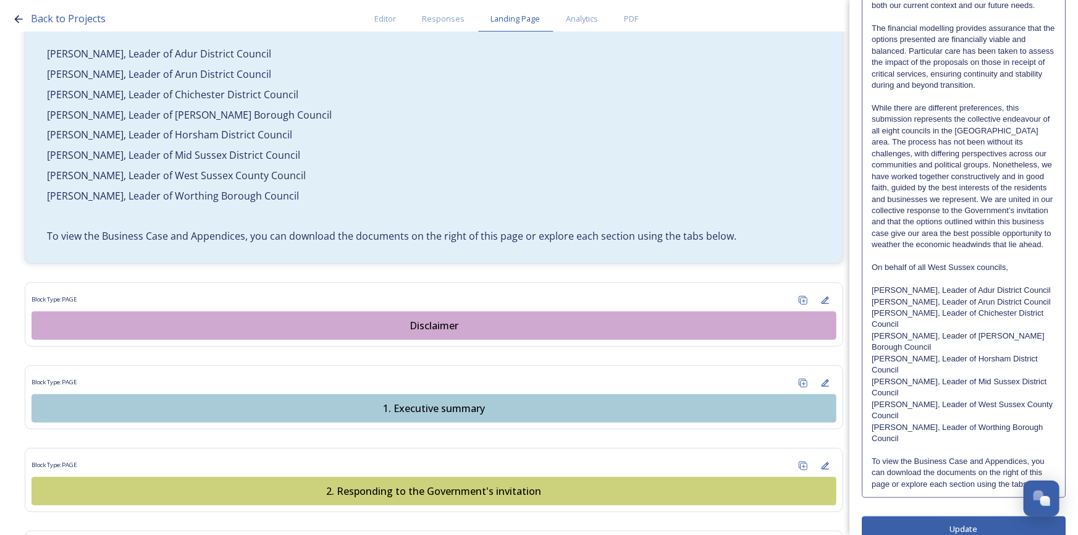
scroll to position [420, 0]
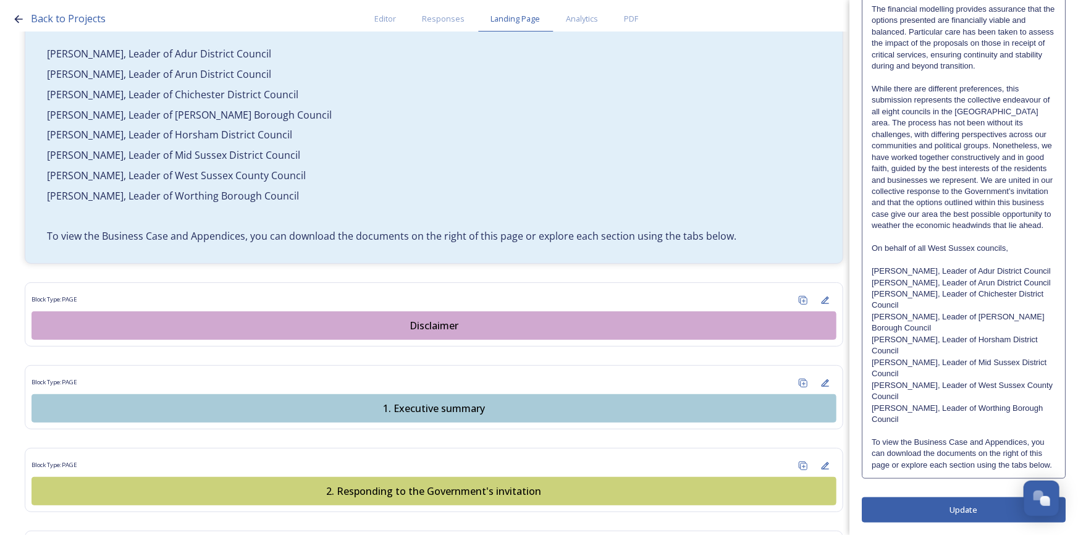
click at [939, 462] on p "To view the Business Case and Appendices, you can download the documents on the…" at bounding box center [964, 454] width 184 height 34
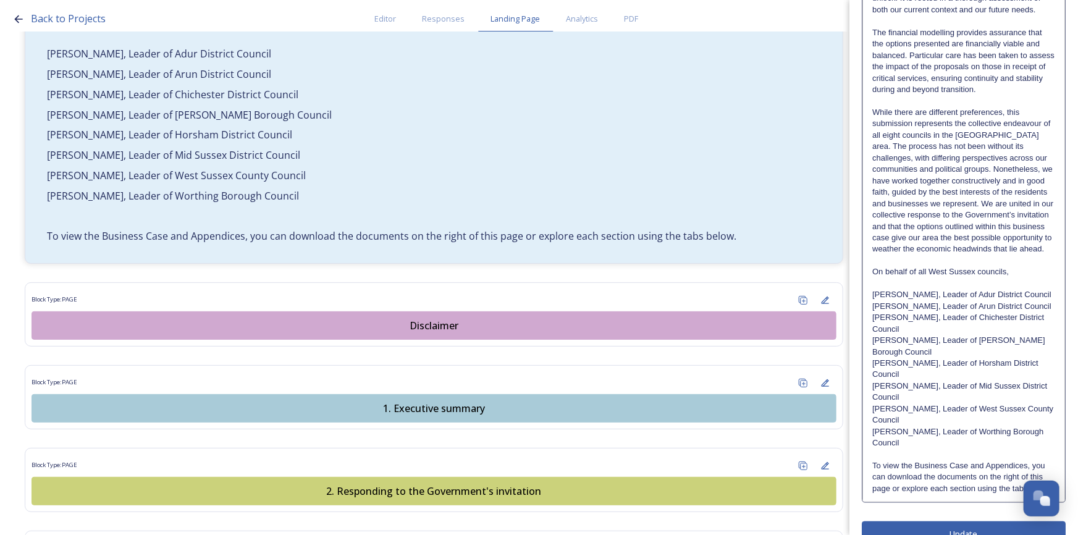
scroll to position [489, 0]
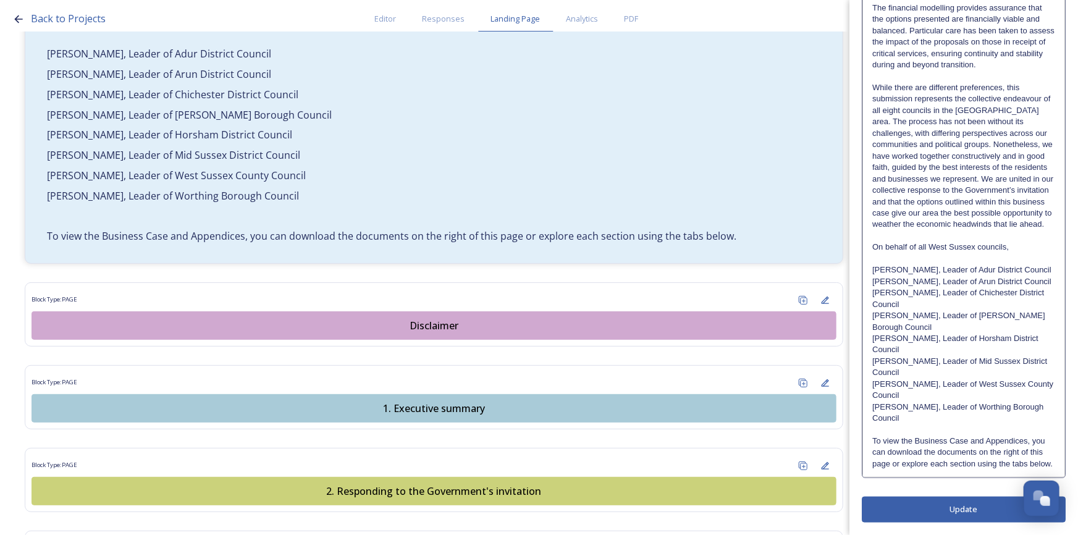
click at [932, 465] on p "To view the Business Case and Appendices, you can download the documents on the…" at bounding box center [964, 453] width 183 height 34
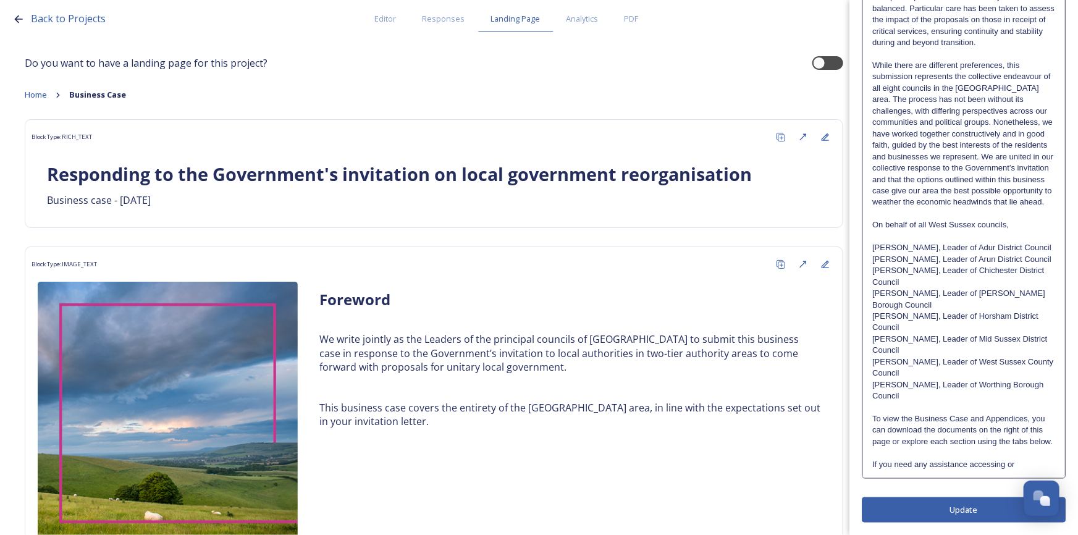
scroll to position [513, 0]
drag, startPoint x: 1021, startPoint y: 465, endPoint x: 931, endPoint y: 463, distance: 90.3
click at [931, 463] on p "If you need any assistance accessing or" at bounding box center [964, 464] width 183 height 11
click at [1021, 463] on p "If you need any assistance accessing or" at bounding box center [964, 464] width 183 height 11
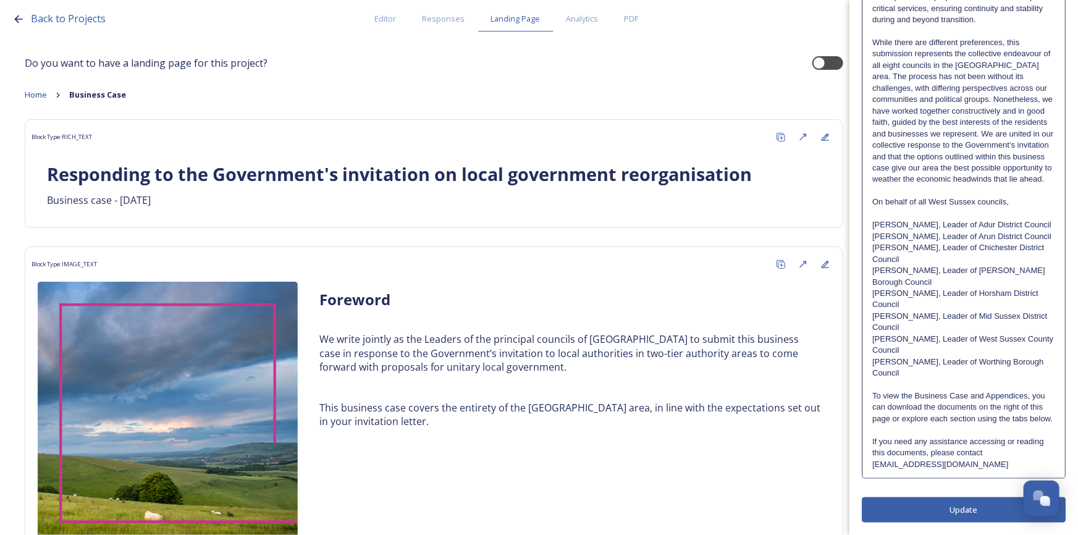
click at [886, 470] on p "If you need any assistance accessing or reading this documents, please contact …" at bounding box center [964, 453] width 183 height 34
click at [874, 467] on p "If you need any assistance accessing or reading these documents, please contact…" at bounding box center [964, 453] width 183 height 34
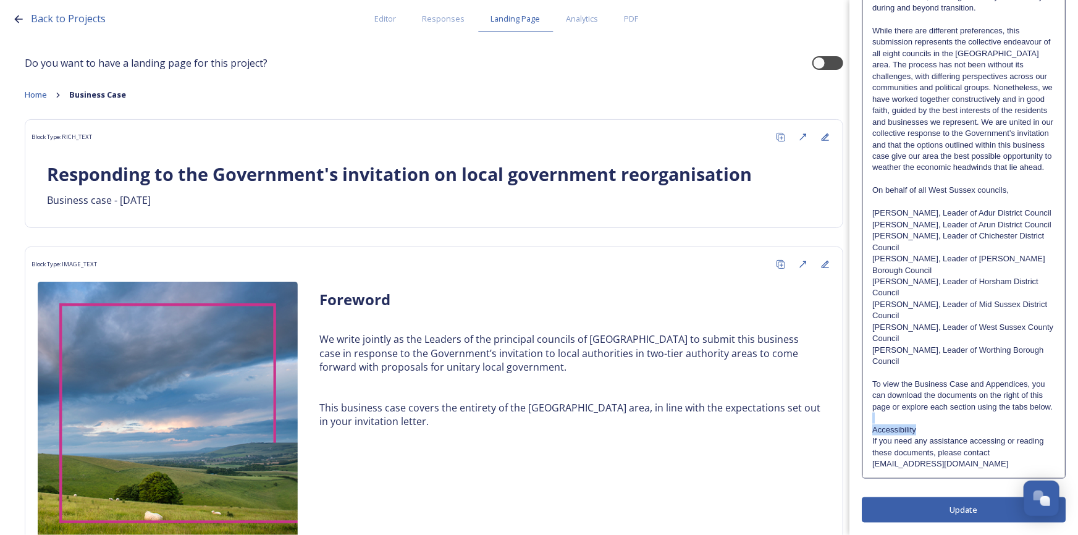
drag, startPoint x: 927, startPoint y: 463, endPoint x: 835, endPoint y: 459, distance: 91.6
click at [835, 459] on div "Back to Projects Editor Responses Landing Page Analytics PDF Share Add Response…" at bounding box center [539, 267] width 1078 height 535
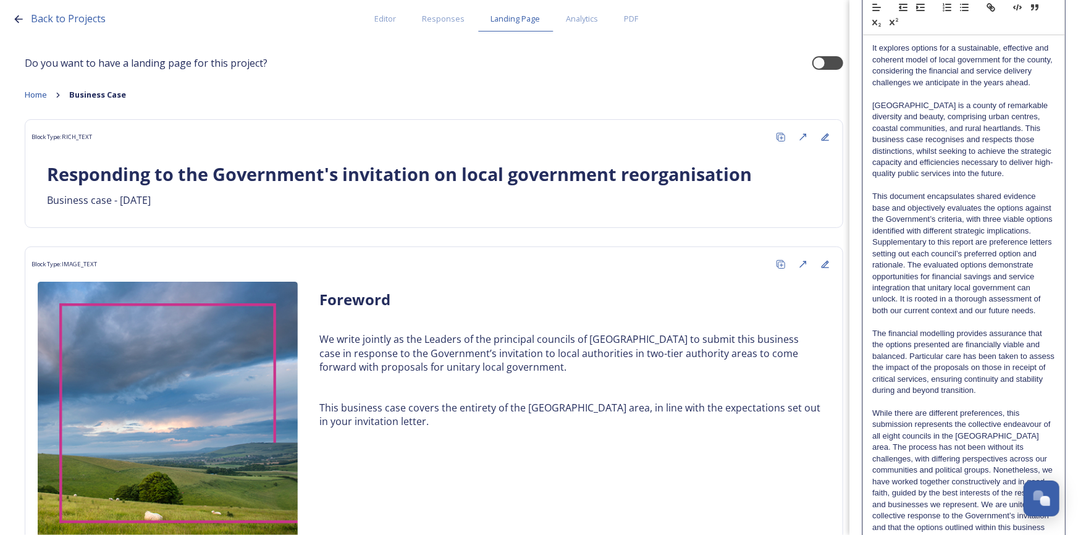
scroll to position [0, 0]
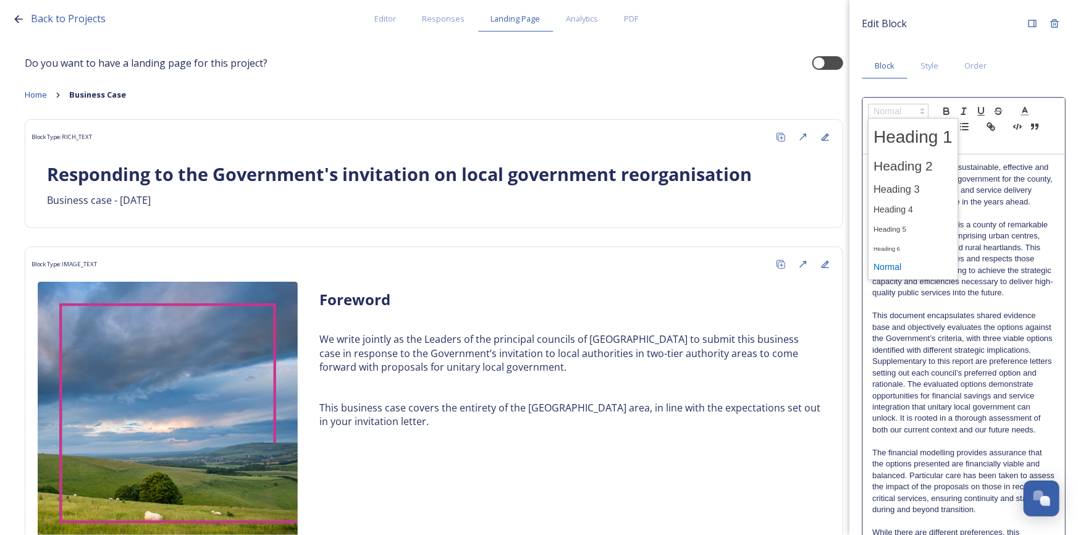
click at [898, 109] on span at bounding box center [898, 111] width 61 height 15
click at [919, 209] on span at bounding box center [913, 209] width 79 height 19
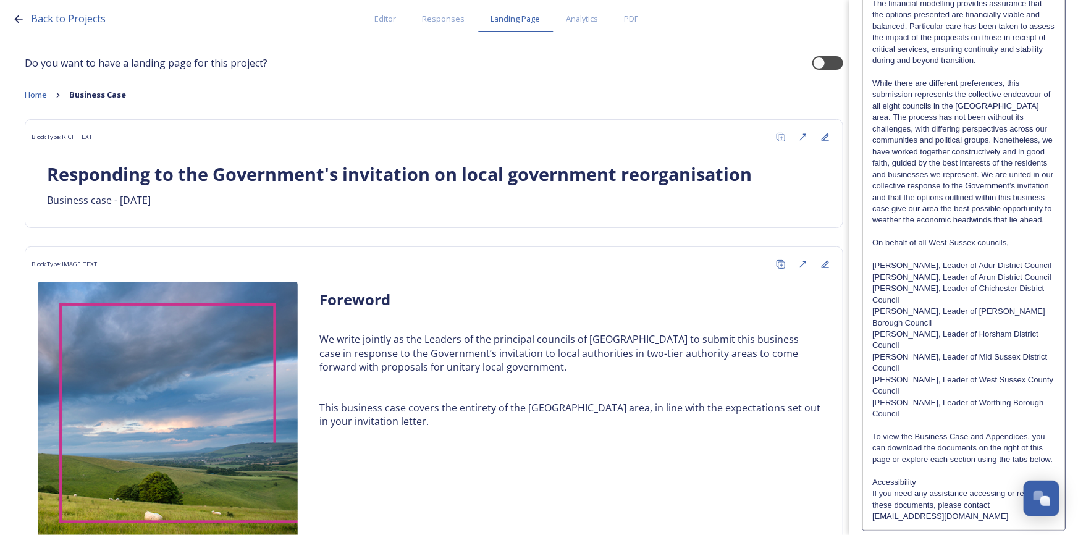
scroll to position [547, 0]
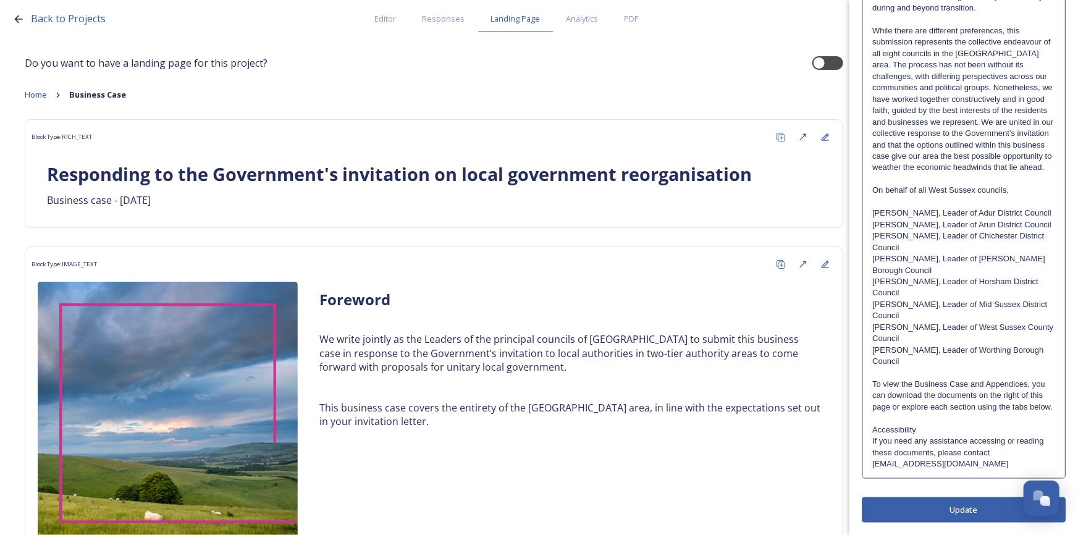
click at [938, 428] on h4 "Accessibility" at bounding box center [964, 430] width 183 height 11
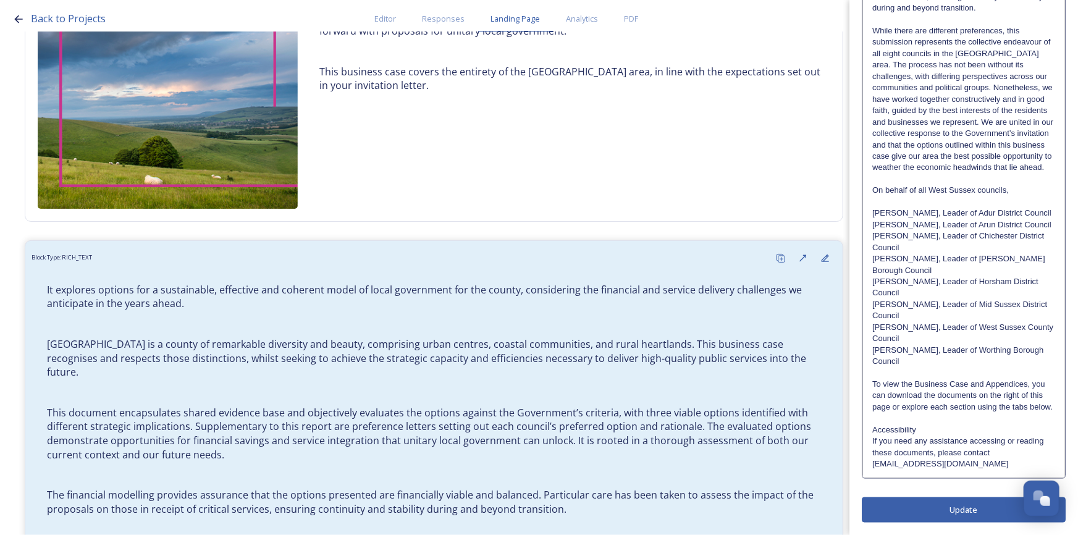
scroll to position [337, 0]
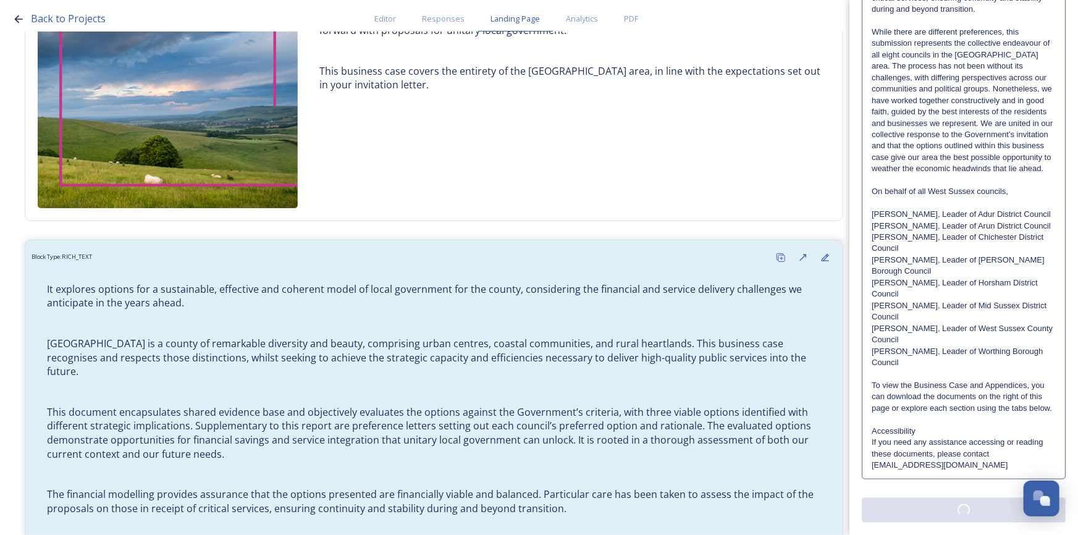
click at [962, 509] on div "Edit Block Block Style Order Text Block: Edit Rich Text Click to edit It explor…" at bounding box center [964, 40] width 204 height 966
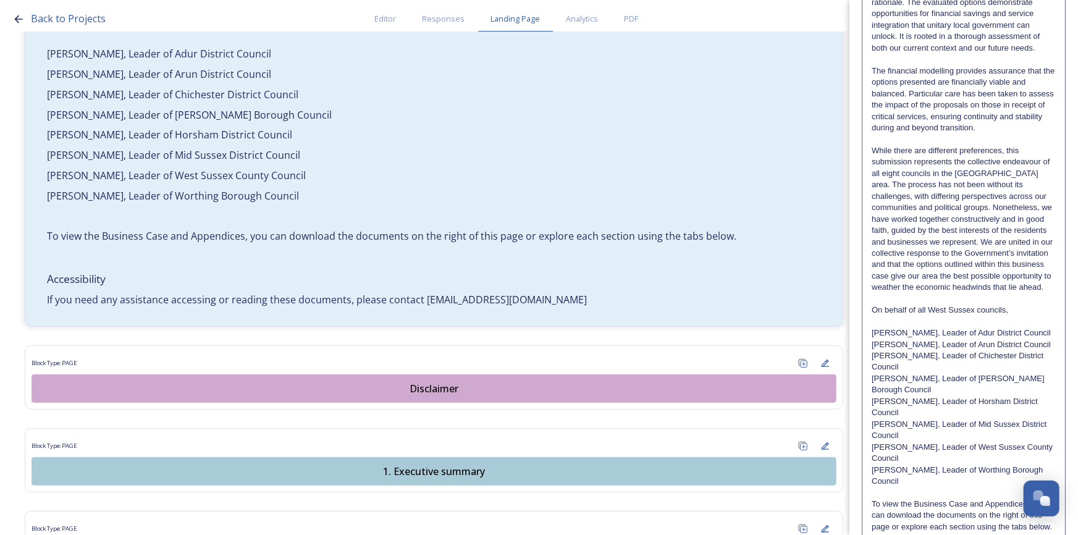
scroll to position [478, 0]
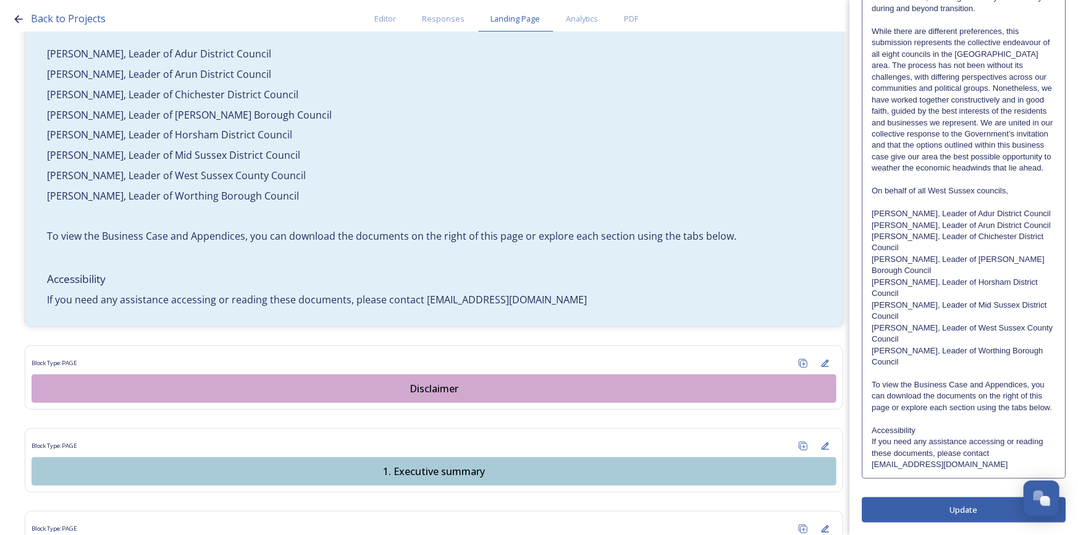
click at [872, 442] on p "If you need any assistance accessing or reading these documents, please contact…" at bounding box center [964, 453] width 184 height 34
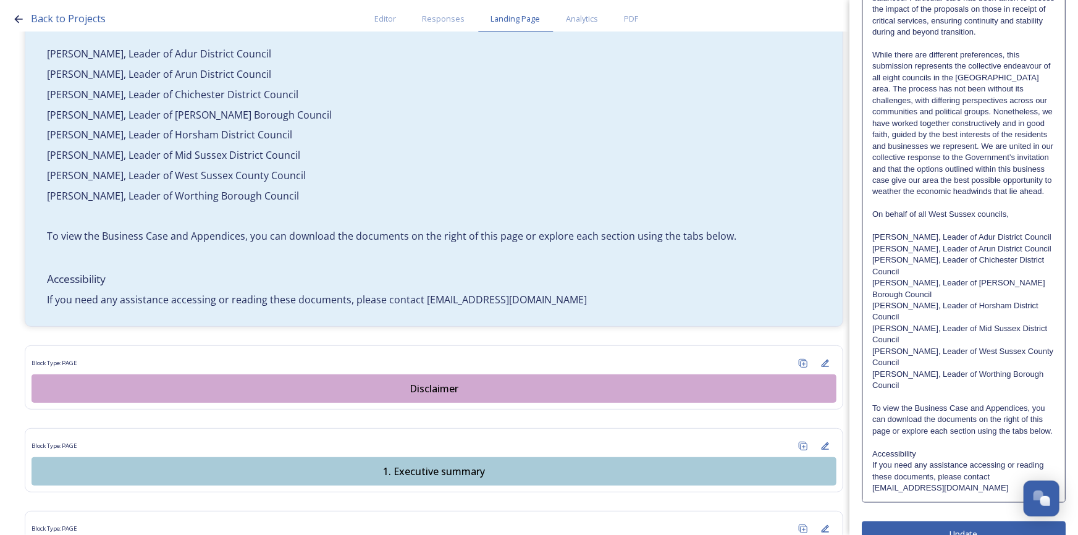
scroll to position [547, 0]
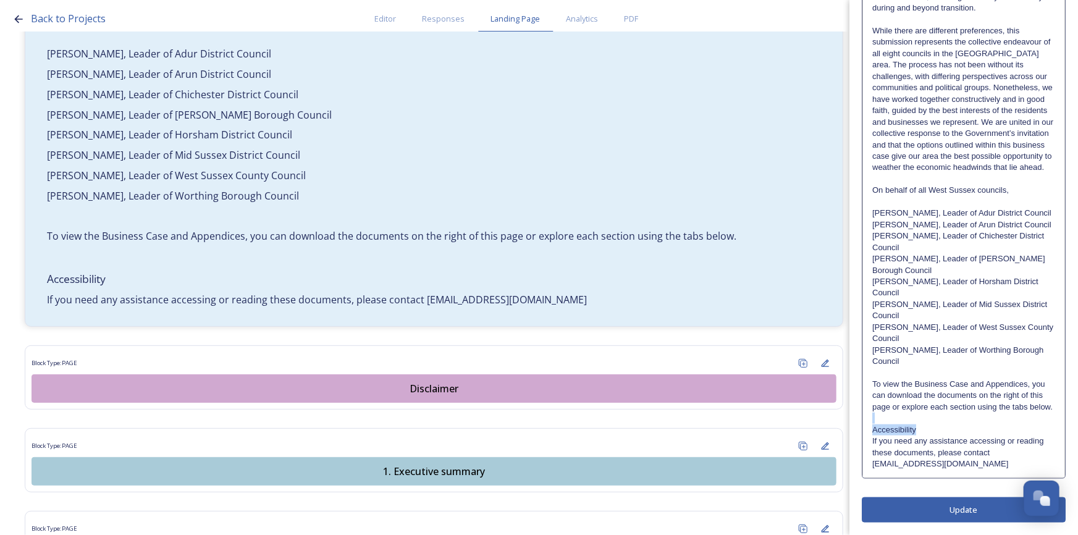
drag, startPoint x: 932, startPoint y: 429, endPoint x: 862, endPoint y: 421, distance: 70.8
click at [862, 421] on div "It explores options for a sustainable, effective and coherent model of local go…" at bounding box center [964, 36] width 204 height 883
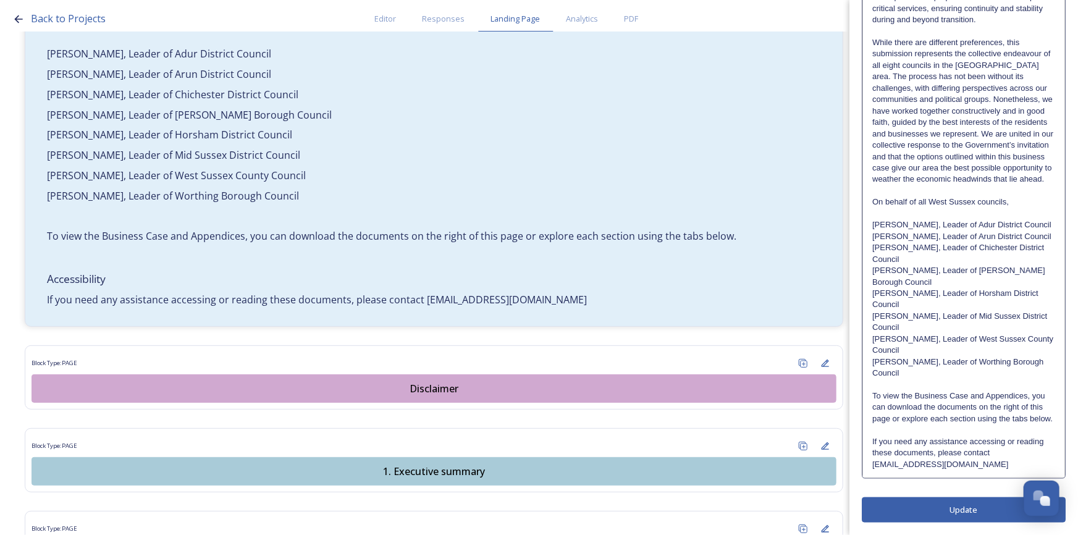
scroll to position [536, 0]
click at [979, 513] on div "Edit Block Block Style Order It explores options for a sustainable, effective a…" at bounding box center [964, 22] width 204 height 1000
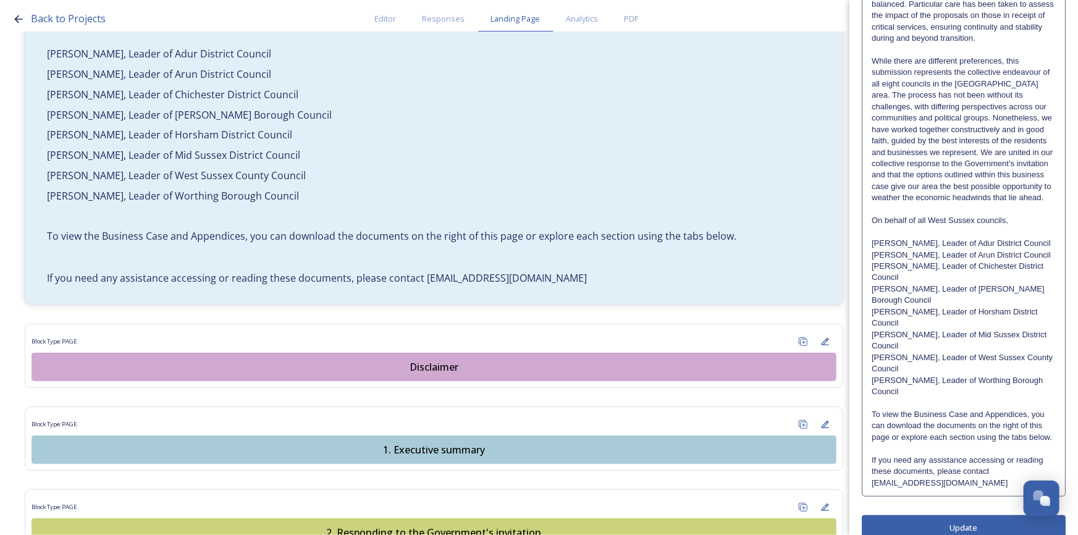
scroll to position [449, 0]
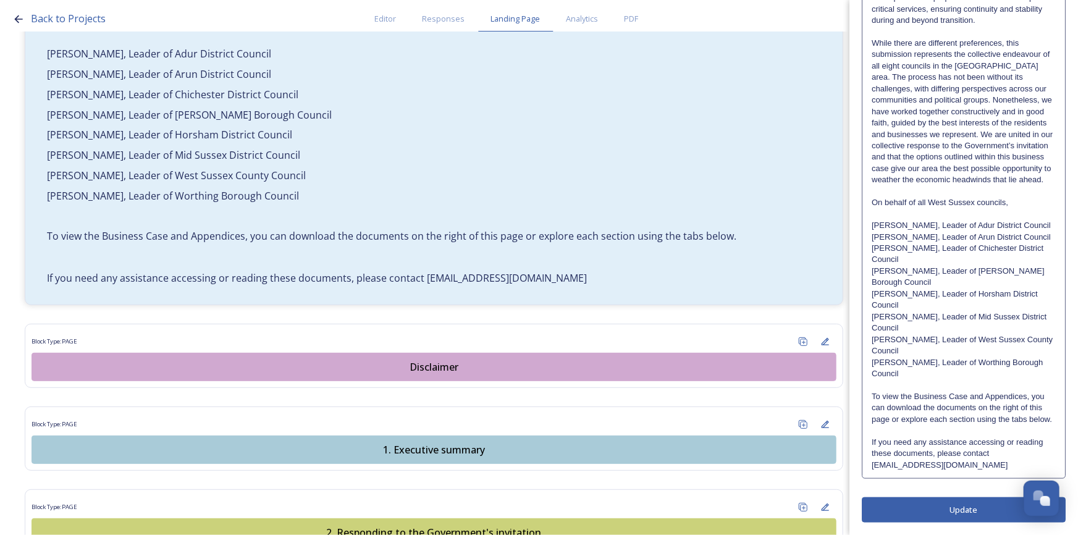
click at [916, 425] on p "To view the Business Case and Appendices, you can download the documents on the…" at bounding box center [964, 408] width 184 height 34
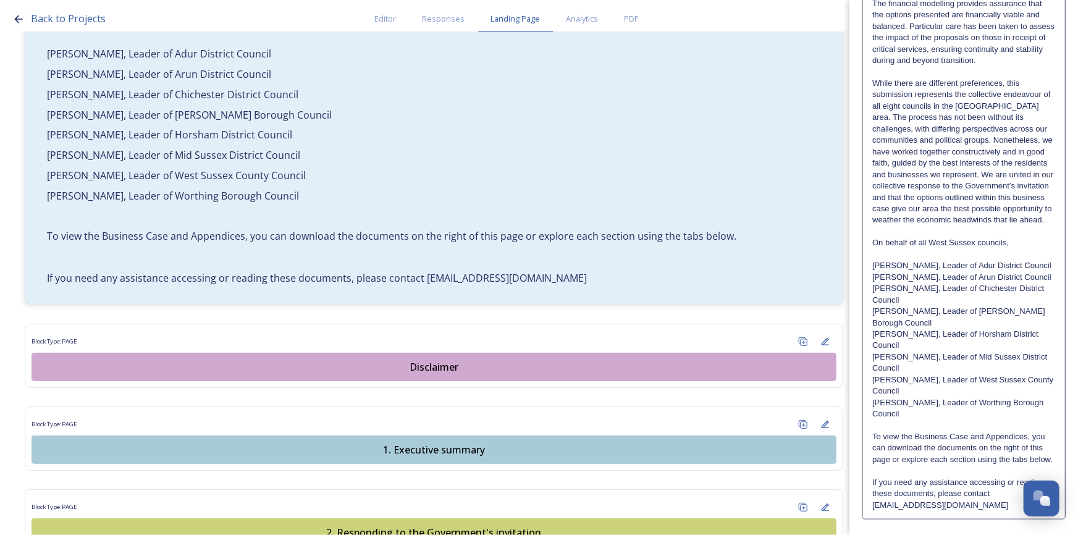
scroll to position [518, 0]
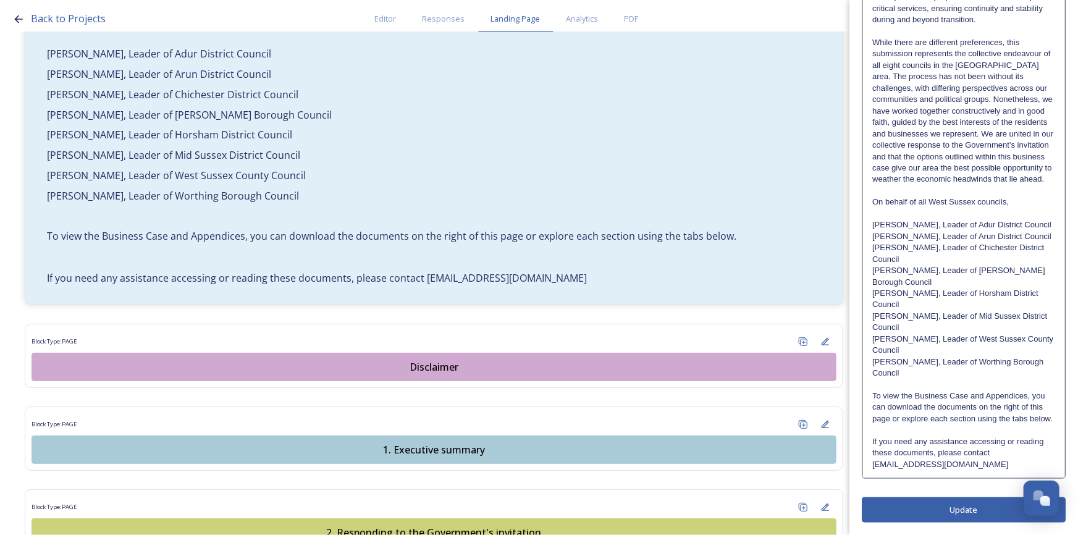
click at [899, 425] on p "To view the Business Case and Appendices, you can download the documents on the…" at bounding box center [964, 408] width 183 height 34
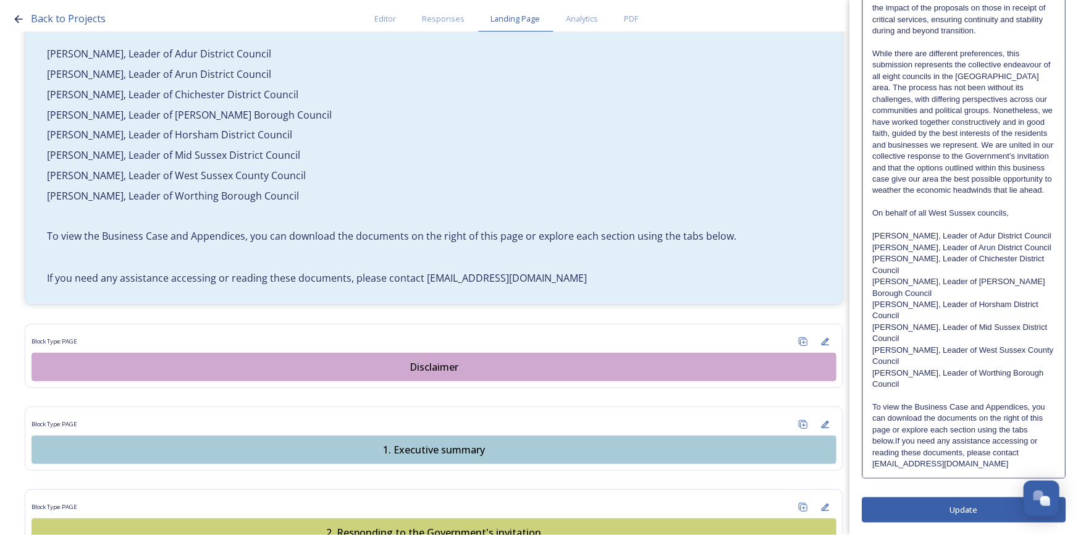
scroll to position [513, 0]
click at [988, 508] on div "Edit Block Block Style Order It explores options for a sustainable, effective a…" at bounding box center [964, 27] width 204 height 989
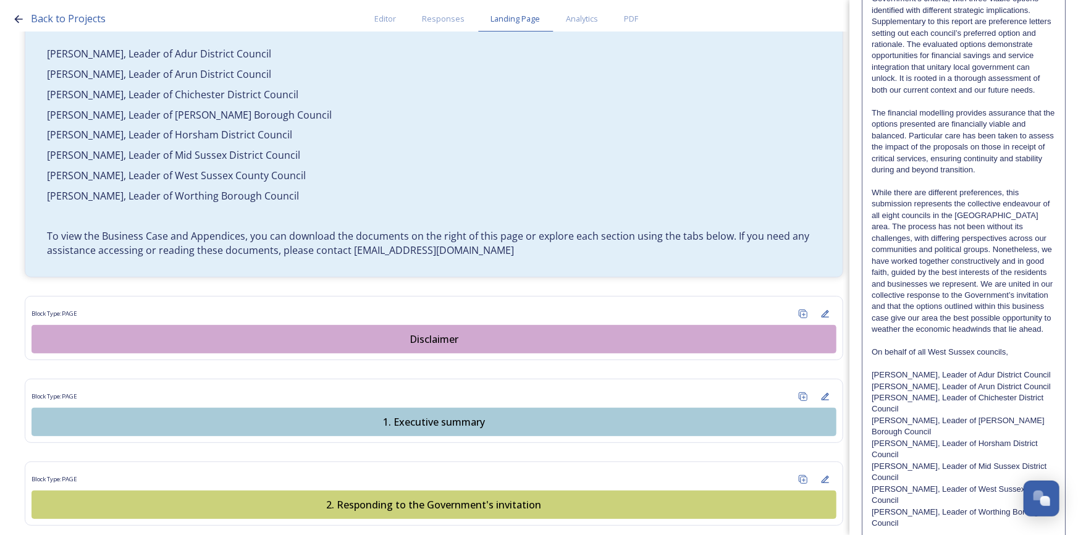
scroll to position [444, 0]
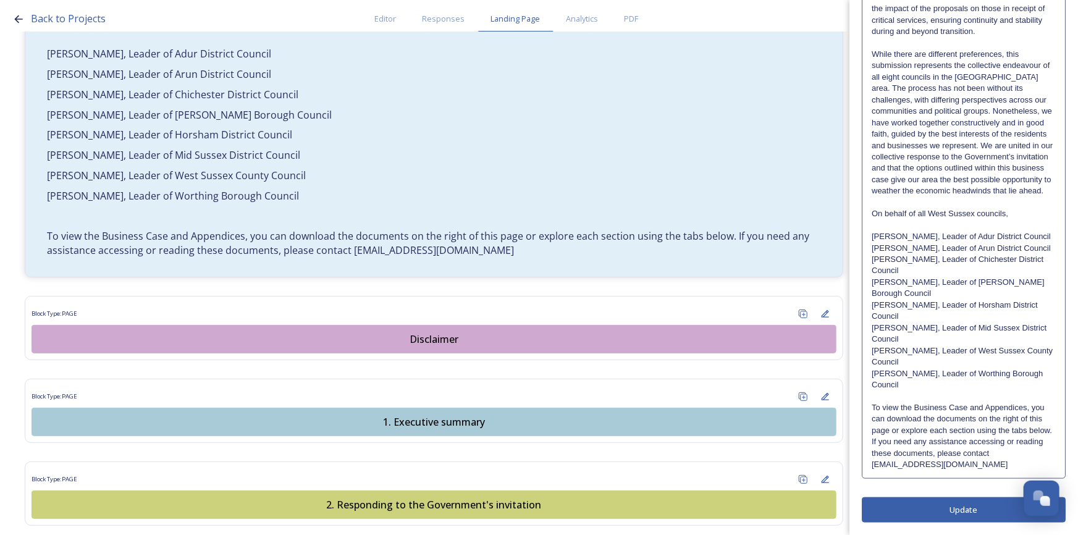
click at [899, 441] on p "To view the Business Case and Appendices, you can download the documents on the…" at bounding box center [964, 436] width 184 height 69
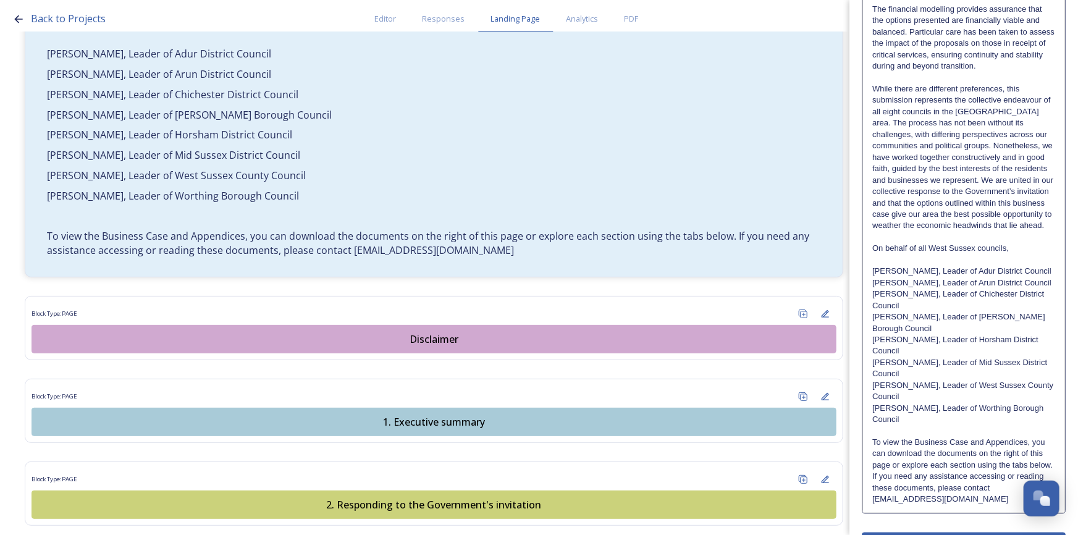
scroll to position [513, 0]
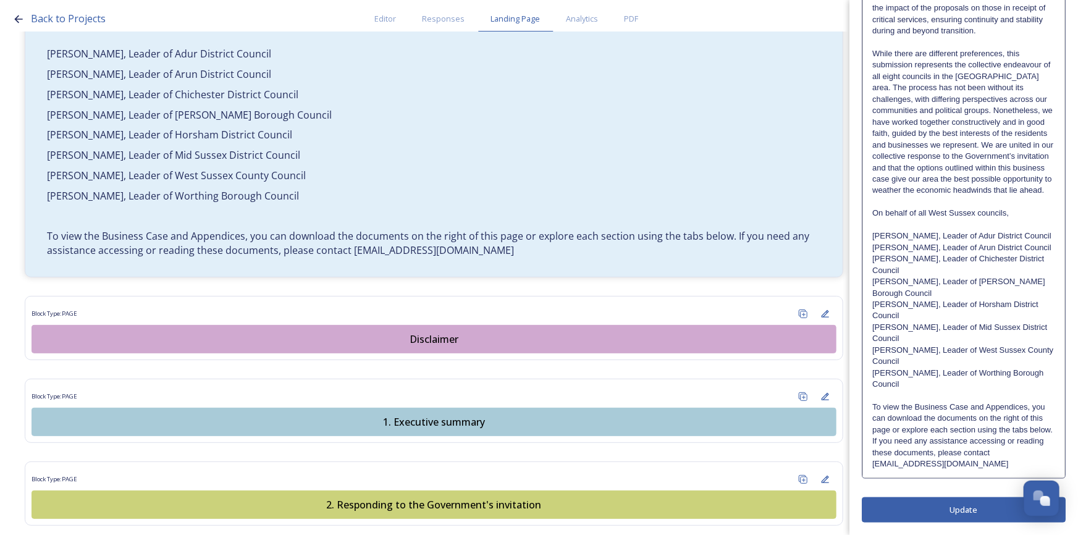
click at [897, 445] on p "To view the Business Case and Appendices, you can download the documents on the…" at bounding box center [964, 436] width 183 height 69
click at [924, 517] on div "Edit Block Block Style Order It explores options for a sustainable, effective a…" at bounding box center [964, 27] width 204 height 989
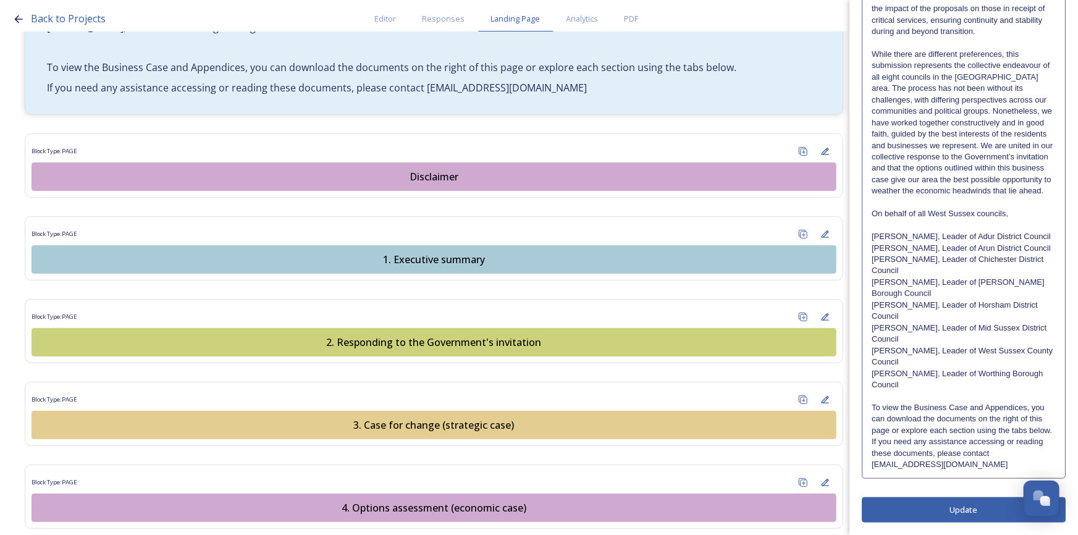
scroll to position [455, 0]
click at [1015, 467] on p "If you need any assistance accessing or reading these documents, please contact…" at bounding box center [964, 453] width 184 height 34
click at [1008, 470] on p "If you need any assistance accessing or reading these documents, please contact…" at bounding box center [964, 453] width 183 height 34
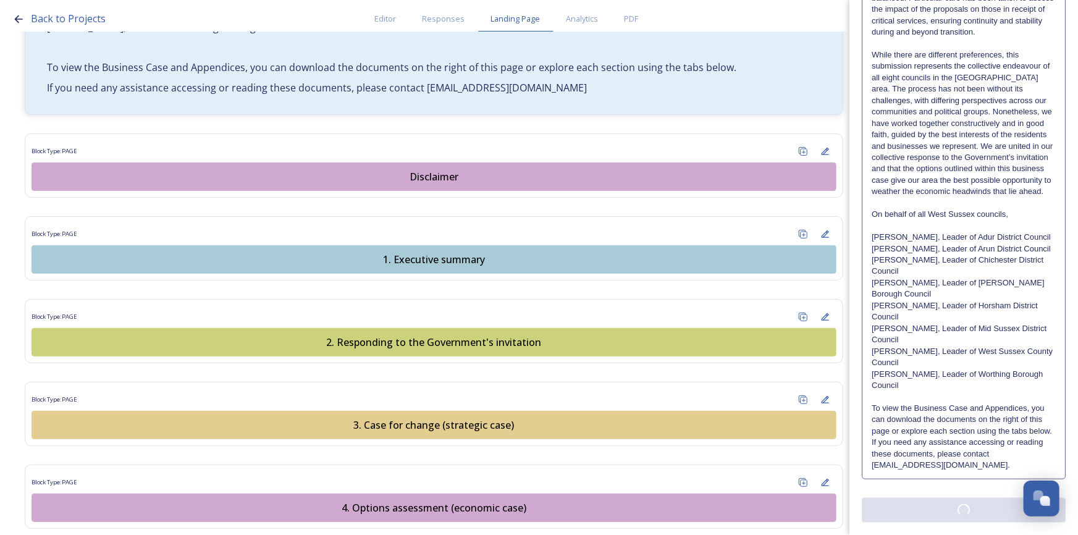
click at [988, 514] on div "Edit Block Block Style Order Text Block: Edit Rich Text Click to edit It explor…" at bounding box center [964, 51] width 204 height 943
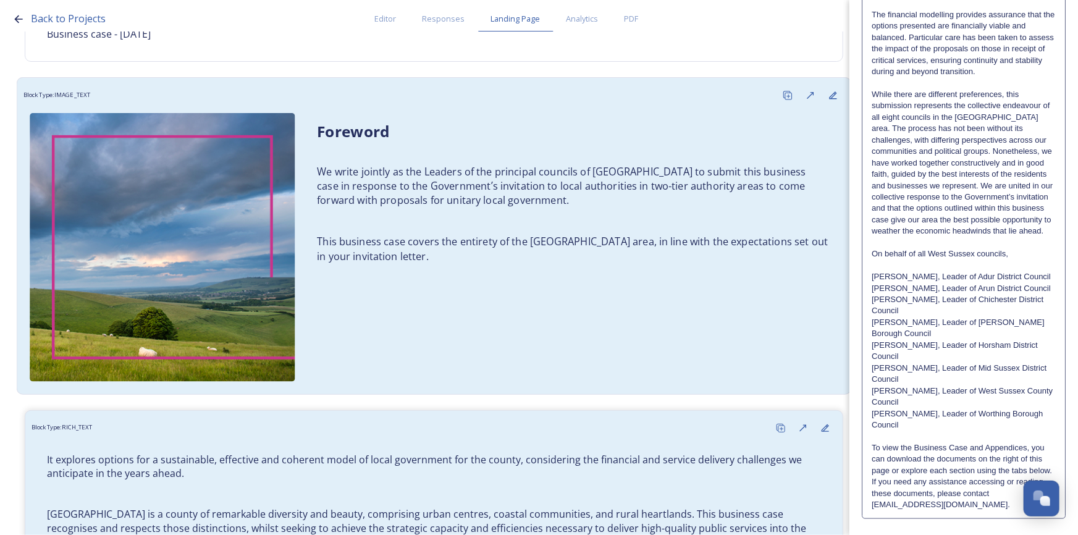
scroll to position [0, 0]
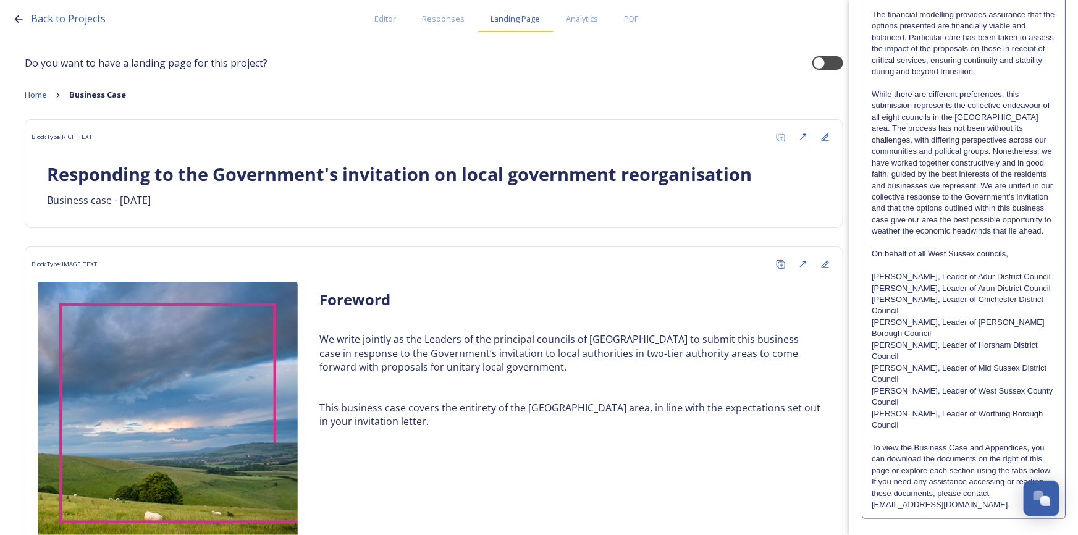
click at [525, 18] on span "Landing Page" at bounding box center [515, 19] width 49 height 12
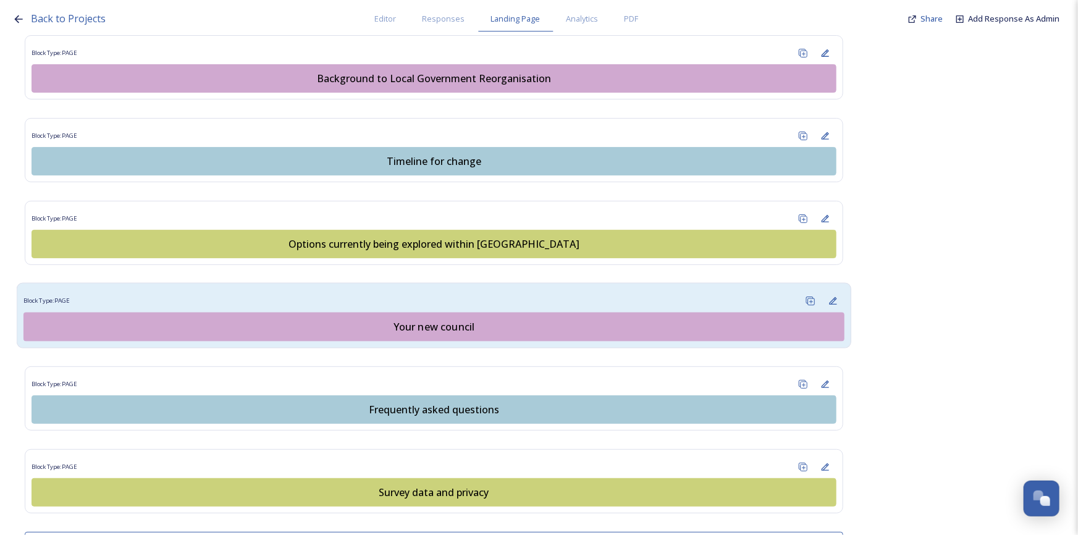
scroll to position [898, 0]
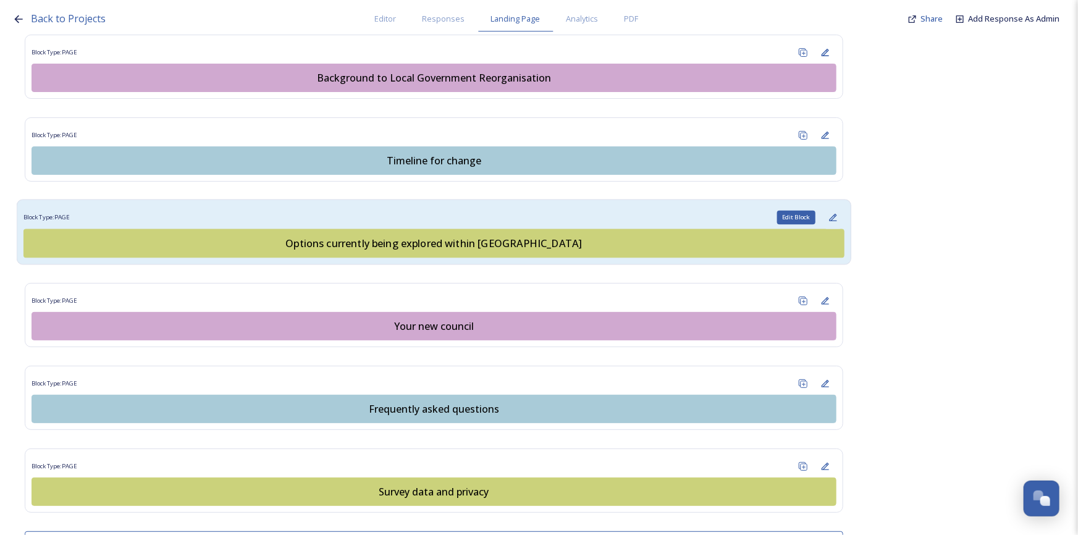
click at [830, 216] on icon at bounding box center [833, 217] width 7 height 7
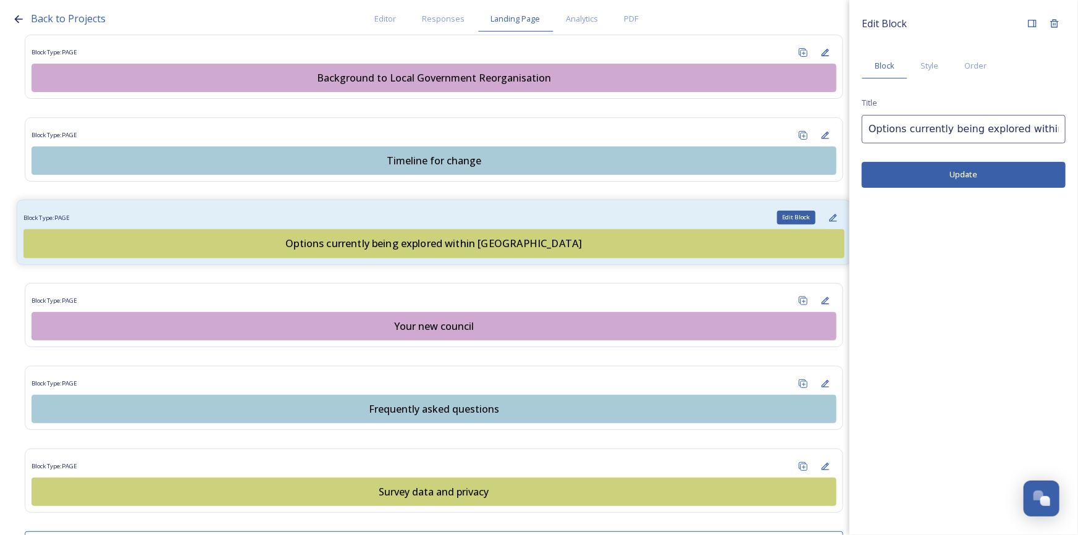
scroll to position [0, 0]
click at [1053, 27] on icon at bounding box center [1055, 23] width 8 height 8
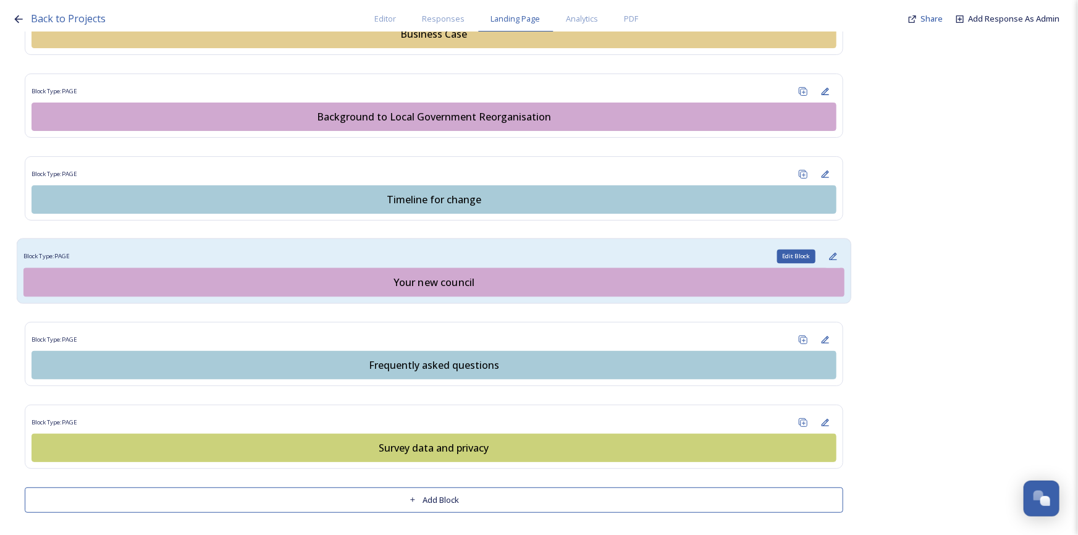
click at [829, 252] on icon at bounding box center [834, 257] width 10 height 10
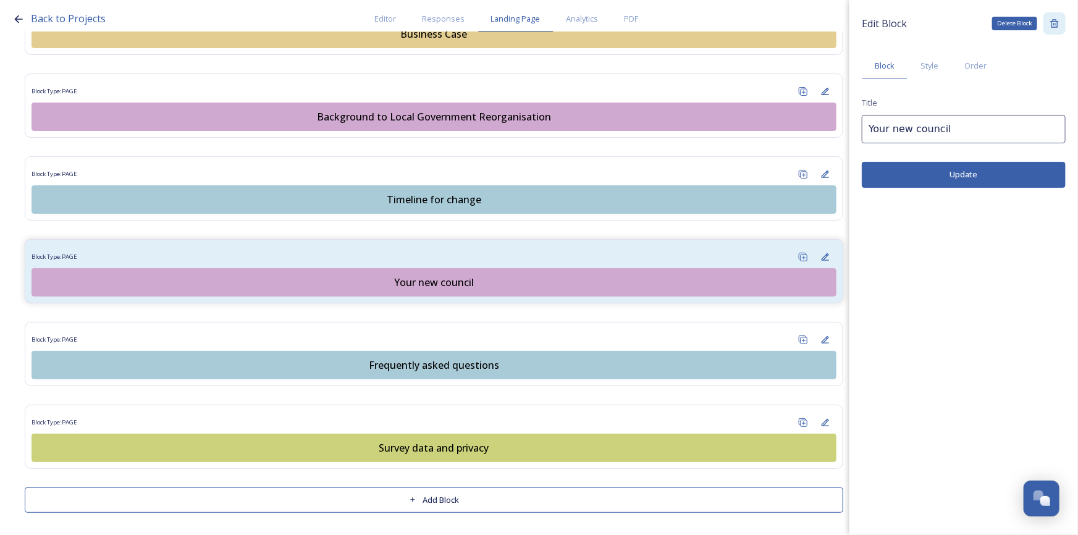
click at [1051, 25] on icon at bounding box center [1055, 24] width 10 height 10
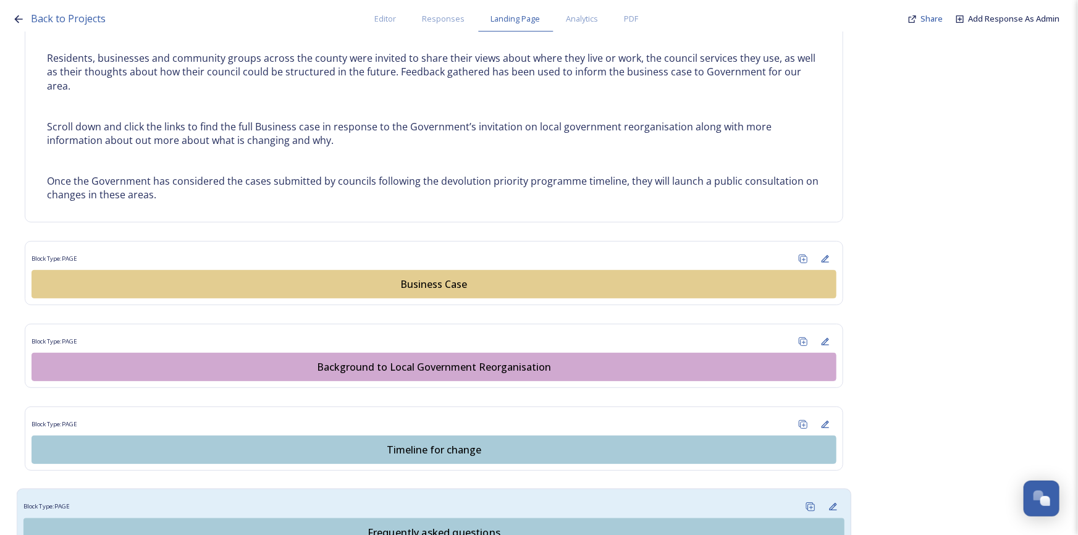
scroll to position [777, 0]
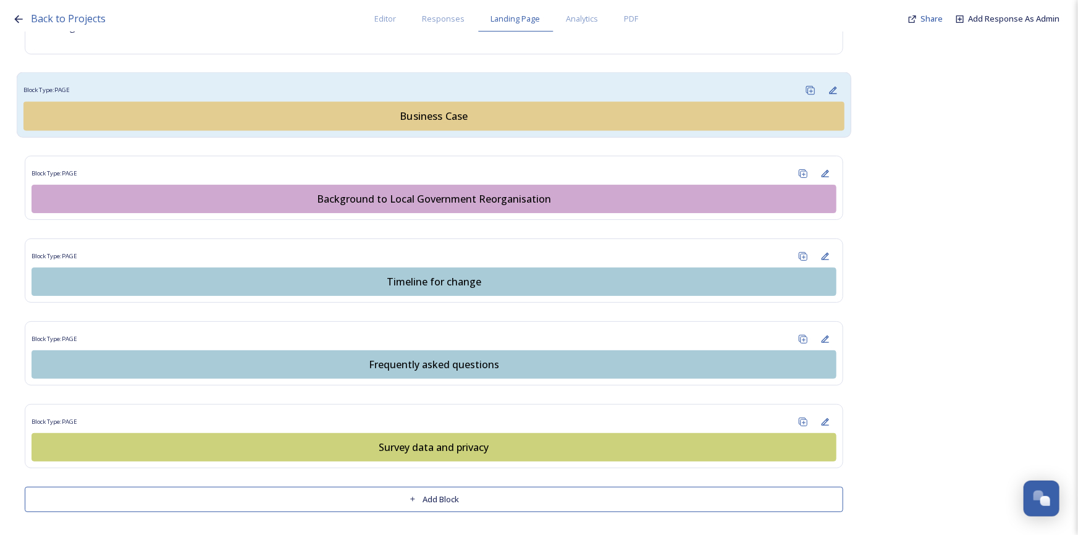
click at [433, 117] on div "Business Case" at bounding box center [434, 116] width 808 height 15
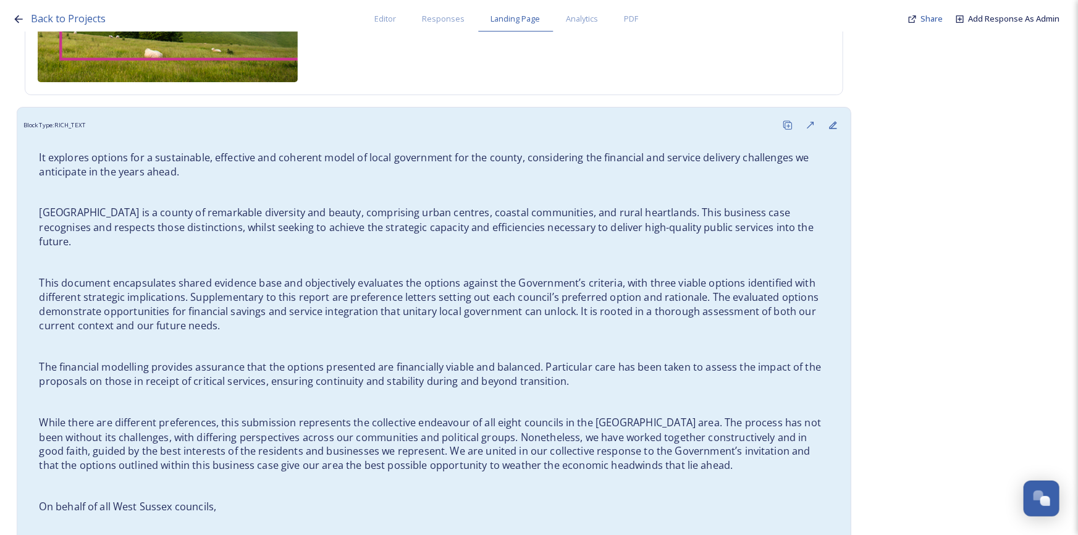
scroll to position [449, 0]
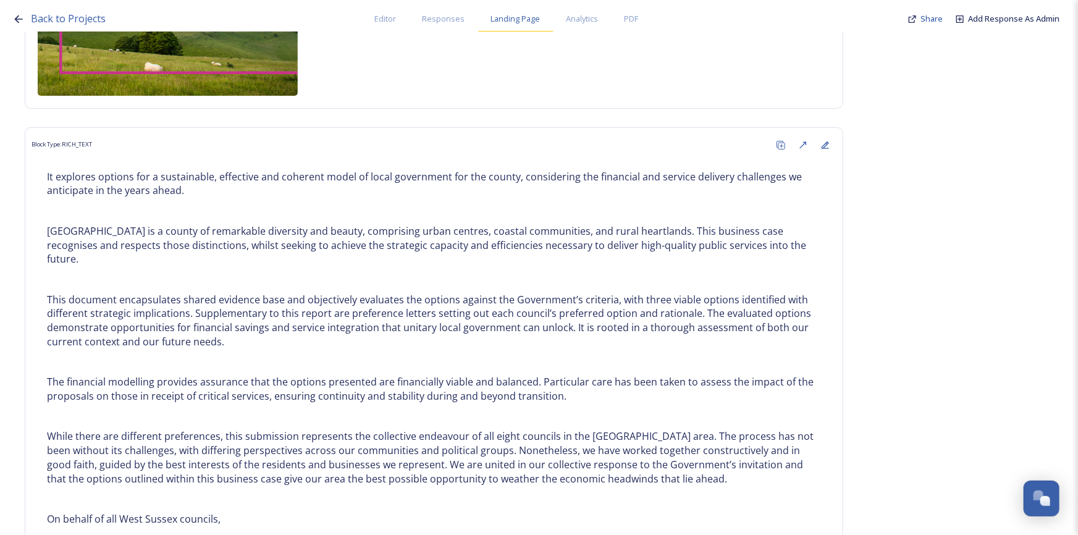
click at [521, 16] on span "Landing Page" at bounding box center [515, 19] width 49 height 12
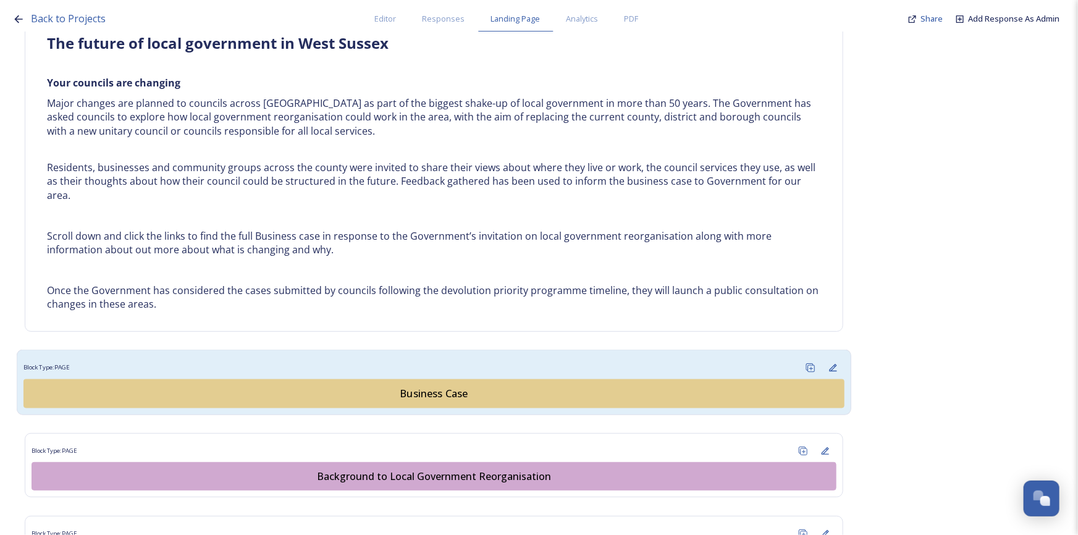
scroll to position [730, 0]
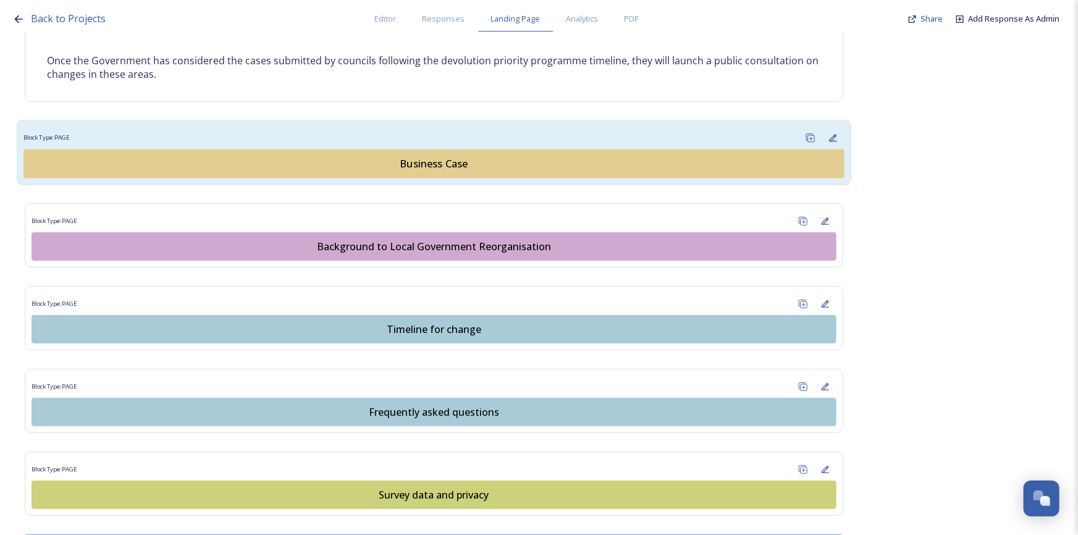
click at [420, 164] on div "Business Case" at bounding box center [434, 163] width 808 height 15
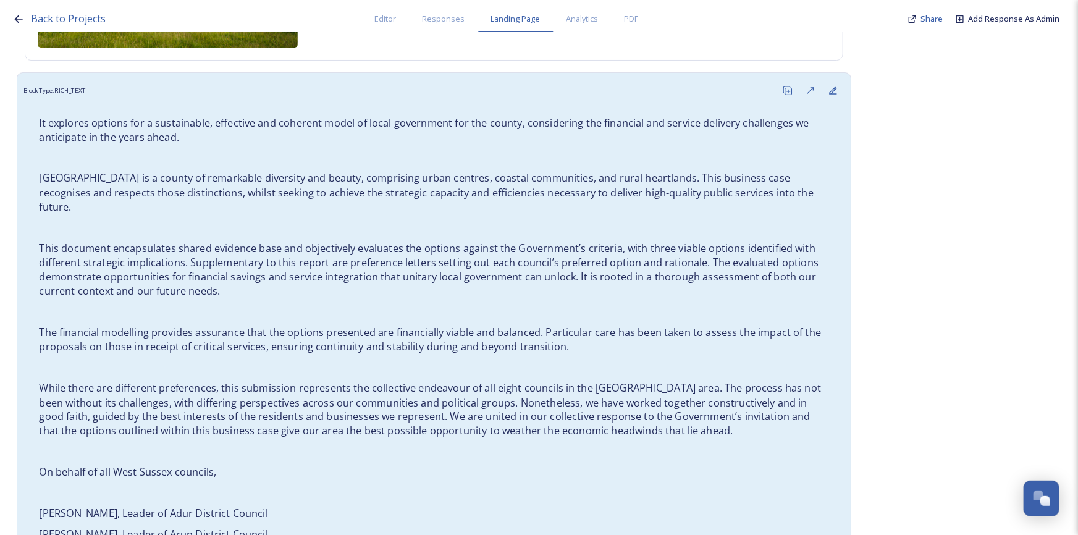
scroll to position [786, 0]
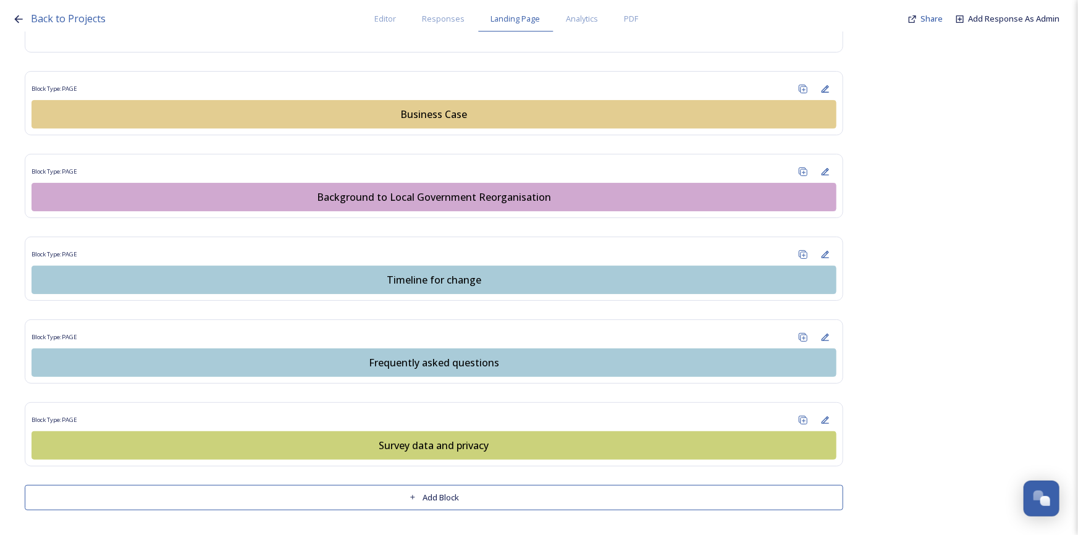
scroll to position [777, 0]
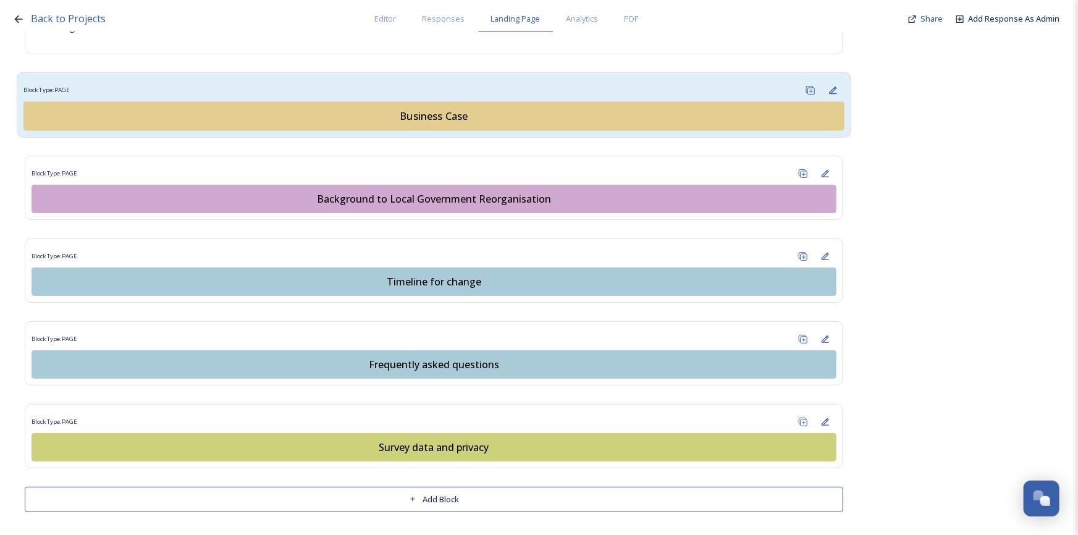
click at [716, 80] on div "Block Type: PAGE" at bounding box center [433, 90] width 821 height 23
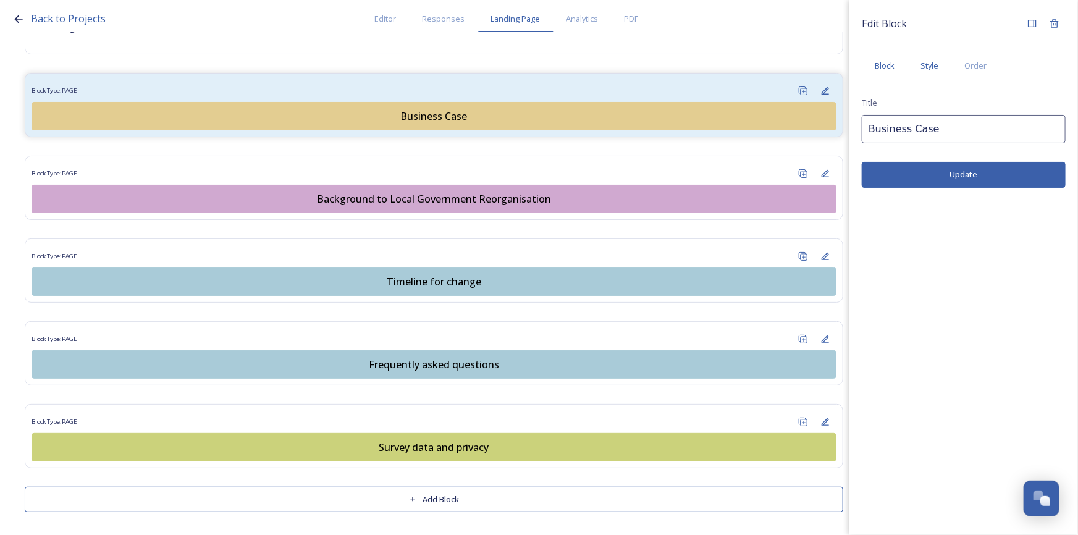
click at [931, 65] on span "Style" at bounding box center [930, 66] width 18 height 12
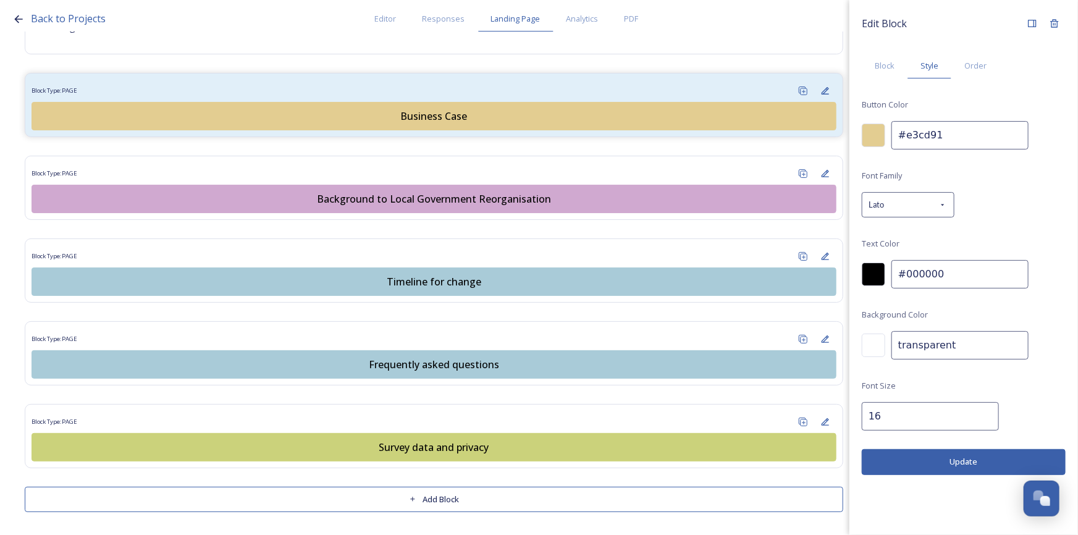
drag, startPoint x: 958, startPoint y: 134, endPoint x: 884, endPoint y: 130, distance: 74.3
click at [884, 130] on div "#e3cd91" at bounding box center [964, 135] width 204 height 28
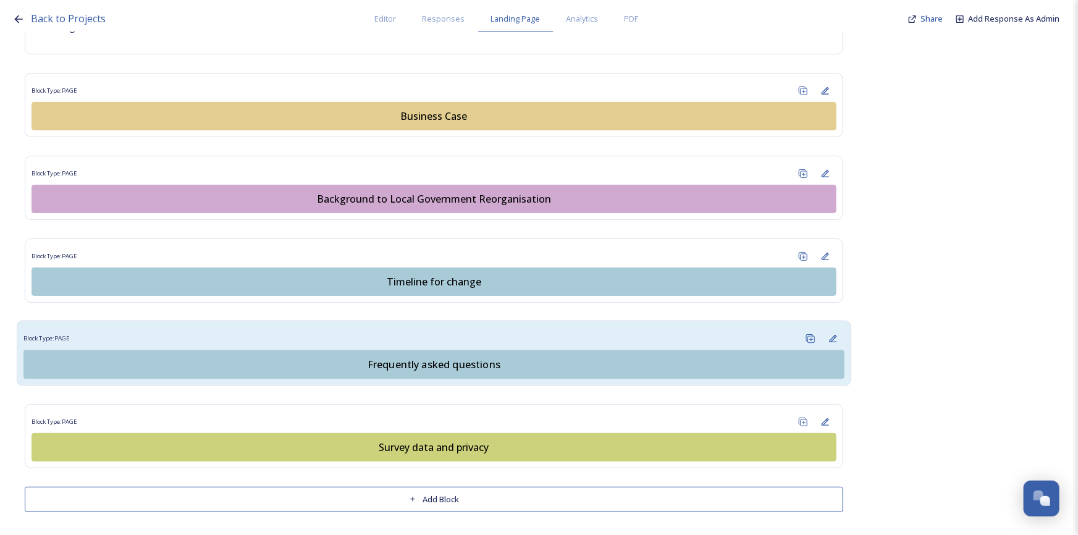
click at [615, 337] on div "Block Type: PAGE" at bounding box center [433, 339] width 821 height 23
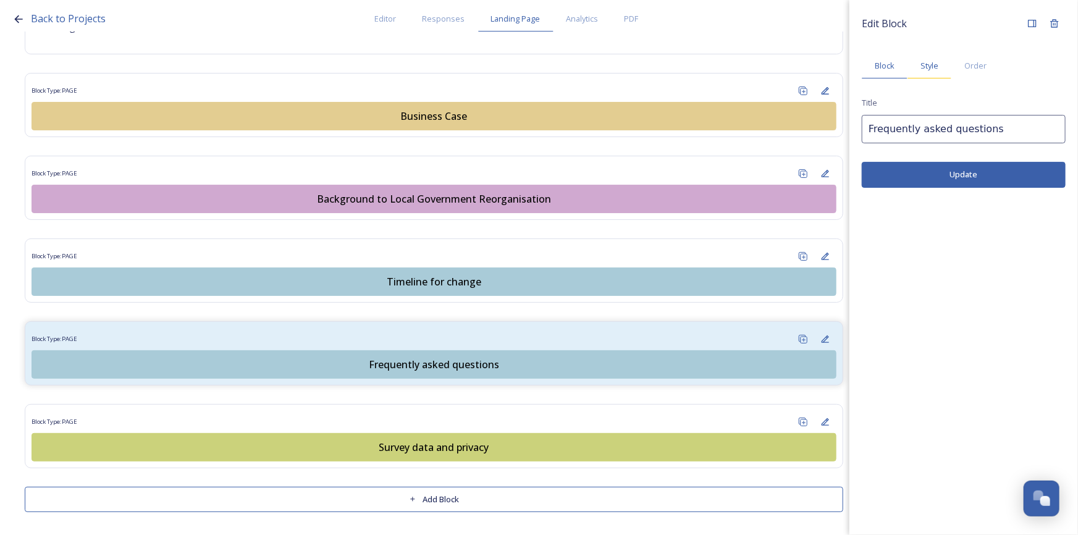
click at [934, 67] on span "Style" at bounding box center [930, 66] width 18 height 12
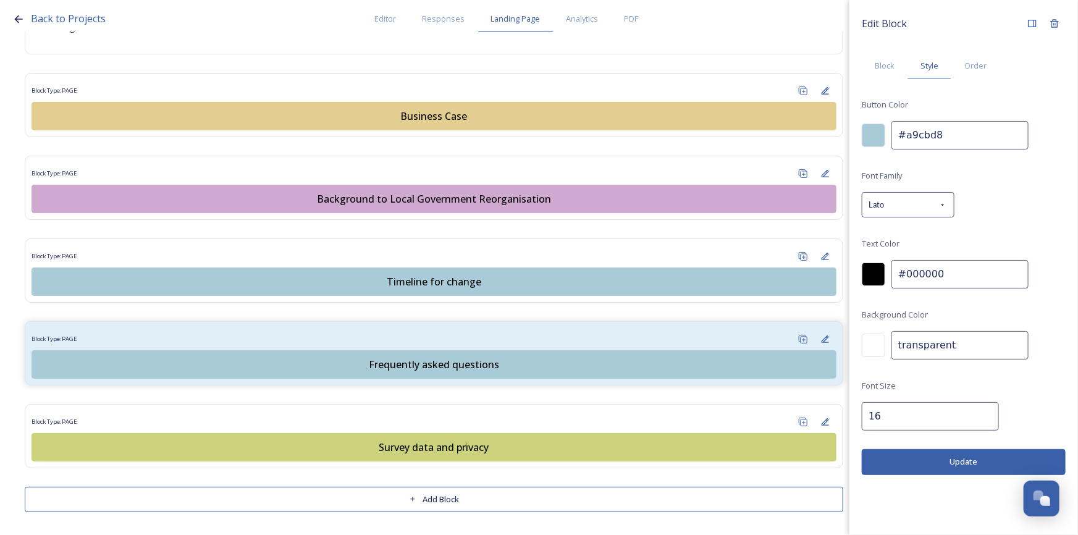
drag, startPoint x: 967, startPoint y: 142, endPoint x: 866, endPoint y: 139, distance: 100.8
click at [866, 139] on div "#a9cbd8" at bounding box center [964, 135] width 204 height 28
paste input "e3cd91"
type input "#e3cd91"
click at [997, 462] on button "Update" at bounding box center [964, 461] width 204 height 25
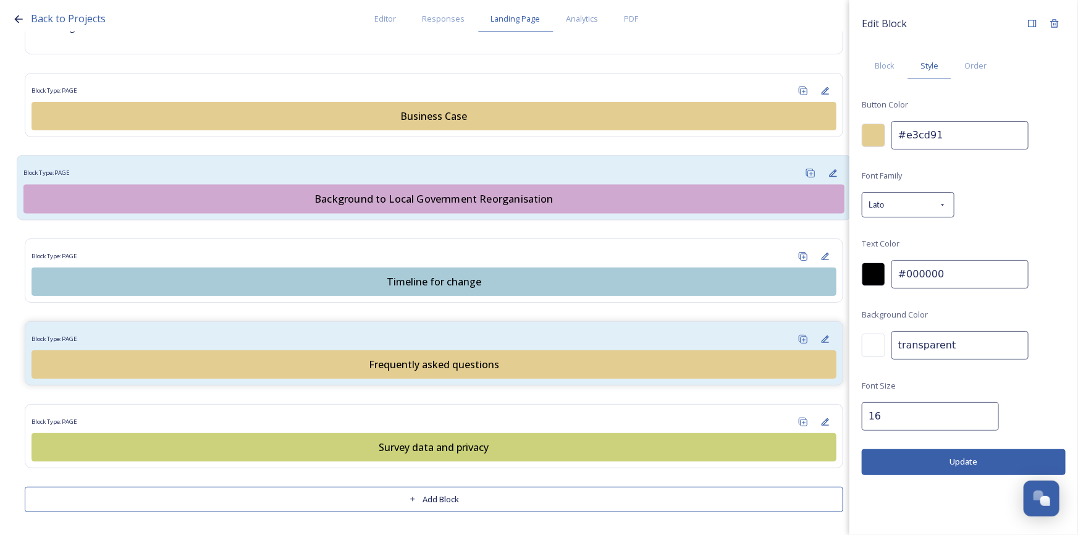
click at [619, 158] on div "Block Type: PAGE Background to Local Government Reorganisation" at bounding box center [434, 188] width 835 height 66
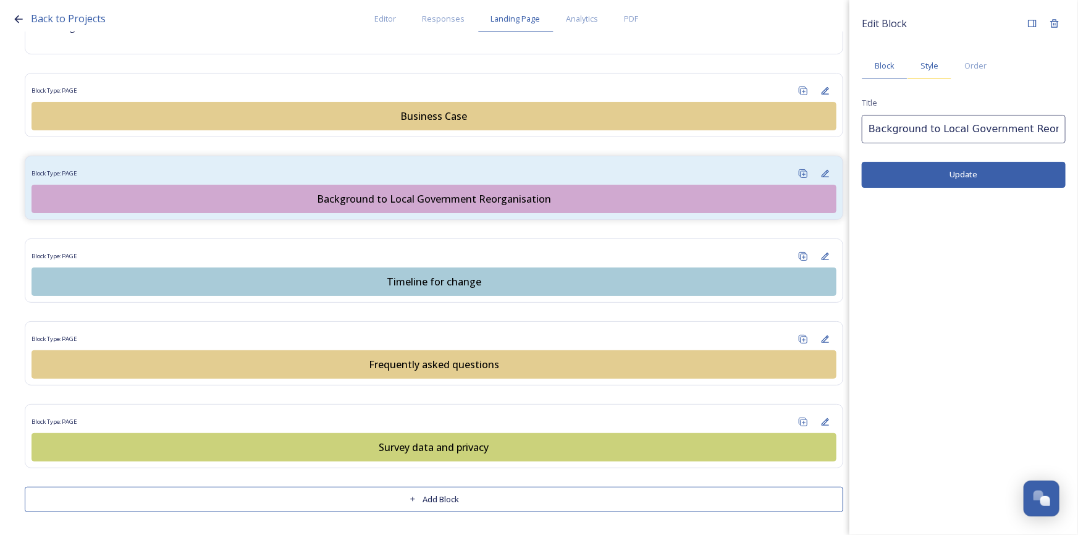
click at [929, 61] on span "Style" at bounding box center [930, 66] width 18 height 12
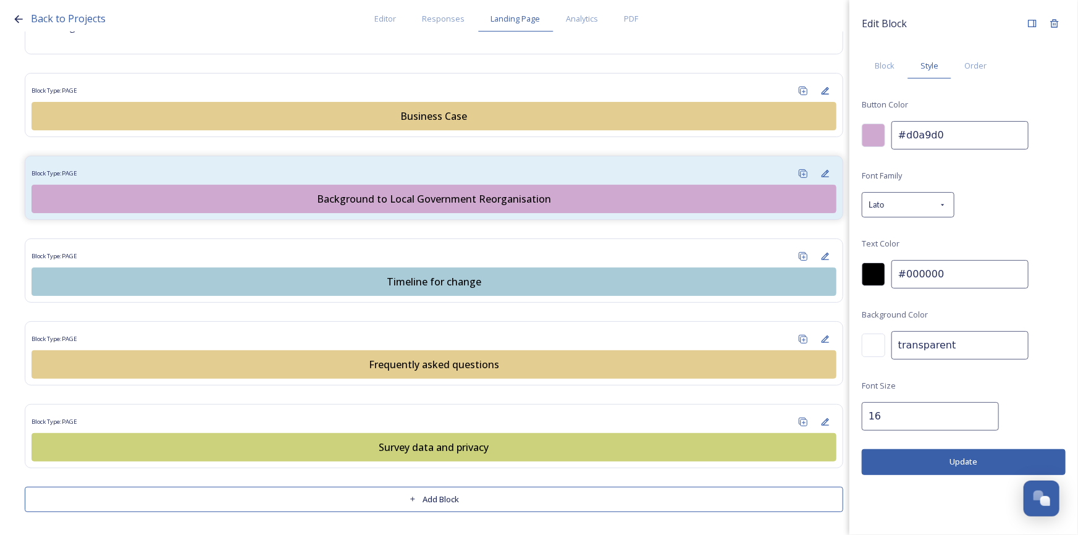
drag, startPoint x: 881, startPoint y: 132, endPoint x: 839, endPoint y: 132, distance: 41.4
click at [839, 132] on div "Back to Projects Editor Responses Landing Page Analytics PDF Share Add Response…" at bounding box center [539, 267] width 1078 height 535
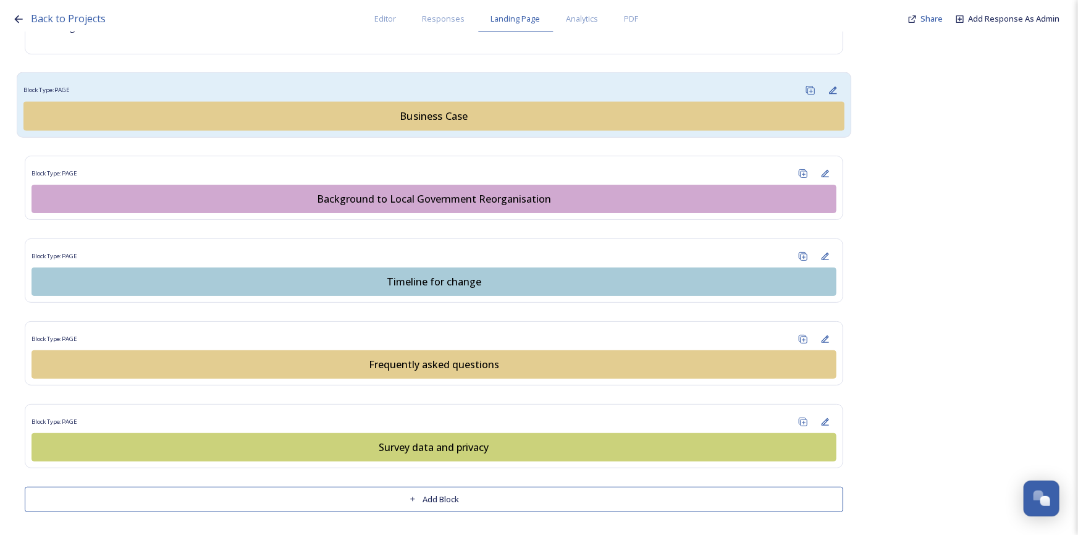
click at [578, 84] on div "Block Type: PAGE" at bounding box center [433, 90] width 821 height 23
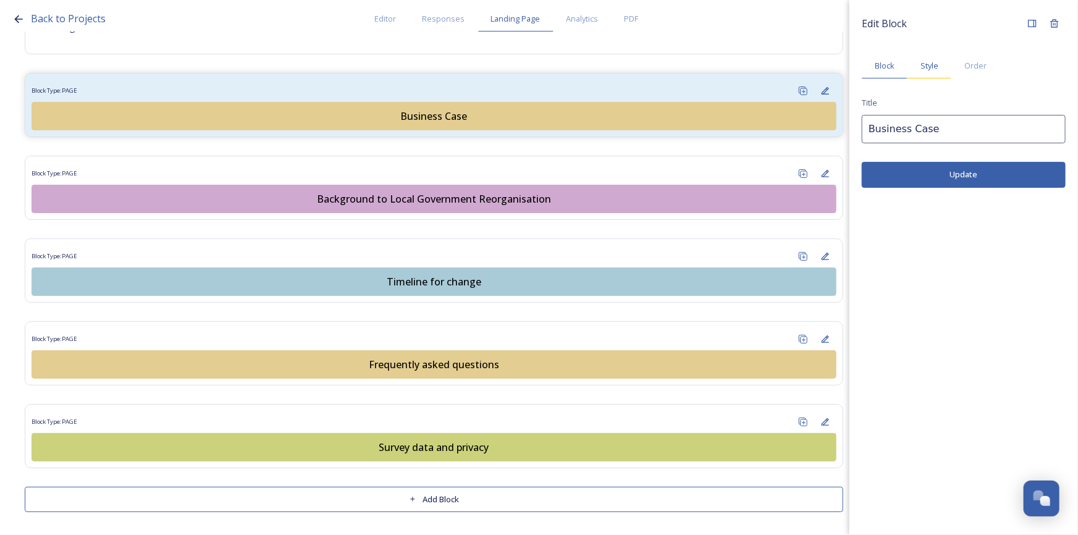
click at [937, 62] on span "Style" at bounding box center [930, 66] width 18 height 12
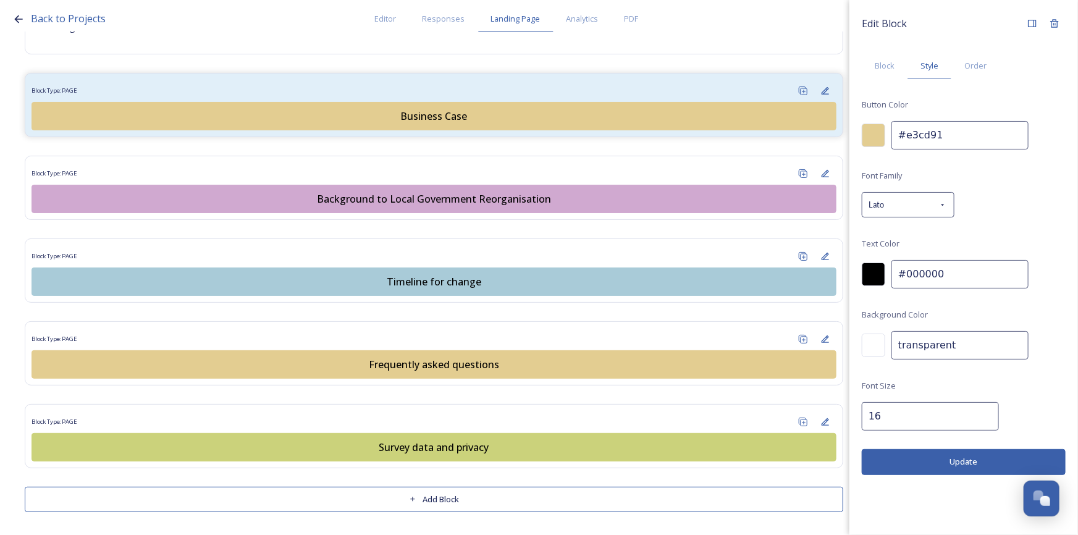
drag, startPoint x: 944, startPoint y: 139, endPoint x: 861, endPoint y: 135, distance: 82.3
click at [861, 135] on div "Edit Block Block Style Order Button Color #e3cd91 Font Family Lato Text Color #…" at bounding box center [964, 244] width 229 height 488
paste input "d0a9d0"
type input "#d0a9d0"
click at [979, 458] on button "Update" at bounding box center [964, 461] width 204 height 25
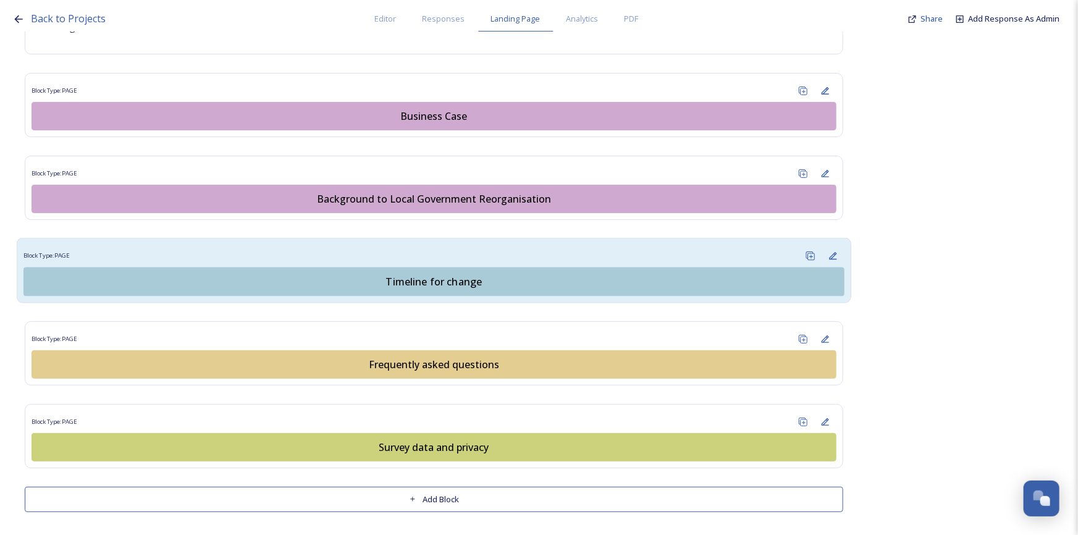
click at [641, 245] on div "Block Type: PAGE" at bounding box center [433, 256] width 821 height 23
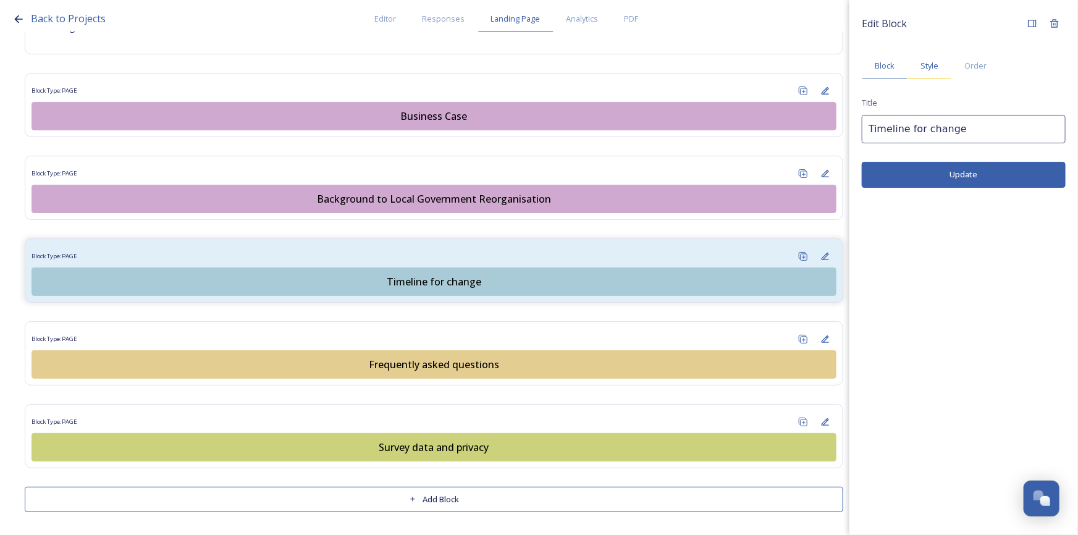
click at [928, 67] on span "Style" at bounding box center [930, 66] width 18 height 12
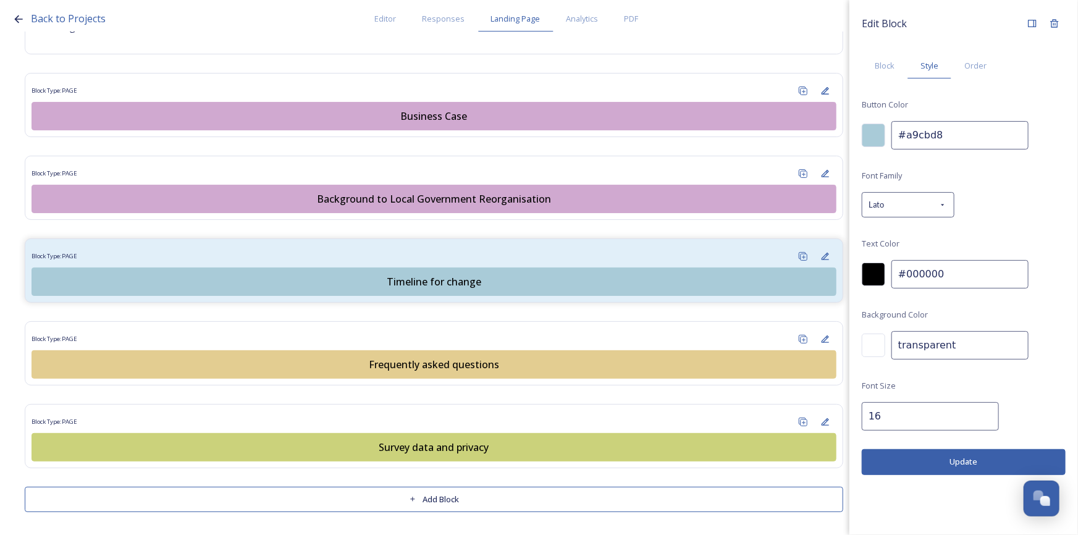
drag, startPoint x: 944, startPoint y: 142, endPoint x: 849, endPoint y: 140, distance: 94.6
click at [849, 140] on div "Back to Projects Editor Responses Landing Page Analytics PDF Share Add Response…" at bounding box center [539, 267] width 1078 height 535
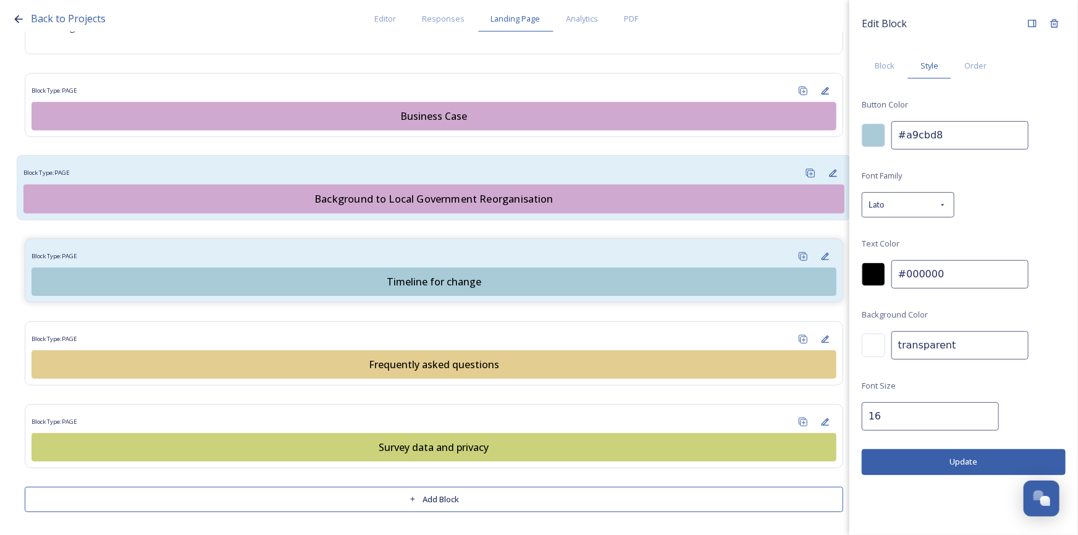
click at [654, 166] on div "Block Type: PAGE" at bounding box center [433, 173] width 821 height 23
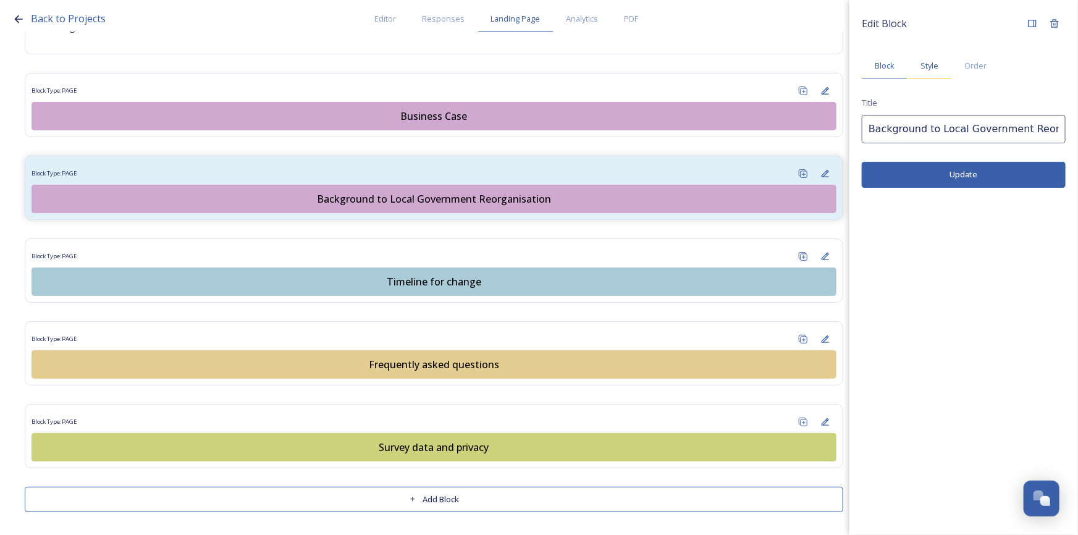
click at [939, 69] on div "Style" at bounding box center [930, 65] width 44 height 25
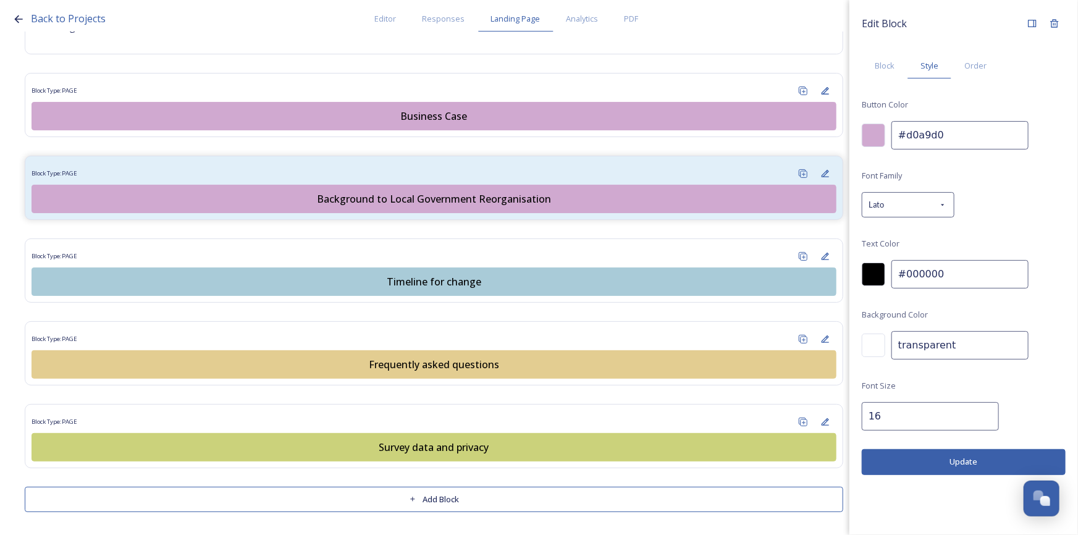
drag, startPoint x: 953, startPoint y: 137, endPoint x: 892, endPoint y: 138, distance: 61.8
click at [892, 138] on input "#d0a9d0" at bounding box center [960, 135] width 137 height 28
paste input "a9cbd8"
type input "#a9cbd8"
click at [962, 458] on button "Update" at bounding box center [964, 461] width 204 height 25
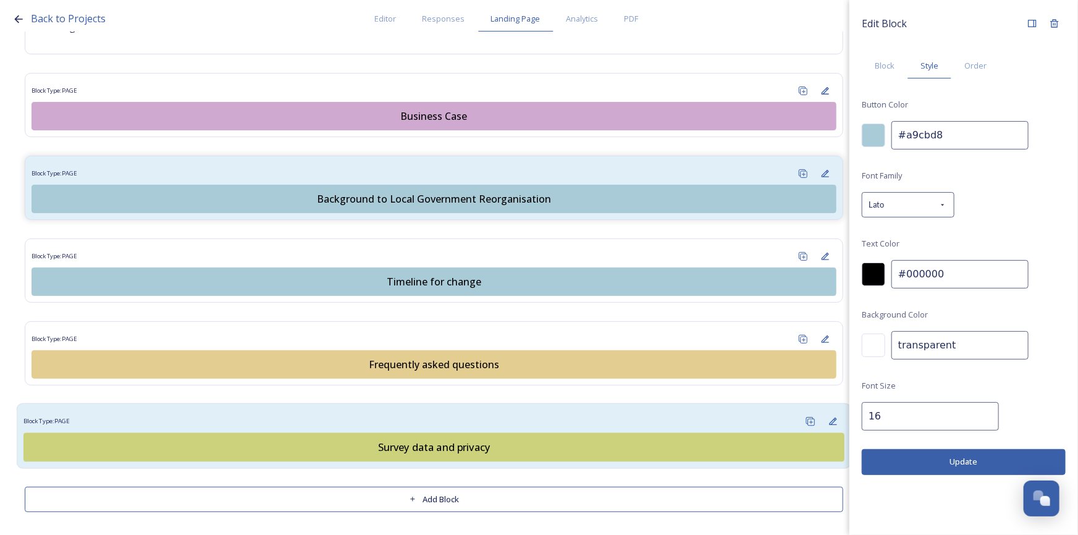
click at [545, 414] on div "Block Type: PAGE" at bounding box center [433, 421] width 821 height 23
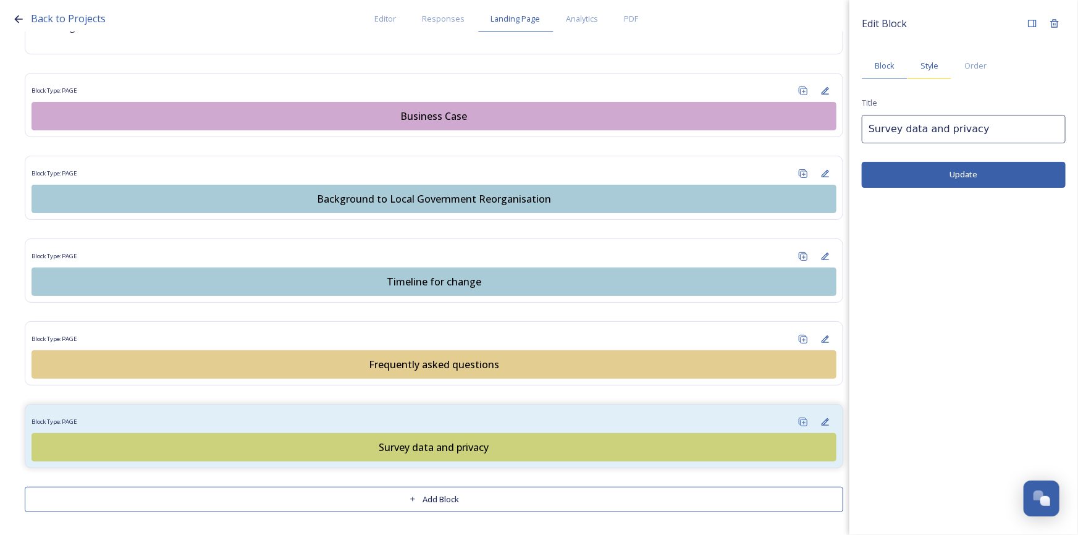
click at [921, 69] on span "Style" at bounding box center [930, 66] width 18 height 12
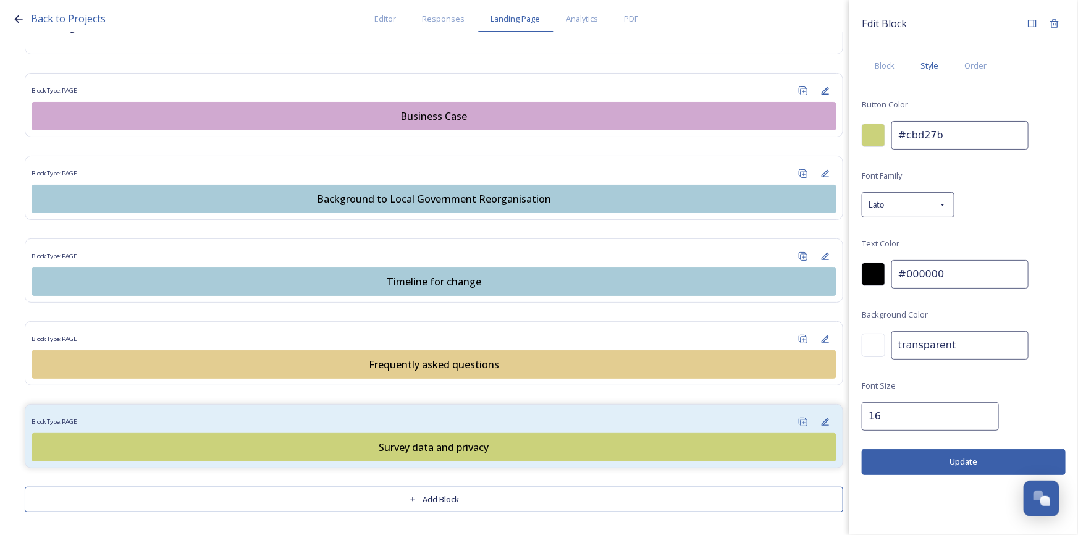
drag, startPoint x: 945, startPoint y: 130, endPoint x: 877, endPoint y: 132, distance: 67.4
click at [877, 132] on div "#cbd27b" at bounding box center [964, 135] width 204 height 28
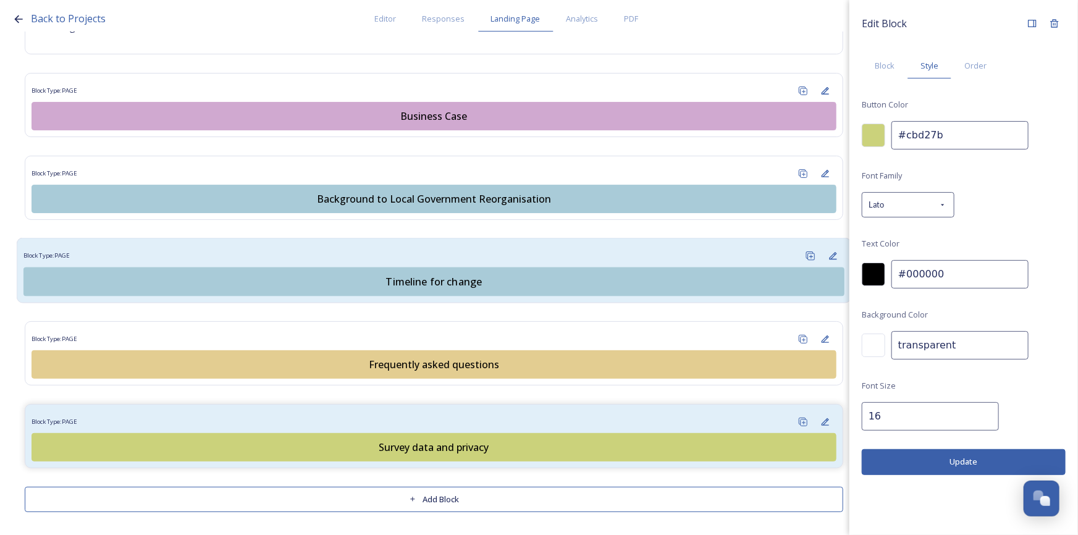
click at [491, 256] on div "Block Type: PAGE" at bounding box center [433, 256] width 821 height 23
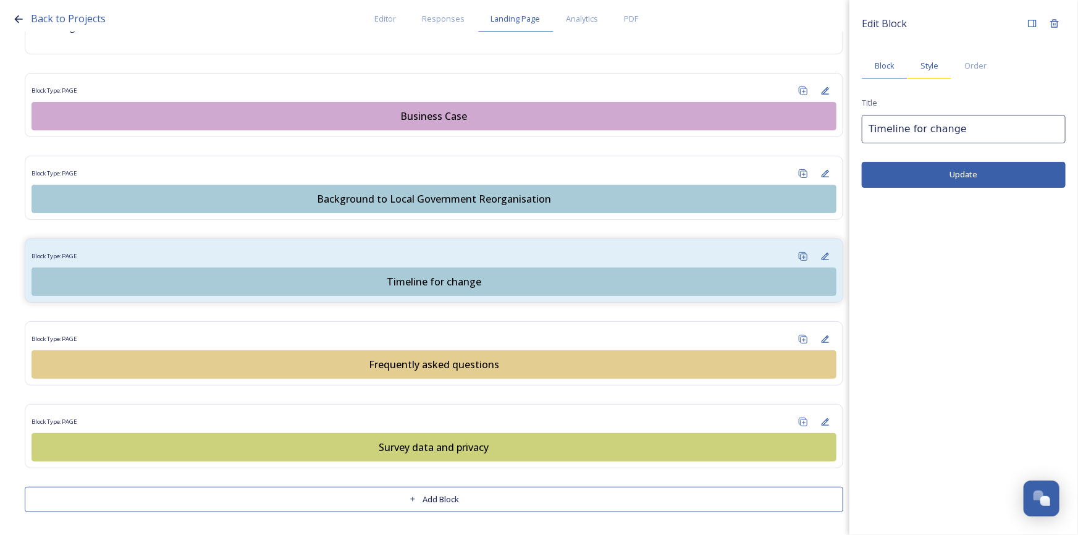
click at [926, 68] on span "Style" at bounding box center [930, 66] width 18 height 12
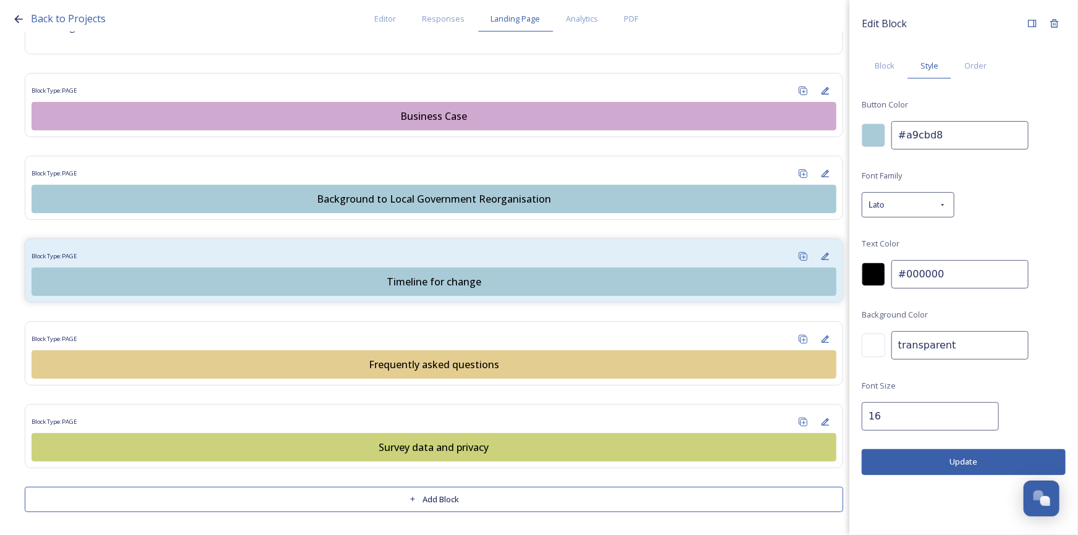
drag, startPoint x: 952, startPoint y: 130, endPoint x: 879, endPoint y: 133, distance: 73.0
click at [879, 133] on div "#a9cbd8" at bounding box center [964, 135] width 204 height 28
paste input "cbd27b"
type input "#cbd27b"
click at [986, 457] on button "Update" at bounding box center [964, 461] width 204 height 25
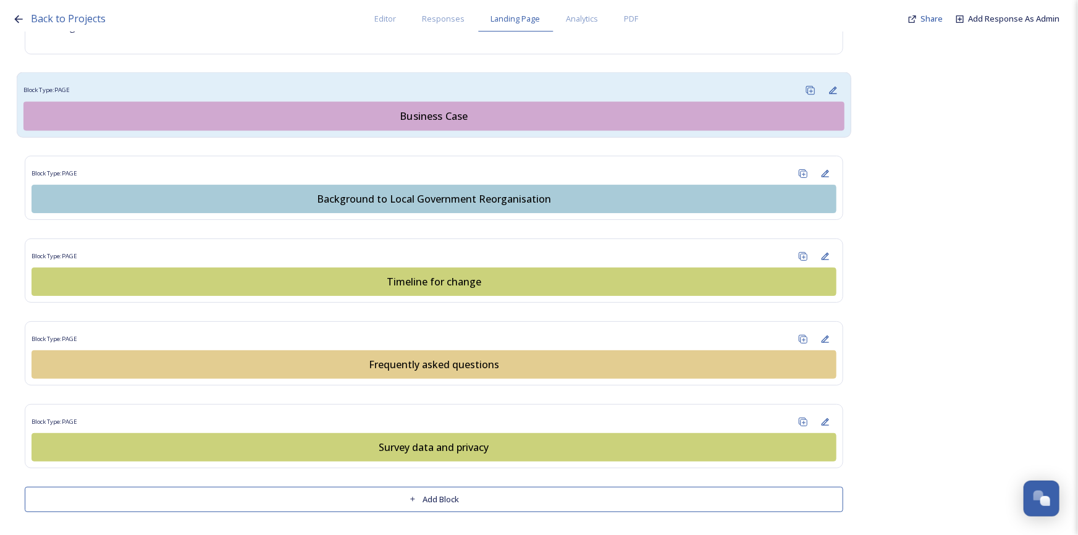
click at [538, 86] on div "Block Type: PAGE" at bounding box center [433, 90] width 821 height 23
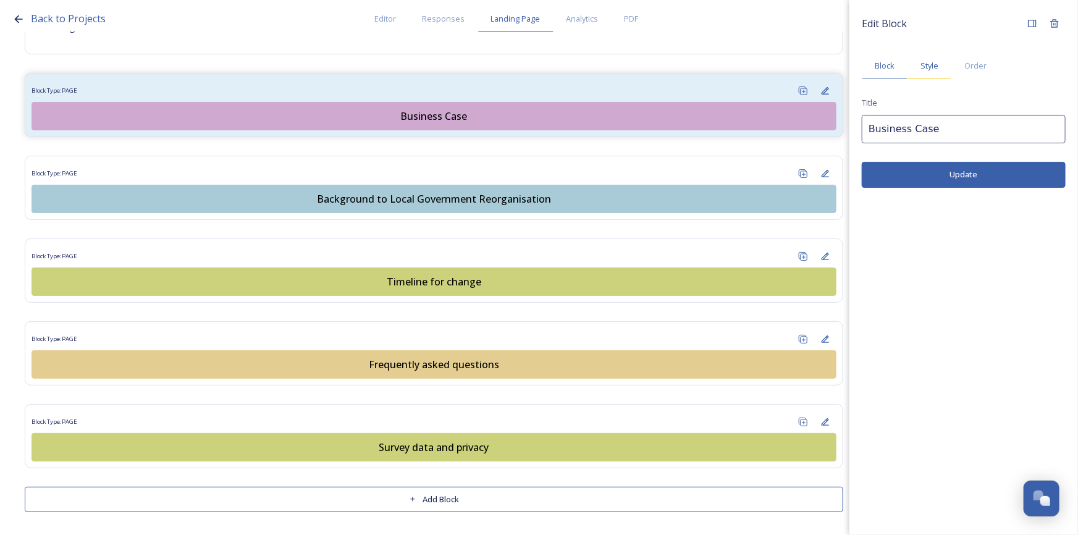
click at [931, 65] on span "Style" at bounding box center [930, 66] width 18 height 12
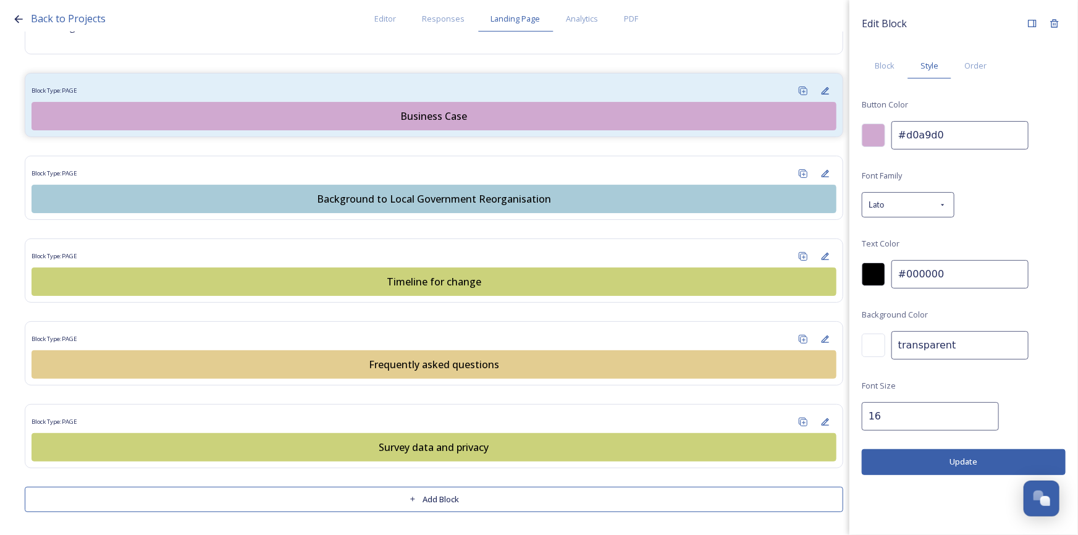
drag, startPoint x: 947, startPoint y: 131, endPoint x: 807, endPoint y: 137, distance: 140.4
click at [807, 137] on div "Back to Projects Editor Responses Landing Page Analytics PDF Share Add Response…" at bounding box center [539, 267] width 1078 height 535
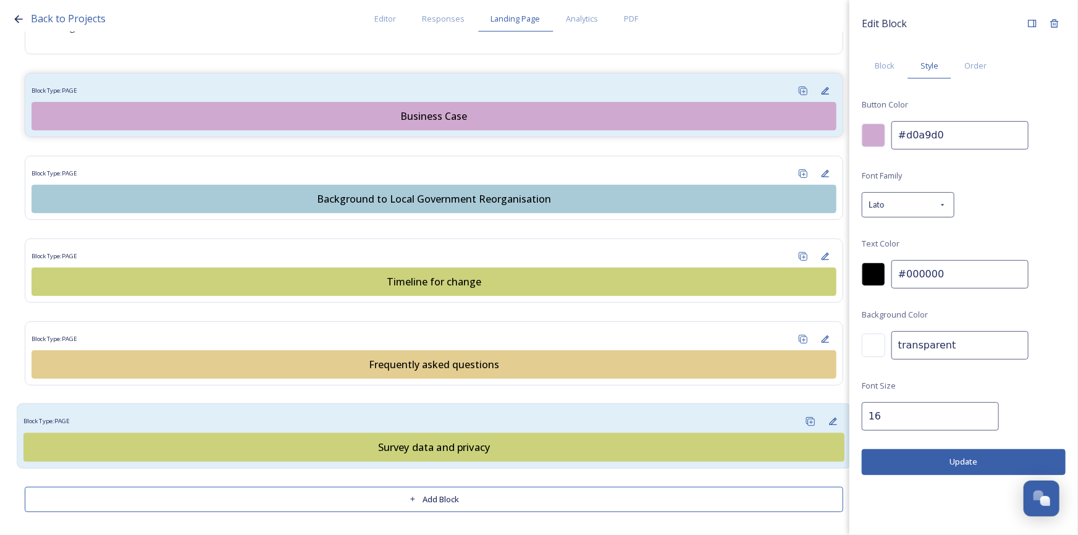
click at [452, 417] on div "Block Type: PAGE" at bounding box center [433, 421] width 821 height 23
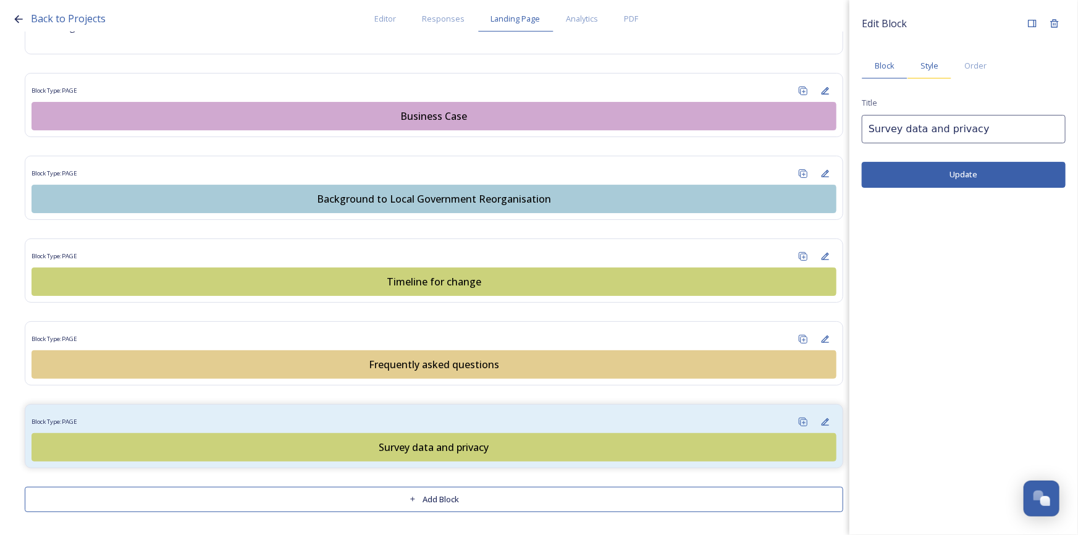
click at [928, 70] on span "Style" at bounding box center [930, 66] width 18 height 12
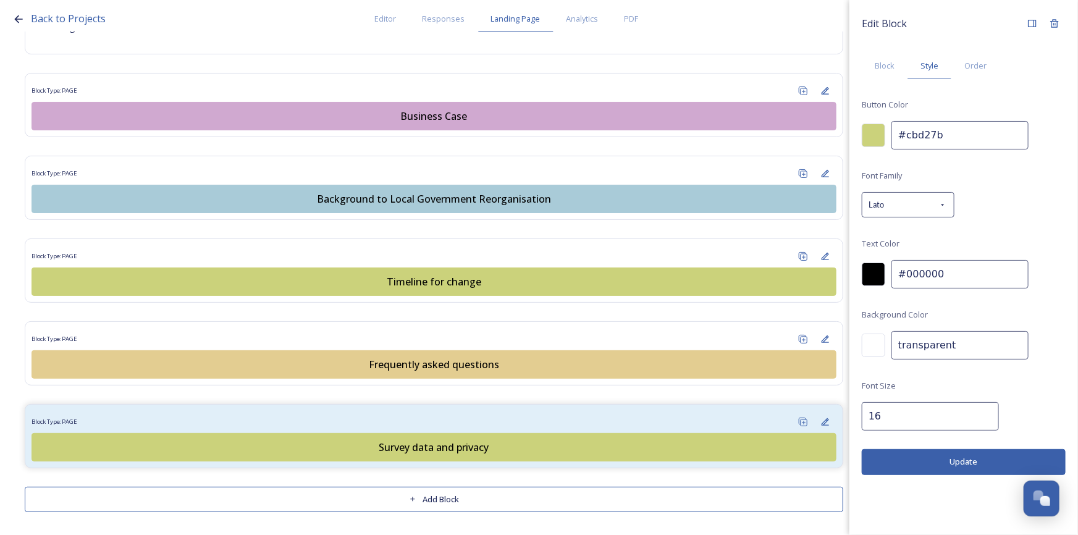
drag, startPoint x: 964, startPoint y: 136, endPoint x: 834, endPoint y: 137, distance: 129.8
click at [837, 138] on div "Back to Projects Editor Responses Landing Page Analytics PDF Share Add Response…" at bounding box center [539, 267] width 1078 height 535
paste input "d0a9d0"
type input "#d0a9d0"
click at [983, 468] on button "Update" at bounding box center [964, 461] width 204 height 25
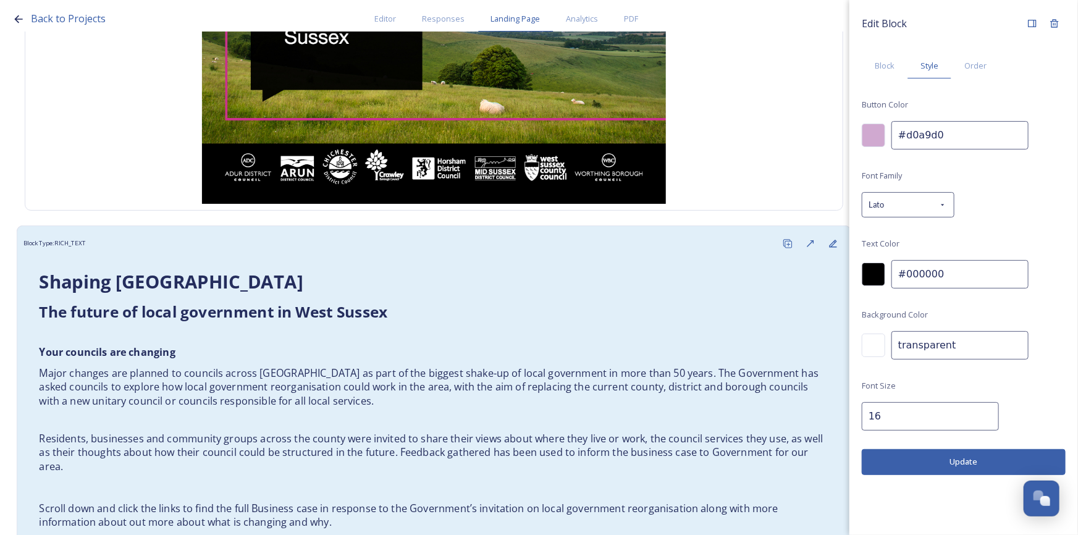
scroll to position [449, 0]
